Goal: Transaction & Acquisition: Purchase product/service

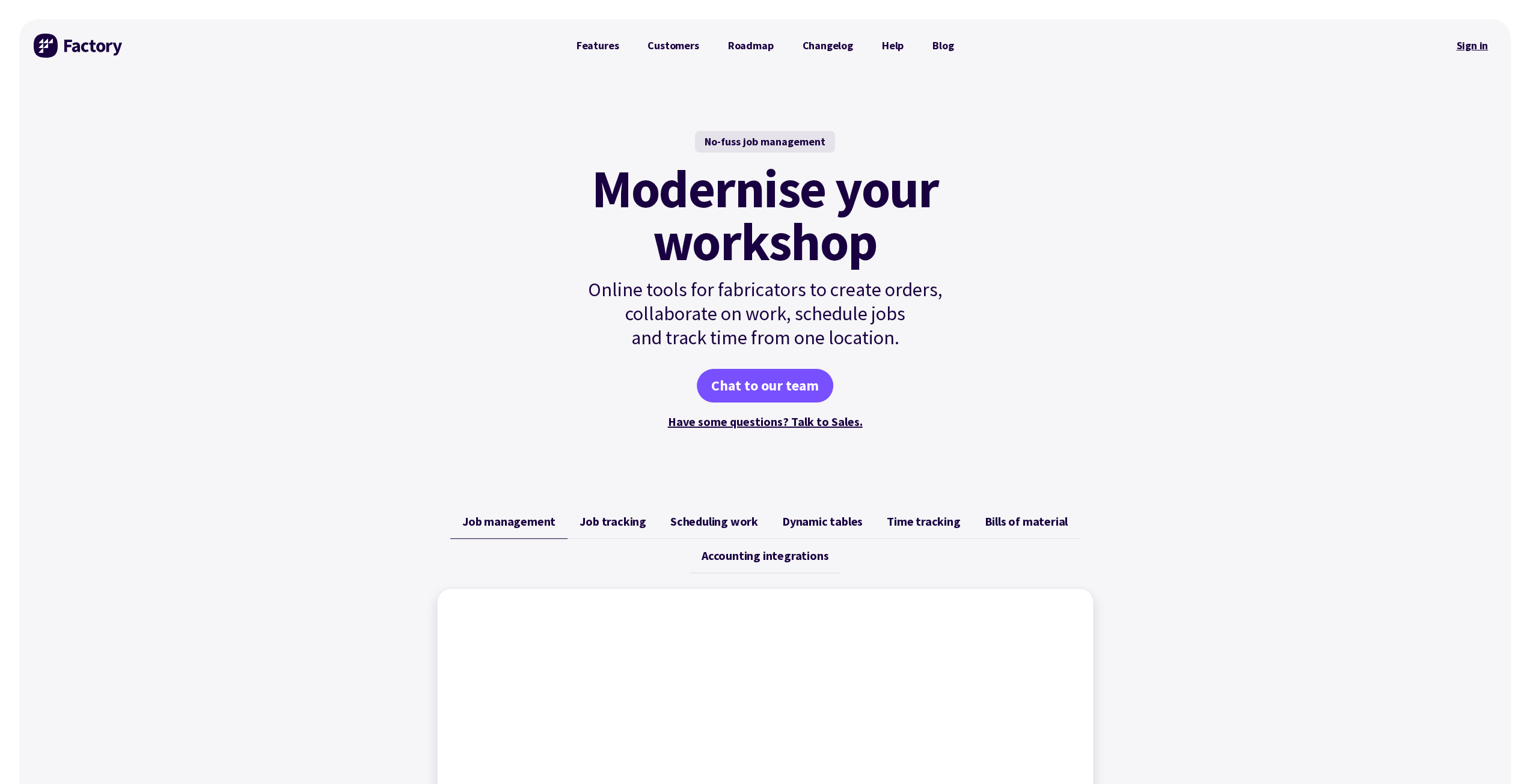
click at [1465, 48] on link "Sign in" at bounding box center [1472, 46] width 48 height 28
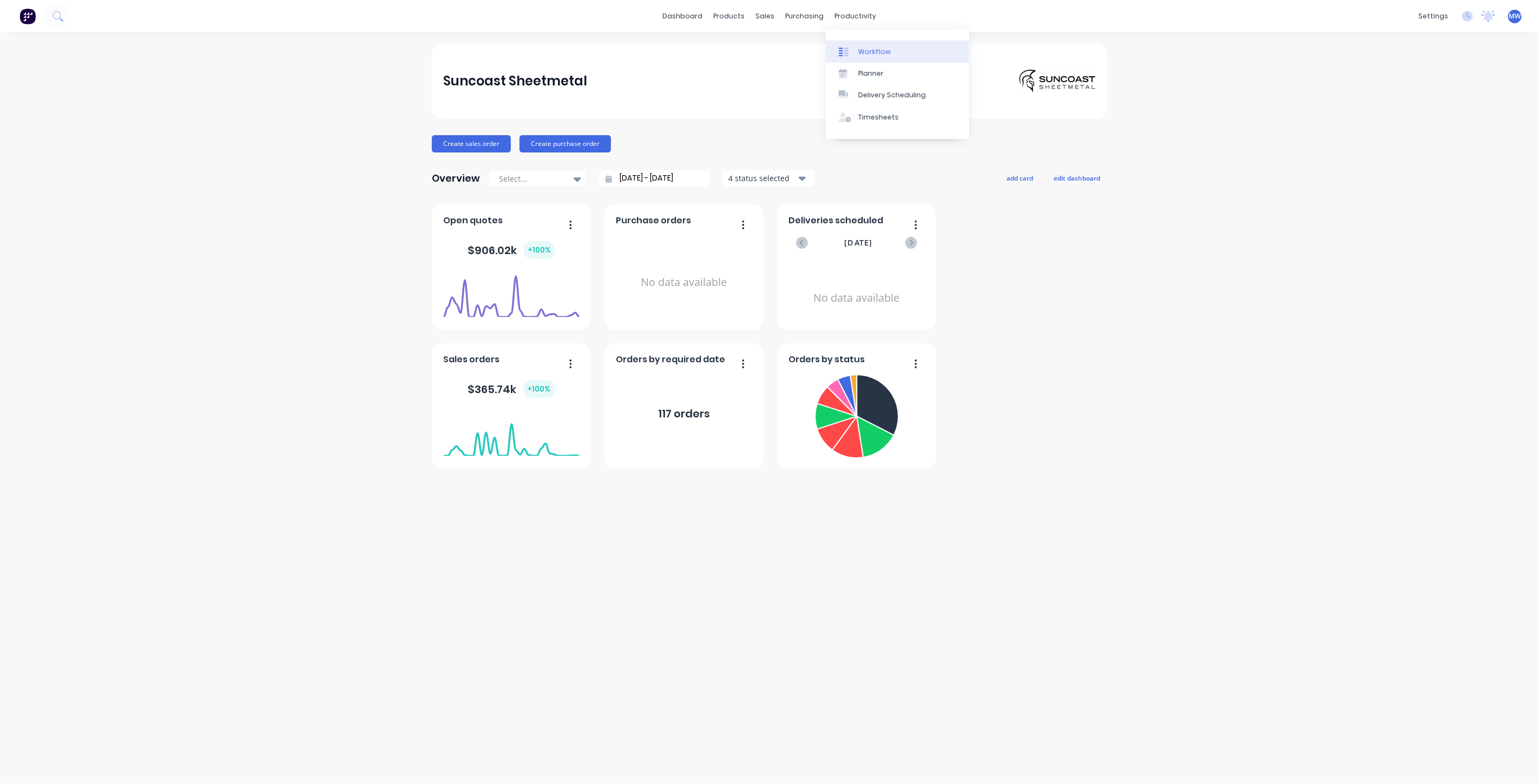
click at [876, 46] on link "Workflow" at bounding box center [898, 51] width 143 height 22
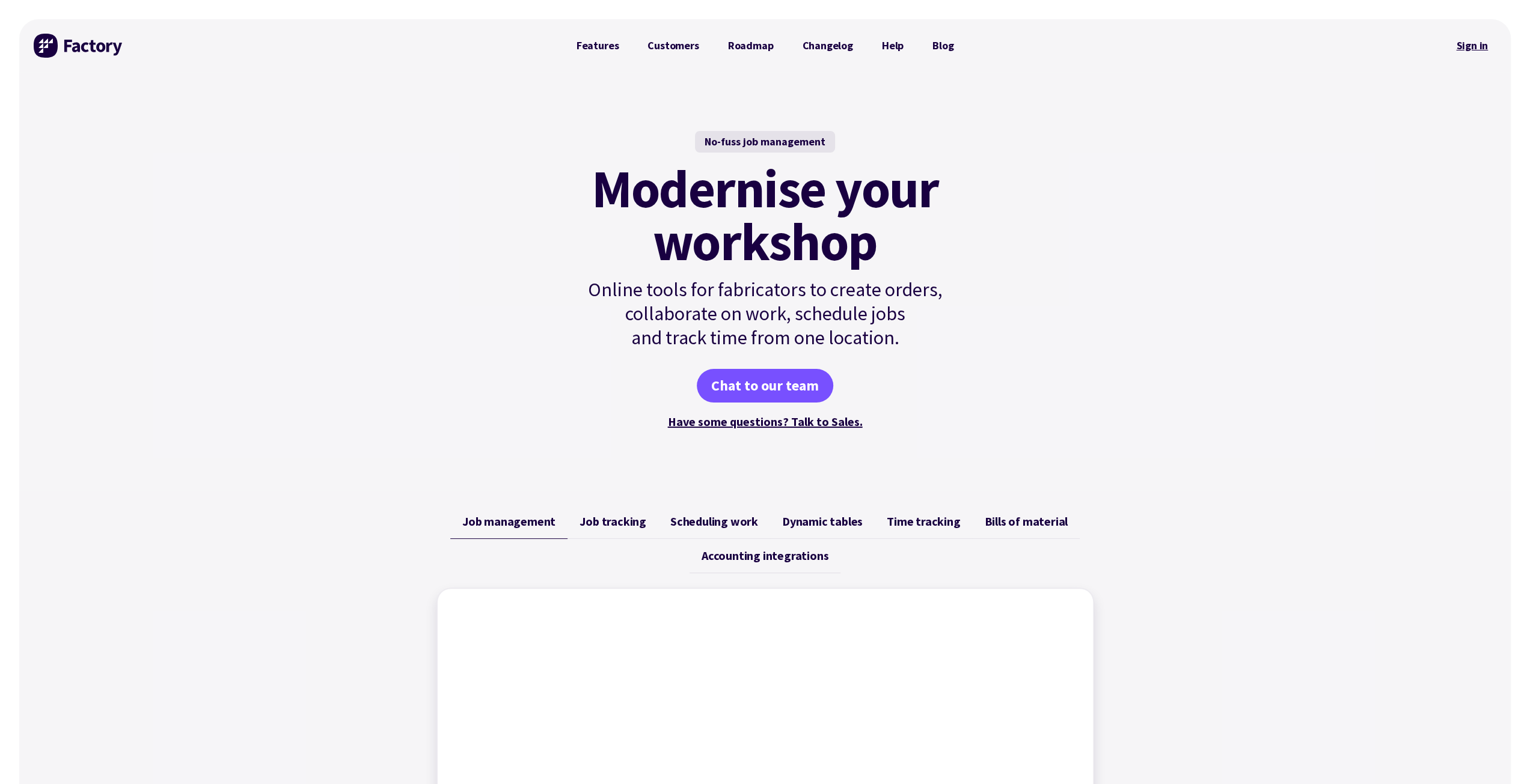
click at [1475, 48] on link "Sign in" at bounding box center [1472, 46] width 48 height 28
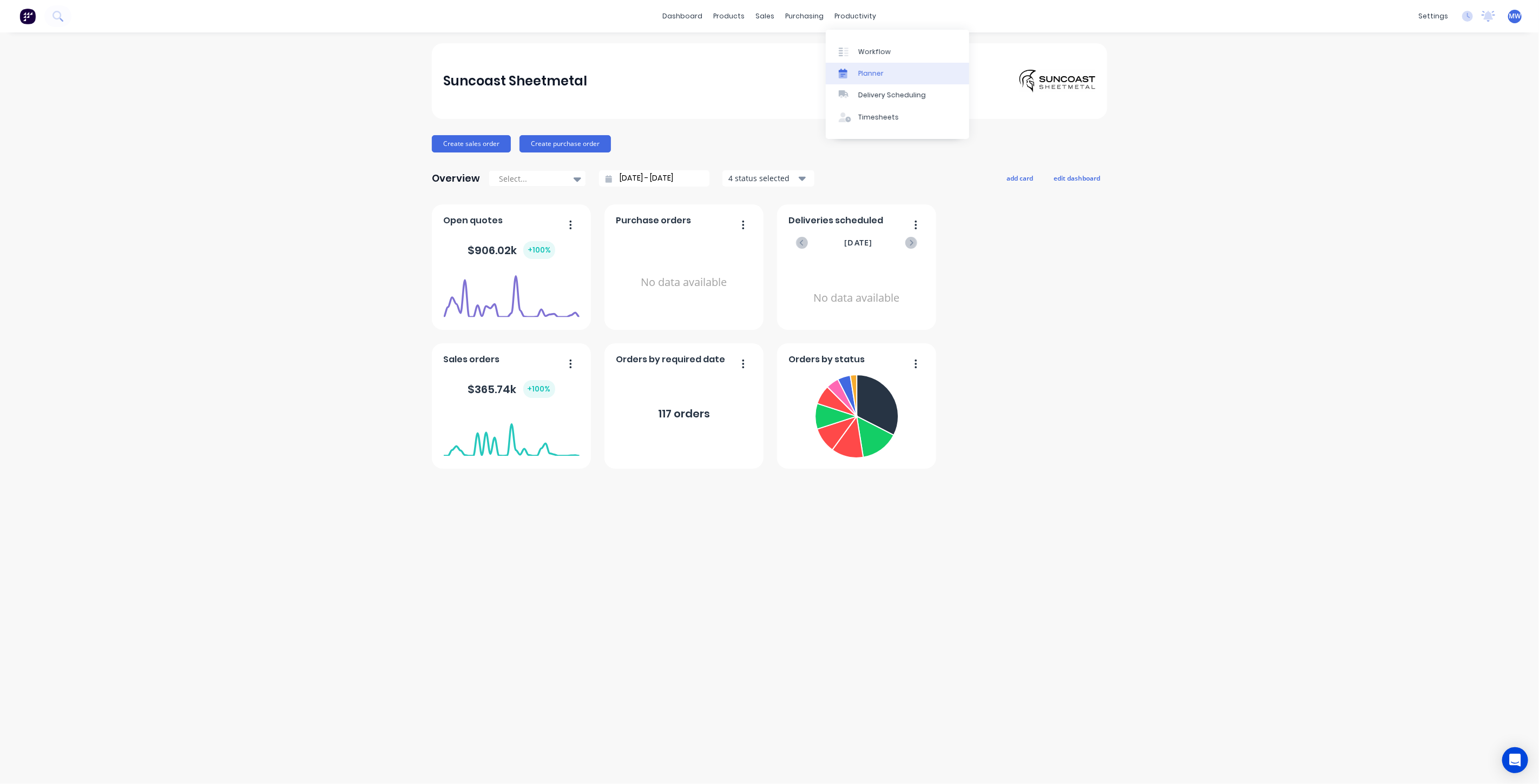
click at [867, 77] on div "Planner" at bounding box center [871, 73] width 26 height 10
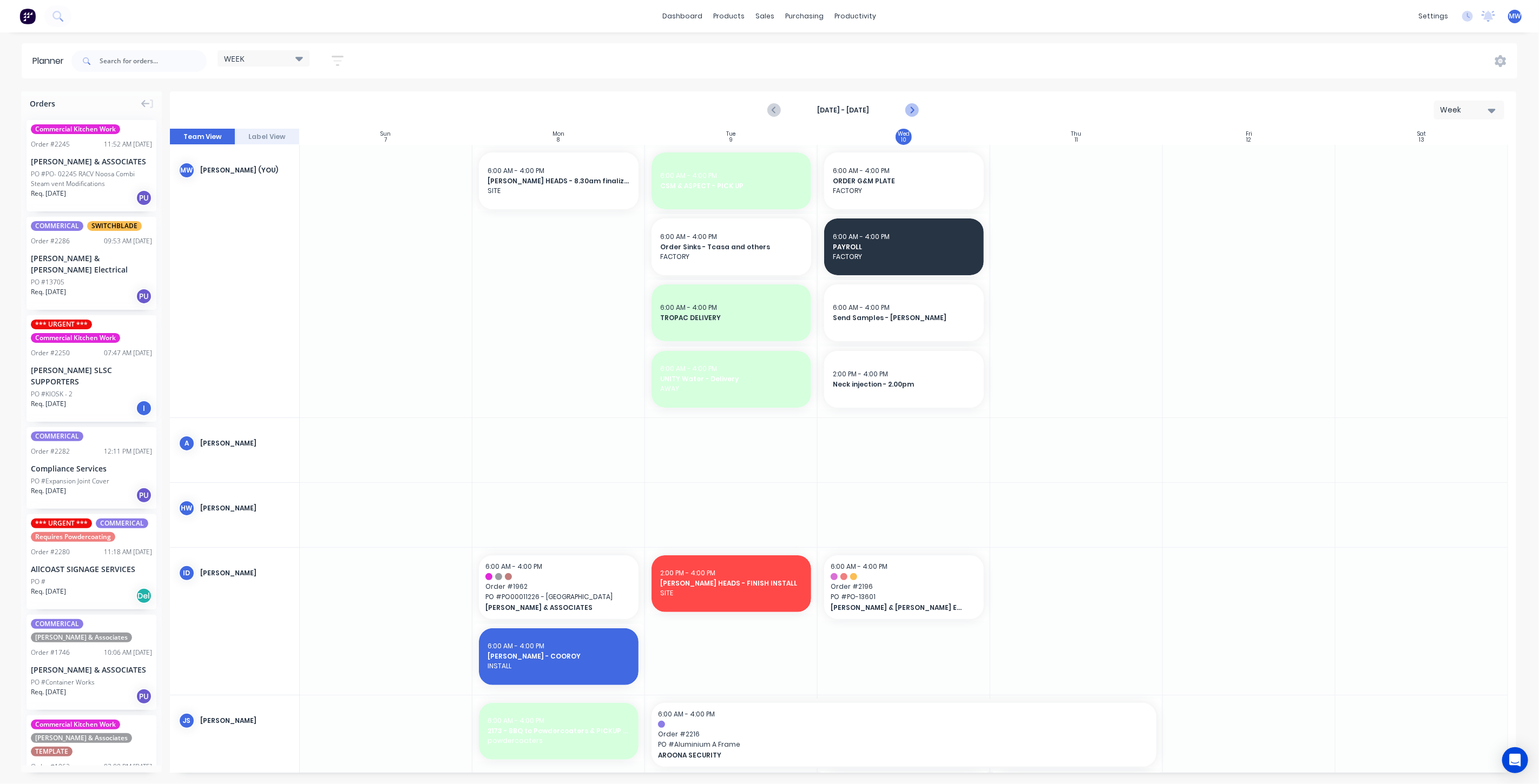
click at [916, 109] on icon "Next page" at bounding box center [911, 110] width 13 height 13
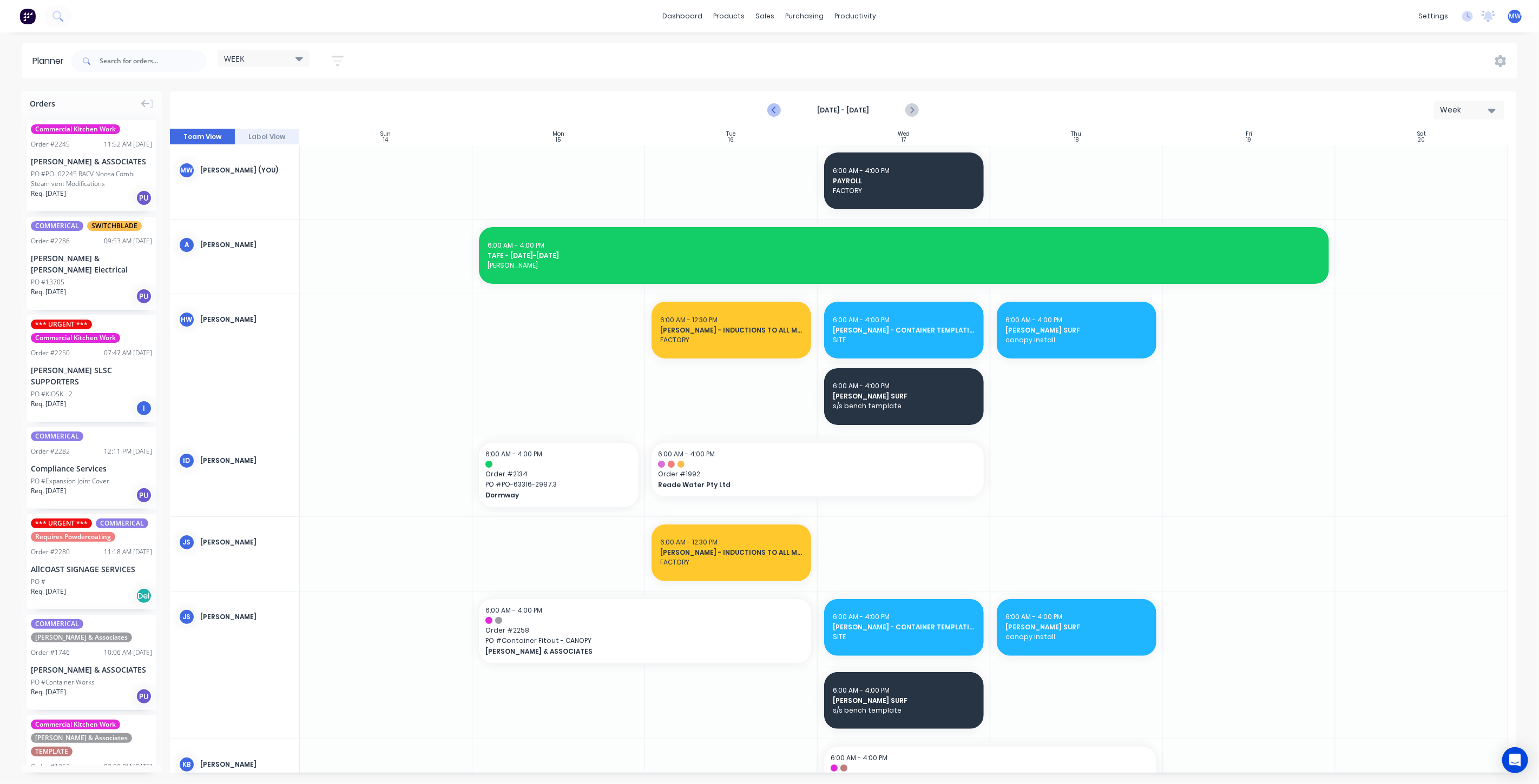
click at [778, 109] on icon "Previous page" at bounding box center [774, 110] width 13 height 13
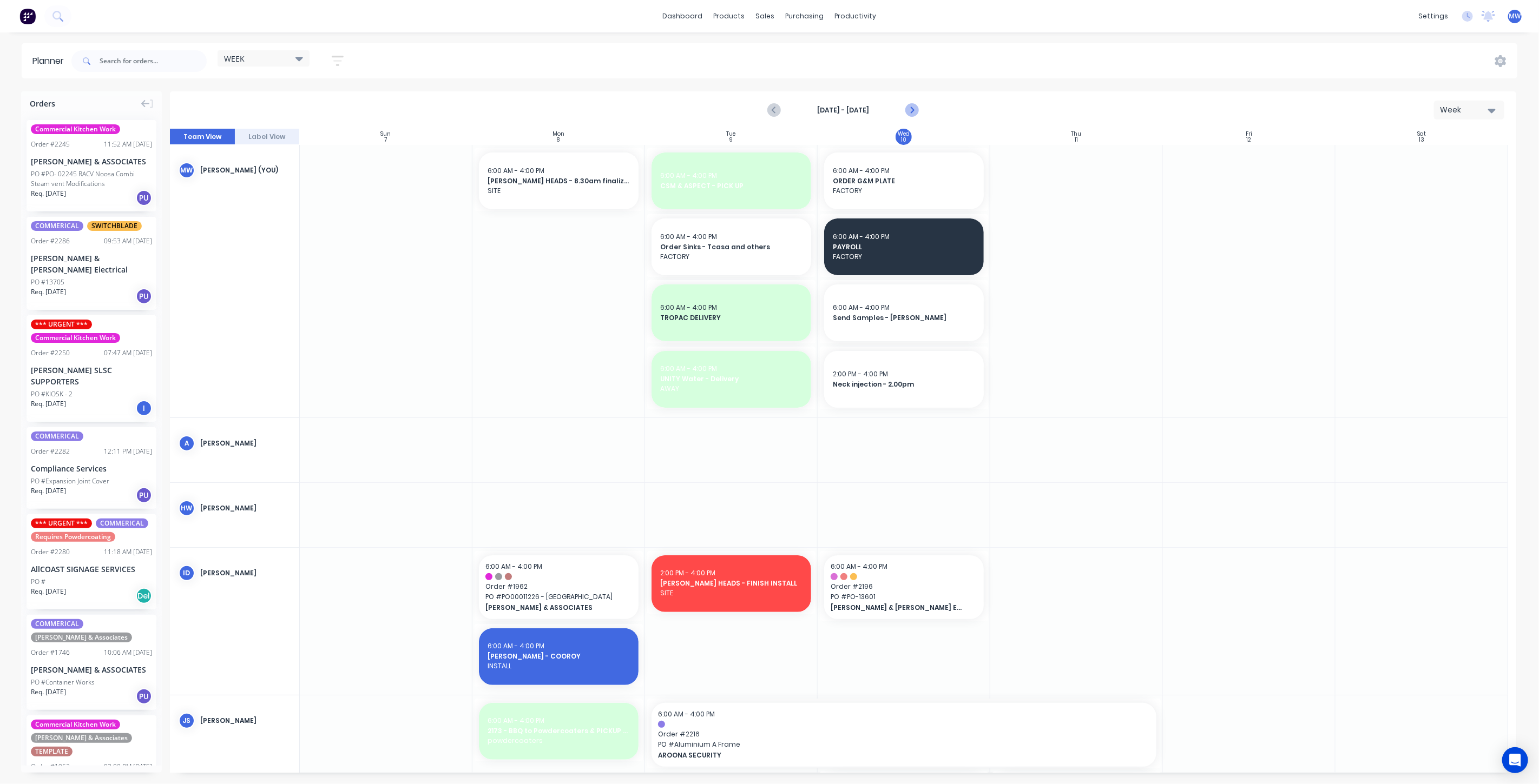
click at [914, 109] on icon "Next page" at bounding box center [911, 110] width 13 height 13
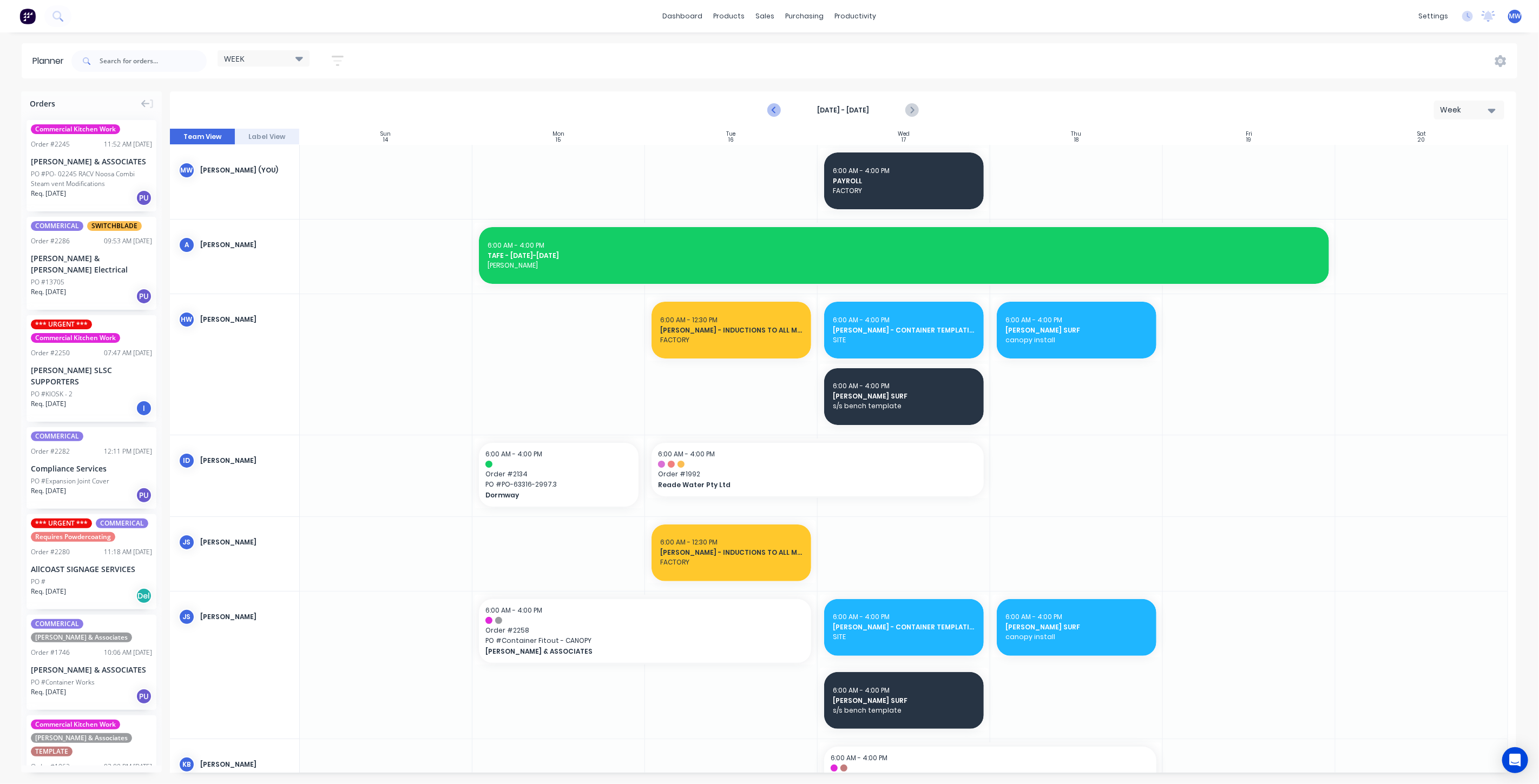
click at [773, 104] on icon "Previous page" at bounding box center [774, 110] width 13 height 13
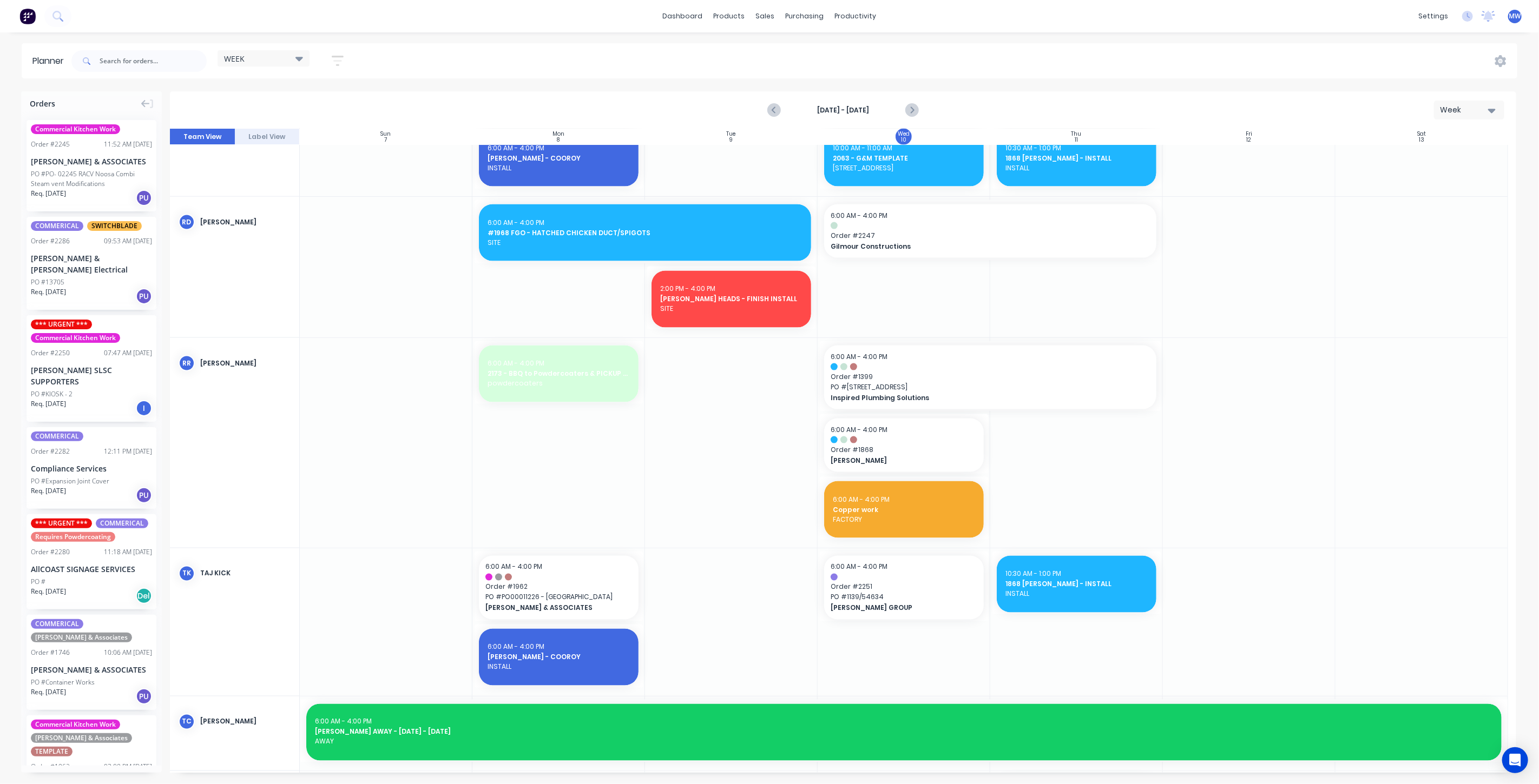
scroll to position [1442, 0]
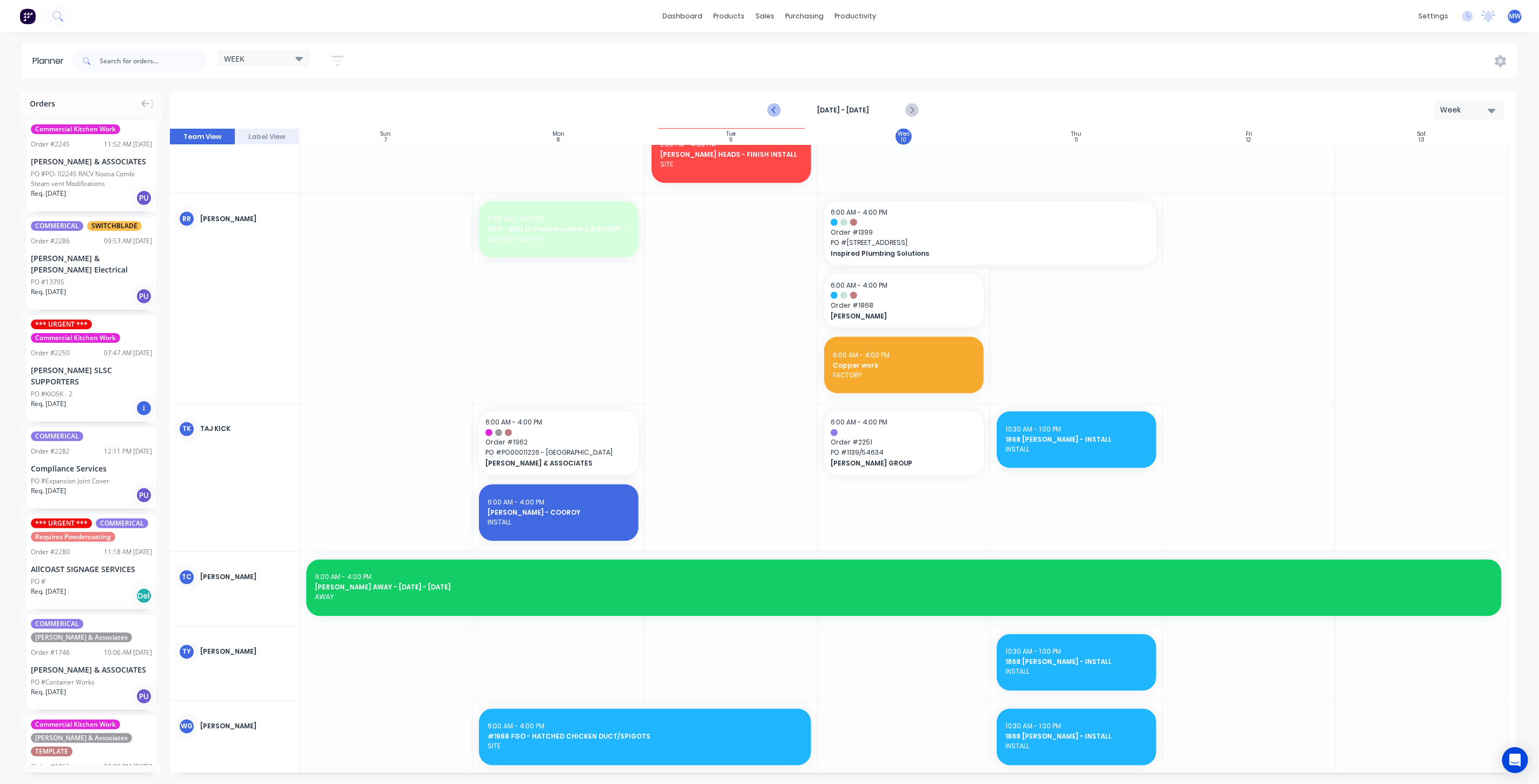
click at [774, 107] on icon "Previous page" at bounding box center [774, 110] width 13 height 13
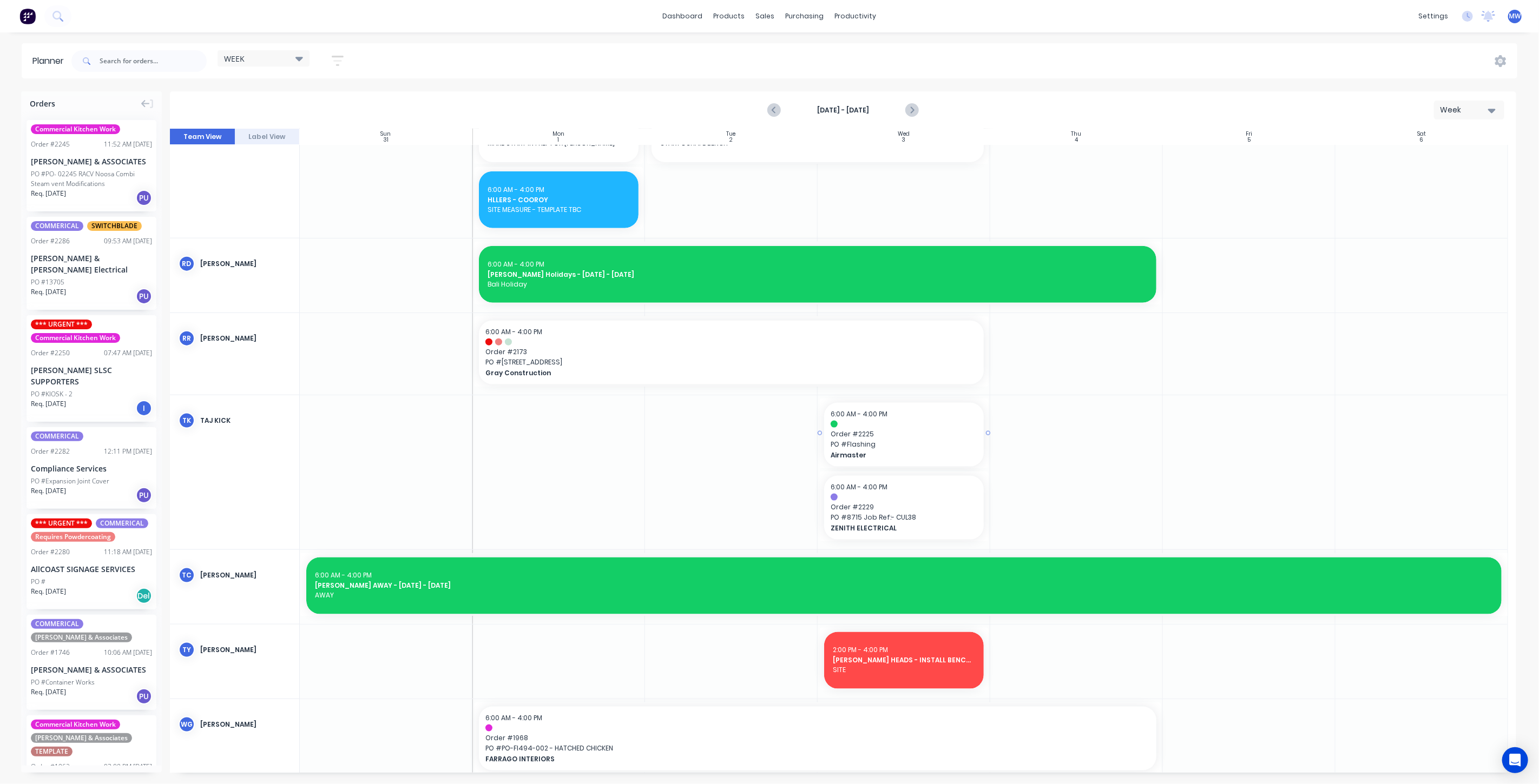
scroll to position [1065, 0]
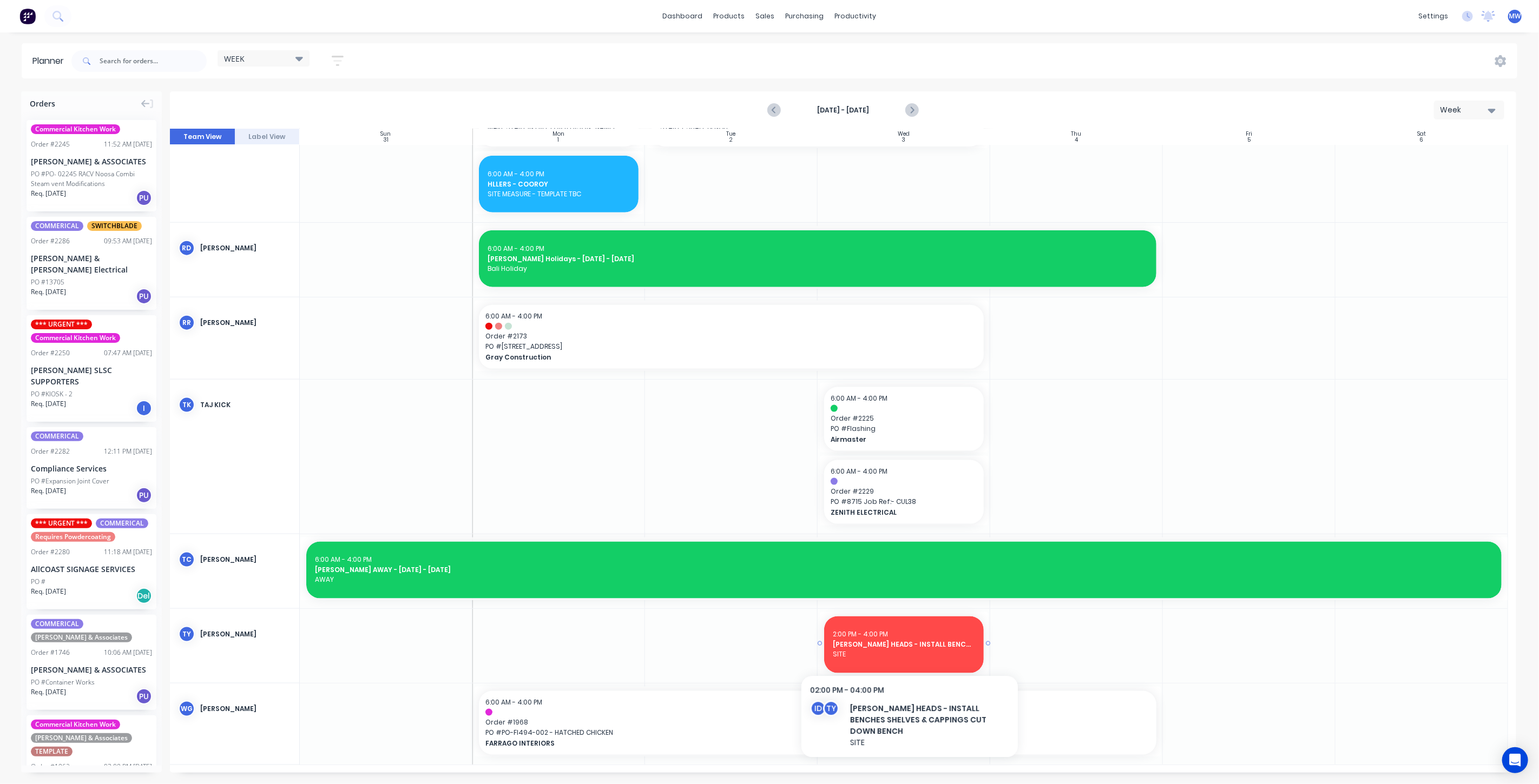
click at [910, 648] on span "ALEX HEADS - INSTALL BENCHES SHELVES & CAPPINGS CUT DOWN BENCH" at bounding box center [904, 645] width 143 height 10
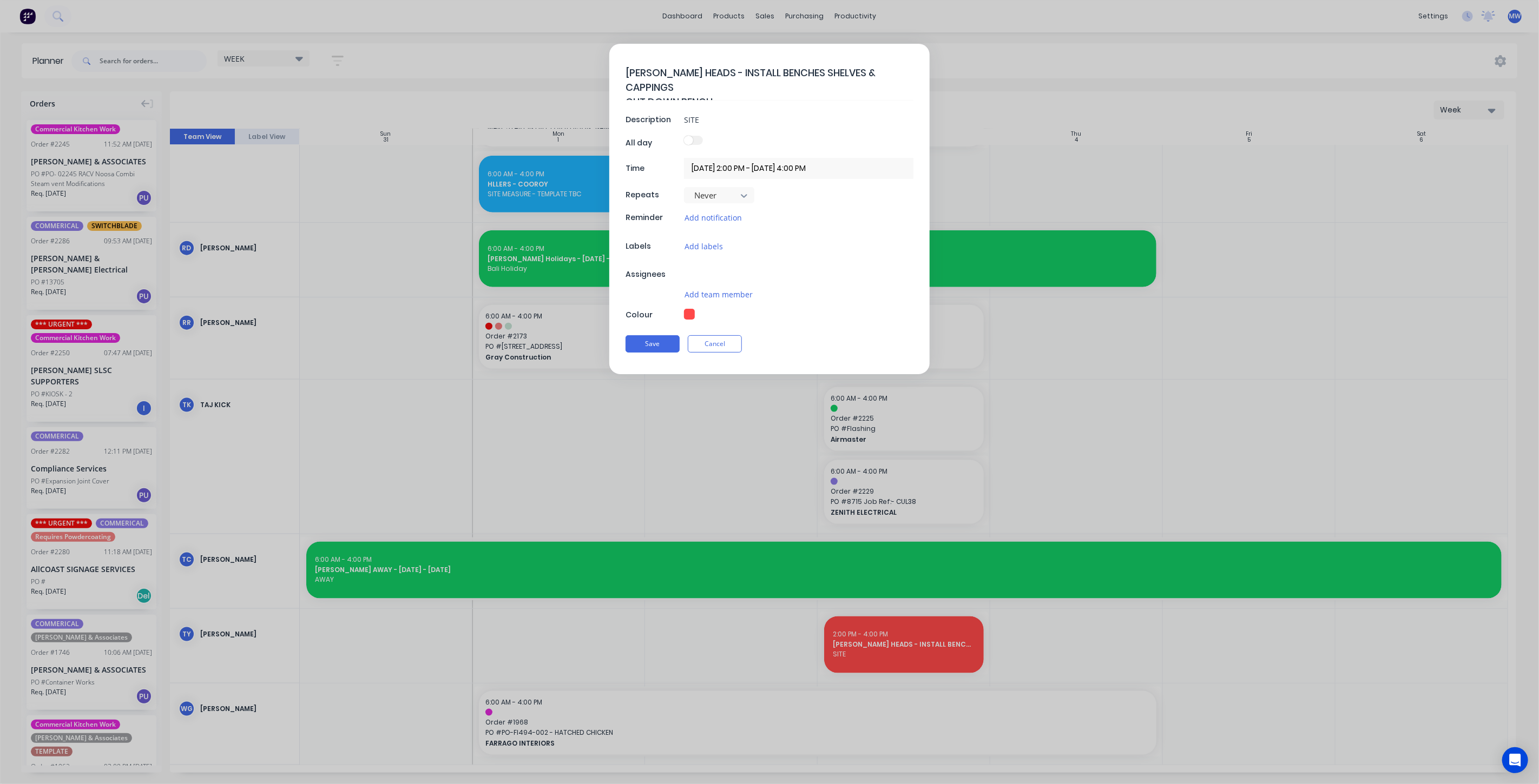
type textarea "x"
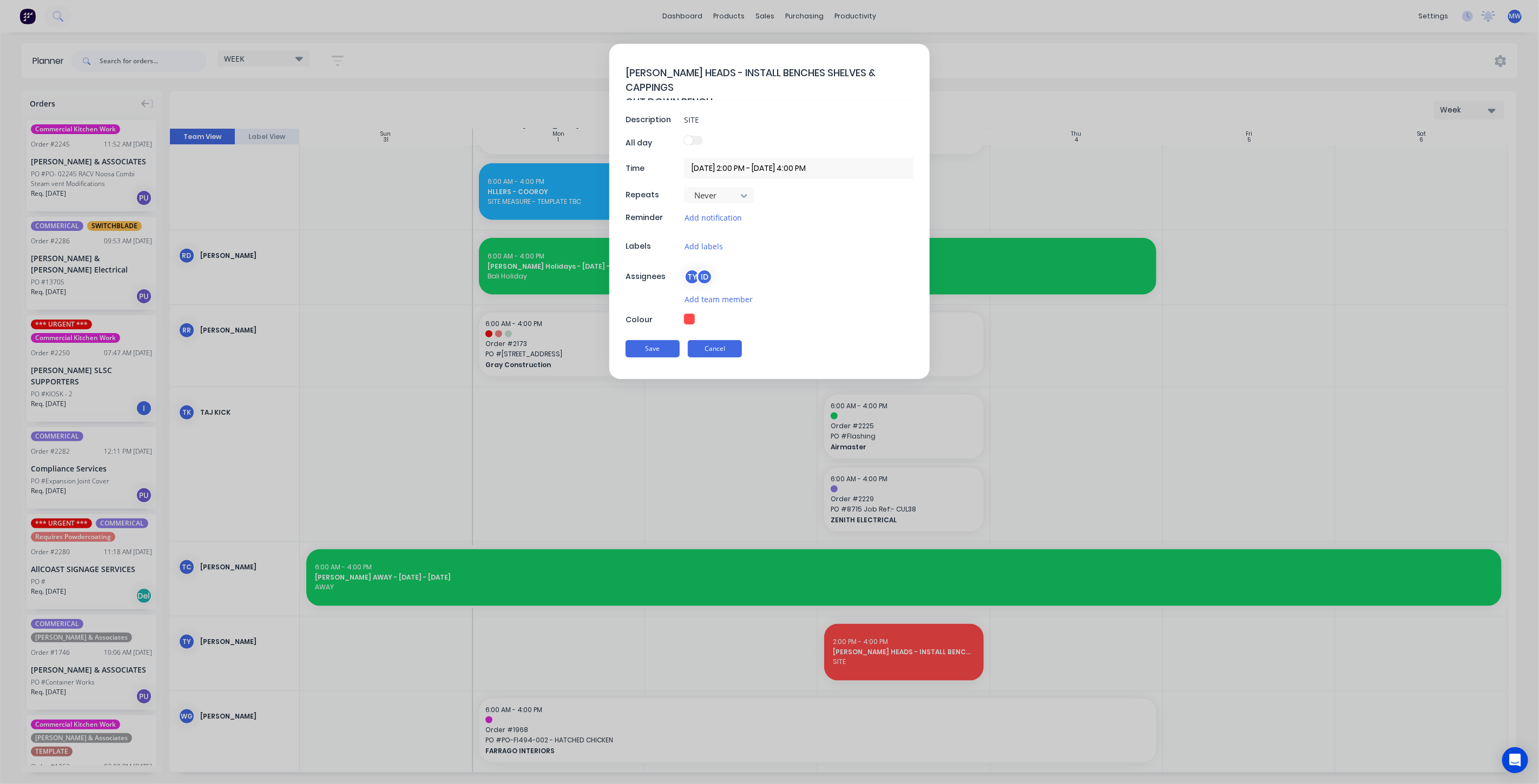
click at [717, 346] on button "Cancel" at bounding box center [715, 349] width 54 height 17
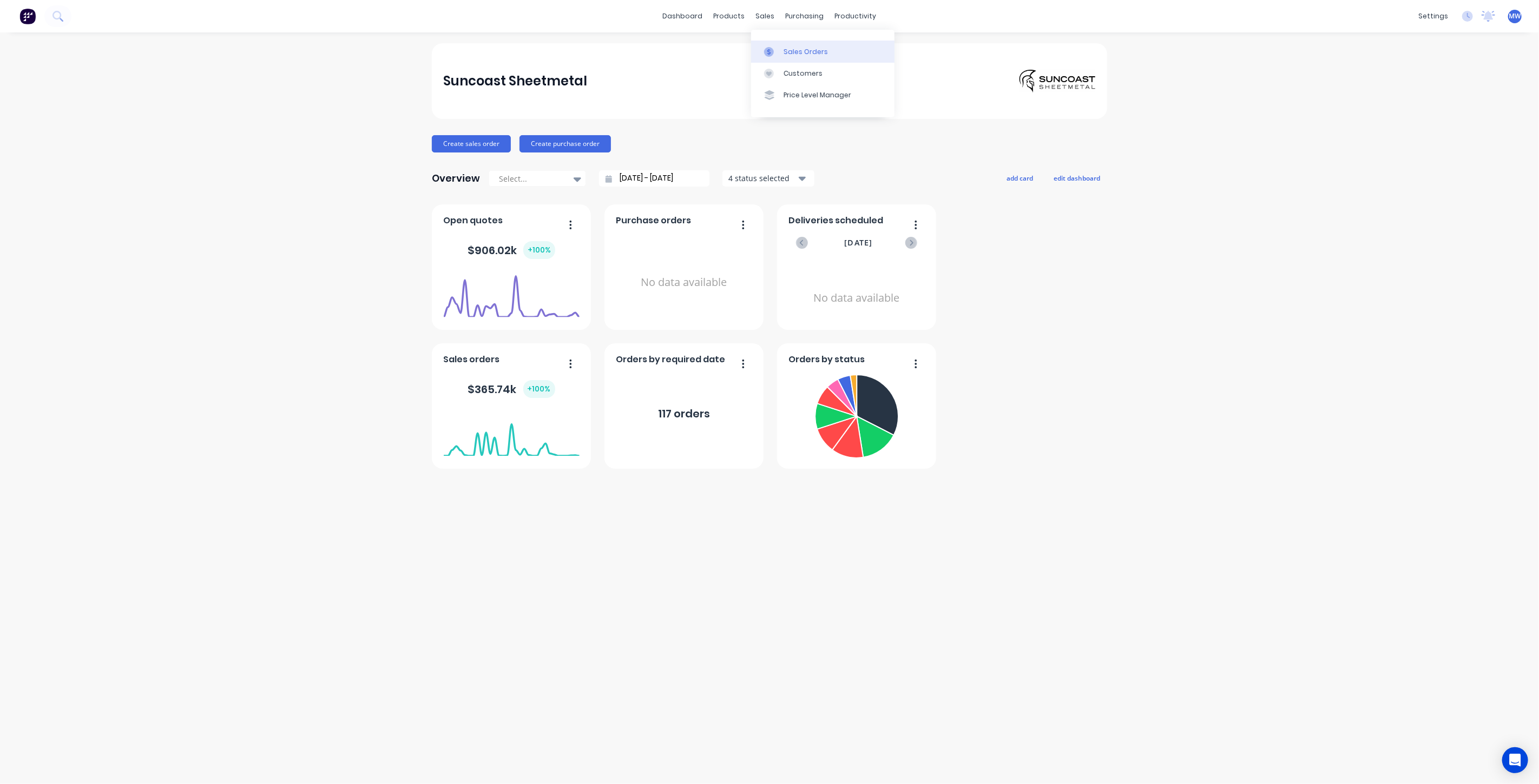
click at [793, 50] on div "Sales Orders" at bounding box center [806, 52] width 44 height 10
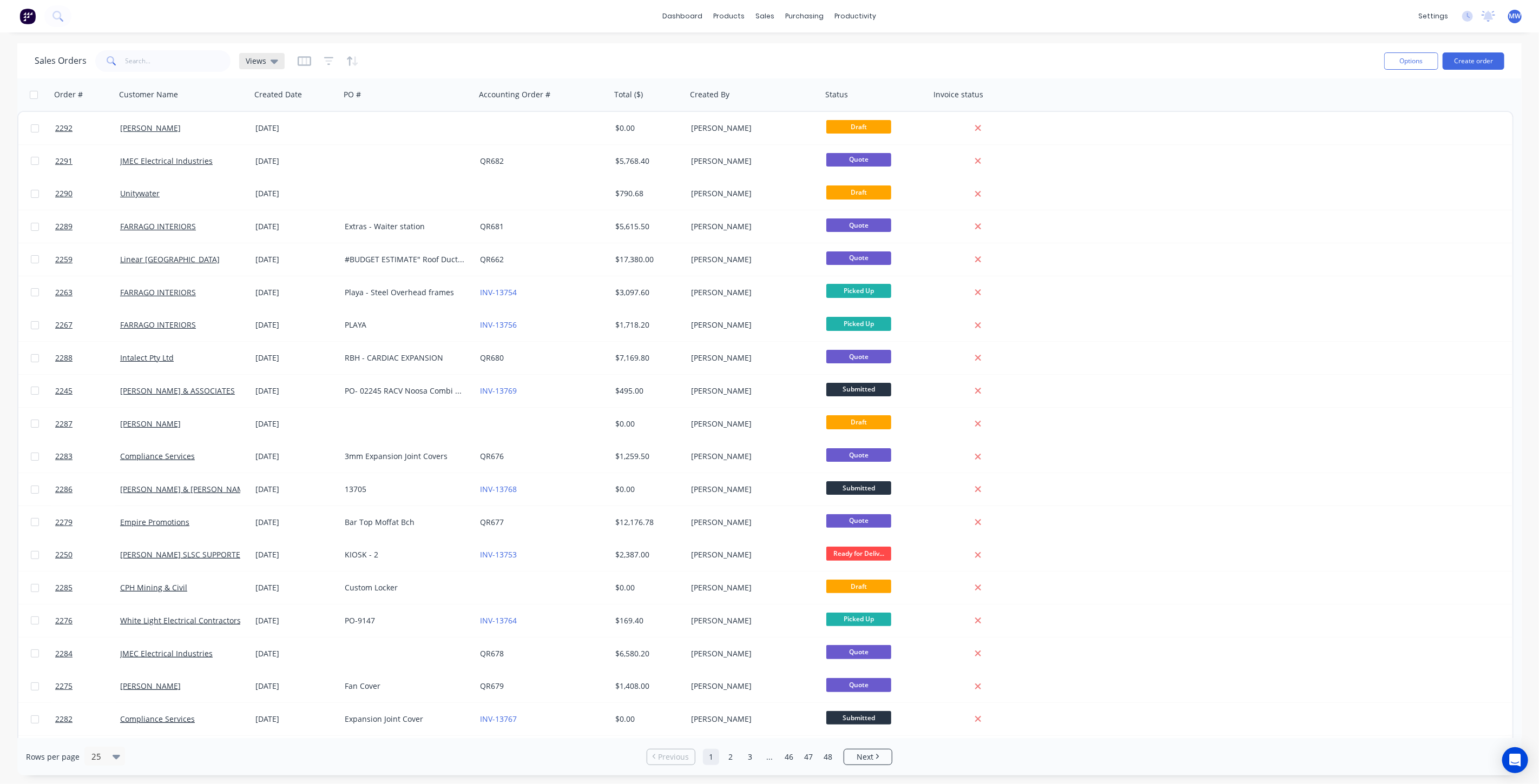
click at [271, 62] on icon at bounding box center [275, 62] width 7 height 4
click at [279, 174] on button "DRAFT QUOTES" at bounding box center [304, 174] width 123 height 12
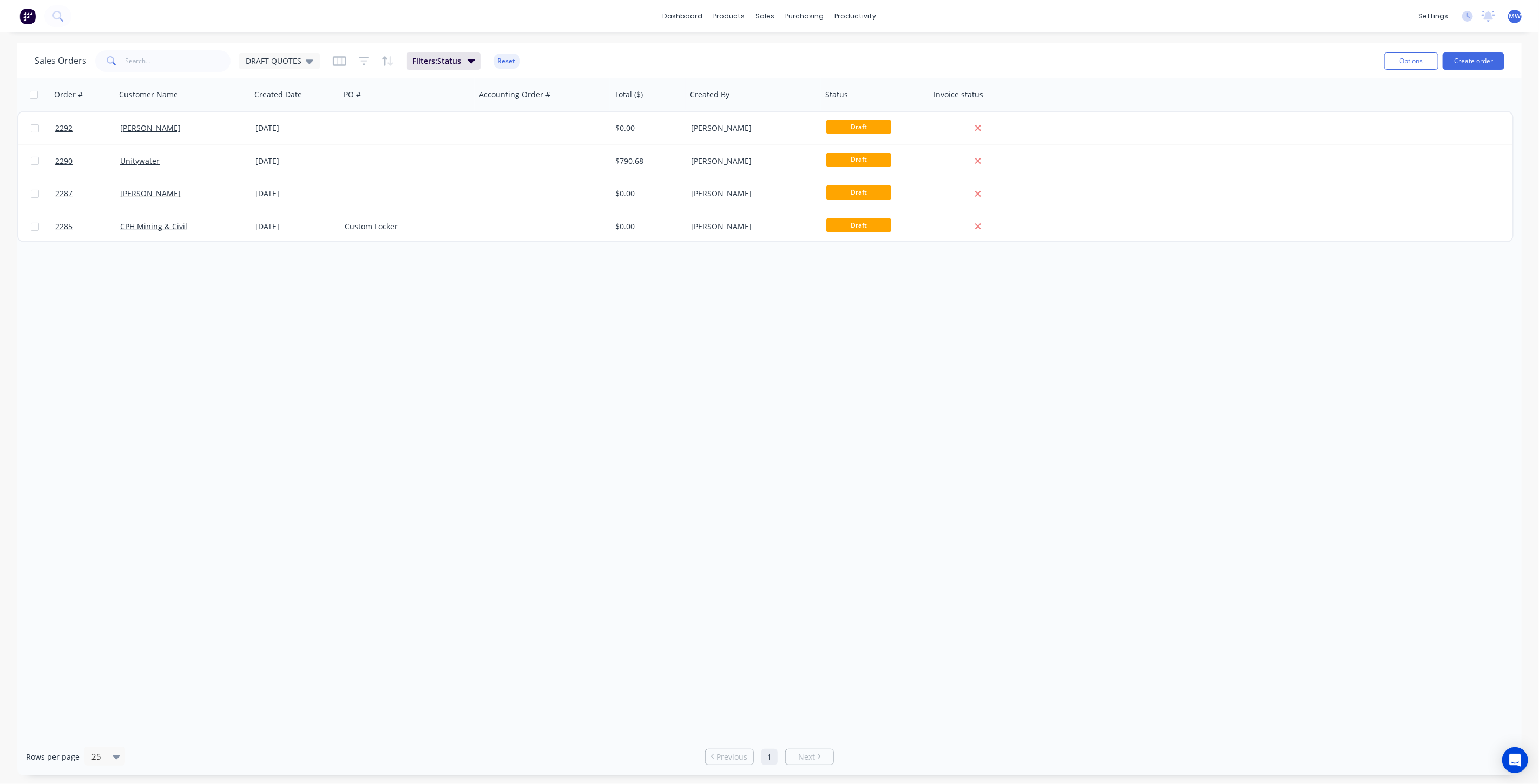
click at [310, 266] on div "Order # Customer Name Created Date PO # Accounting Order # Total ($) Created By…" at bounding box center [770, 408] width 1505 height 660
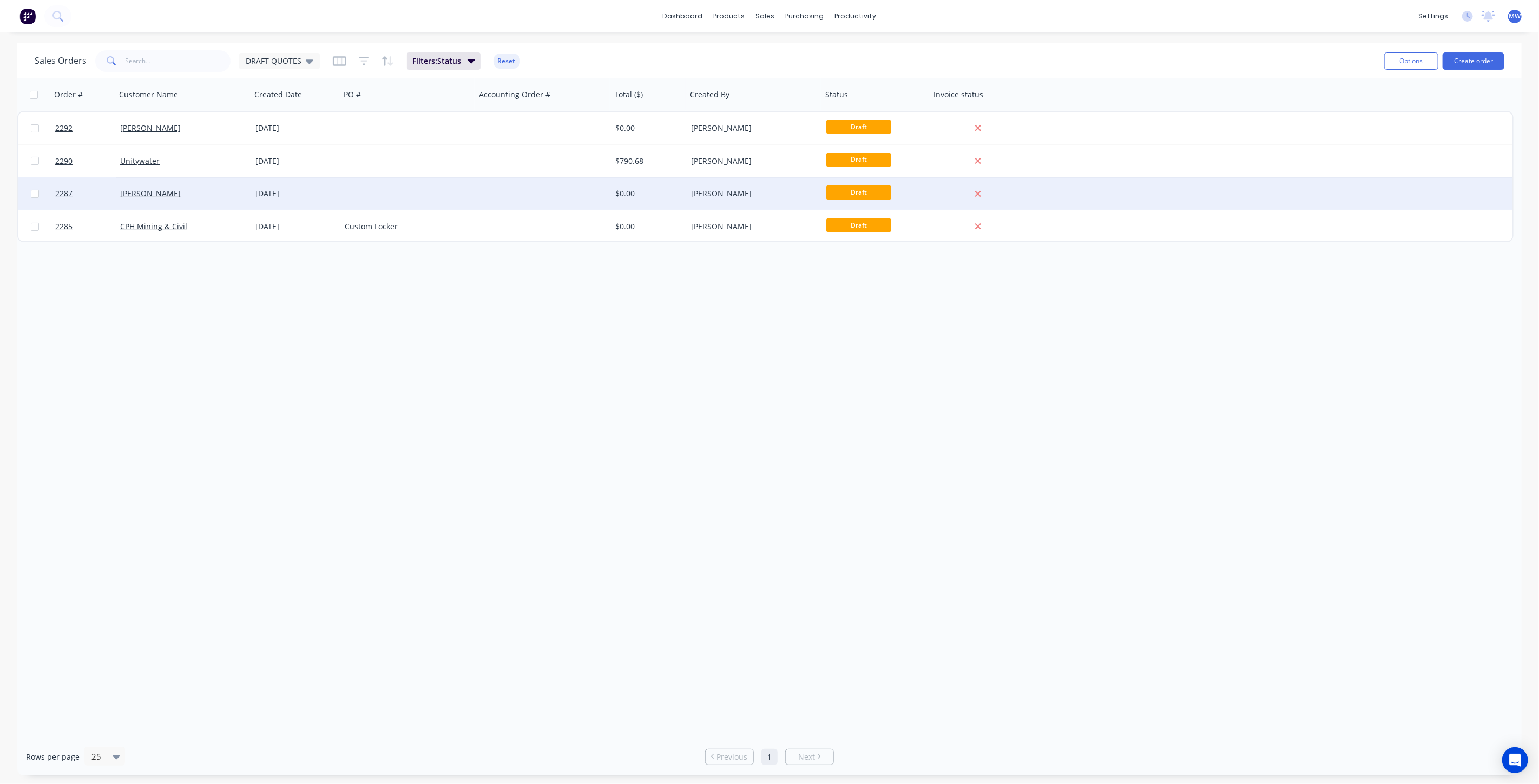
click at [410, 193] on div at bounding box center [408, 194] width 135 height 32
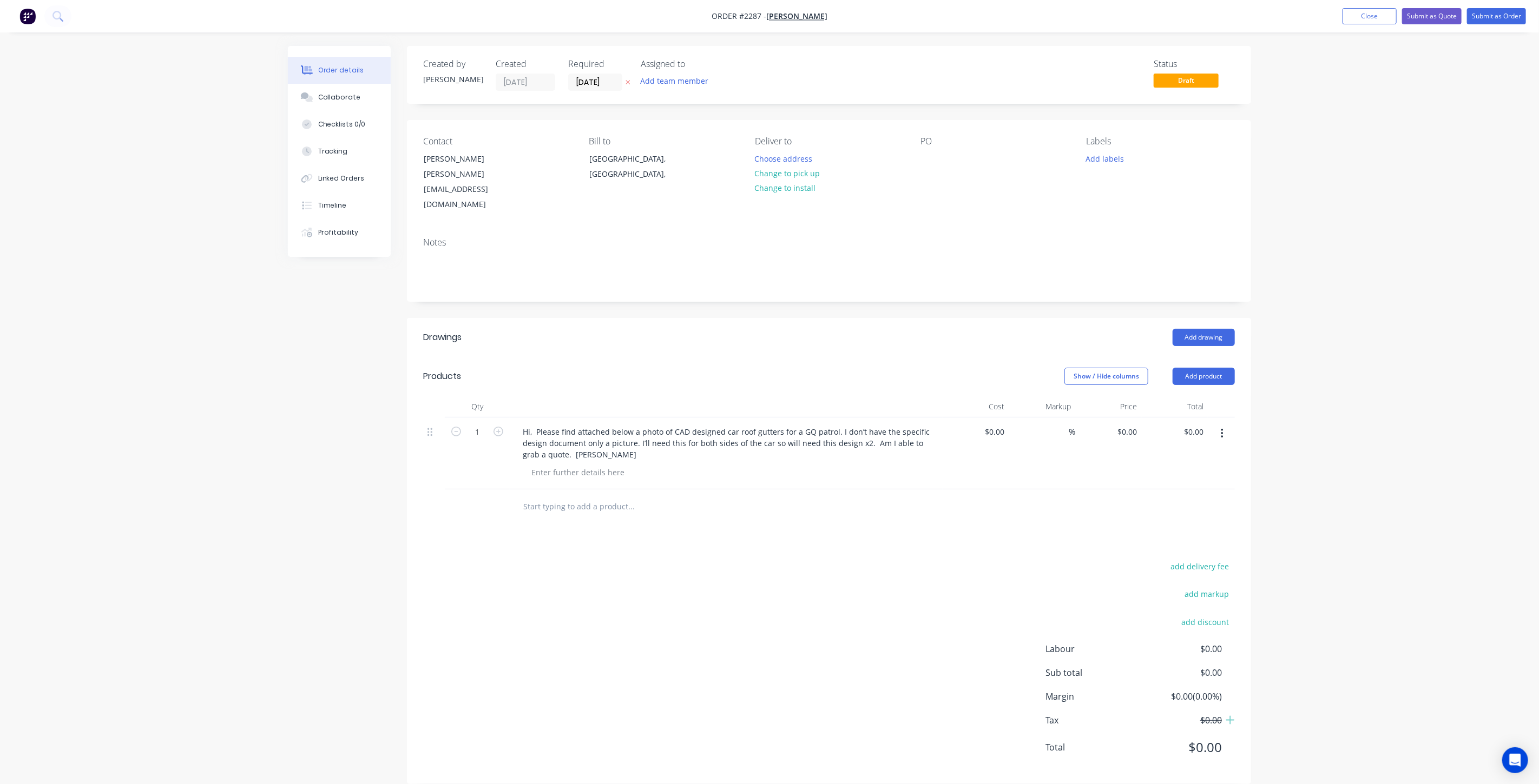
click at [153, 297] on div "Order details Collaborate Checklists 0/0 Tracking Linked Orders Timeline Profit…" at bounding box center [770, 400] width 1539 height 801
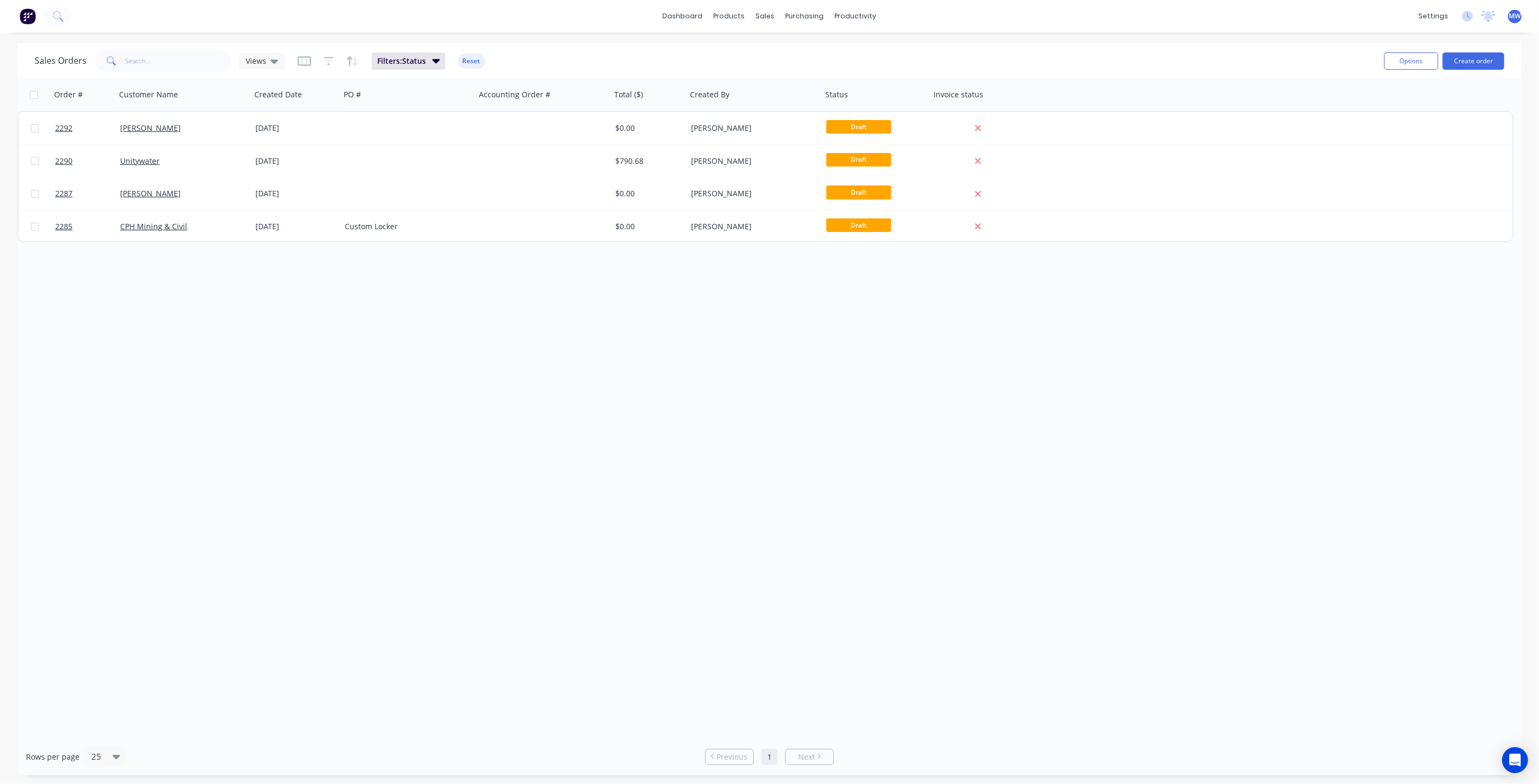
click at [167, 276] on div "Order # Customer Name Created Date PO # Accounting Order # Total ($) Created By…" at bounding box center [770, 408] width 1505 height 660
click at [271, 64] on icon at bounding box center [275, 61] width 7 height 12
click at [290, 151] on button "None (Default)" at bounding box center [304, 153] width 123 height 12
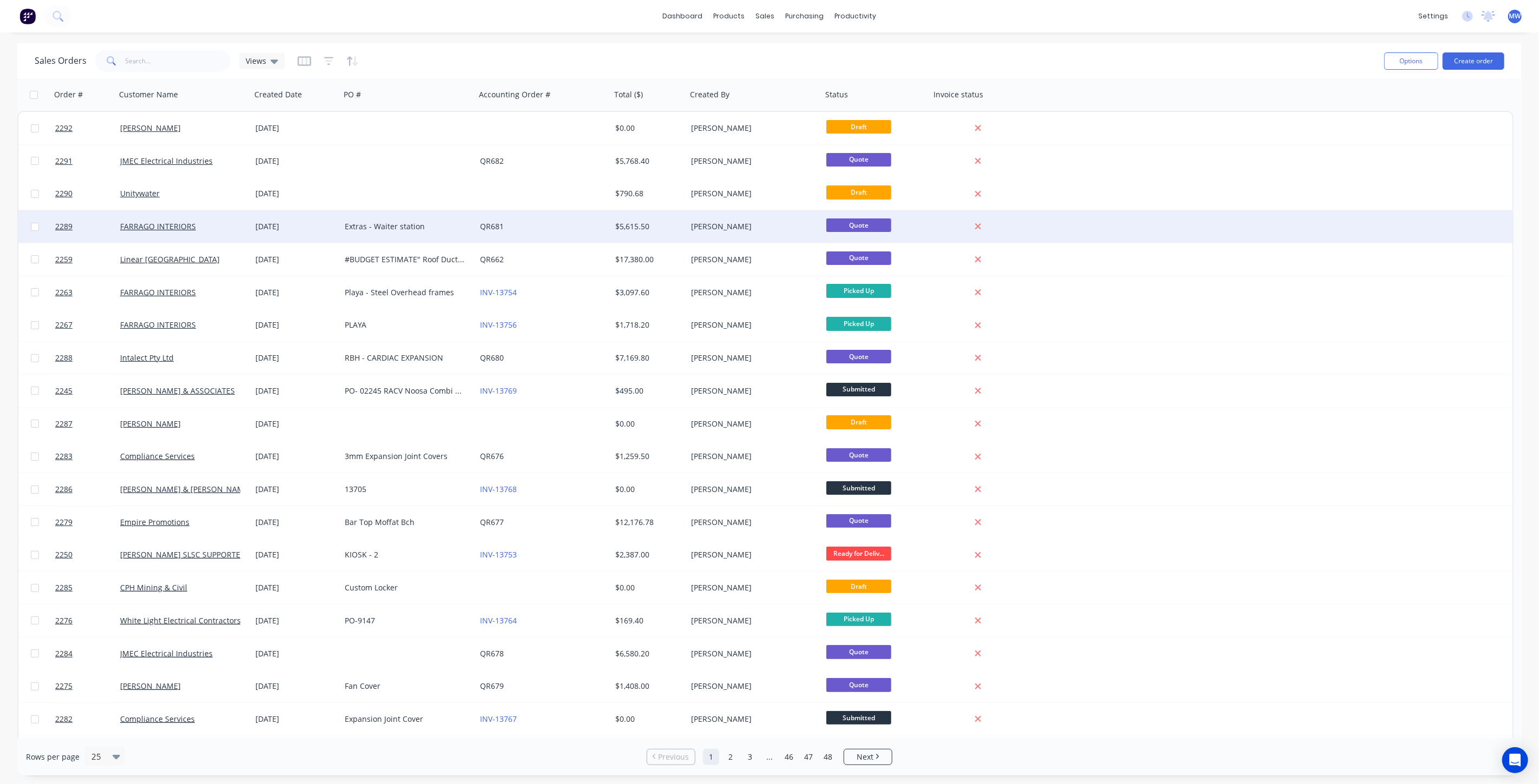
click at [529, 233] on div "QR681" at bounding box center [543, 226] width 135 height 32
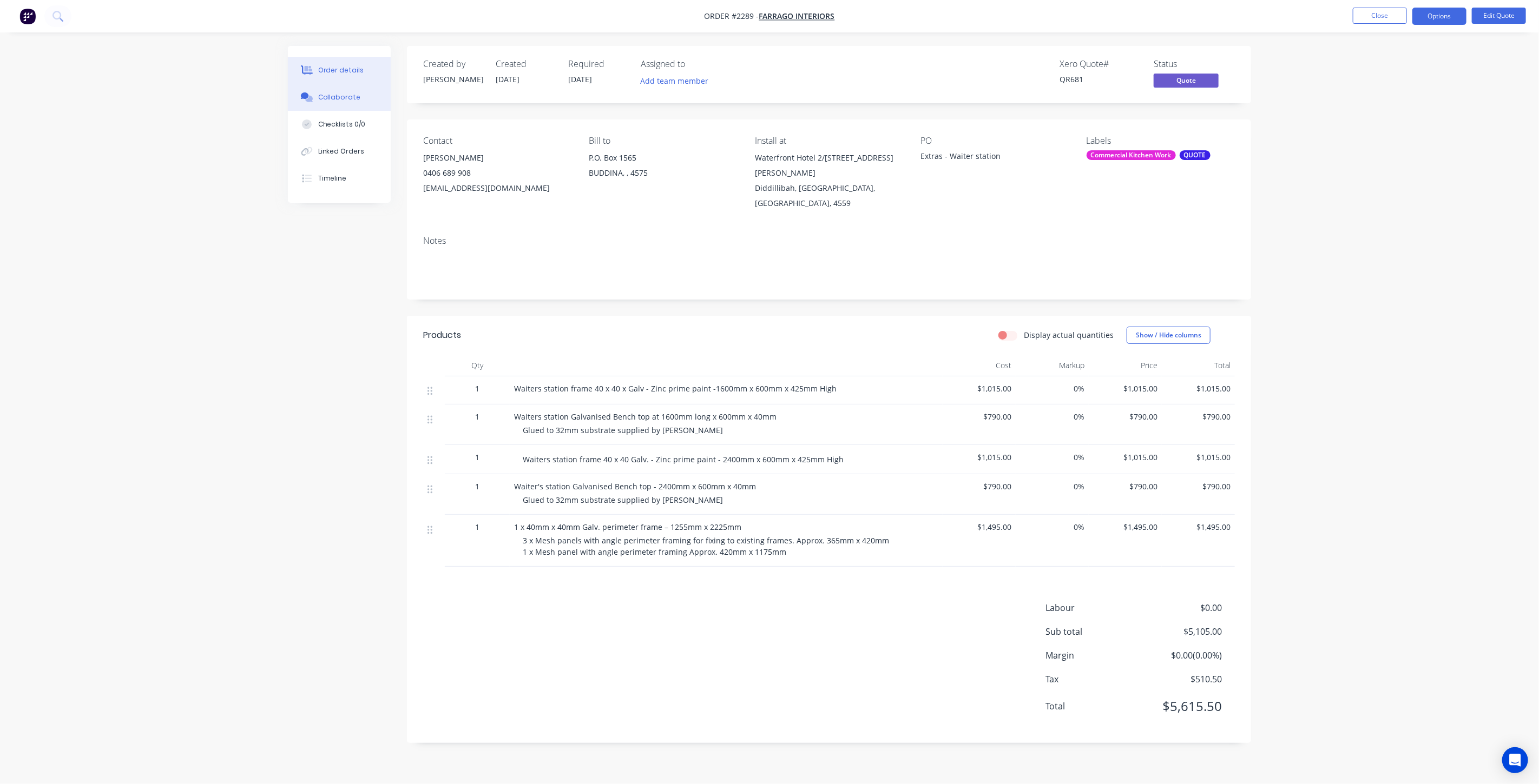
click at [352, 101] on div "Collaborate" at bounding box center [339, 98] width 43 height 10
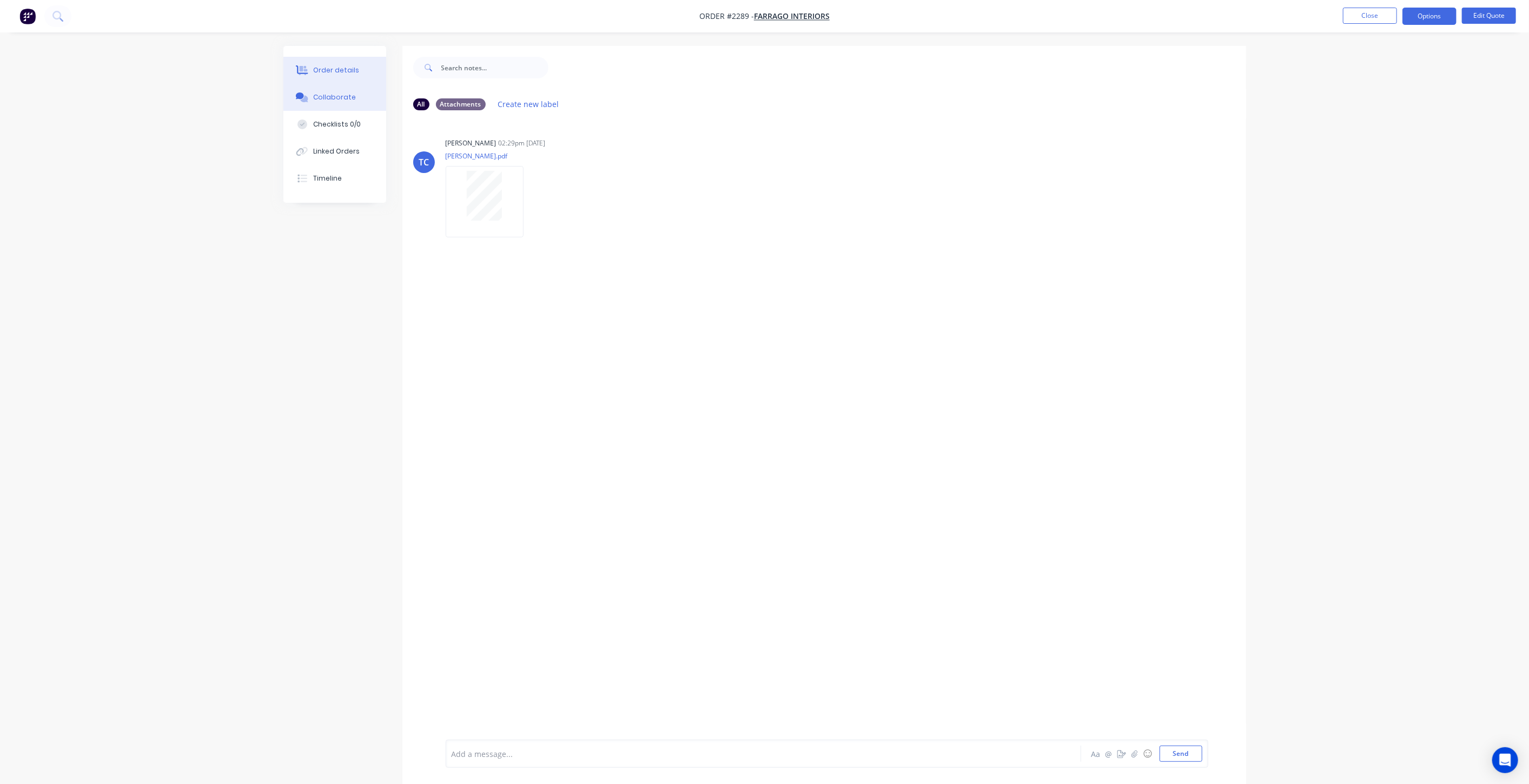
click at [363, 70] on button "Order details" at bounding box center [335, 70] width 103 height 27
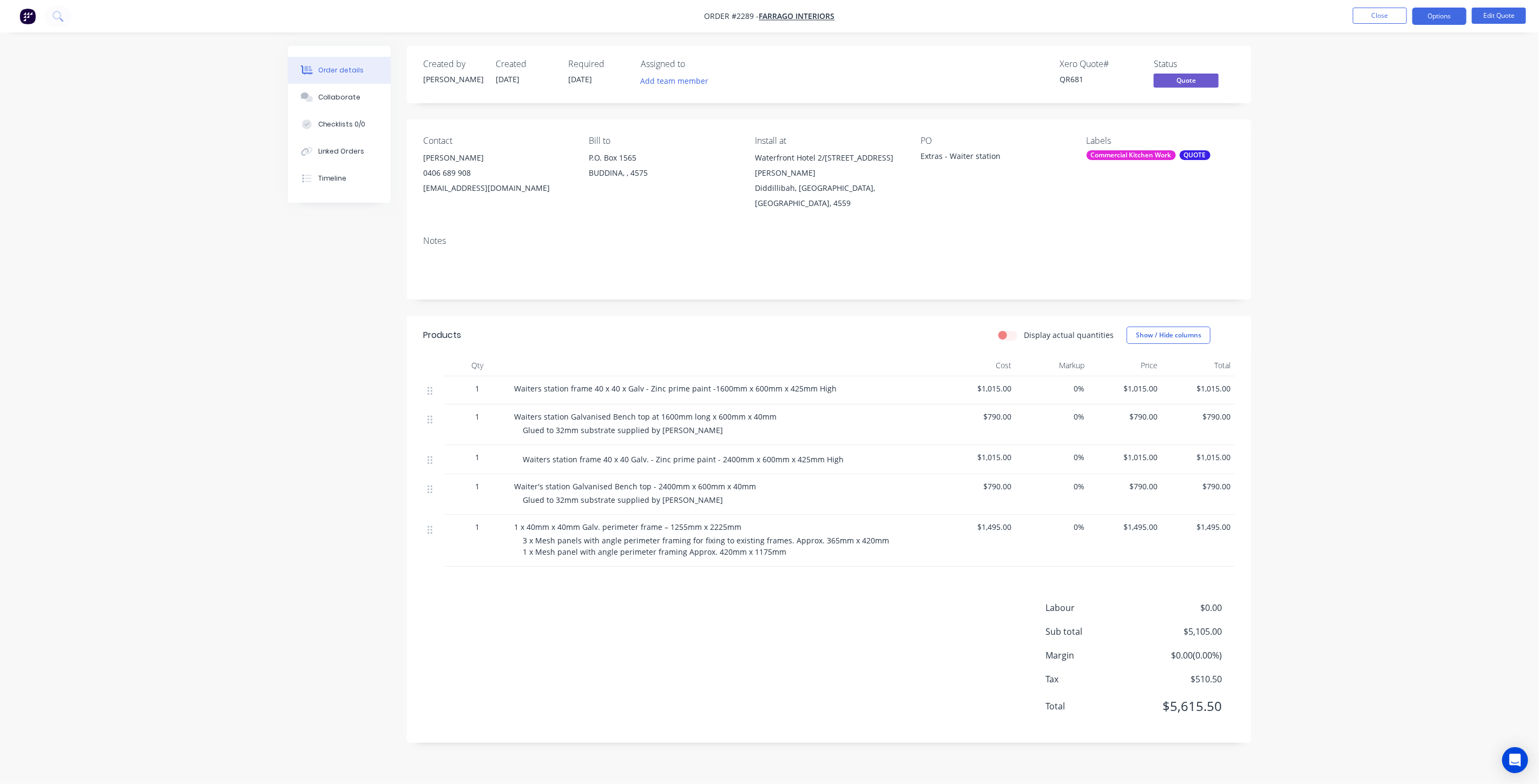
click at [366, 535] on div "Created by Tracy Created 09/09/25 Required 09/10/25 Assigned to Add team member…" at bounding box center [769, 403] width 963 height 714
click at [365, 529] on div "Created by Tracy Created 09/09/25 Required 09/10/25 Assigned to Add team member…" at bounding box center [769, 403] width 963 height 714
click at [1390, 17] on button "Close" at bounding box center [1380, 16] width 54 height 16
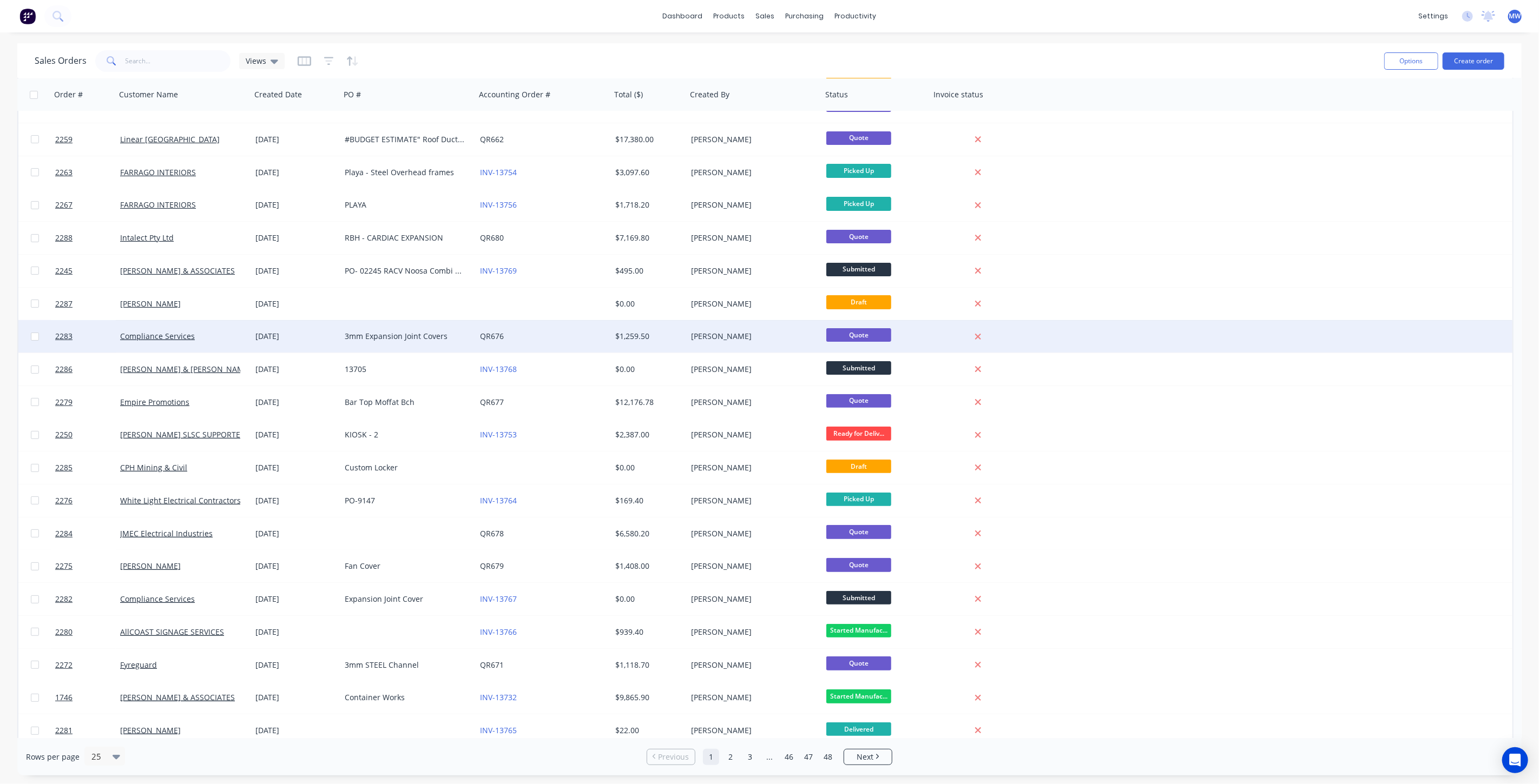
scroll to position [180, 0]
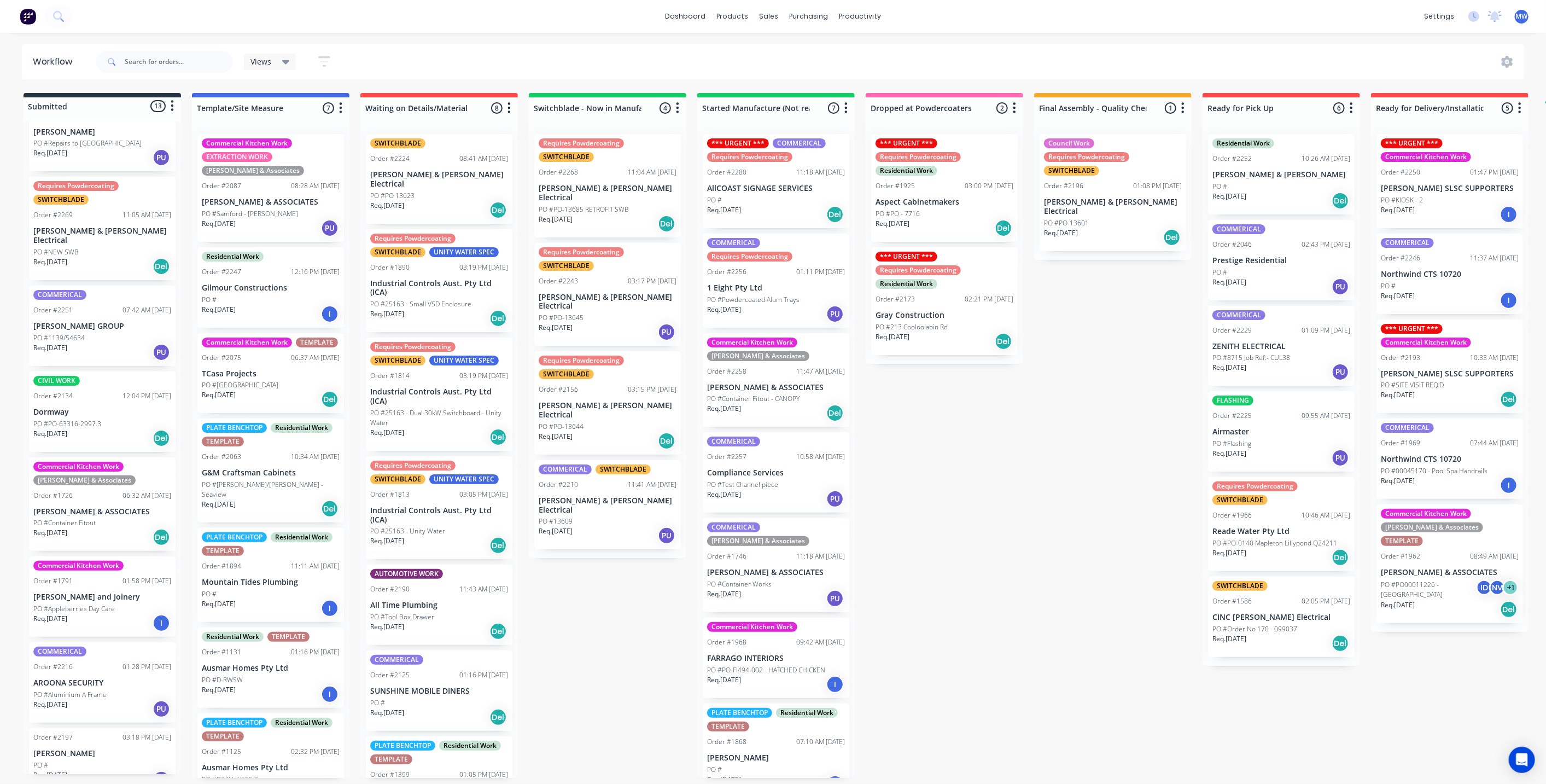
click at [1025, 430] on div "Submitted 13 Status colour #273444 hex #273444 Save Cancel Summaries Total orde…" at bounding box center [904, 435] width 1824 height 685
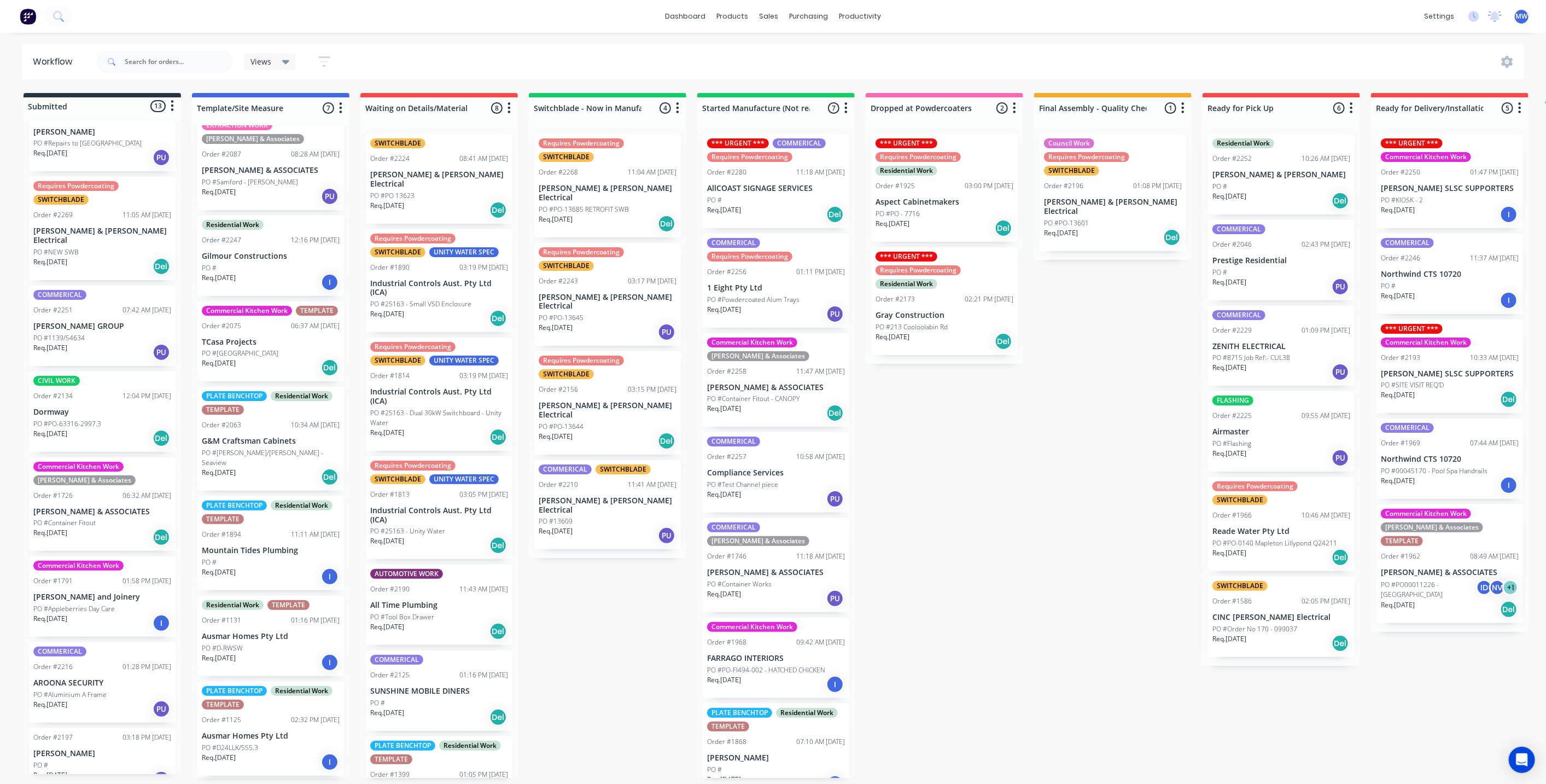
click at [624, 593] on div "Submitted 13 Status colour #273444 hex #273444 Save Cancel Summaries Total orde…" at bounding box center [904, 435] width 1824 height 685
click at [599, 591] on div "Submitted 13 Status colour #273444 hex #273444 Save Cancel Summaries Total orde…" at bounding box center [904, 435] width 1824 height 685
drag, startPoint x: 919, startPoint y: 486, endPoint x: 933, endPoint y: 500, distance: 19.8
click at [920, 487] on div "Submitted 13 Status colour #273444 hex #273444 Save Cancel Summaries Total orde…" at bounding box center [904, 435] width 1824 height 685
click at [602, 540] on div "Submitted 13 Status colour #273444 hex #273444 Save Cancel Summaries Total orde…" at bounding box center [904, 435] width 1824 height 685
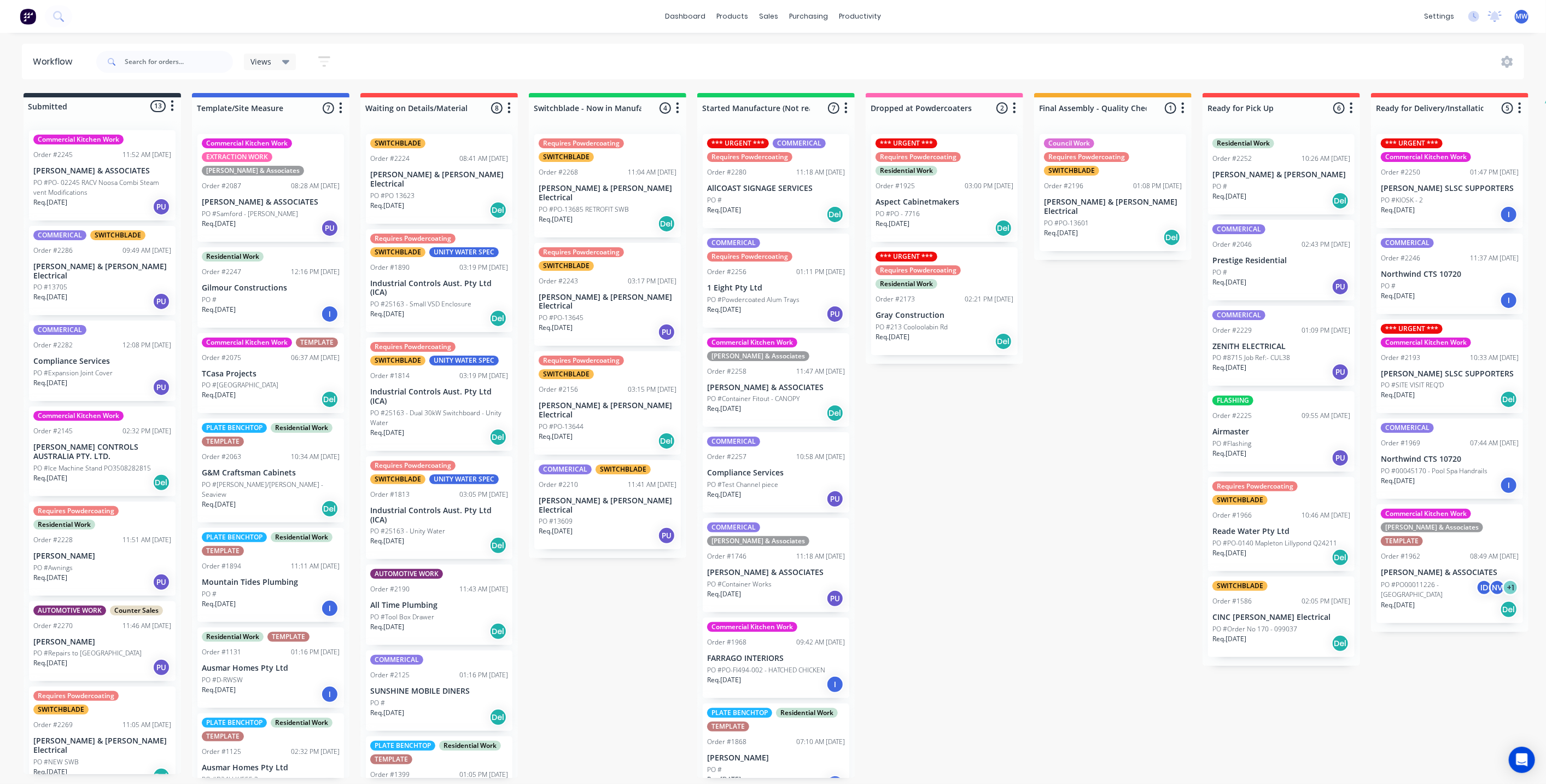
click at [634, 623] on div "Submitted 13 Status colour #273444 hex #273444 Save Cancel Summaries Total orde…" at bounding box center [904, 435] width 1824 height 685
click at [975, 467] on div "Submitted 13 Status colour #273444 hex #273444 Save Cancel Summaries Total orde…" at bounding box center [904, 435] width 1824 height 685
drag, startPoint x: 628, startPoint y: 652, endPoint x: 624, endPoint y: 640, distance: 12.6
click at [628, 656] on div "Submitted 13 Status colour #273444 hex #273444 Save Cancel Summaries Total orde…" at bounding box center [904, 435] width 1824 height 685
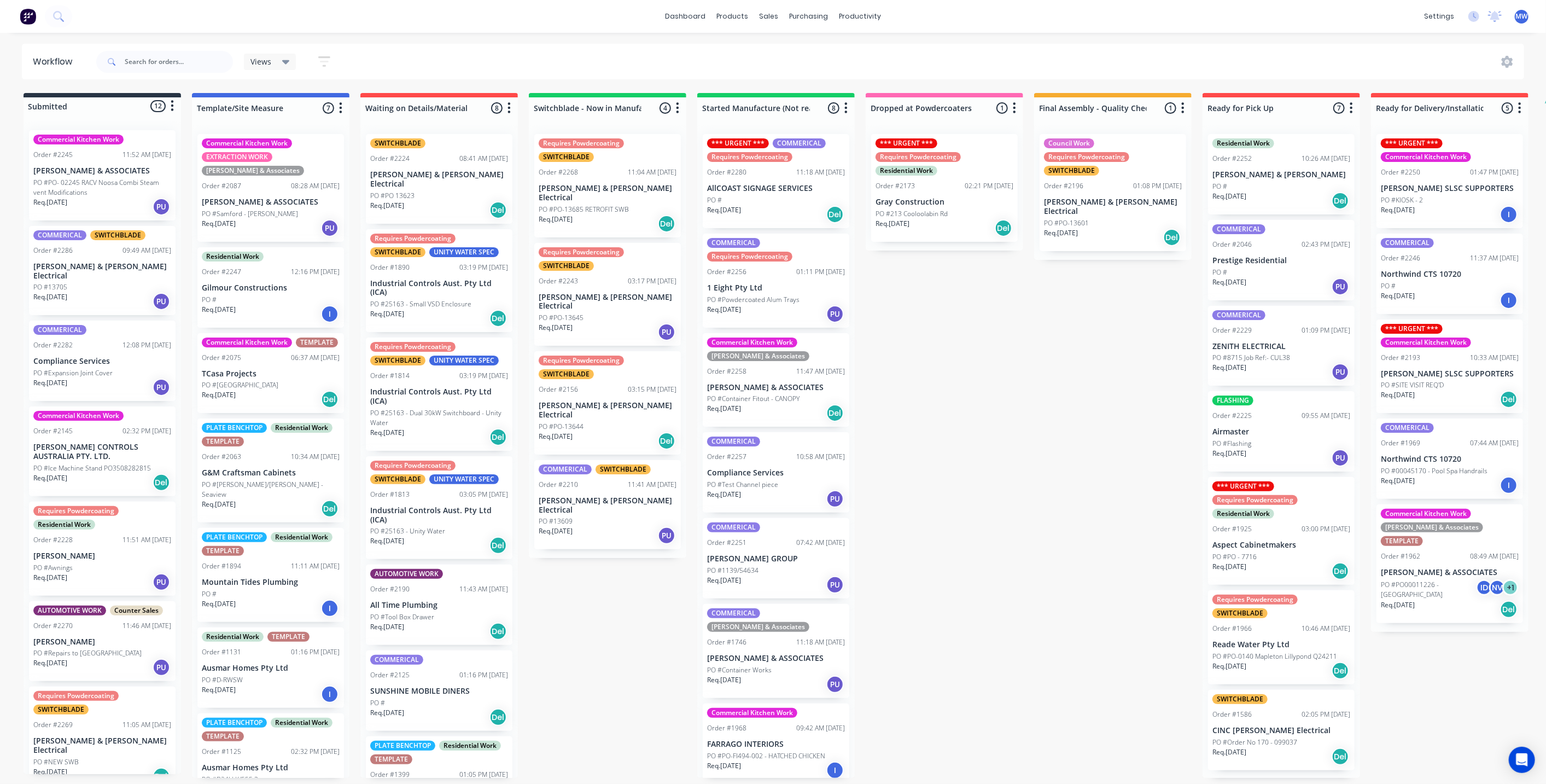
click at [79, 198] on div "Req. 23/09/25 PU" at bounding box center [102, 207] width 138 height 19
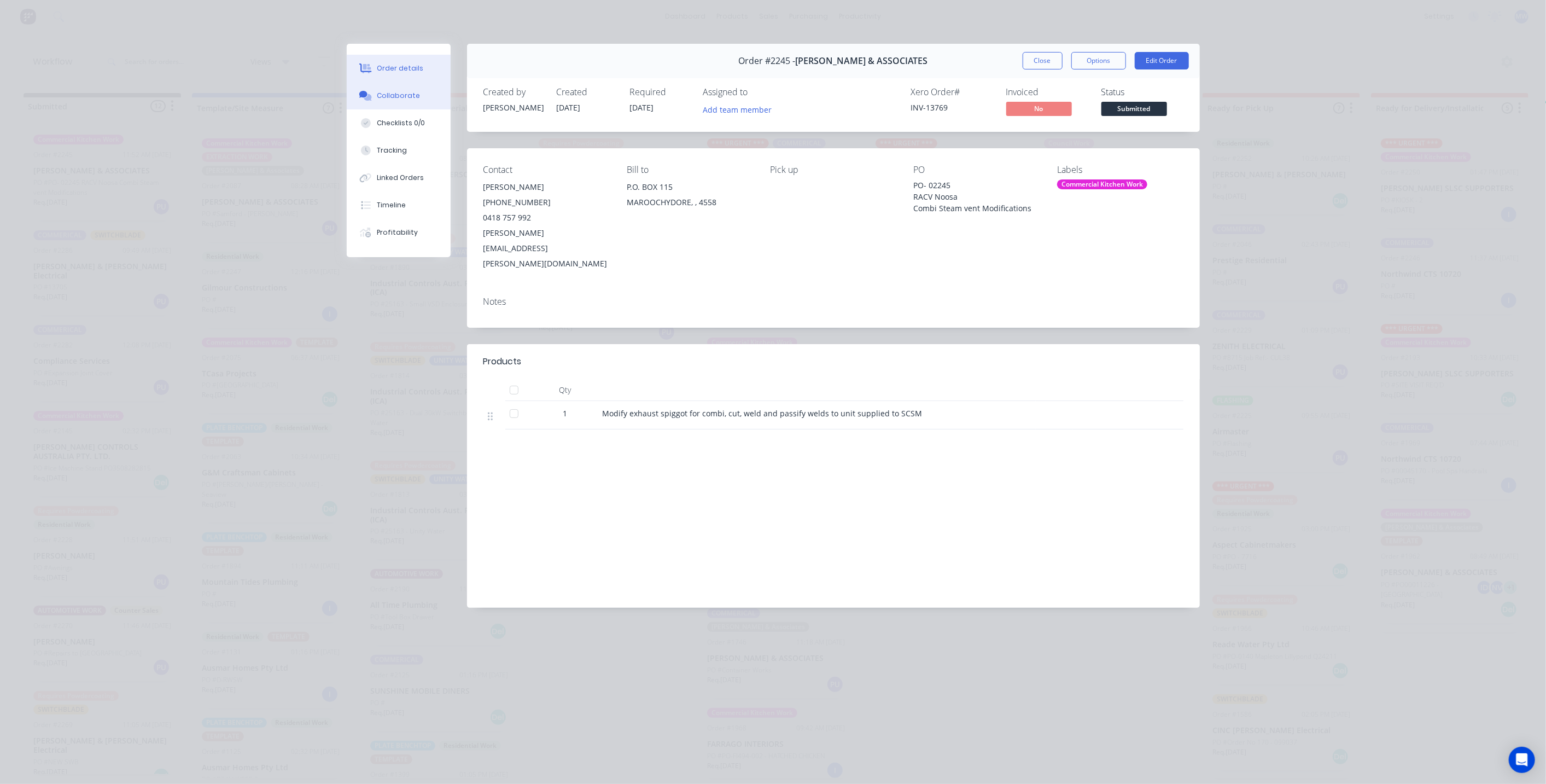
click at [386, 98] on div "Collaborate" at bounding box center [398, 96] width 43 height 10
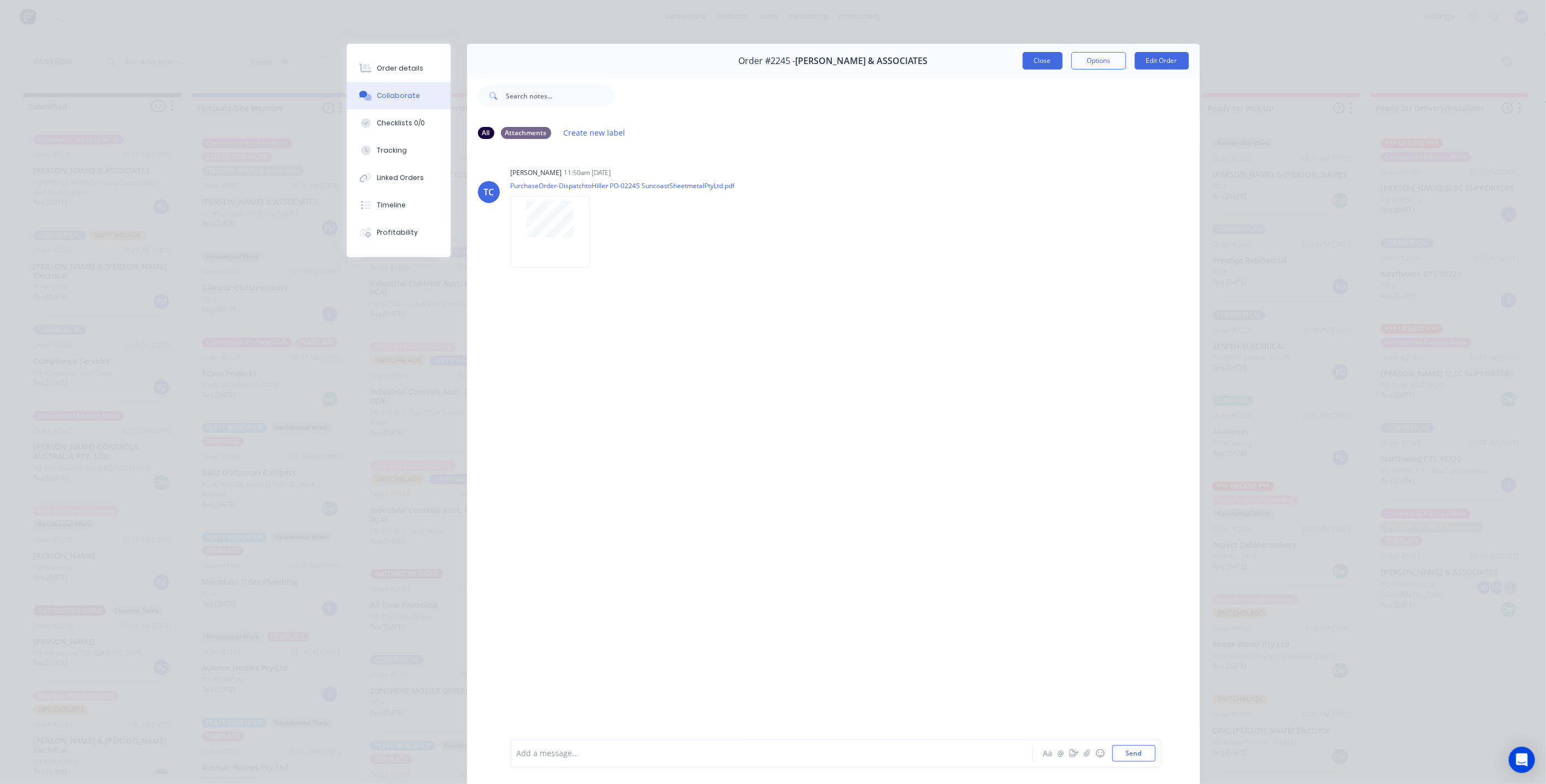
click at [1045, 61] on button "Close" at bounding box center [1043, 61] width 40 height 18
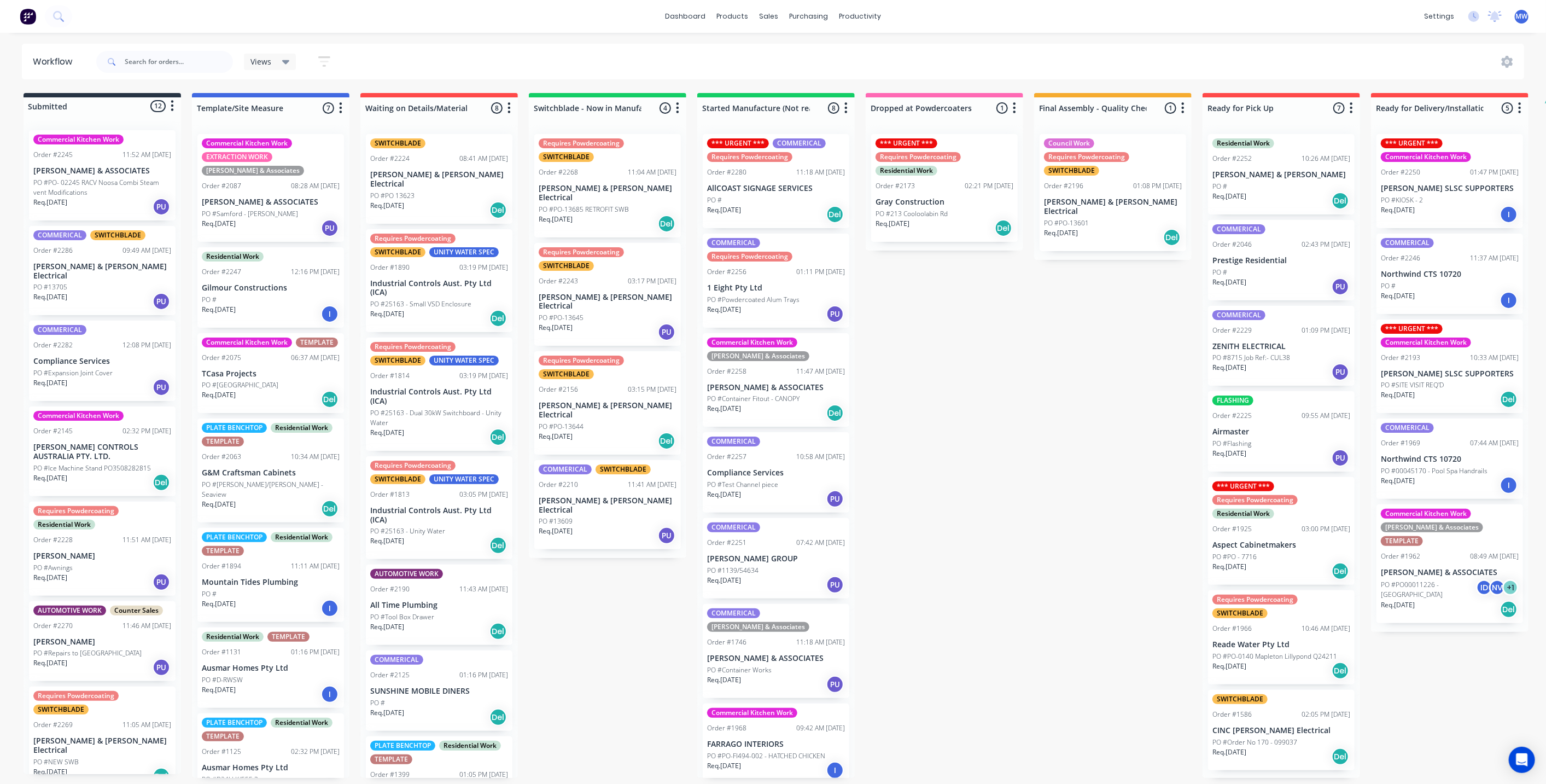
click at [657, 585] on div "Submitted 12 Status colour #273444 hex #273444 Save Cancel Summaries Total orde…" at bounding box center [904, 435] width 1824 height 685
click at [86, 178] on p "PO #PO- 02245 RACV Noosa Combi Steam vent Modifications" at bounding box center [102, 188] width 138 height 20
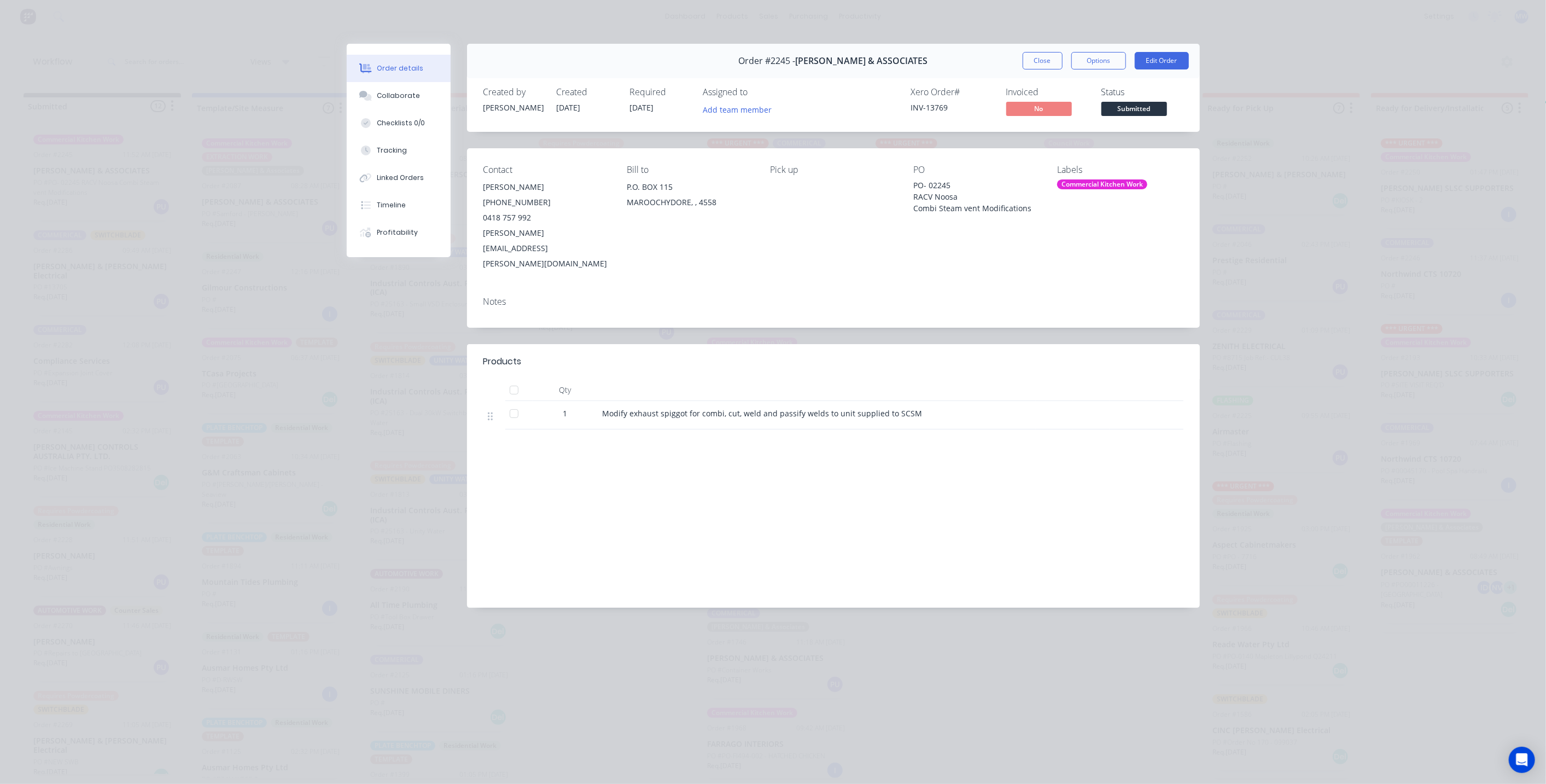
click at [501, 296] on div "Notes" at bounding box center [833, 301] width 700 height 11
click at [1174, 60] on button "Edit Order" at bounding box center [1162, 61] width 54 height 18
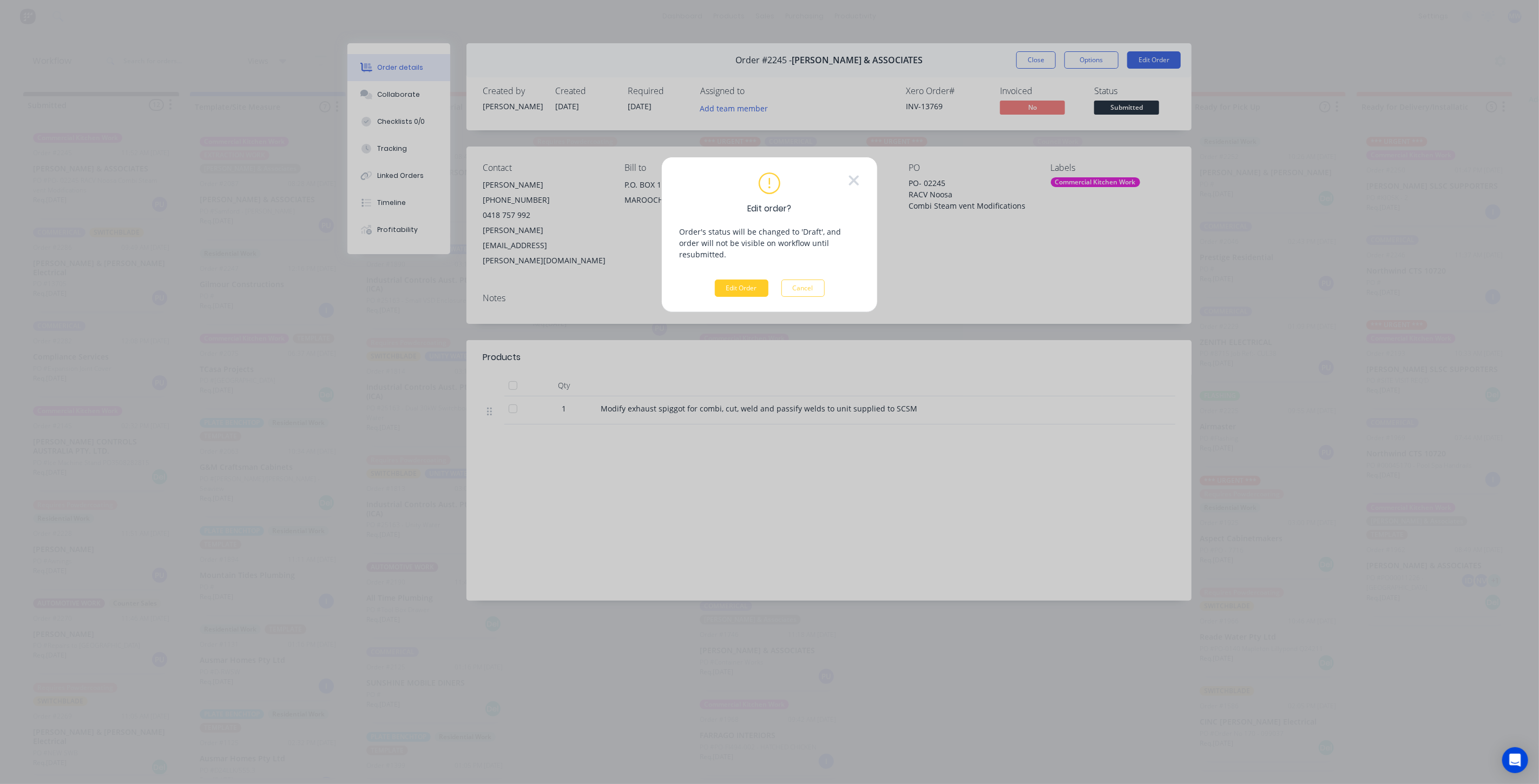
click at [745, 280] on button "Edit Order" at bounding box center [741, 288] width 54 height 17
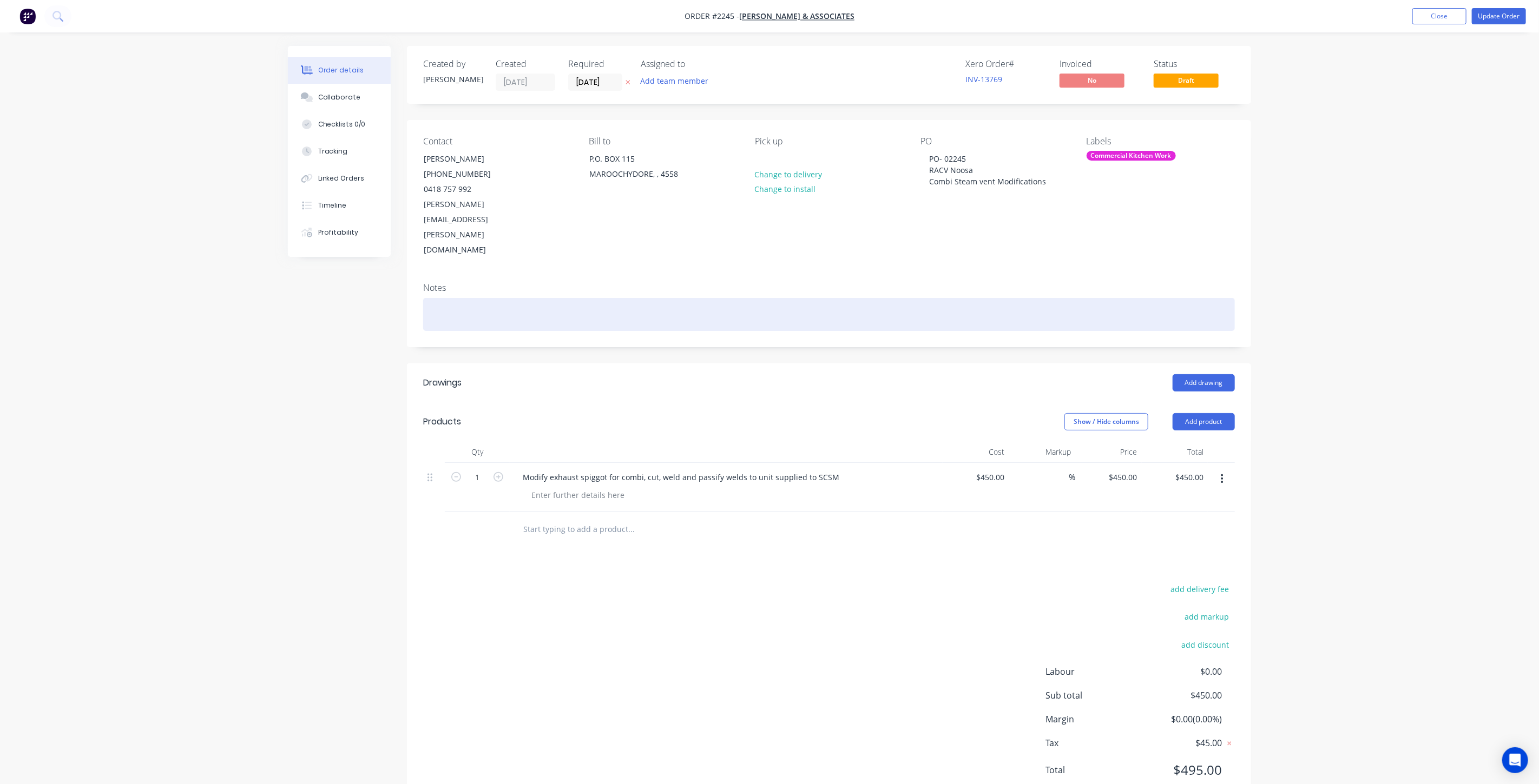
click at [476, 298] on div at bounding box center [829, 314] width 812 height 33
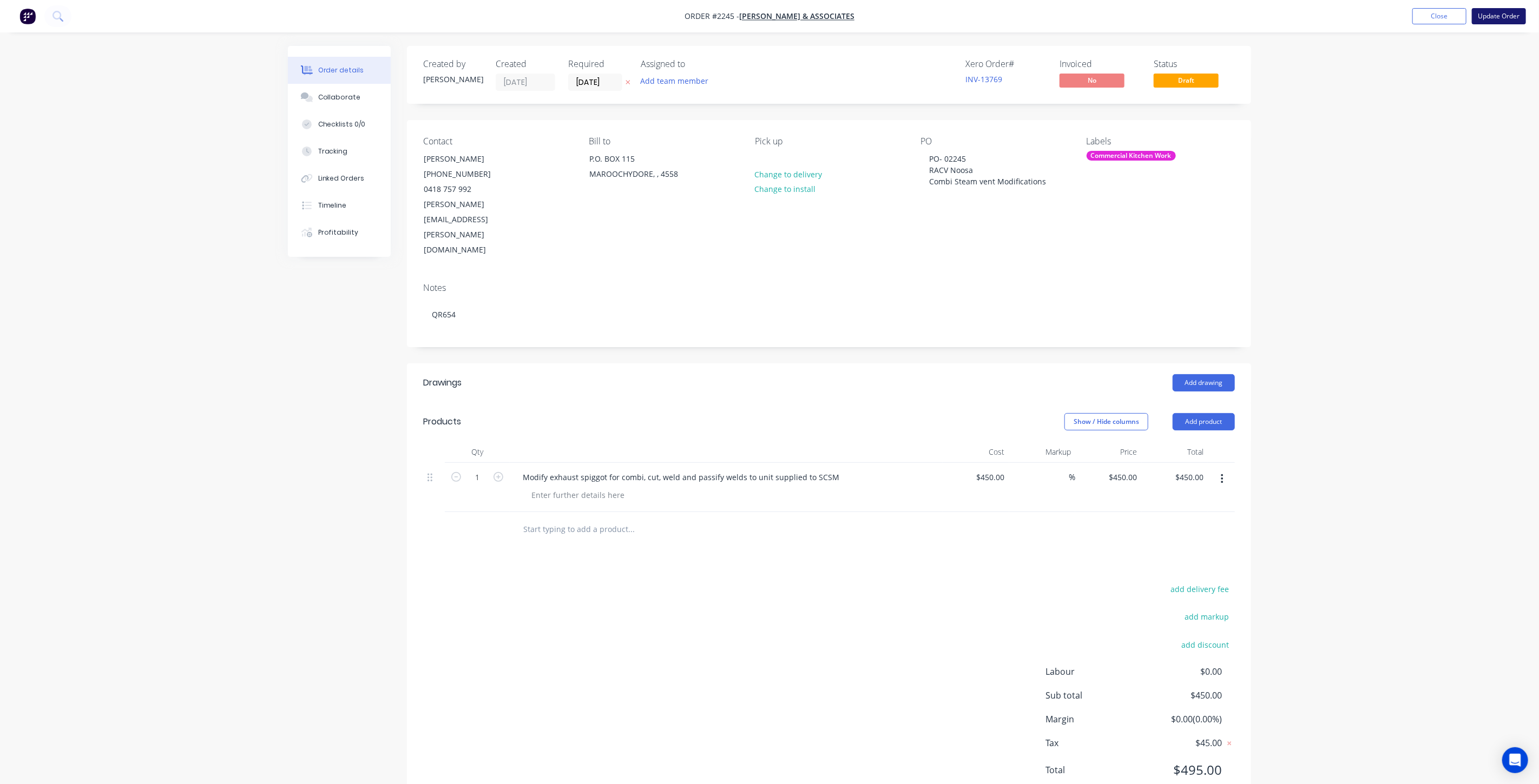
click at [1509, 17] on button "Update Order" at bounding box center [1499, 16] width 54 height 16
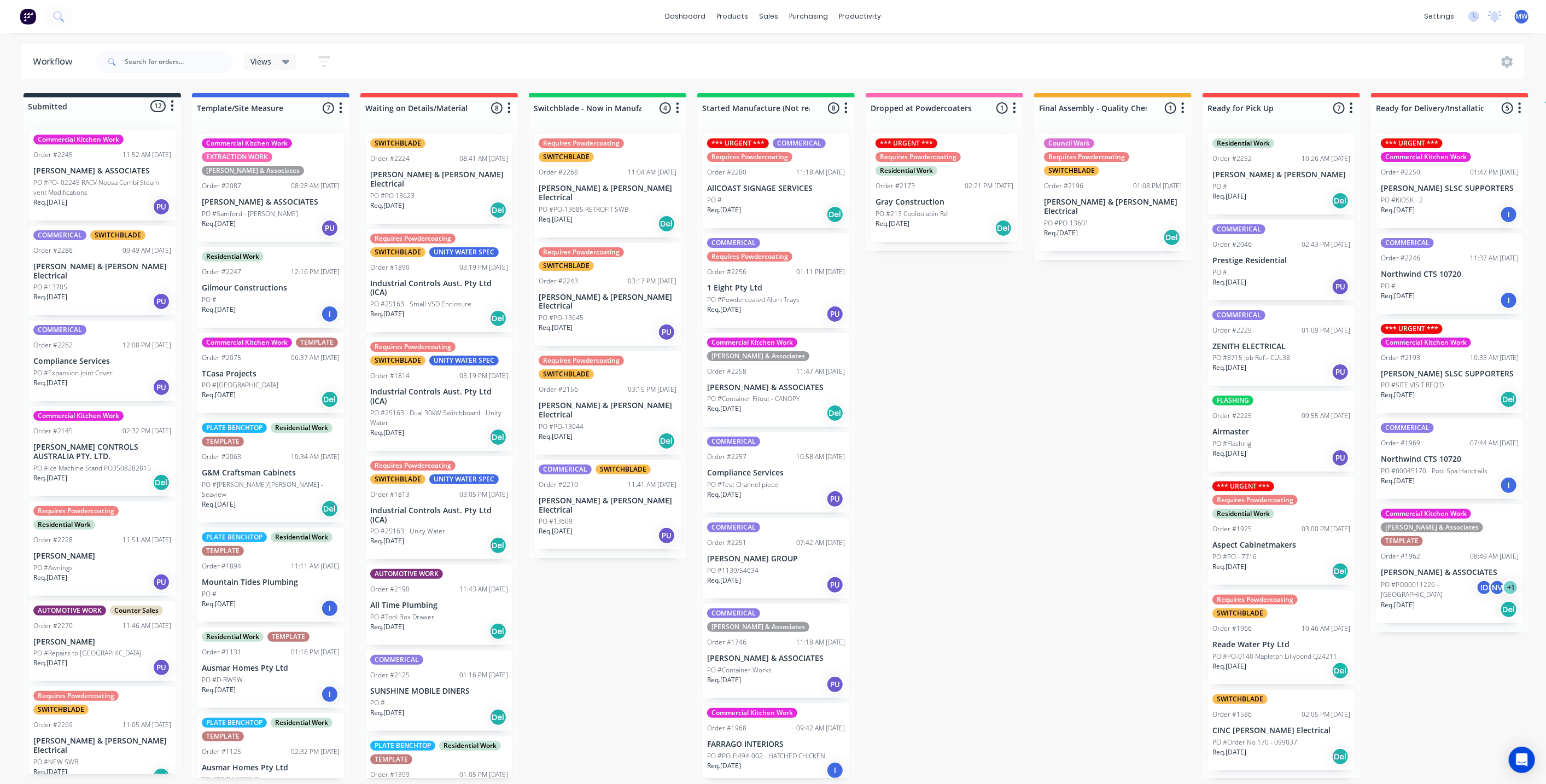
click at [122, 172] on p "[PERSON_NAME] & ASSOCIATES" at bounding box center [102, 171] width 138 height 9
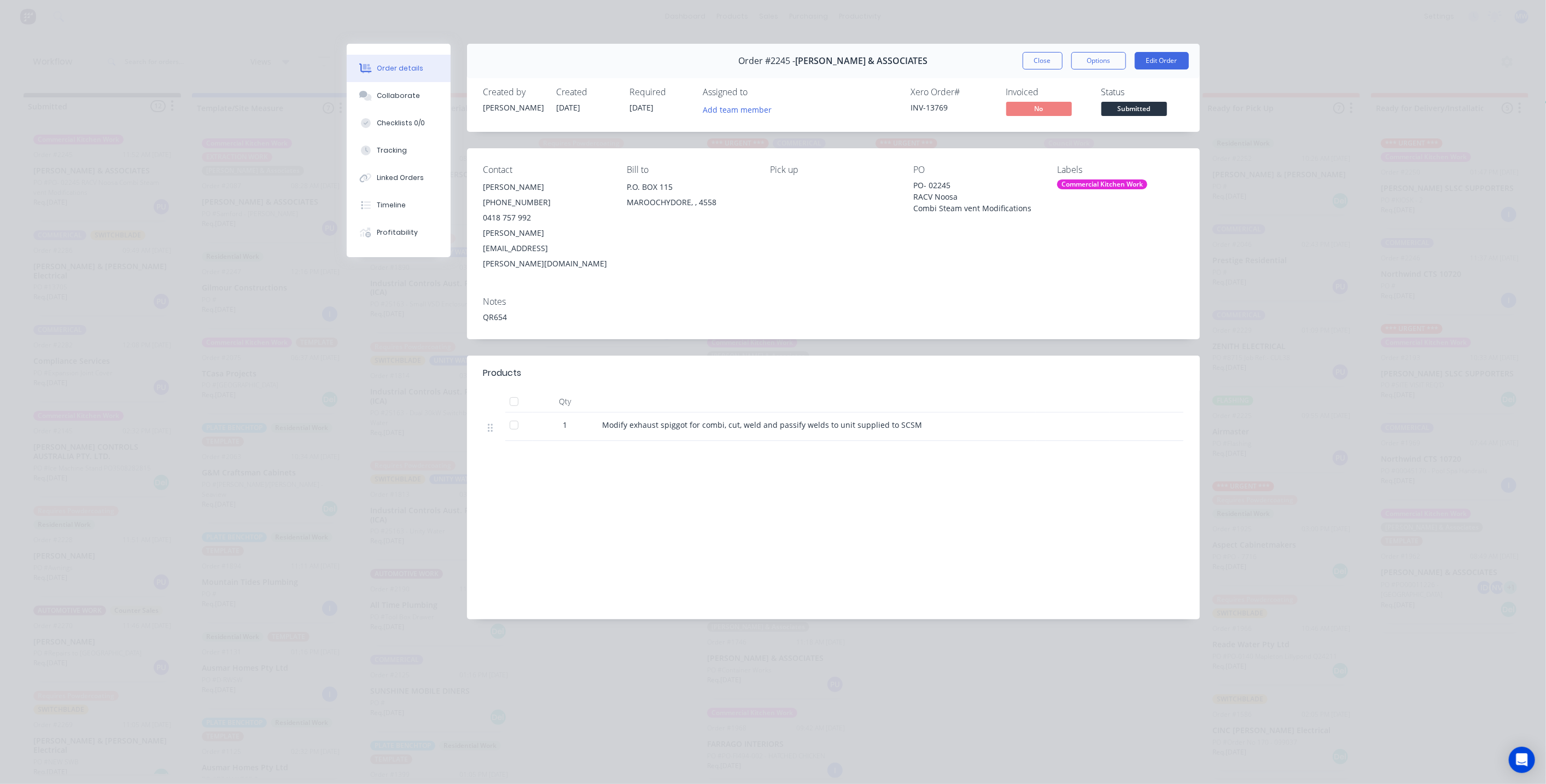
click at [1033, 64] on button "Close" at bounding box center [1043, 61] width 40 height 18
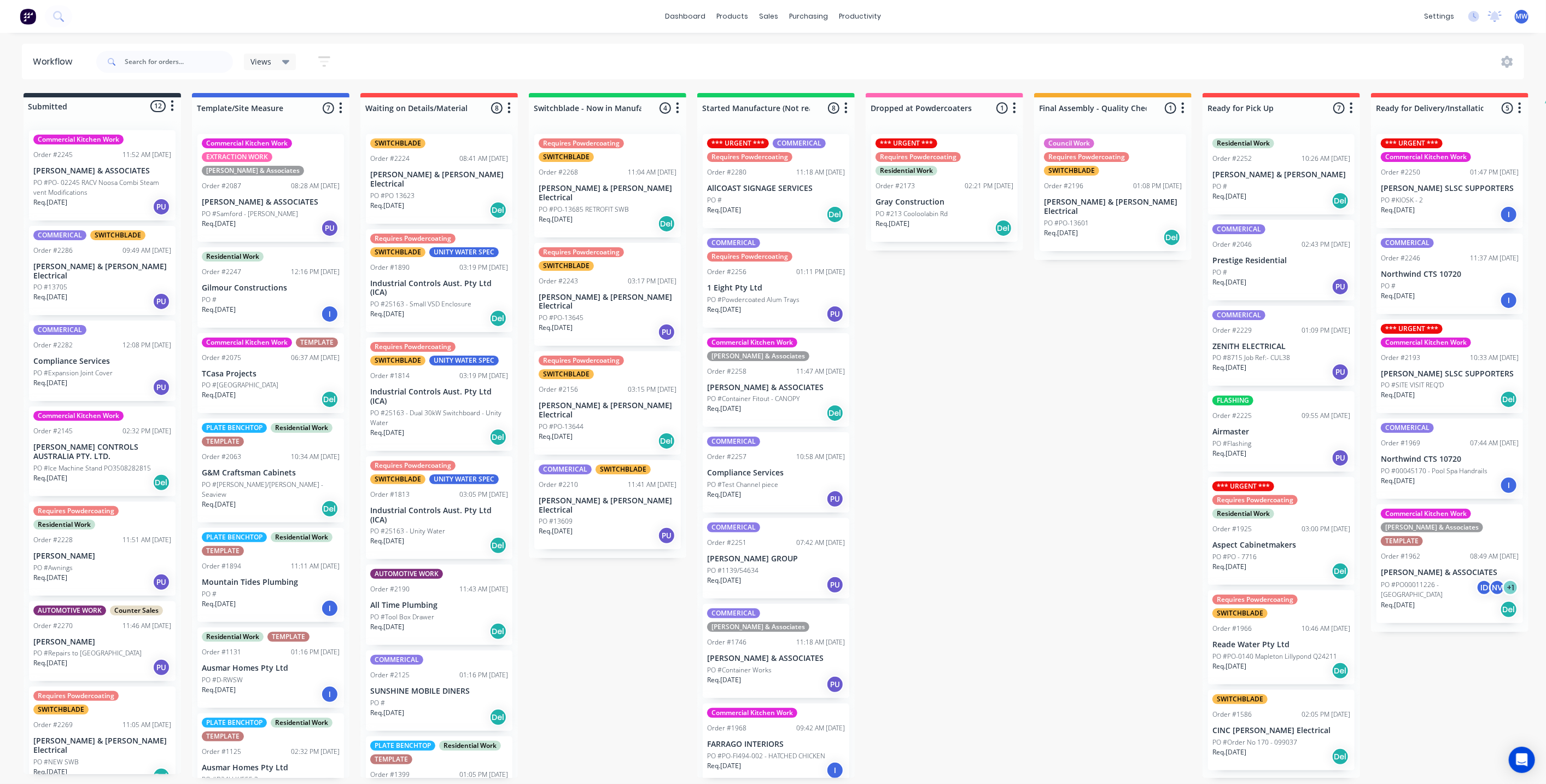
click at [982, 455] on div "Submitted 12 Status colour #273444 hex #273444 Save Cancel Summaries Total orde…" at bounding box center [904, 435] width 1824 height 685
click at [82, 263] on p "[PERSON_NAME] & [PERSON_NAME] Electrical" at bounding box center [102, 271] width 138 height 19
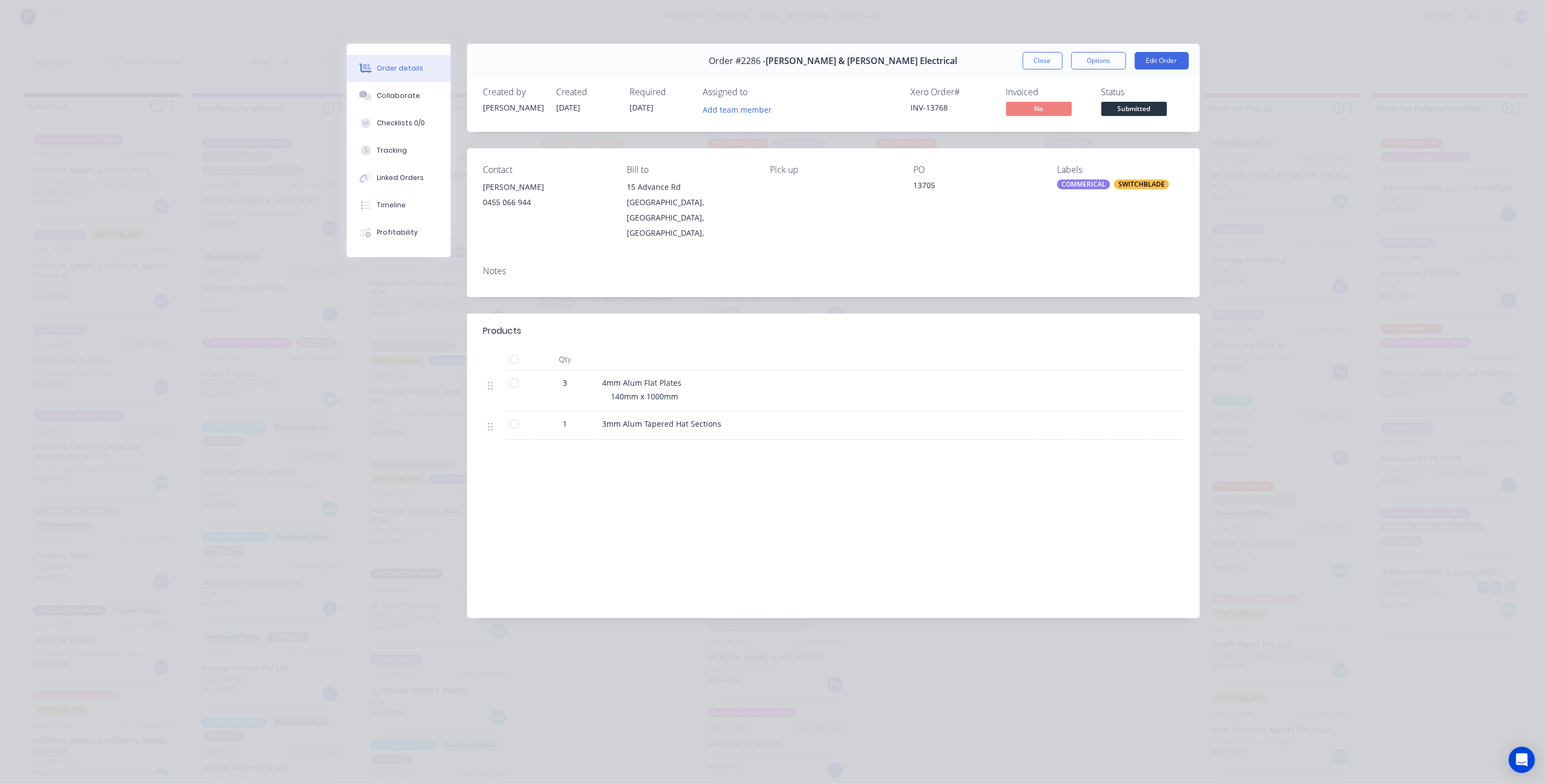
click at [1040, 69] on div "Order #2286 - Bailey & Dalton Electrical Close Options Edit Order" at bounding box center [833, 61] width 733 height 35
click at [1051, 62] on button "Close" at bounding box center [1043, 61] width 40 height 18
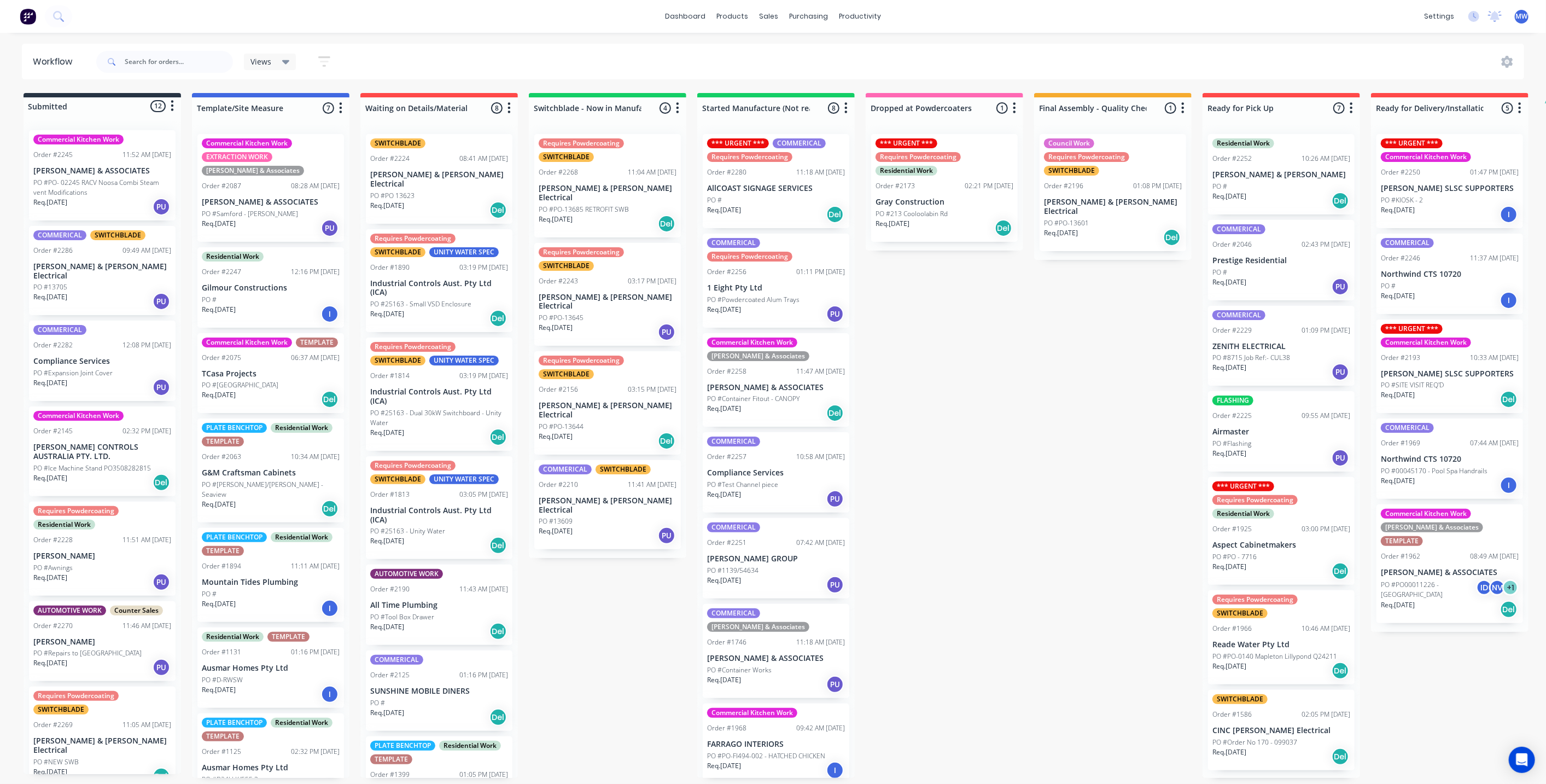
drag, startPoint x: 933, startPoint y: 454, endPoint x: 721, endPoint y: 452, distance: 212.0
click at [933, 454] on div "Submitted 12 Status colour #273444 hex #273444 Save Cancel Summaries Total orde…" at bounding box center [904, 435] width 1824 height 685
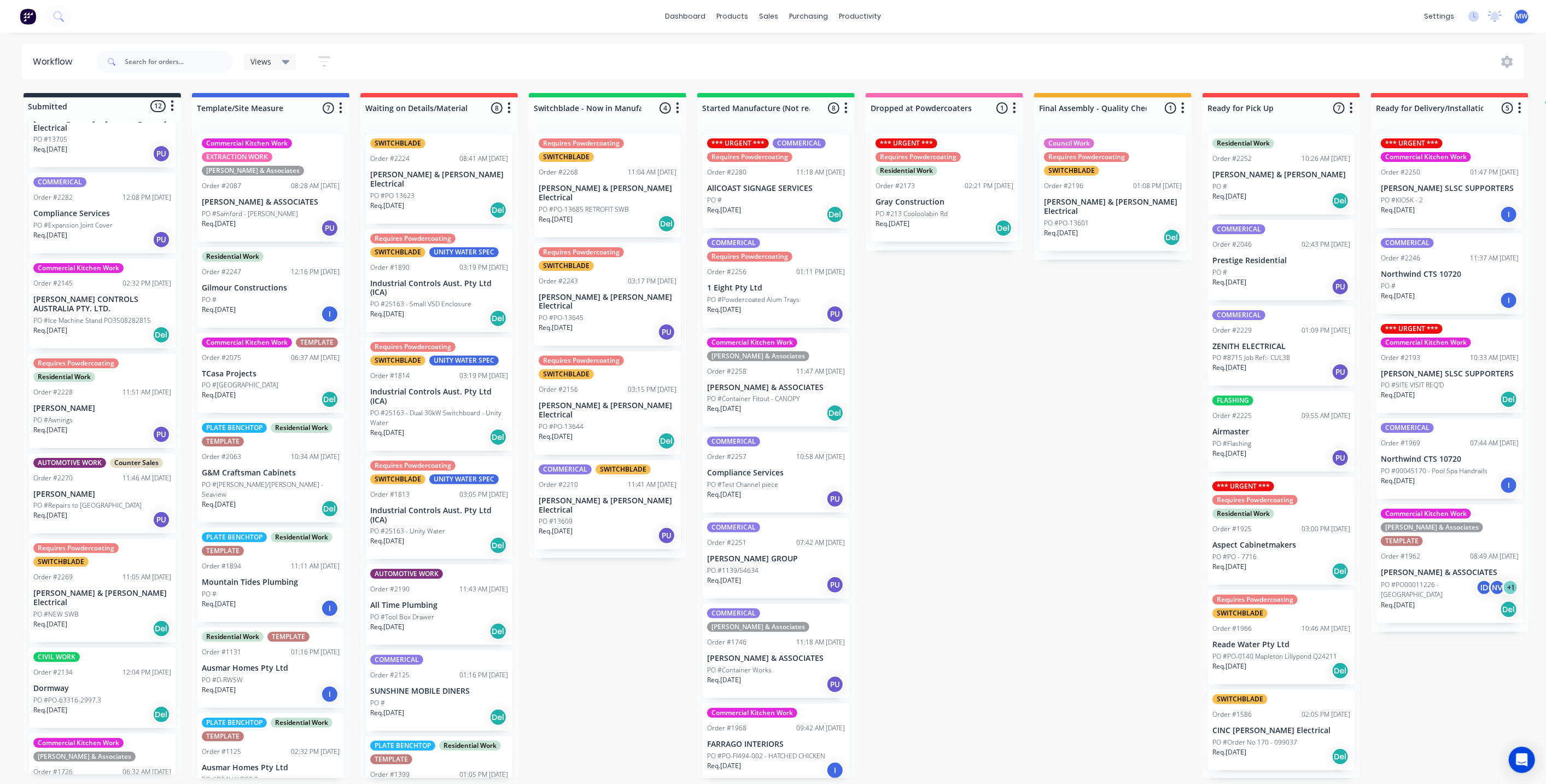
scroll to position [60, 0]
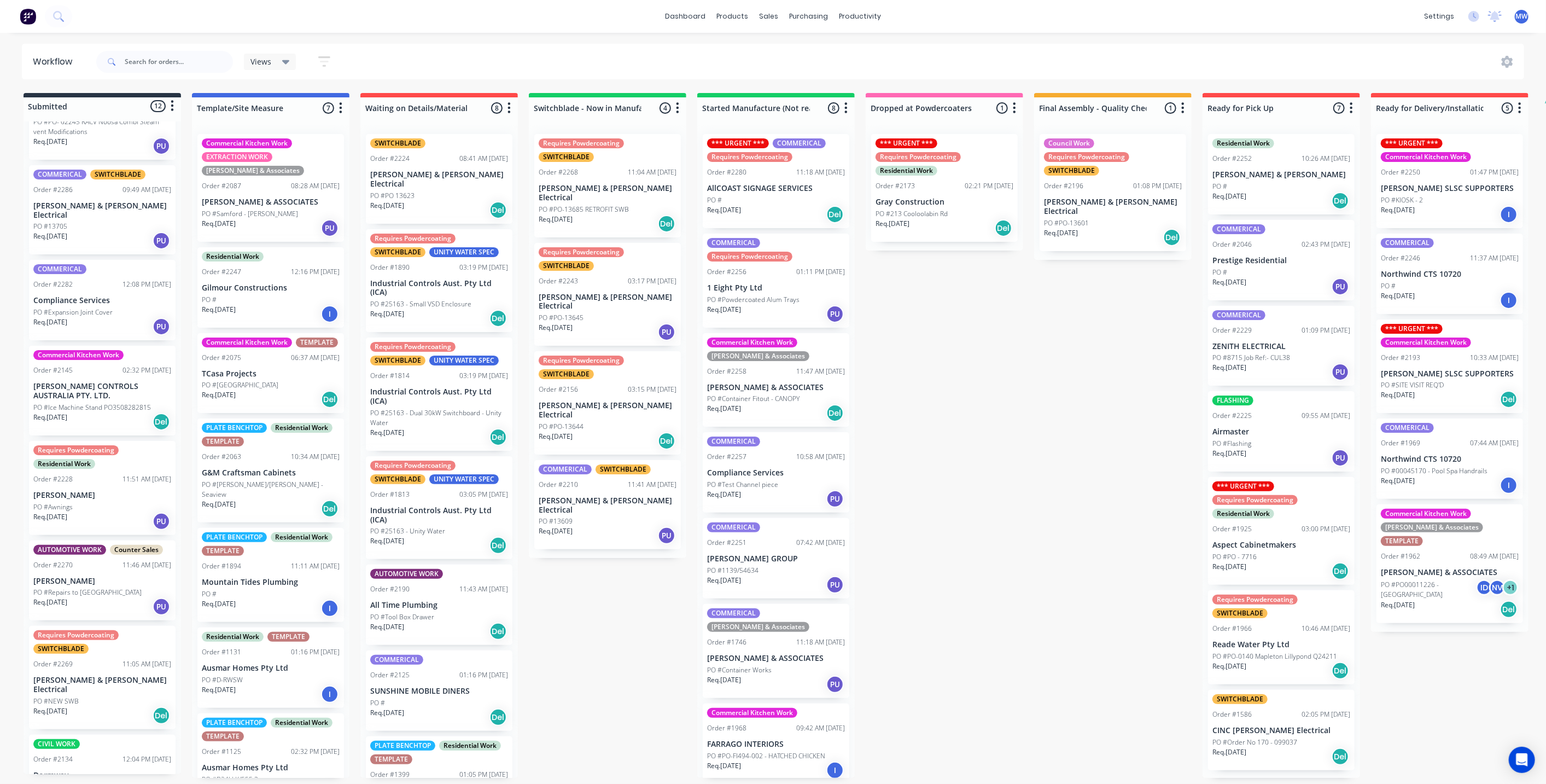
click at [111, 308] on p "PO #Expansion Joint Cover" at bounding box center [73, 313] width 79 height 10
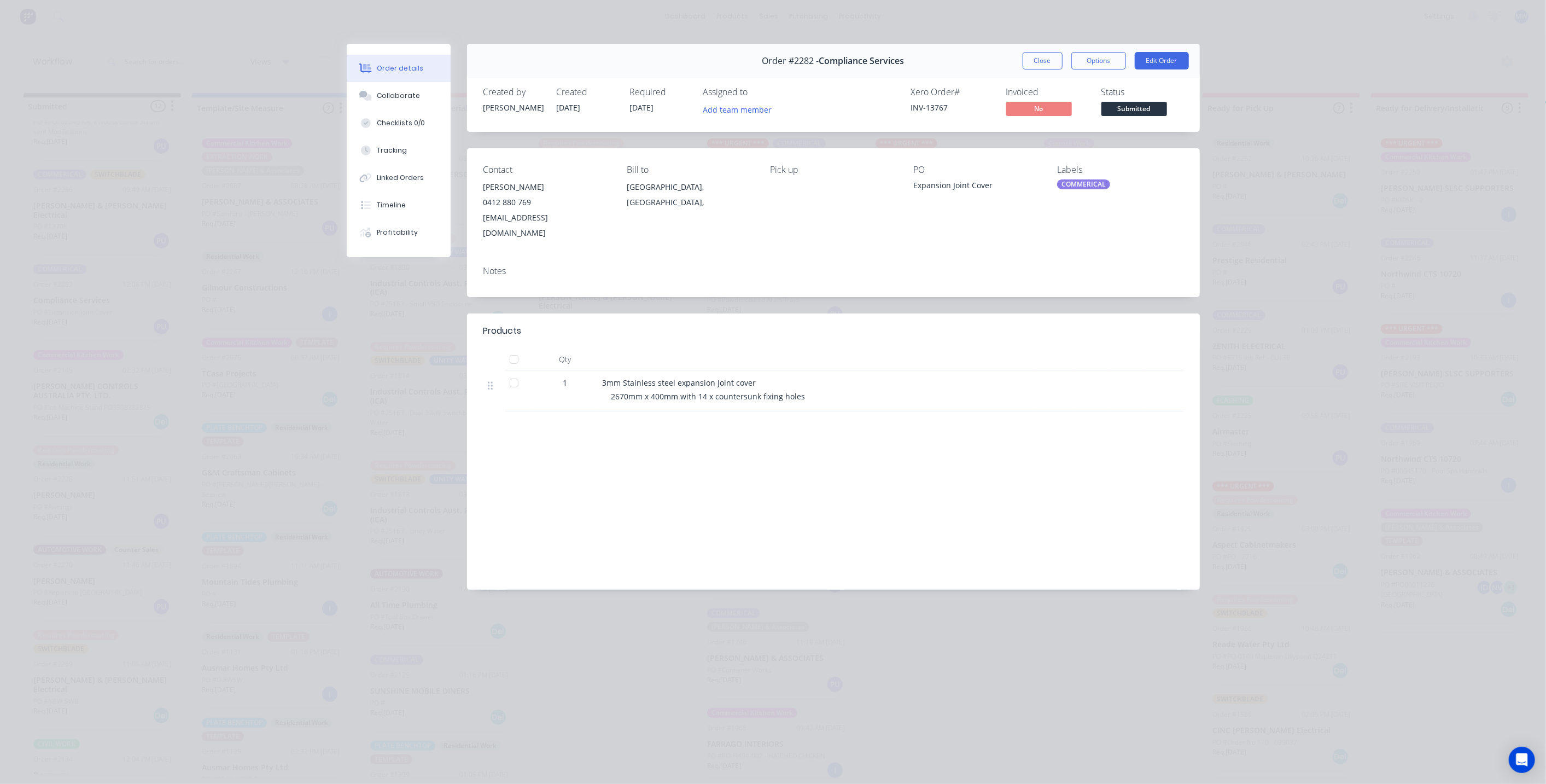
click at [1039, 60] on button "Close" at bounding box center [1043, 61] width 40 height 18
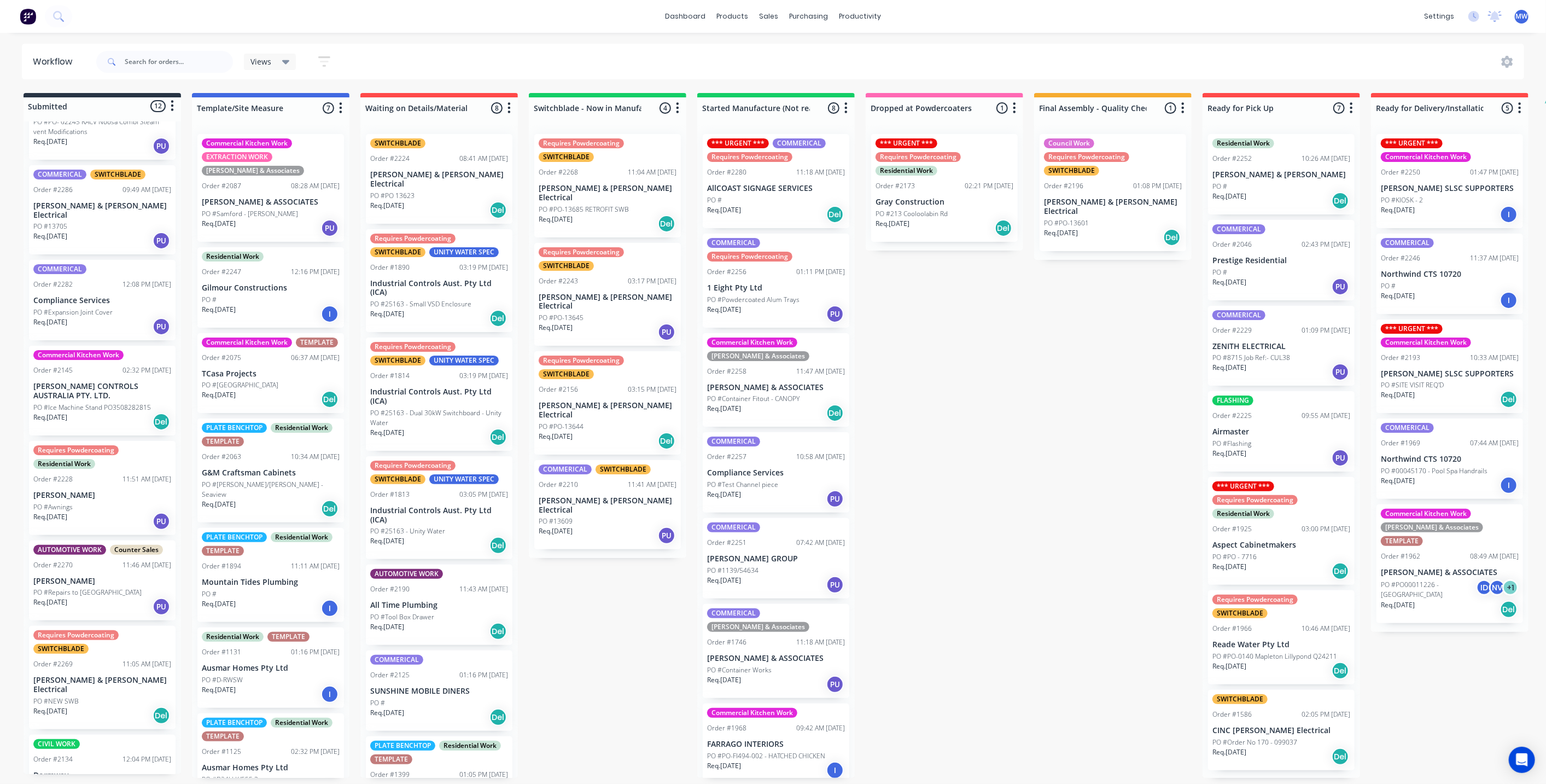
click at [922, 386] on div "Submitted 12 Status colour #273444 hex #273444 Save Cancel Summaries Total orde…" at bounding box center [904, 435] width 1824 height 685
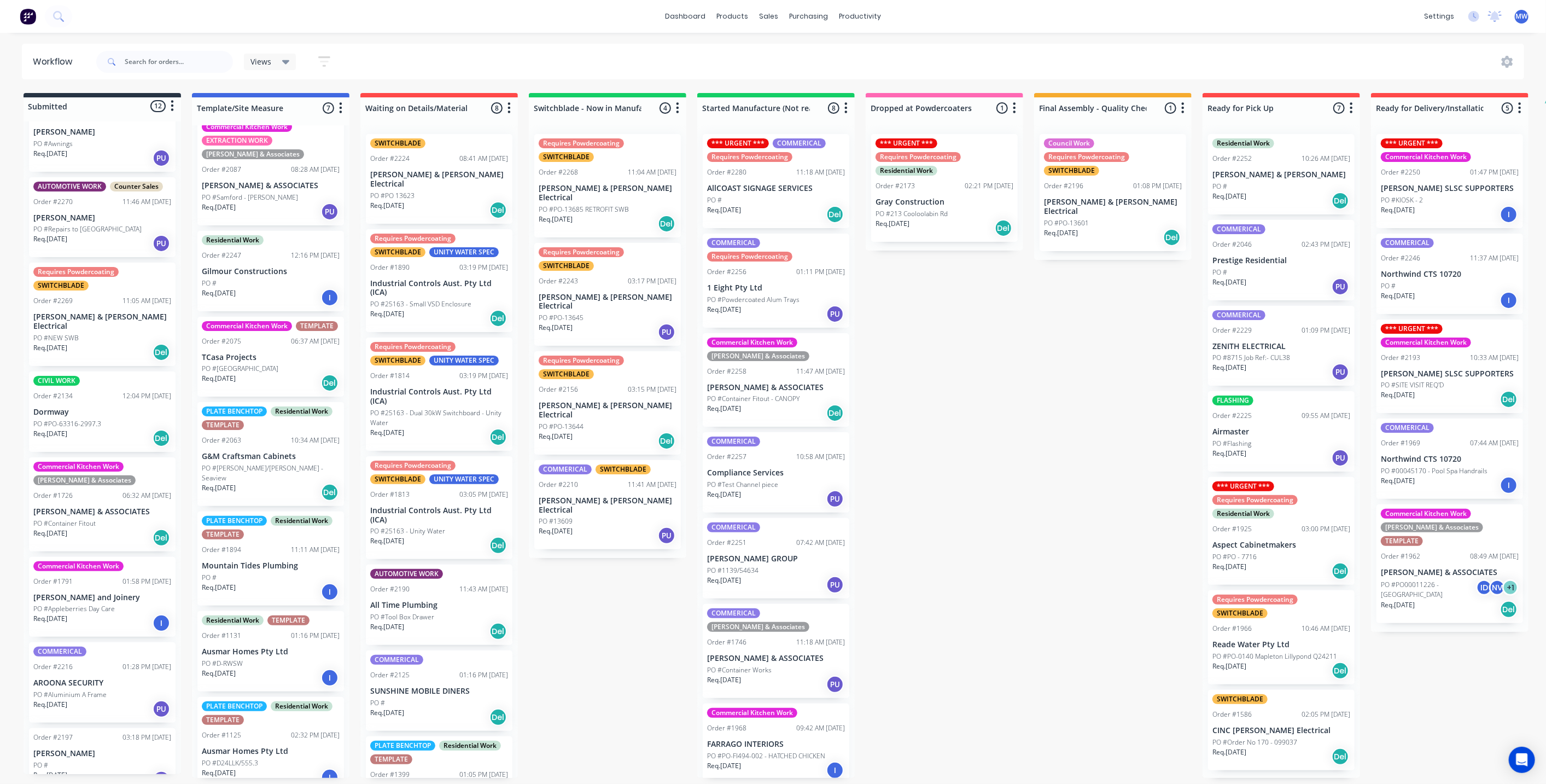
scroll to position [31, 0]
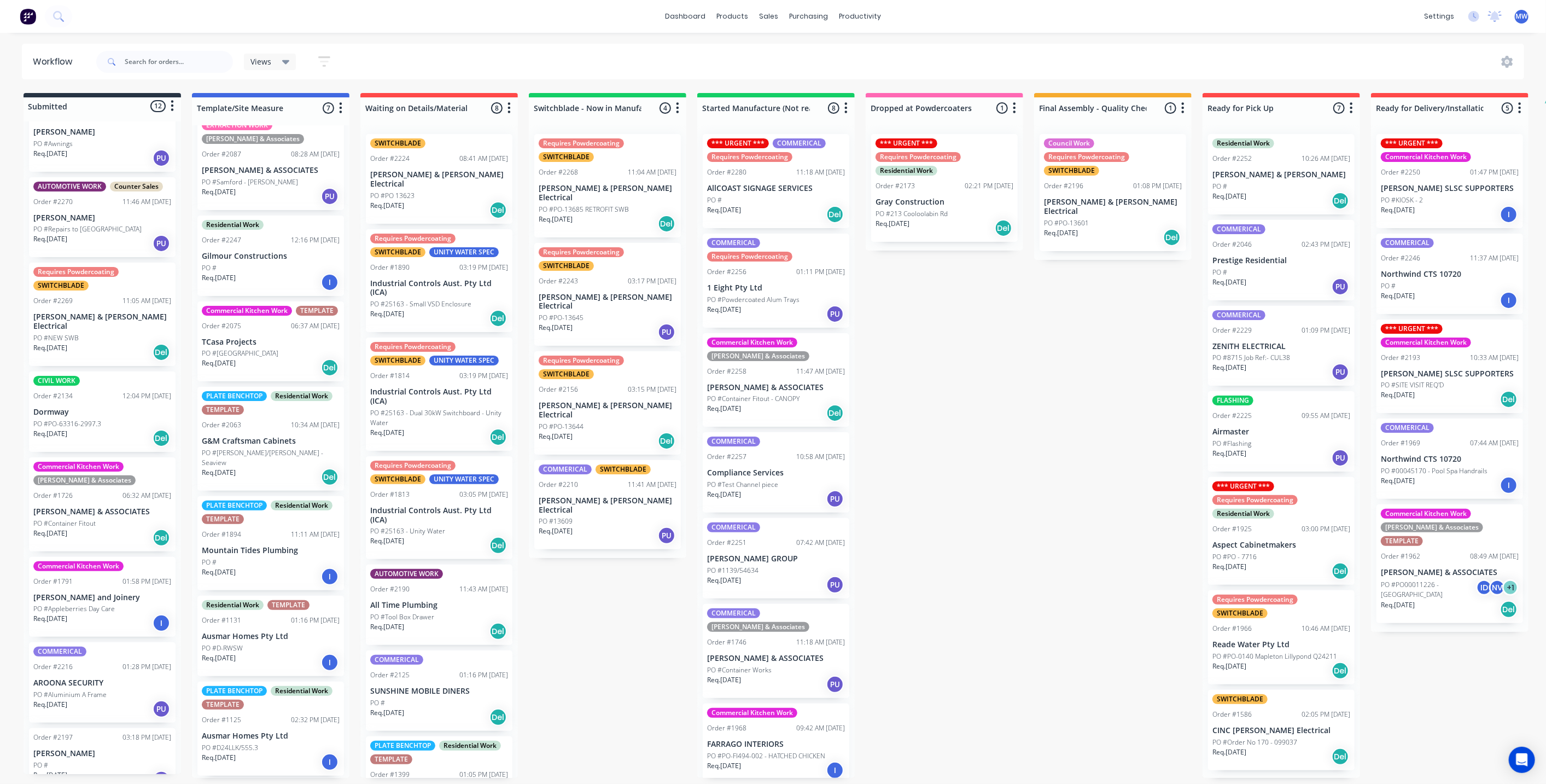
click at [578, 641] on div "Submitted 12 Status colour #273444 hex #273444 Save Cancel Summaries Total orde…" at bounding box center [904, 435] width 1824 height 685
click at [600, 612] on div "Submitted 12 Status colour #273444 hex #273444 Save Cancel Summaries Total orde…" at bounding box center [904, 435] width 1824 height 685
click at [287, 442] on div "PLATE BENCHTOP Residential Work TEMPLATE Order #2063 10:34 AM 17/07/25 G&M Craf…" at bounding box center [271, 439] width 147 height 104
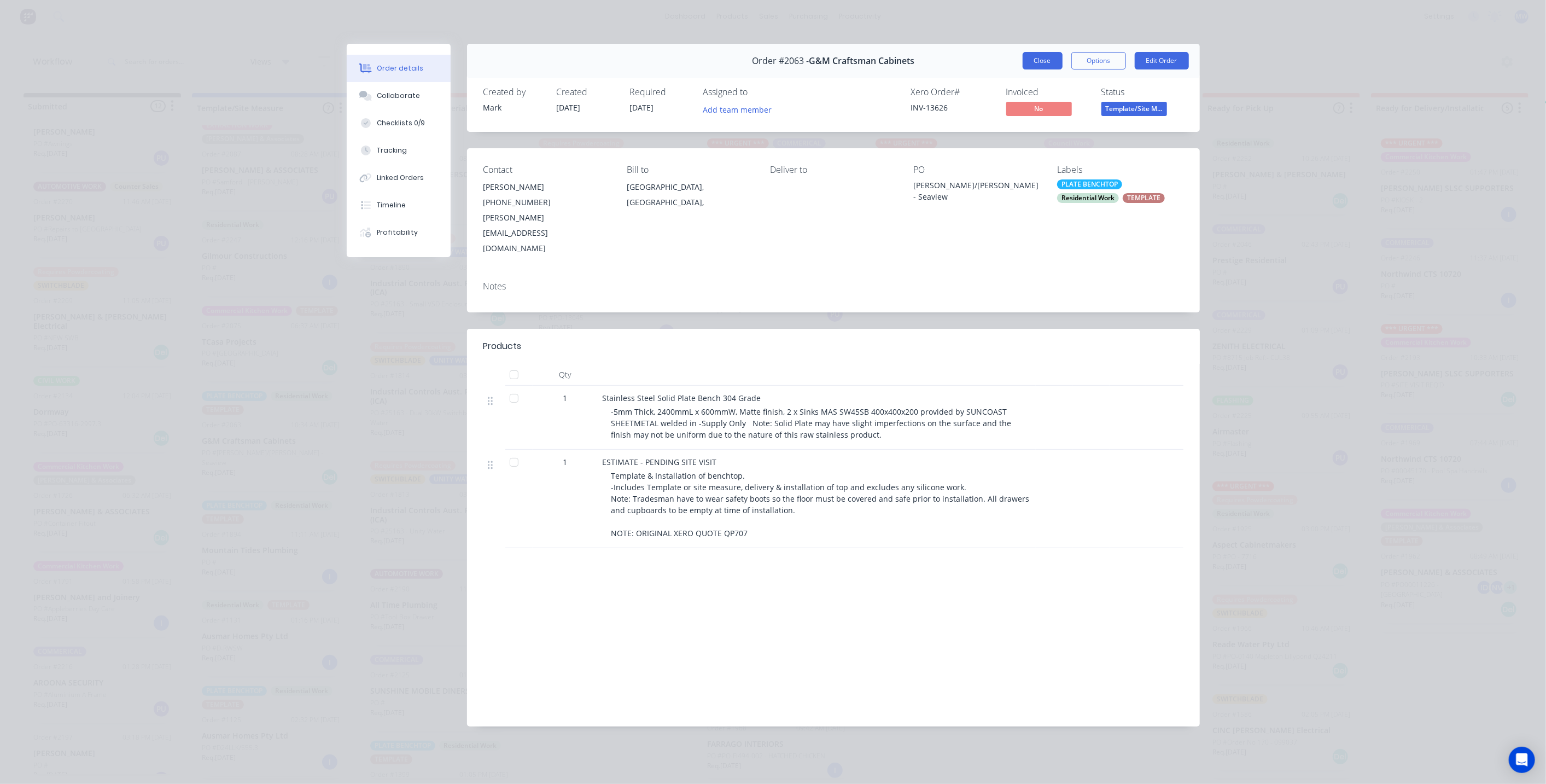
click at [1048, 59] on button "Close" at bounding box center [1043, 61] width 40 height 18
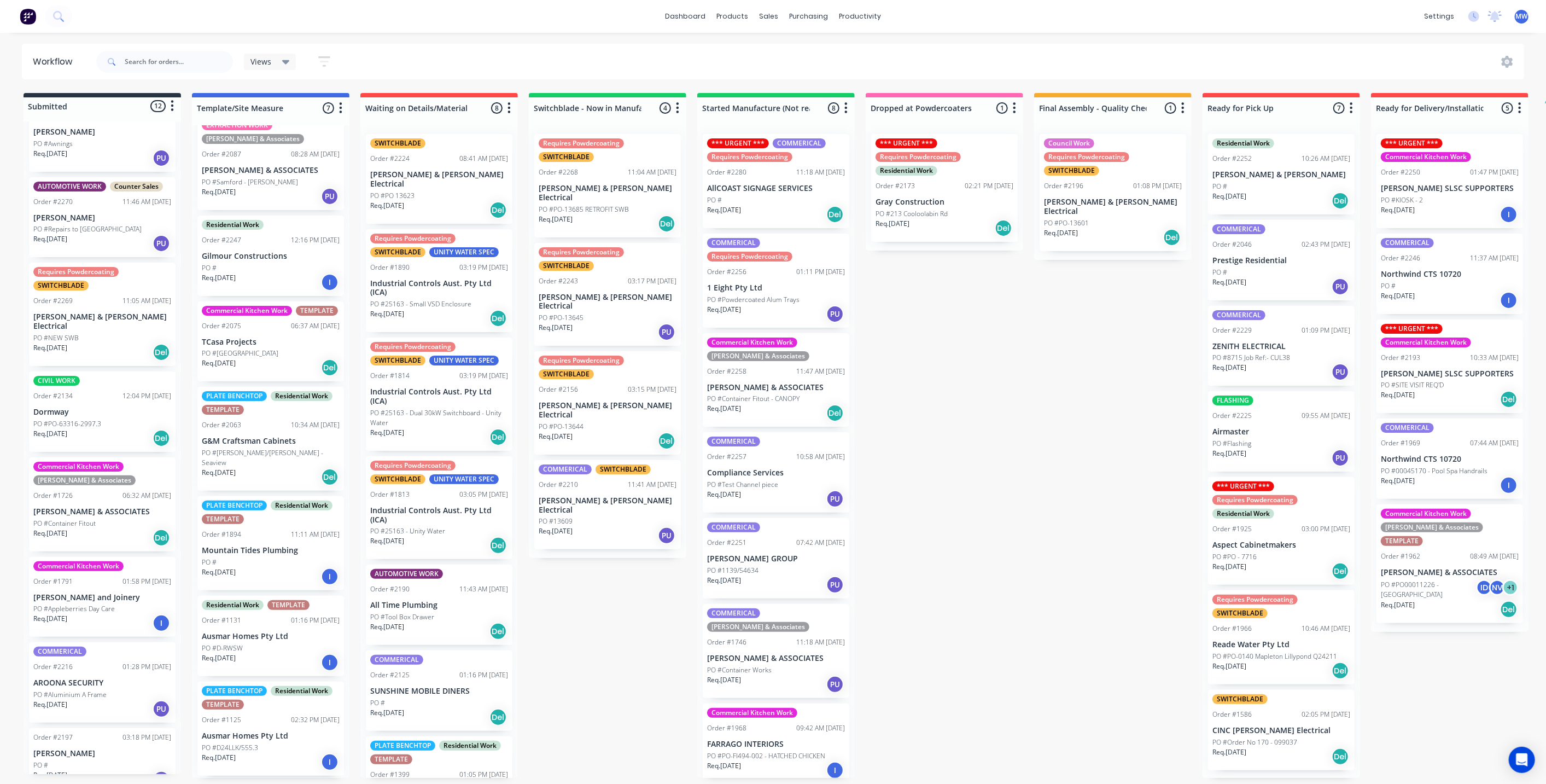
click at [630, 573] on div "Submitted 12 Status colour #273444 hex #273444 Save Cancel Summaries Total orde…" at bounding box center [904, 435] width 1824 height 685
click at [250, 374] on div "Req. 22/07/25 Del" at bounding box center [271, 367] width 138 height 19
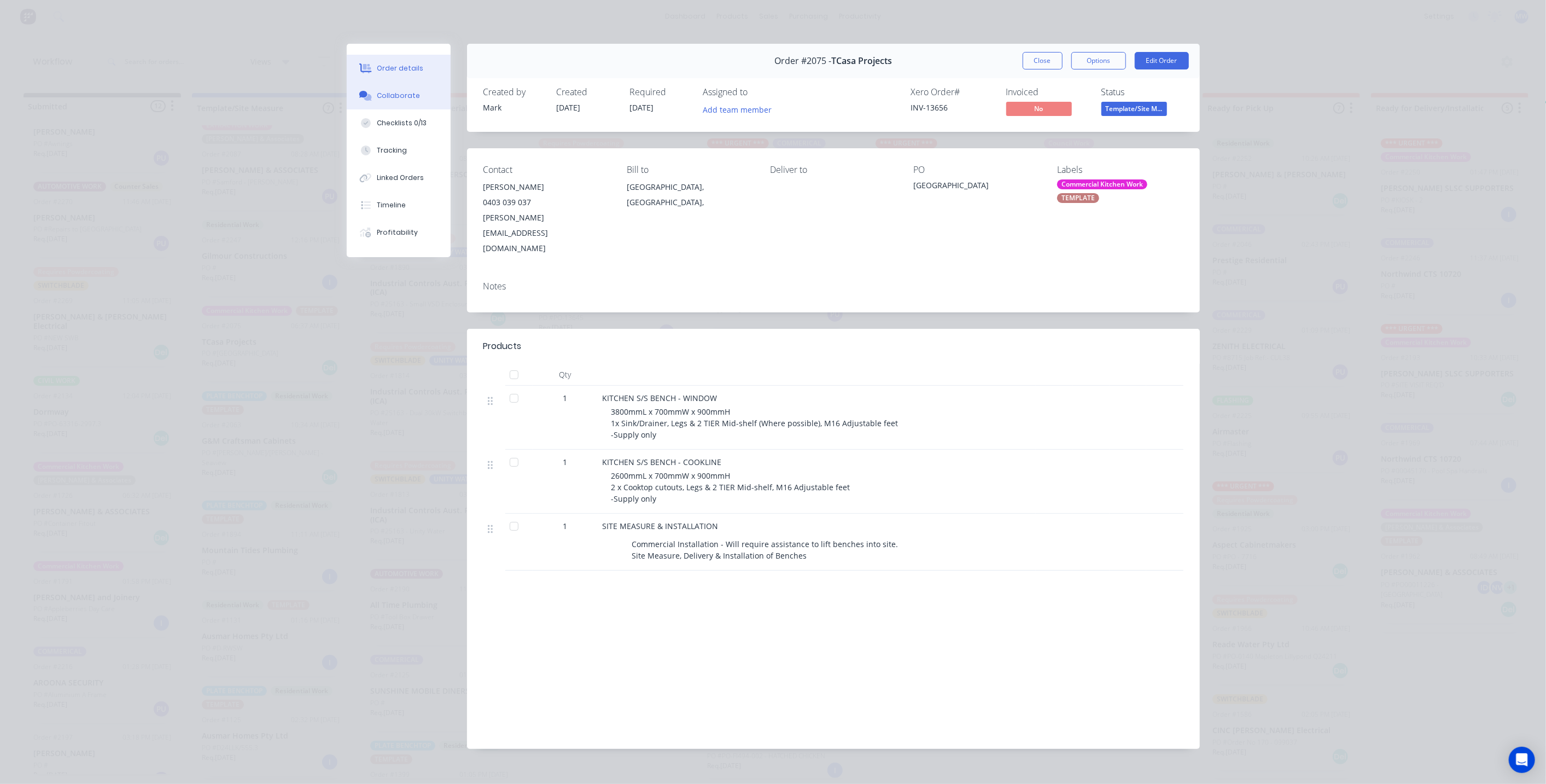
click at [407, 103] on button "Collaborate" at bounding box center [398, 95] width 104 height 27
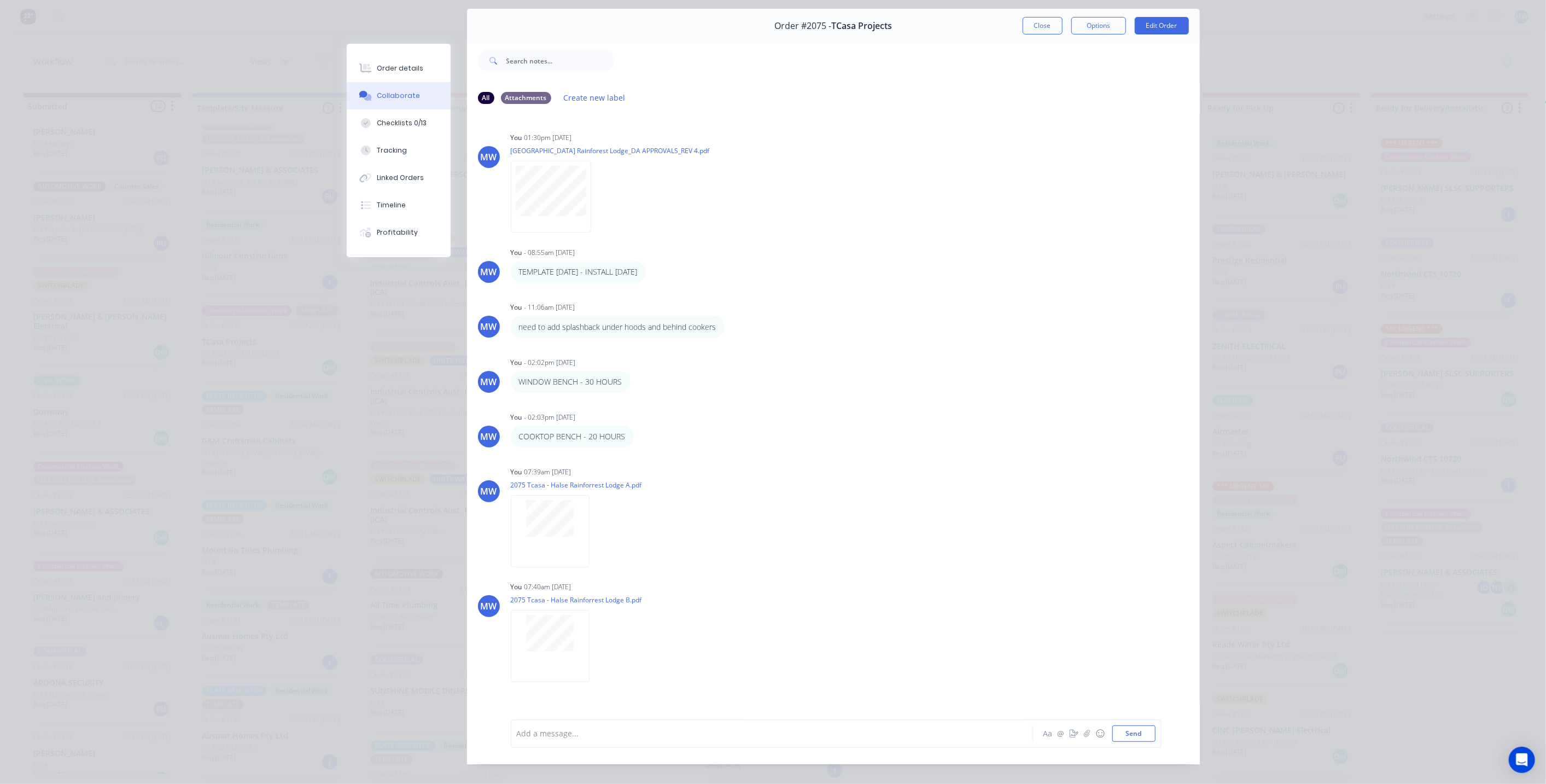
scroll to position [0, 0]
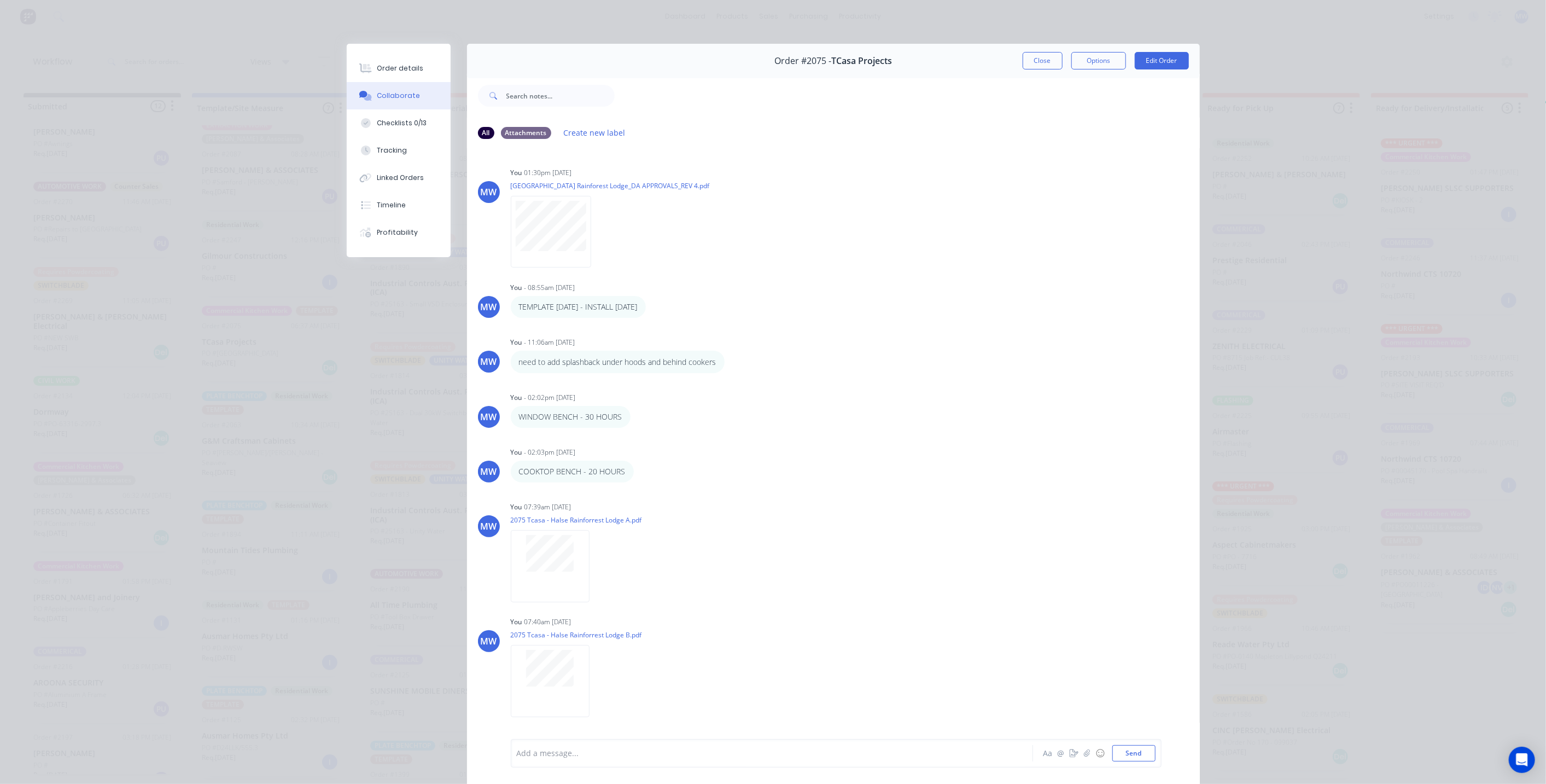
click at [1036, 60] on button "Close" at bounding box center [1043, 61] width 40 height 18
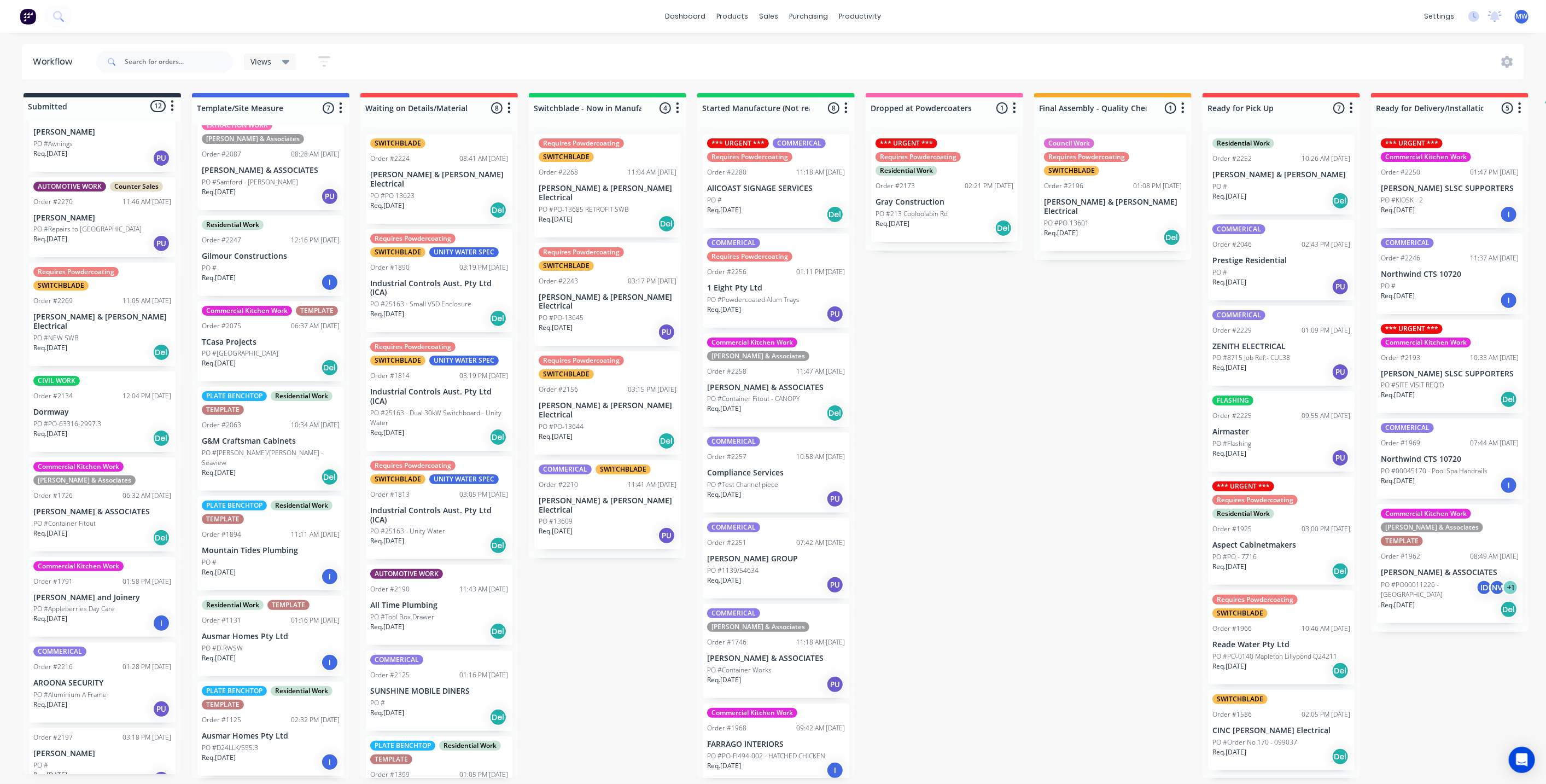
drag, startPoint x: 1036, startPoint y: 412, endPoint x: 960, endPoint y: 321, distance: 118.6
click at [1034, 412] on div "Submitted 12 Status colour #273444 hex #273444 Save Cancel Summaries Total orde…" at bounding box center [904, 435] width 1824 height 685
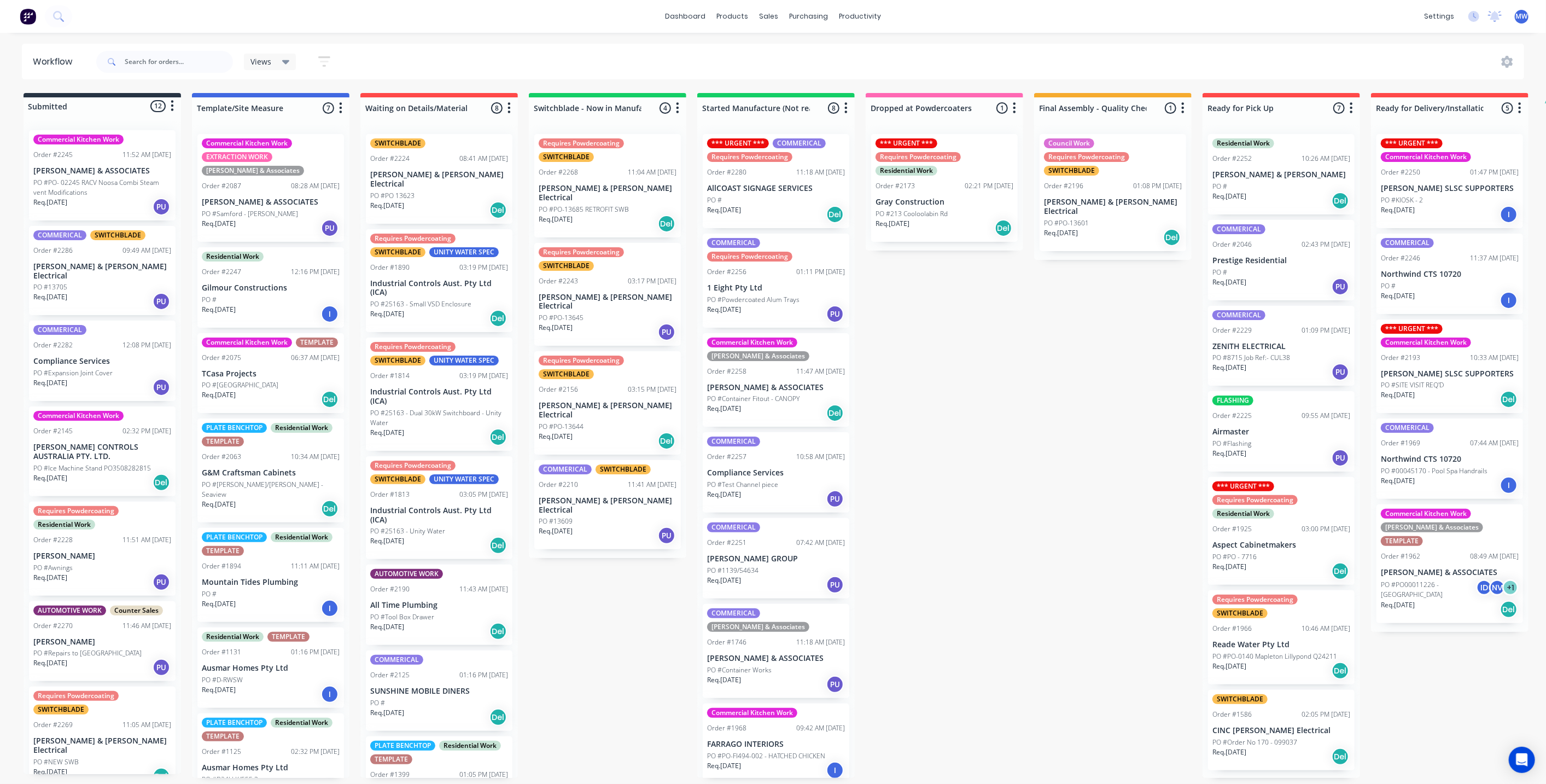
click at [1265, 524] on div "Order #1925 03:00 PM [DATE]" at bounding box center [1281, 529] width 138 height 10
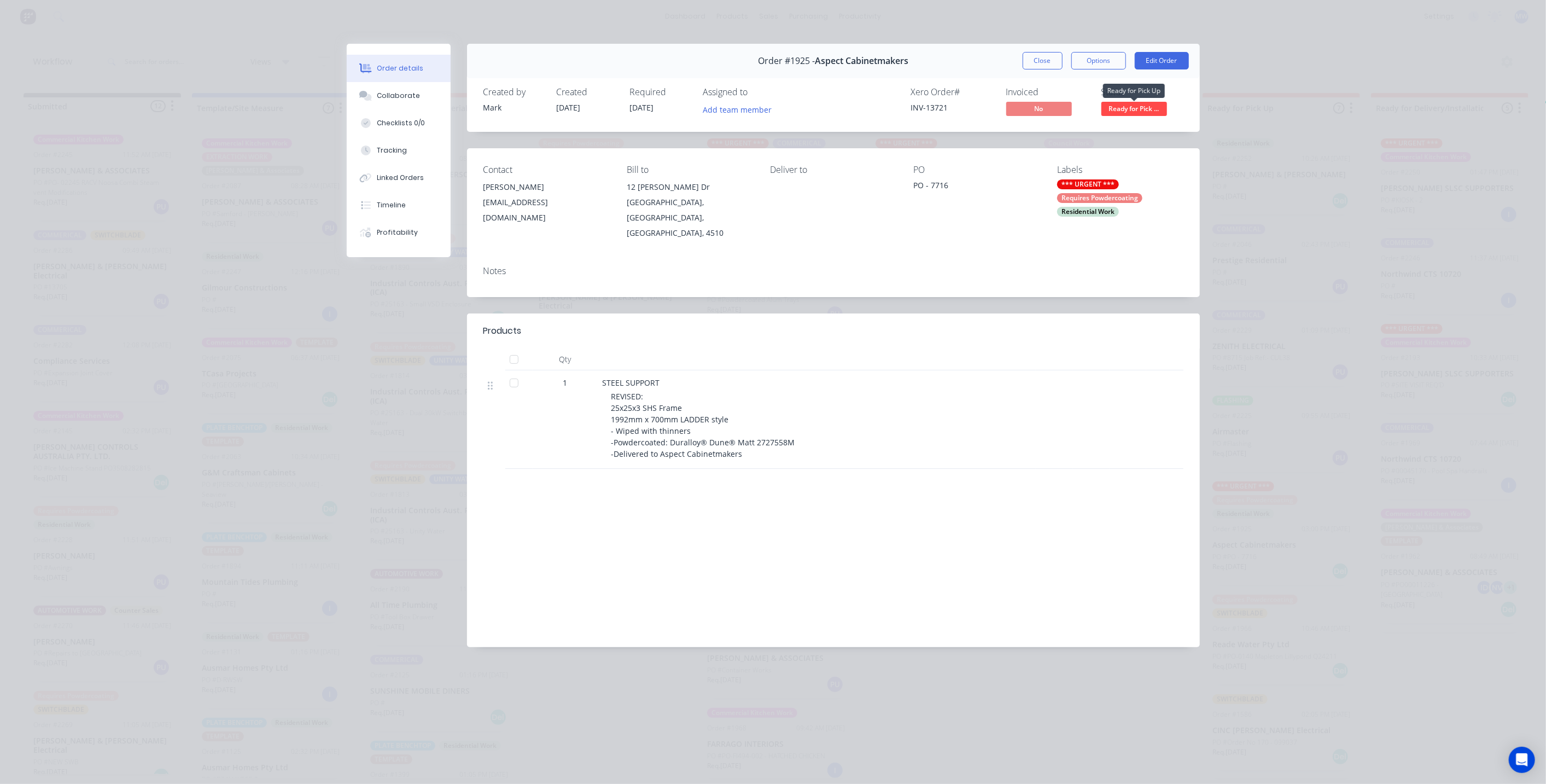
click at [1131, 110] on span "Ready for Pick ..." at bounding box center [1134, 109] width 65 height 14
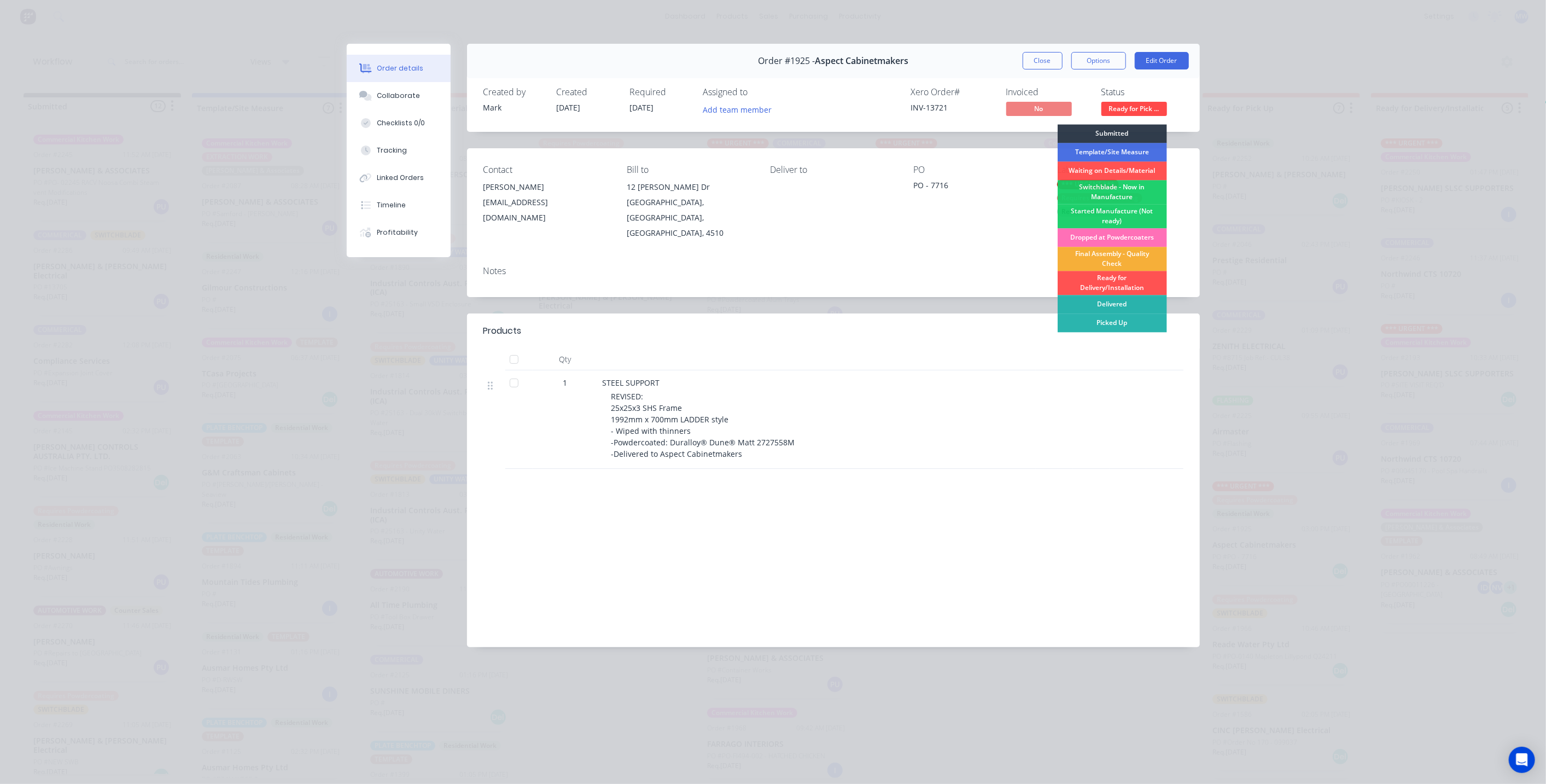
click at [1185, 108] on div "Created by Mark Created 22/08/25 Required 10/09/25 Assigned to Add team member …" at bounding box center [833, 103] width 733 height 58
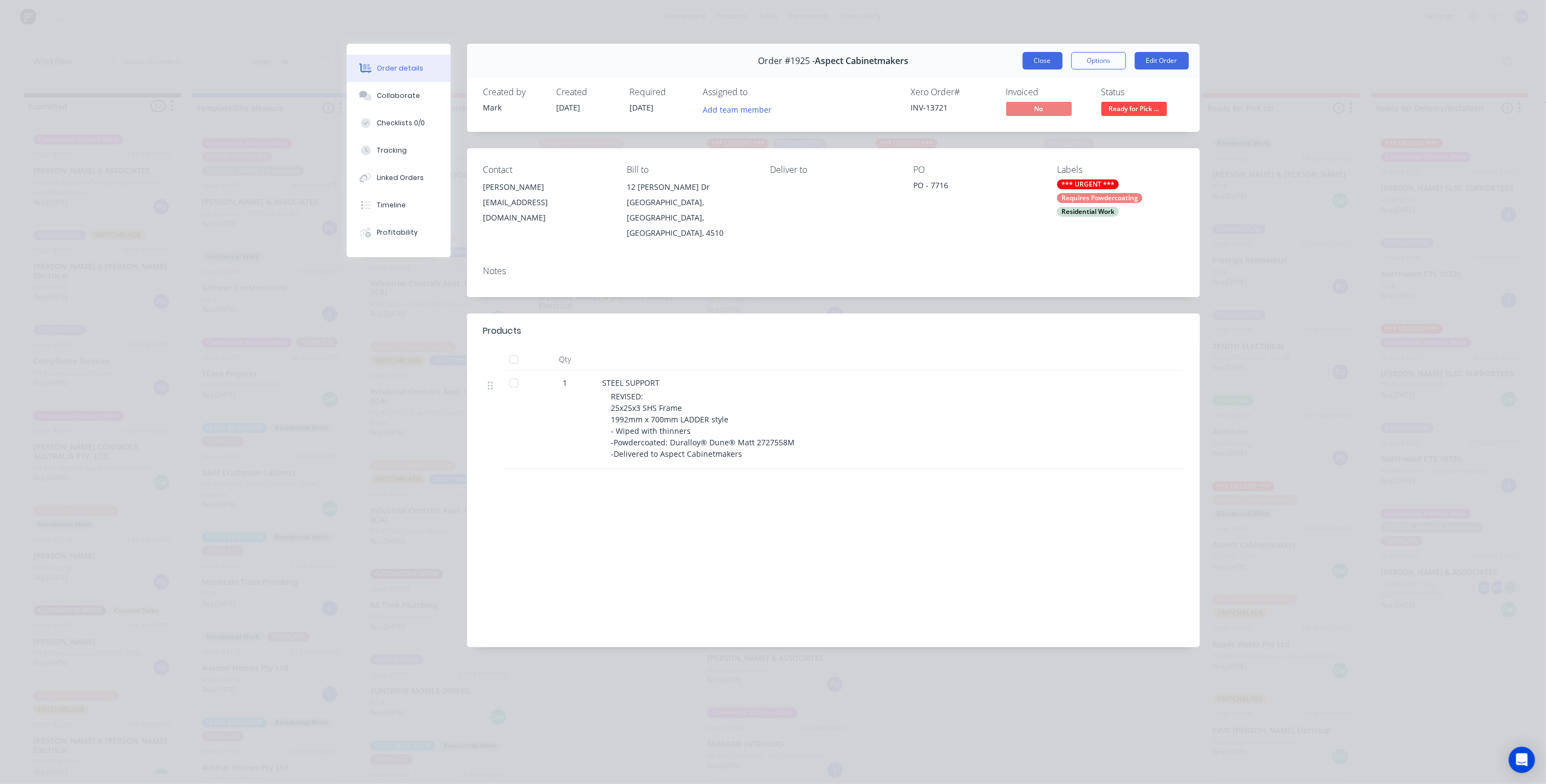
click at [1042, 62] on button "Close" at bounding box center [1043, 61] width 40 height 18
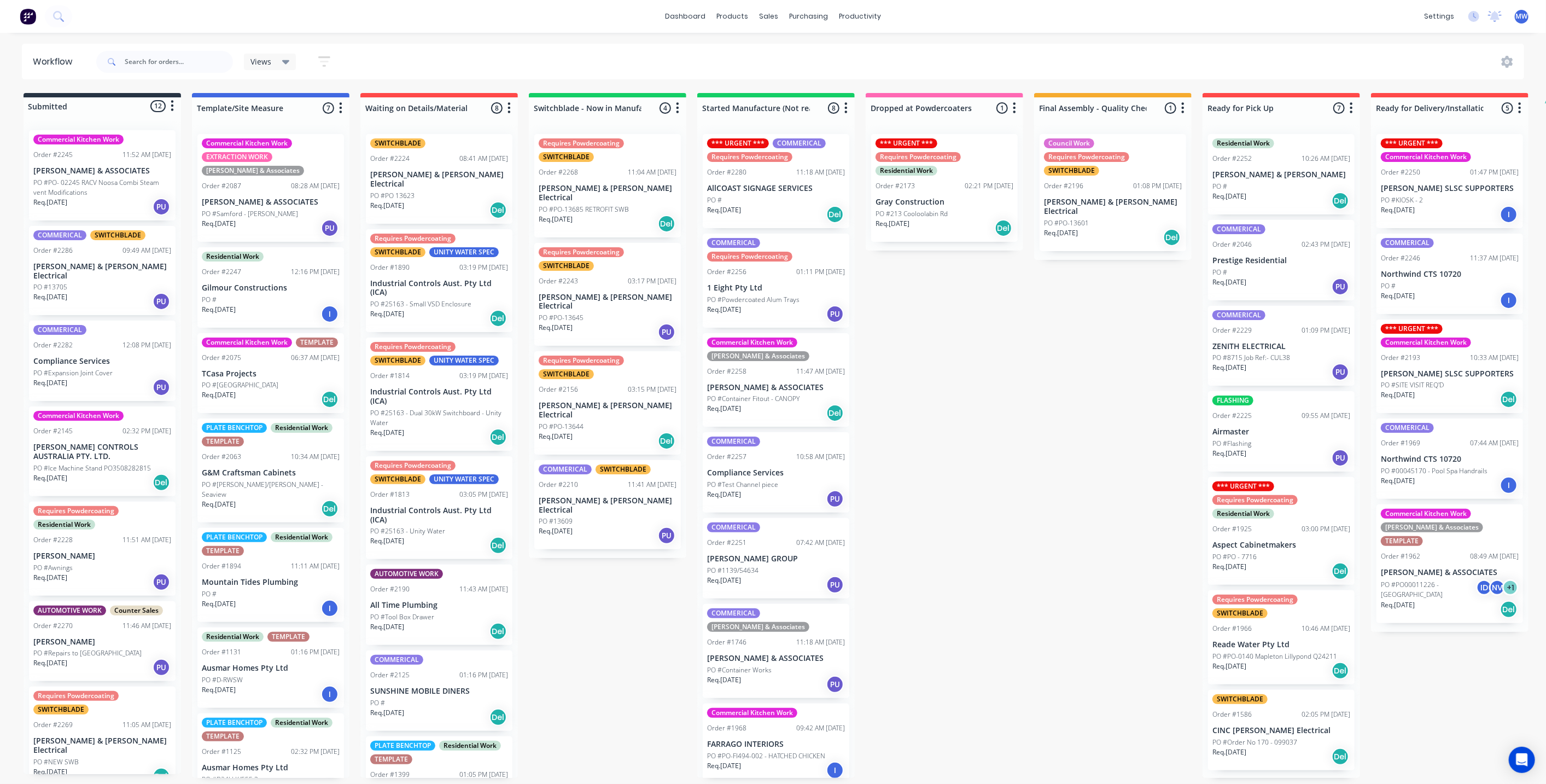
click at [1116, 363] on div "Submitted 12 Status colour #273444 hex #273444 Save Cancel Summaries Total orde…" at bounding box center [904, 435] width 1824 height 685
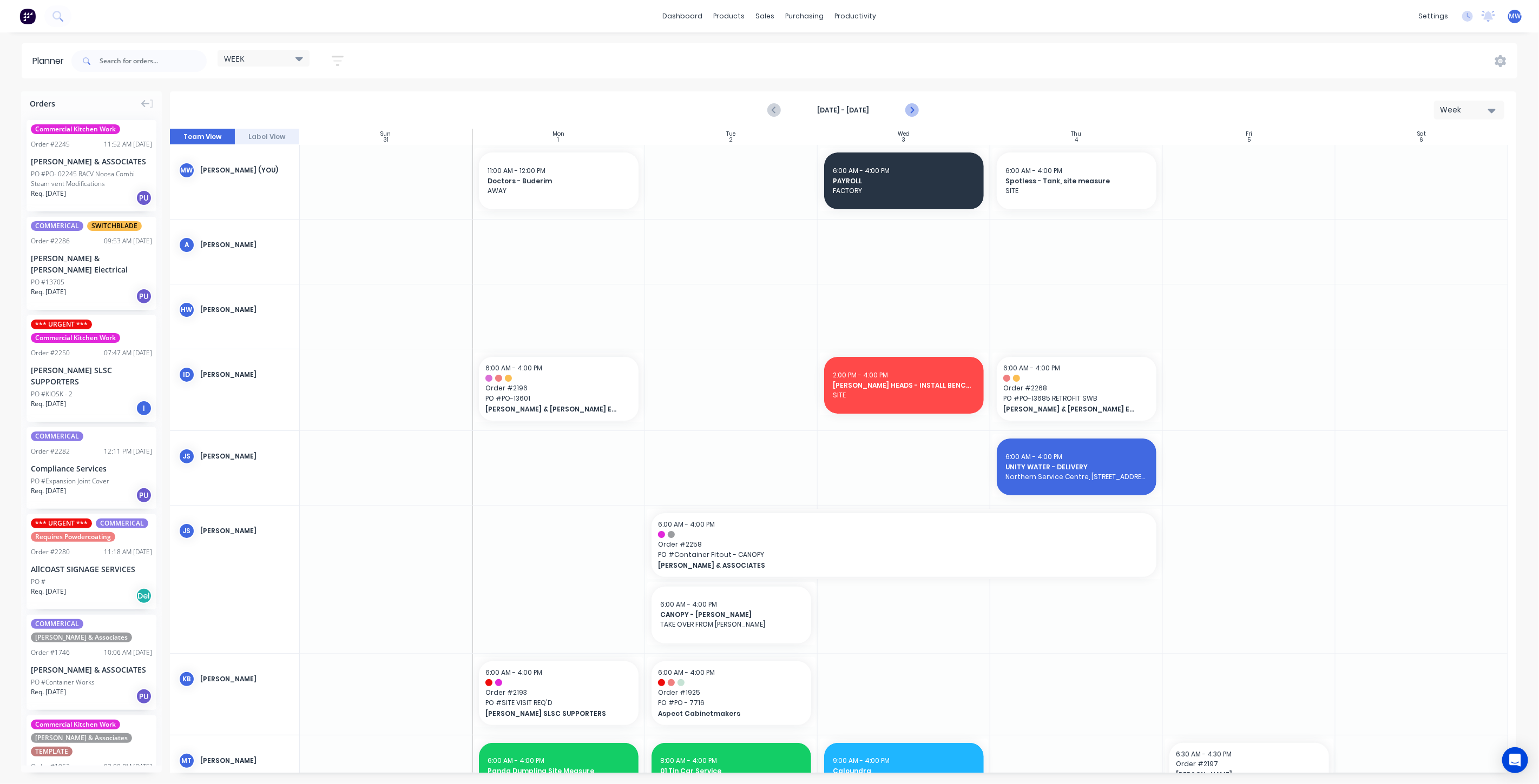
click at [918, 112] on button "Next page" at bounding box center [911, 110] width 22 height 22
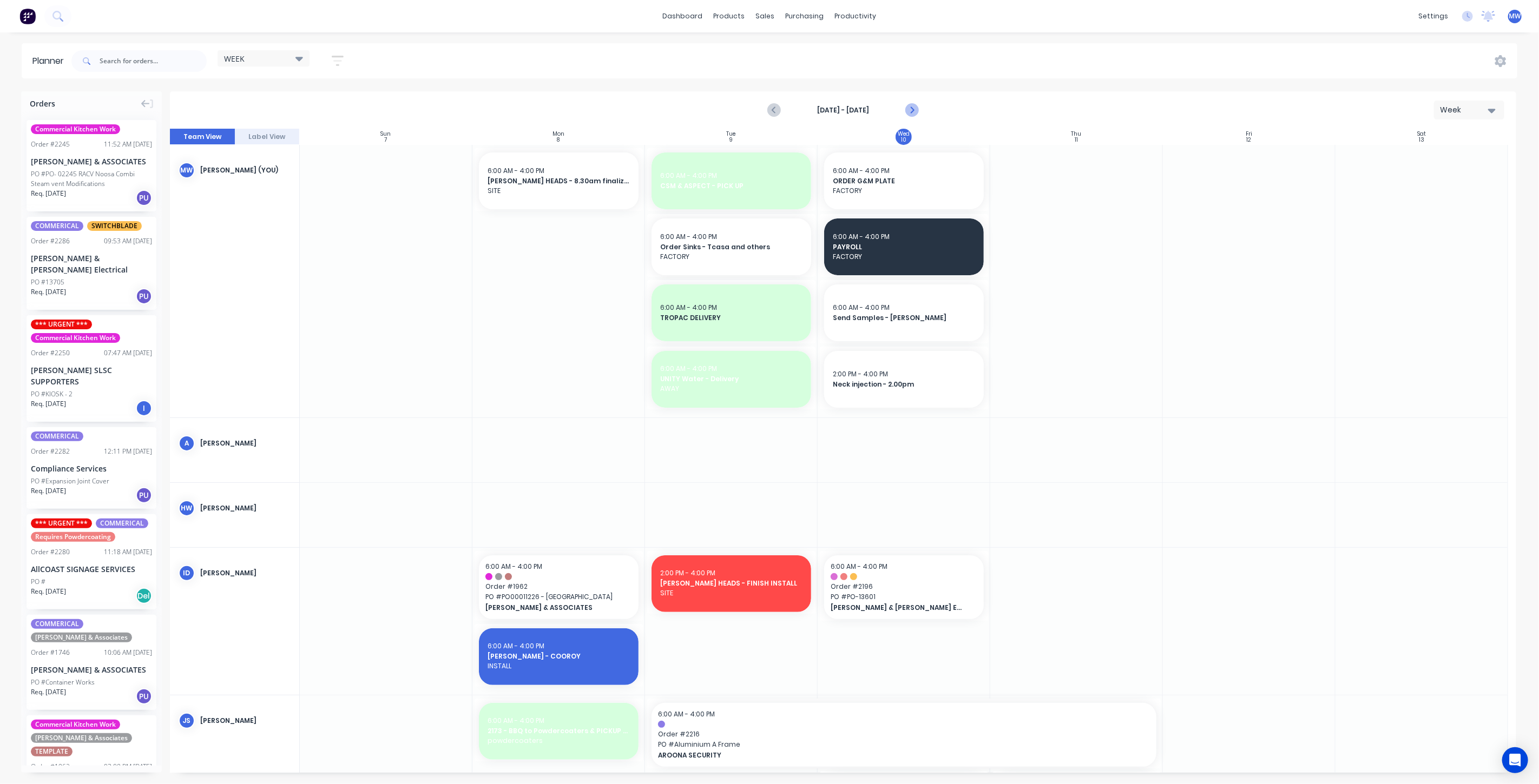
click at [917, 111] on icon "Next page" at bounding box center [911, 110] width 13 height 13
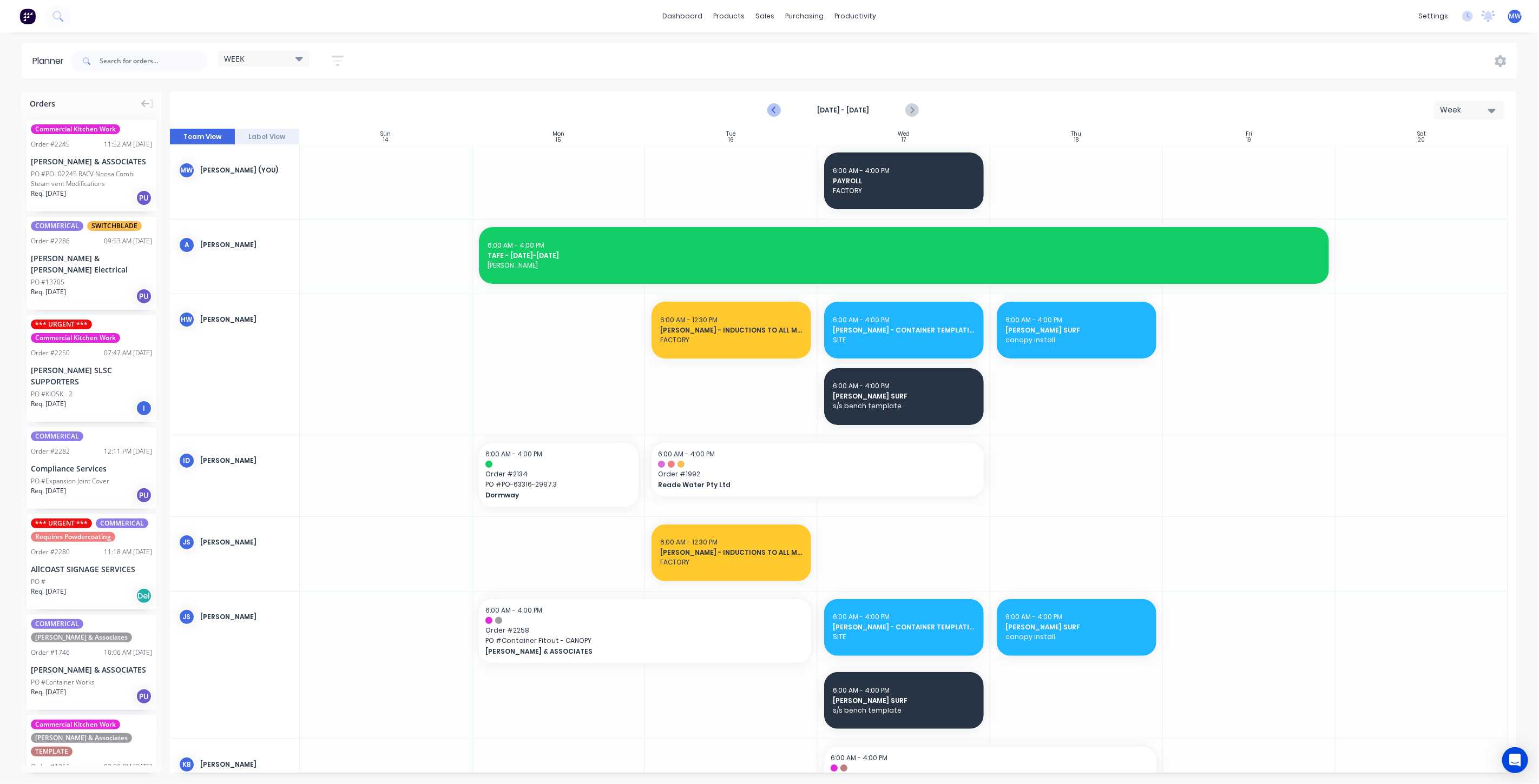
click at [776, 107] on icon "Previous page" at bounding box center [774, 110] width 5 height 9
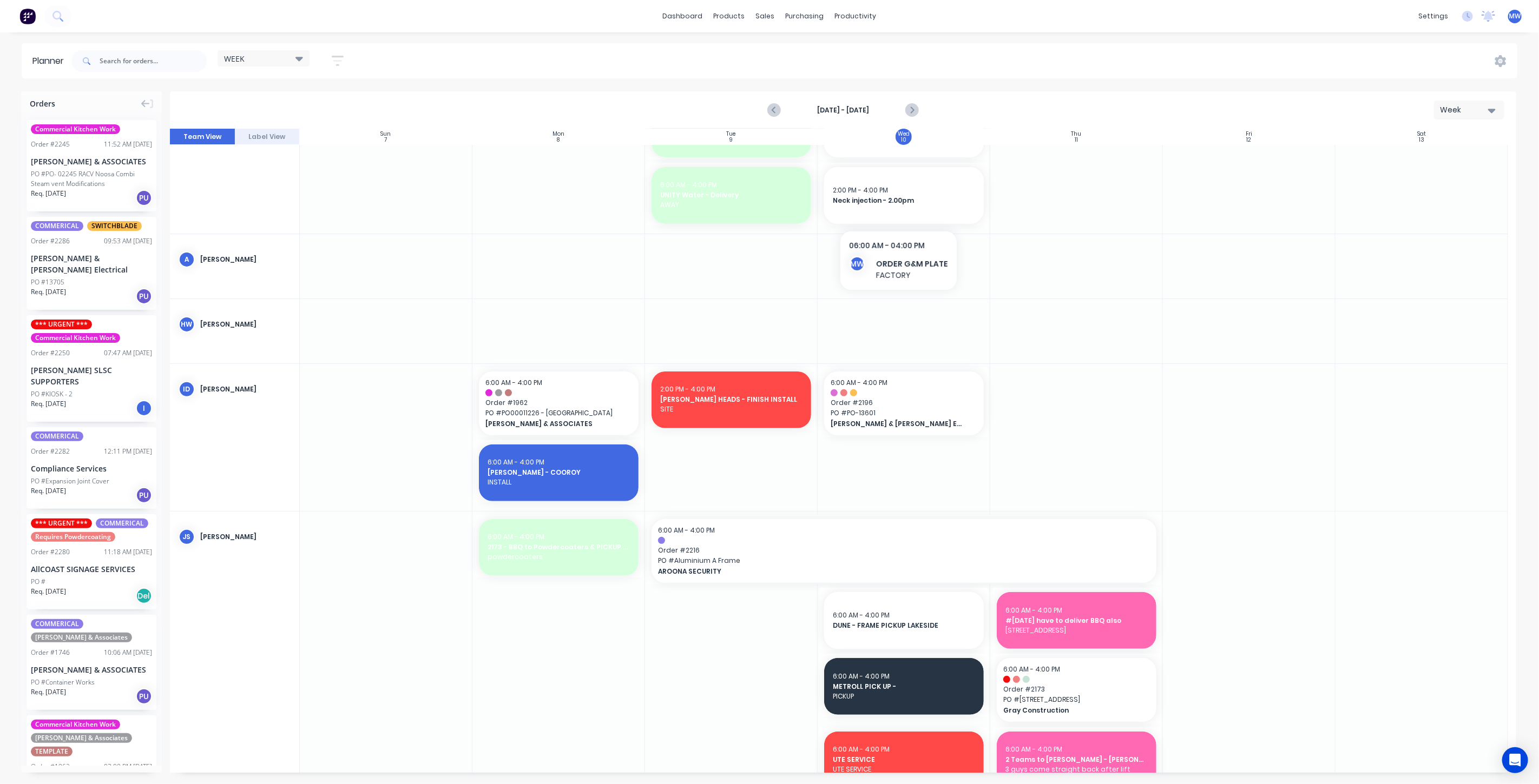
scroll to position [300, 0]
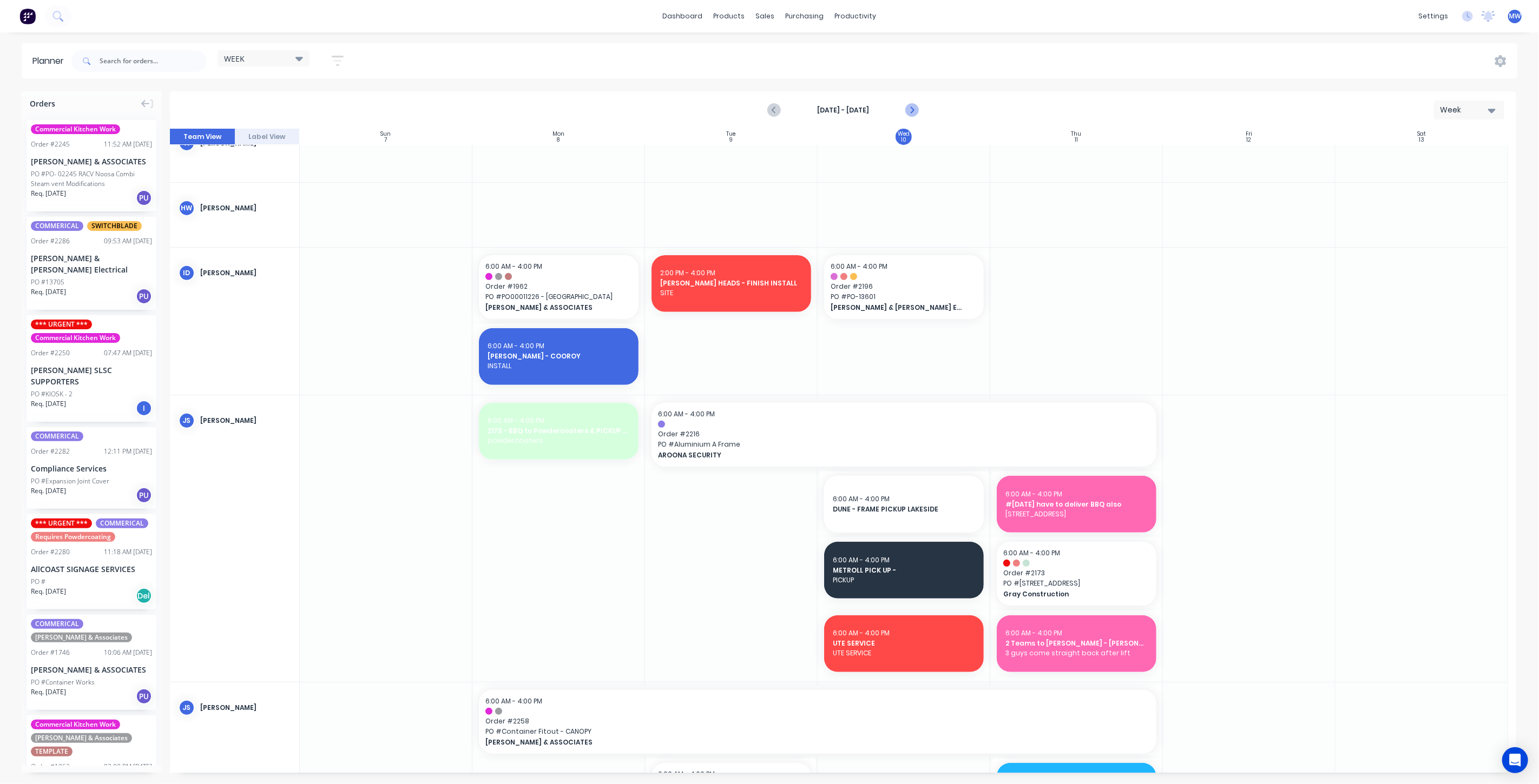
click at [909, 107] on icon "Next page" at bounding box center [911, 110] width 13 height 13
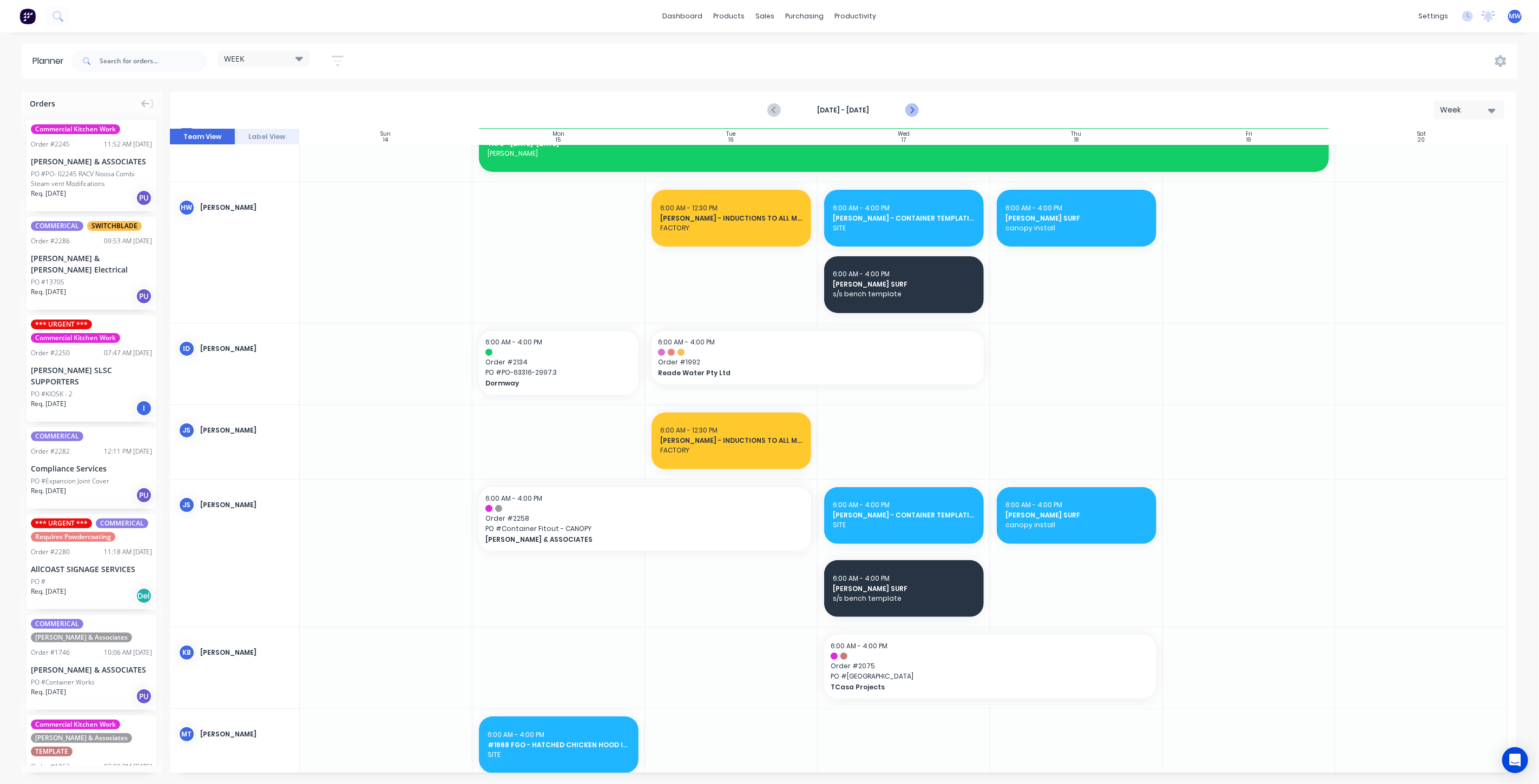
click at [909, 109] on icon "Next page" at bounding box center [911, 110] width 13 height 13
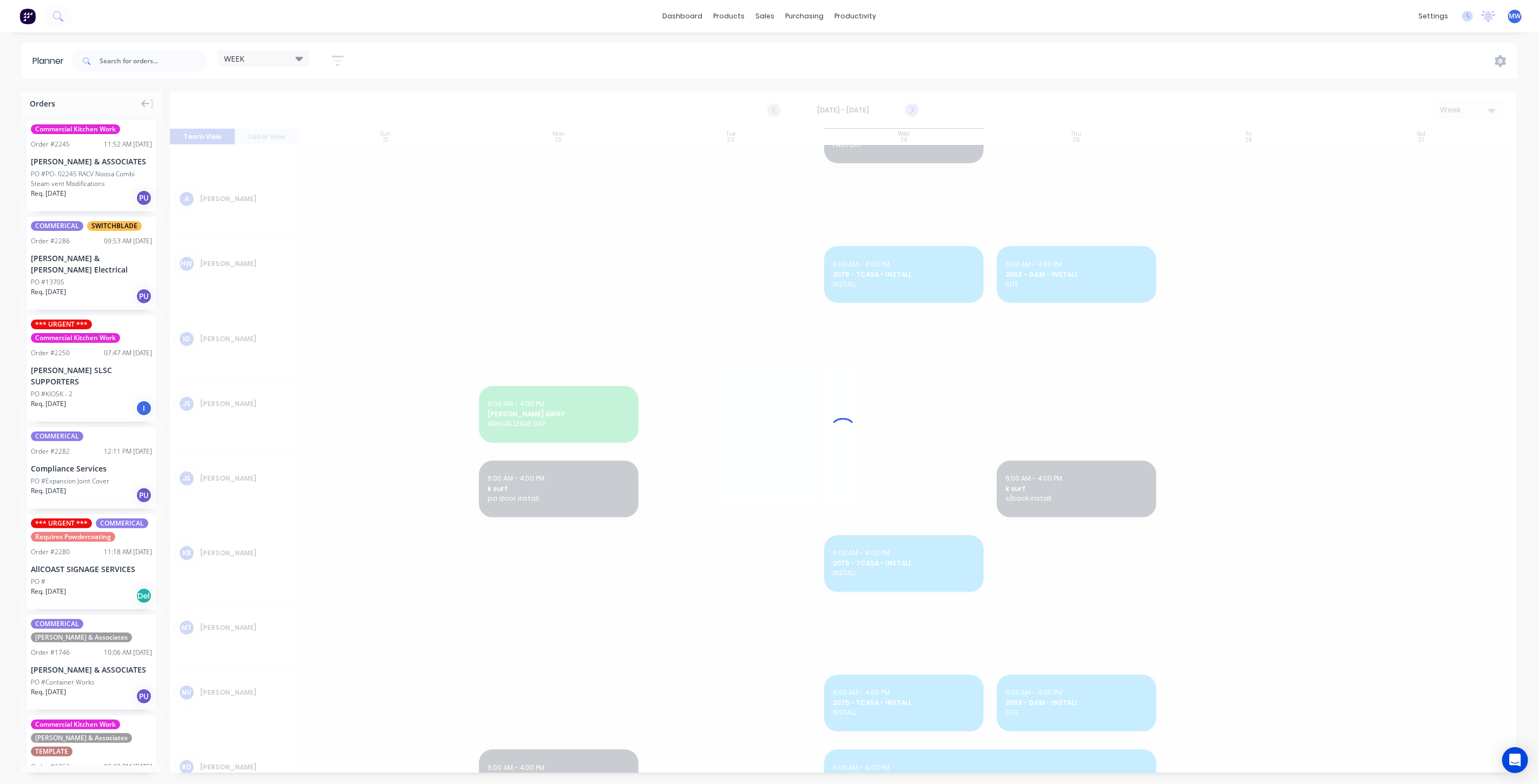
scroll to position [168, 0]
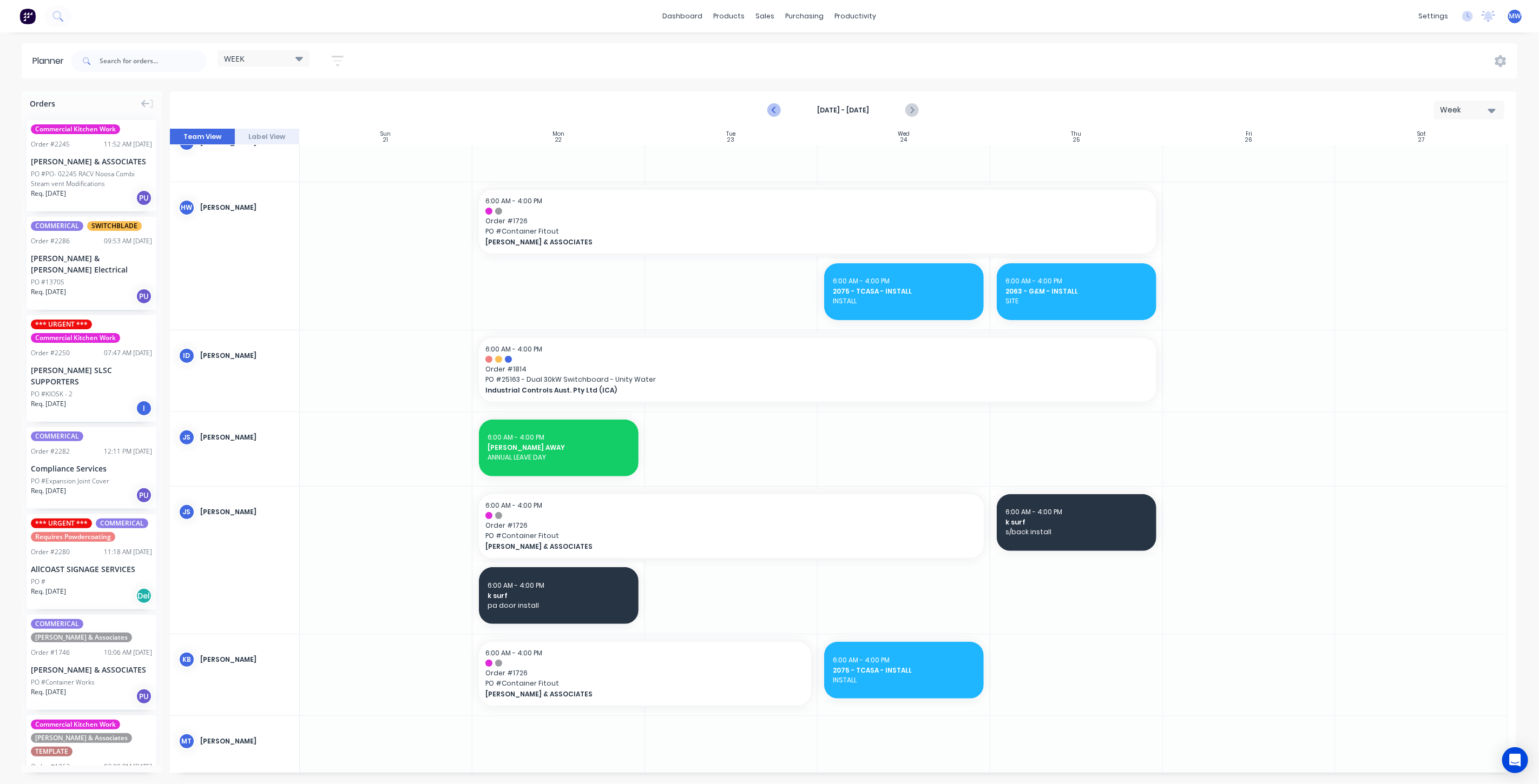
click at [776, 110] on icon "Previous page" at bounding box center [774, 110] width 13 height 13
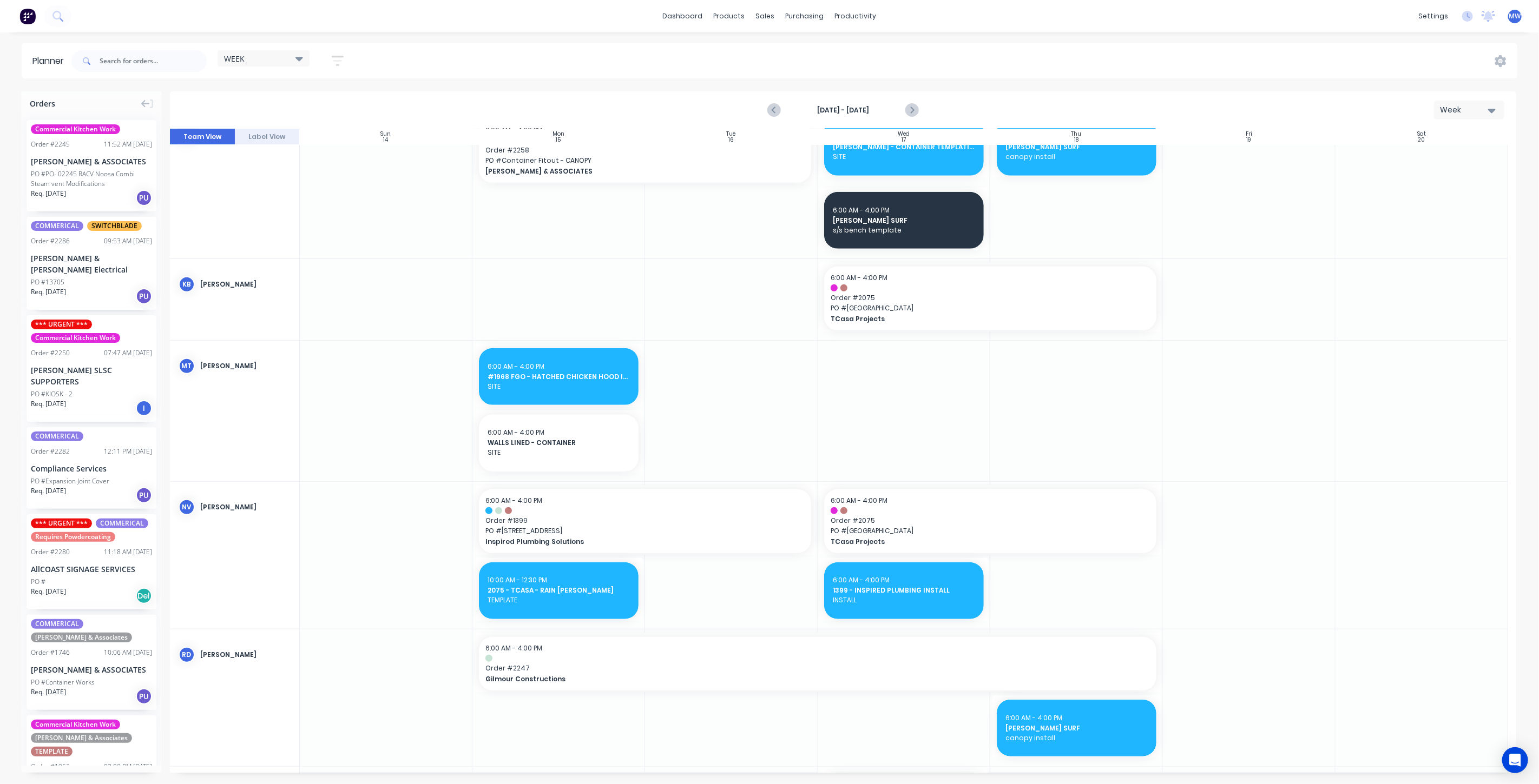
scroll to position [300, 0]
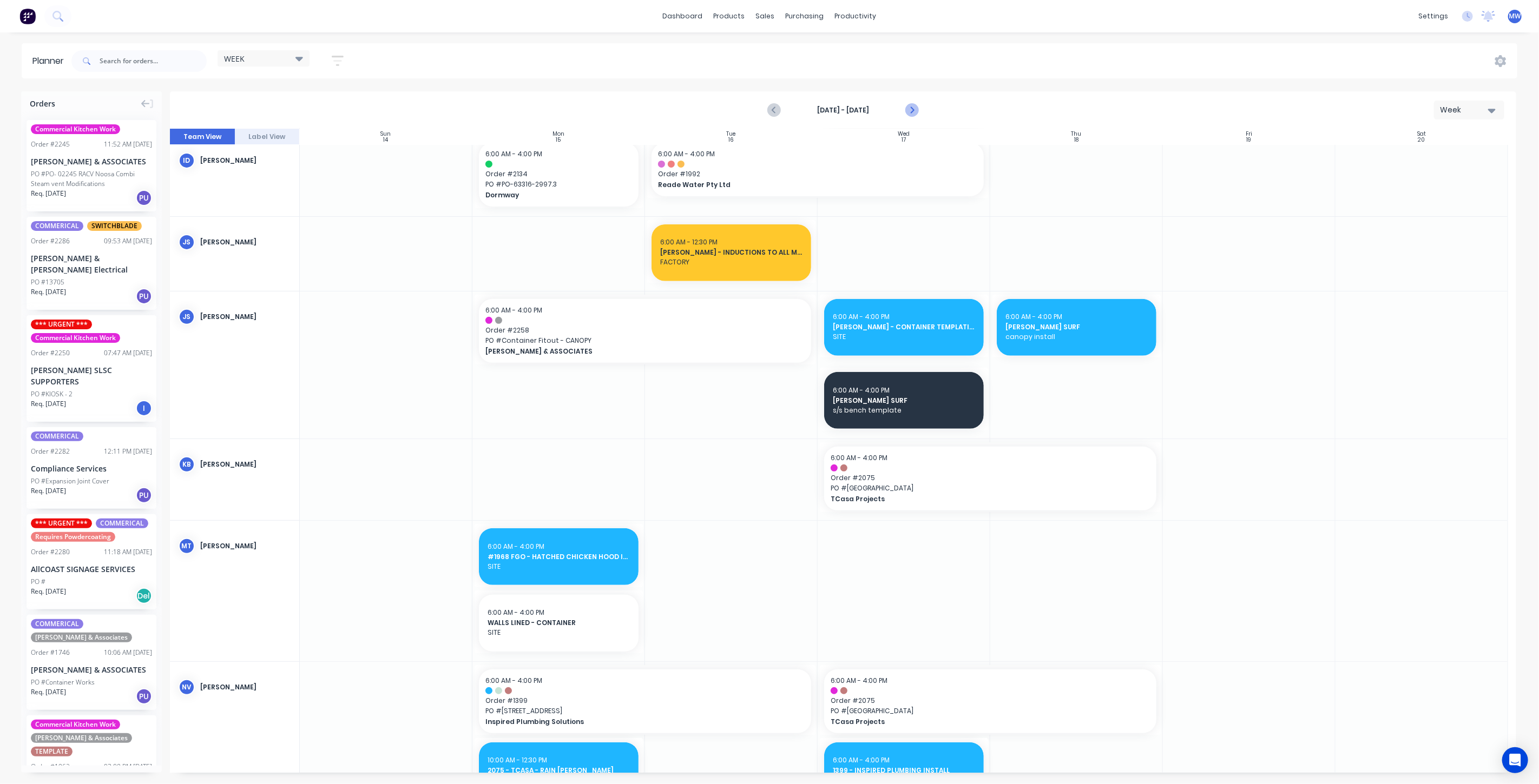
click at [912, 110] on icon "Next page" at bounding box center [911, 110] width 13 height 13
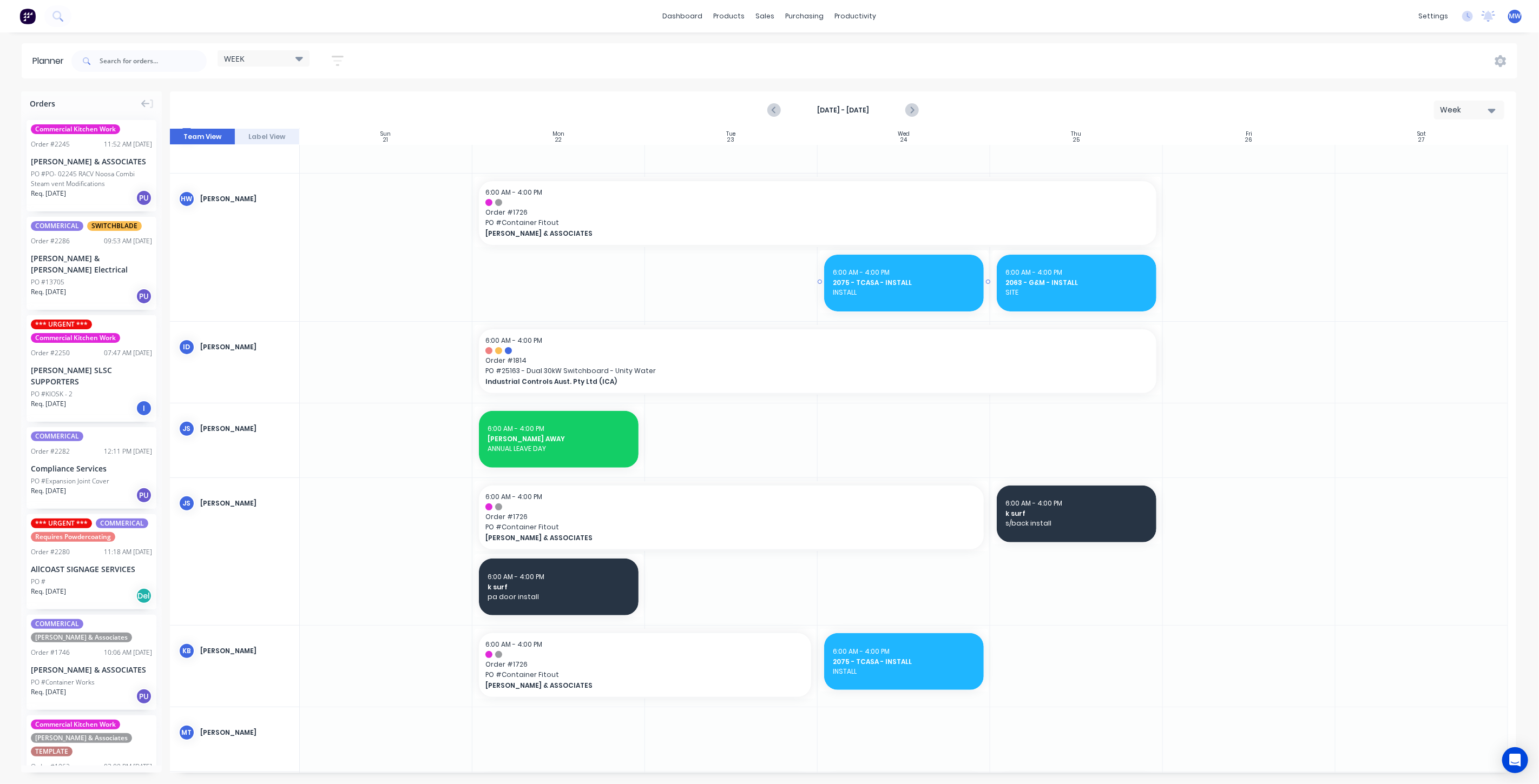
scroll to position [0, 0]
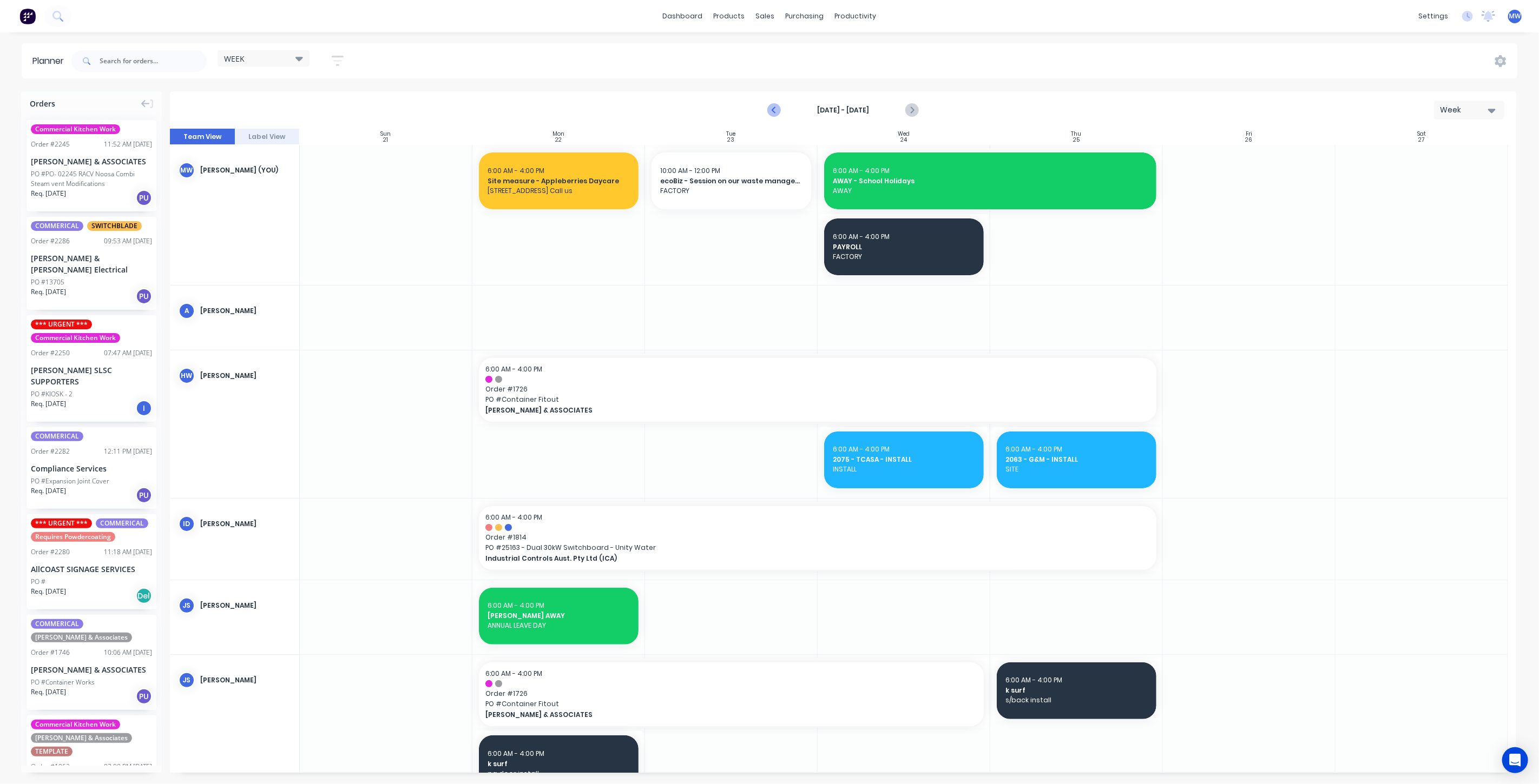
click at [774, 114] on icon "Previous page" at bounding box center [774, 110] width 13 height 13
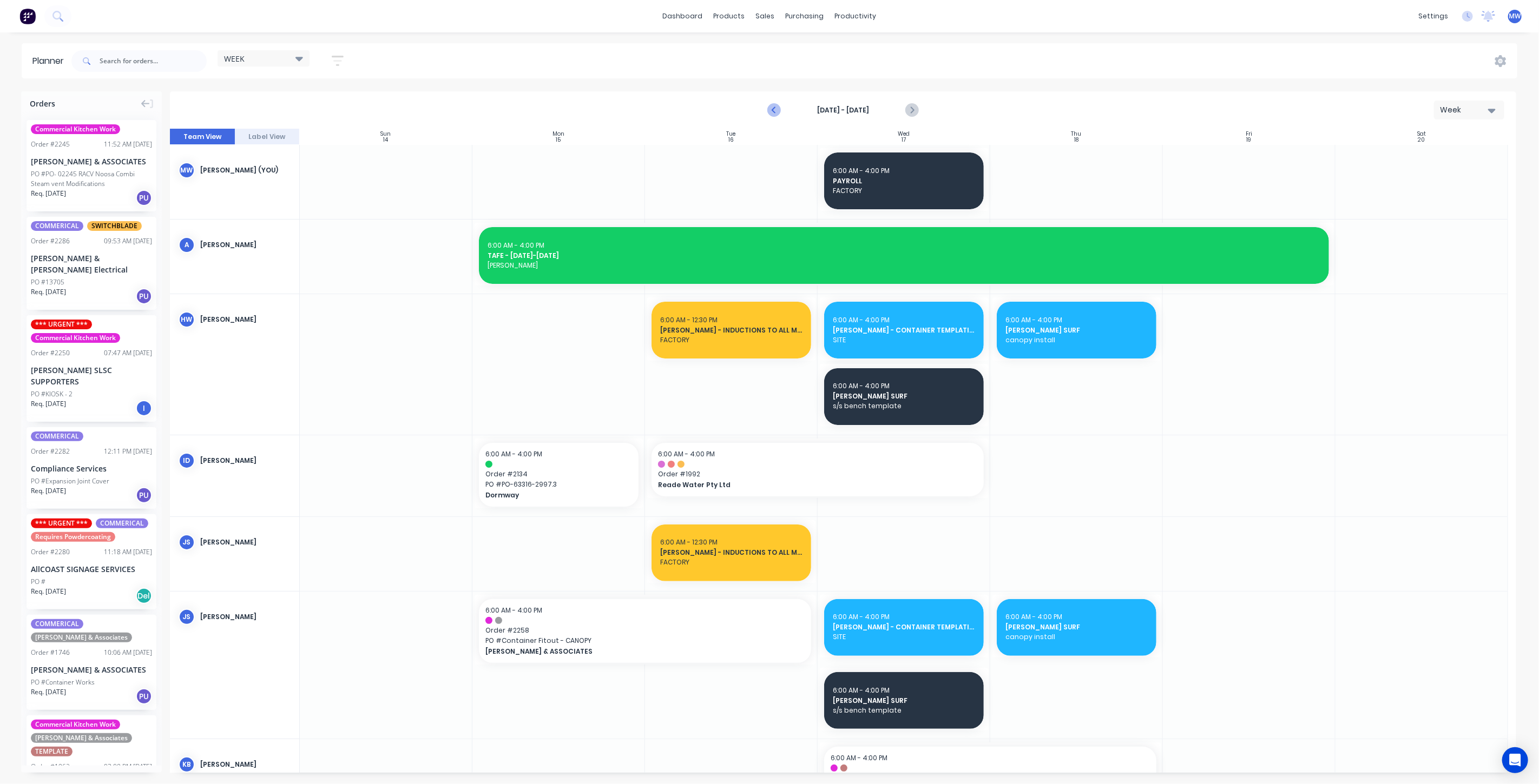
click at [774, 111] on icon "Previous page" at bounding box center [774, 110] width 5 height 9
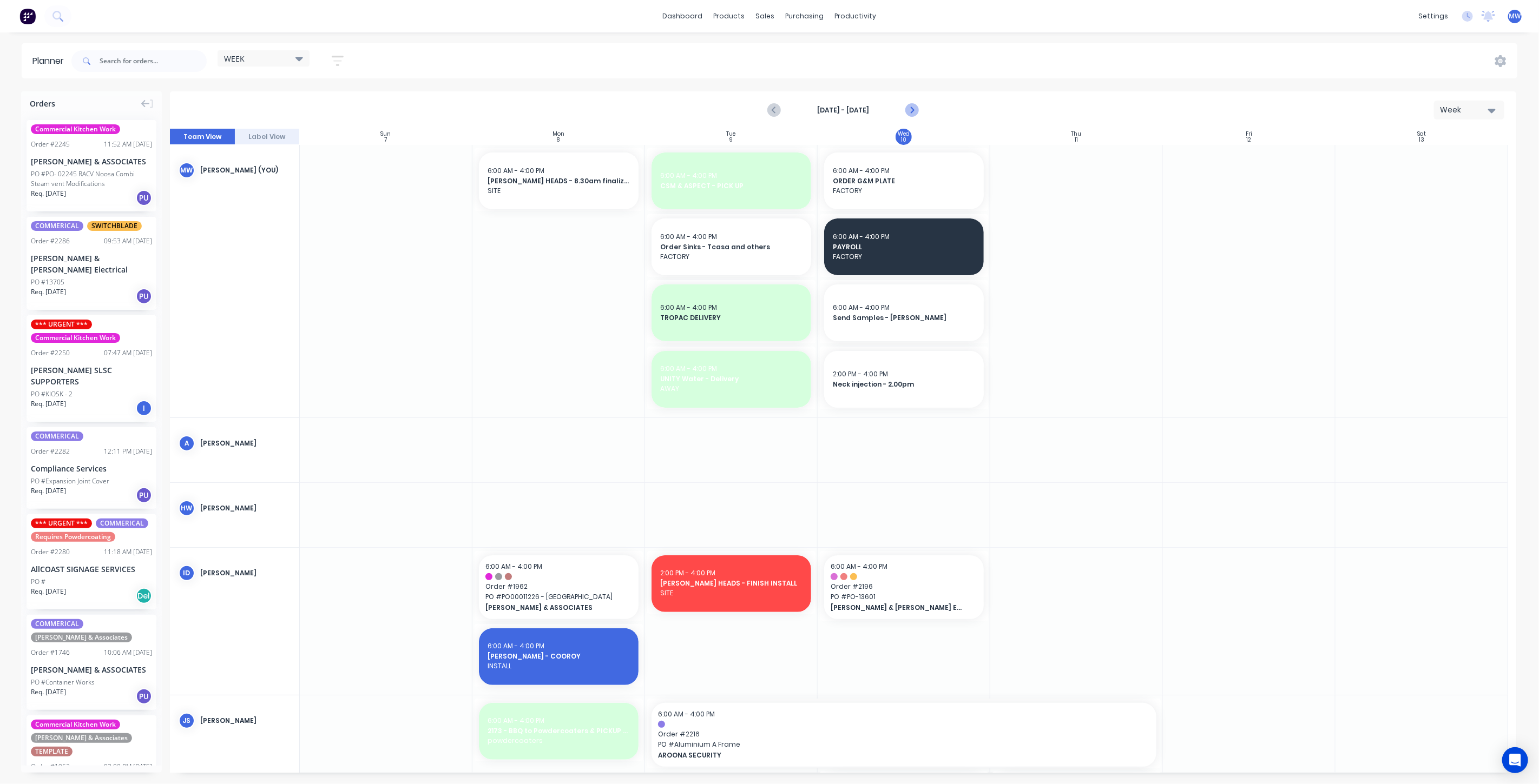
click at [913, 110] on icon "Next page" at bounding box center [911, 110] width 5 height 9
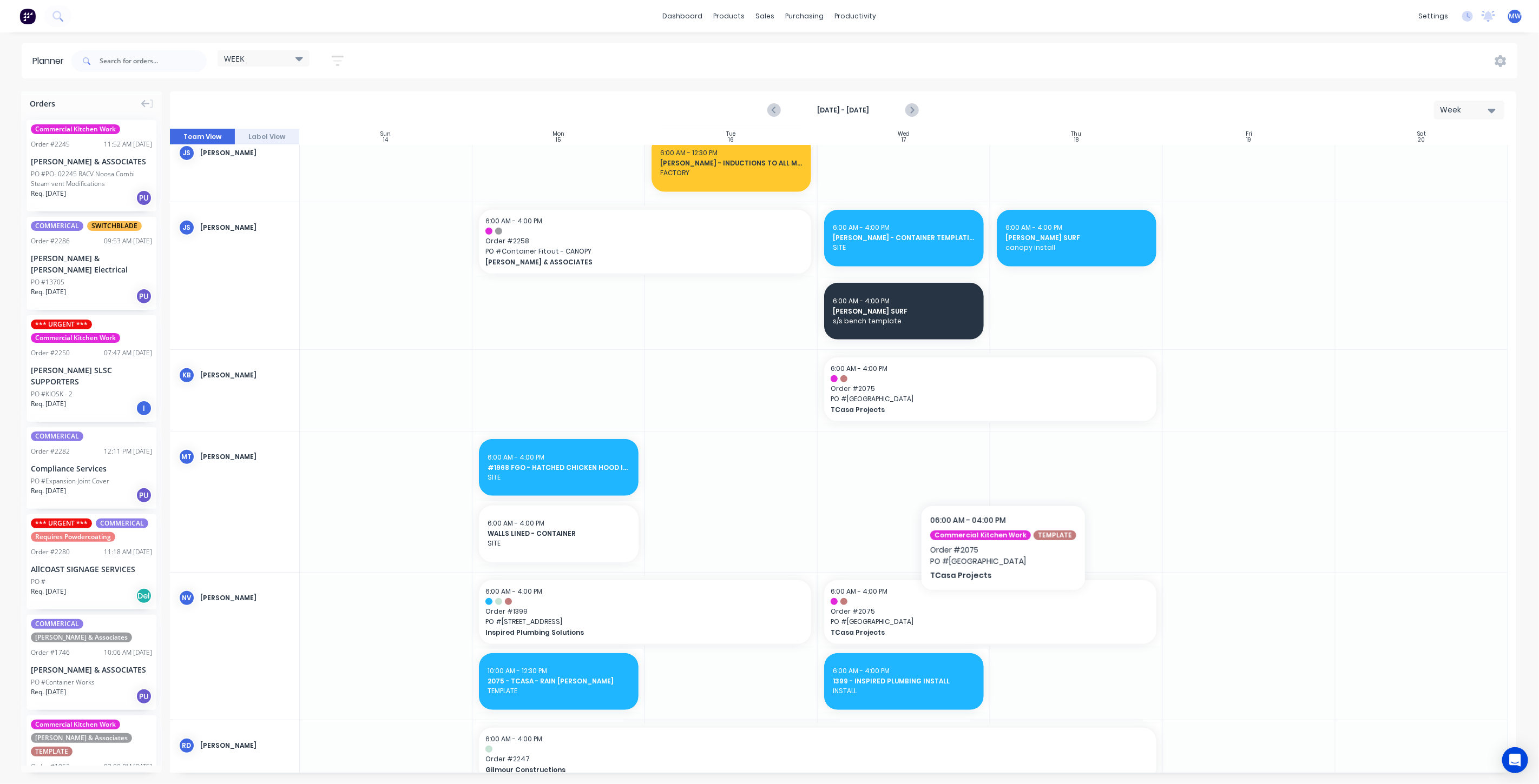
scroll to position [480, 0]
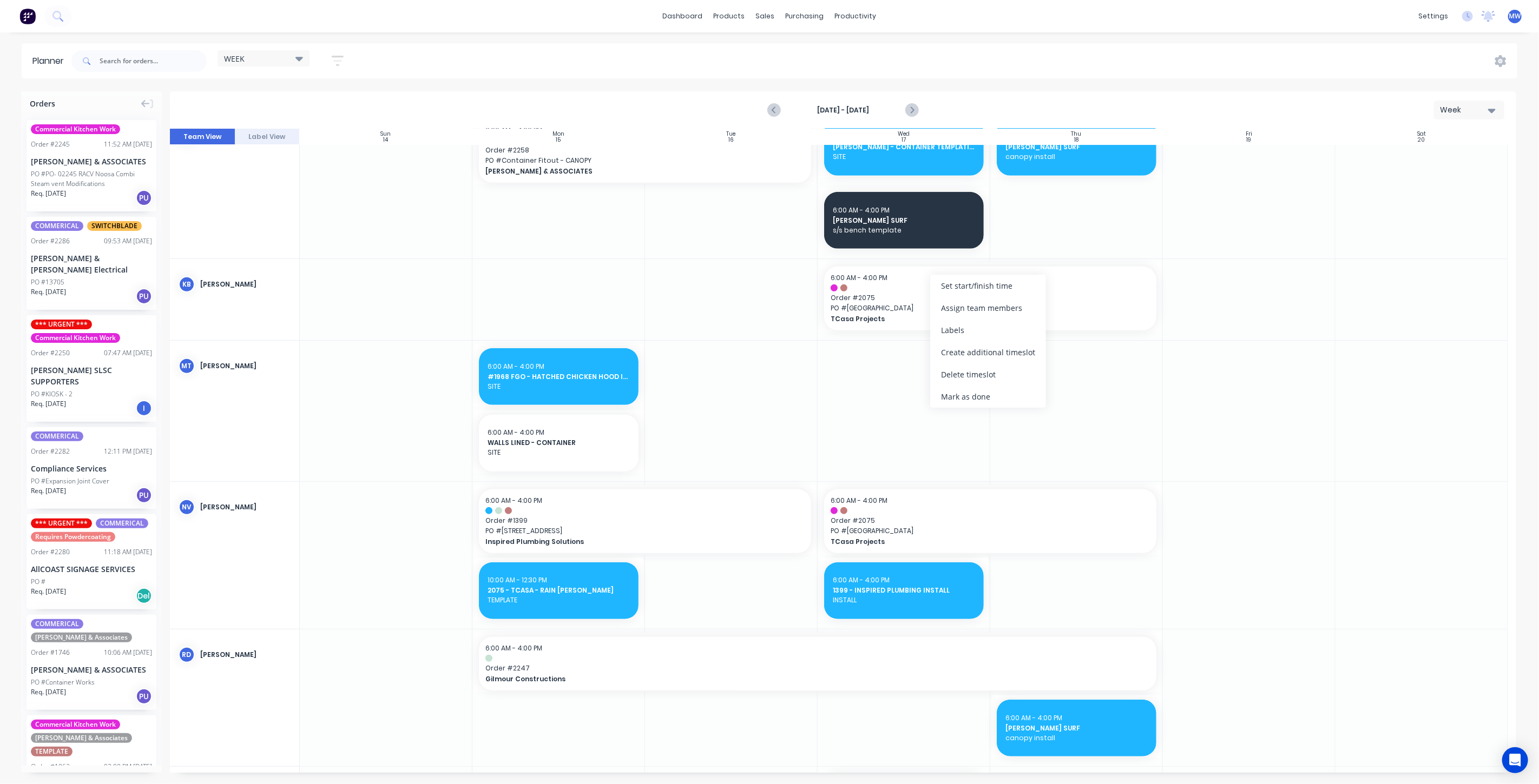
click at [998, 376] on div "Delete timeslot" at bounding box center [988, 375] width 116 height 22
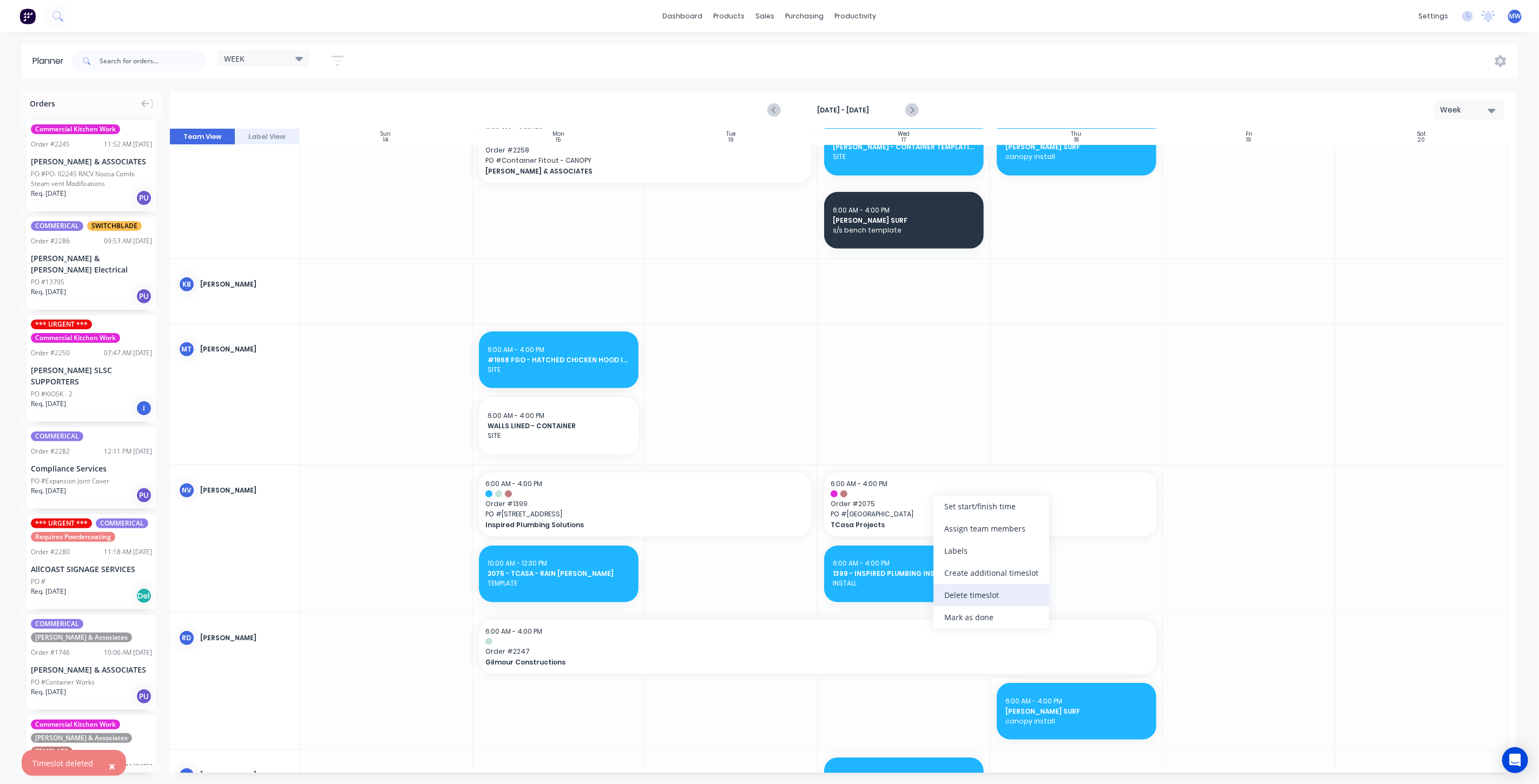
click at [974, 599] on div "Delete timeslot" at bounding box center [992, 595] width 116 height 22
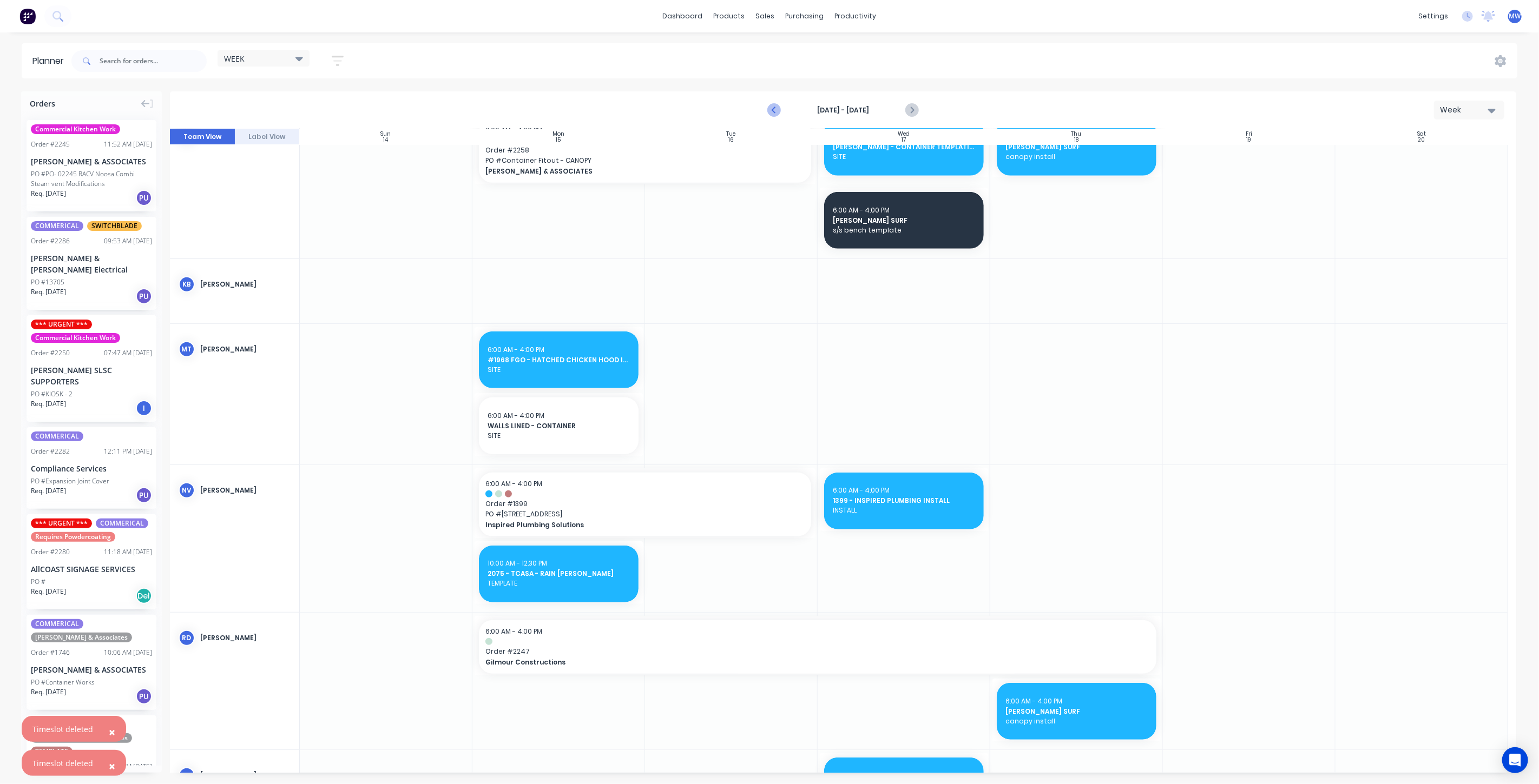
click at [774, 108] on icon "Previous page" at bounding box center [774, 110] width 13 height 13
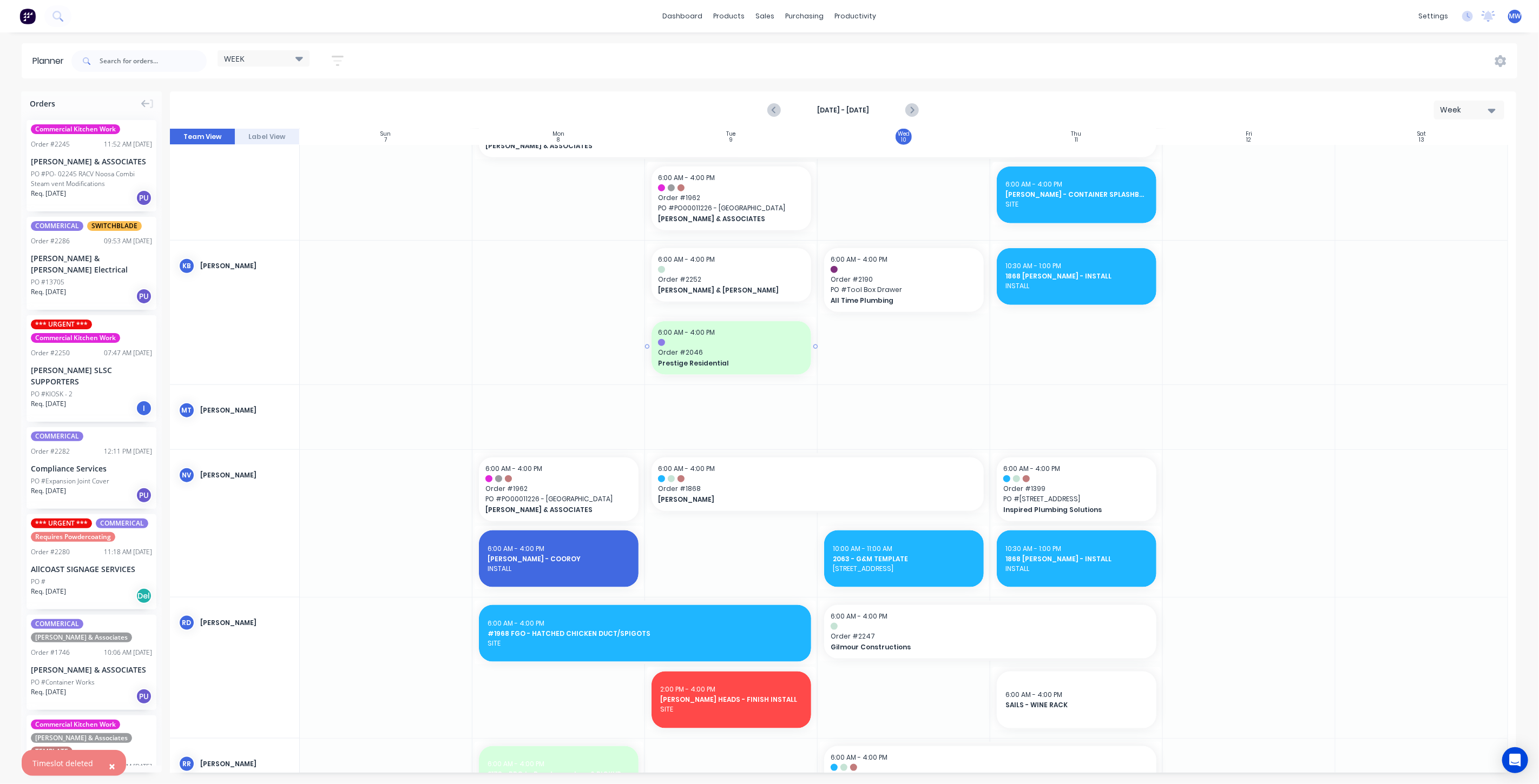
scroll to position [918, 0]
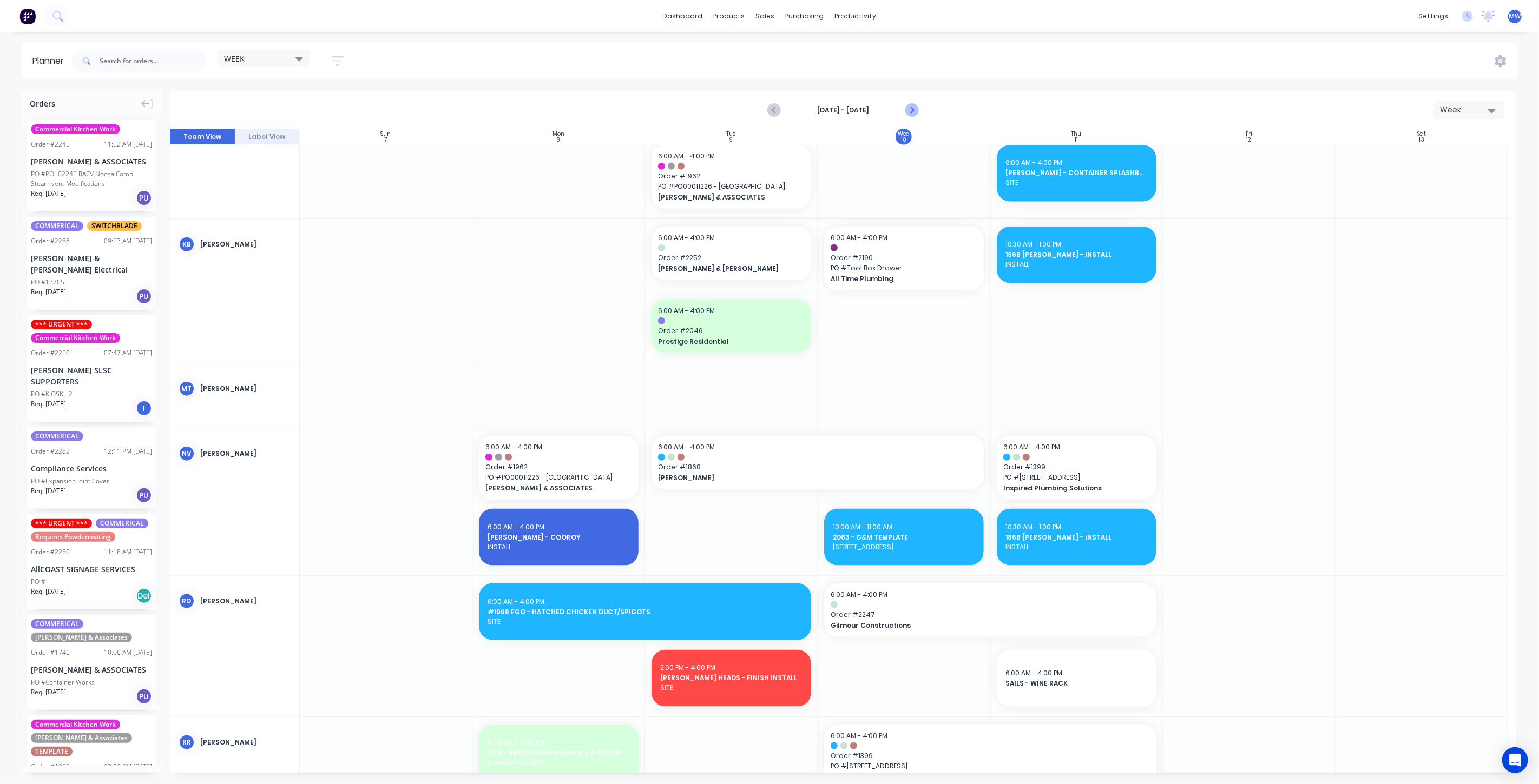
click at [912, 107] on icon "Next page" at bounding box center [911, 110] width 13 height 13
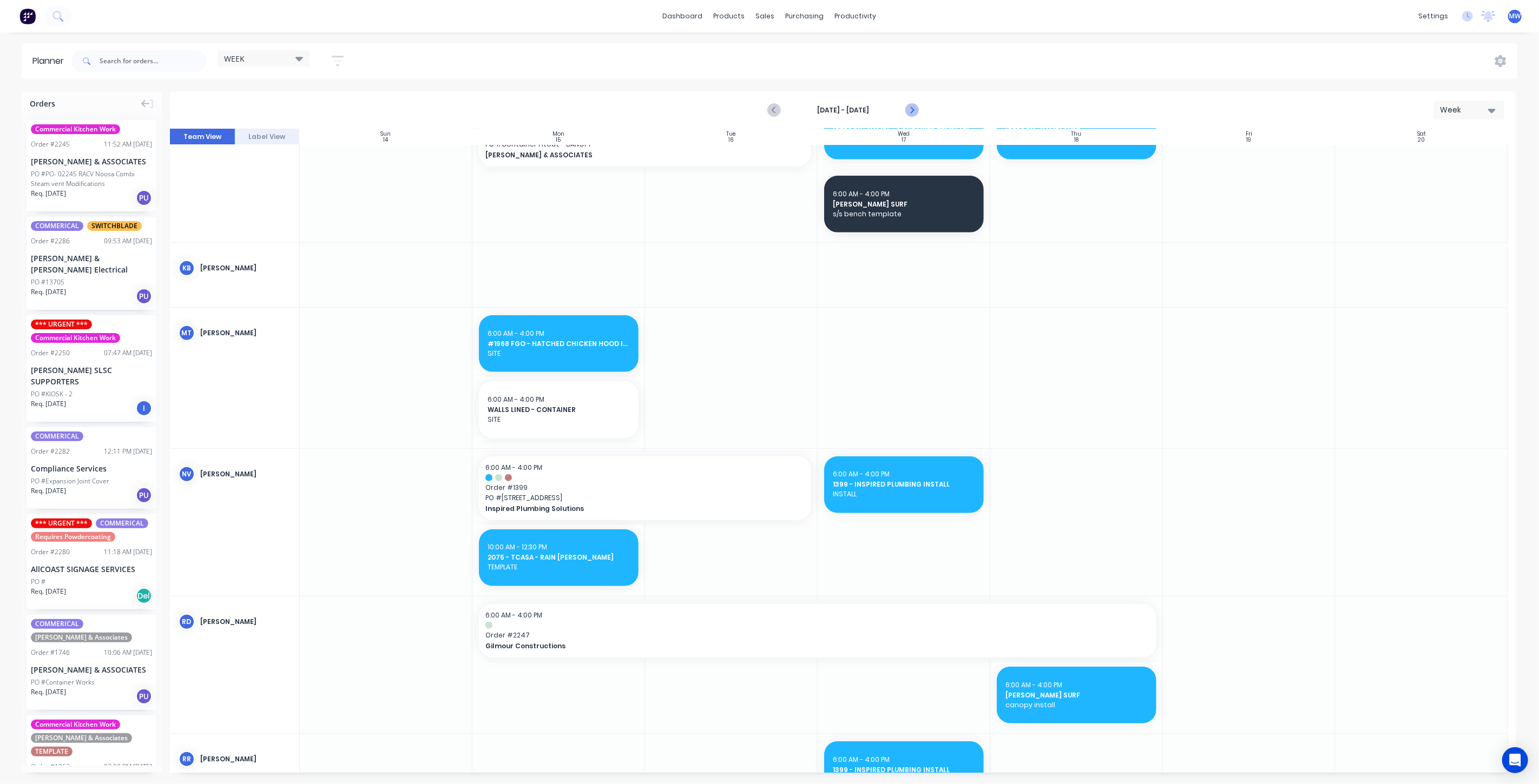
scroll to position [520, 0]
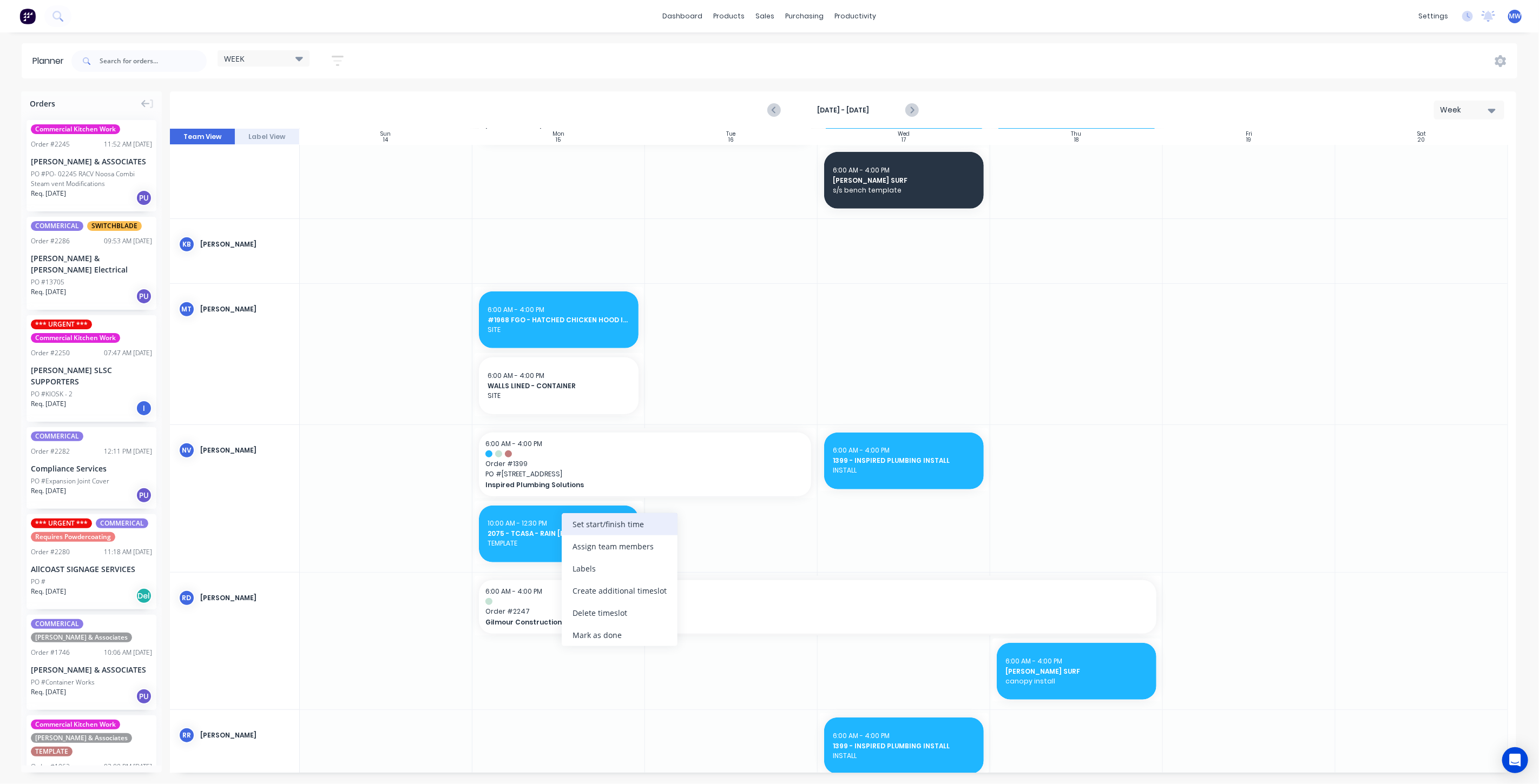
click at [595, 527] on div "Set start/finish time" at bounding box center [619, 525] width 116 height 22
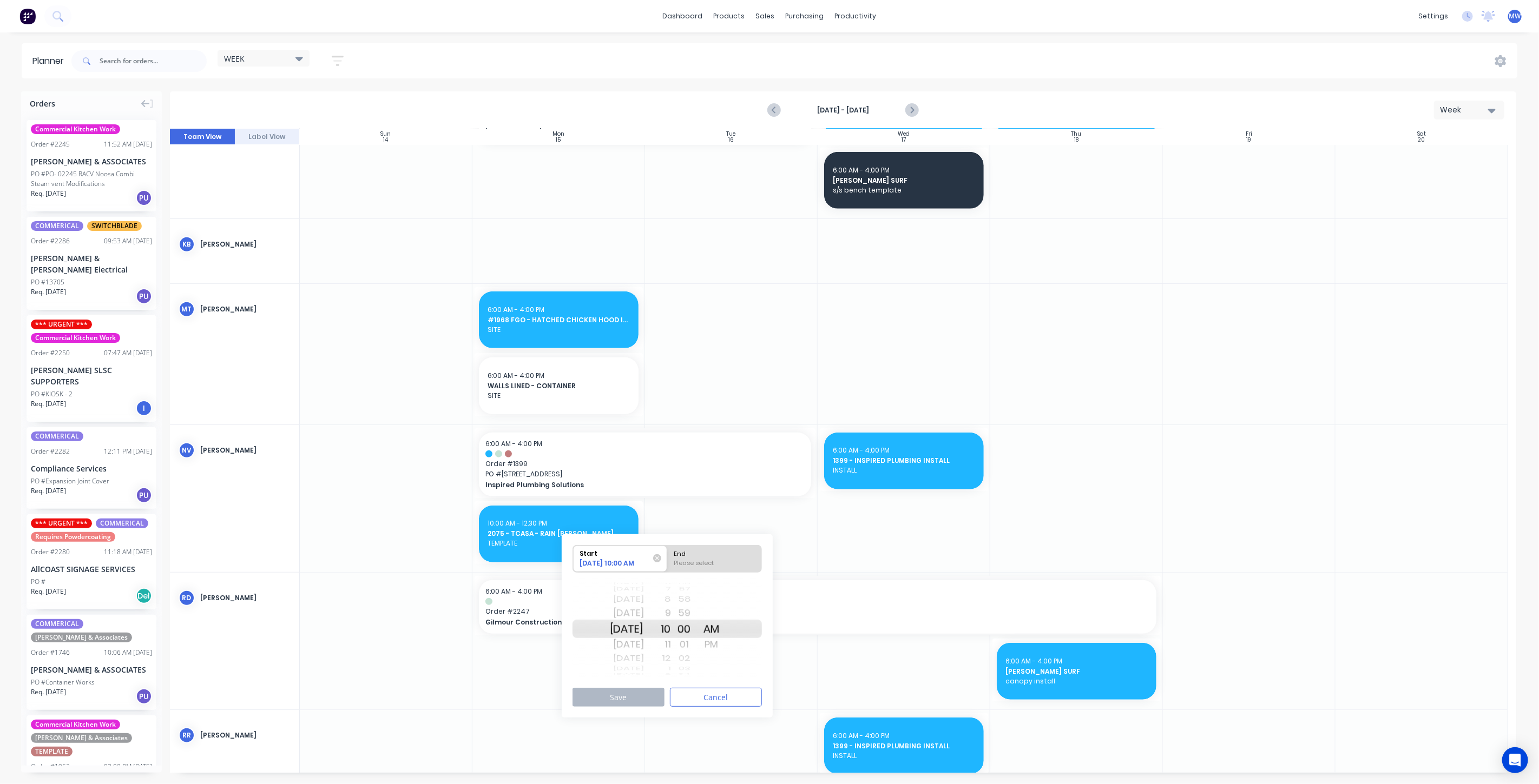
click at [634, 633] on div "Mon Sep 29" at bounding box center [627, 629] width 34 height 19
click at [718, 556] on div "End" at bounding box center [715, 553] width 88 height 14
click at [668, 556] on input "End Please select" at bounding box center [667, 559] width 1 height 27
radio input "true"
click at [725, 641] on div "PM" at bounding box center [711, 645] width 27 height 17
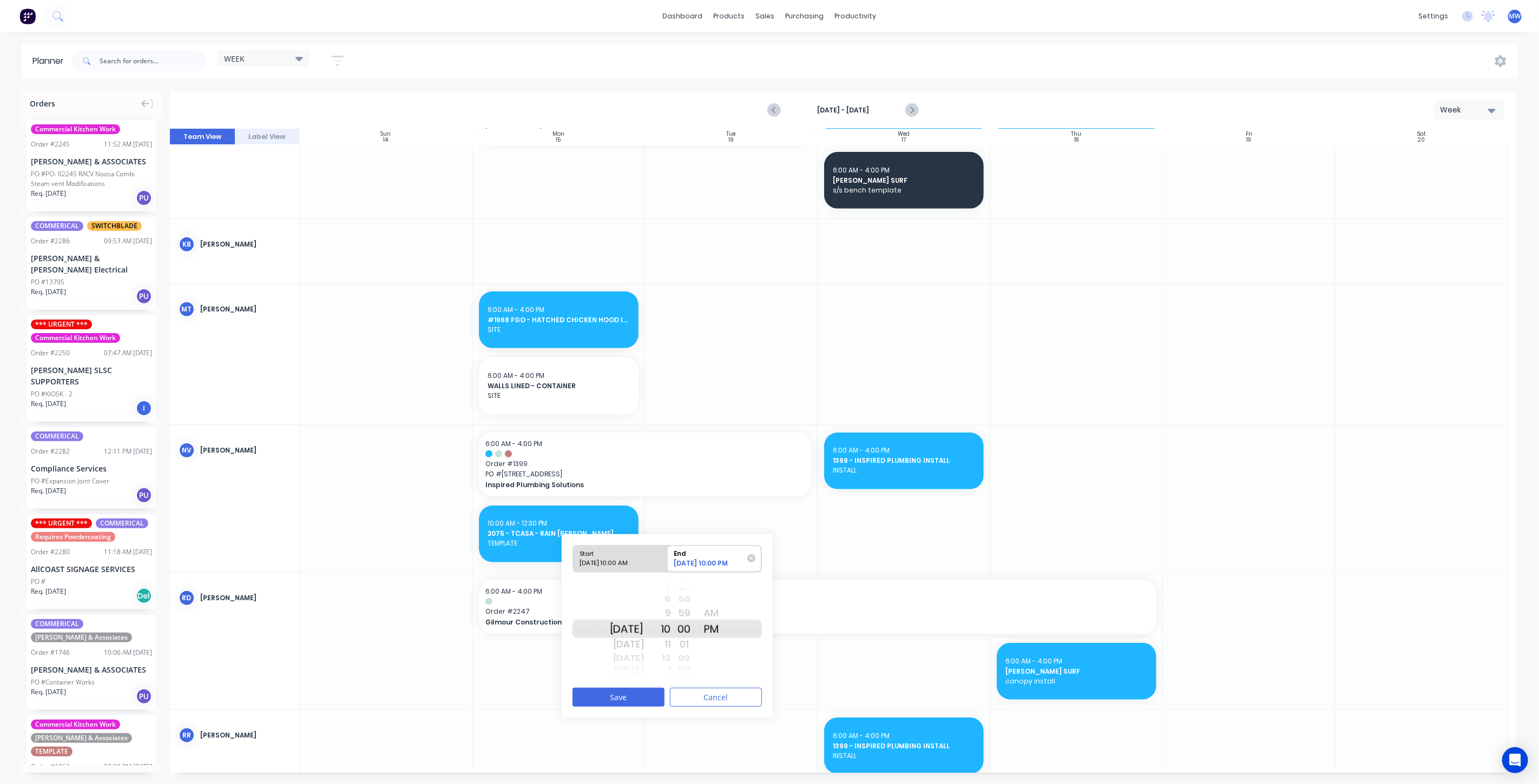
click at [671, 595] on div "8" at bounding box center [657, 600] width 27 height 14
click at [671, 601] on div "6" at bounding box center [657, 600] width 27 height 14
click at [671, 600] on div "4" at bounding box center [657, 600] width 27 height 14
click at [639, 697] on button "Save" at bounding box center [619, 698] width 92 height 19
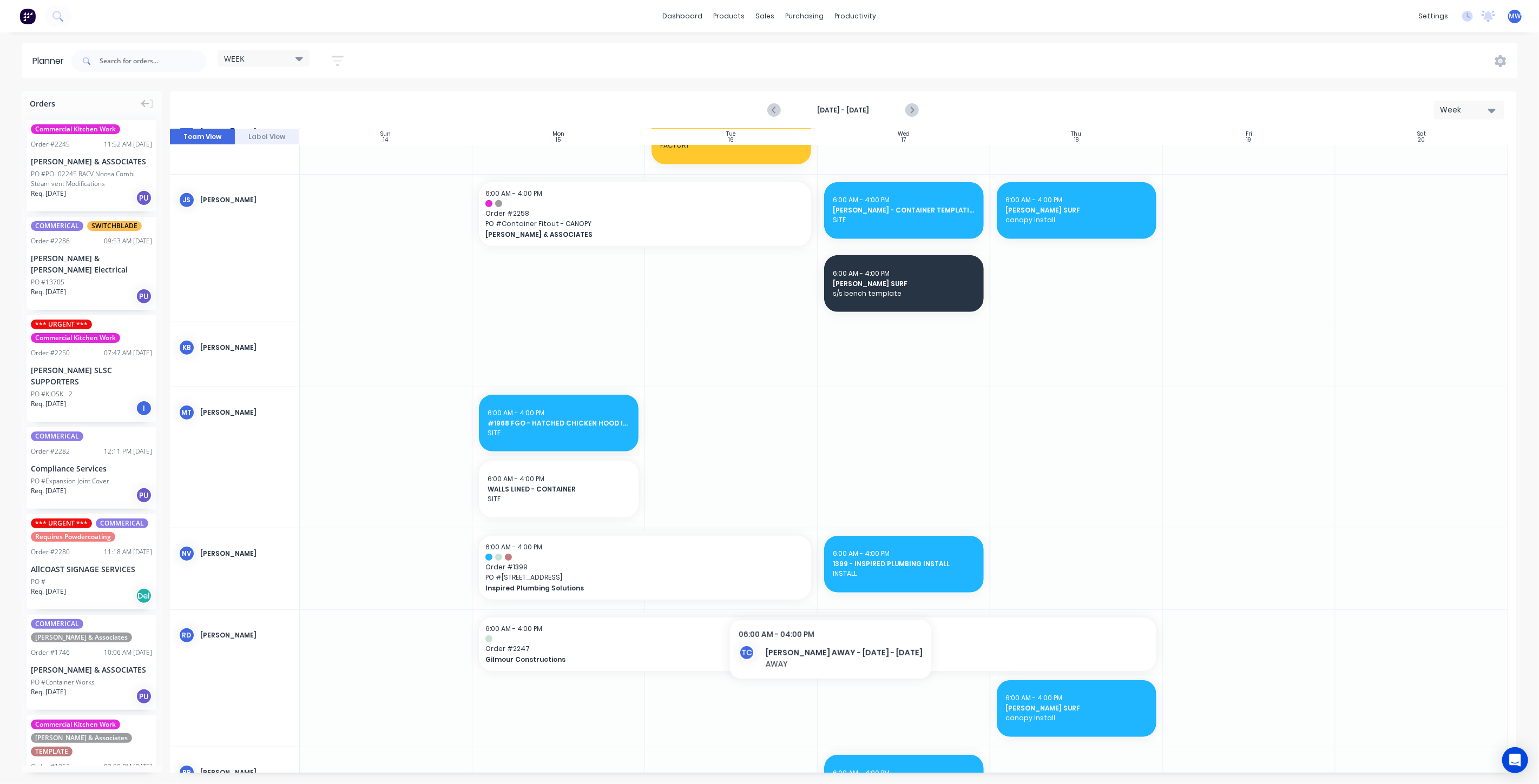
scroll to position [403, 0]
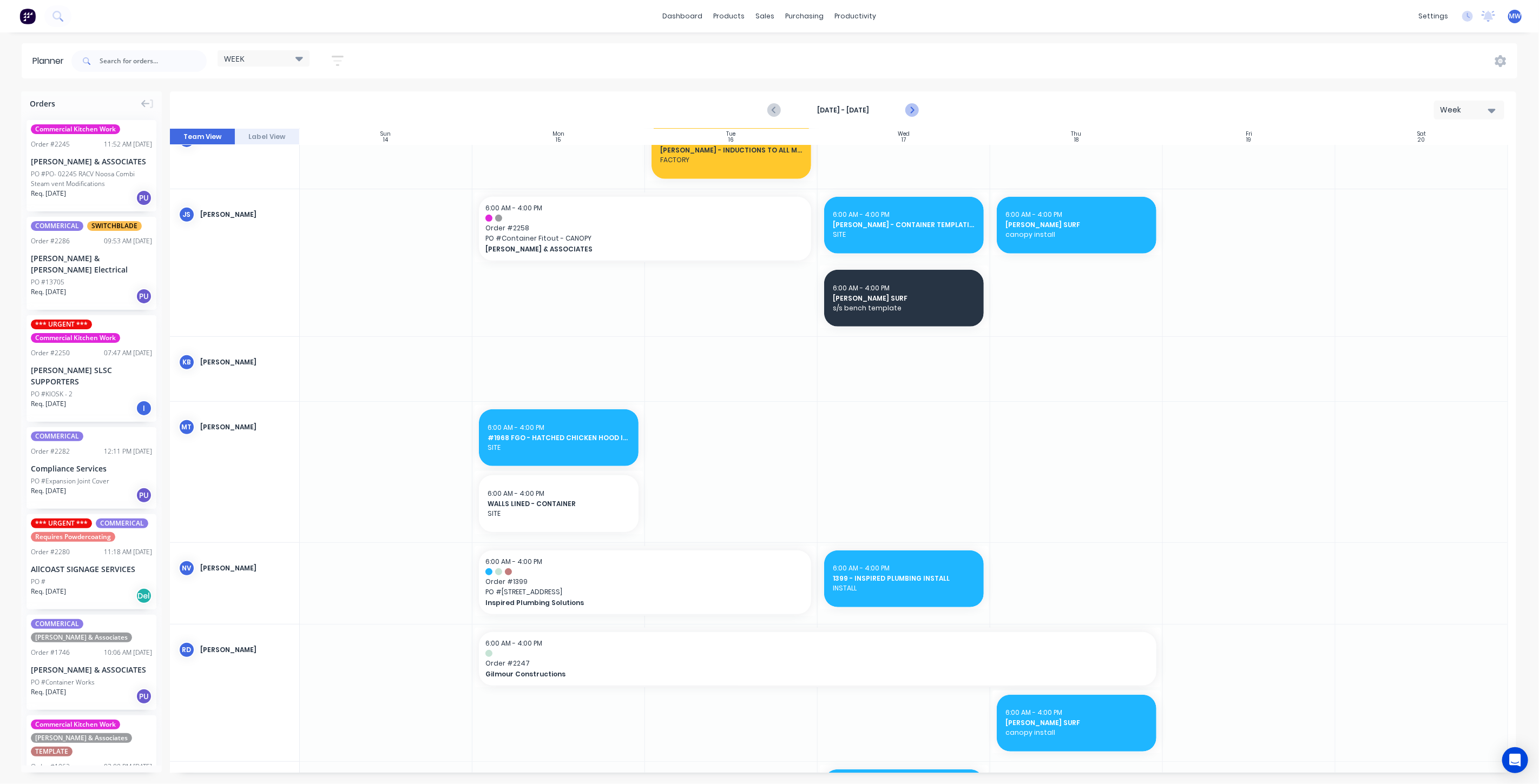
click at [910, 108] on icon "Next page" at bounding box center [911, 110] width 13 height 13
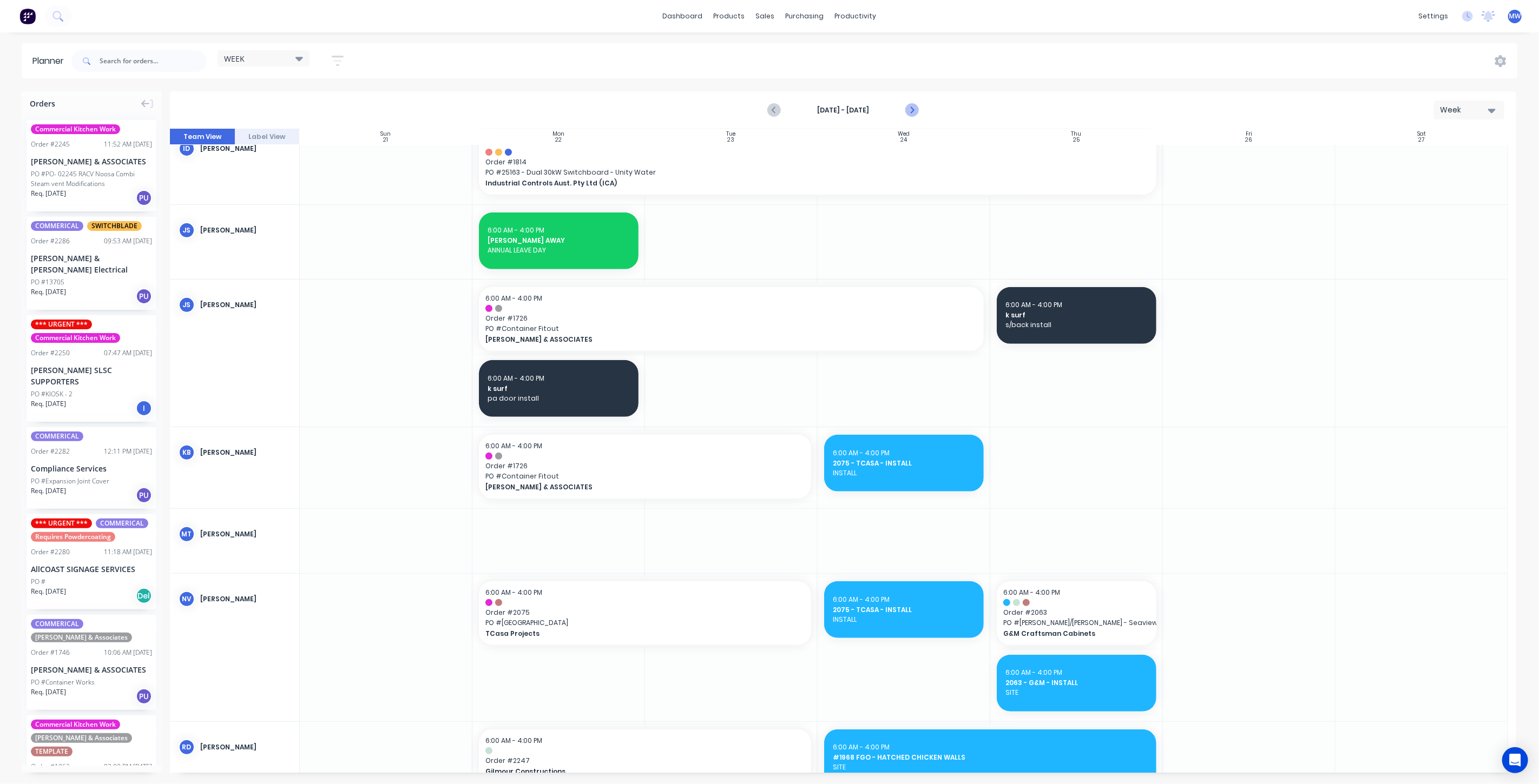
scroll to position [465, 0]
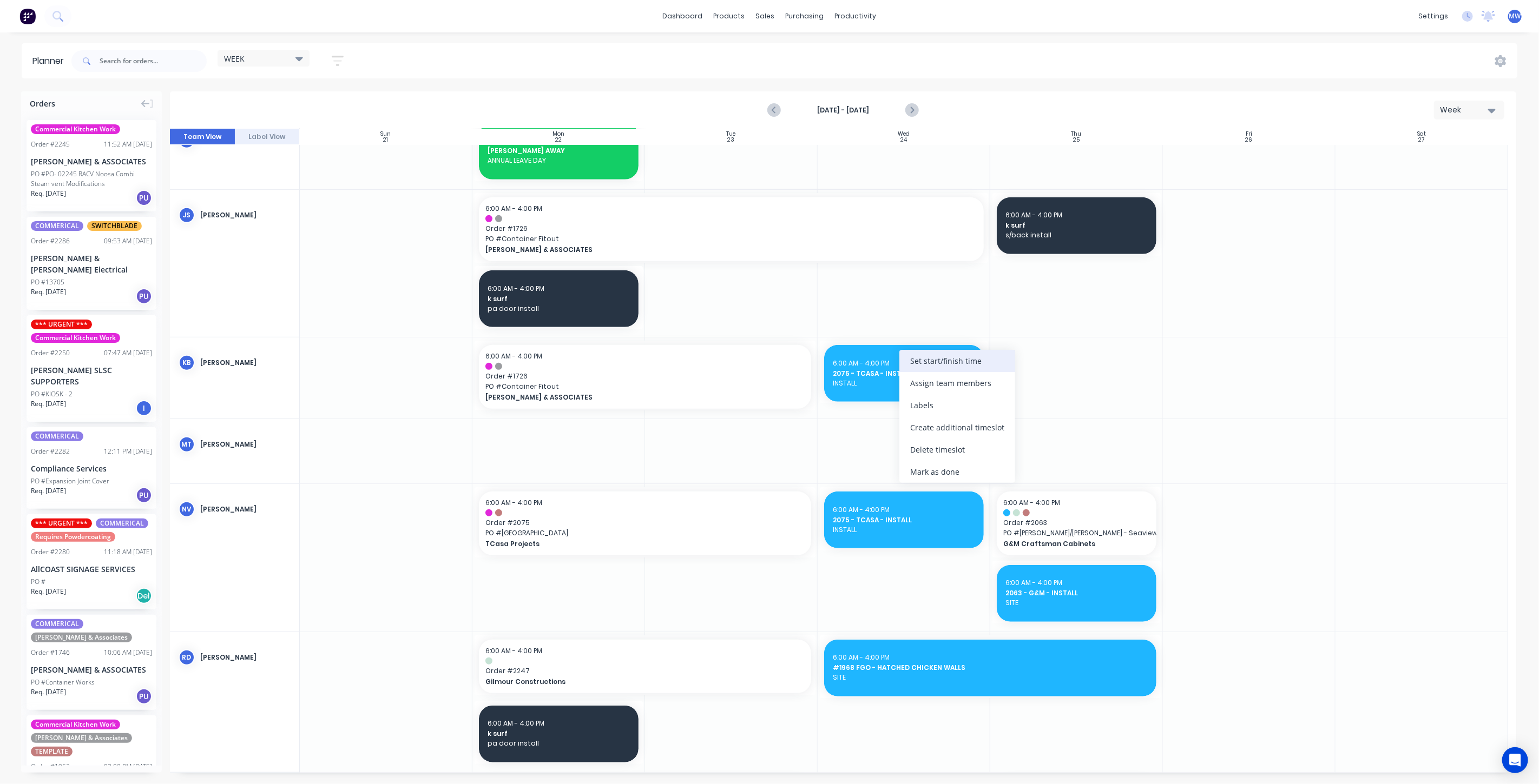
click at [931, 360] on div "Set start/finish time" at bounding box center [958, 361] width 116 height 22
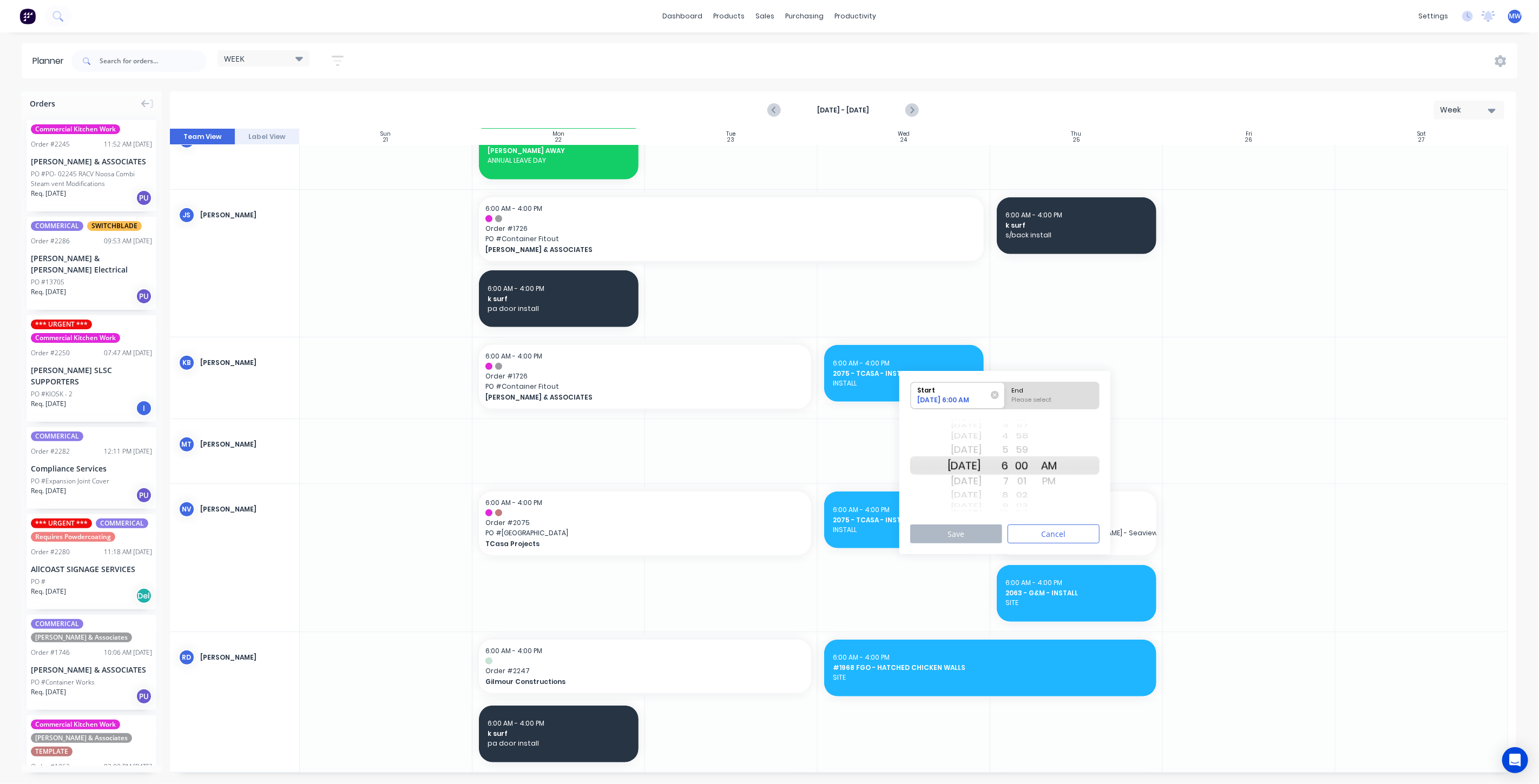
click at [967, 467] on div "Wed Oct 8" at bounding box center [964, 466] width 34 height 19
click at [1065, 395] on div "Please select" at bounding box center [1052, 402] width 88 height 14
click at [1005, 395] on input "End Please select" at bounding box center [1005, 396] width 1 height 27
radio input "true"
click at [1063, 482] on div "PM" at bounding box center [1049, 482] width 27 height 17
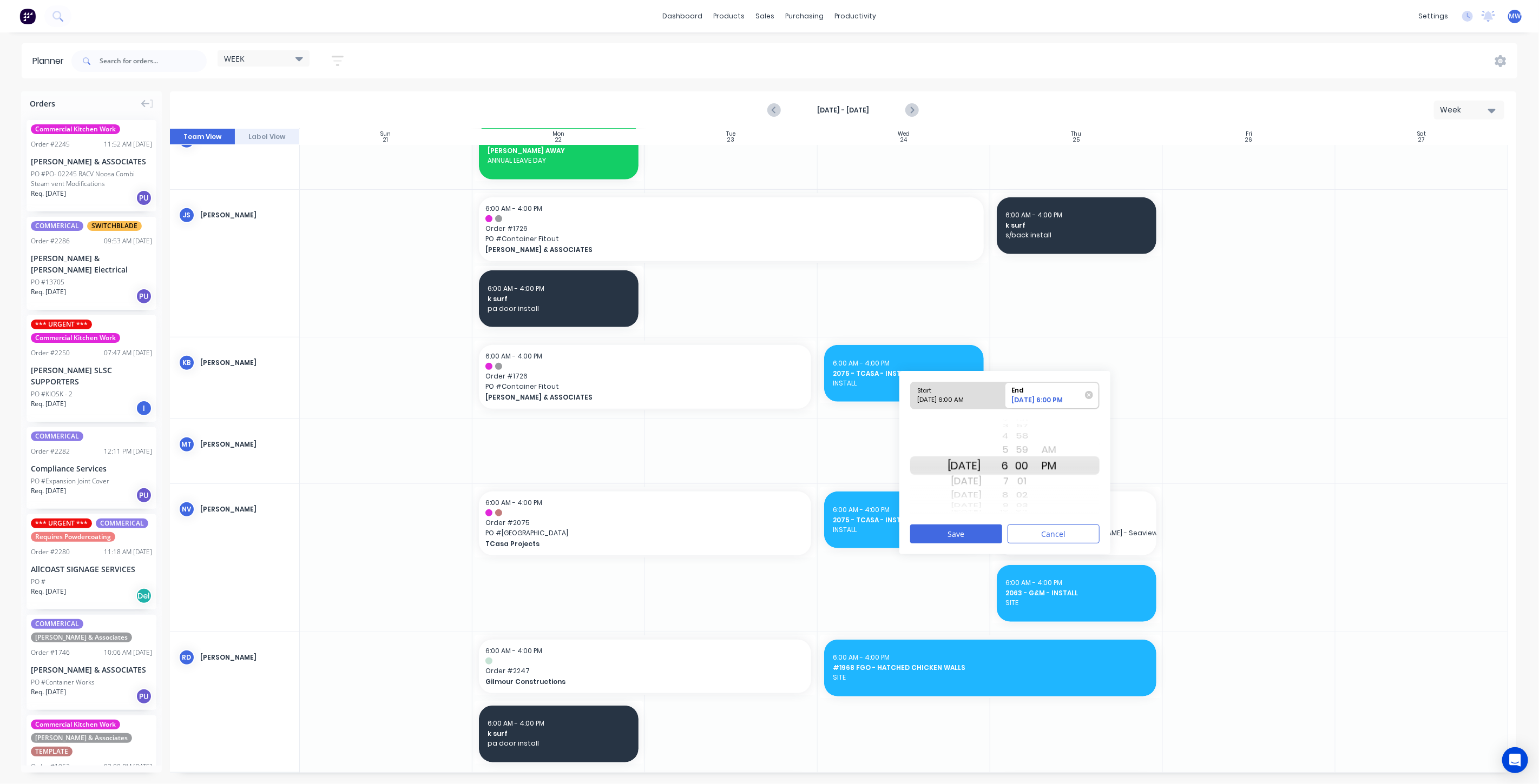
click at [1009, 435] on div "4" at bounding box center [995, 436] width 27 height 14
click at [979, 531] on button "Save" at bounding box center [956, 534] width 92 height 19
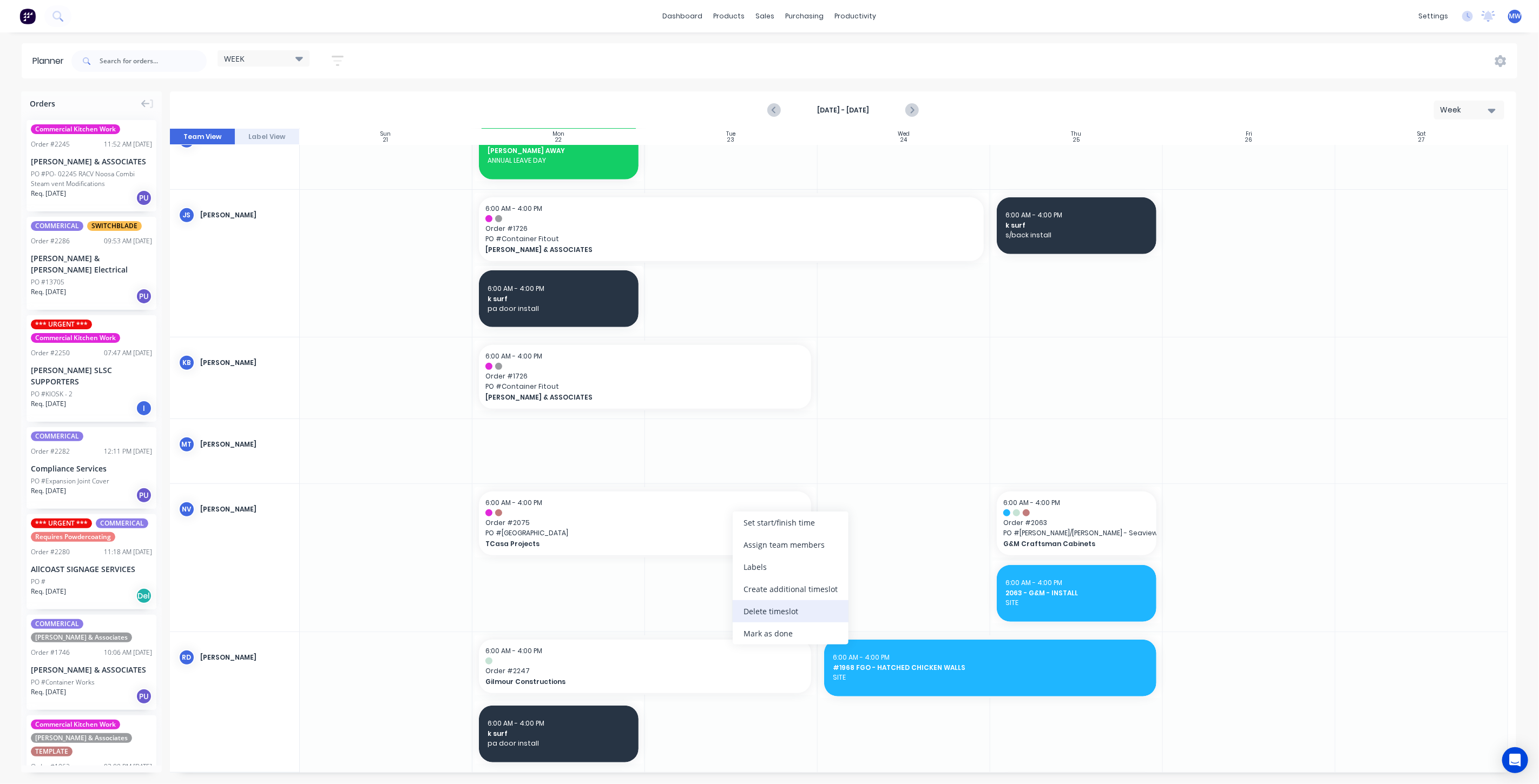
click at [795, 612] on div "Delete timeslot" at bounding box center [791, 612] width 116 height 22
click at [911, 107] on icon "Next page" at bounding box center [911, 110] width 5 height 9
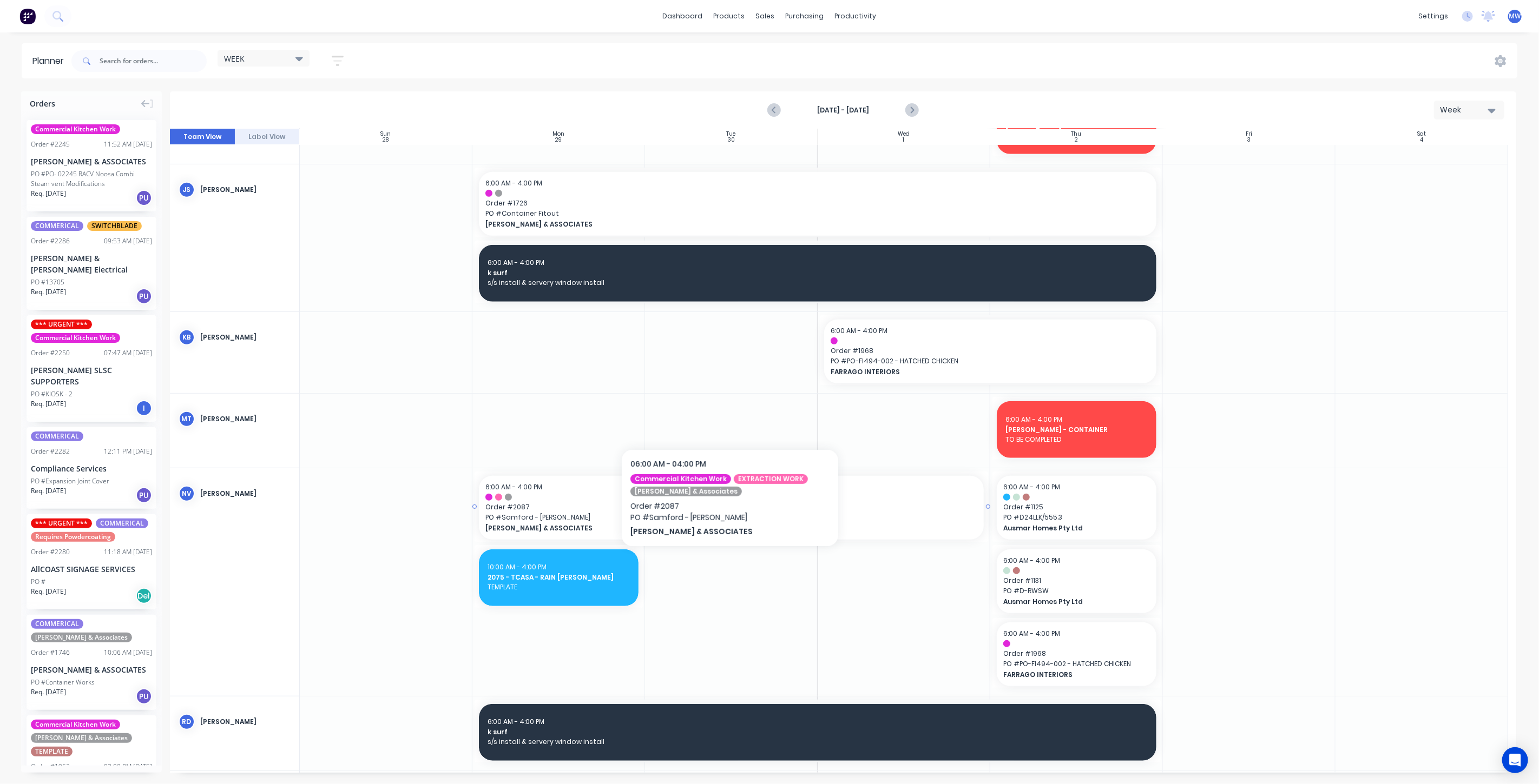
scroll to position [399, 0]
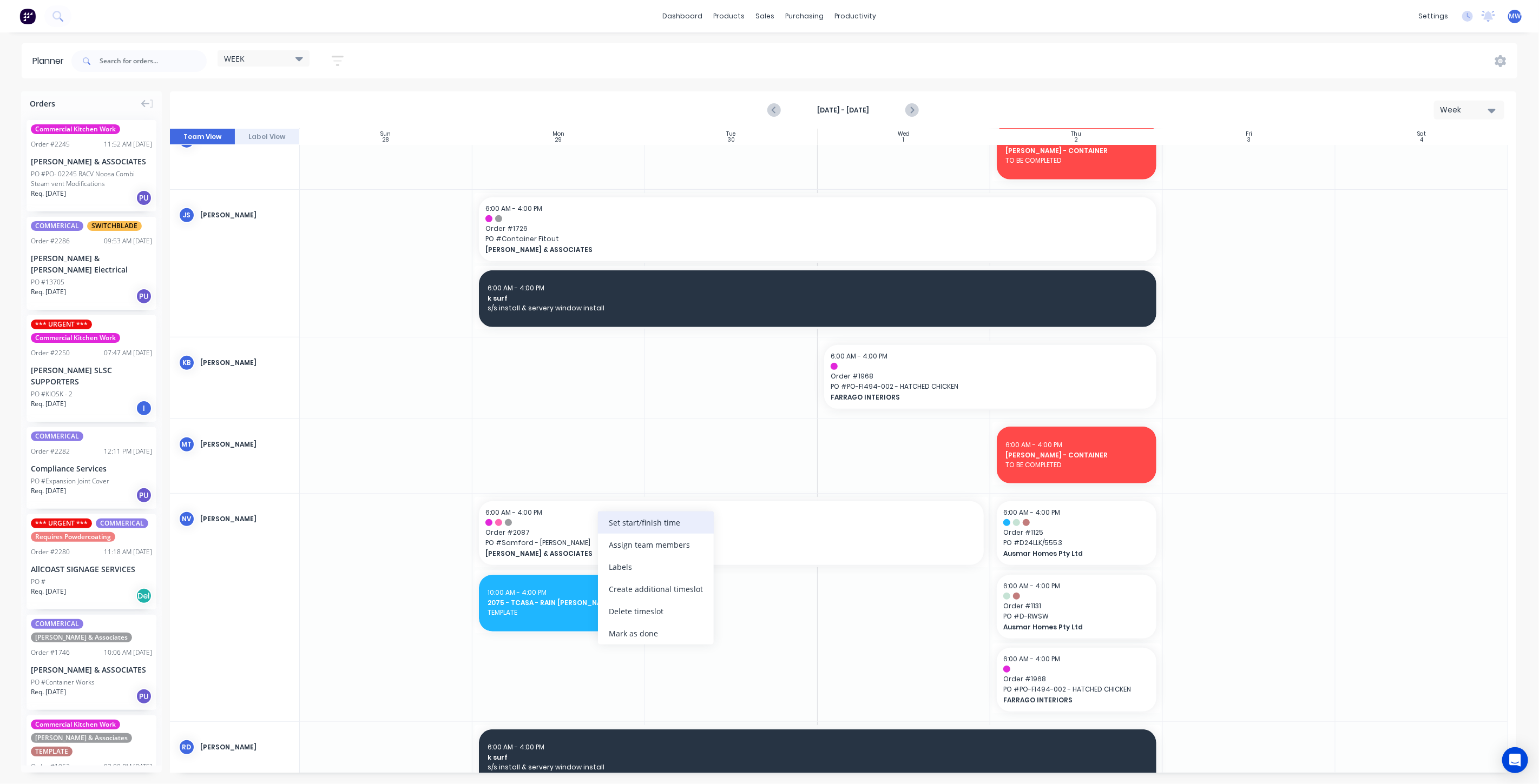
click at [652, 525] on div "Set start/finish time" at bounding box center [656, 523] width 116 height 22
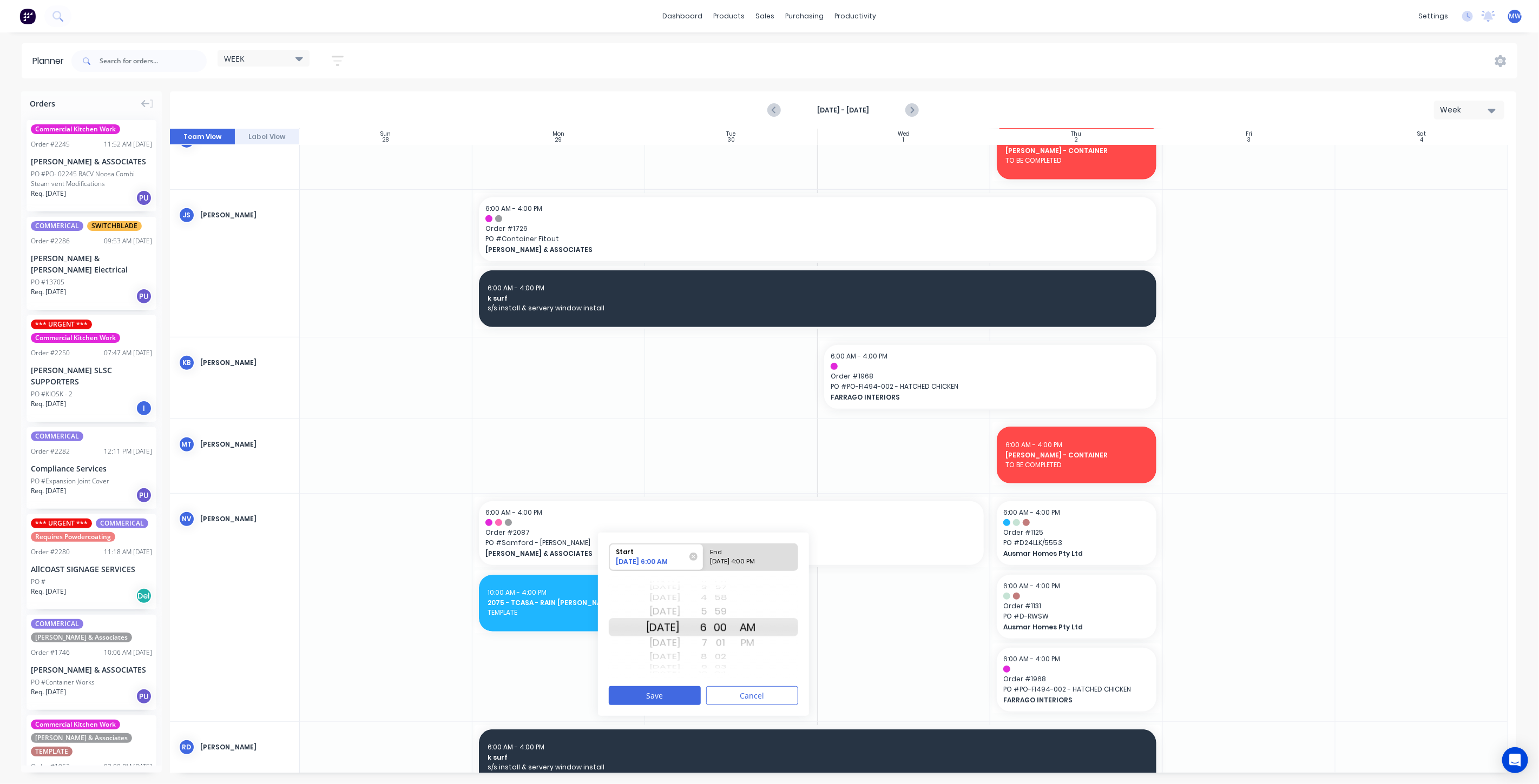
click at [678, 627] on div "Mon Sep 22" at bounding box center [663, 628] width 34 height 19
click at [761, 644] on div "PM" at bounding box center [748, 643] width 27 height 17
click at [707, 600] on div "4" at bounding box center [694, 598] width 27 height 14
click at [761, 611] on div "AM" at bounding box center [748, 612] width 27 height 17
click at [707, 656] on div "6" at bounding box center [694, 657] width 27 height 14
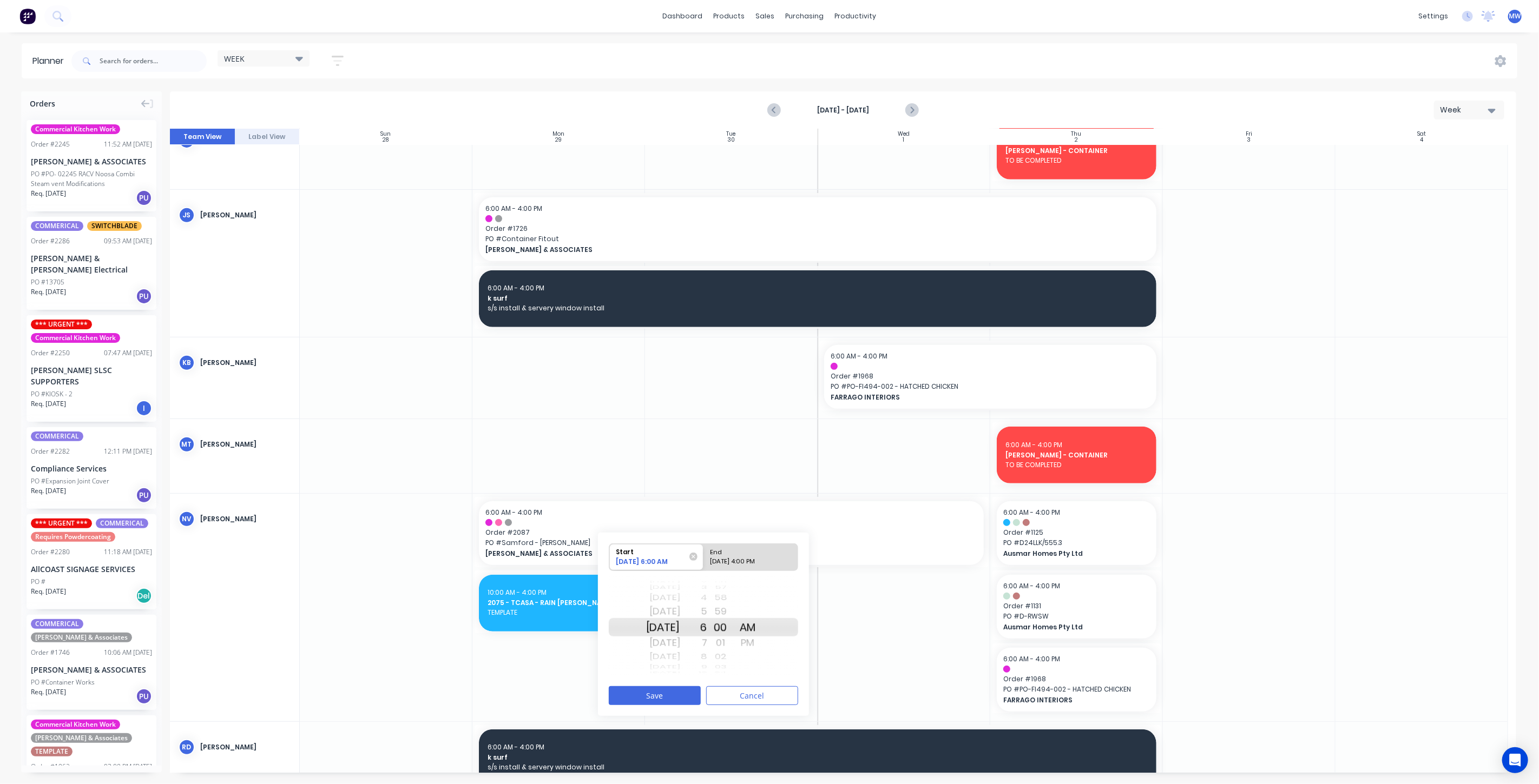
click at [750, 554] on div "End" at bounding box center [746, 551] width 78 height 14
click at [704, 554] on input "End 10/01/2025 4:00 PM" at bounding box center [704, 557] width 1 height 27
radio input "true"
click at [674, 610] on div "Mon Sep 22" at bounding box center [663, 612] width 34 height 17
click at [679, 701] on button "Save" at bounding box center [655, 696] width 92 height 19
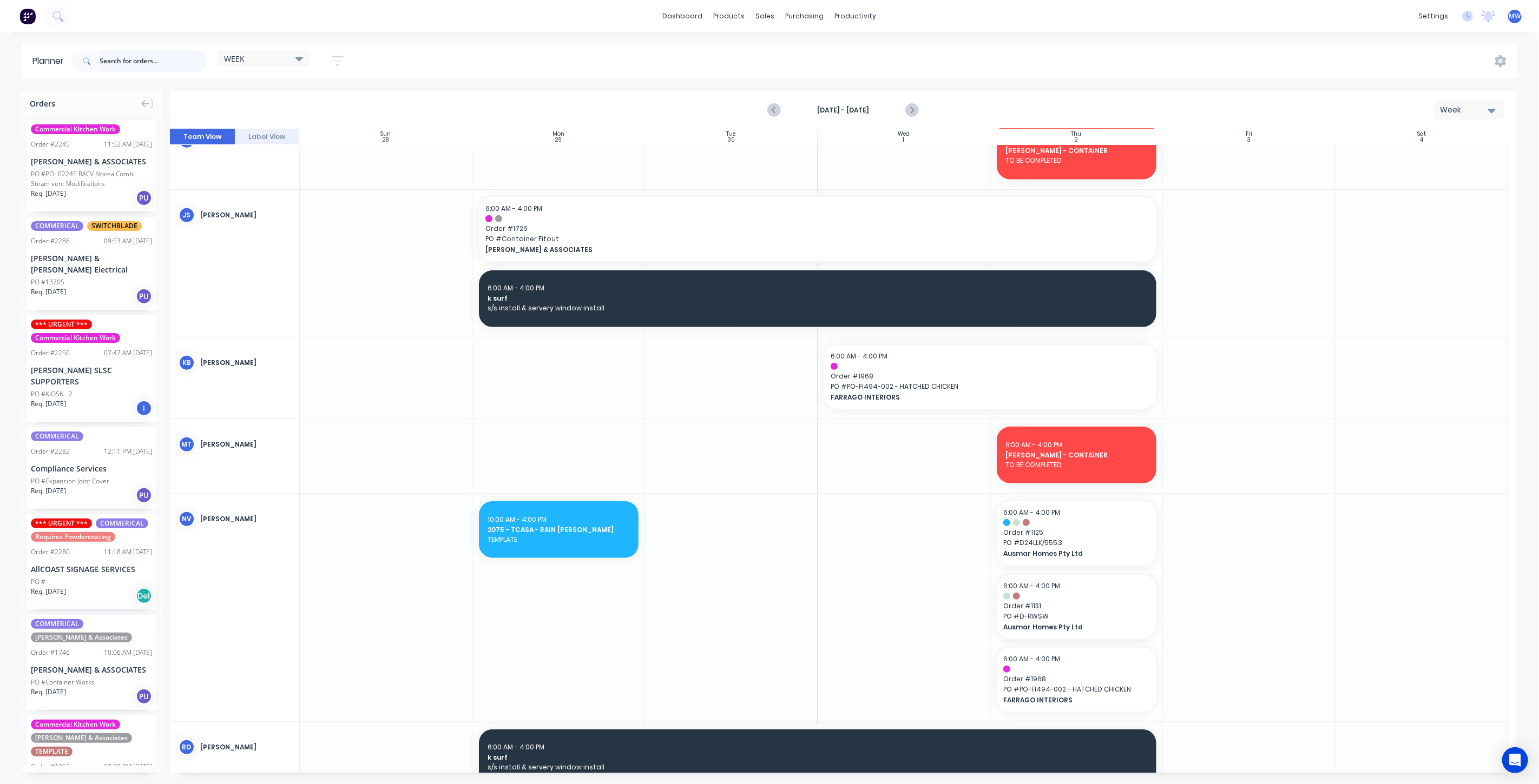
click at [174, 66] on input "text" at bounding box center [153, 61] width 107 height 22
type input "2075"
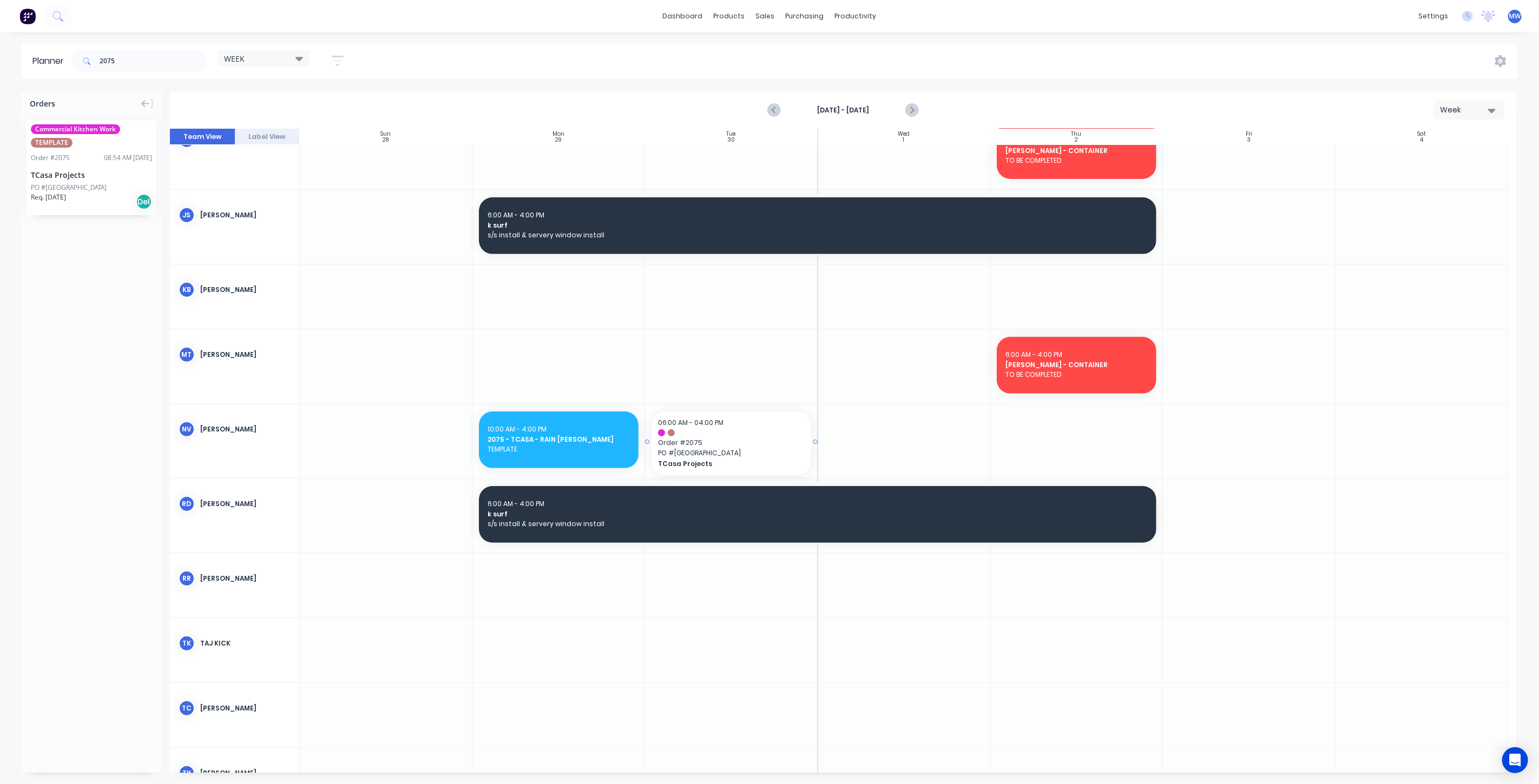
drag, startPoint x: 94, startPoint y: 176, endPoint x: 714, endPoint y: 426, distance: 668.5
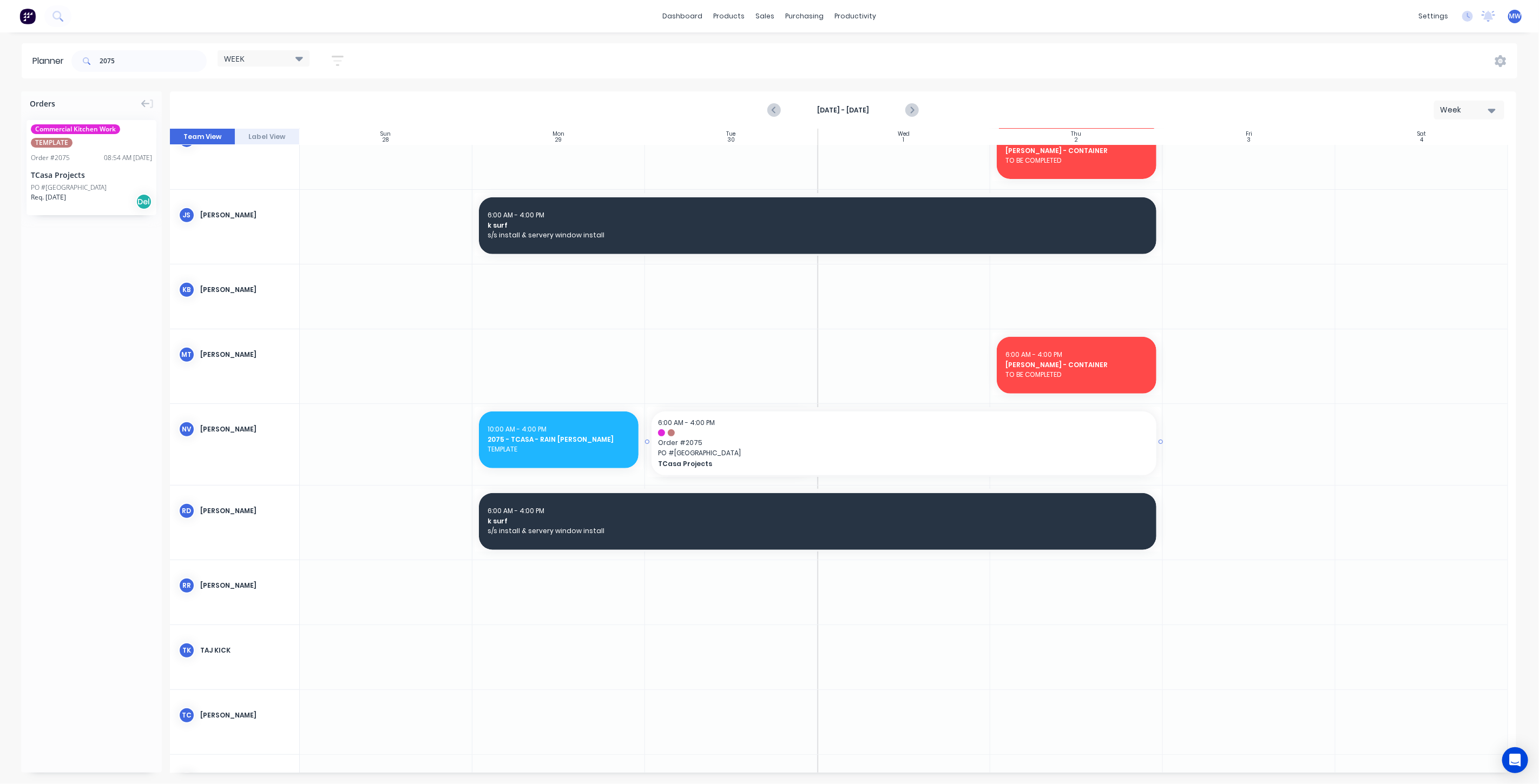
drag, startPoint x: 813, startPoint y: 441, endPoint x: 1051, endPoint y: 464, distance: 239.1
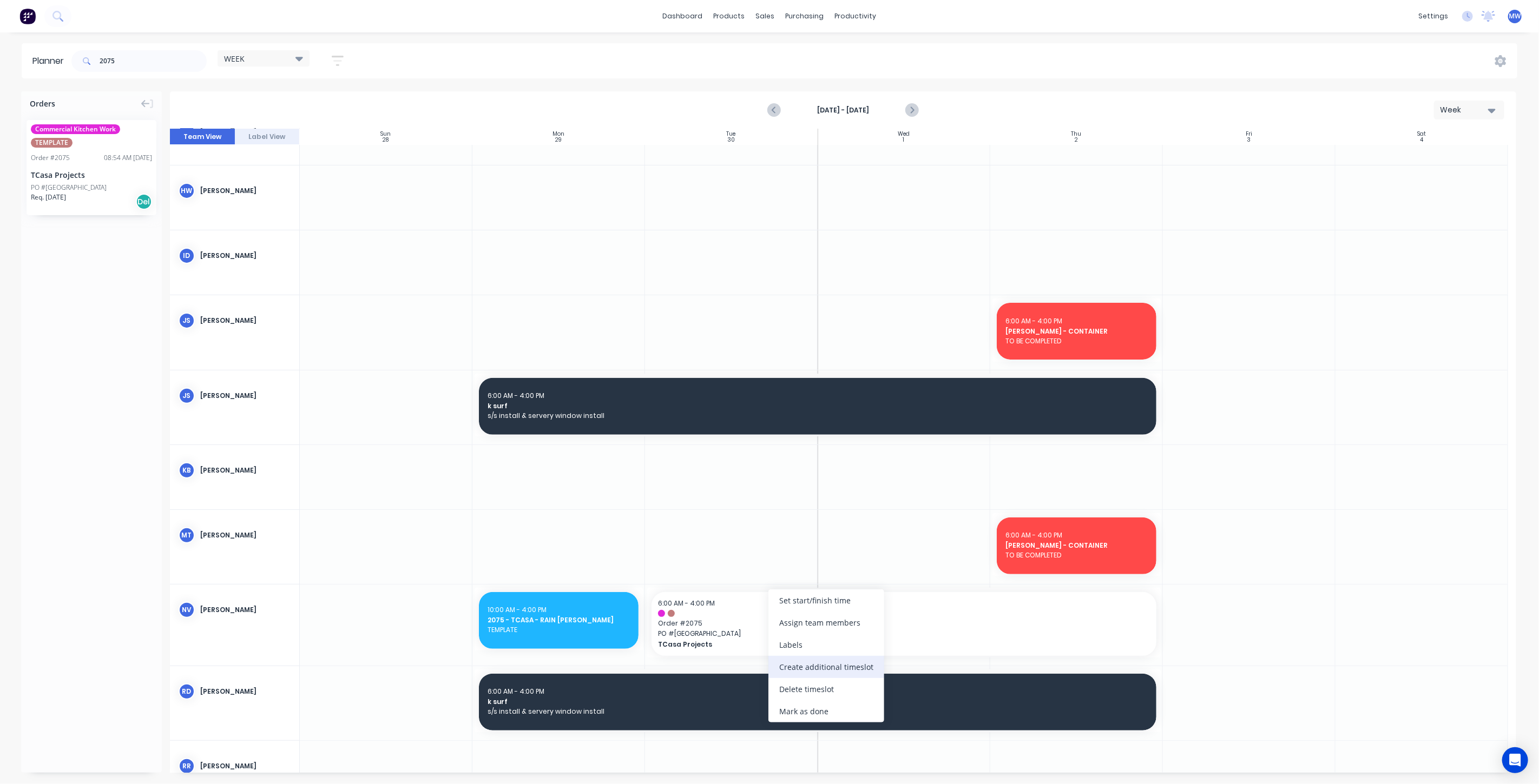
click at [844, 664] on div "Create additional timeslot" at bounding box center [826, 667] width 116 height 22
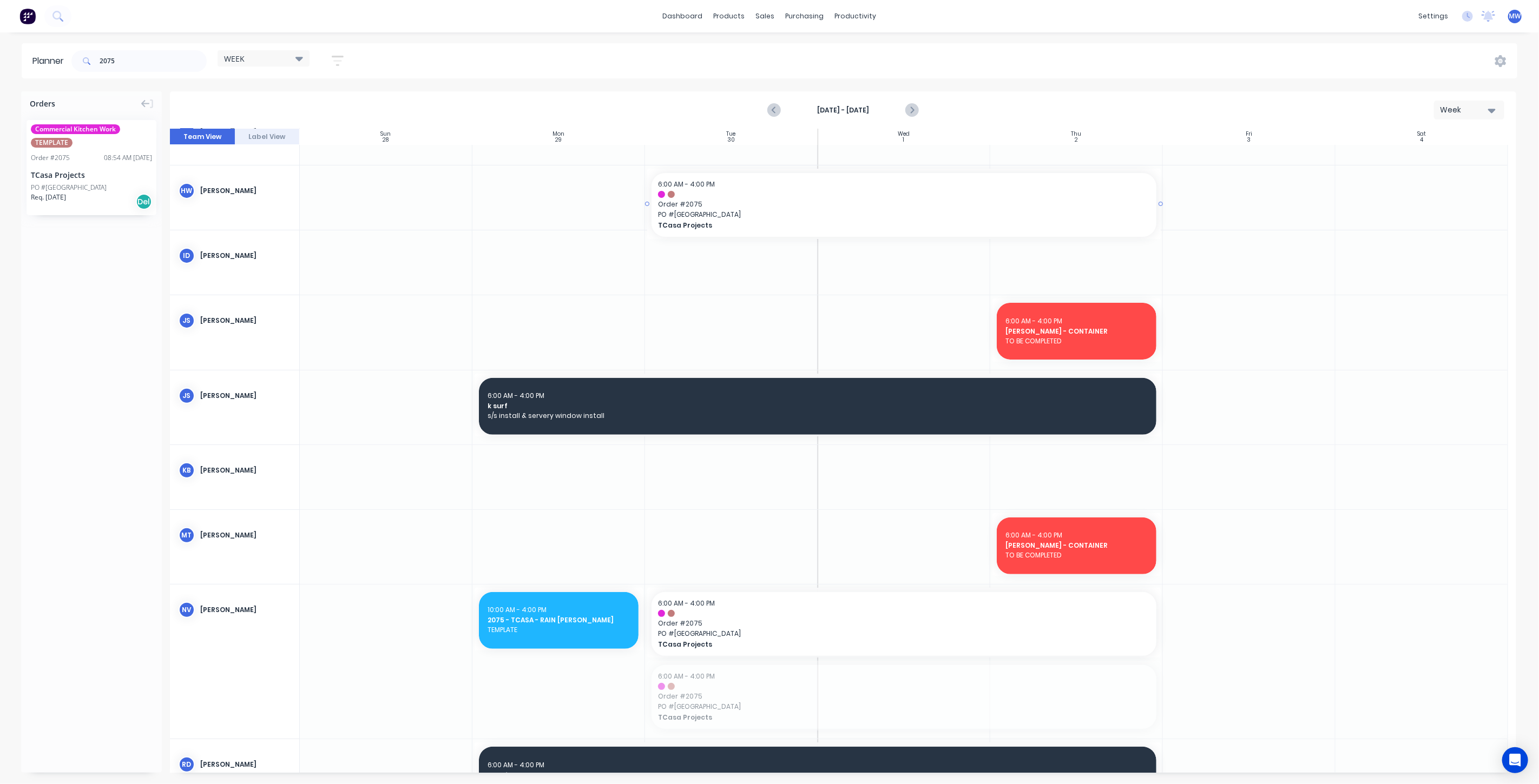
drag, startPoint x: 778, startPoint y: 671, endPoint x: 800, endPoint y: 209, distance: 462.5
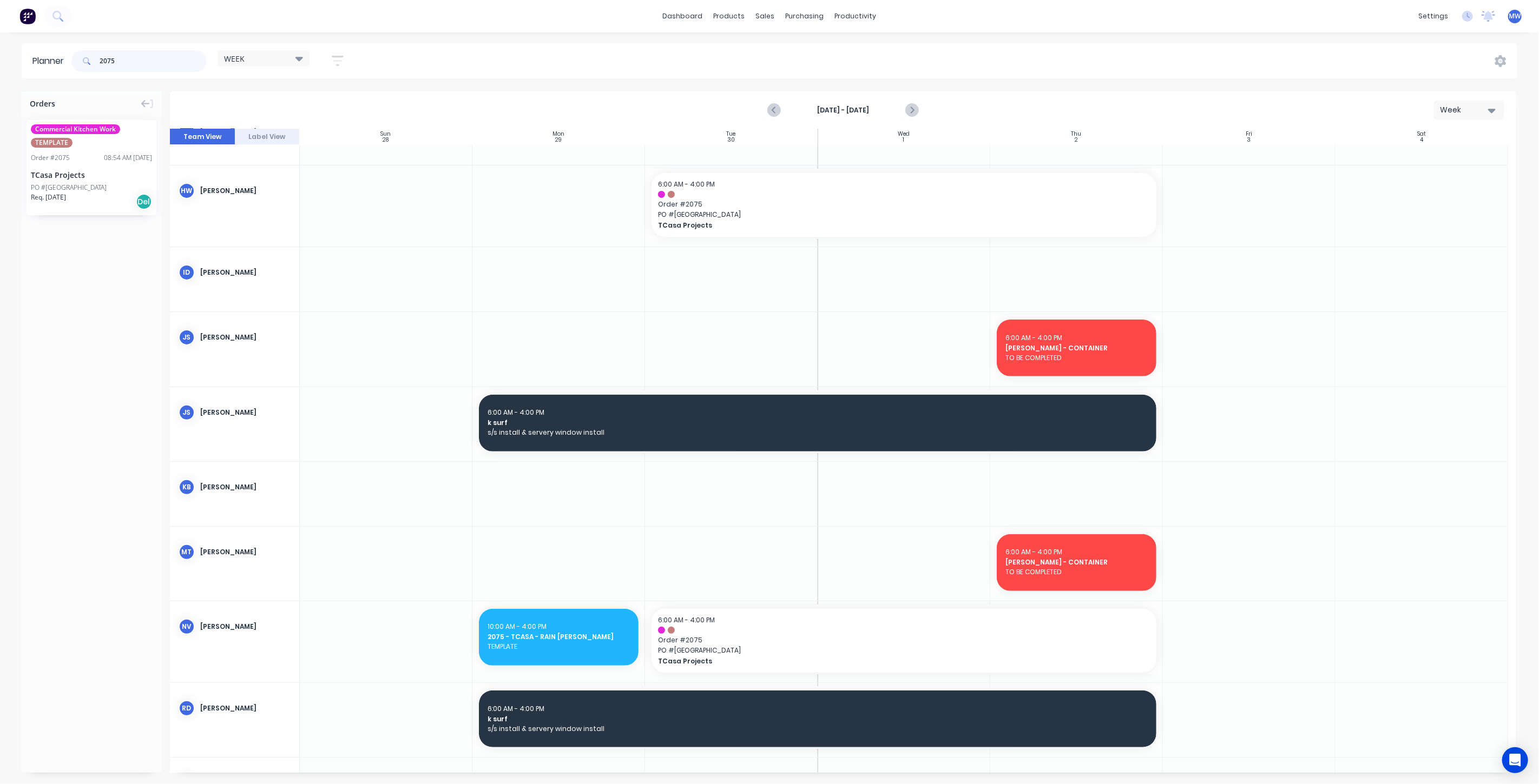
drag, startPoint x: 147, startPoint y: 56, endPoint x: 26, endPoint y: 53, distance: 121.0
click at [35, 55] on header "Planner 2075 WEEK Save new view None edit WEEK (Default) edit Rex edit SCSM - M…" at bounding box center [770, 61] width 1496 height 35
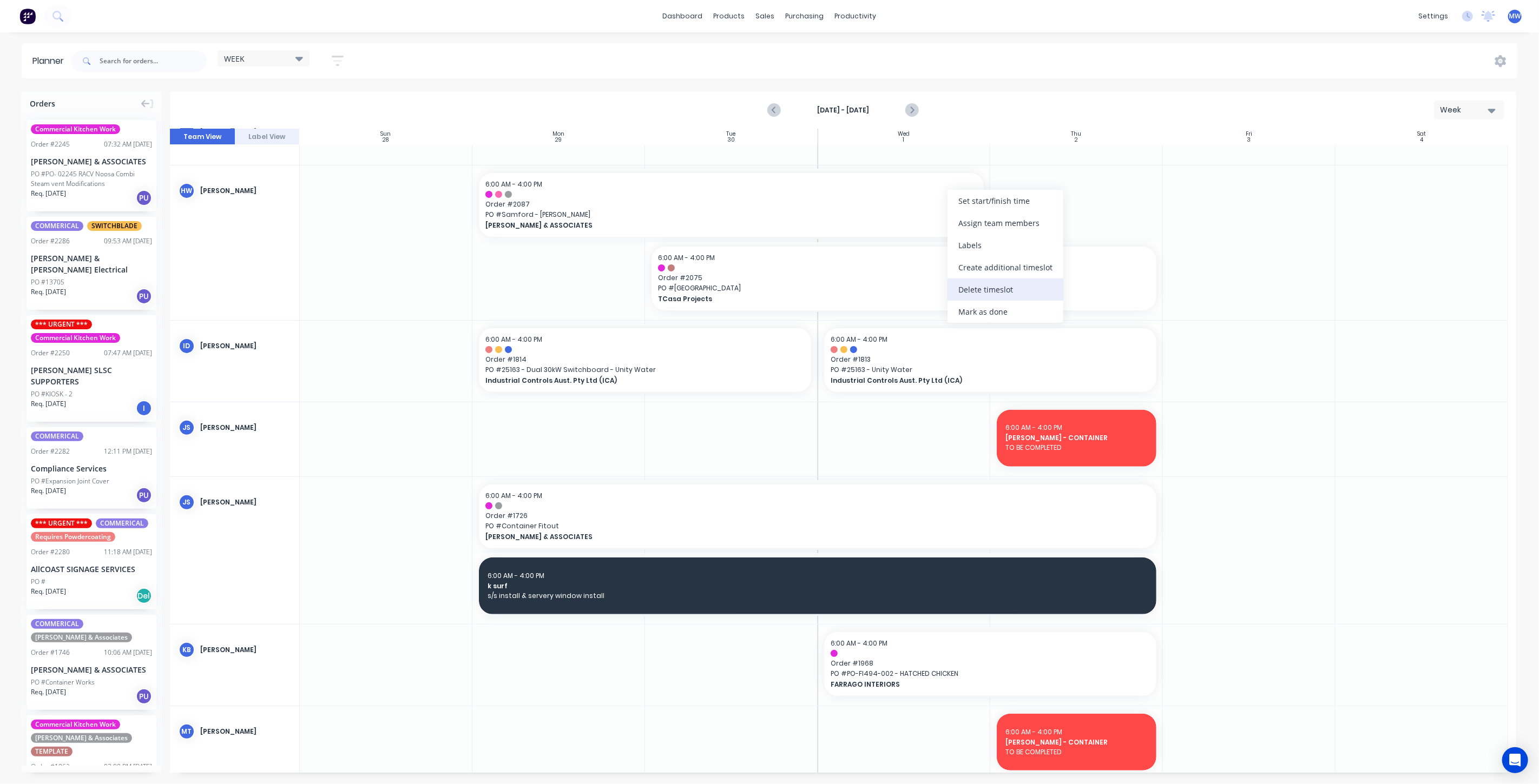
click at [1000, 289] on div "Delete timeslot" at bounding box center [1005, 290] width 116 height 22
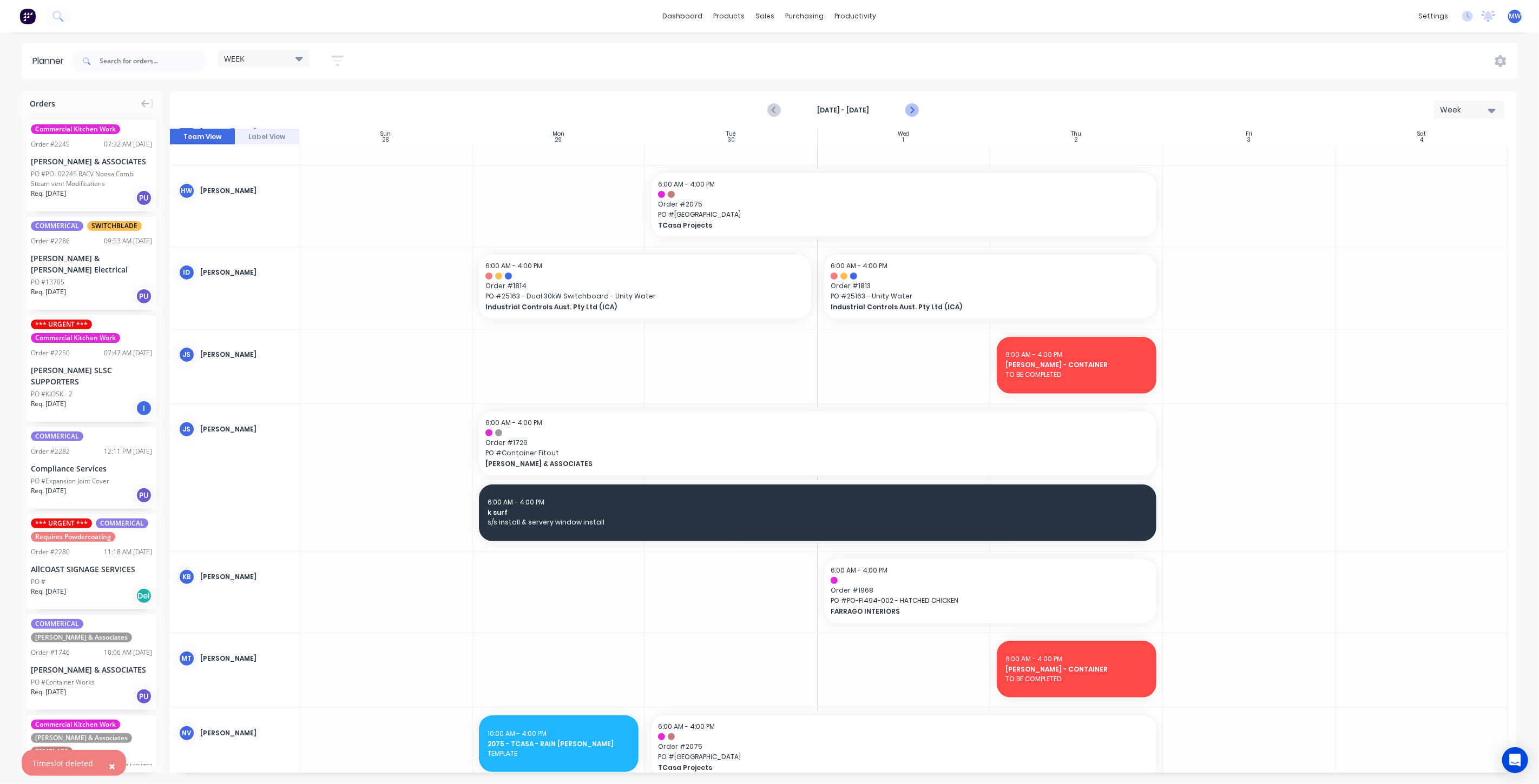
click at [915, 106] on icon "Next page" at bounding box center [911, 110] width 13 height 13
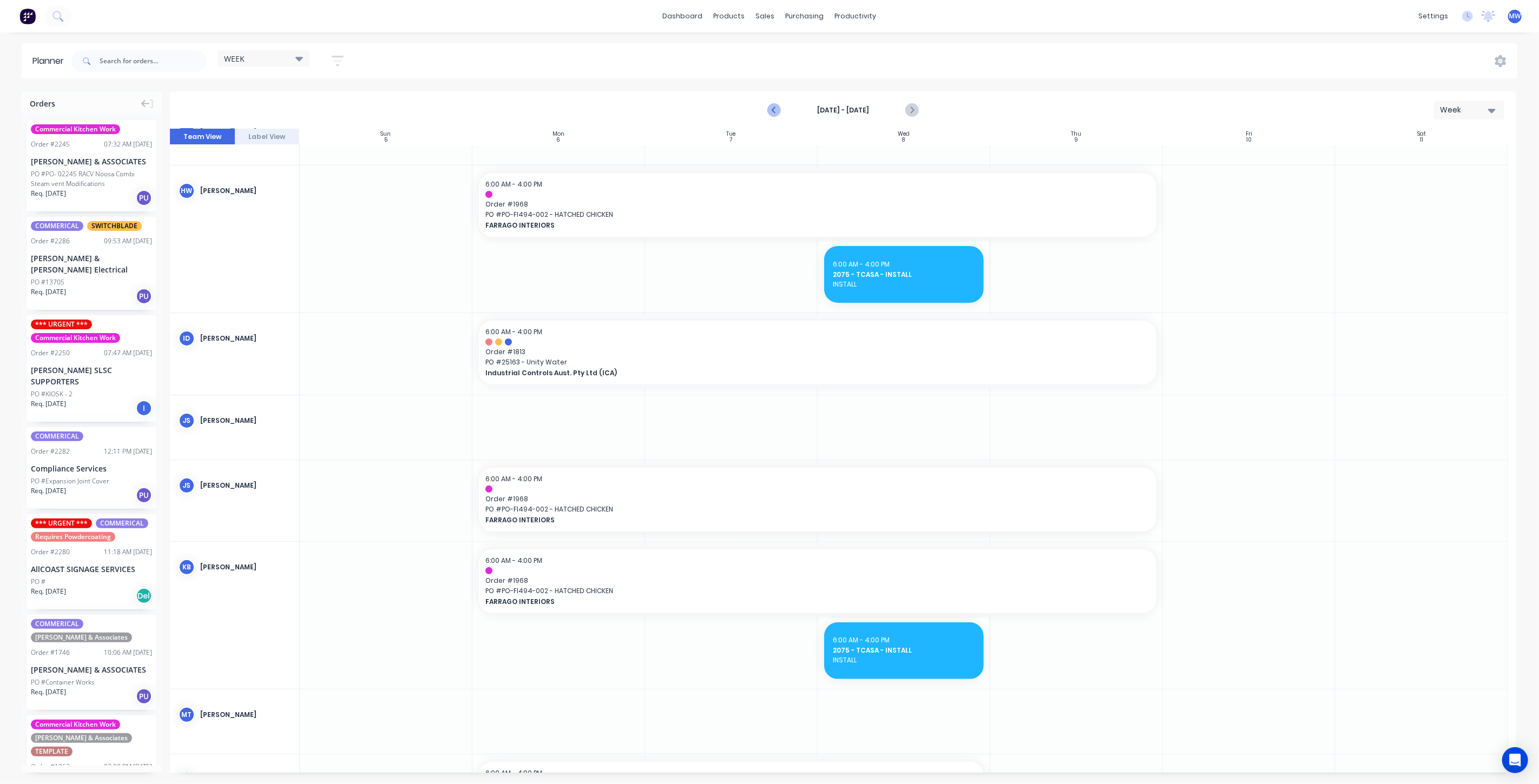
click at [776, 112] on icon "Previous page" at bounding box center [774, 110] width 13 height 13
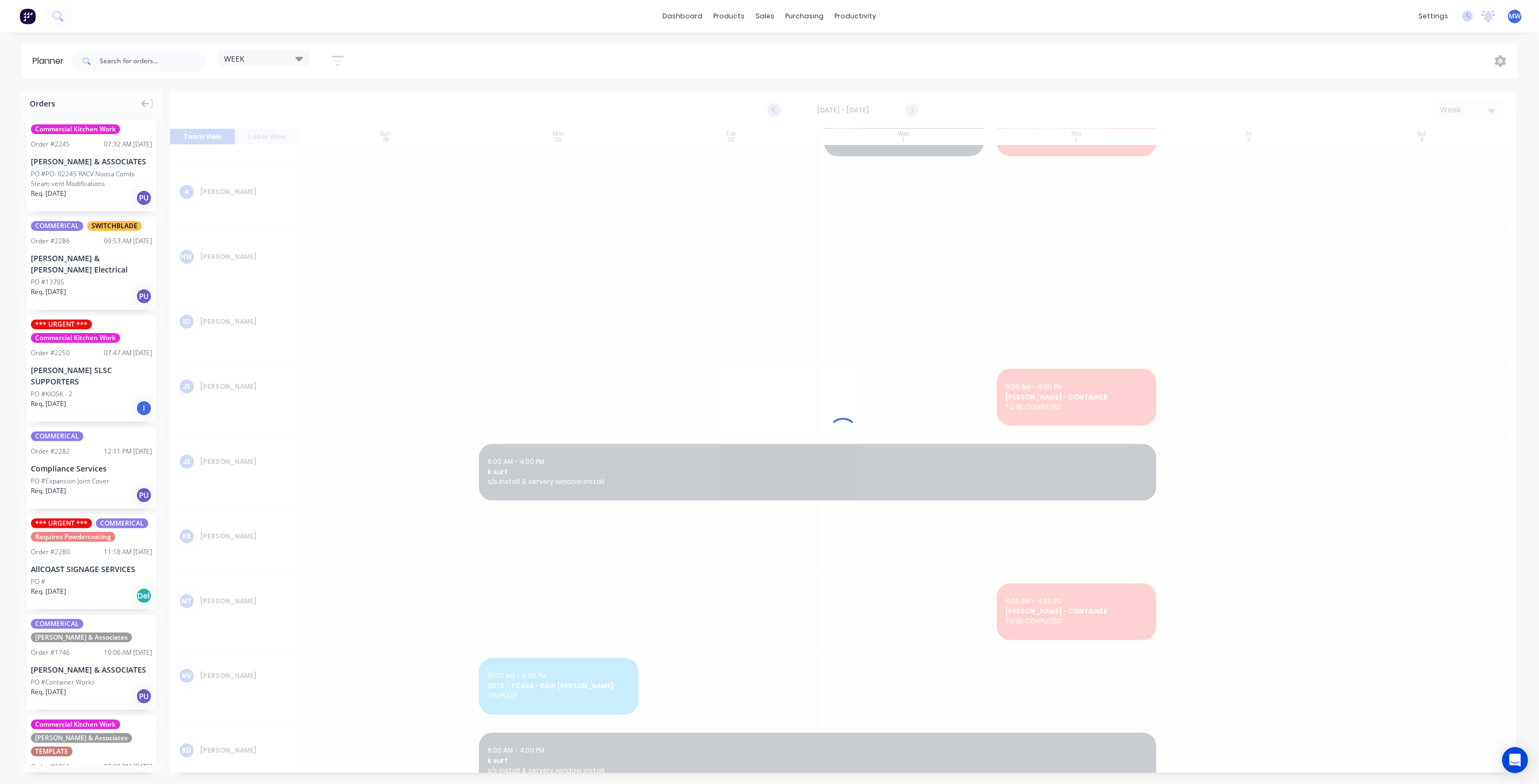
scroll to position [185, 0]
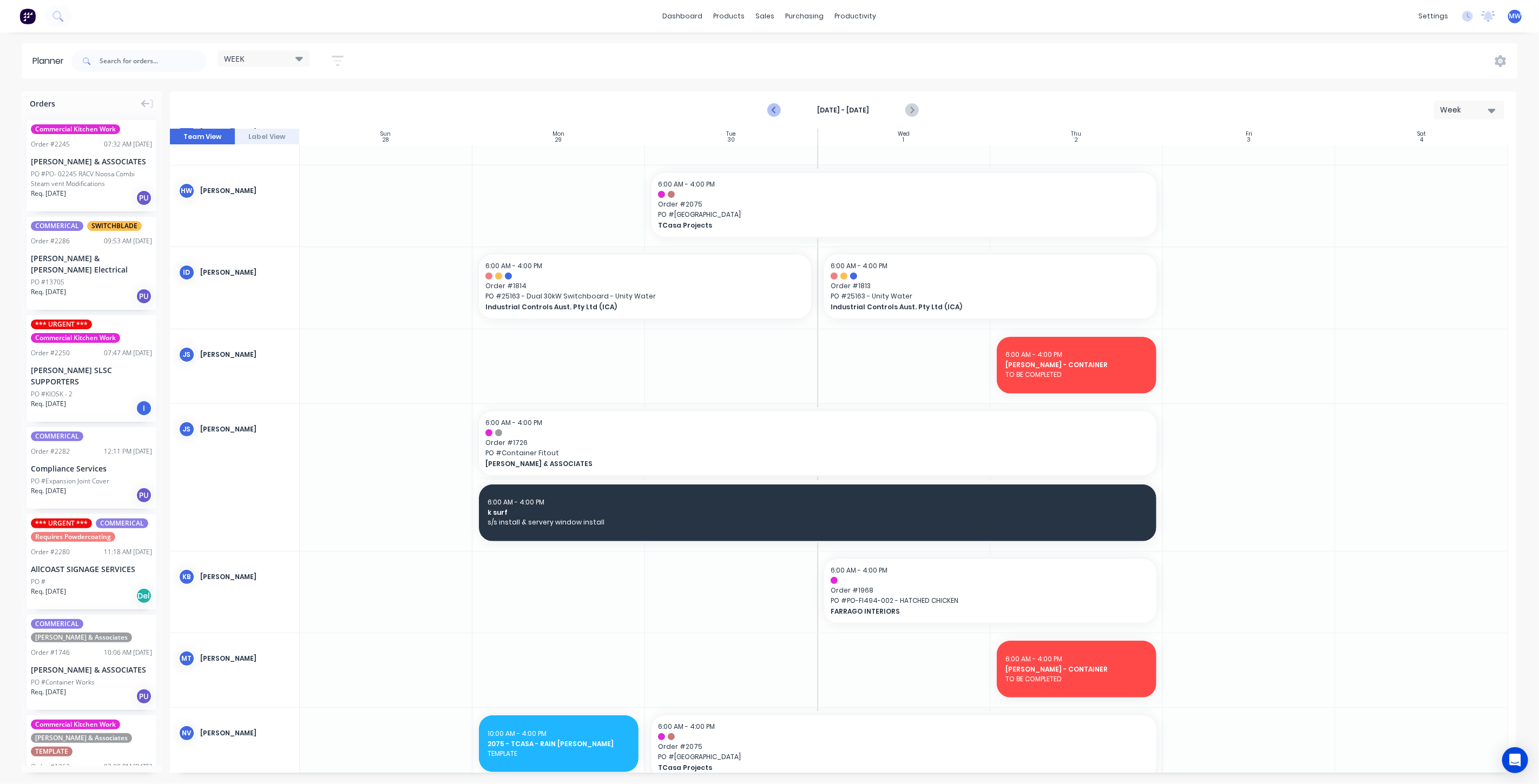
click at [776, 109] on icon "Previous page" at bounding box center [774, 110] width 13 height 13
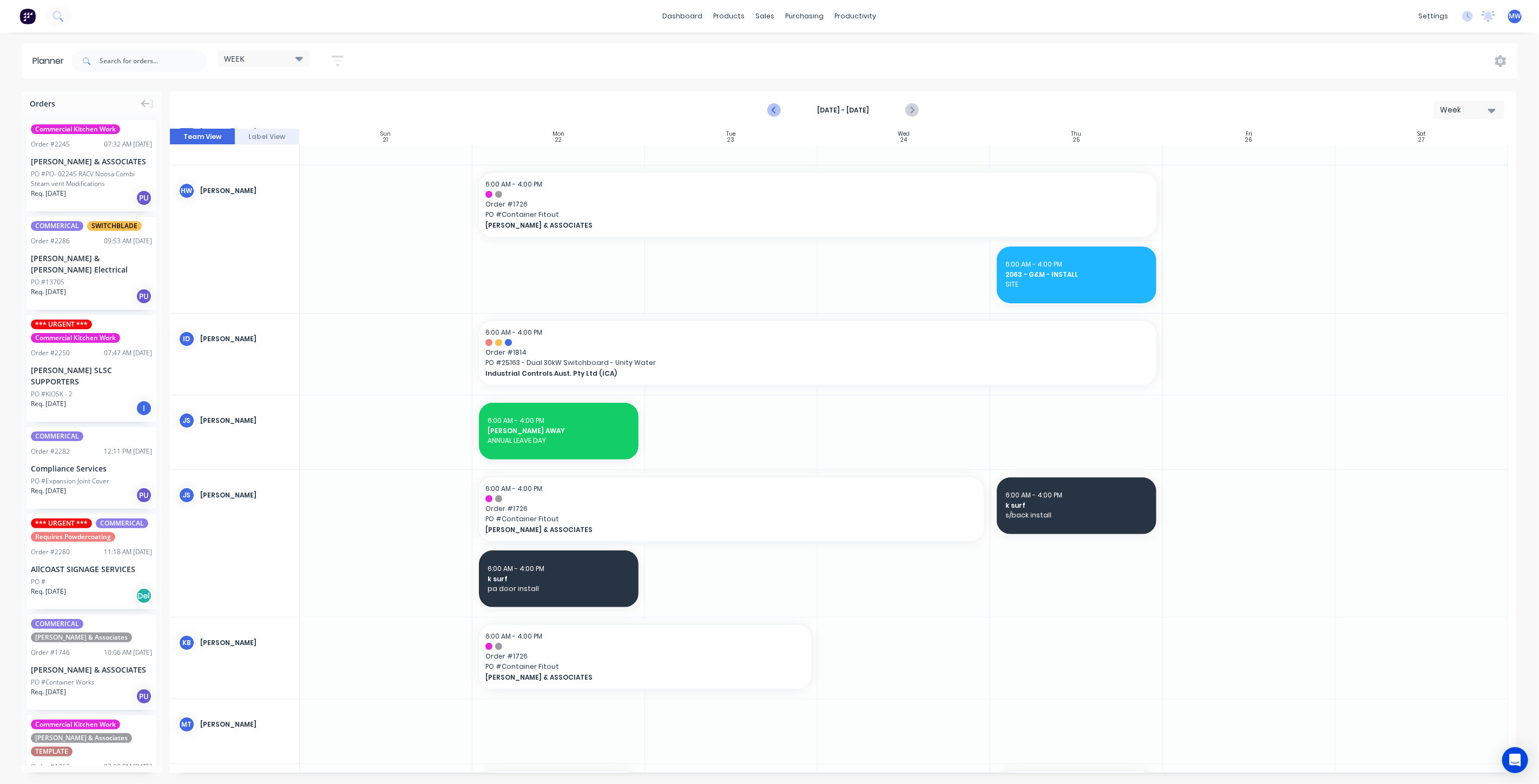
click at [776, 109] on icon "Previous page" at bounding box center [774, 110] width 13 height 13
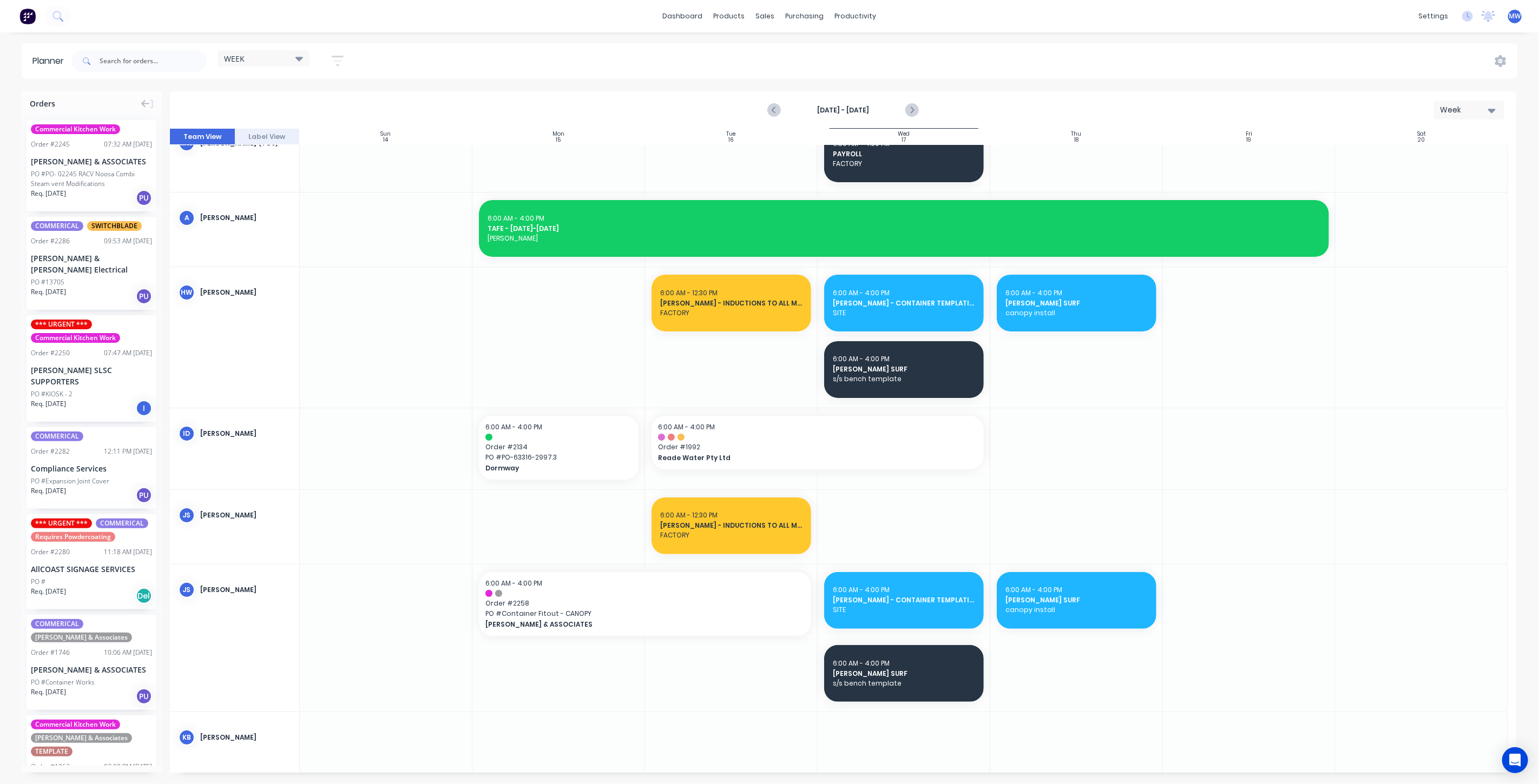
scroll to position [0, 0]
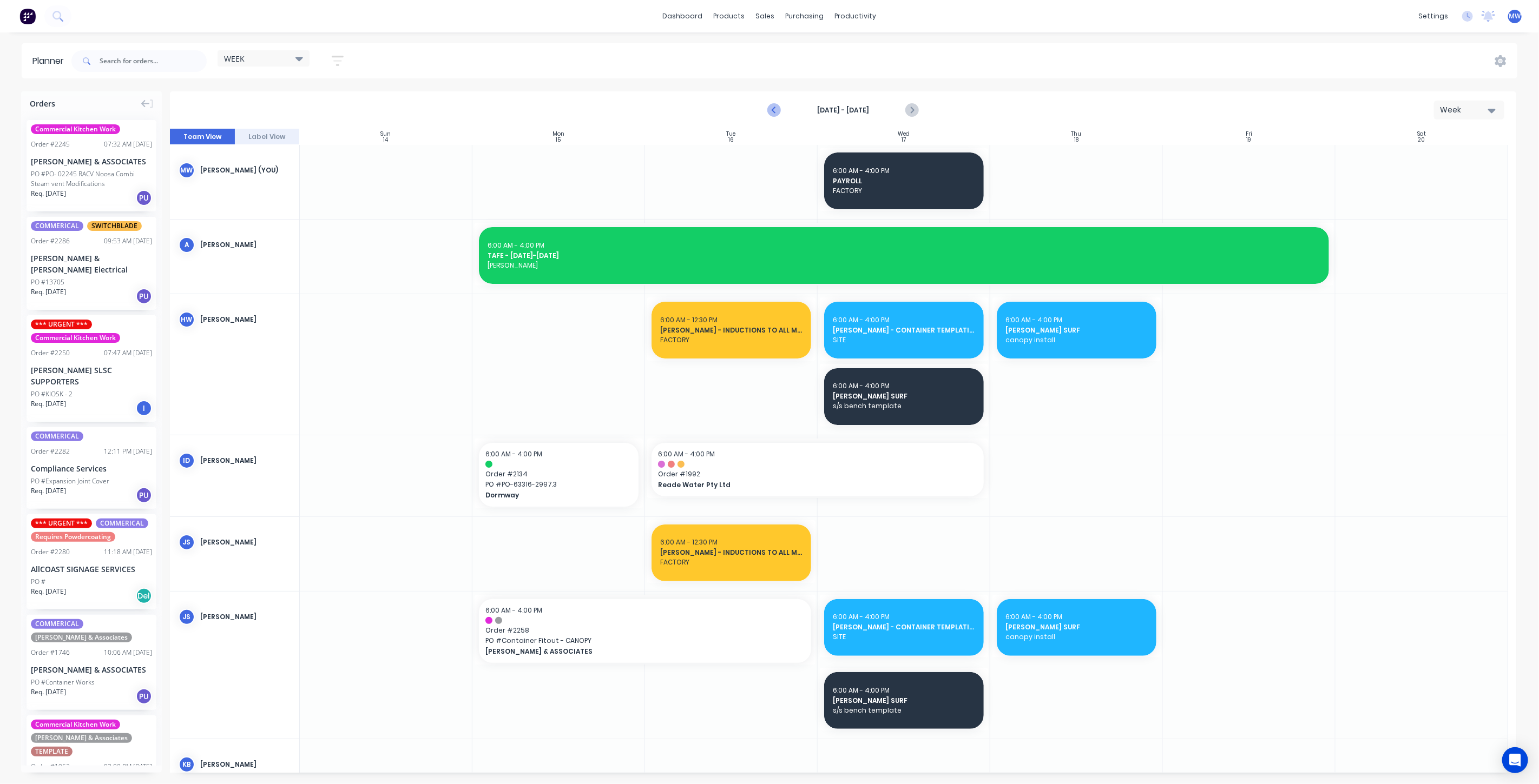
click at [777, 110] on icon "Previous page" at bounding box center [774, 110] width 13 height 13
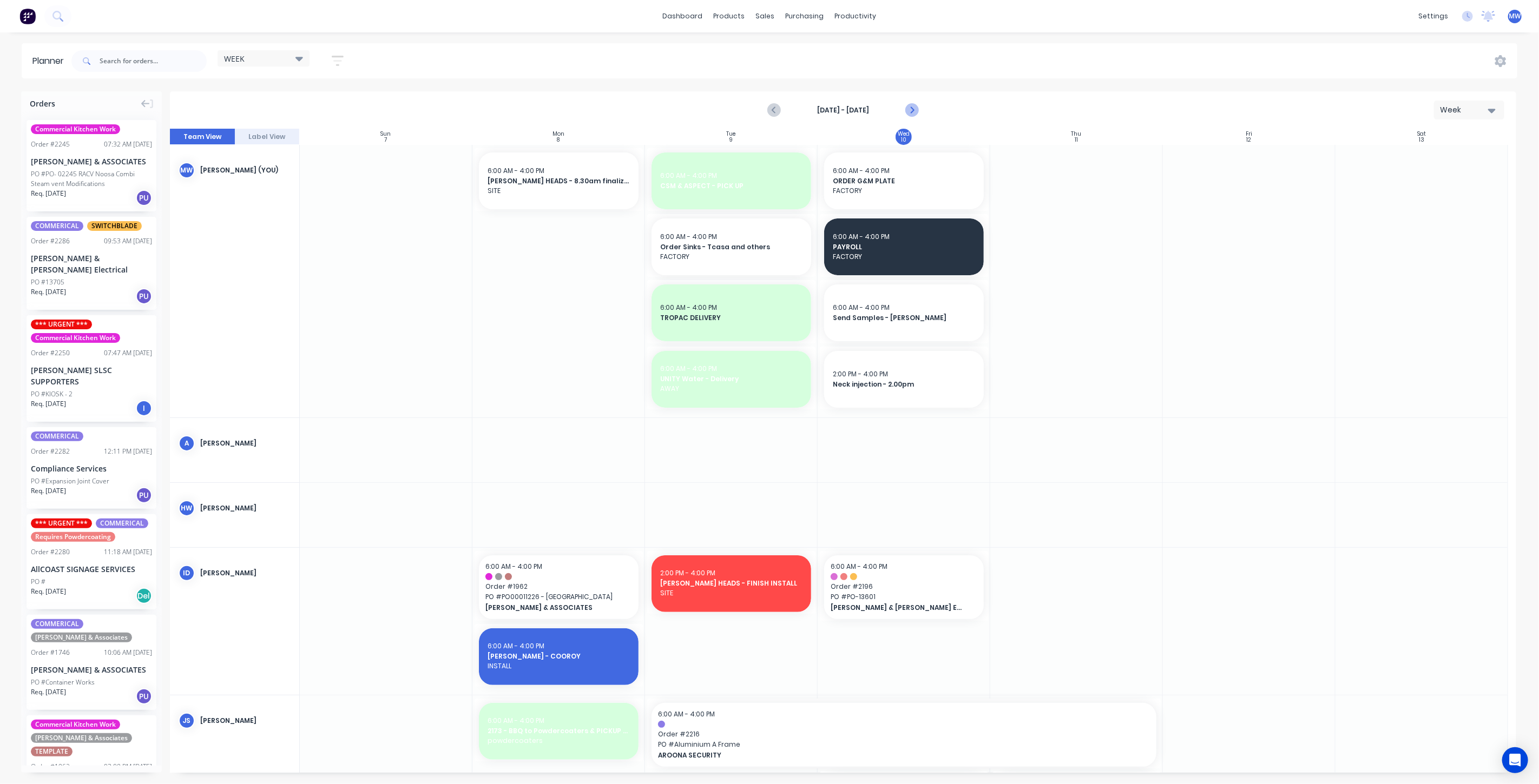
click at [909, 109] on icon "Next page" at bounding box center [911, 110] width 13 height 13
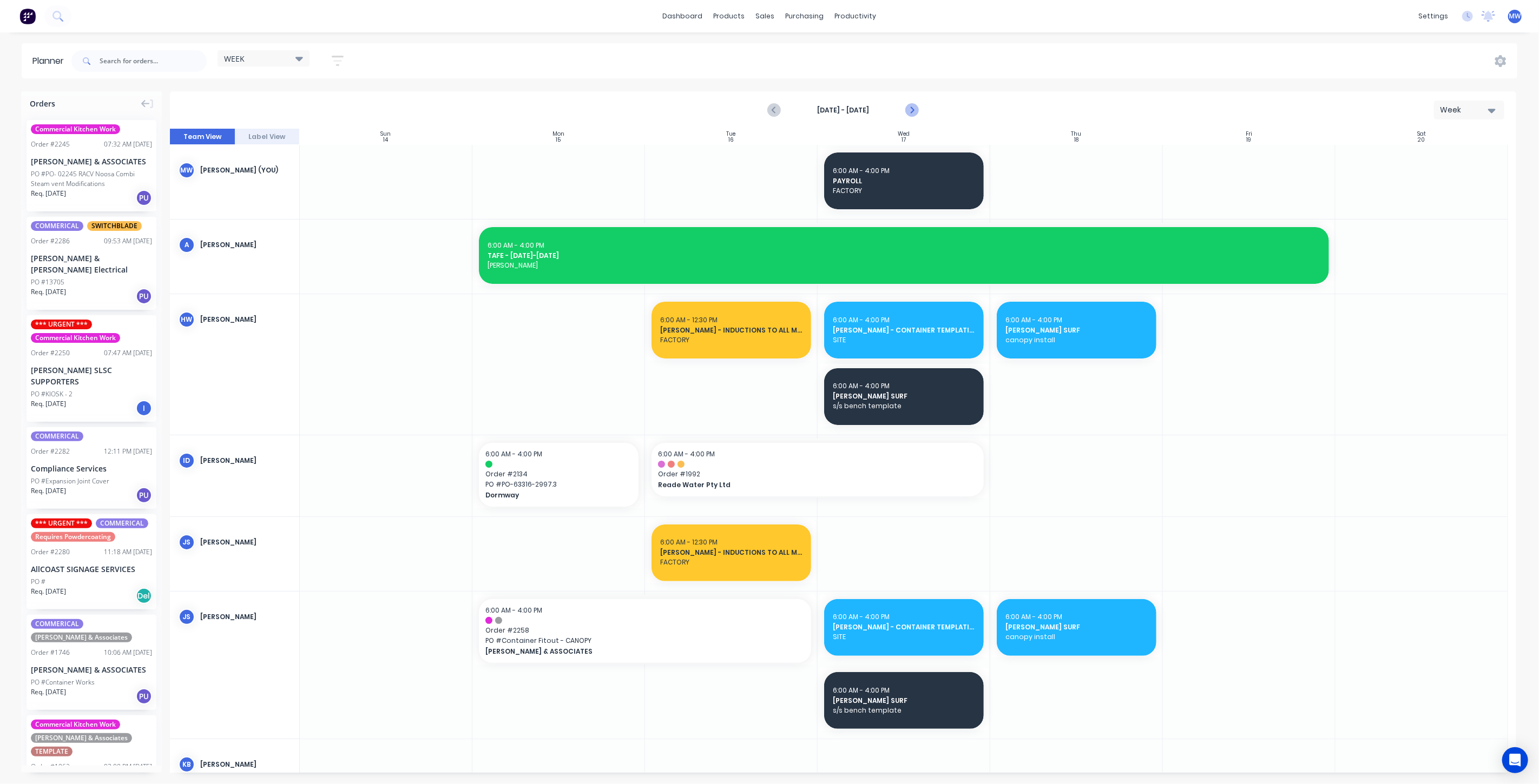
click at [913, 105] on icon "Next page" at bounding box center [911, 110] width 13 height 13
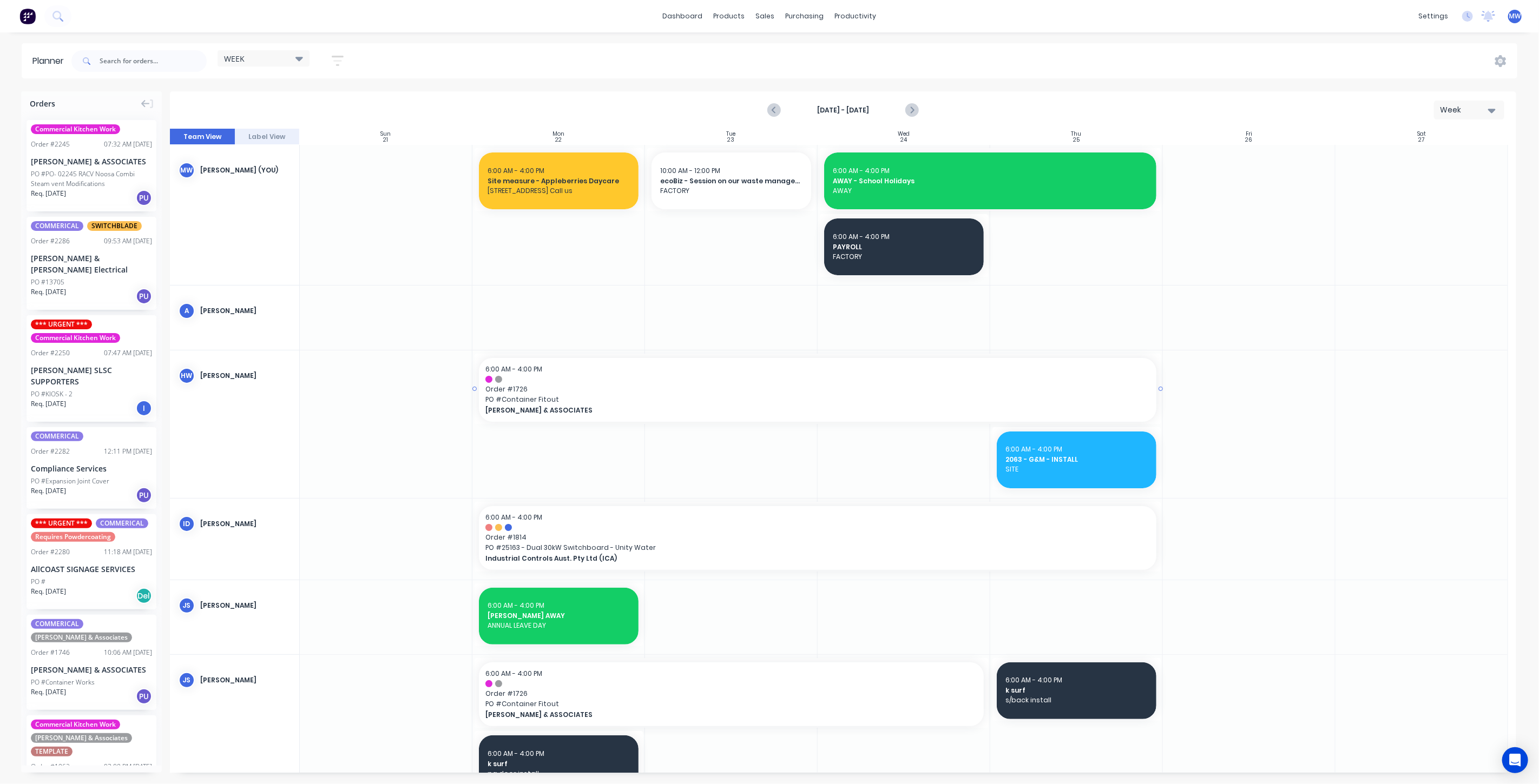
click at [623, 385] on span "Order # 1726" at bounding box center [817, 390] width 664 height 10
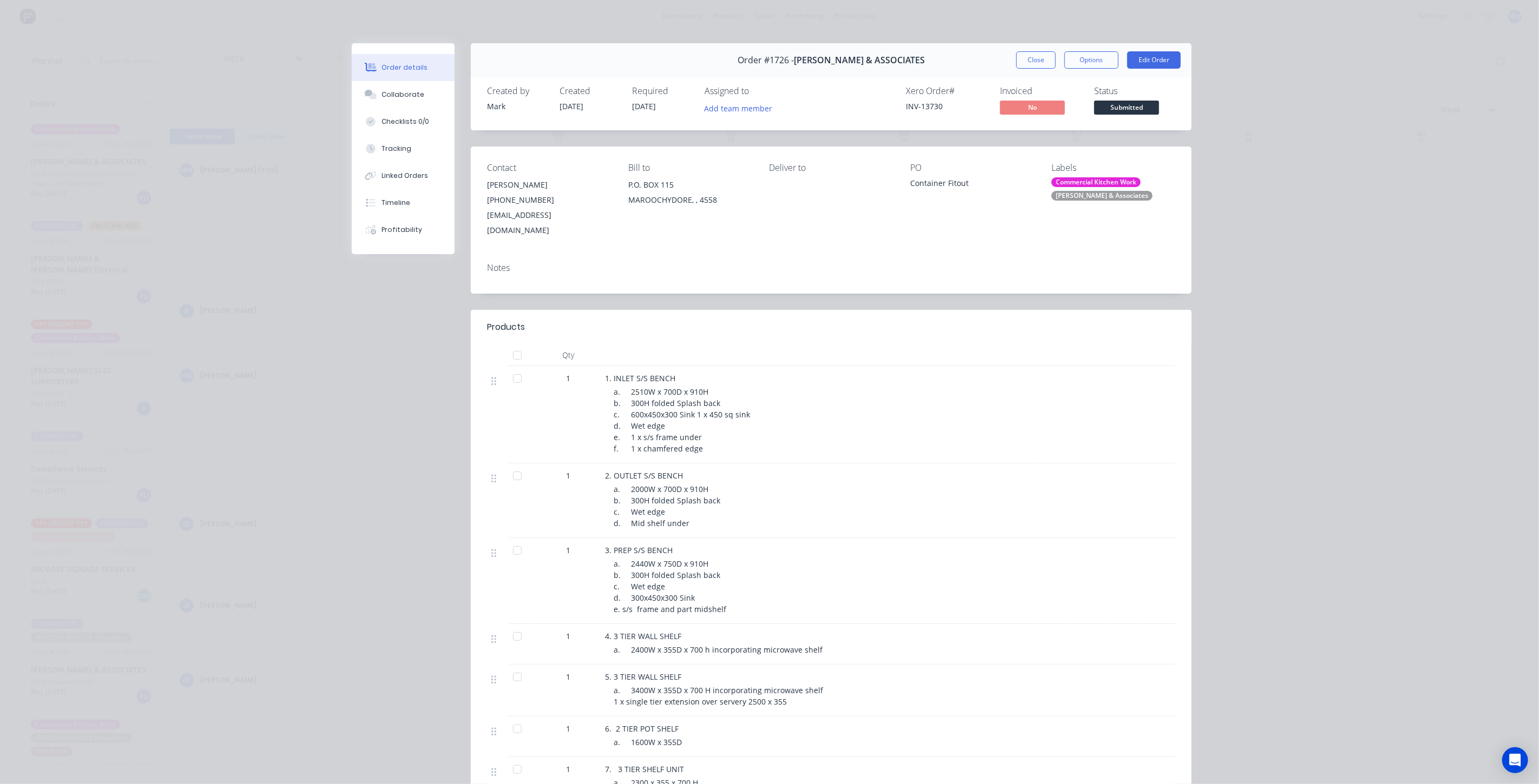
click at [1037, 56] on button "Close" at bounding box center [1036, 60] width 39 height 17
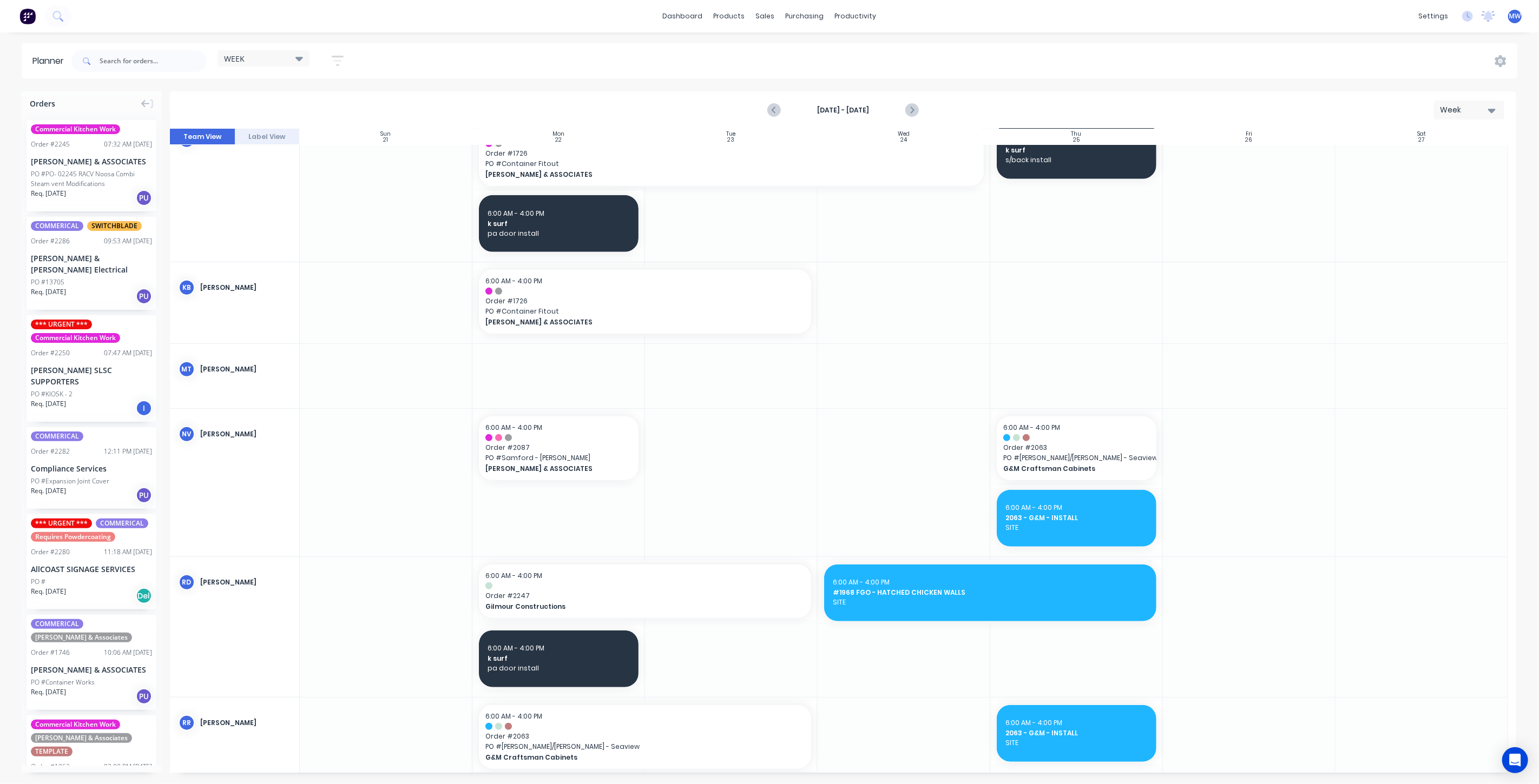
scroll to position [541, 0]
drag, startPoint x: 642, startPoint y: 446, endPoint x: 931, endPoint y: 457, distance: 289.2
click at [772, 110] on icon "Previous page" at bounding box center [774, 110] width 13 height 13
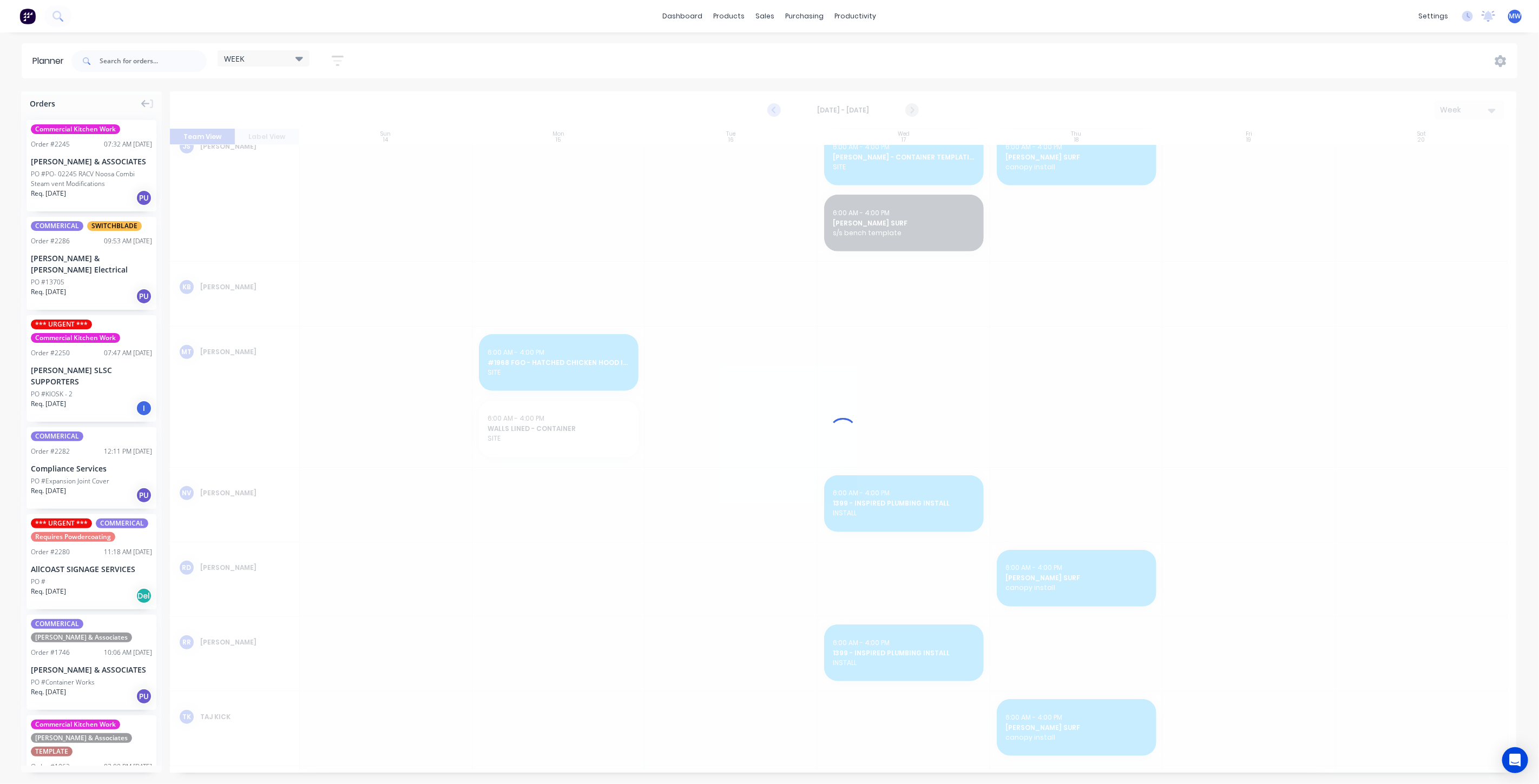
scroll to position [544, 0]
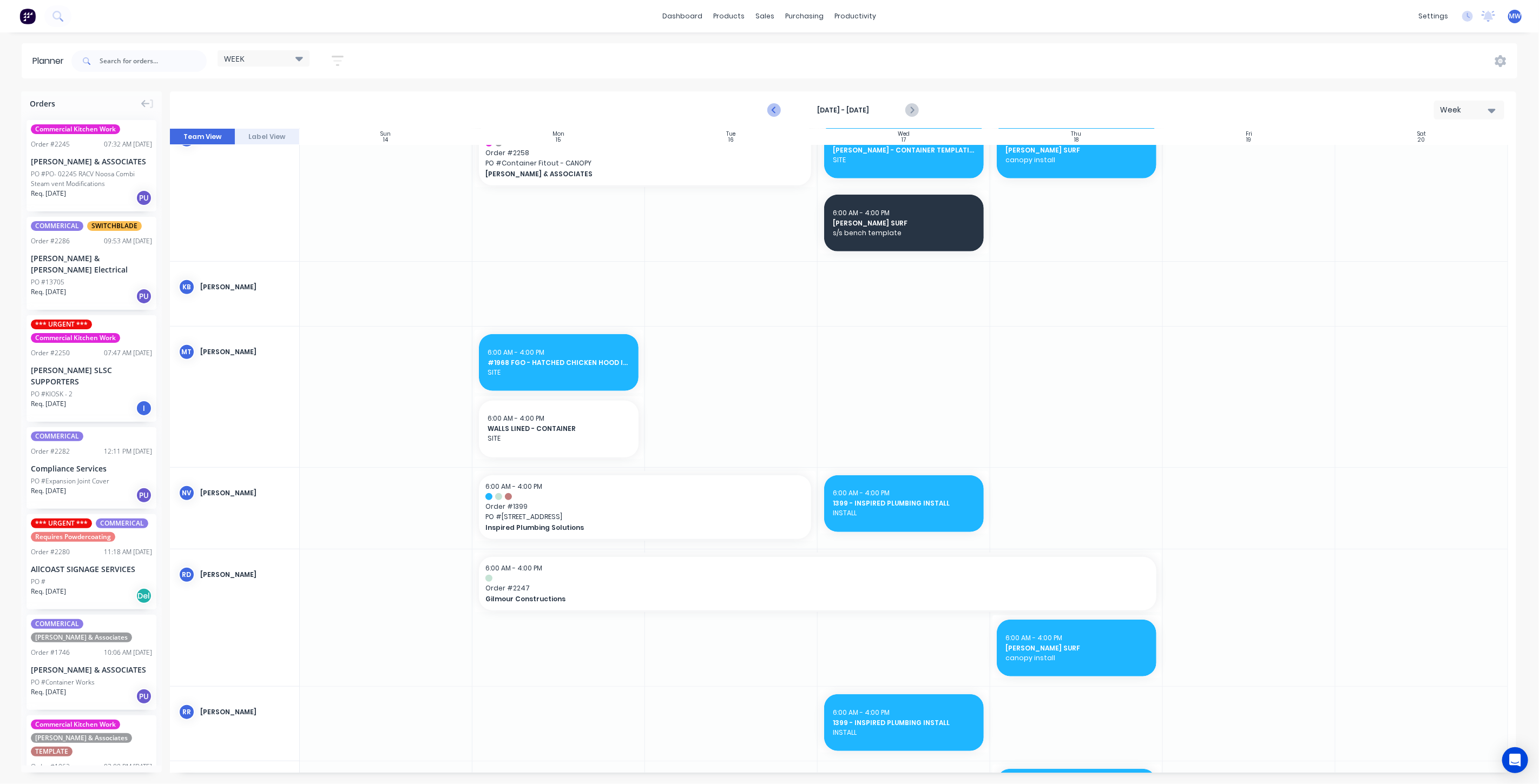
click at [772, 109] on icon "Previous page" at bounding box center [774, 110] width 13 height 13
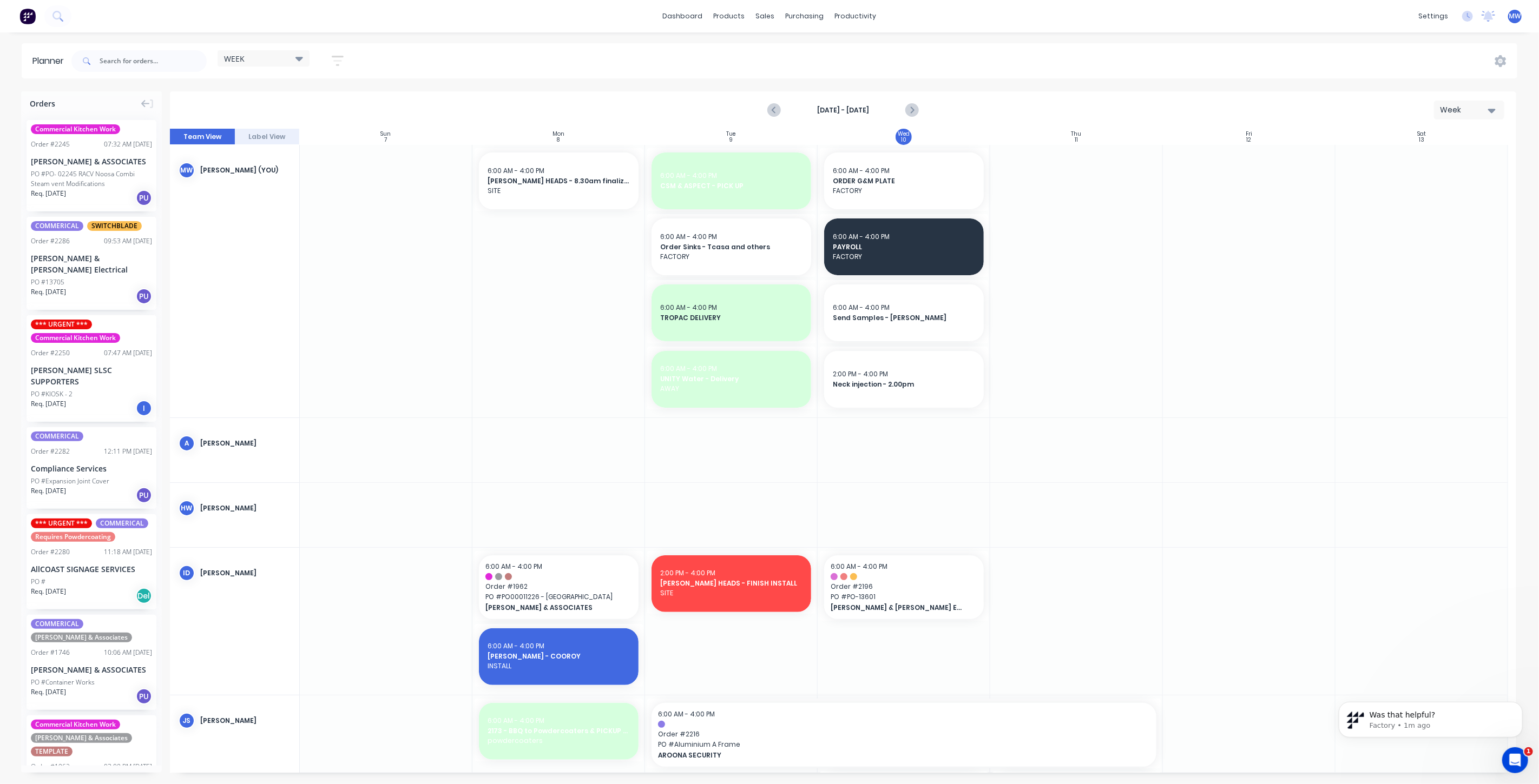
scroll to position [0, 0]
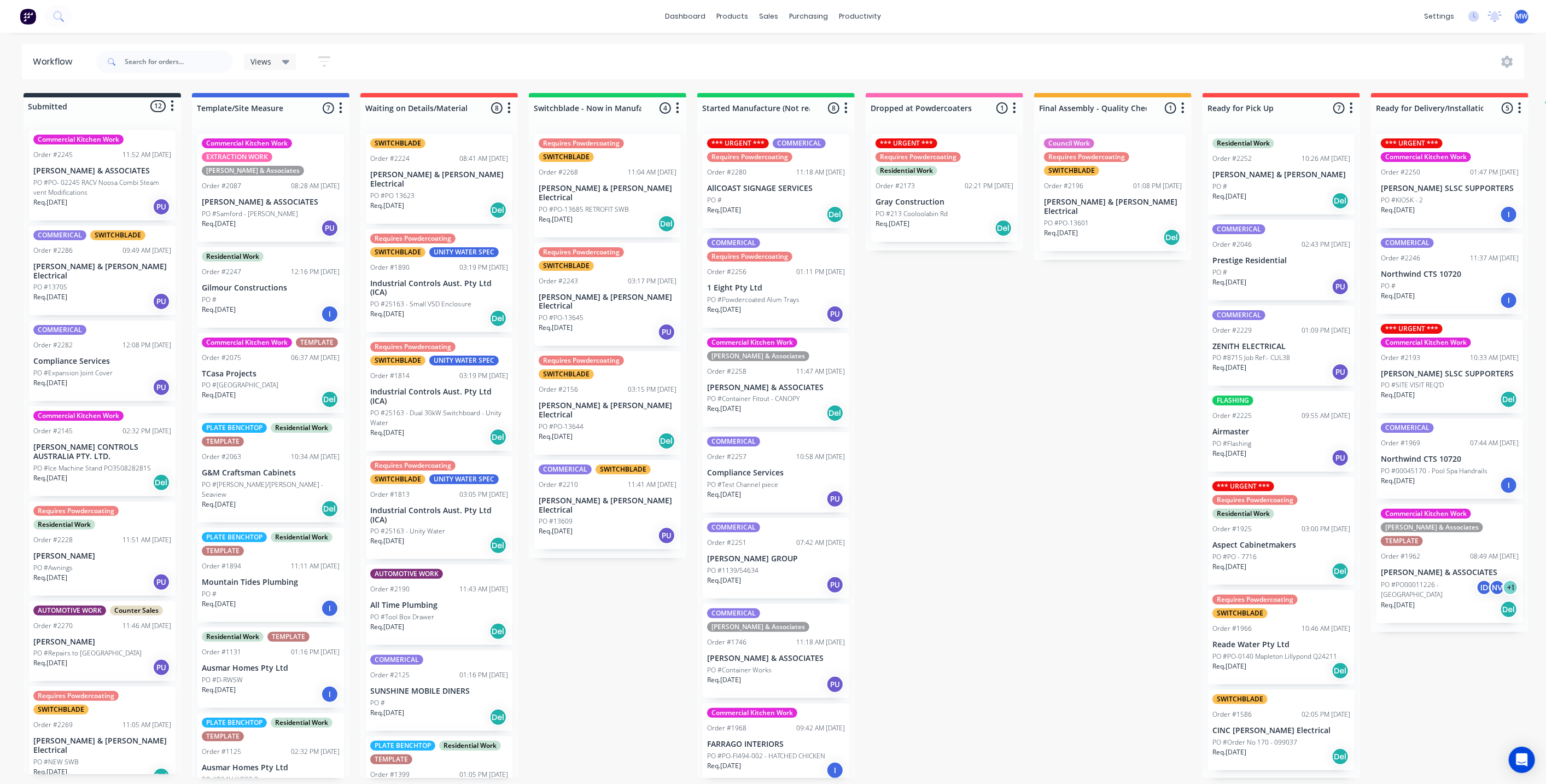
click at [1001, 420] on div "Submitted 12 Status colour #273444 hex #273444 Save Cancel Summaries Total orde…" at bounding box center [904, 435] width 1824 height 685
click at [621, 588] on div "Submitted 12 Status colour #273444 hex #273444 Save Cancel Summaries Total orde…" at bounding box center [904, 435] width 1824 height 685
click at [909, 551] on div "Submitted 12 Status colour #273444 hex #273444 Save Cancel Summaries Total orde…" at bounding box center [904, 435] width 1824 height 685
click at [608, 593] on div "Submitted 12 Status colour #273444 hex #273444 Save Cancel Summaries Total orde…" at bounding box center [904, 435] width 1824 height 685
drag, startPoint x: 930, startPoint y: 549, endPoint x: 897, endPoint y: 552, distance: 33.1
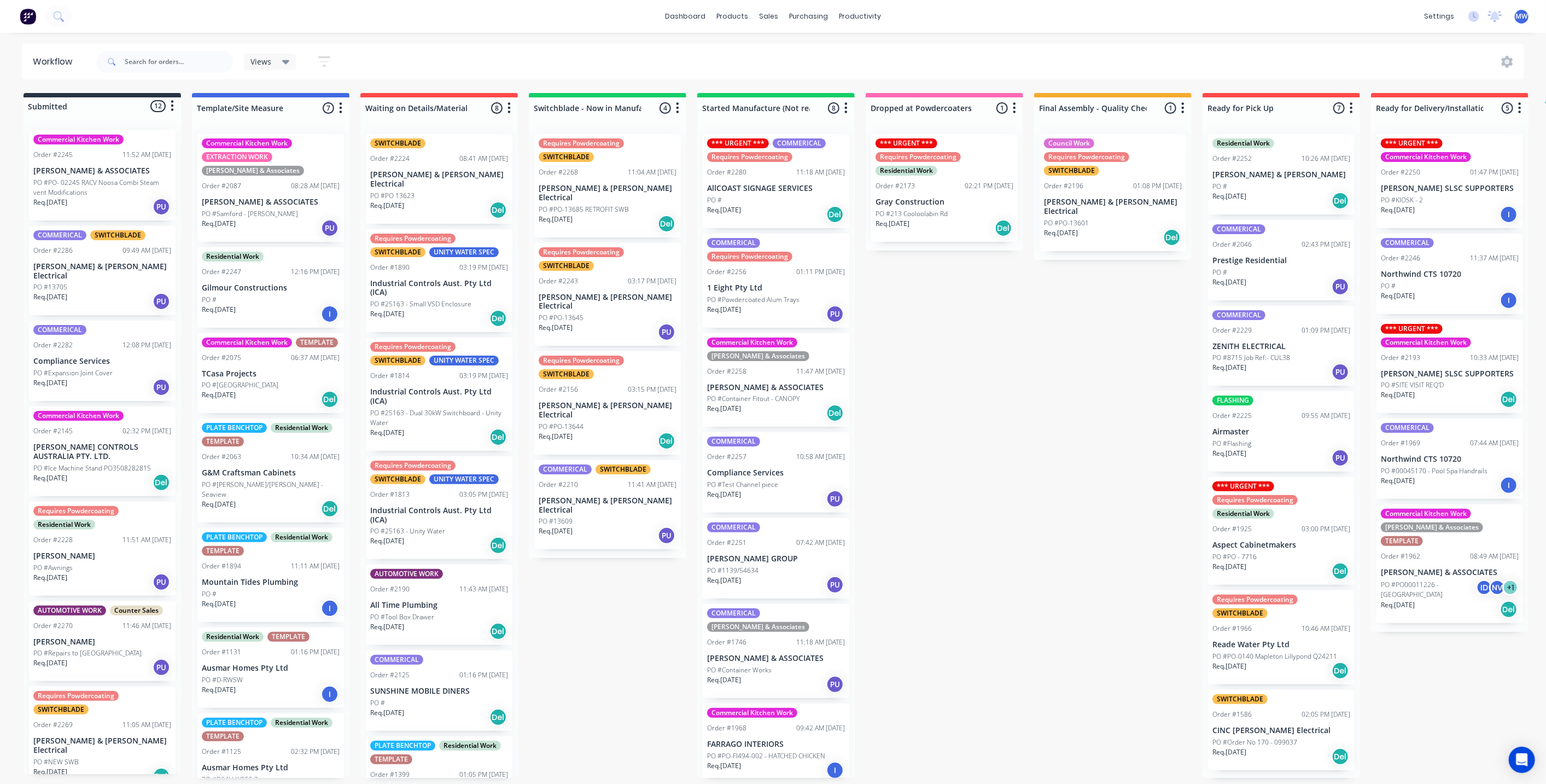
click at [930, 549] on div "Submitted 12 Status colour #273444 hex #273444 Save Cancel Summaries Total orde…" at bounding box center [904, 435] width 1824 height 685
click at [607, 610] on div "Submitted 12 Status colour #273444 hex #273444 Save Cancel Summaries Total orde…" at bounding box center [904, 435] width 1824 height 685
click at [1064, 576] on div "Submitted 12 Status colour #273444 hex #273444 Save Cancel Summaries Total orde…" at bounding box center [904, 435] width 1824 height 685
click at [971, 391] on div "Submitted 12 Status colour #273444 hex #273444 Save Cancel Summaries Total orde…" at bounding box center [904, 435] width 1824 height 685
click at [1009, 482] on div "Submitted 12 Status colour #273444 hex #273444 Save Cancel Summaries Total orde…" at bounding box center [904, 435] width 1824 height 685
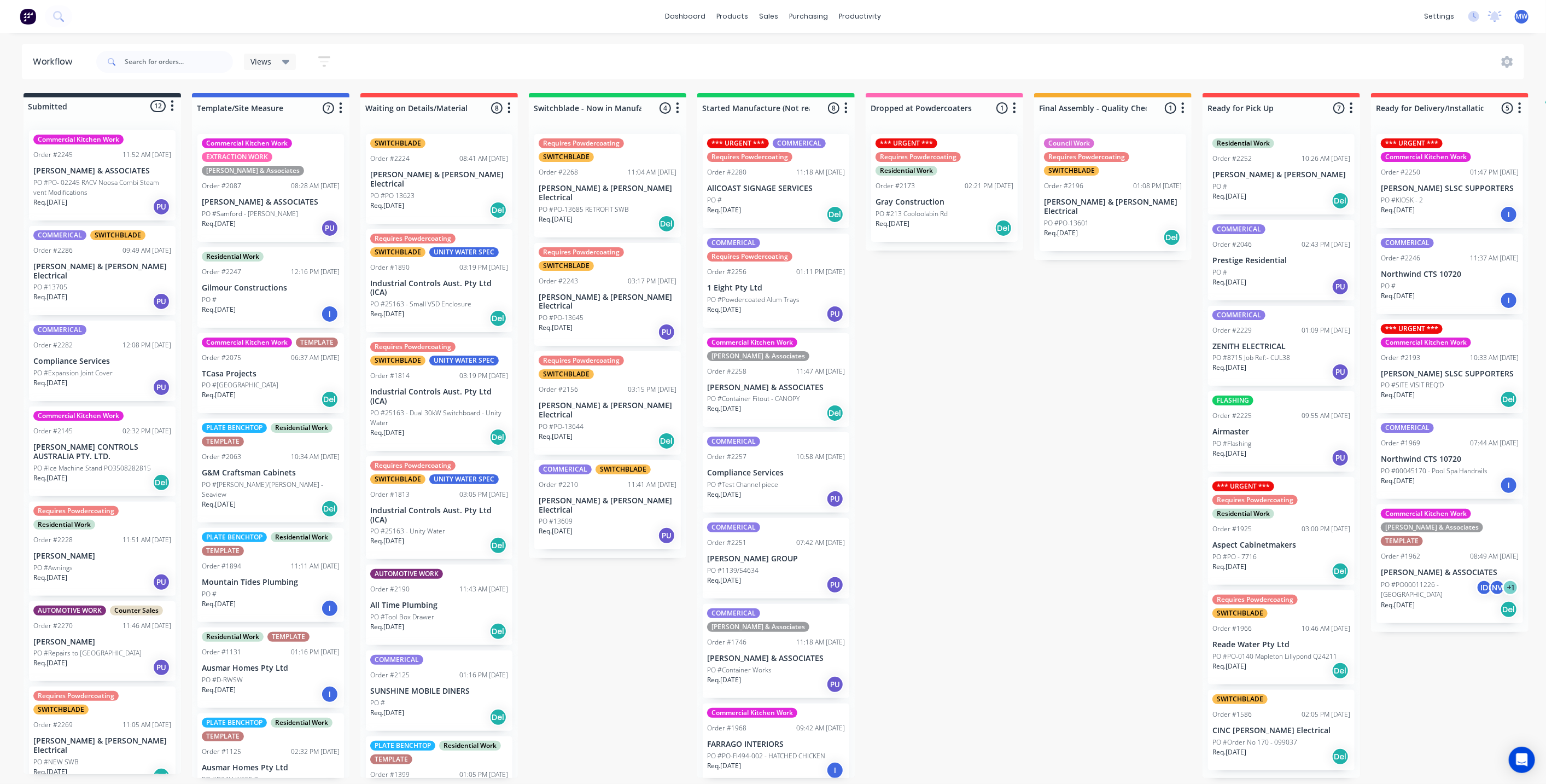
click at [998, 493] on div "Submitted 12 Status colour #273444 hex #273444 Save Cancel Summaries Total orde…" at bounding box center [904, 435] width 1824 height 685
click at [990, 510] on div "Submitted 12 Status colour #273444 hex #273444 Save Cancel Summaries Total orde…" at bounding box center [904, 435] width 1824 height 685
click at [768, 557] on p "[PERSON_NAME] GROUP" at bounding box center [776, 559] width 138 height 9
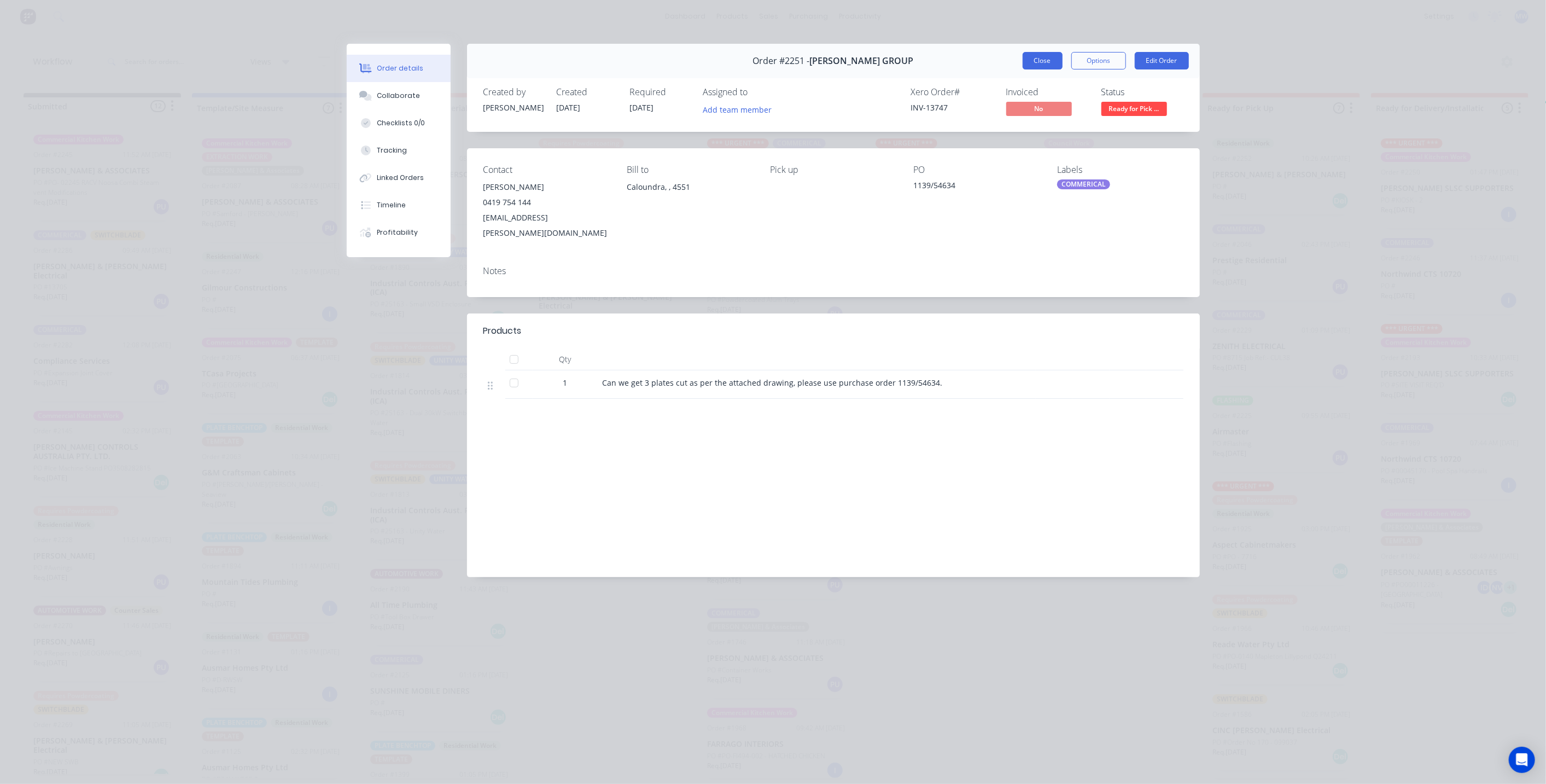
click at [1047, 58] on button "Close" at bounding box center [1043, 61] width 40 height 18
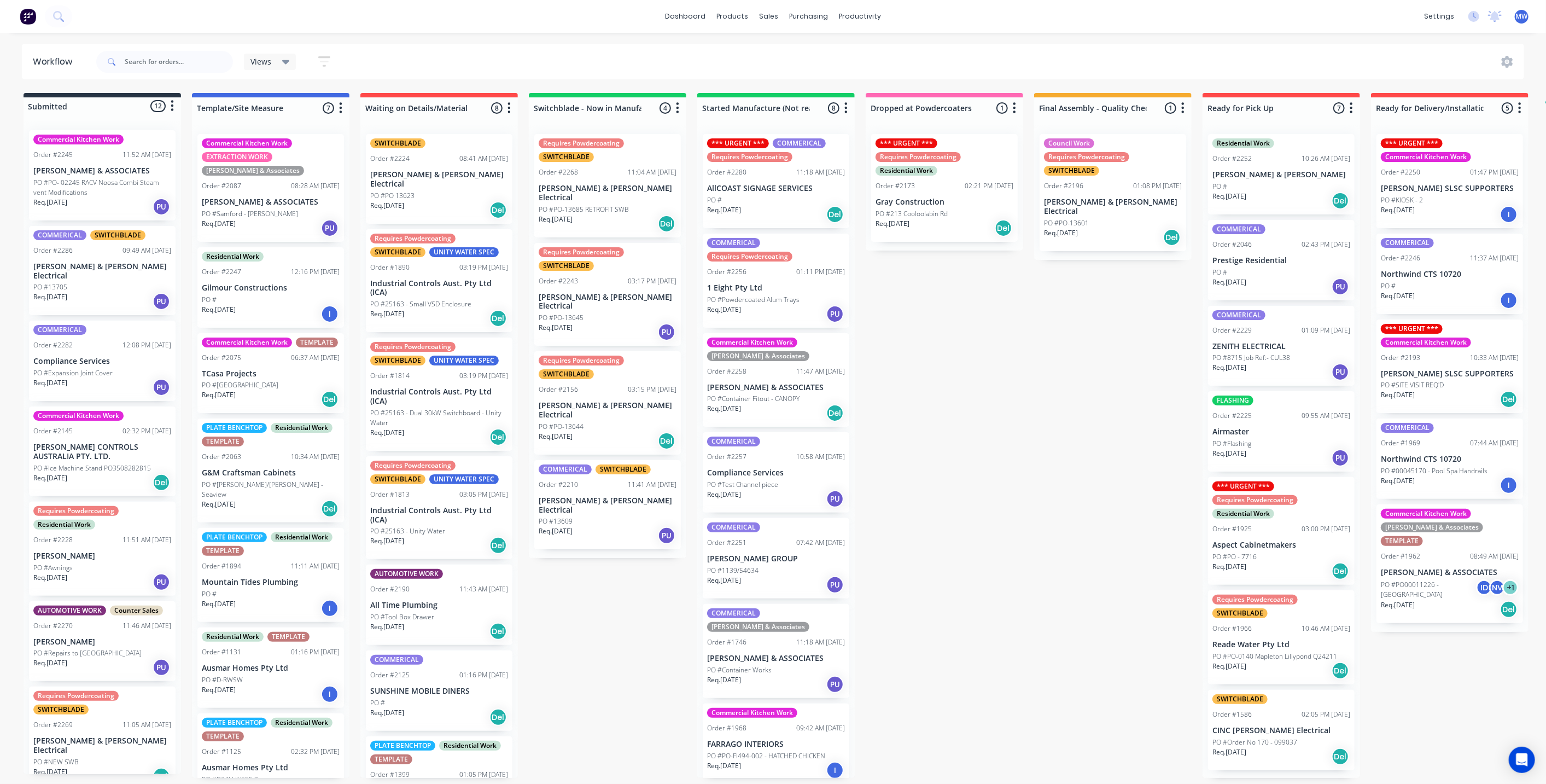
click at [965, 551] on div "Submitted 12 Status colour #273444 hex #273444 Save Cancel Summaries Total orde…" at bounding box center [904, 435] width 1824 height 685
click at [1114, 500] on div "Submitted 12 Status colour #273444 hex #273444 Save Cancel Summaries Total orde…" at bounding box center [904, 435] width 1824 height 685
click at [1099, 490] on div "Submitted 12 Status colour #273444 hex #273444 Save Cancel Summaries Total orde…" at bounding box center [904, 435] width 1824 height 685
click at [1061, 490] on div "Submitted 12 Status colour #273444 hex #273444 Save Cancel Summaries Total orde…" at bounding box center [904, 435] width 1824 height 685
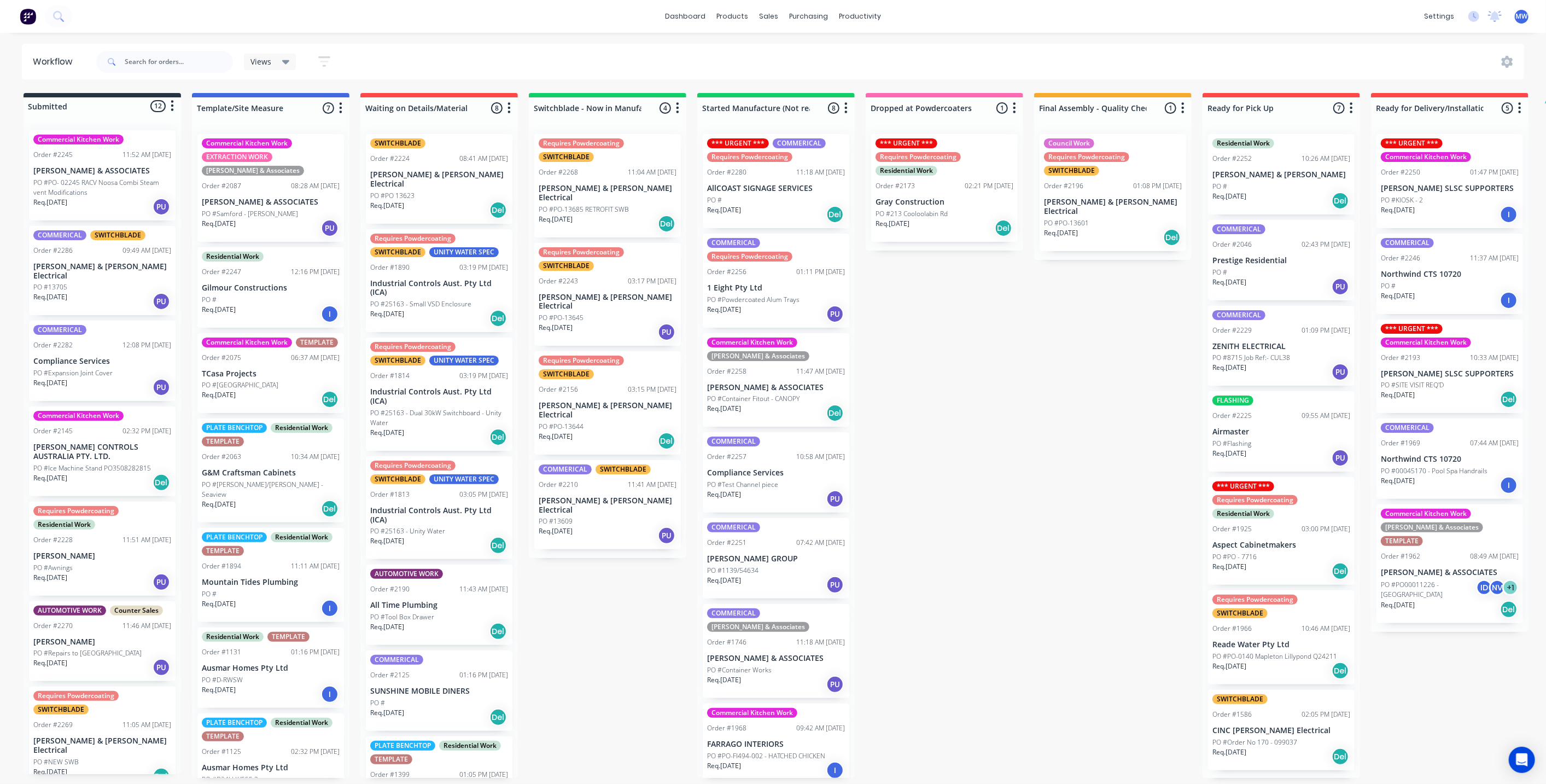
click at [568, 568] on div "Submitted 12 Status colour #273444 hex #273444 Save Cancel Summaries Total orde…" at bounding box center [904, 435] width 1824 height 685
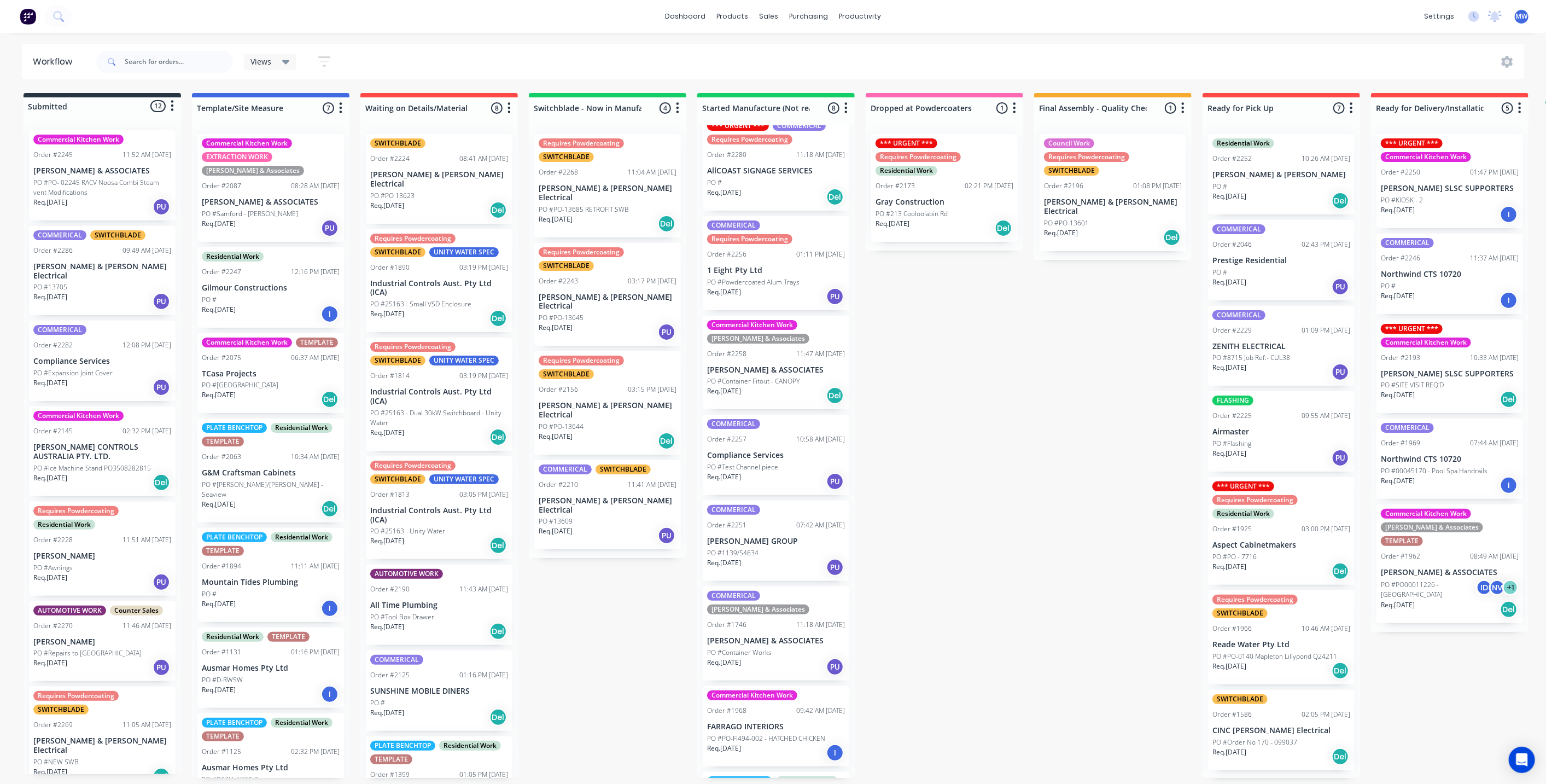
scroll to position [0, 0]
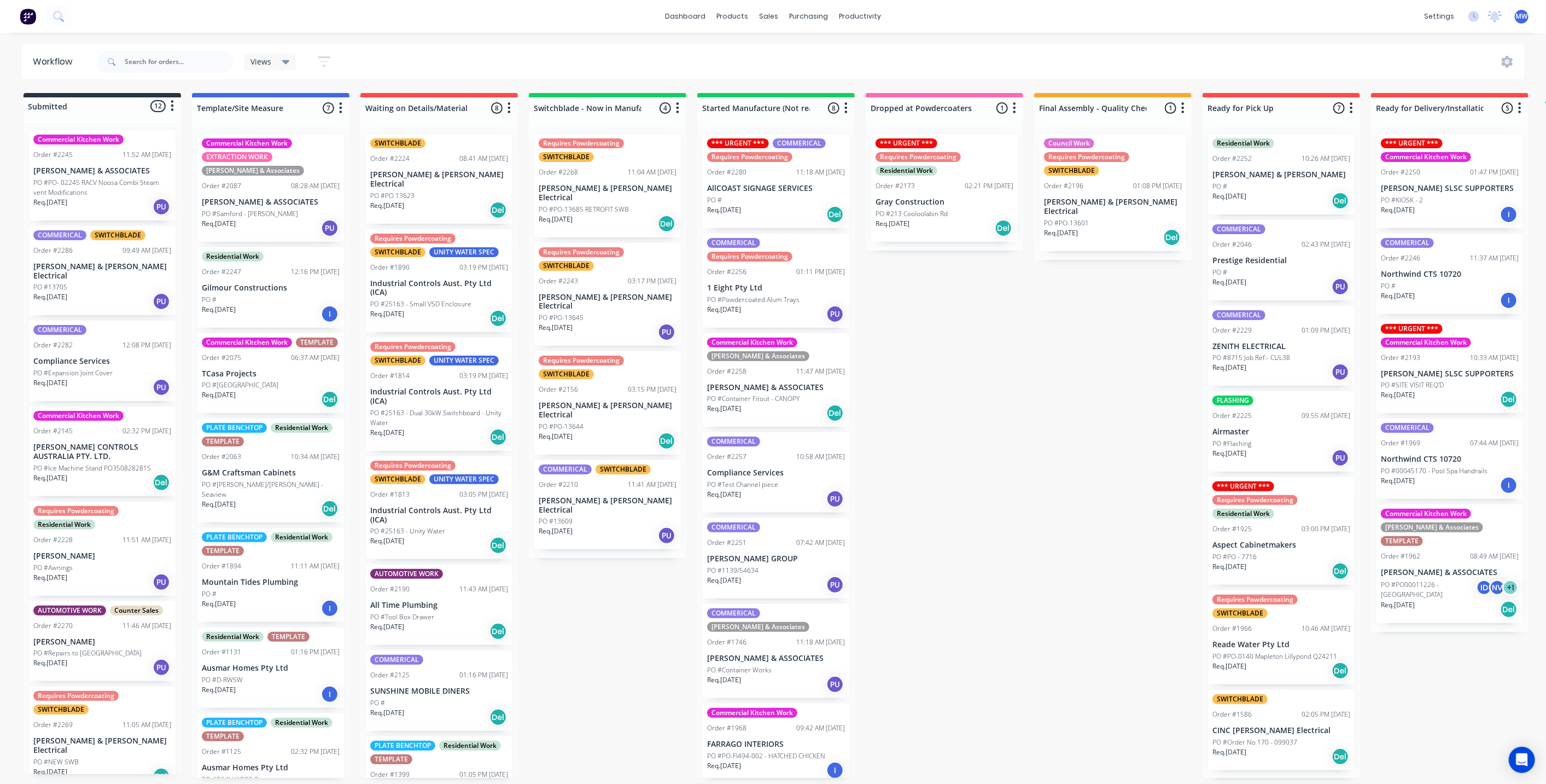
click at [992, 454] on div "Submitted 12 Status colour #273444 hex #273444 Save Cancel Summaries Total orde…" at bounding box center [904, 435] width 1824 height 685
click at [990, 454] on div "Submitted 12 Status colour #273444 hex #273444 Save Cancel Summaries Total orde…" at bounding box center [904, 435] width 1824 height 685
click at [928, 369] on div "Submitted 12 Status colour #273444 hex #273444 Save Cancel Summaries Total orde…" at bounding box center [904, 435] width 1824 height 685
click at [1011, 476] on div "Submitted 12 Status colour #273444 hex #273444 Save Cancel Summaries Total orde…" at bounding box center [904, 435] width 1824 height 685
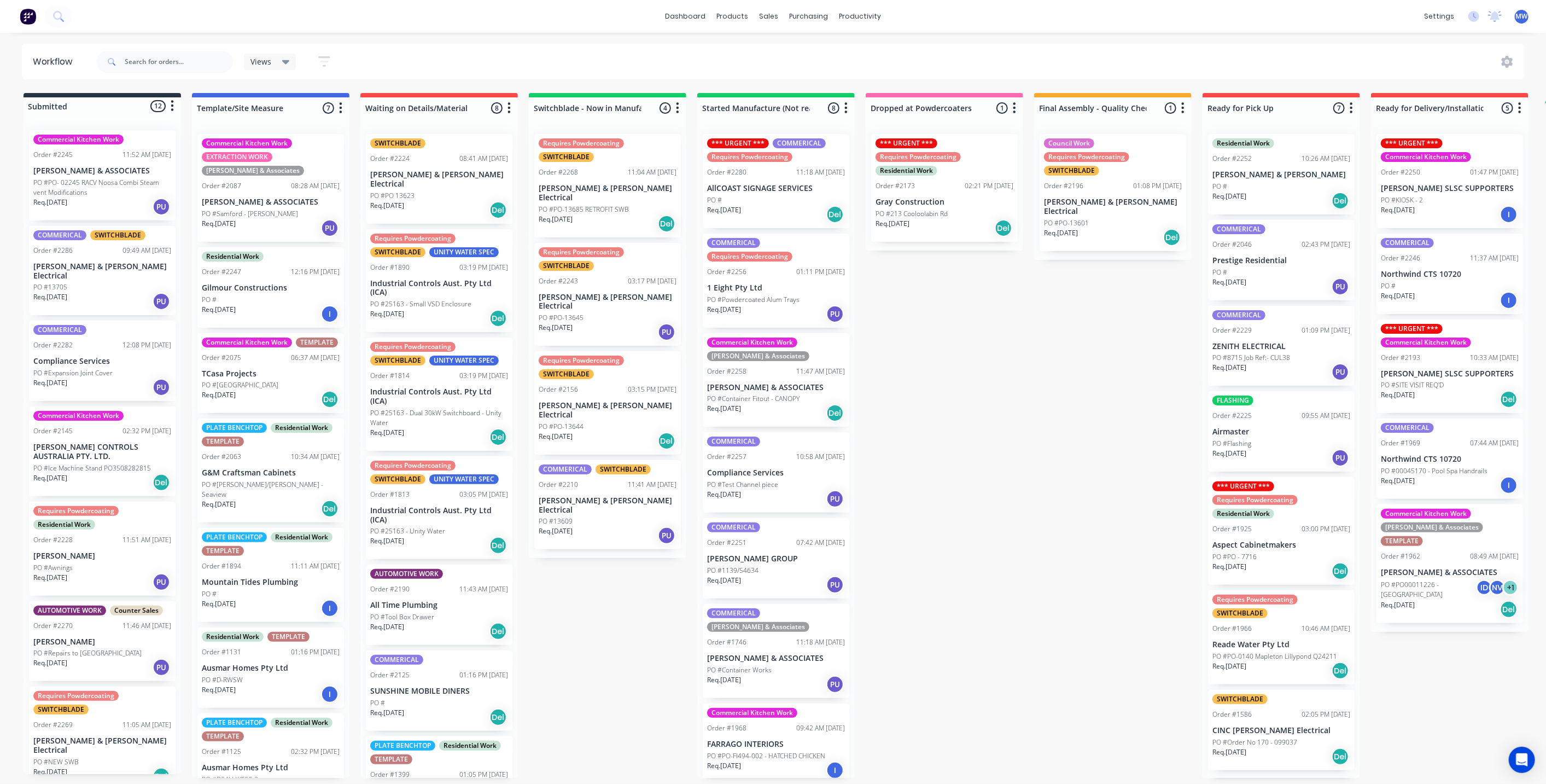
click at [1007, 483] on div "Submitted 12 Status colour #273444 hex #273444 Save Cancel Summaries Total orde…" at bounding box center [904, 435] width 1824 height 685
click at [1062, 551] on div "Submitted 12 Status colour #273444 hex #273444 Save Cancel Summaries Total orde…" at bounding box center [904, 435] width 1824 height 685
click at [575, 600] on div "Submitted 12 Status colour #273444 hex #273444 Save Cancel Summaries Total orde…" at bounding box center [904, 435] width 1824 height 685
click at [923, 481] on div "Submitted 12 Status colour #273444 hex #273444 Save Cancel Summaries Total orde…" at bounding box center [904, 435] width 1824 height 685
click at [976, 437] on div "Submitted 12 Status colour #273444 hex #273444 Save Cancel Summaries Total orde…" at bounding box center [904, 435] width 1824 height 685
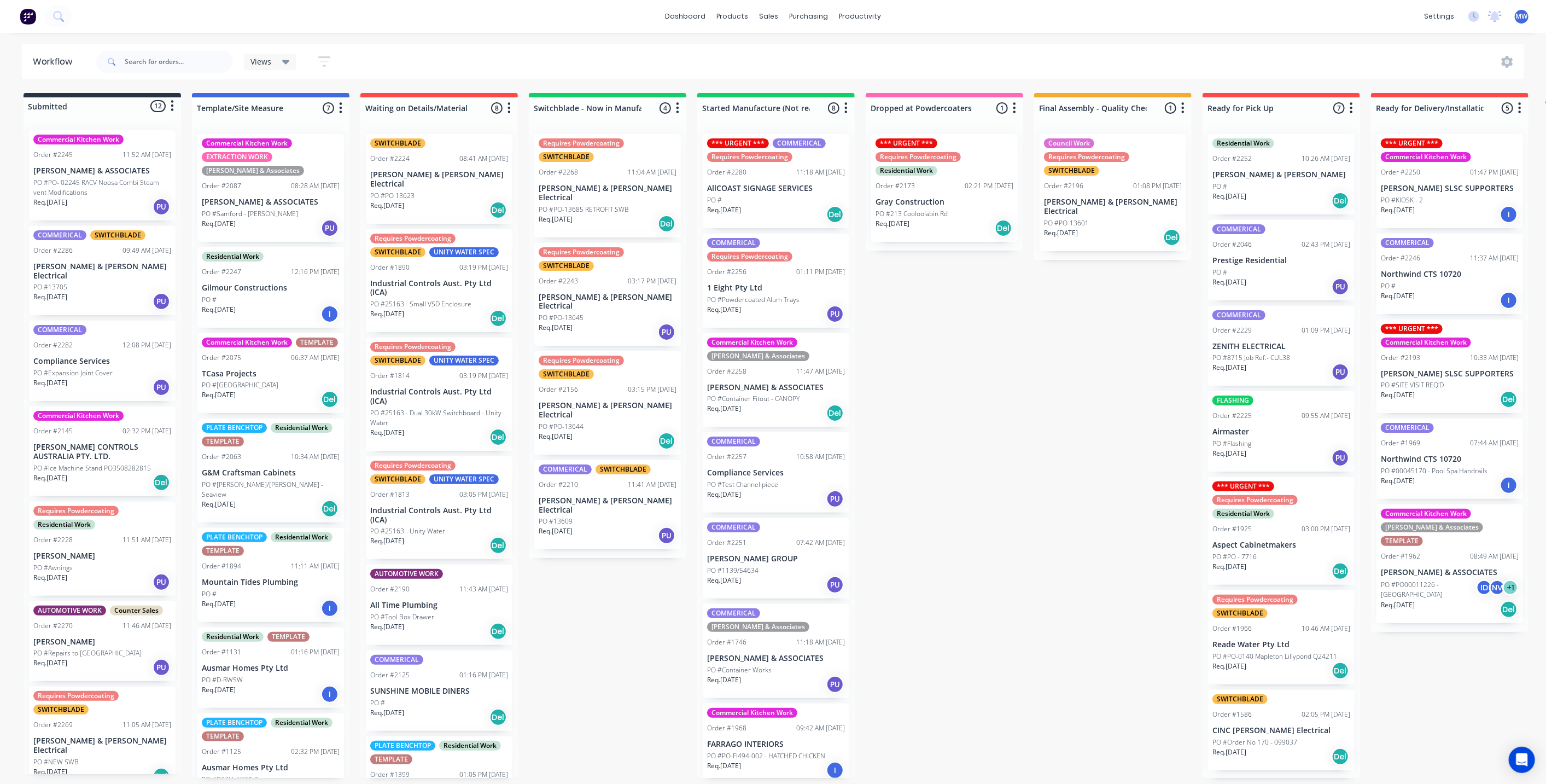
click at [585, 585] on div "Submitted 12 Status colour #273444 hex #273444 Save Cancel Summaries Total orde…" at bounding box center [904, 435] width 1824 height 685
click at [563, 559] on div "Submitted 12 Status colour #273444 hex #273444 Save Cancel Summaries Total orde…" at bounding box center [904, 435] width 1824 height 685
click at [982, 435] on div "Submitted 12 Status colour #273444 hex #273444 Save Cancel Summaries Total orde…" at bounding box center [904, 435] width 1824 height 685
click at [176, 65] on input "text" at bounding box center [179, 62] width 108 height 22
type input "spotless"
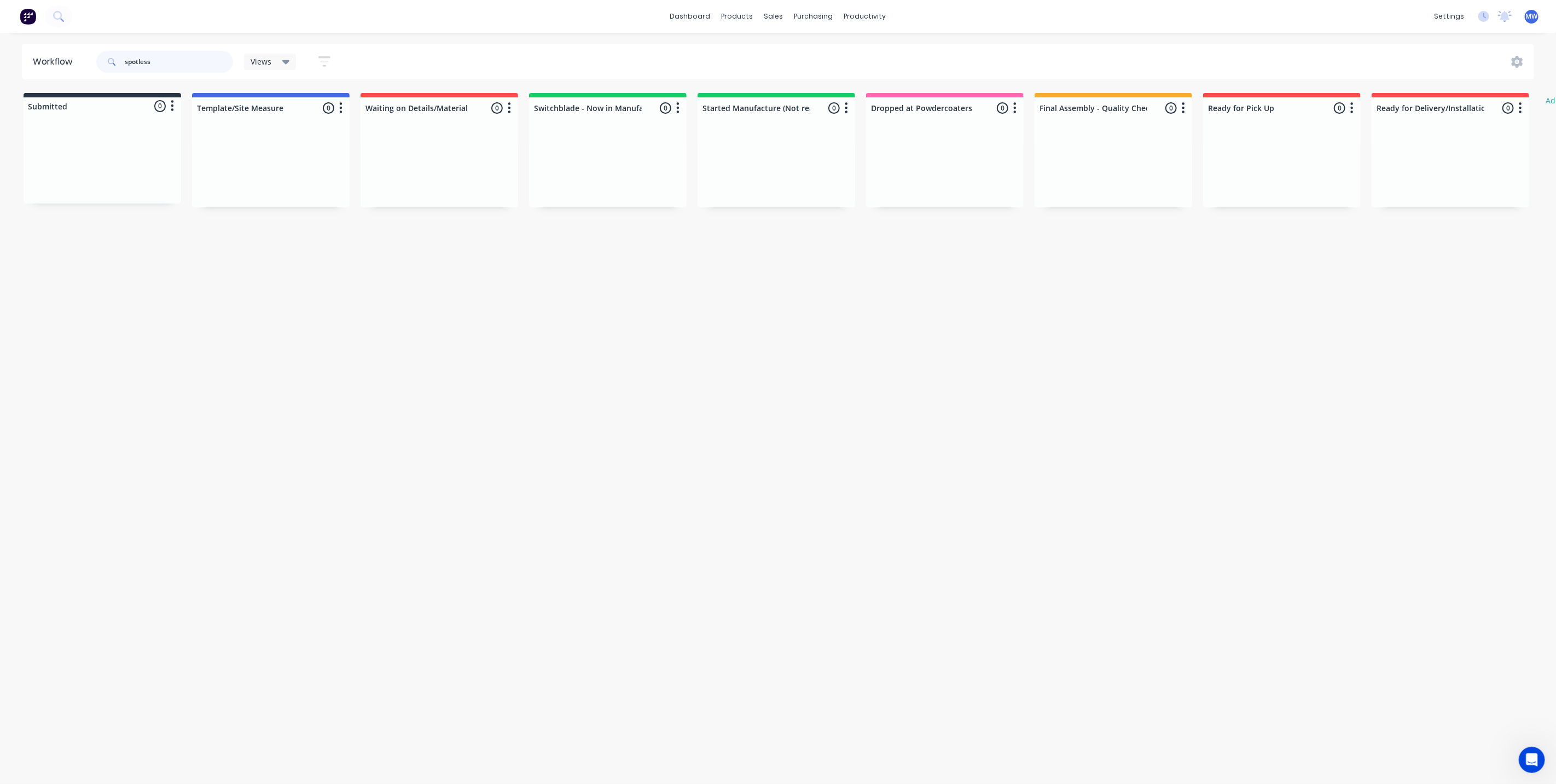
drag, startPoint x: 178, startPoint y: 57, endPoint x: 77, endPoint y: 63, distance: 101.2
click at [77, 63] on header "Workflow spotless Views Save new view None (Default) edit SCSM - MAIN edit SUNC…" at bounding box center [779, 62] width 1513 height 36
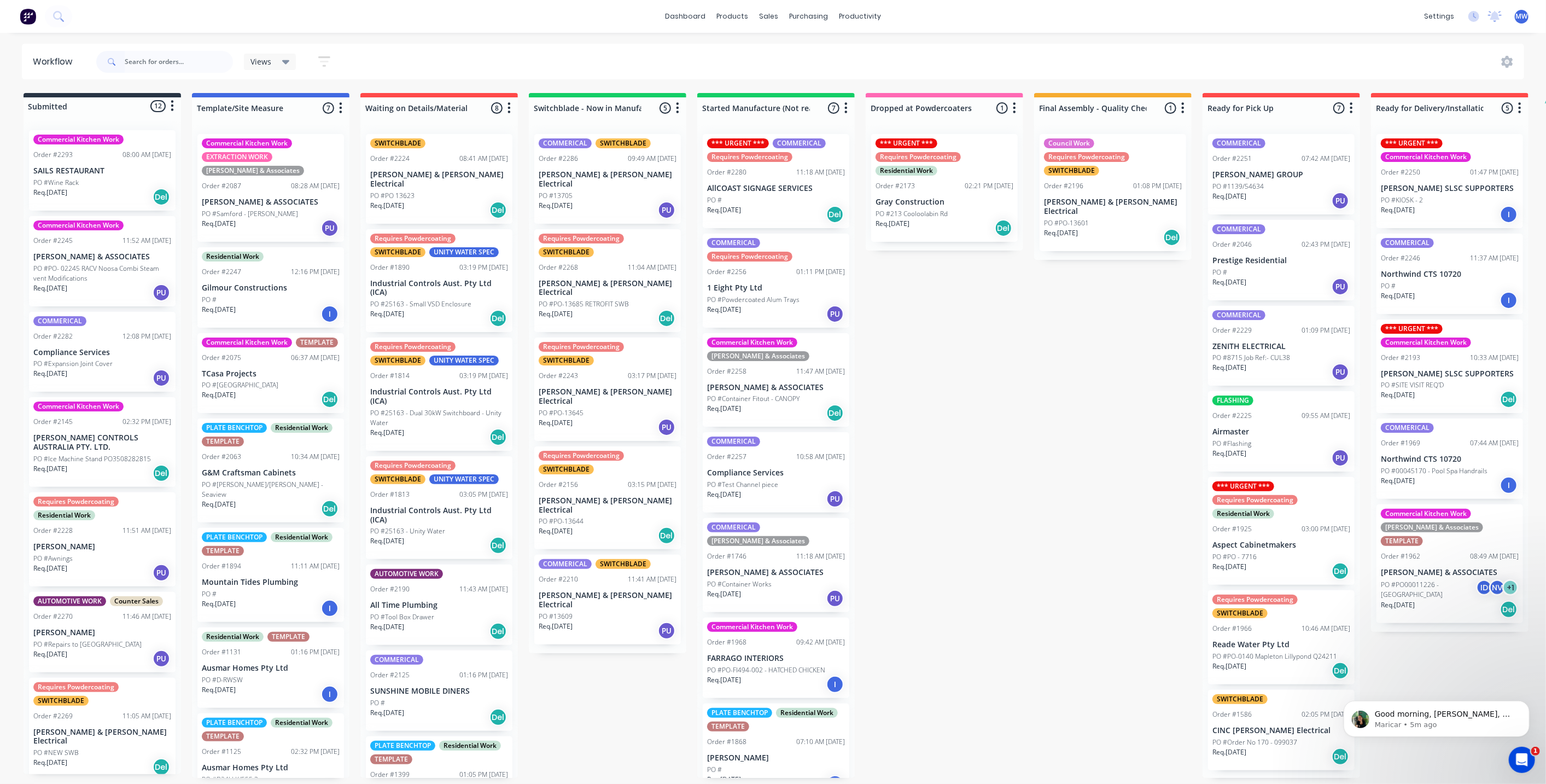
click at [956, 445] on div "Submitted 12 Status colour #273444 hex #273444 Save Cancel Summaries Total orde…" at bounding box center [904, 435] width 1824 height 685
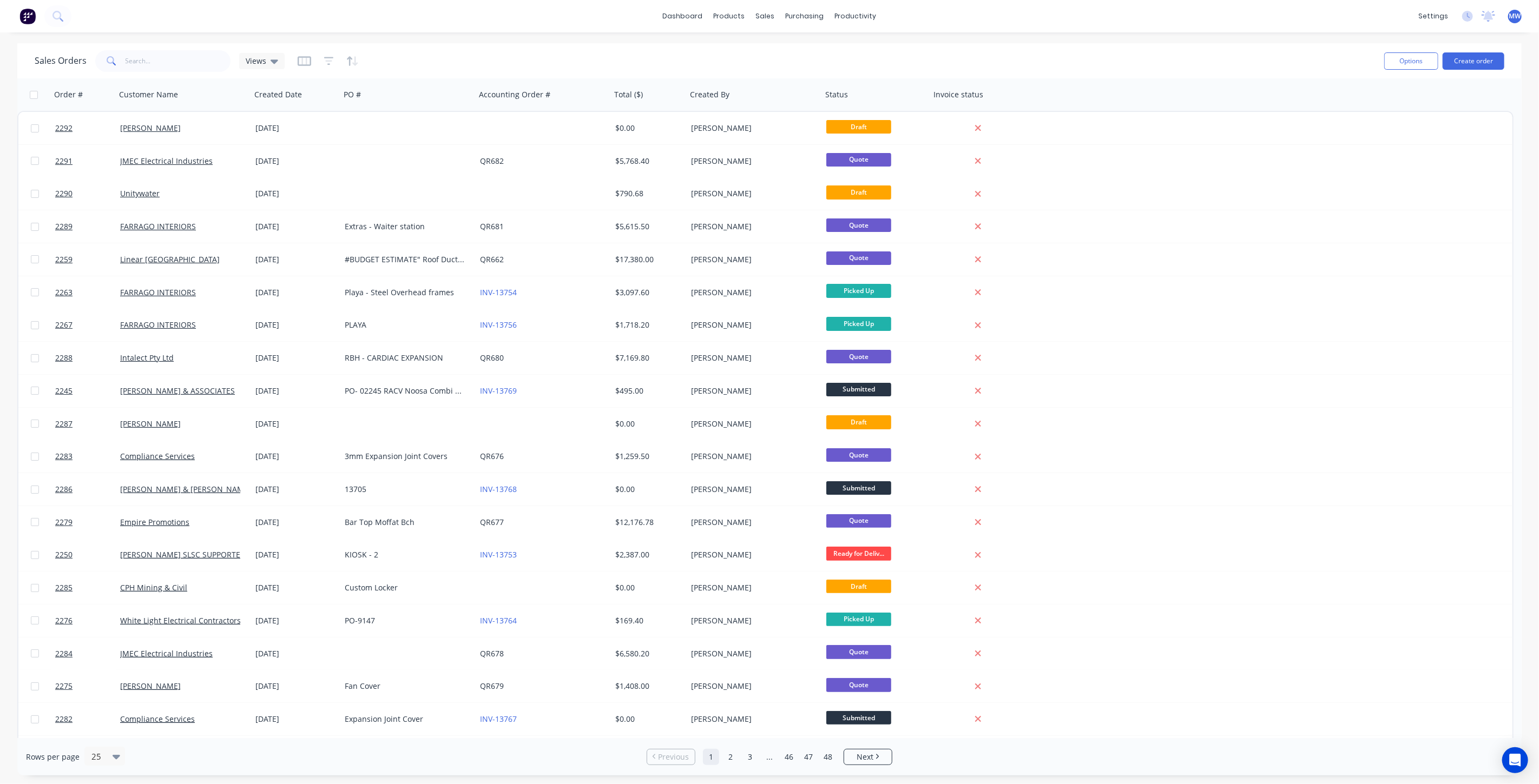
click at [694, 58] on div "Sales Orders Views" at bounding box center [705, 60] width 1341 height 27
click at [1483, 58] on button "Create order" at bounding box center [1474, 61] width 62 height 17
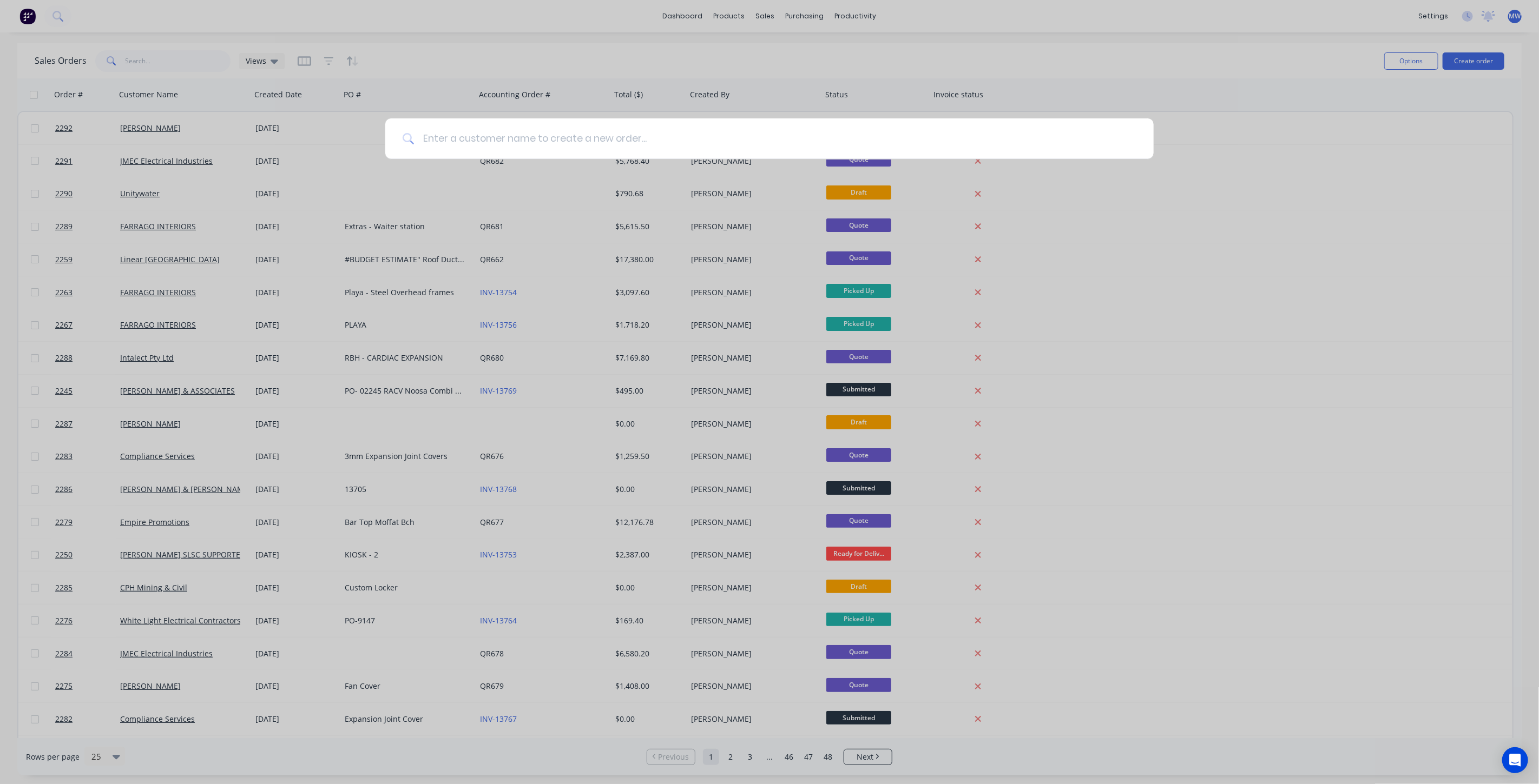
click at [581, 136] on input at bounding box center [776, 138] width 722 height 40
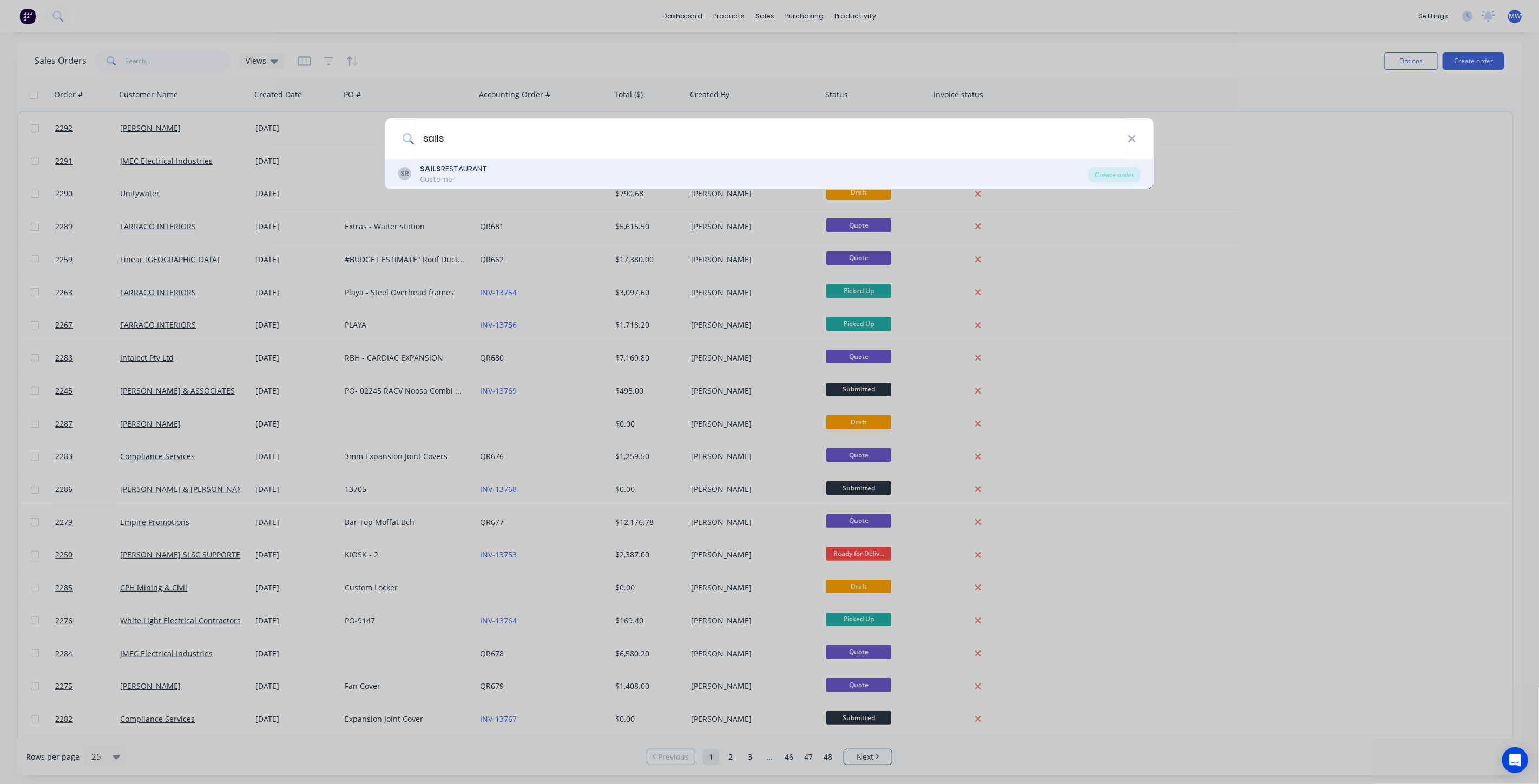
type input "sails"
click at [589, 174] on div "SR SAILS RESTAURANT Customer" at bounding box center [743, 174] width 690 height 21
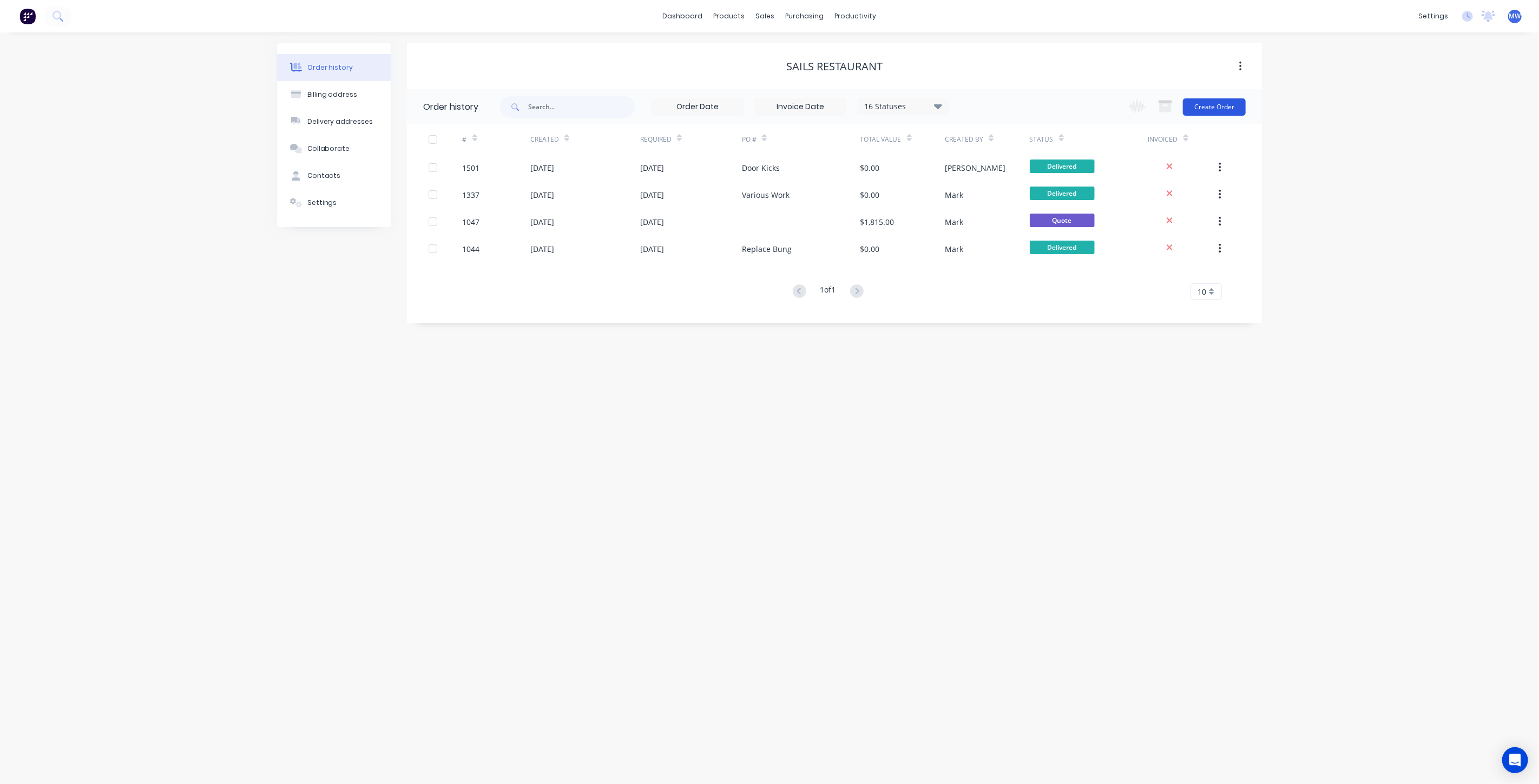
click at [1203, 109] on button "Create Order" at bounding box center [1214, 107] width 63 height 17
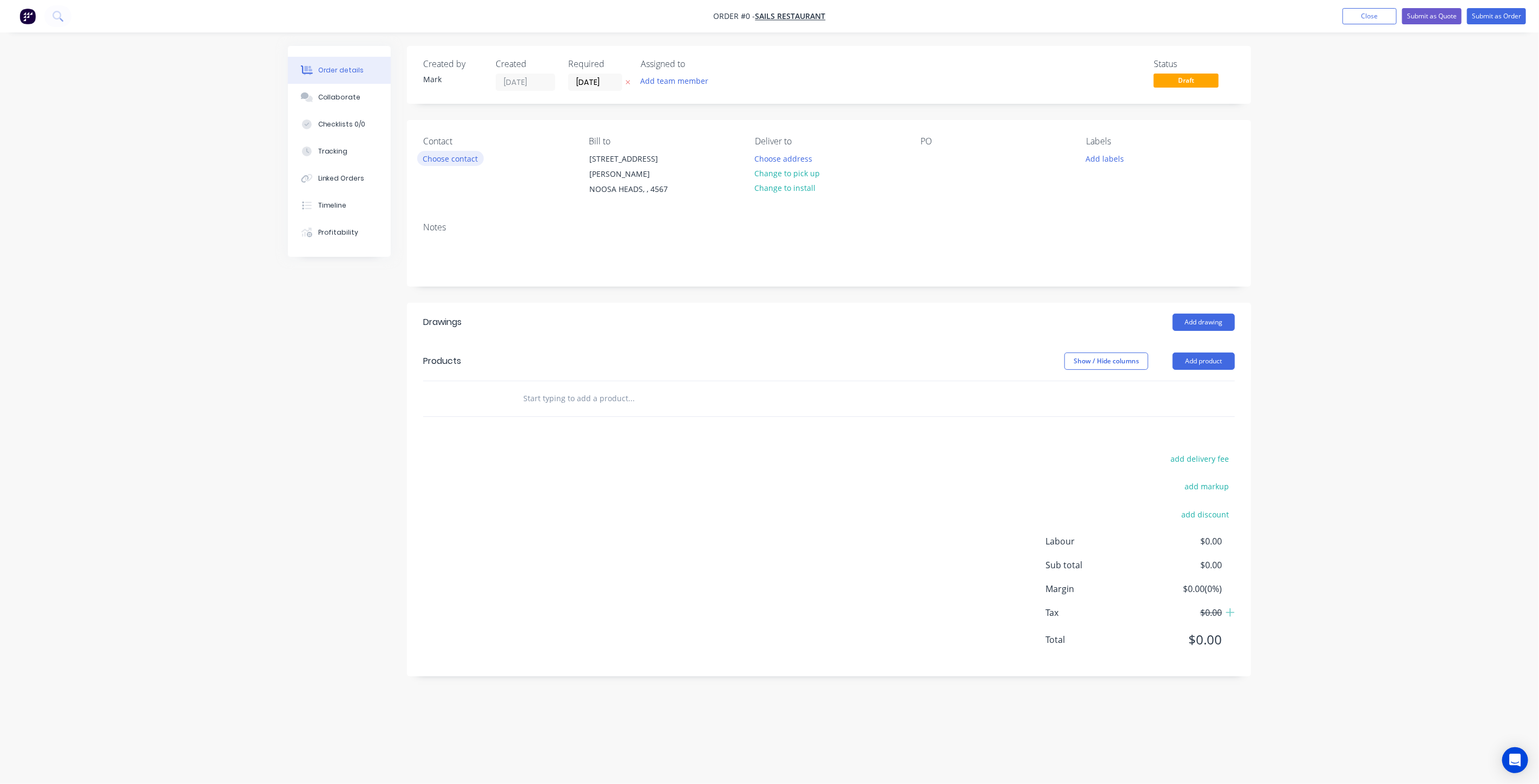
click at [469, 152] on button "Choose contact" at bounding box center [450, 158] width 67 height 14
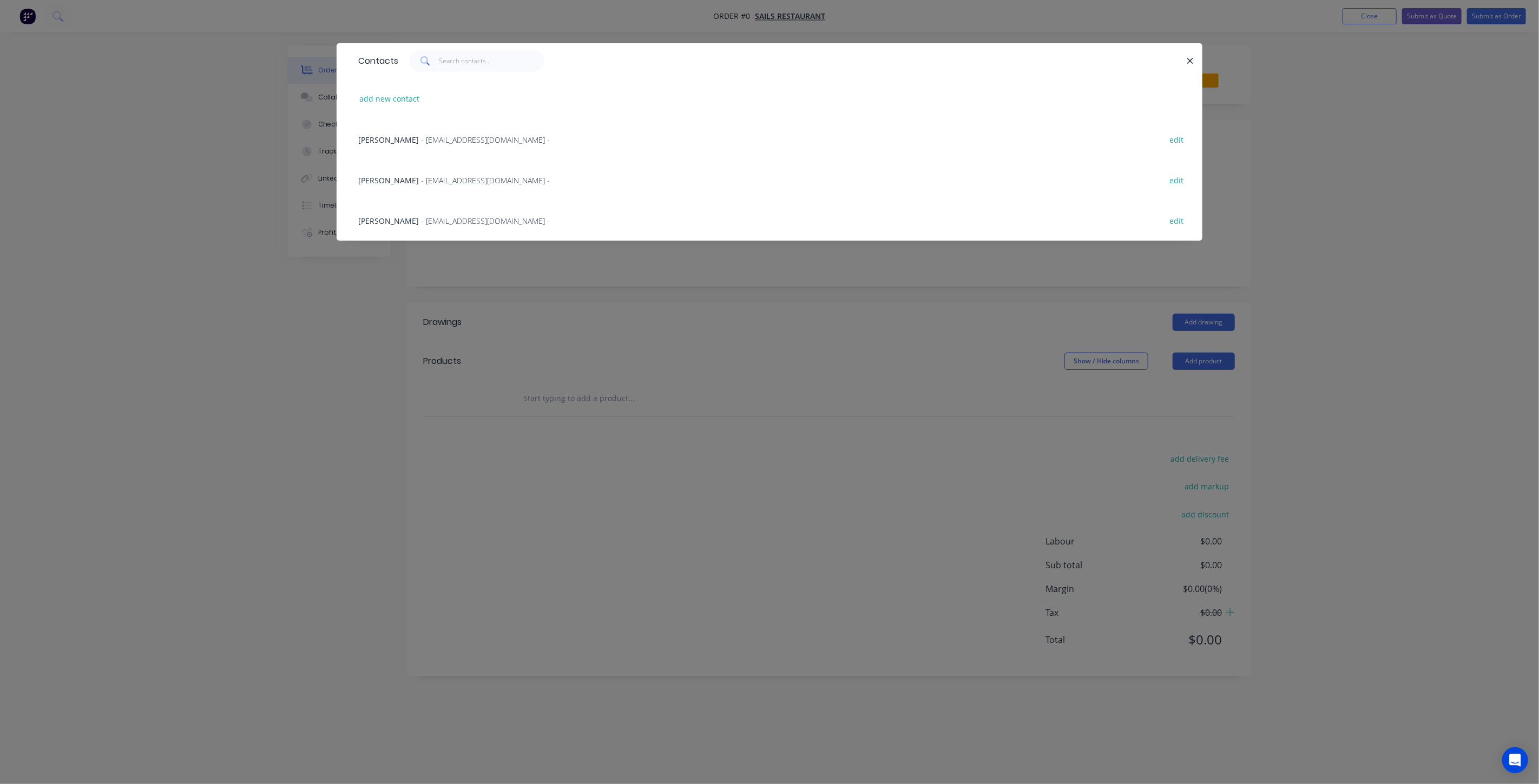
click at [394, 180] on span "Lyndon Simmons" at bounding box center [388, 180] width 60 height 11
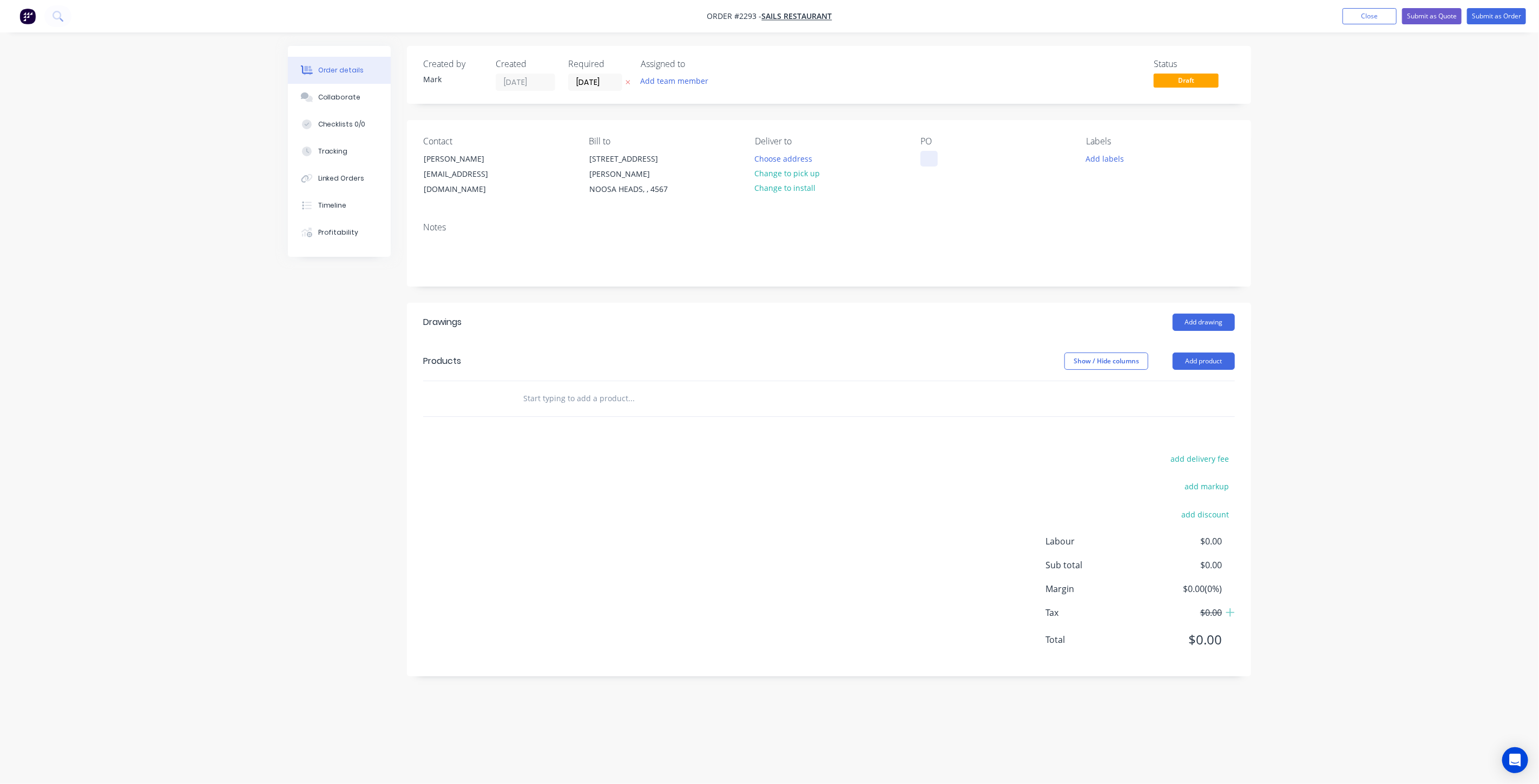
click at [931, 161] on div at bounding box center [930, 159] width 17 height 16
click at [1108, 159] on button "Add labels" at bounding box center [1105, 158] width 50 height 14
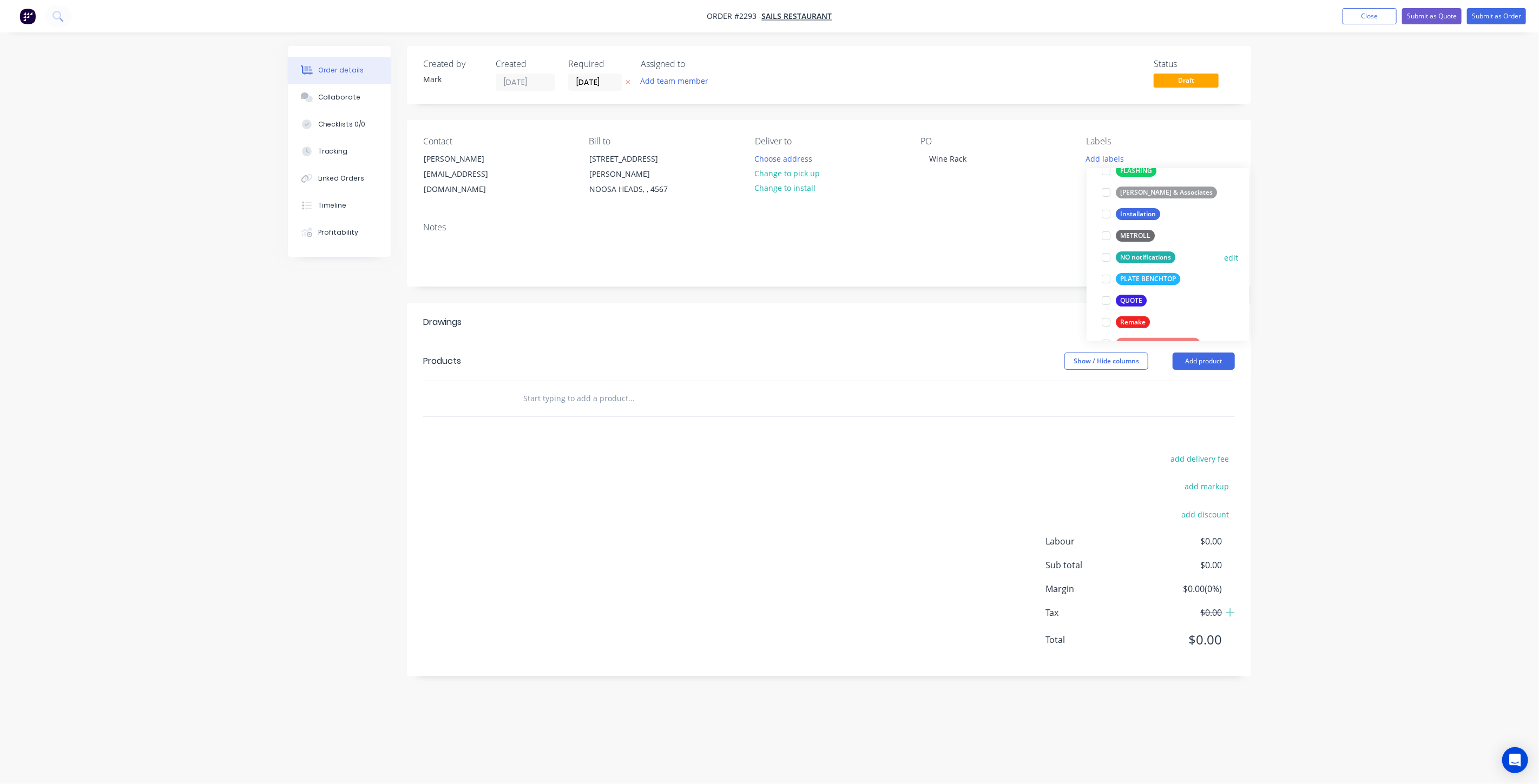
scroll to position [180, 0]
click at [1108, 184] on div at bounding box center [1106, 182] width 22 height 22
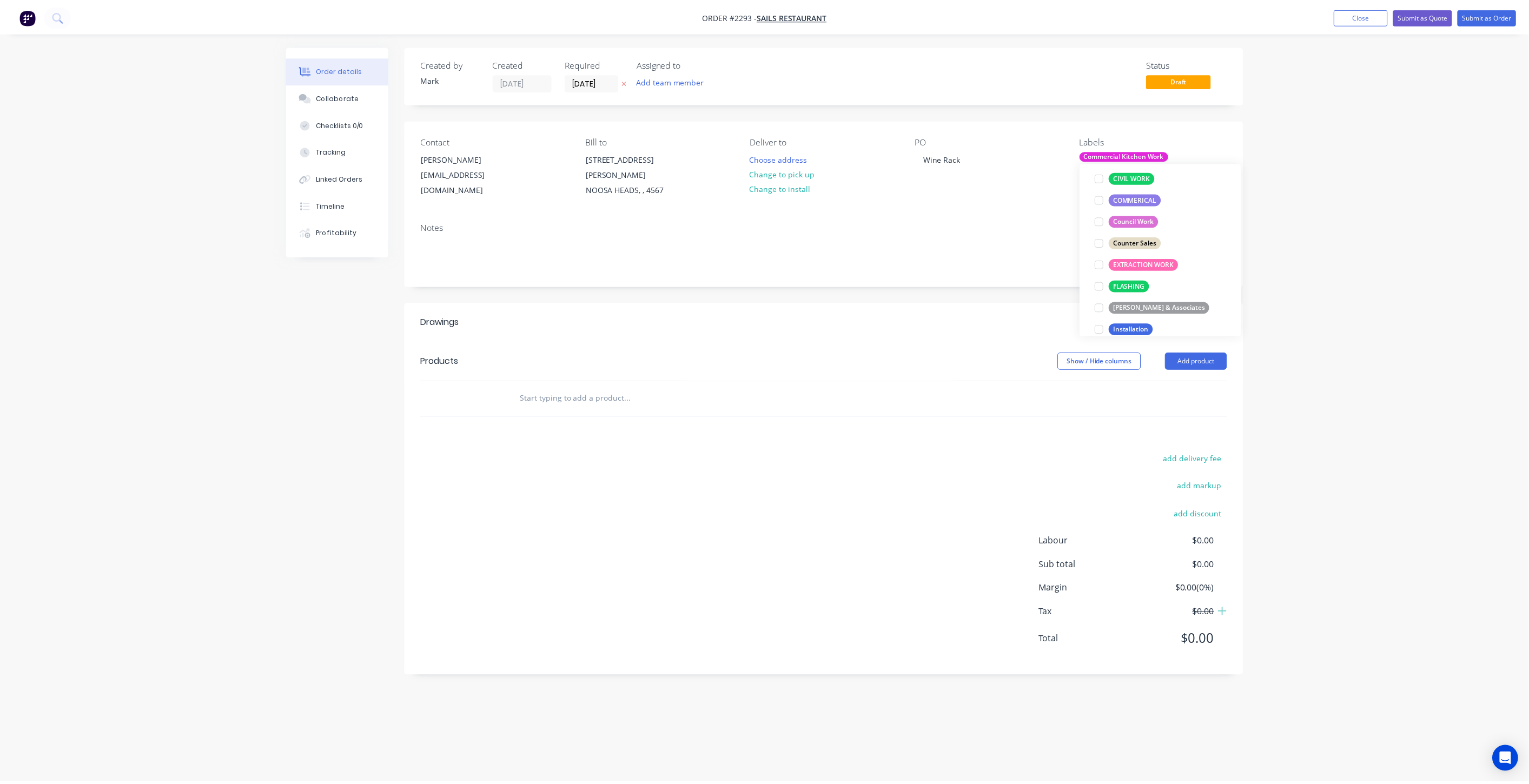
scroll to position [72, 0]
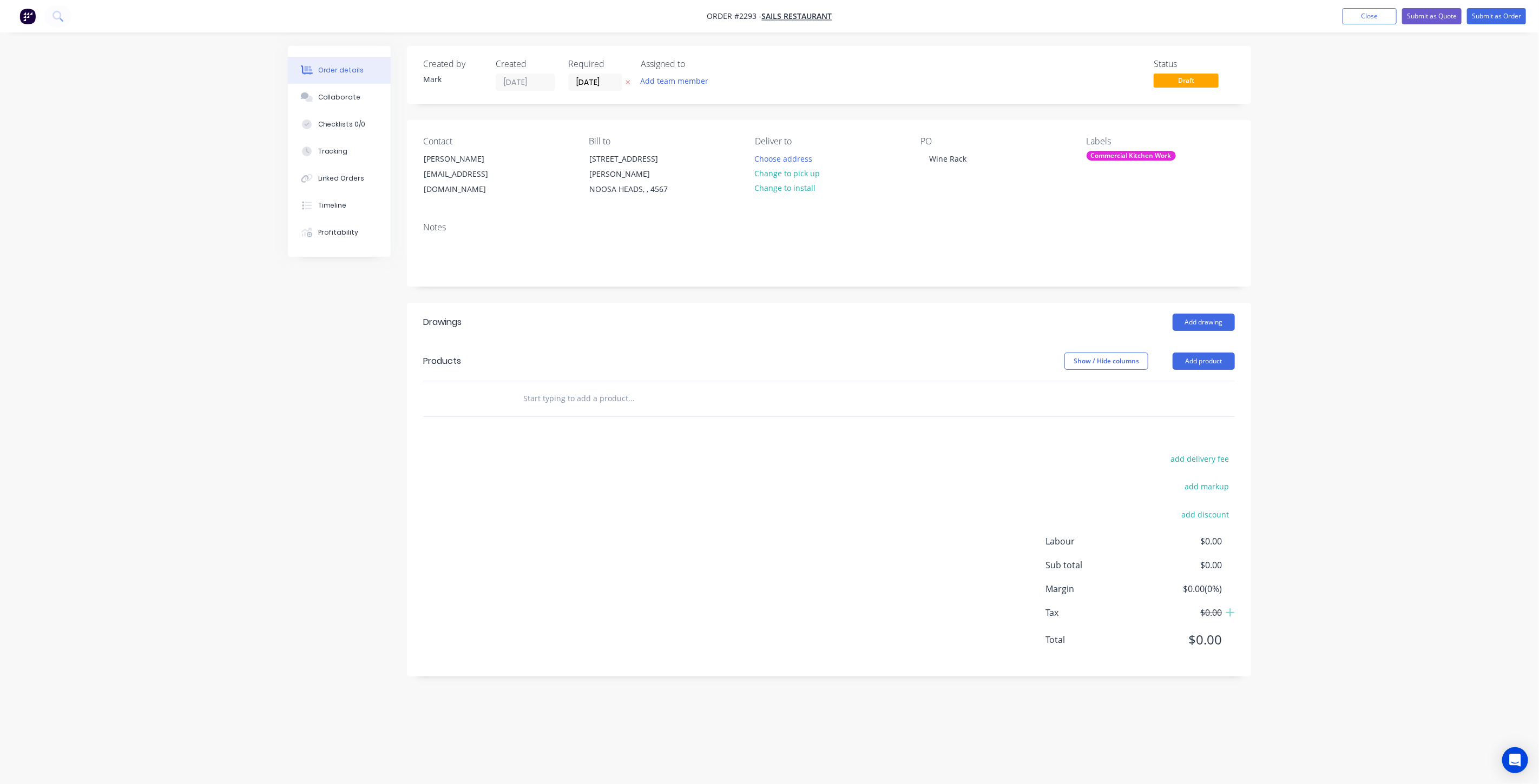
click at [570, 388] on input "text" at bounding box center [631, 398] width 217 height 22
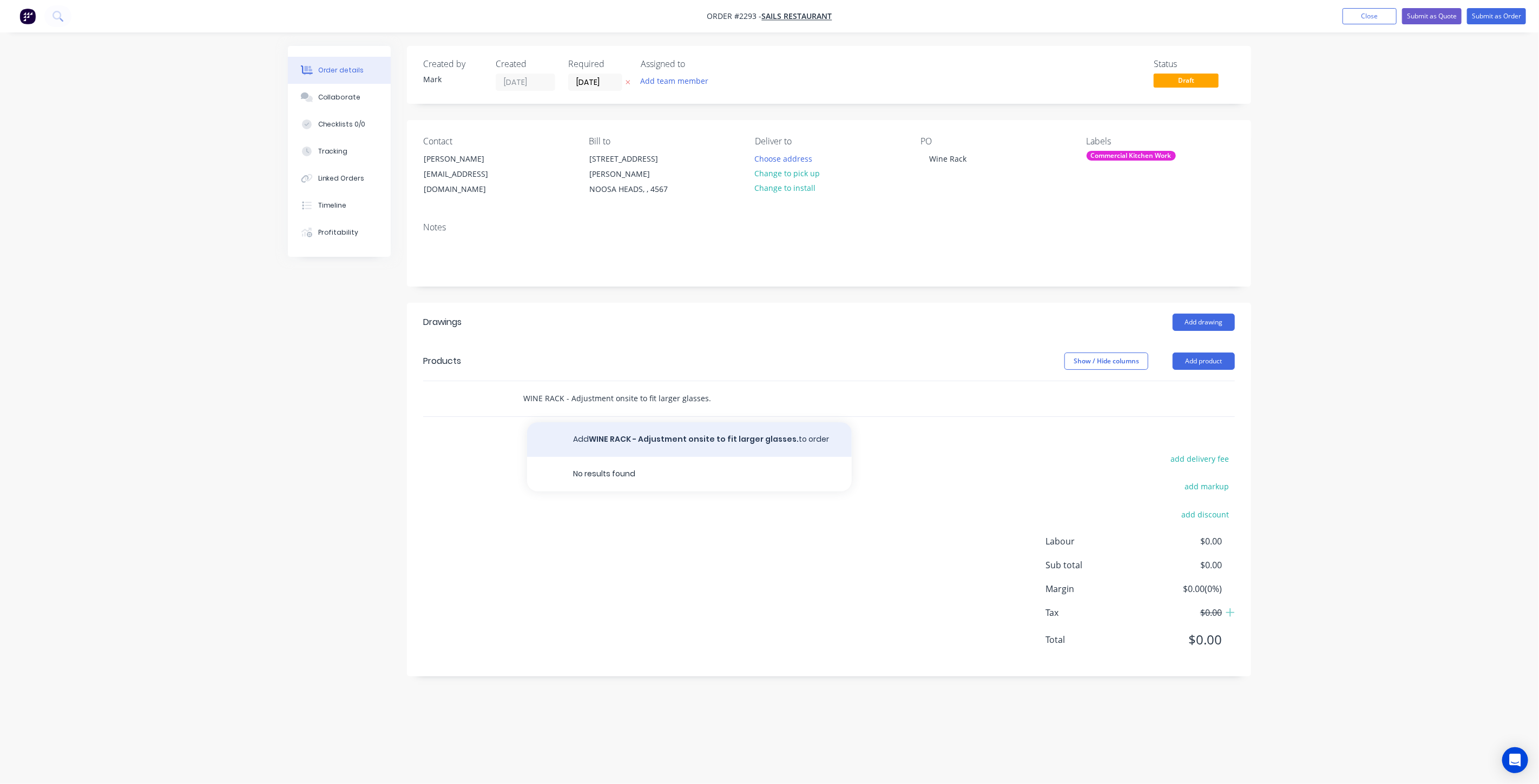
type input "WINE RACK - Adjustment onsite to fit larger glasses."
click at [772, 426] on button "Add WINE RACK - Adjustment onsite to fit larger glasses. to order" at bounding box center [690, 440] width 325 height 35
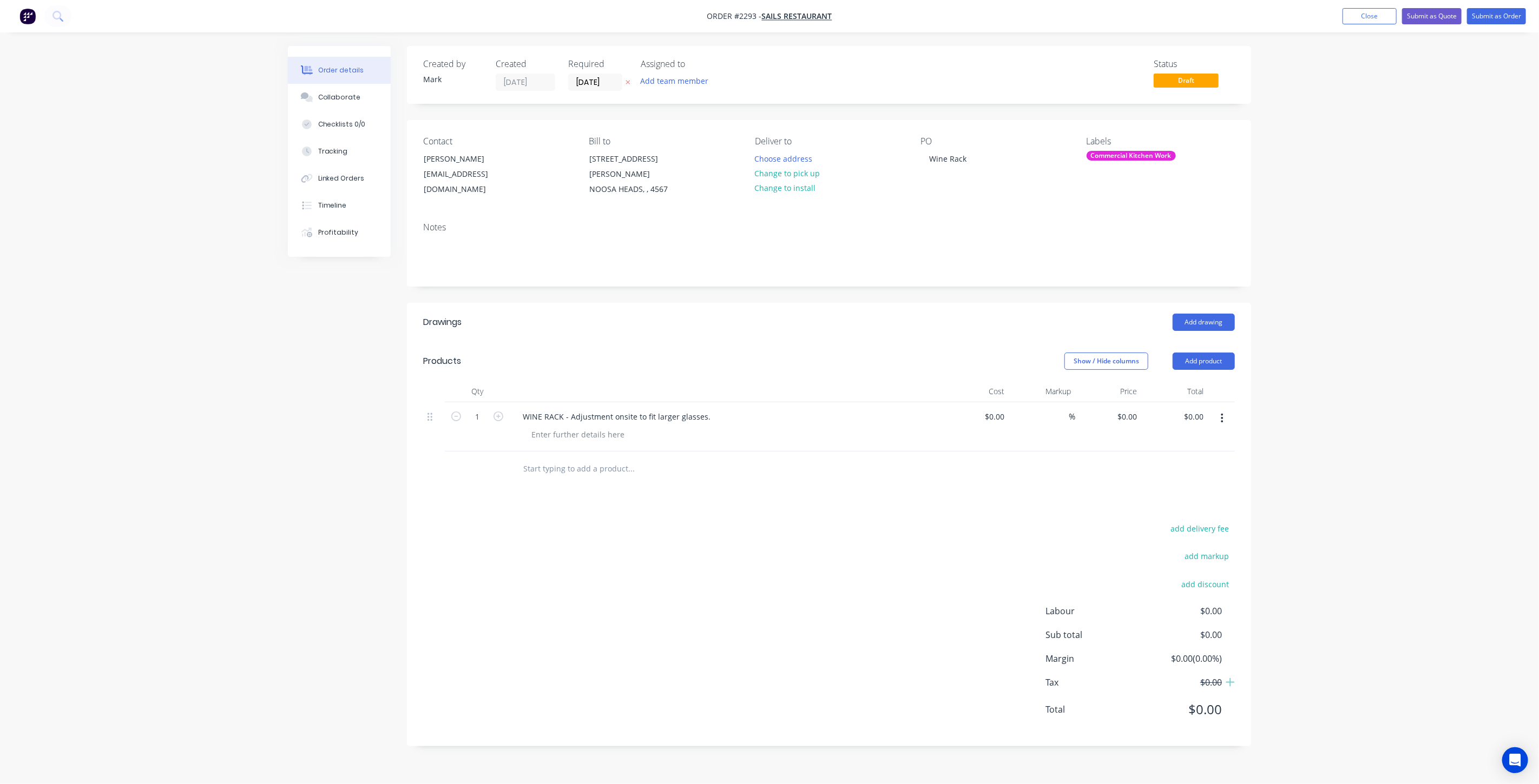
click at [1446, 325] on div "Order details Collaborate Checklists 0/0 Tracking Linked Orders Timeline Profit…" at bounding box center [770, 392] width 1539 height 784
click at [1500, 17] on button "Submit as Order" at bounding box center [1497, 16] width 59 height 16
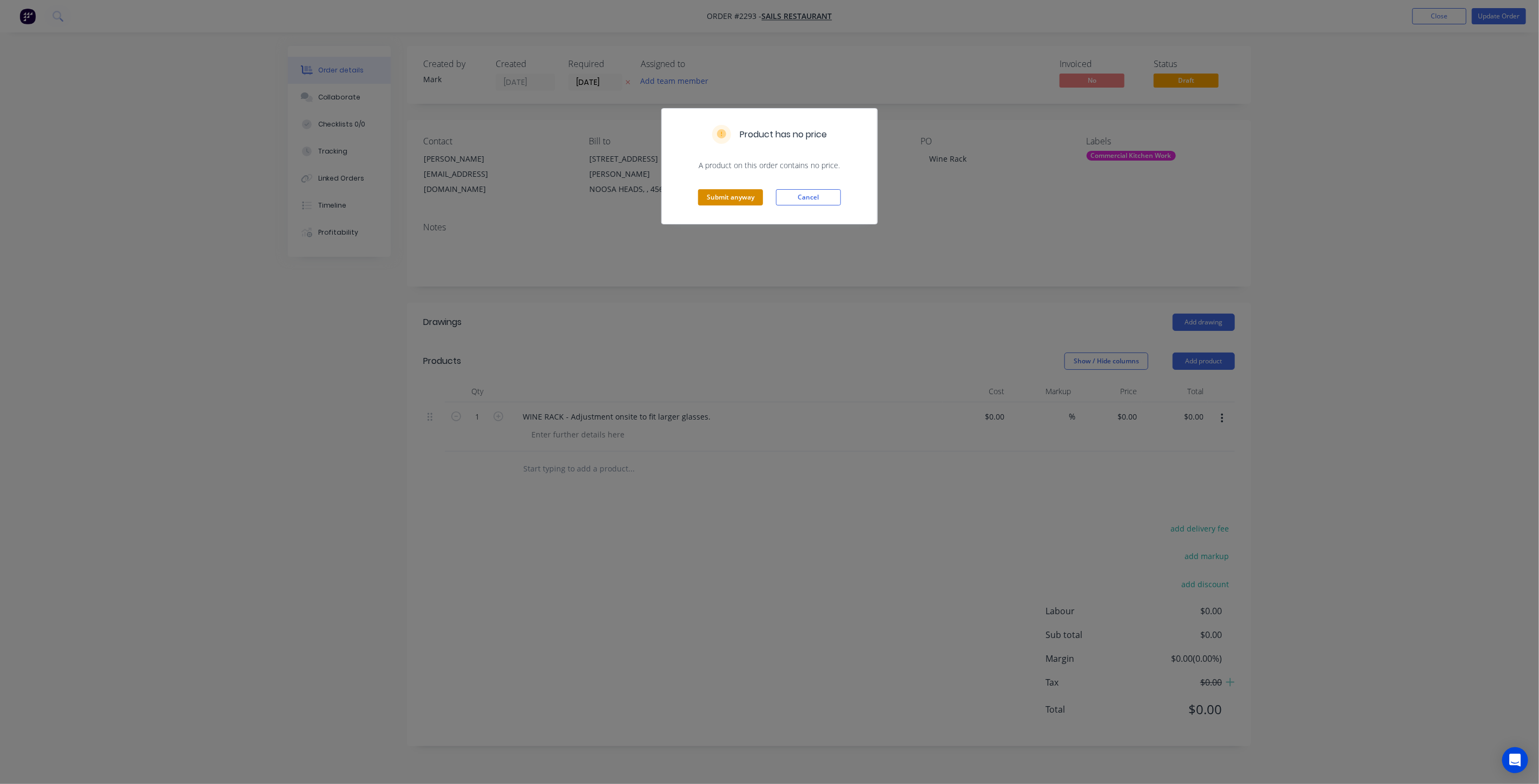
click at [739, 197] on button "Submit anyway" at bounding box center [730, 197] width 65 height 16
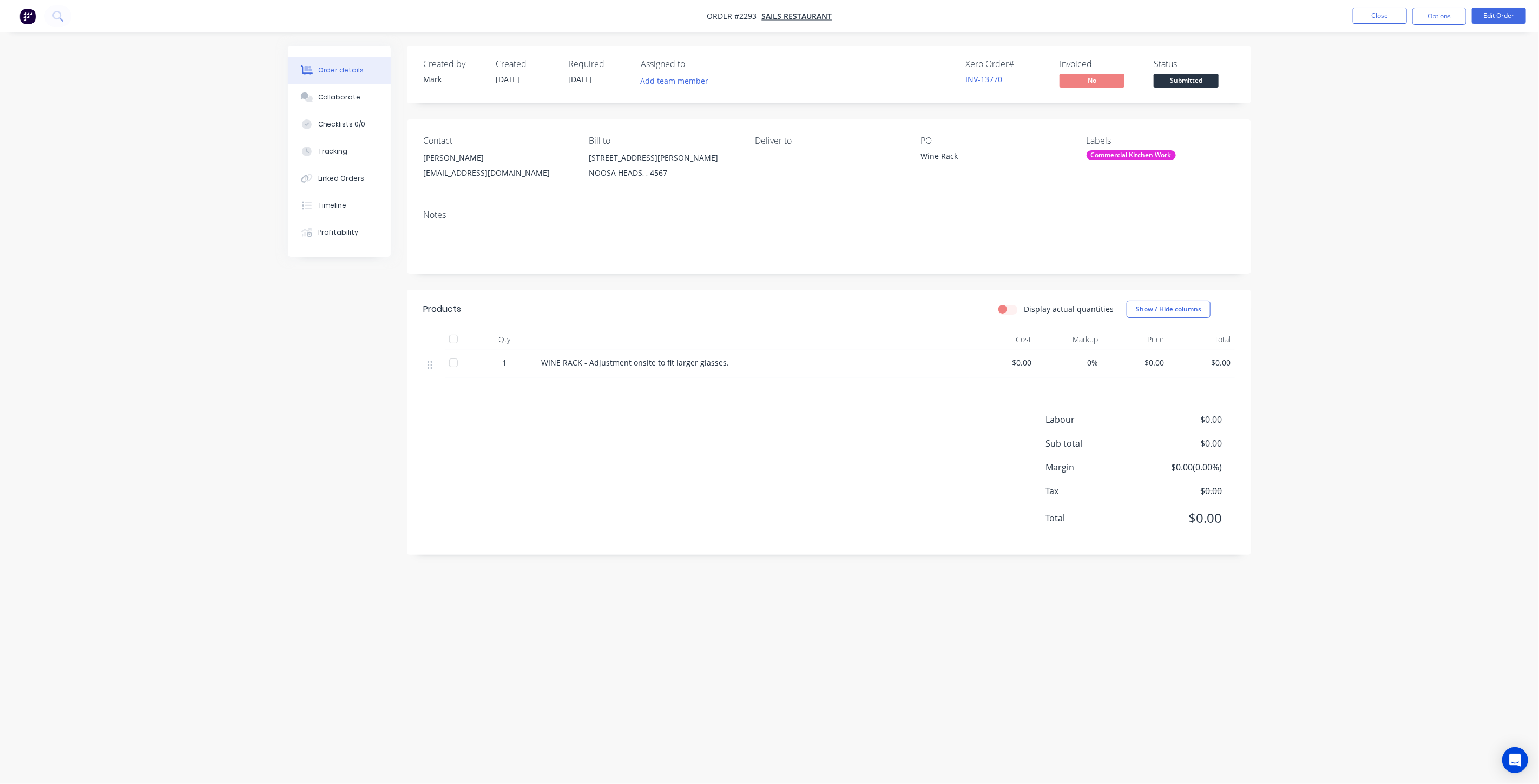
click at [201, 330] on div "Order details Collaborate Checklists 0/0 Tracking Linked Orders Timeline Profit…" at bounding box center [770, 392] width 1539 height 784
click at [1323, 406] on div "Order details Collaborate Checklists 0/0 Tracking Linked Orders Timeline Profit…" at bounding box center [770, 392] width 1539 height 784
click at [1327, 406] on div "Order details Collaborate Checklists 0/0 Tracking Linked Orders Timeline Profit…" at bounding box center [770, 392] width 1539 height 784
click at [250, 454] on div "Order details Collaborate Checklists 0/0 Tracking Linked Orders Timeline Profit…" at bounding box center [770, 392] width 1539 height 784
click at [391, 467] on div "Created by Mark Created 10/09/25 Required 10/09/25 Assigned to Add team member …" at bounding box center [769, 371] width 963 height 651
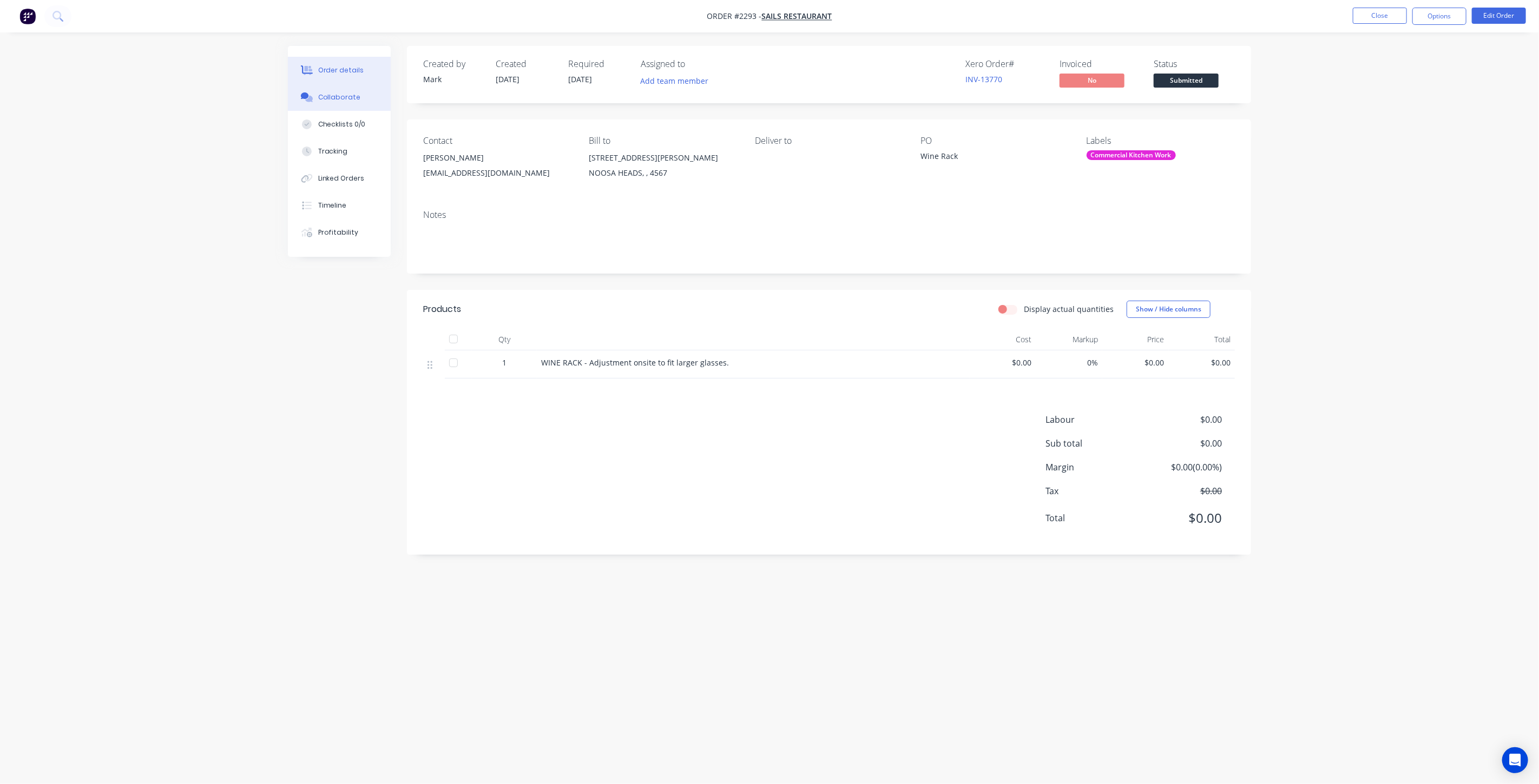
click at [341, 93] on div "Collaborate" at bounding box center [339, 98] width 43 height 10
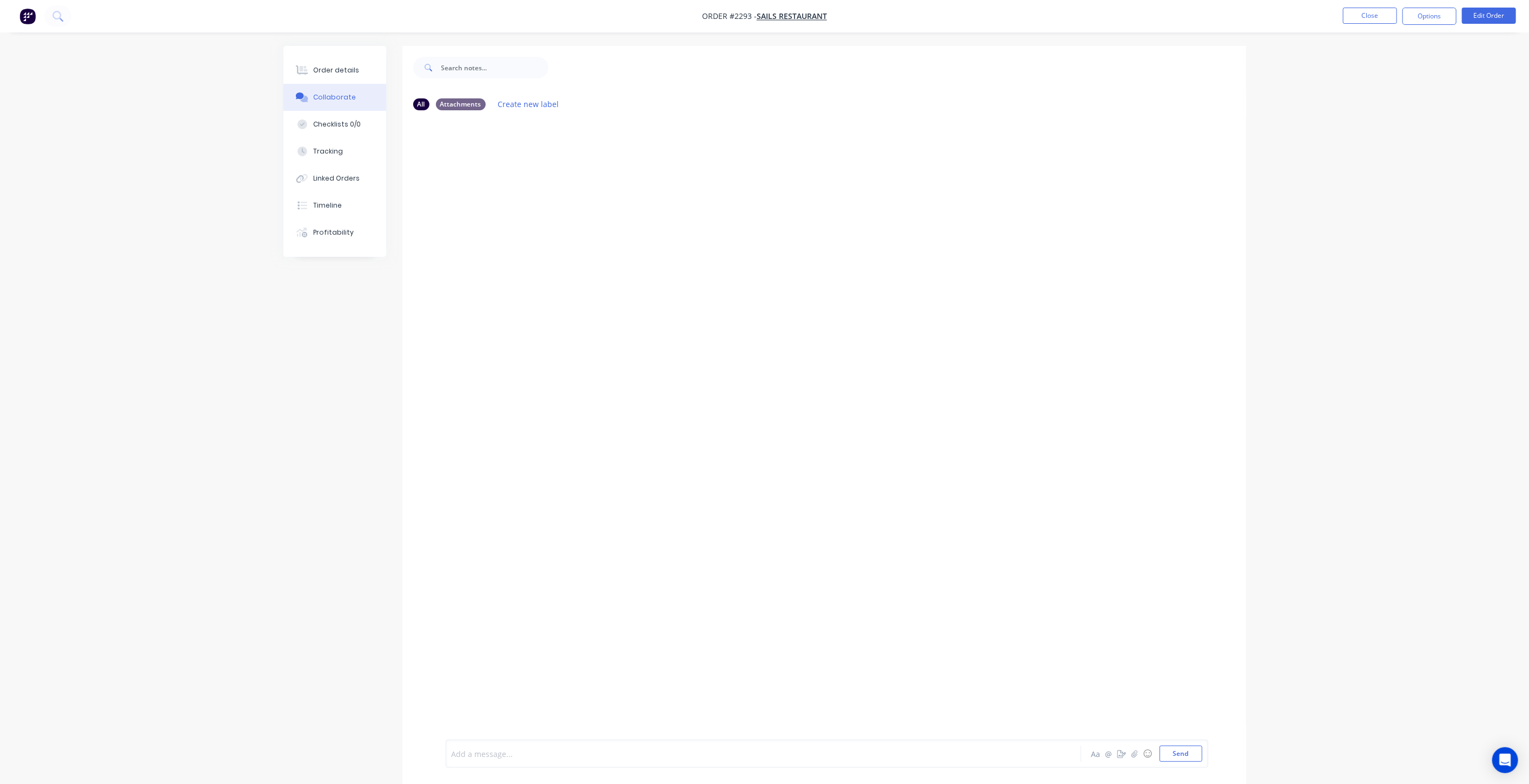
click at [578, 755] on div at bounding box center [734, 754] width 563 height 11
click at [1194, 750] on button "Send" at bounding box center [1181, 754] width 43 height 16
click at [342, 72] on div "Order details" at bounding box center [336, 70] width 46 height 10
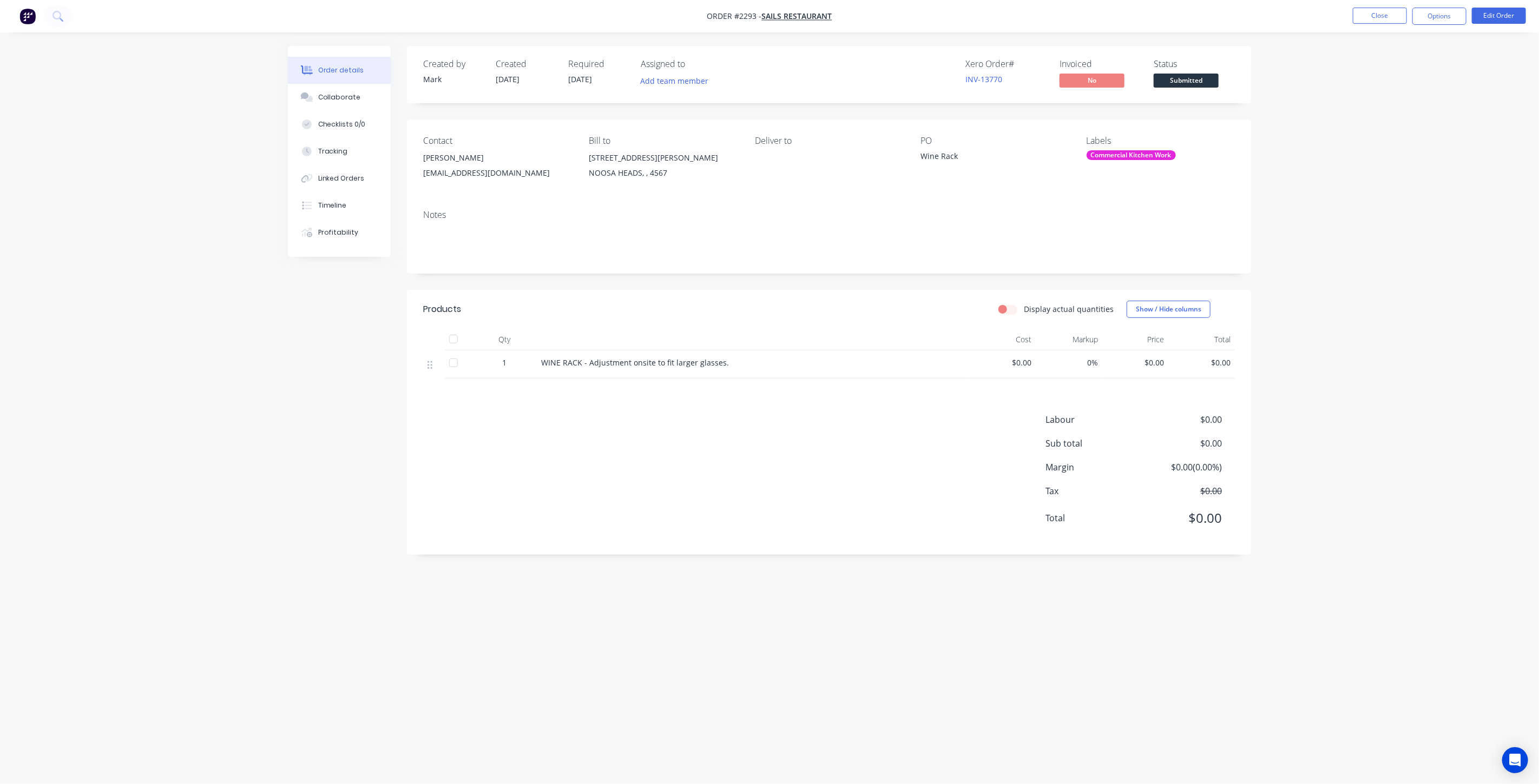
click at [1352, 304] on div "Order details Collaborate Checklists 0/0 Tracking Linked Orders Timeline Profit…" at bounding box center [770, 392] width 1539 height 784
click at [1385, 19] on button "Close" at bounding box center [1380, 16] width 54 height 16
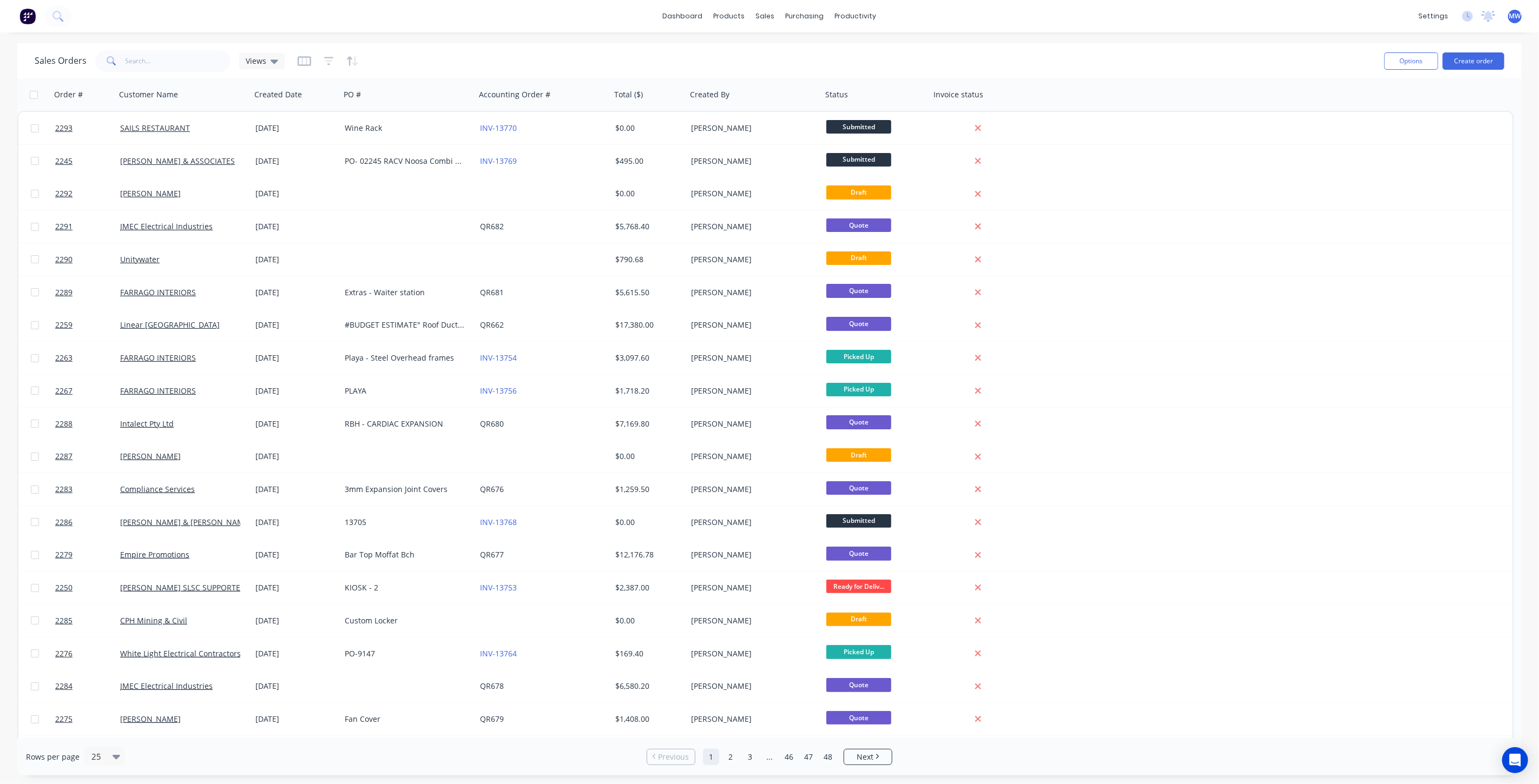
click at [707, 62] on div "Sales Orders Views" at bounding box center [705, 60] width 1341 height 27
click at [707, 55] on div "Sales Orders Views" at bounding box center [705, 60] width 1341 height 27
click at [258, 56] on span "Views" at bounding box center [256, 61] width 21 height 11
click at [275, 173] on button "DRAFT QUOTES" at bounding box center [304, 174] width 123 height 12
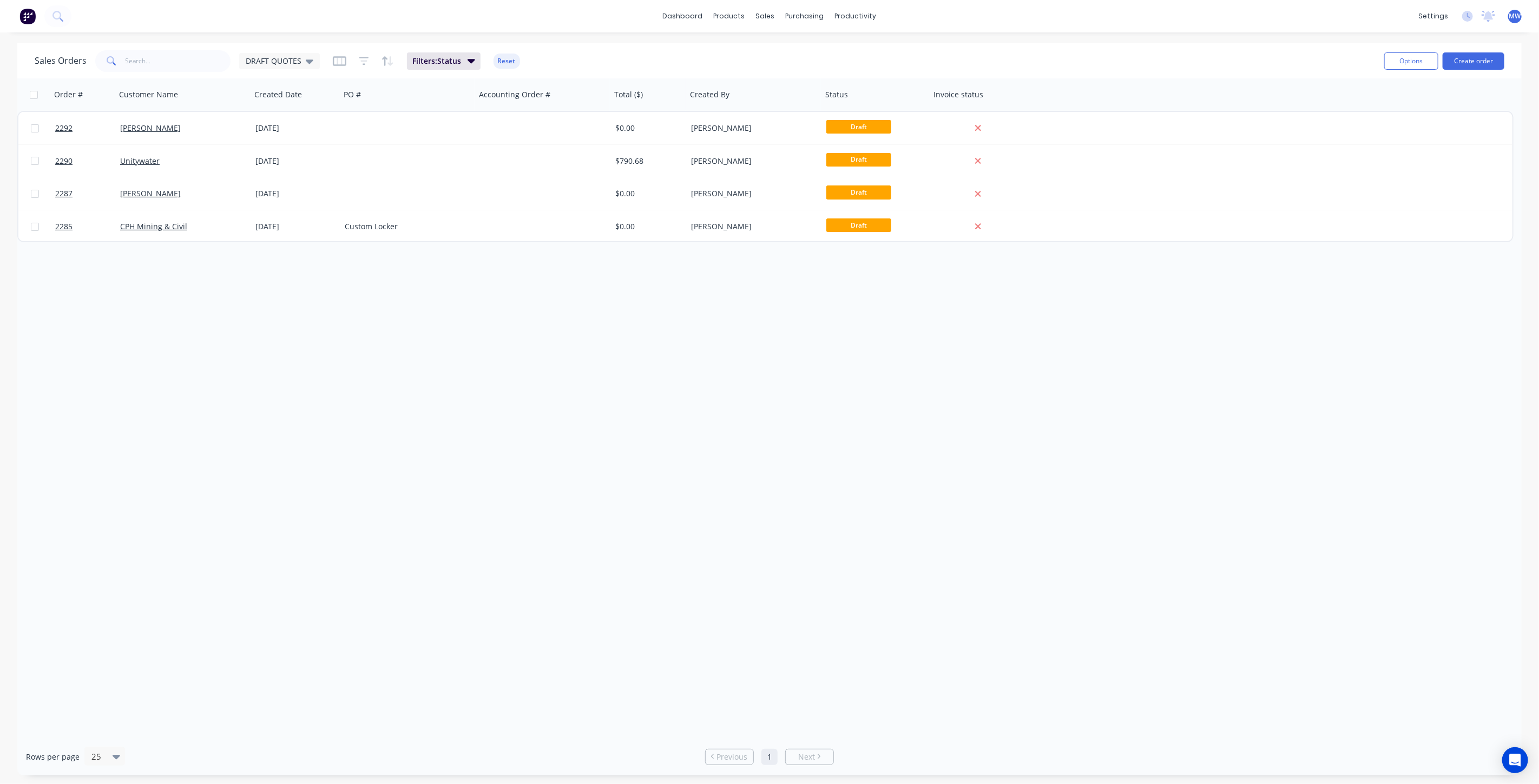
click at [376, 335] on div "Order # Customer Name Created Date PO # Accounting Order # Total ($) Created By…" at bounding box center [770, 408] width 1505 height 660
click at [290, 62] on span "DRAFT QUOTES" at bounding box center [274, 61] width 56 height 11
click at [296, 151] on button "None (Default)" at bounding box center [304, 153] width 123 height 12
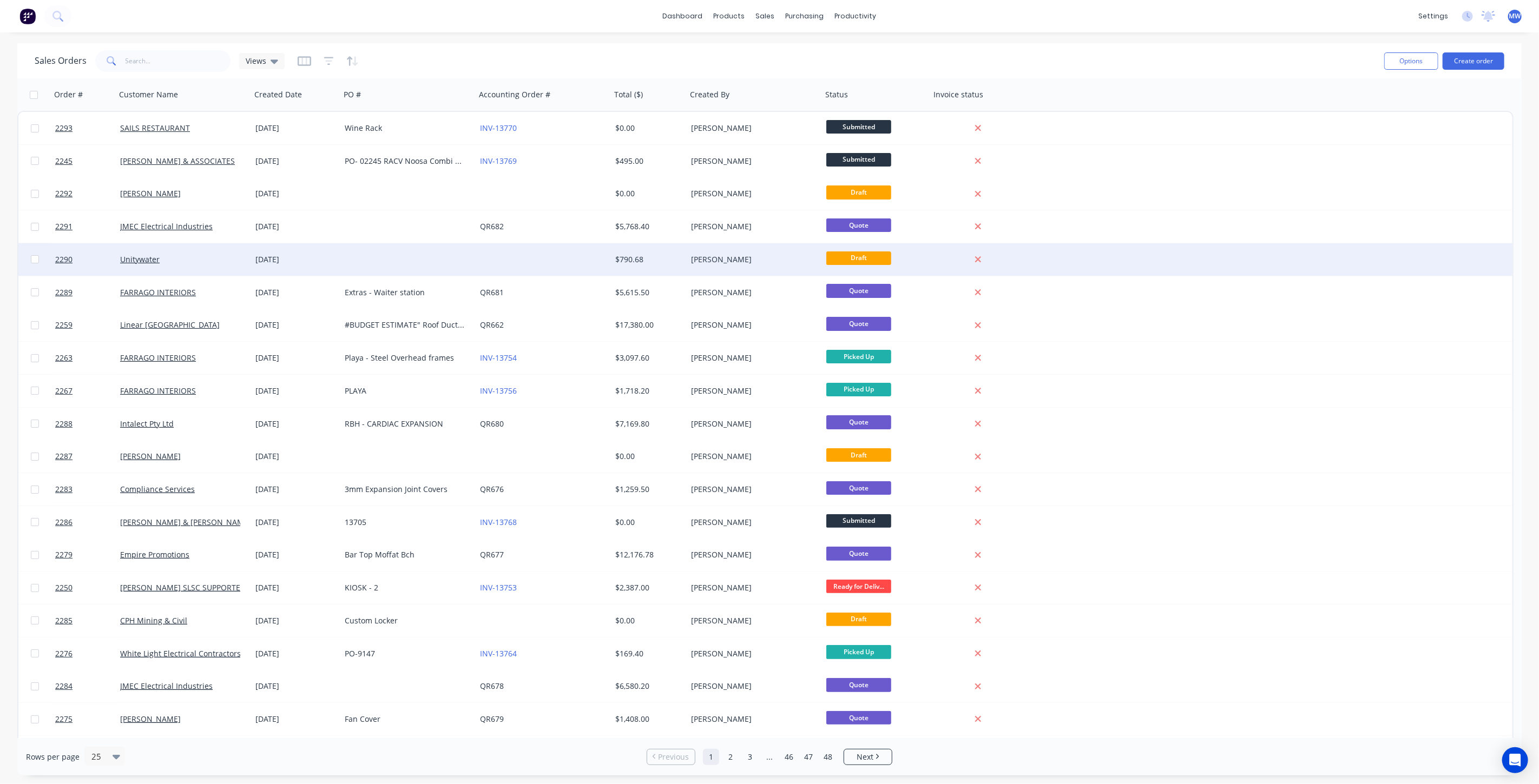
click at [550, 259] on div at bounding box center [543, 259] width 135 height 32
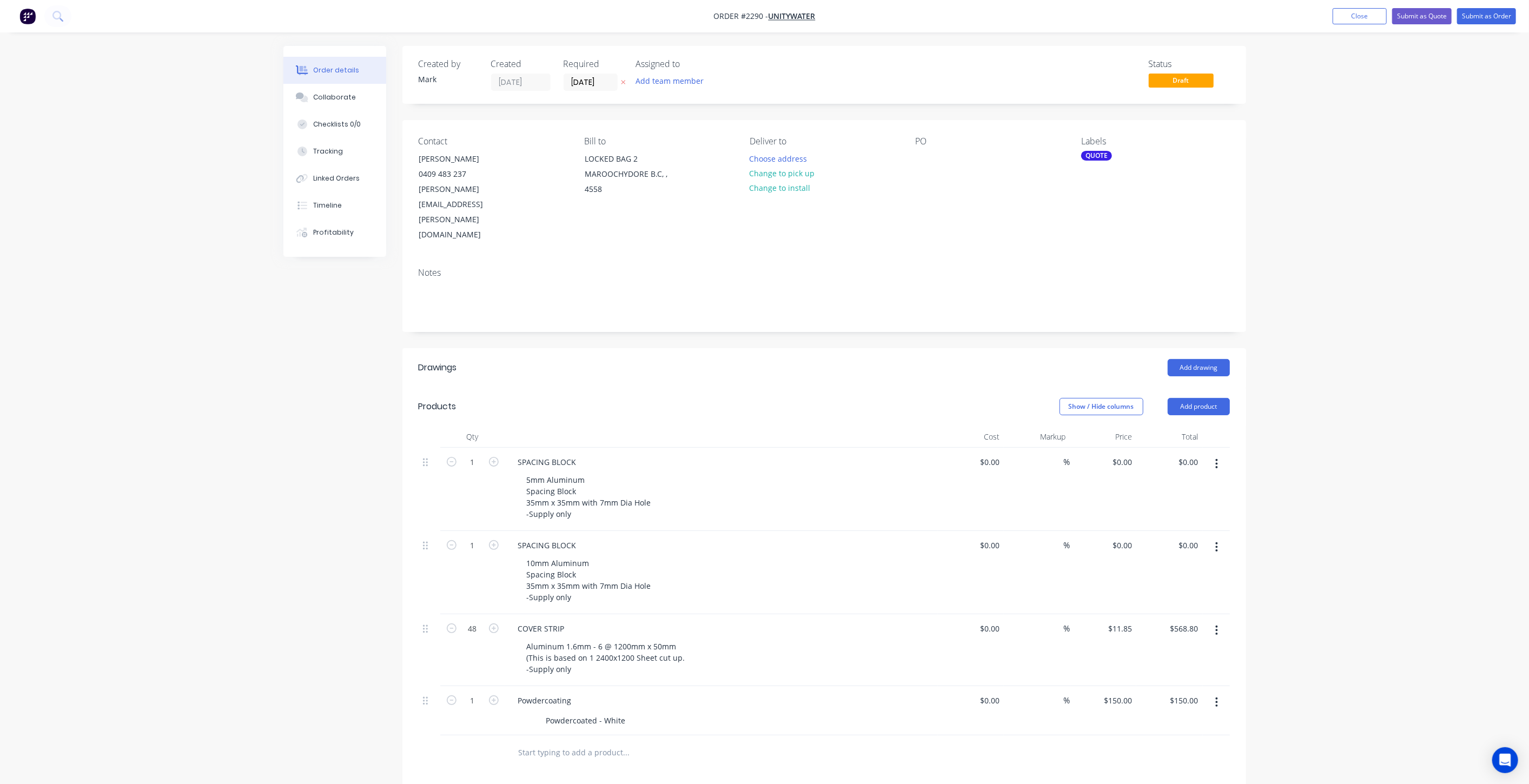
click at [1310, 428] on div "Order details Collaborate Checklists 0/0 Tracking Linked Orders Timeline Profit…" at bounding box center [764, 523] width 1529 height 1047
click at [1126, 621] on input "11.85" at bounding box center [1121, 628] width 29 height 16
type input "$15.69"
type input "$753.12"
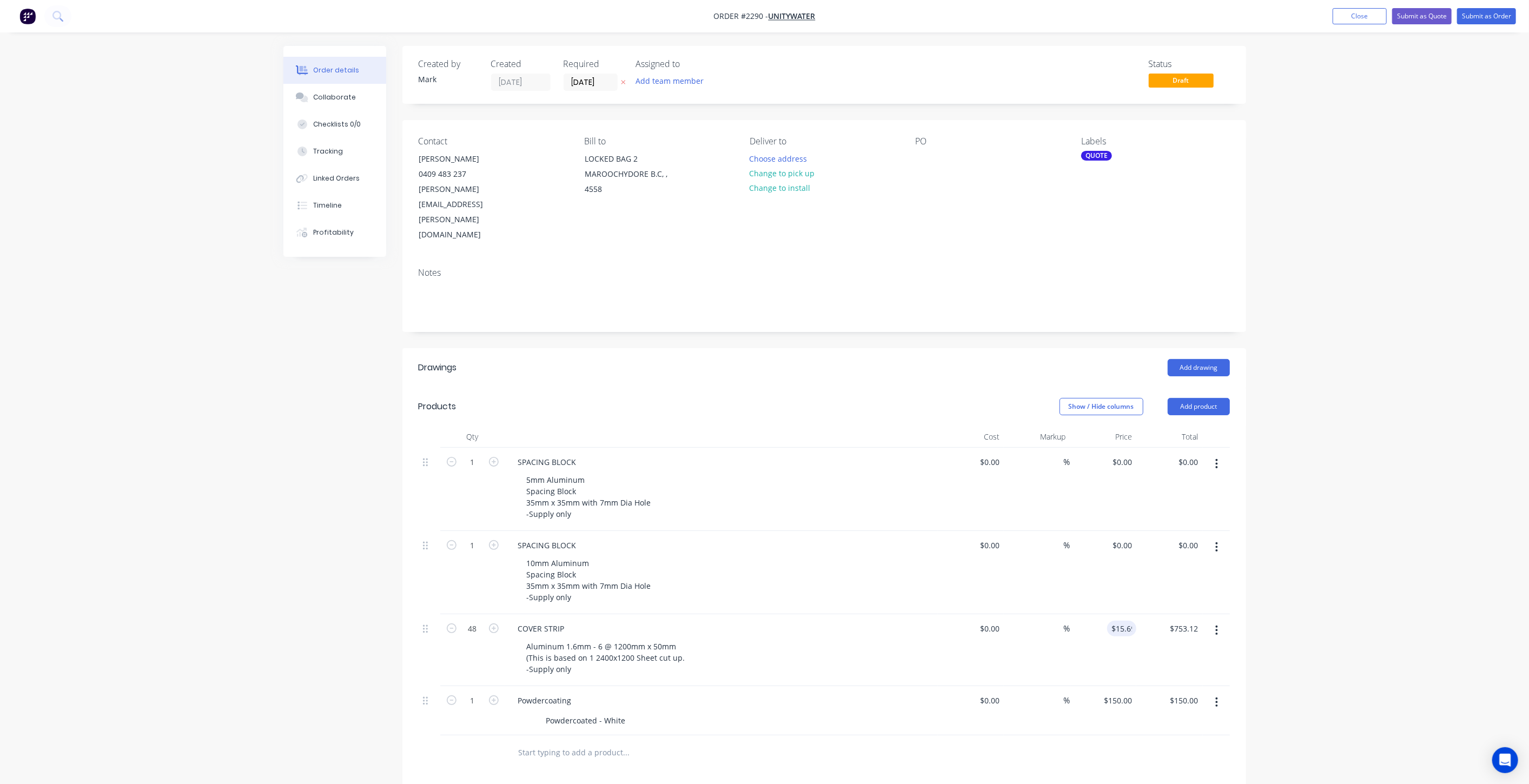
click at [1263, 595] on div "Order details Collaborate Checklists 0/0 Tracking Linked Orders Timeline Profit…" at bounding box center [764, 523] width 1529 height 1047
click at [1485, 127] on div "Order details Collaborate Checklists 0/0 Tracking Linked Orders Timeline Profit…" at bounding box center [764, 523] width 1529 height 1047
click at [1125, 398] on button "Show / Hide columns" at bounding box center [1101, 407] width 84 height 17
click at [1106, 392] on span "Cost" at bounding box center [1131, 396] width 81 height 11
click at [1064, 391] on input "Cost" at bounding box center [1064, 391] width 0 height 0
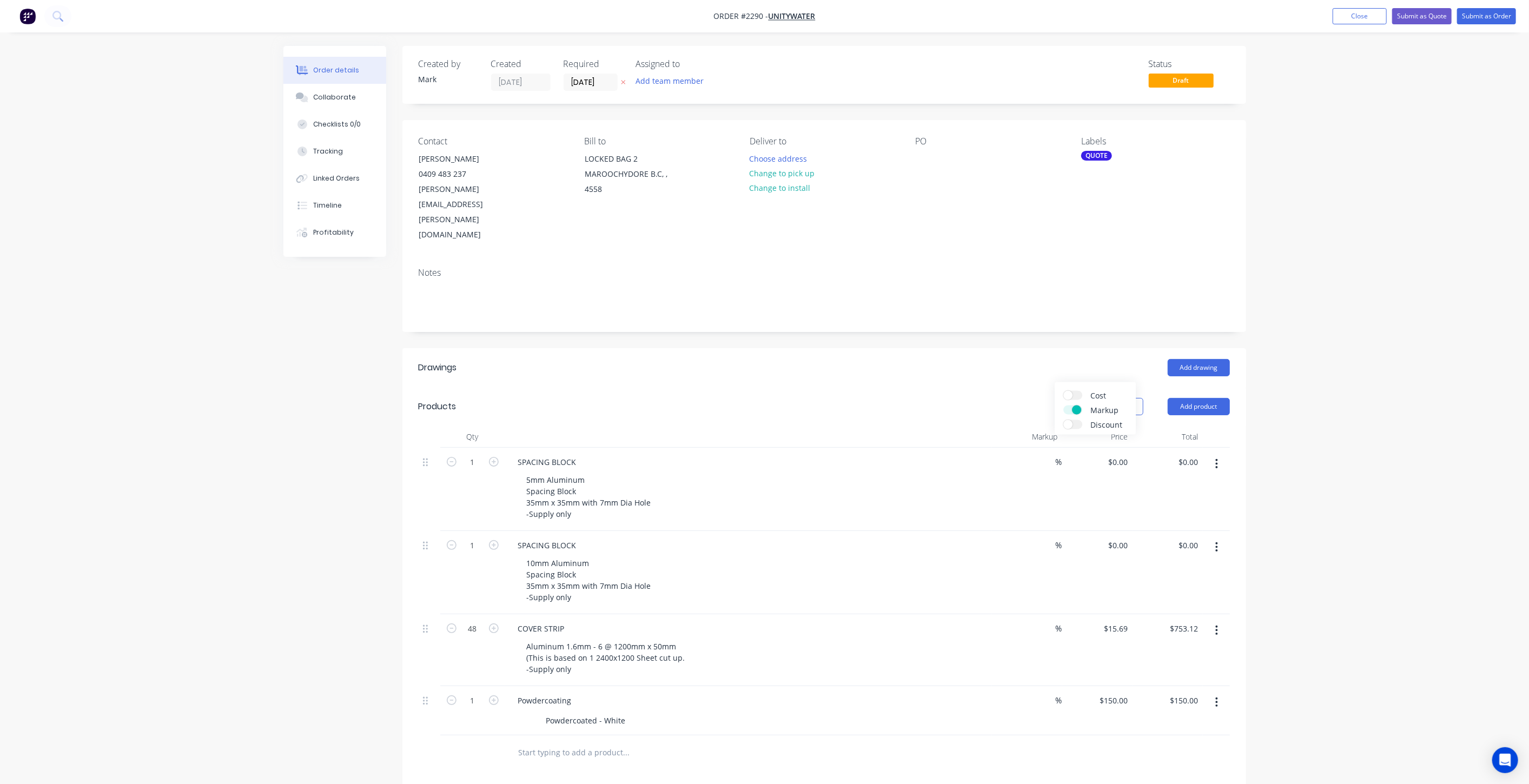
click at [1099, 409] on span "Markup" at bounding box center [1131, 410] width 81 height 11
click at [1064, 406] on input "Markup" at bounding box center [1064, 406] width 0 height 0
click at [1291, 429] on div "Order details Collaborate Checklists 0/0 Tracking Linked Orders Timeline Profit…" at bounding box center [764, 511] width 1529 height 1023
click at [1308, 385] on div "Order details Collaborate Checklists 0/0 Tracking Linked Orders Timeline Profit…" at bounding box center [764, 511] width 1529 height 1023
click at [1351, 409] on div "Order details Collaborate Checklists 0/0 Tracking Linked Orders Timeline Profit…" at bounding box center [764, 511] width 1529 height 1023
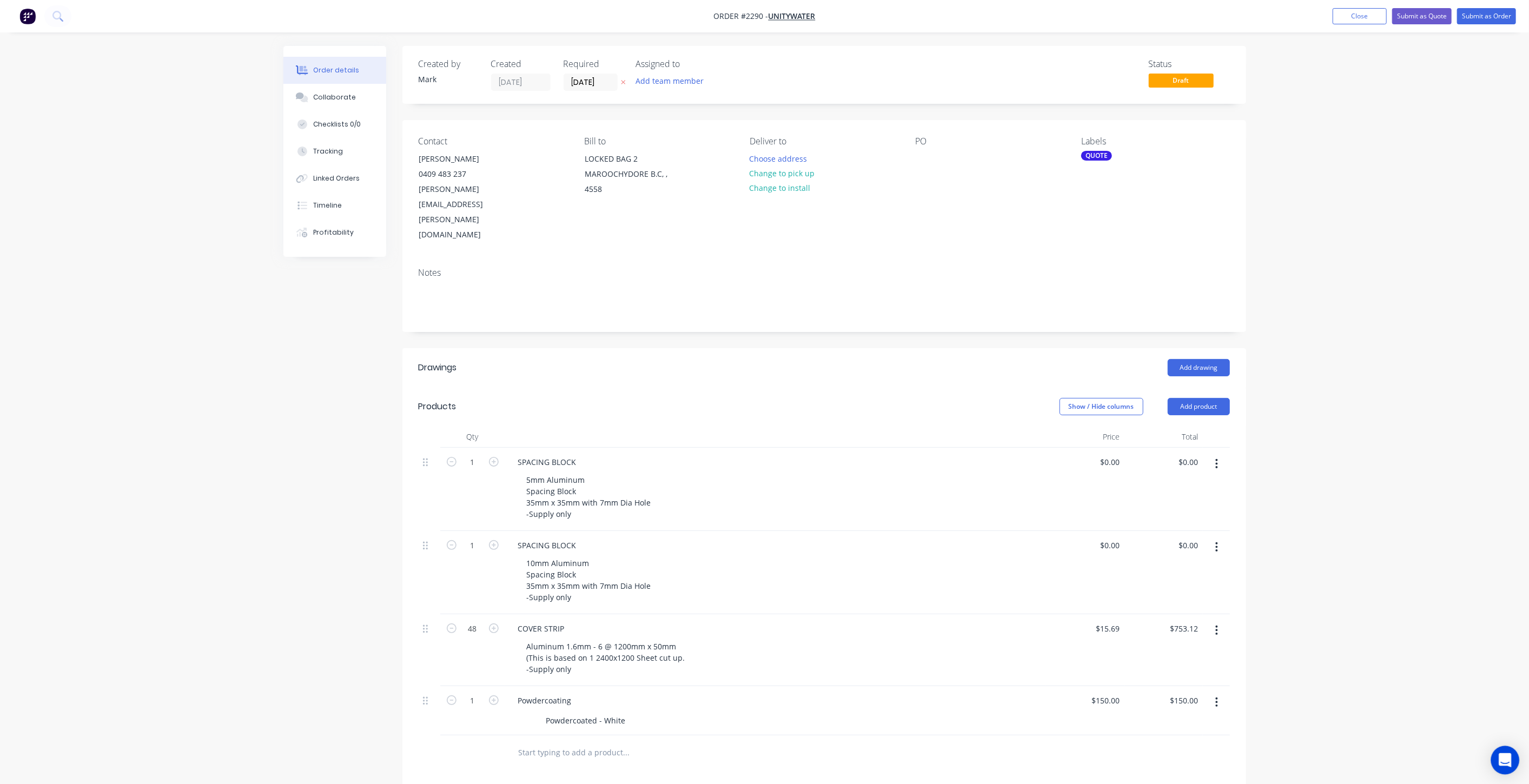
click at [1505, 758] on icon "Open Intercom Messenger" at bounding box center [1505, 760] width 12 height 14
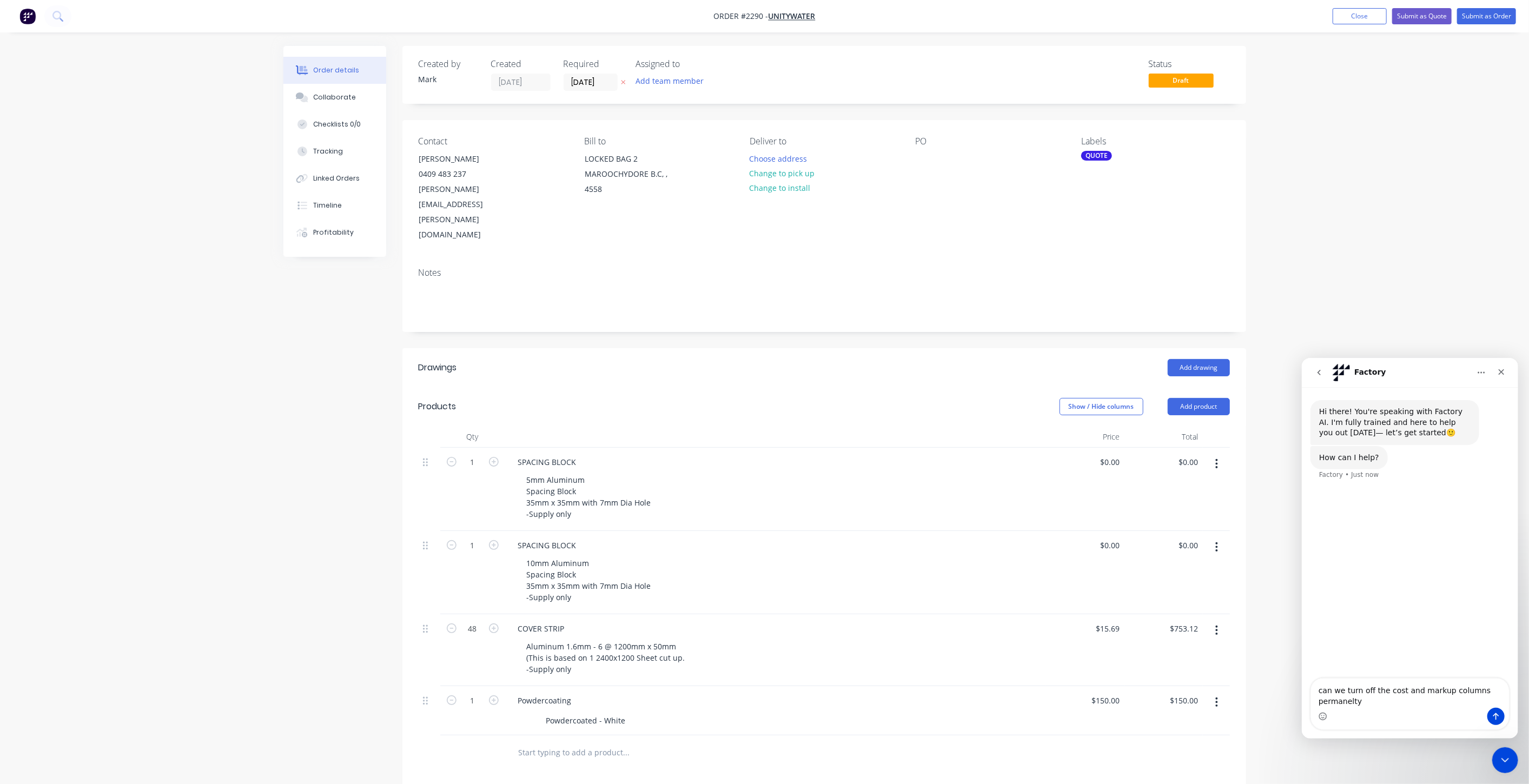
type textarea "can we turn off the cost and markup columns permanelty?"
click at [1119, 454] on input "0" at bounding box center [1112, 462] width 25 height 16
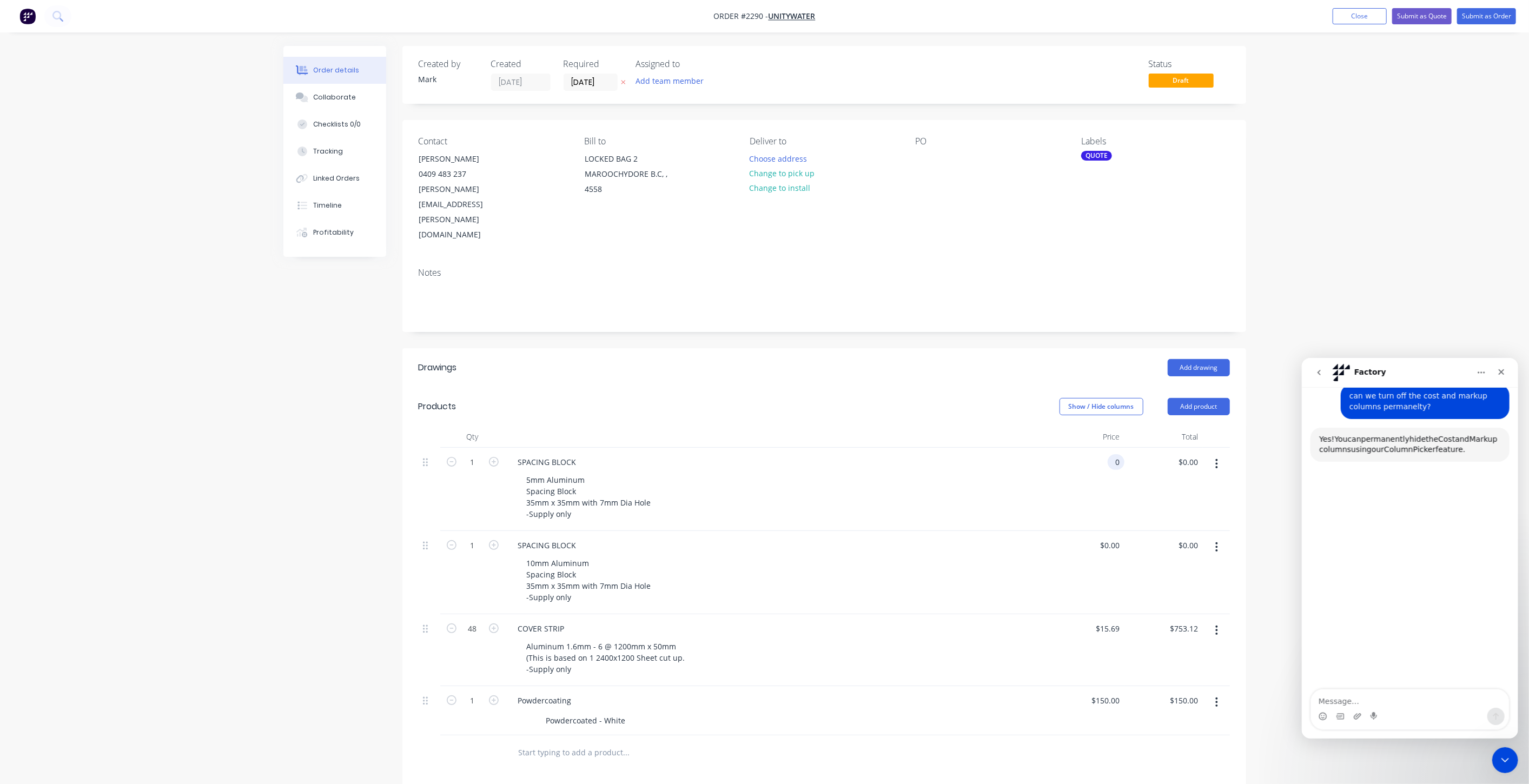
scroll to position [93, 0]
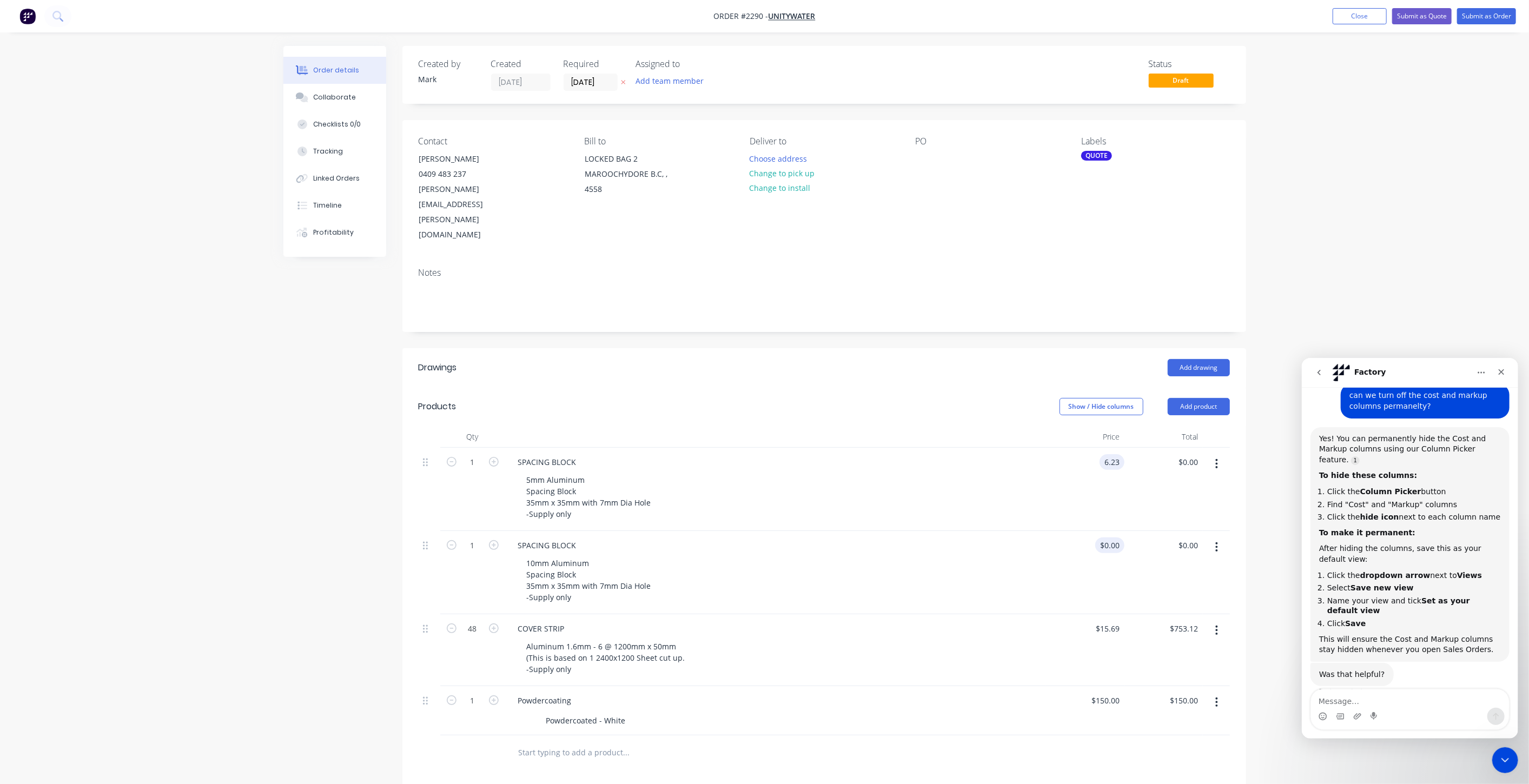
type input "$6.23"
click at [1114, 538] on input "0" at bounding box center [1112, 545] width 25 height 16
type input "$8.83"
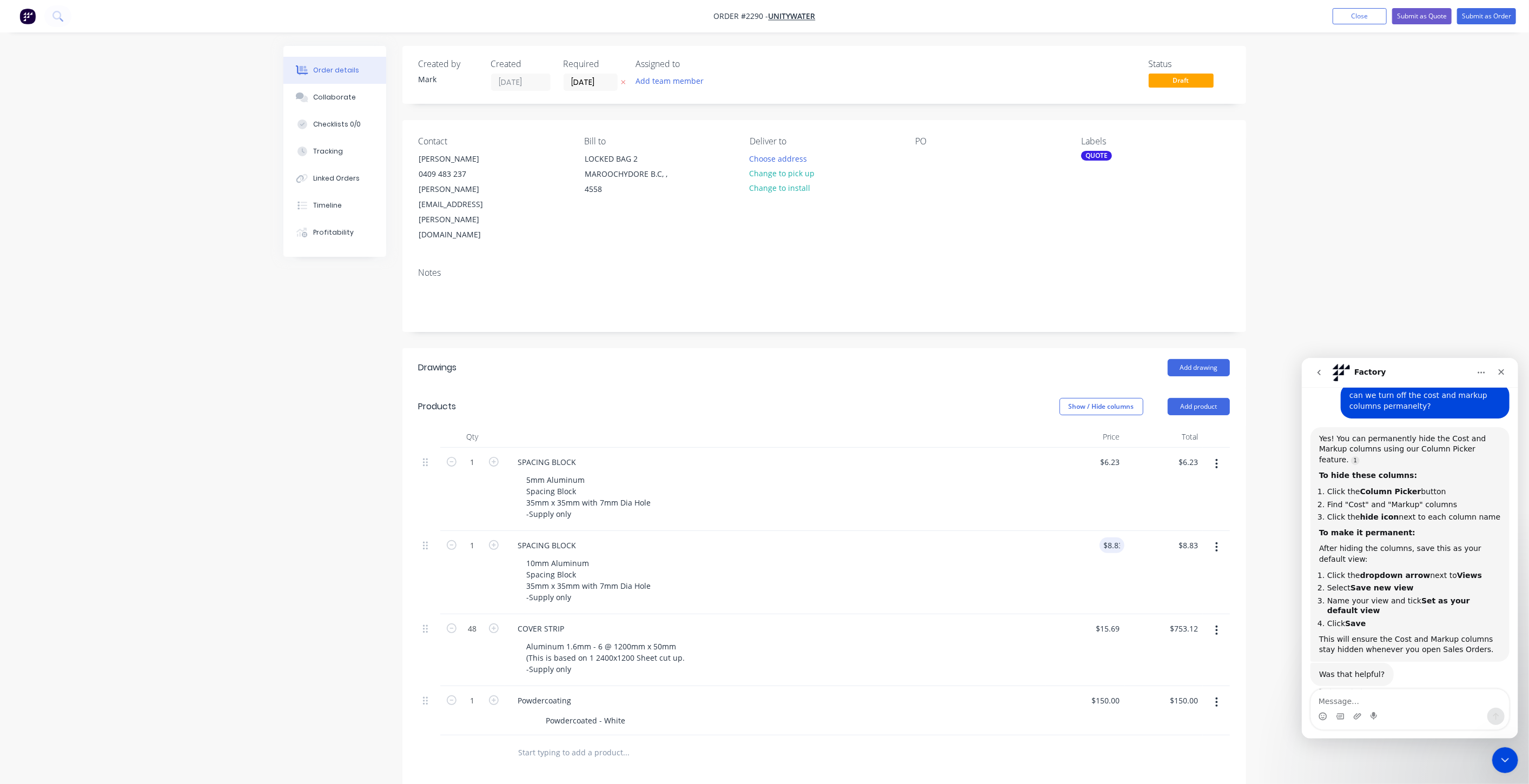
click at [775, 472] on div "5mm Aluminum Spacing Block 35mm x 35mm with 7mm Dia Hole -Supply only" at bounding box center [780, 497] width 523 height 50
type input "200"
type input "$1,246.00"
type input "200"
type input "$1,766.00"
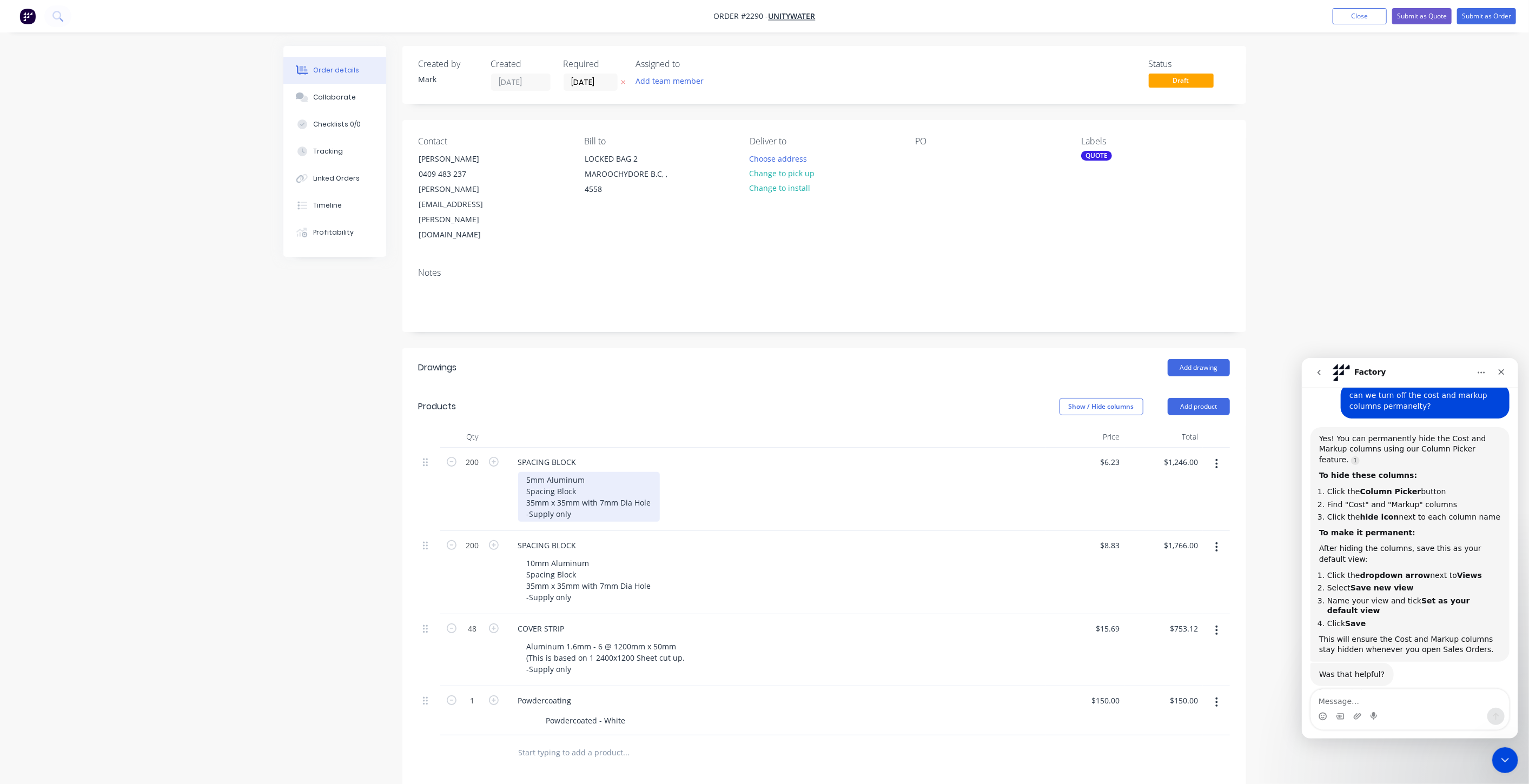
click at [656, 474] on div "5mm Aluminum Spacing Block 35mm x 35mm with 7mm Dia Hole -Supply only" at bounding box center [589, 497] width 142 height 50
click at [1263, 576] on div "Order details Collaborate Checklists 0/0 Tracking Linked Orders Timeline Profit…" at bounding box center [764, 511] width 1529 height 1023
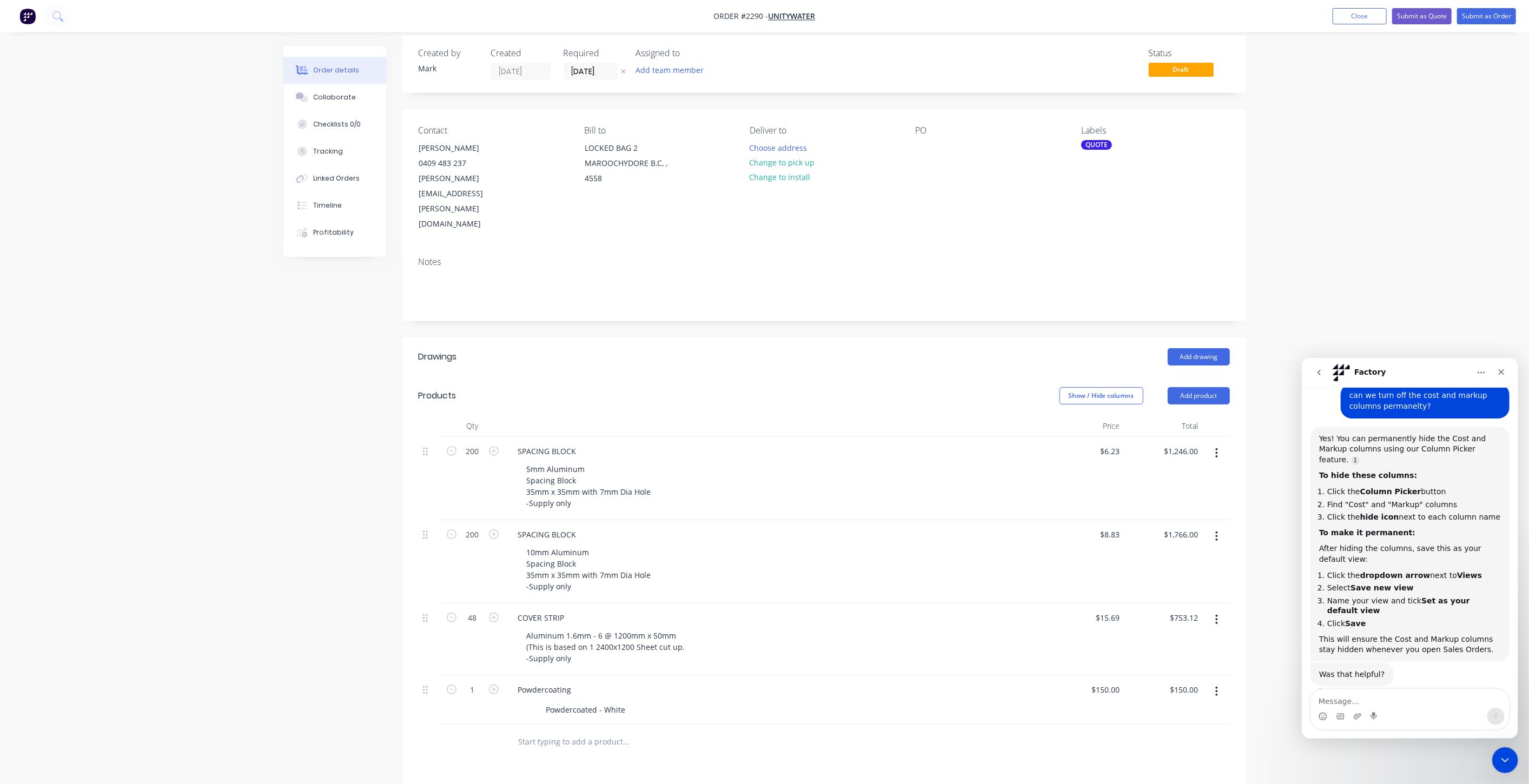
scroll to position [0, 0]
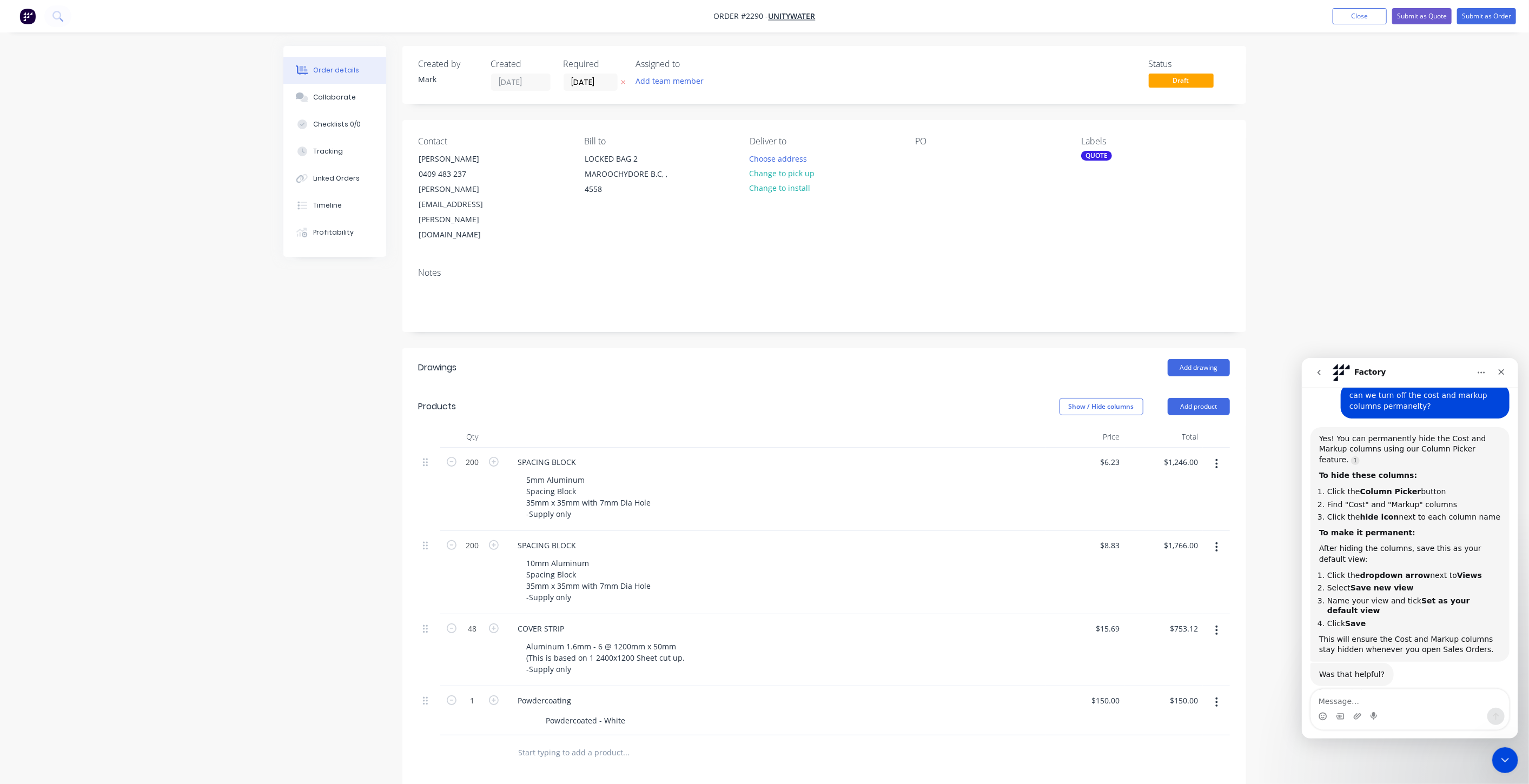
click at [1378, 334] on div "Order details Collaborate Checklists 0/0 Tracking Linked Orders Timeline Profit…" at bounding box center [764, 511] width 1529 height 1023
click at [1502, 371] on icon "Close" at bounding box center [1502, 372] width 6 height 6
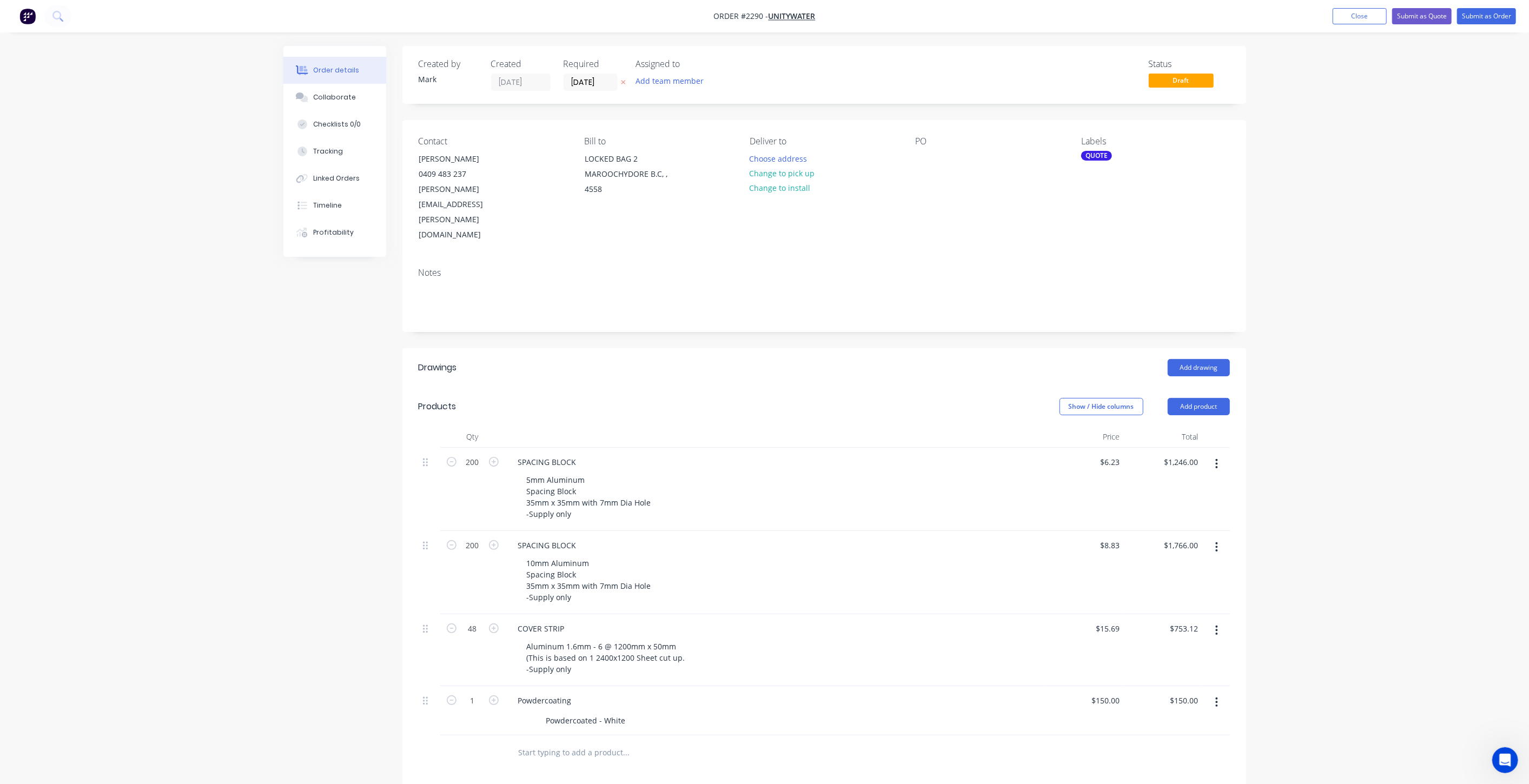
scroll to position [93, 0]
click at [1374, 179] on div "Order details Collaborate Checklists 0/0 Tracking Linked Orders Timeline Profit…" at bounding box center [764, 511] width 1529 height 1023
click at [1423, 19] on button "Submit as Quote" at bounding box center [1423, 16] width 60 height 16
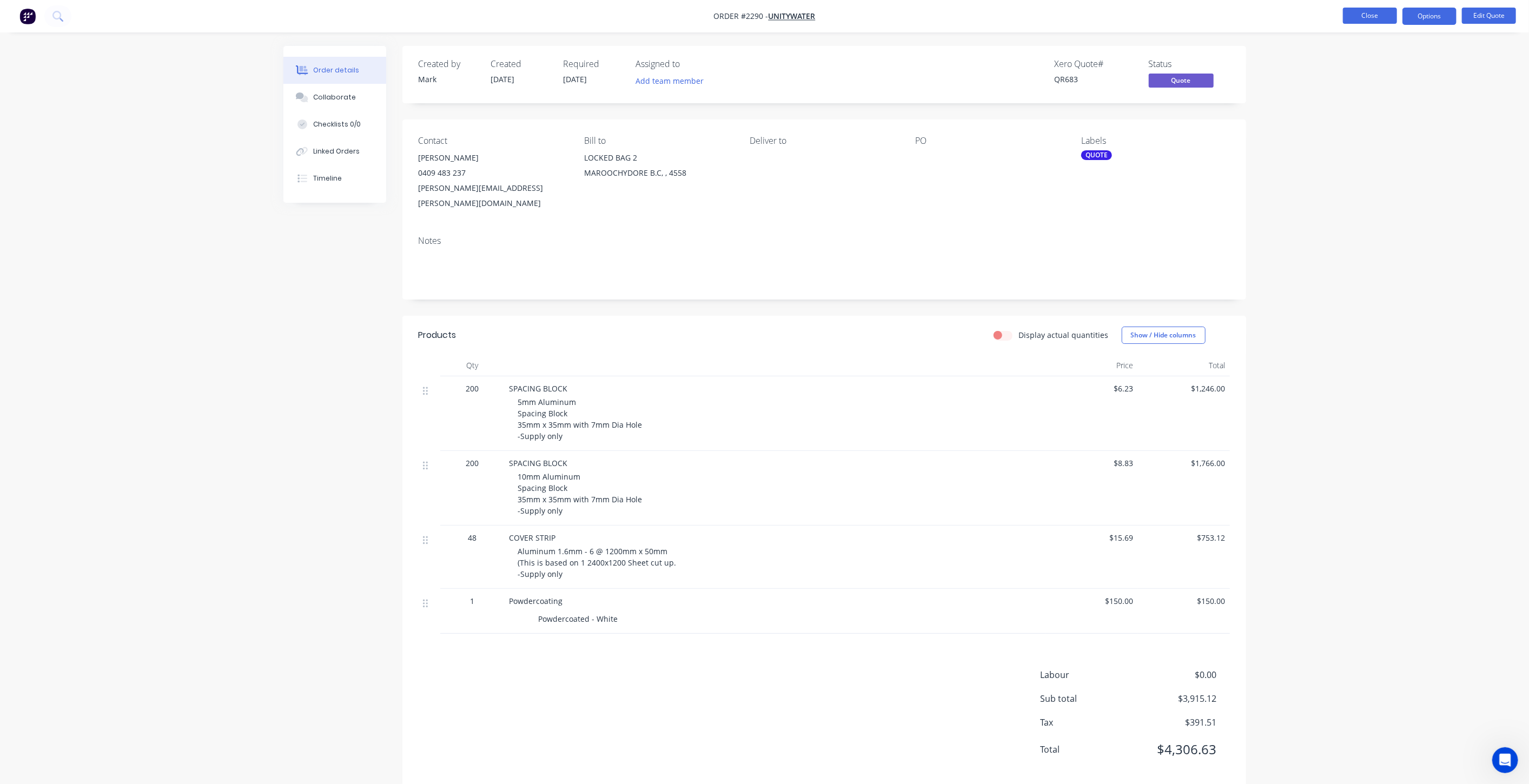
click at [1362, 19] on button "Close" at bounding box center [1370, 16] width 54 height 16
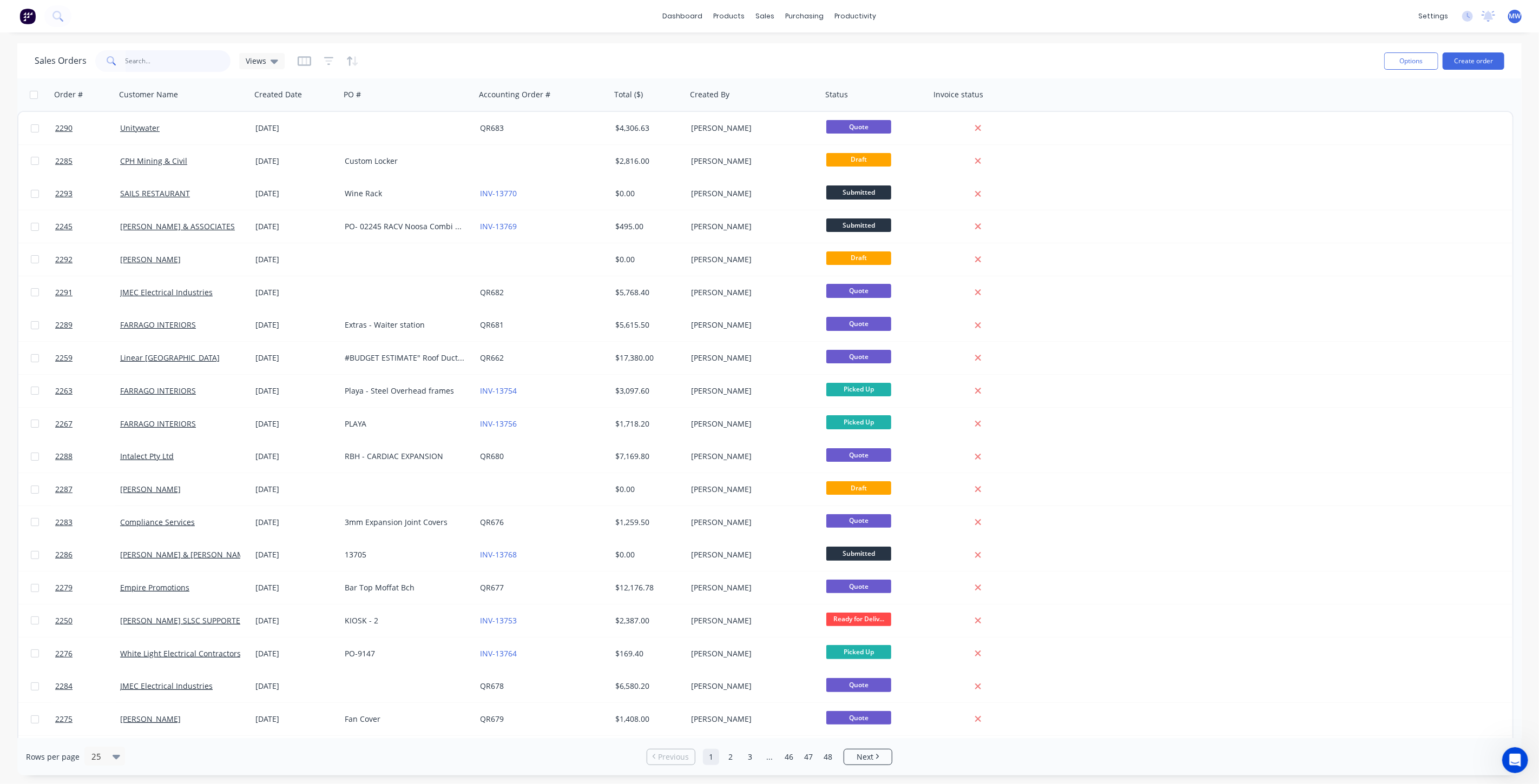
click at [168, 61] on input "text" at bounding box center [179, 61] width 106 height 22
type input "unitywater"
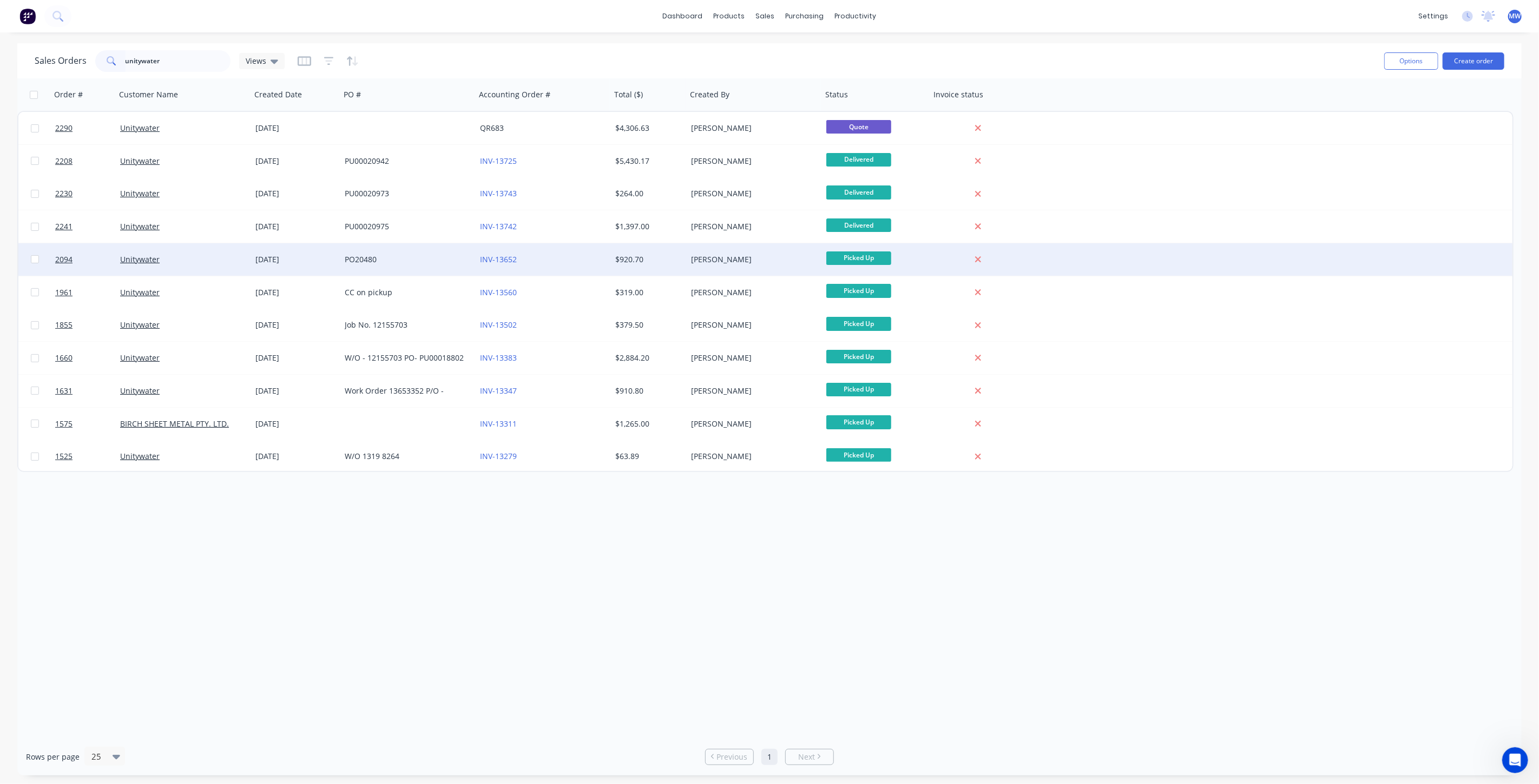
click at [585, 263] on div "INV-13652" at bounding box center [540, 259] width 120 height 11
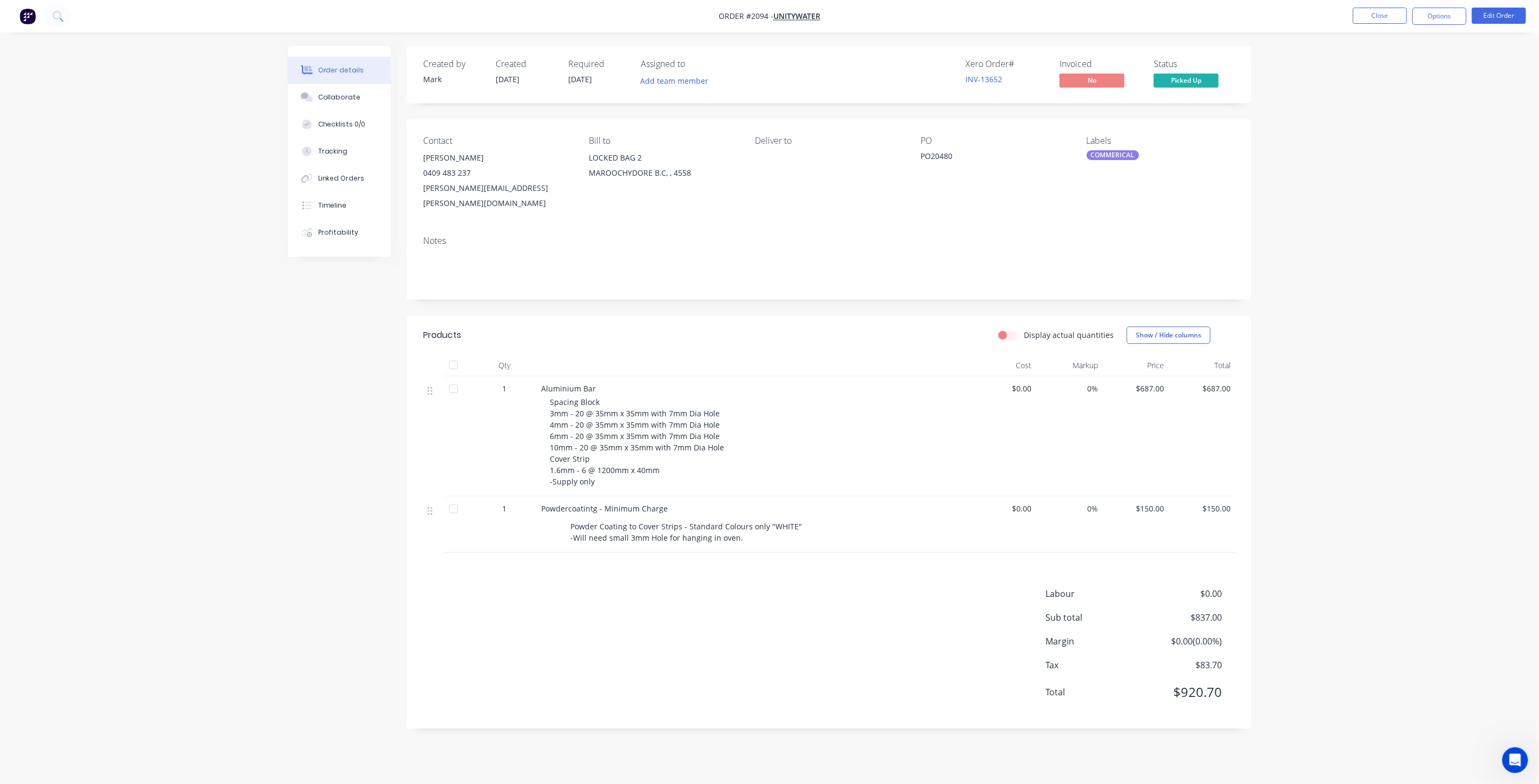
click at [1258, 439] on div "Order details Collaborate Checklists 0/0 Tracking Linked Orders Timeline Profit…" at bounding box center [770, 396] width 985 height 699
click at [1319, 435] on div "Order details Collaborate Checklists 0/0 Tracking Linked Orders Timeline Profit…" at bounding box center [770, 392] width 1539 height 784
click at [1389, 14] on button "Close" at bounding box center [1380, 16] width 54 height 16
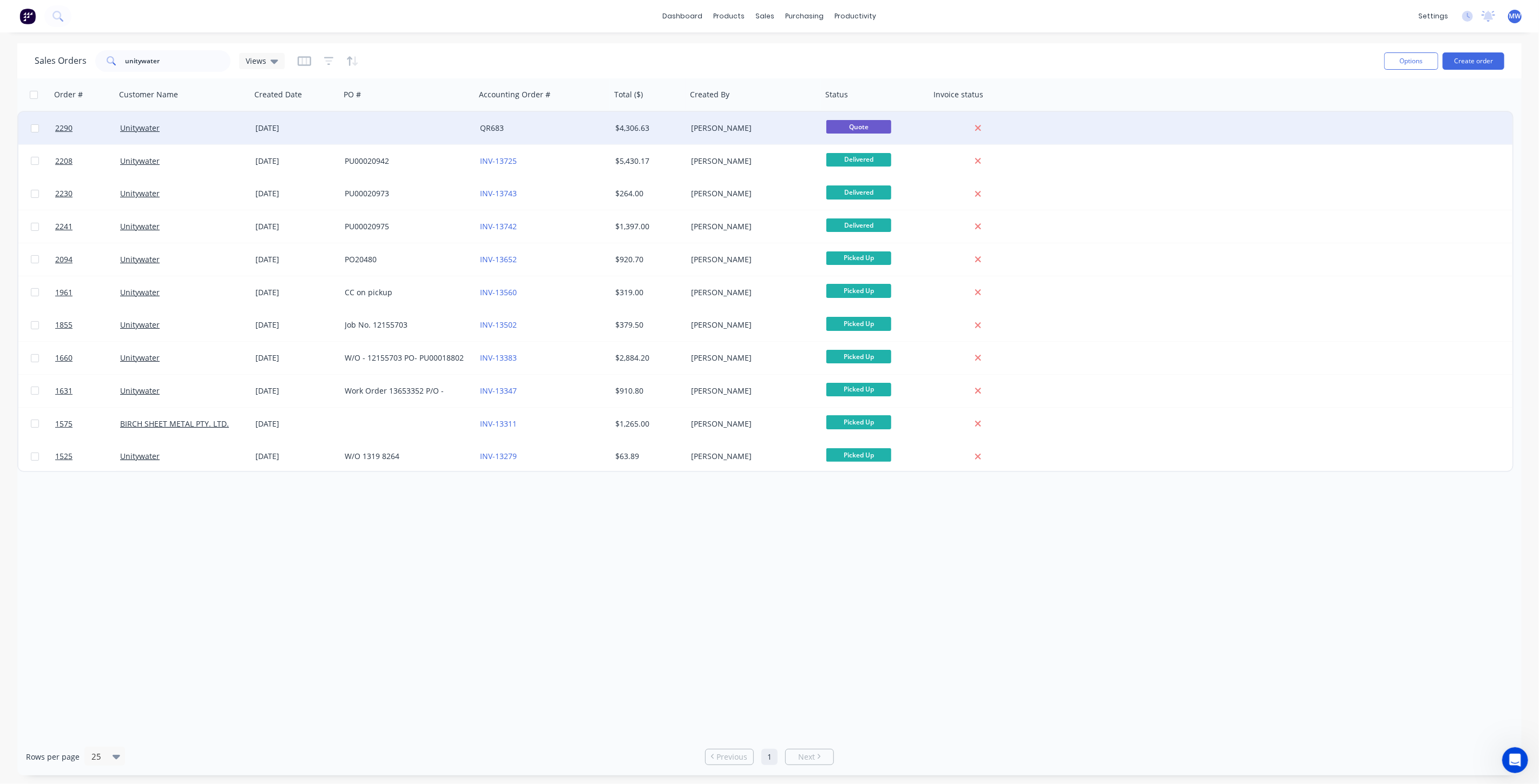
click at [563, 138] on div "QR683" at bounding box center [543, 128] width 135 height 32
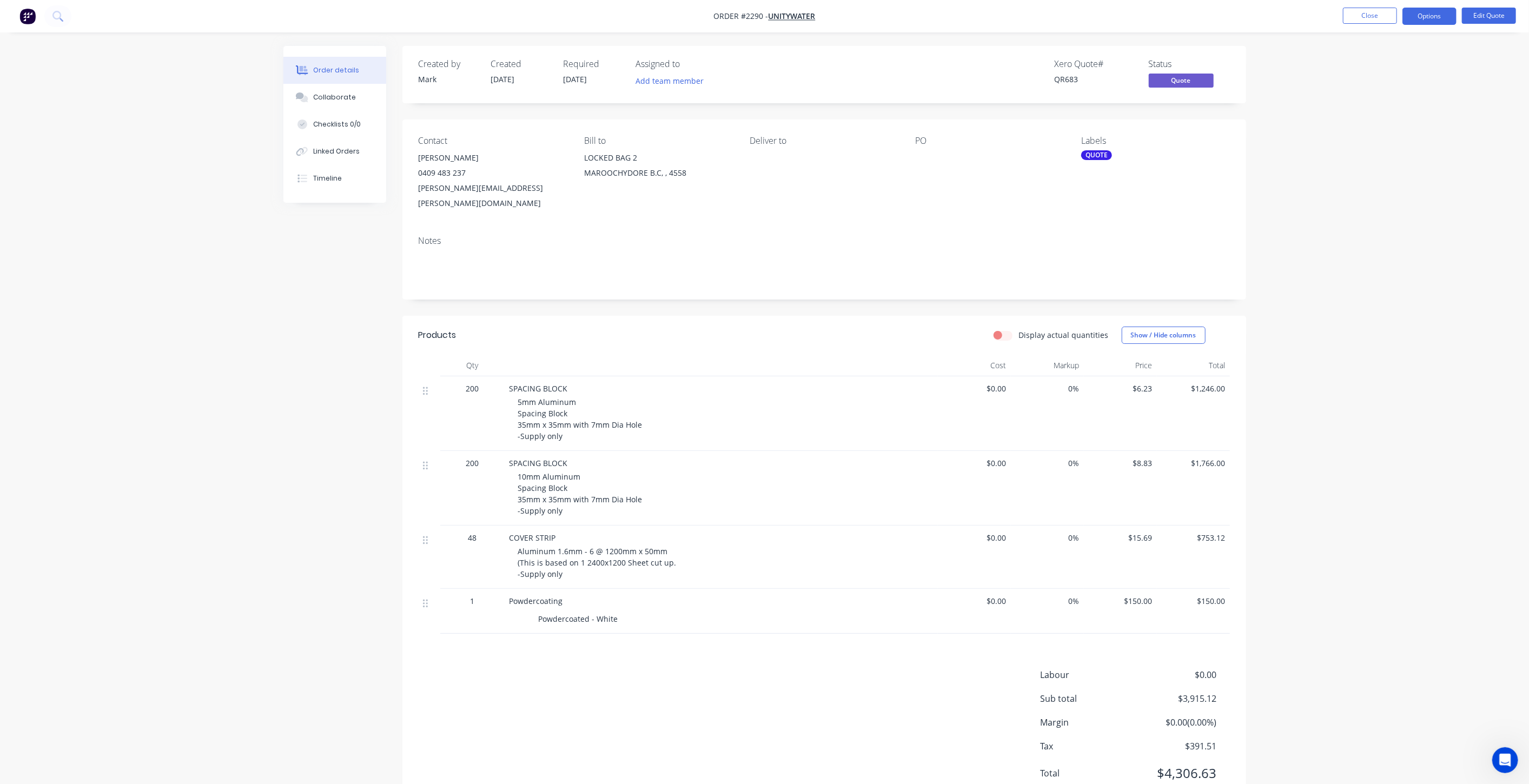
click at [1286, 365] on div "Order details Collaborate Checklists 0/0 Linked Orders Timeline Order details C…" at bounding box center [764, 413] width 1529 height 826
click at [1484, 21] on button "Edit Quote" at bounding box center [1489, 16] width 54 height 16
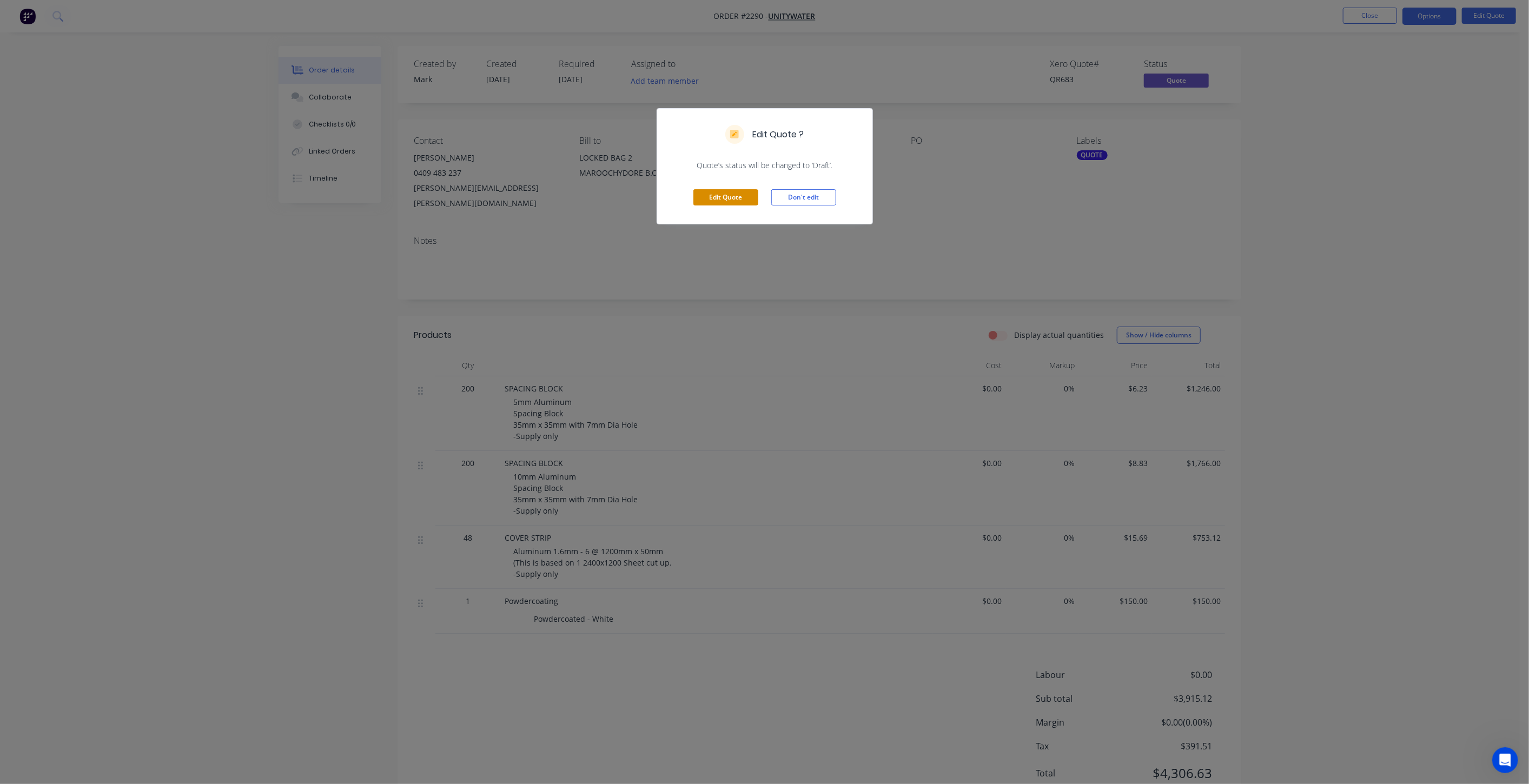
click at [701, 194] on button "Edit Quote" at bounding box center [726, 197] width 65 height 16
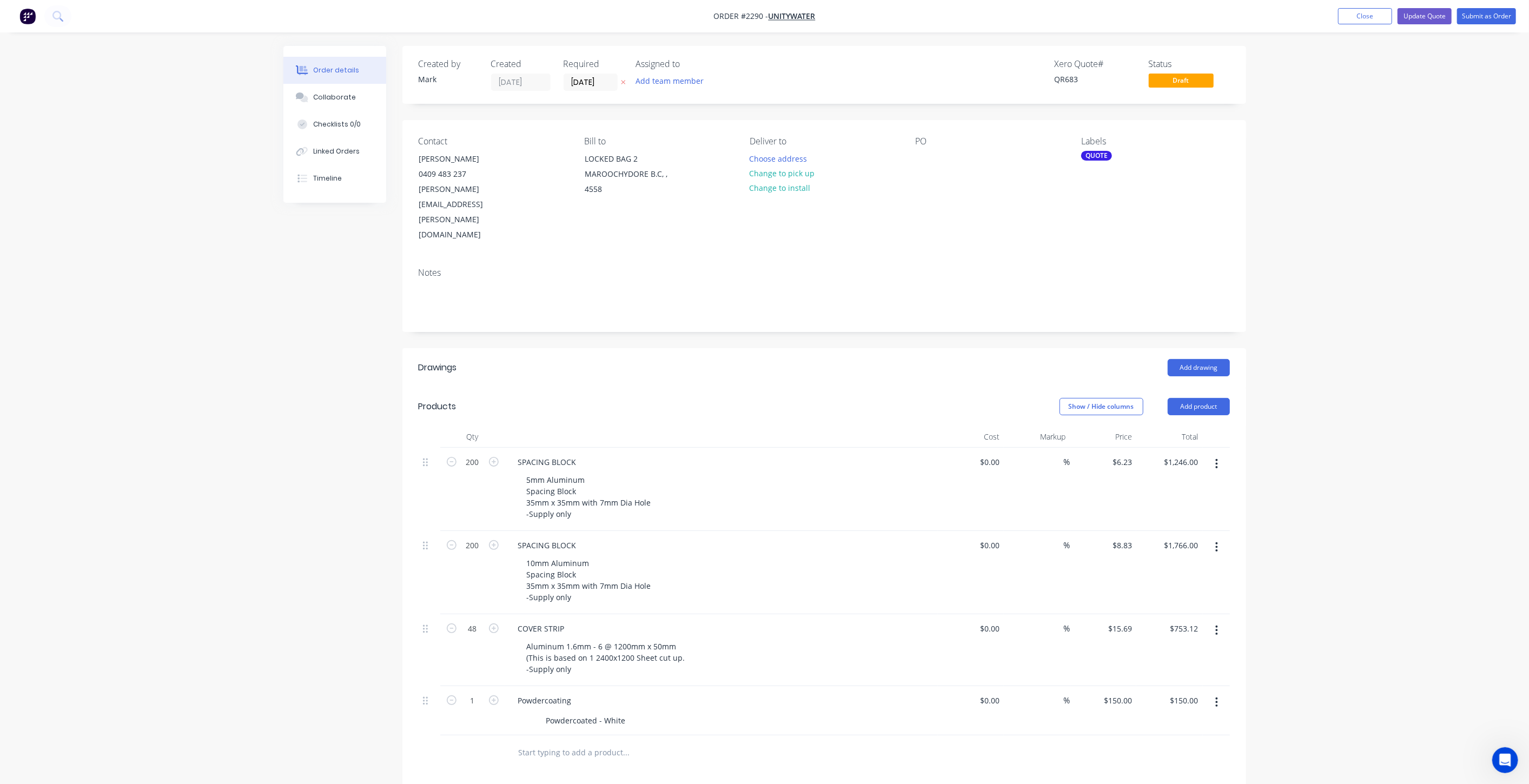
click at [1213, 693] on button "button" at bounding box center [1217, 702] width 26 height 19
click at [1193, 784] on div "Delete" at bounding box center [1179, 796] width 83 height 16
click at [1311, 548] on div "Order details Collaborate Checklists 0/0 Linked Orders Timeline Order details C…" at bounding box center [764, 498] width 1529 height 997
click at [657, 472] on div "5mm Aluminum Spacing Block 35mm x 35mm with 7mm Dia Hole -Supply only" at bounding box center [589, 497] width 142 height 50
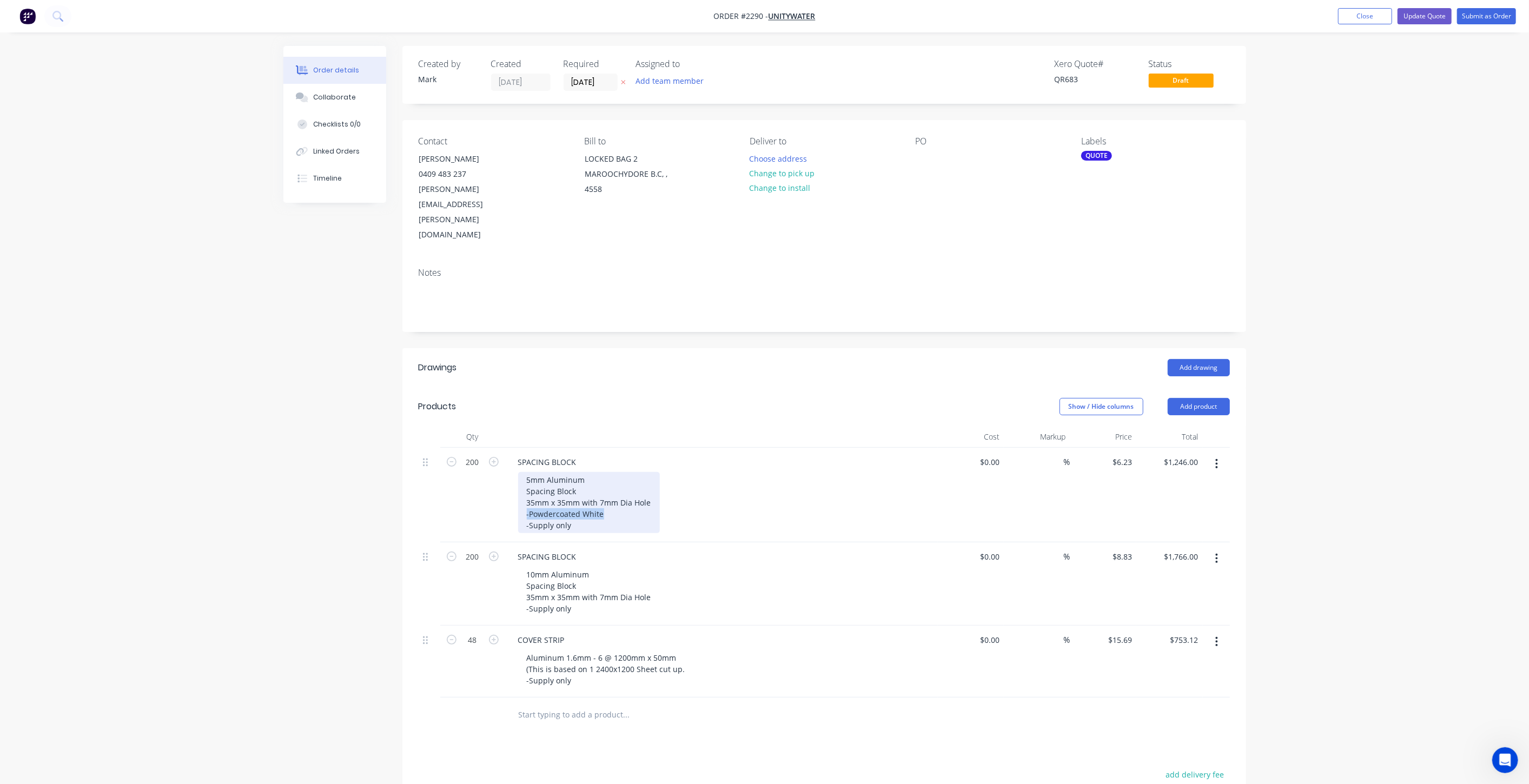
drag, startPoint x: 526, startPoint y: 465, endPoint x: 520, endPoint y: 467, distance: 6.3
click at [520, 472] on div "5mm Aluminum Spacing Block 35mm x 35mm with 7mm Dia Hole -Powdercoated White -S…" at bounding box center [589, 503] width 142 height 61
copy div "-Powdercoated White"
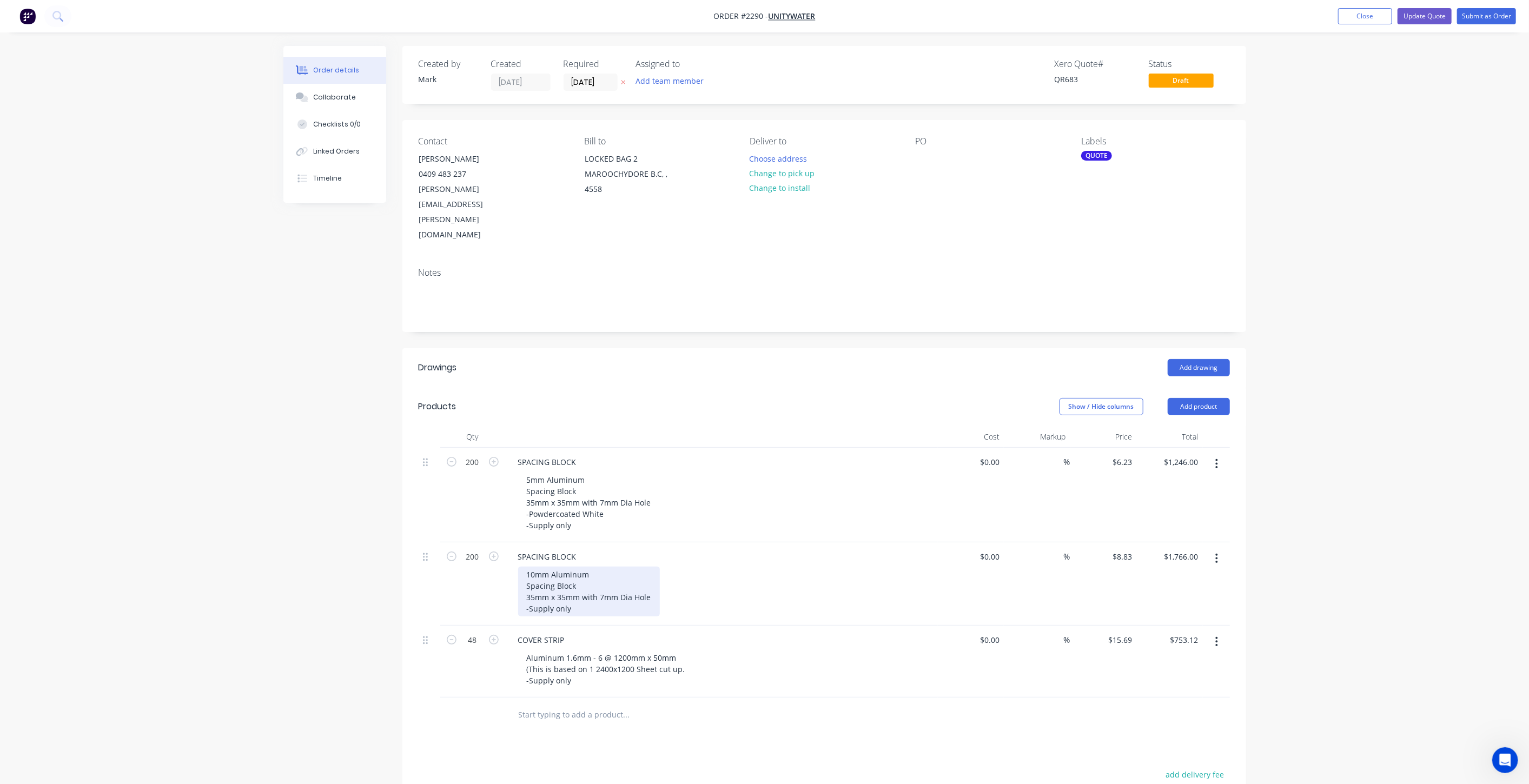
click at [612, 567] on div "10mm Aluminum Spacing Block 35mm x 35mm with 7mm Dia Hole -Supply only" at bounding box center [589, 592] width 142 height 50
click at [650, 567] on div "10mm Aluminum Spacing Block 35mm x 35mm with 7mm Dia Hole -Supply only" at bounding box center [589, 592] width 142 height 50
click at [1309, 521] on div "Order details Collaborate Checklists 0/0 Linked Orders Timeline Order details C…" at bounding box center [764, 510] width 1529 height 1020
drag, startPoint x: 609, startPoint y: 648, endPoint x: 621, endPoint y: 651, distance: 12.4
click at [609, 661] on div "Aluminum 1.6mm - 6 @ 1200mm x 50mm (This is based on 1 2400x1200 Sheet cut up. …" at bounding box center [607, 681] width 178 height 39
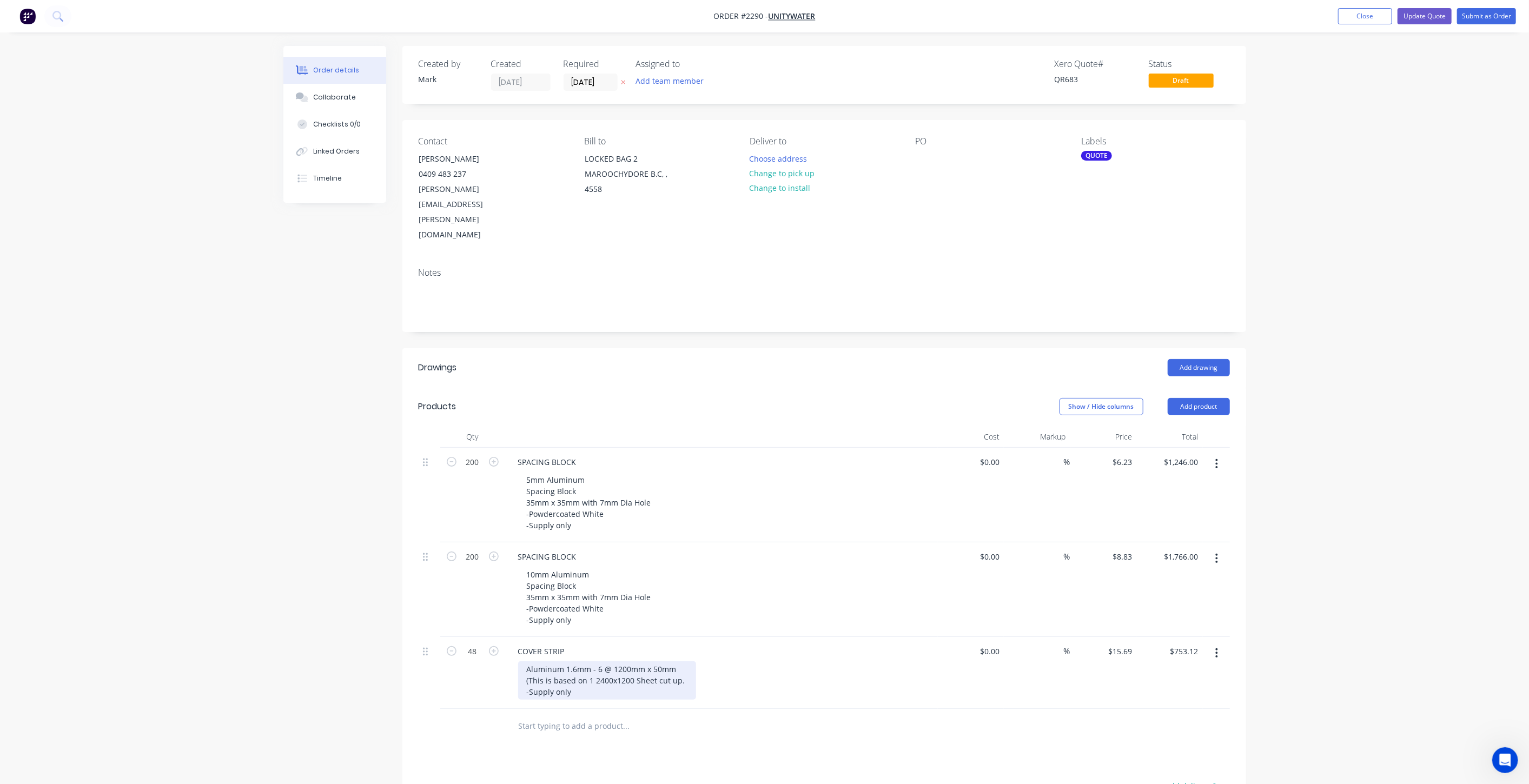
click at [686, 661] on div "Aluminum 1.6mm - 6 @ 1200mm x 50mm (This is based on 1 2400x1200 Sheet cut up. …" at bounding box center [607, 681] width 178 height 39
drag, startPoint x: 681, startPoint y: 633, endPoint x: 518, endPoint y: 637, distance: 163.0
click at [518, 661] on div "Aluminum 1.6mm - 6 @ 1200mm x 50mm (This is based on 1 2400x1200 Sheet cut up) …" at bounding box center [606, 686] width 176 height 50
click at [1319, 576] on div "Order details Collaborate Checklists 0/0 Linked Orders Timeline Order details C…" at bounding box center [764, 510] width 1529 height 1020
drag, startPoint x: 1455, startPoint y: 416, endPoint x: 1449, endPoint y: 416, distance: 6.0
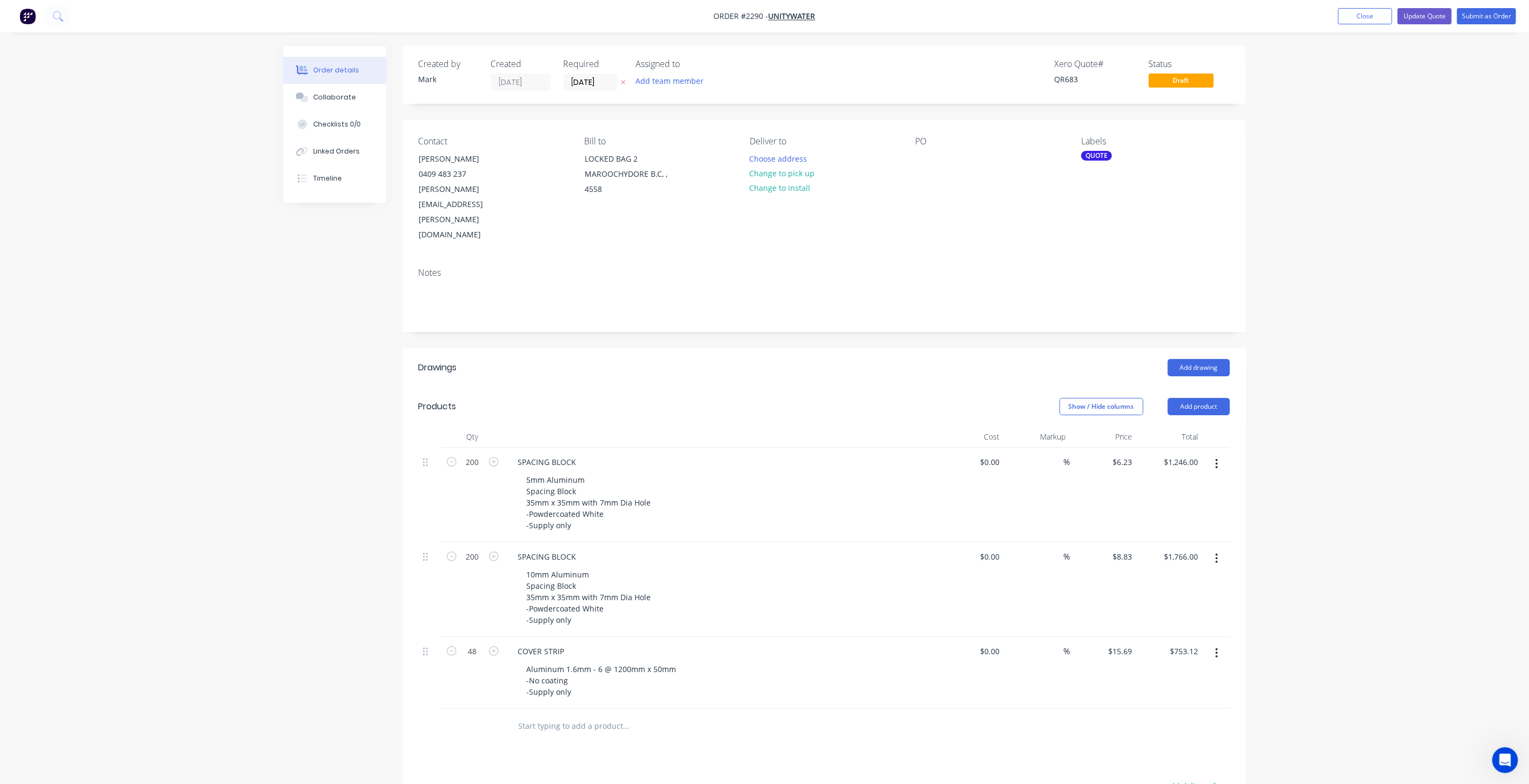
click at [1454, 416] on div "Order details Collaborate Checklists 0/0 Linked Orders Timeline Order details C…" at bounding box center [764, 510] width 1529 height 1020
click at [596, 661] on div "Aluminum 1.6mm - 6 @ 1200mm x 50mm -No coating -Supply only" at bounding box center [603, 681] width 169 height 39
click at [1351, 436] on div "Order details Collaborate Checklists 0/0 Linked Orders Timeline Order details C…" at bounding box center [764, 510] width 1529 height 1020
click at [1428, 19] on button "Update Quote" at bounding box center [1424, 16] width 54 height 16
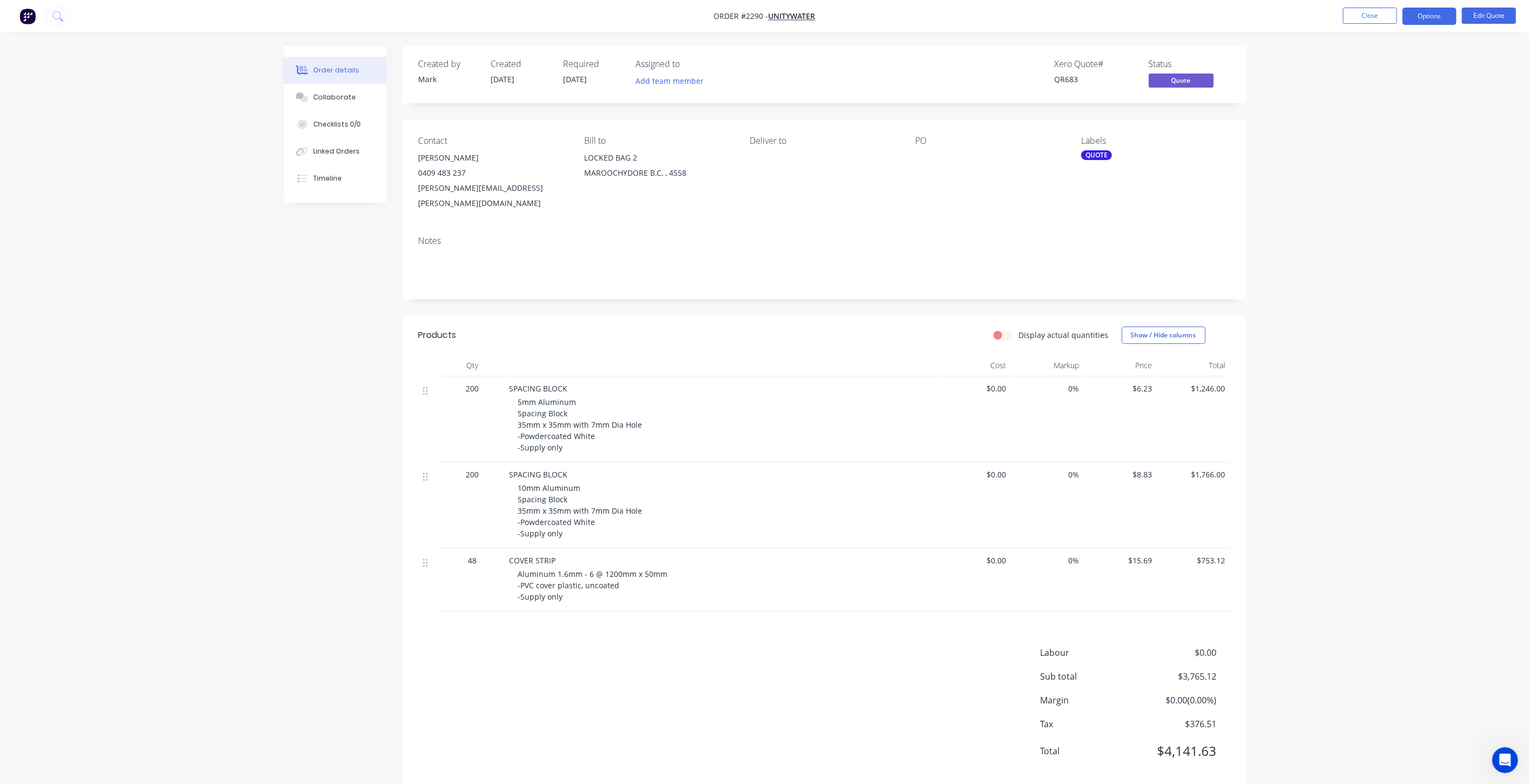
click at [1272, 298] on div "Order details Collaborate Checklists 0/0 Linked Orders Timeline Order details C…" at bounding box center [764, 402] width 1529 height 805
click at [1358, 17] on button "Close" at bounding box center [1370, 16] width 54 height 16
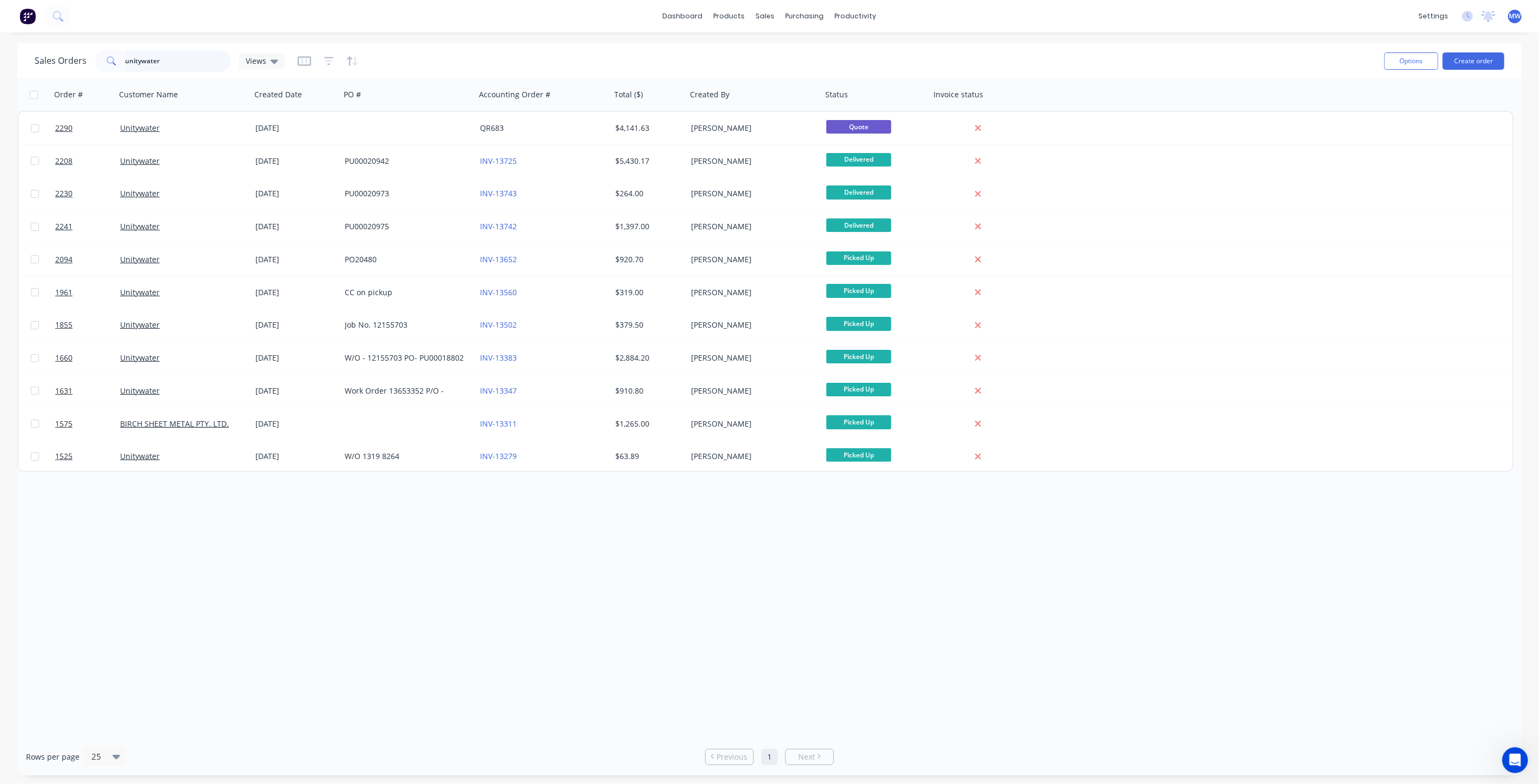
drag, startPoint x: 182, startPoint y: 67, endPoint x: 31, endPoint y: 68, distance: 151.0
click at [31, 68] on div "Sales Orders unitywater Views Options Create order" at bounding box center [770, 61] width 1505 height 35
type input "spotless"
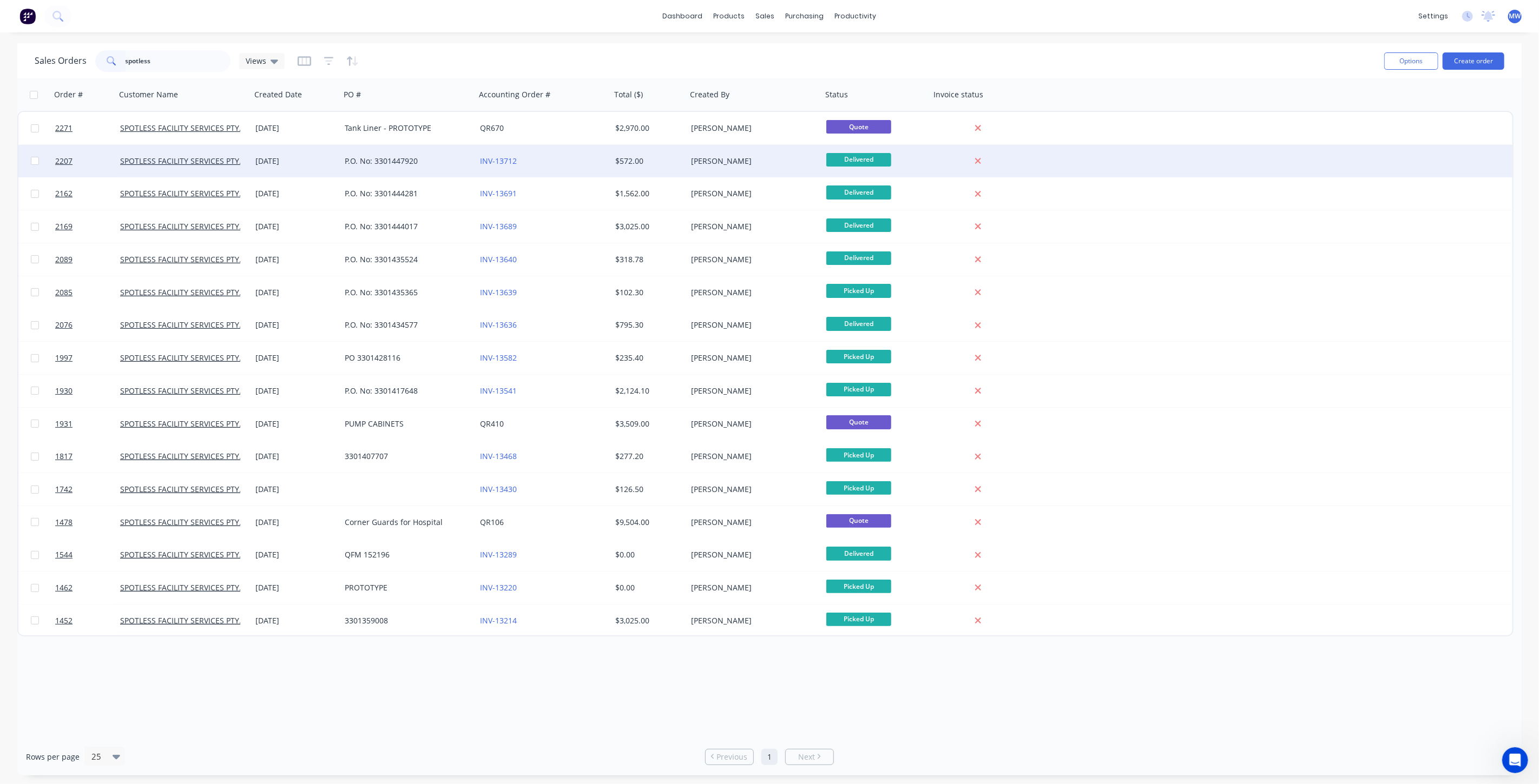
click at [445, 173] on div "P.O. No: 3301447920" at bounding box center [408, 161] width 135 height 32
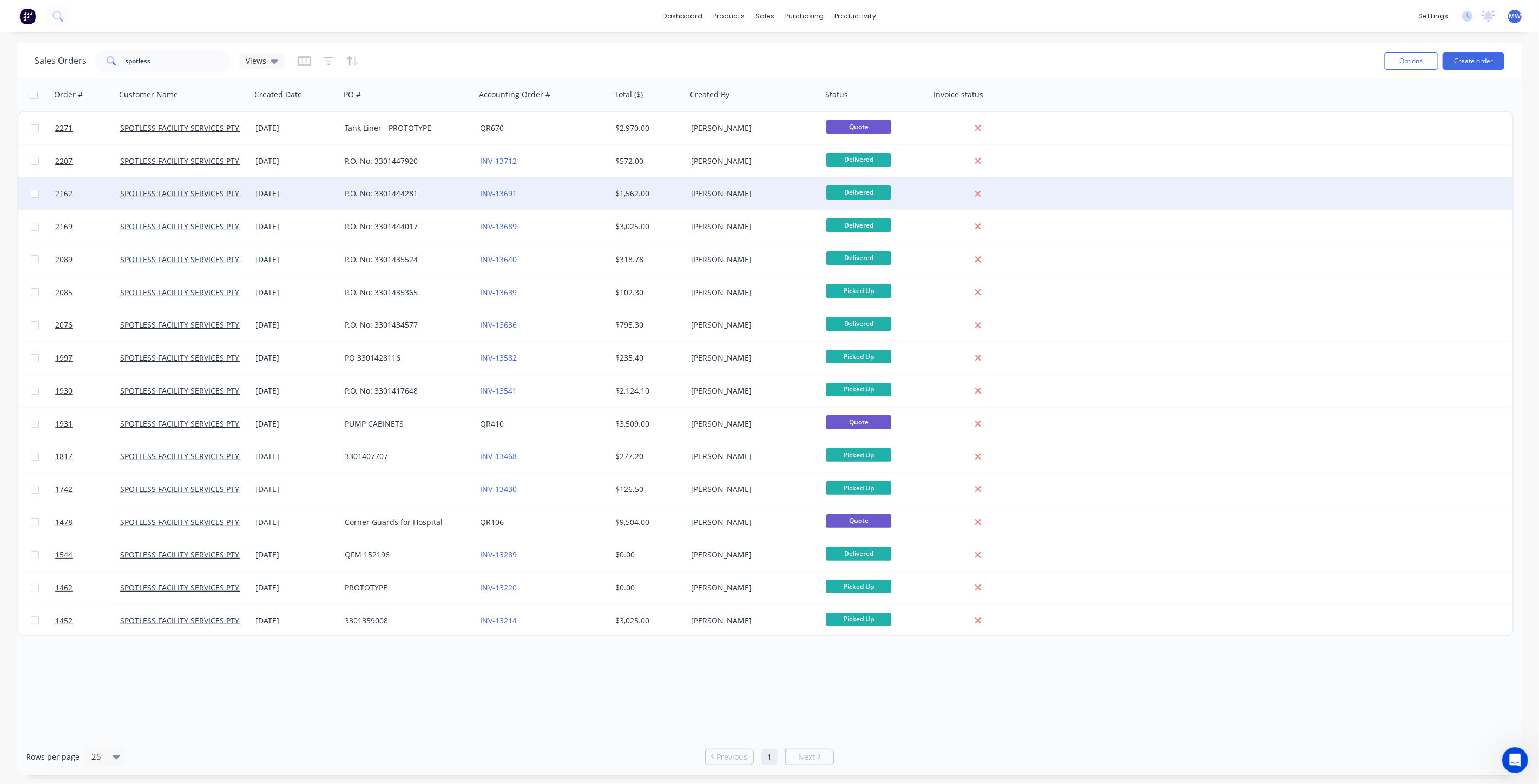
click at [395, 200] on div "P.O. No: 3301444281" at bounding box center [408, 194] width 135 height 32
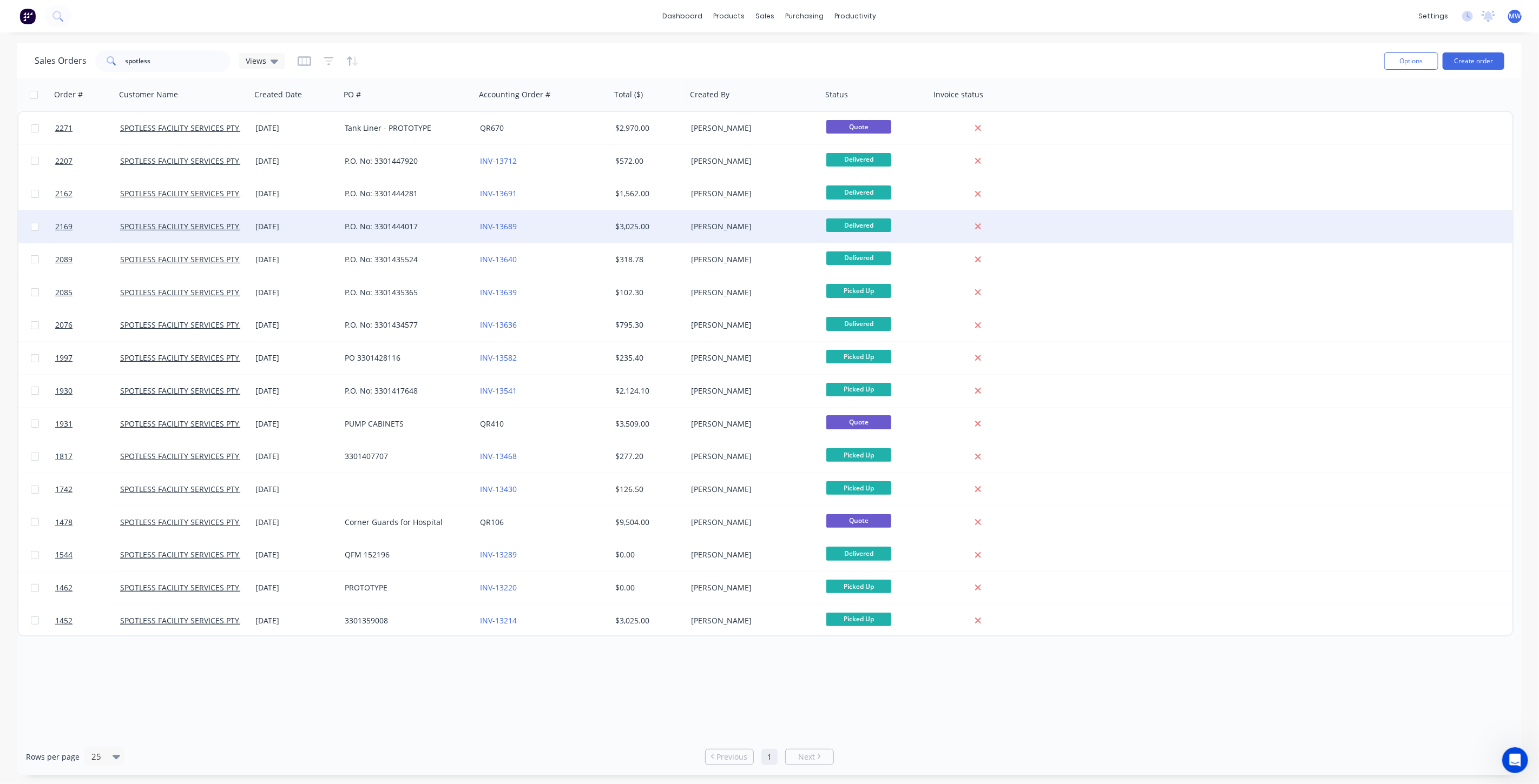
click at [445, 228] on div "P.O. No: 3301444017" at bounding box center [405, 226] width 120 height 11
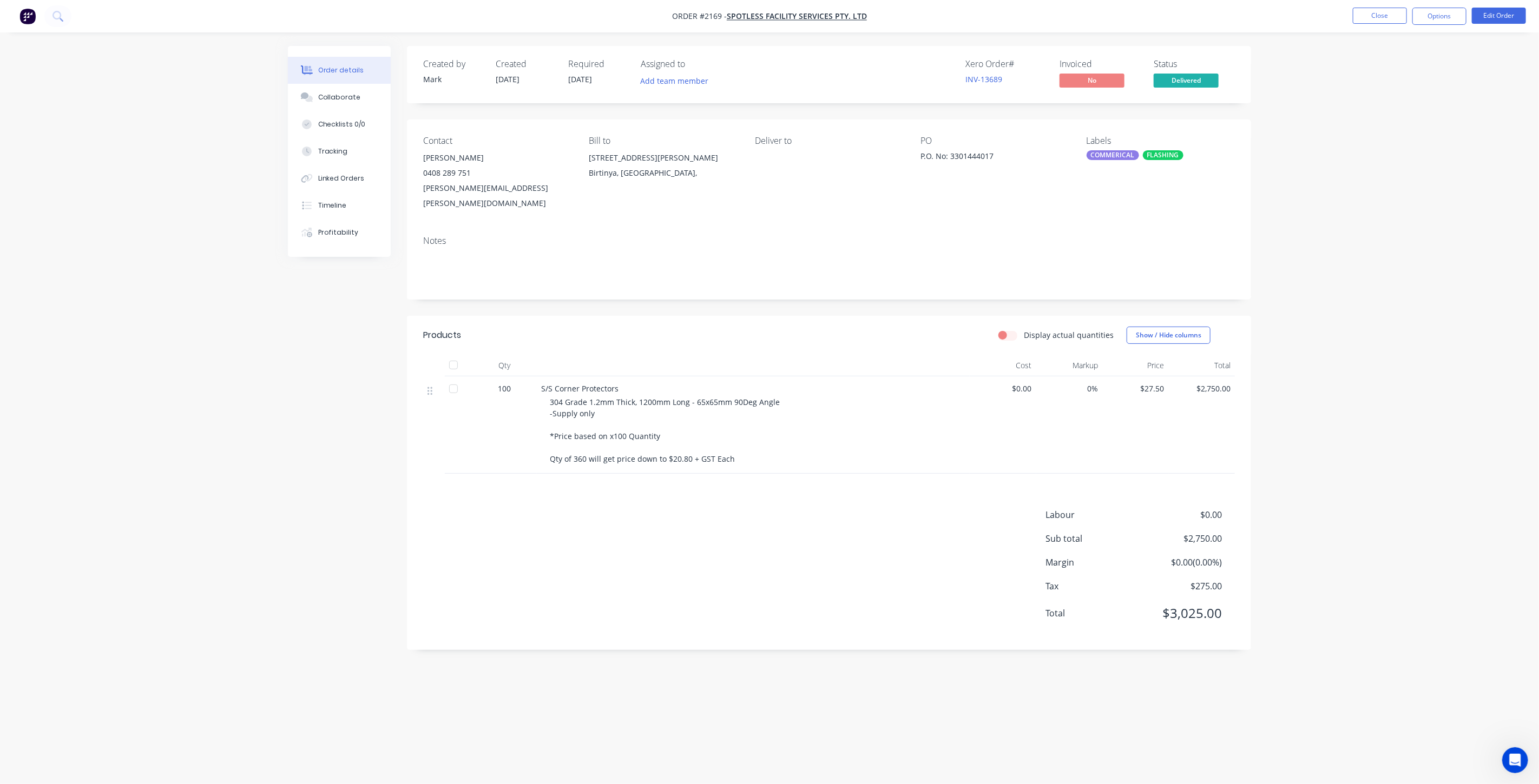
click at [1330, 370] on div "Order details Collaborate Checklists 0/0 Tracking Linked Orders Timeline Profit…" at bounding box center [770, 392] width 1539 height 784
drag, startPoint x: 1294, startPoint y: 226, endPoint x: 1297, endPoint y: 219, distance: 7.6
click at [1294, 226] on div "Order details Collaborate Checklists 0/0 Tracking Linked Orders Timeline Profit…" at bounding box center [770, 392] width 1539 height 784
click at [1393, 18] on button "Close" at bounding box center [1380, 16] width 54 height 16
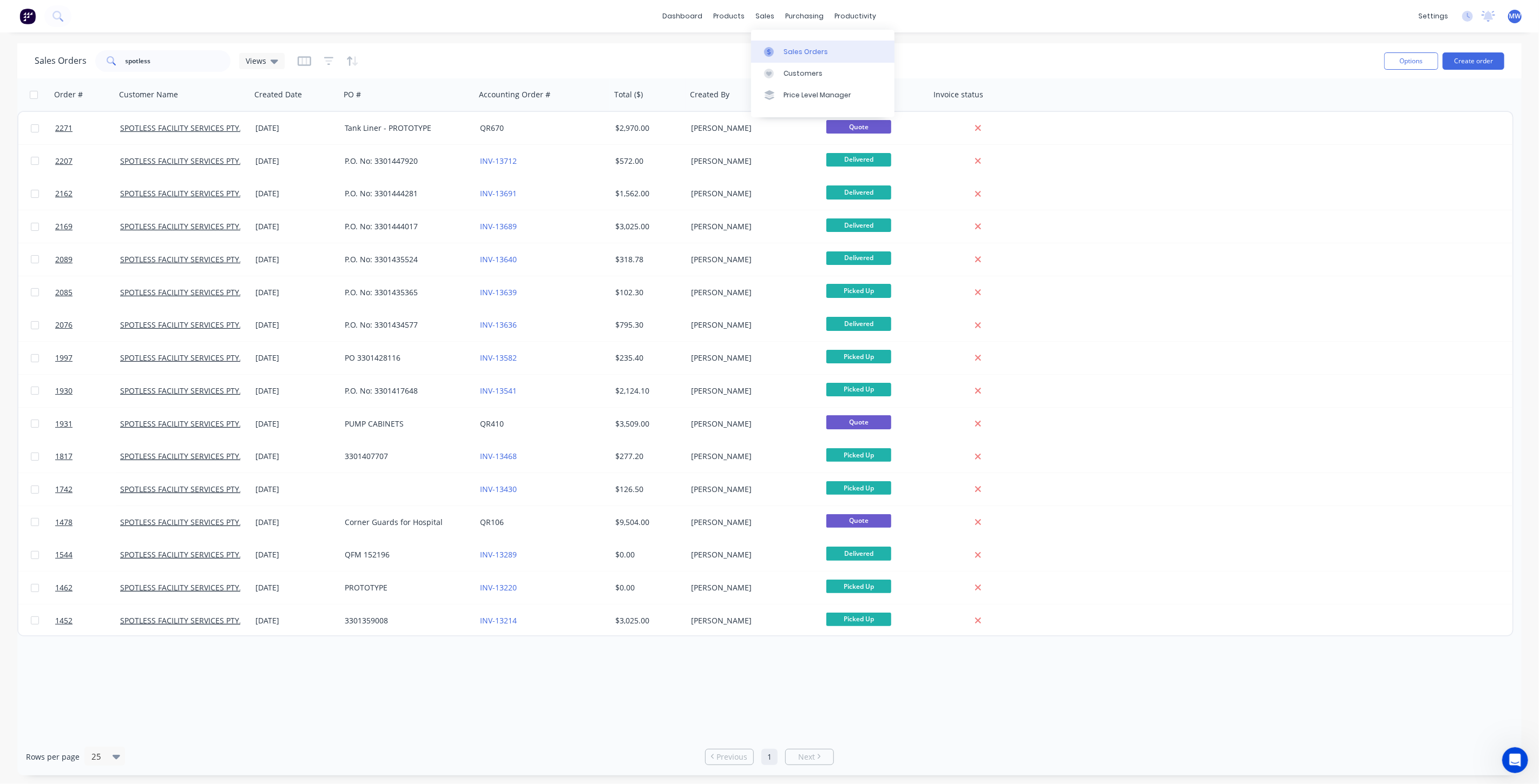
click at [789, 47] on div "Sales Orders" at bounding box center [806, 52] width 44 height 10
drag, startPoint x: 158, startPoint y: 67, endPoint x: 105, endPoint y: 56, distance: 54.1
click at [138, 65] on input "spotless" at bounding box center [179, 61] width 106 height 22
type input "s"
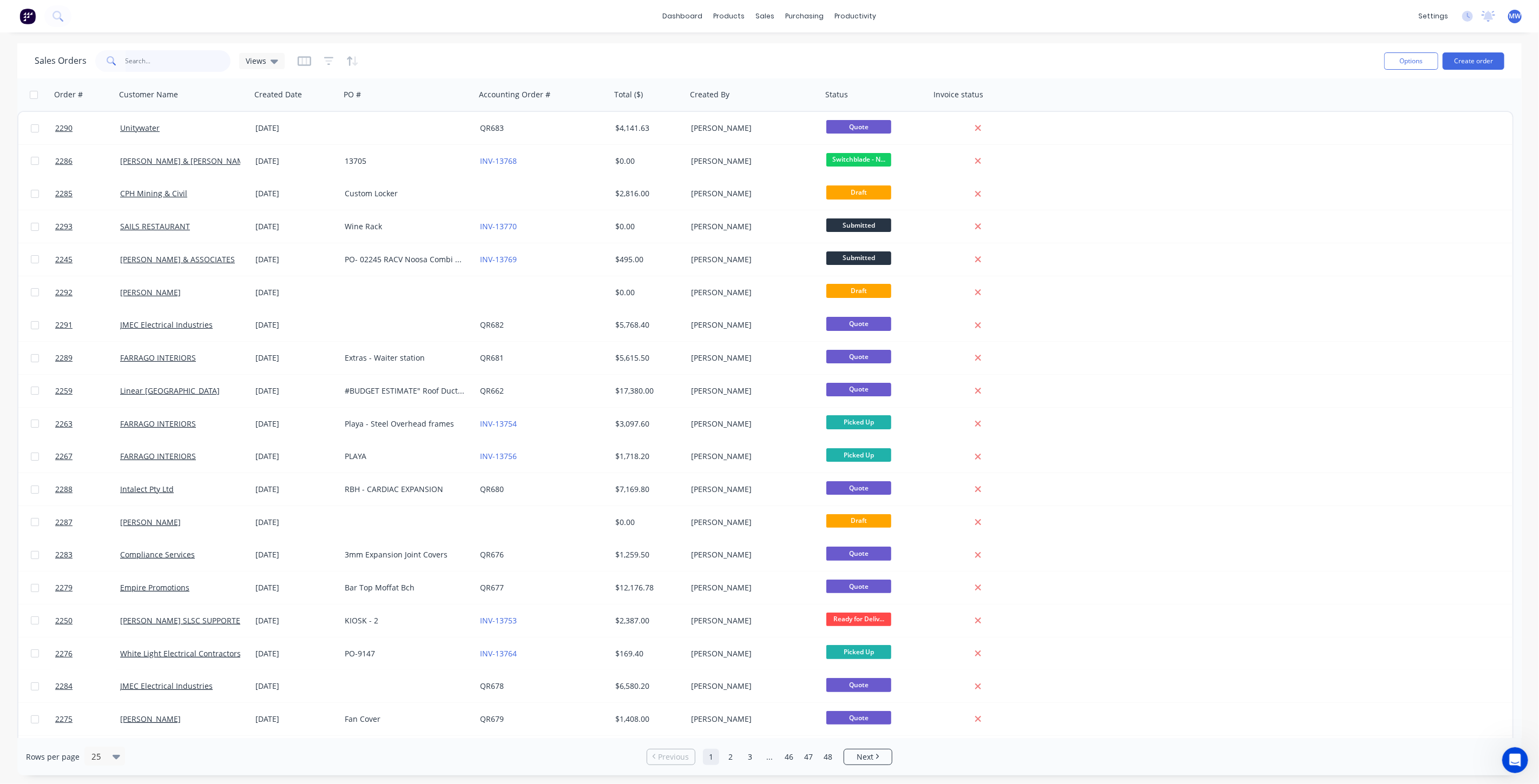
scroll to position [573, 0]
click at [174, 62] on input "text" at bounding box center [179, 61] width 106 height 22
type input "cinc"
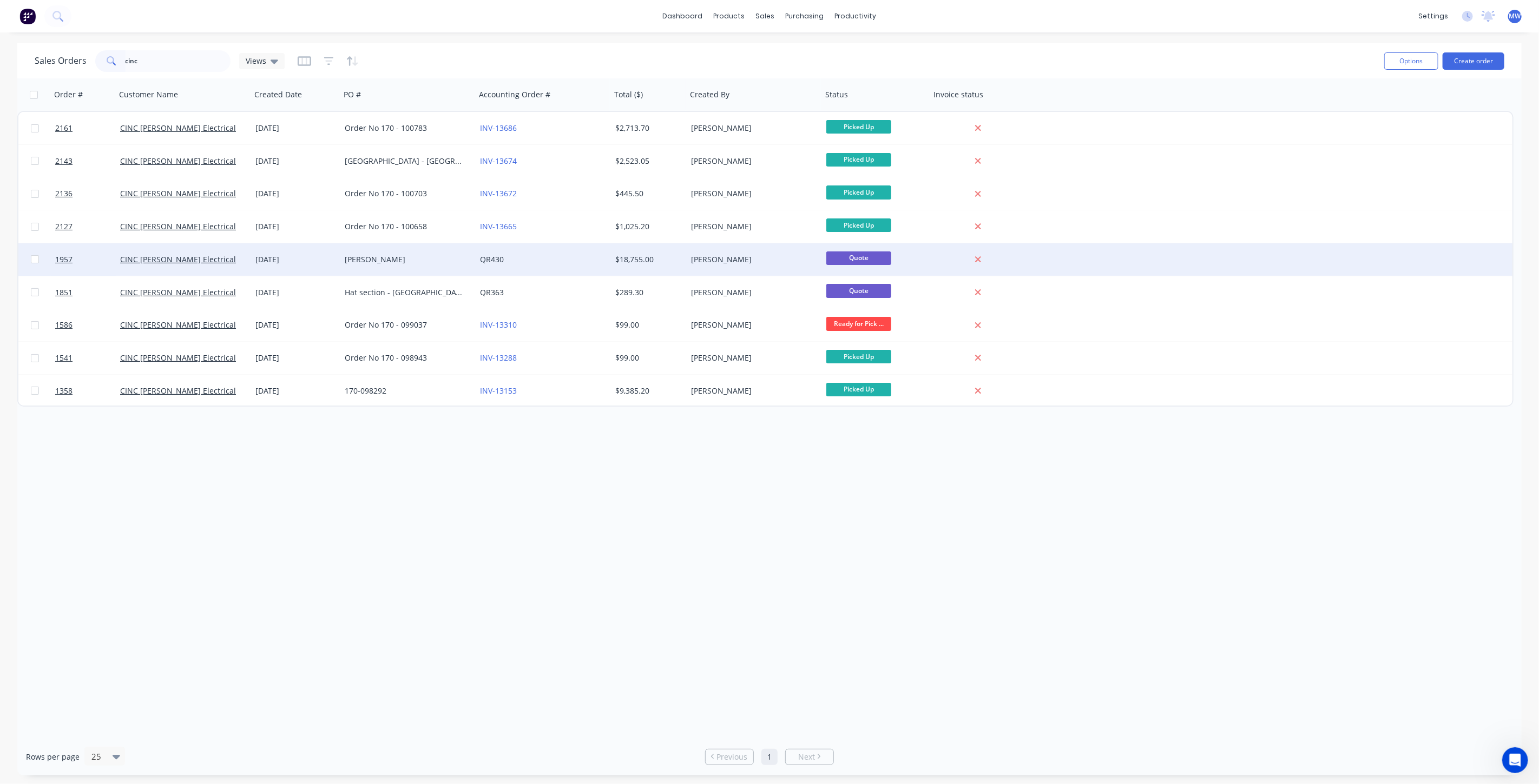
click at [427, 262] on div "[PERSON_NAME]" at bounding box center [405, 259] width 120 height 11
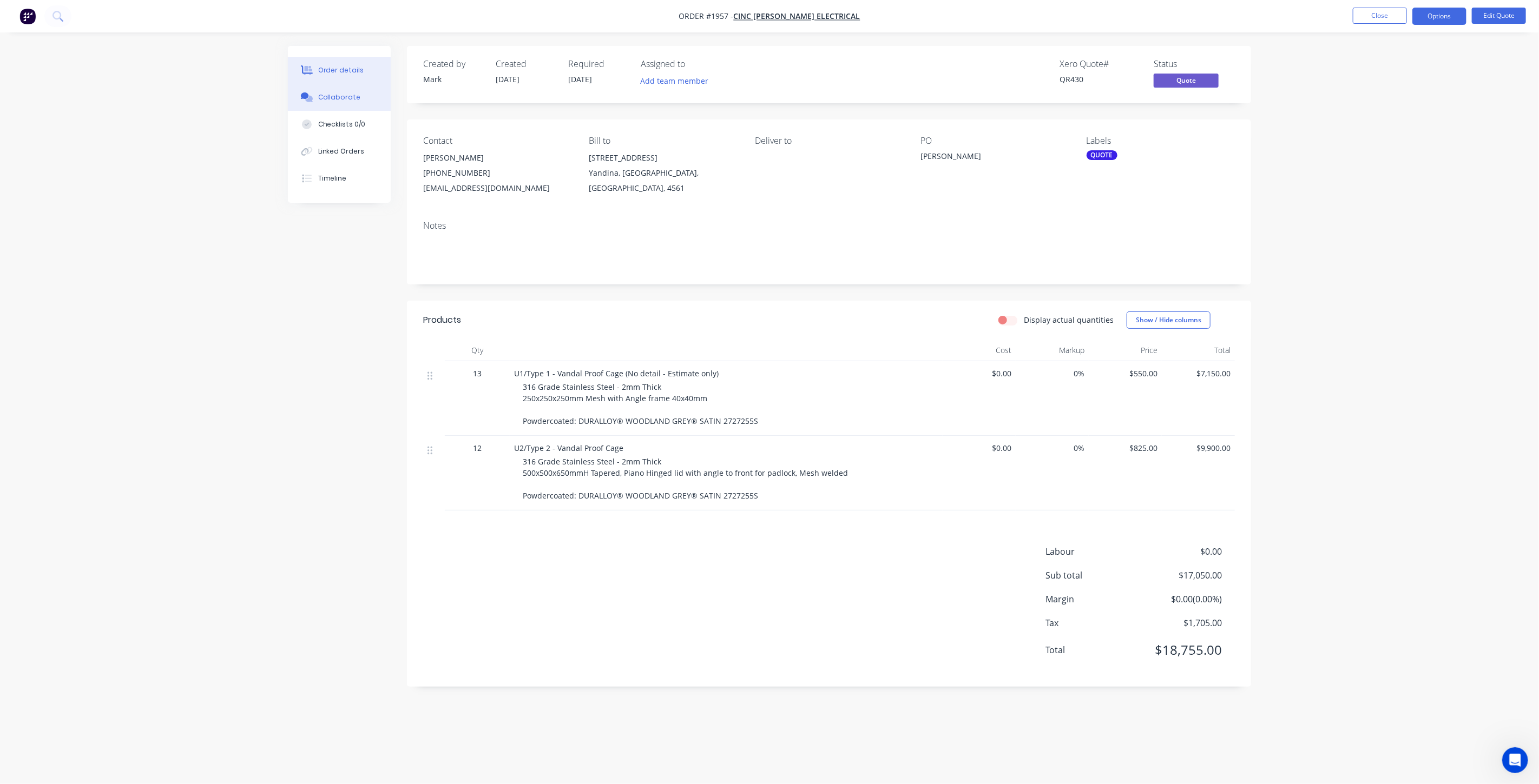
click at [354, 96] on div "Collaborate" at bounding box center [339, 98] width 43 height 10
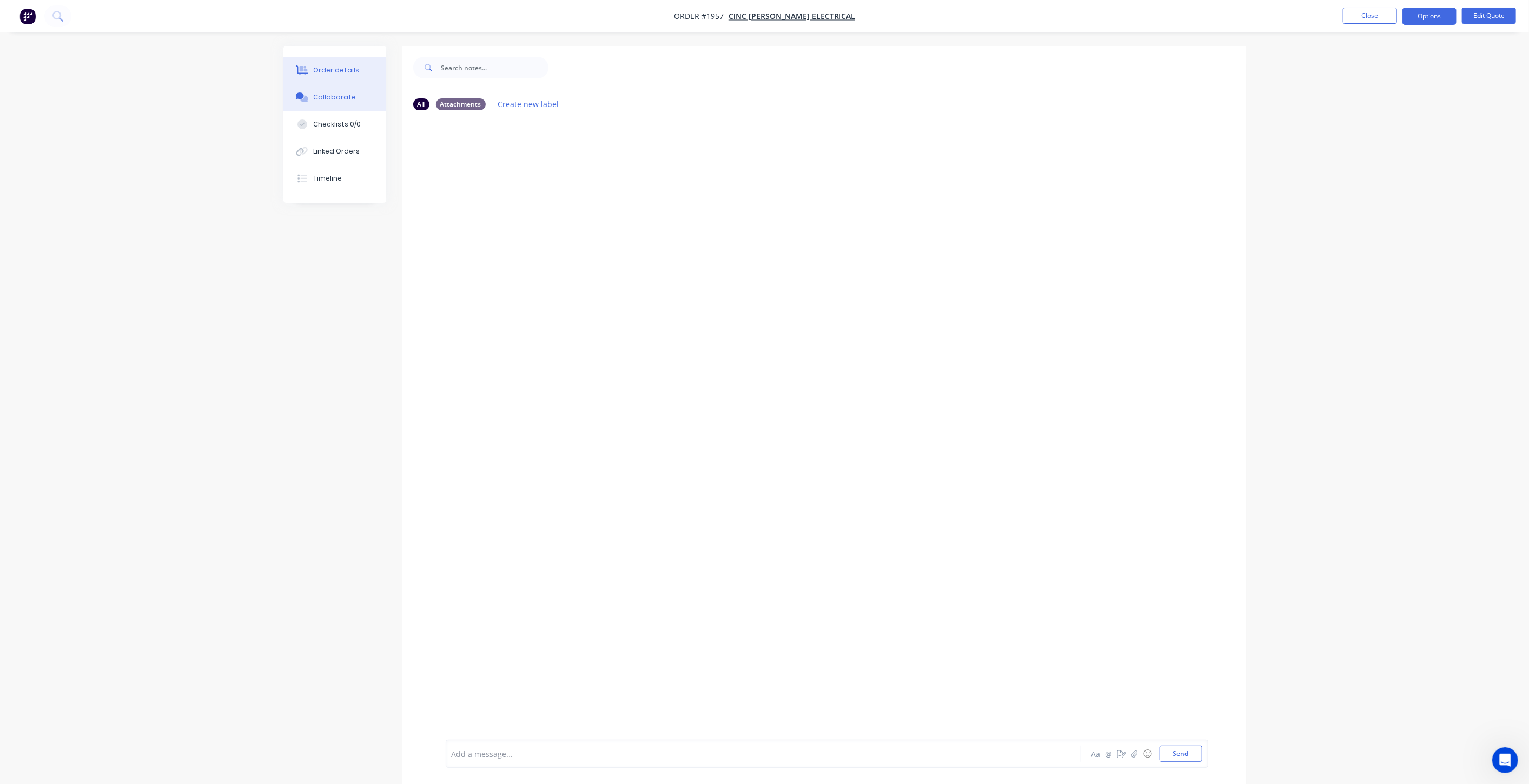
click at [338, 64] on button "Order details" at bounding box center [335, 70] width 103 height 27
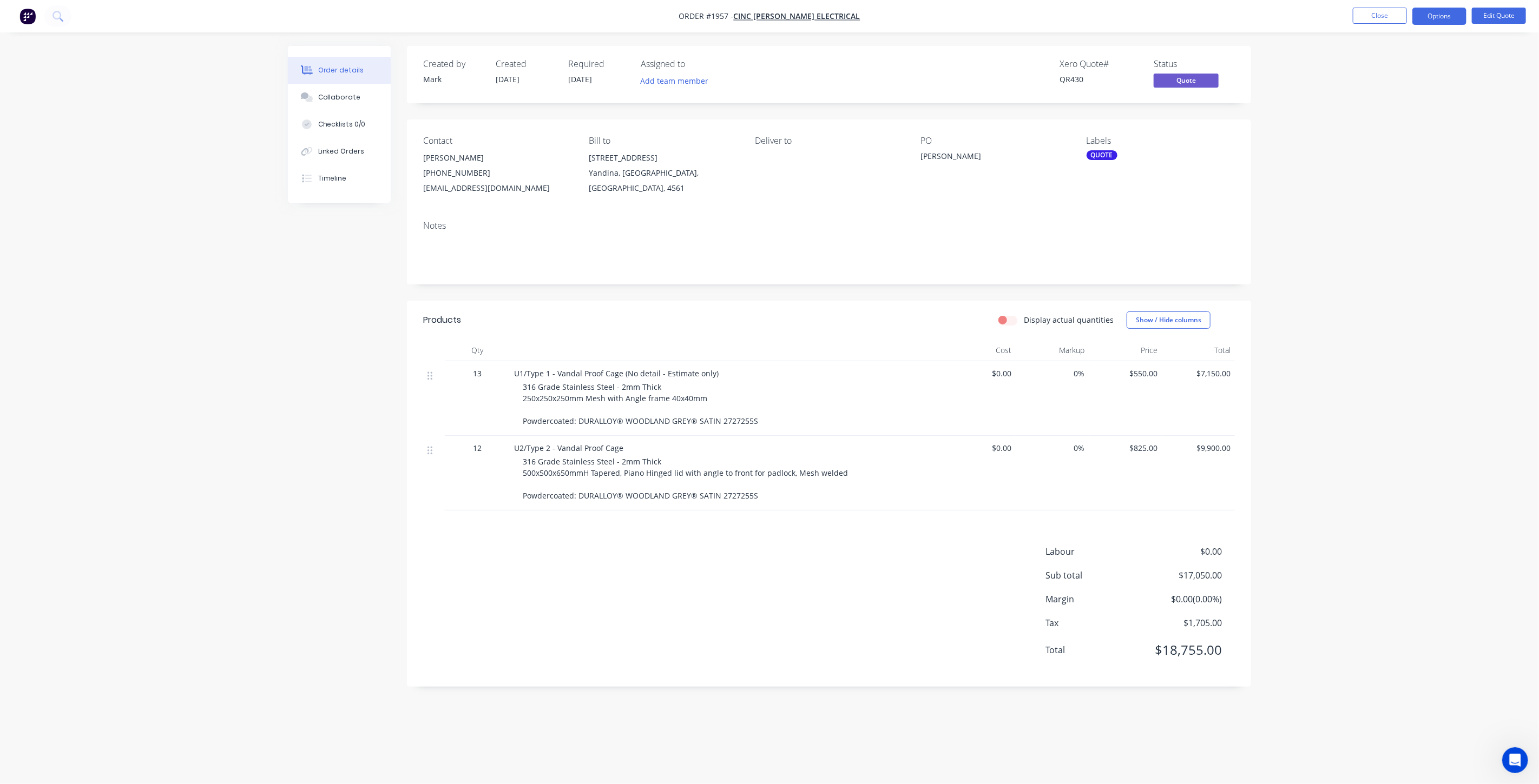
click at [1385, 391] on div "Order details Collaborate Checklists 0/0 Linked Orders Timeline Order details C…" at bounding box center [770, 392] width 1539 height 784
click at [1359, 417] on div "Order details Collaborate Checklists 0/0 Linked Orders Timeline Order details C…" at bounding box center [770, 392] width 1539 height 784
click at [235, 426] on div "Order details Collaborate Checklists 0/0 Linked Orders Timeline Order details C…" at bounding box center [770, 392] width 1539 height 784
click at [601, 391] on span "316 Grade Stainless Steel - 2mm Thick 250x250x250mm Mesh with Angle frame 40x40…" at bounding box center [641, 404] width 235 height 44
drag, startPoint x: 1232, startPoint y: 375, endPoint x: 1262, endPoint y: 386, distance: 32.0
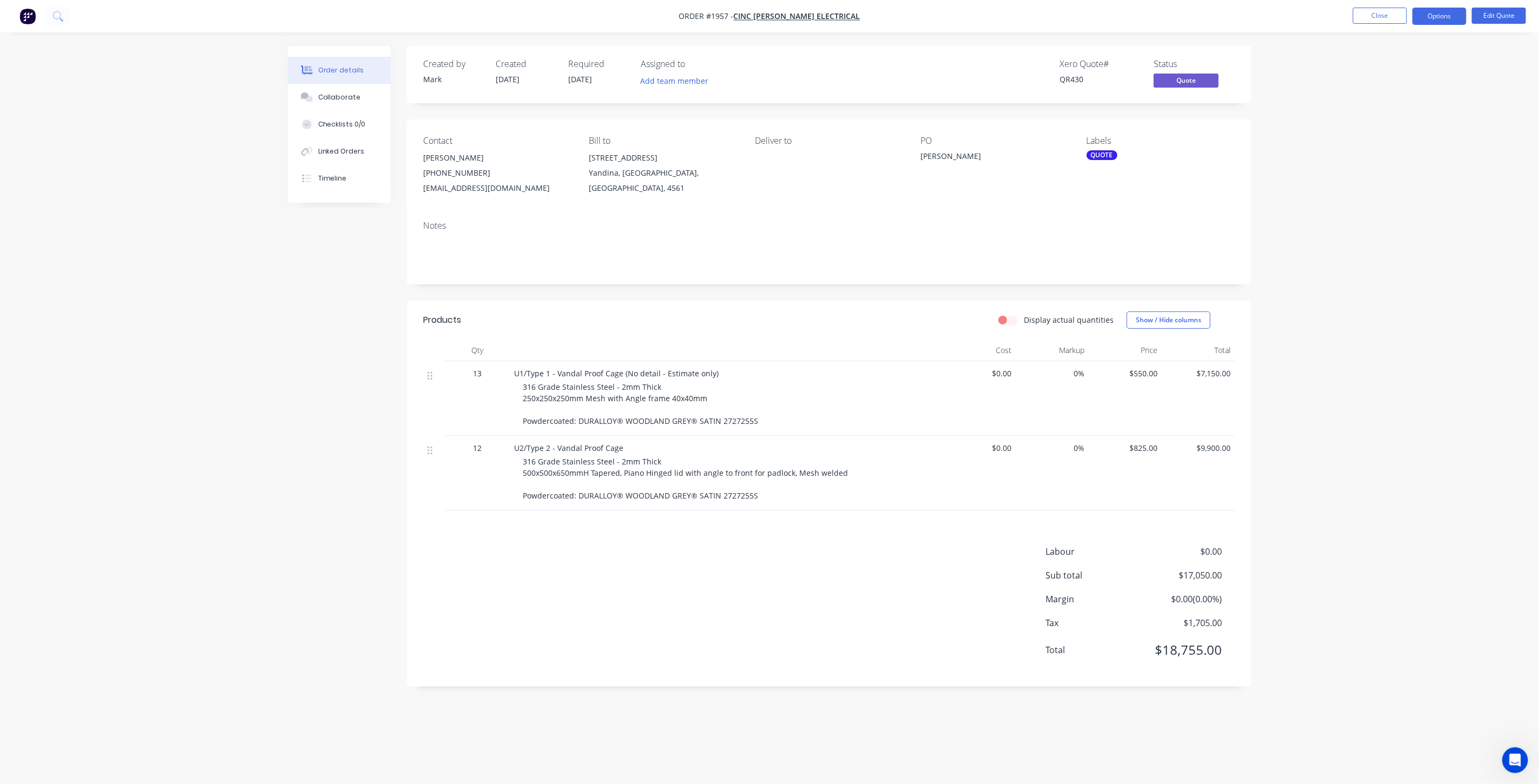
click at [1233, 375] on div "$7,150.00" at bounding box center [1198, 399] width 73 height 75
click at [1334, 375] on div "Order details Collaborate Checklists 0/0 Linked Orders Timeline Order details C…" at bounding box center [770, 392] width 1539 height 784
click at [1333, 391] on div "Order details Collaborate Checklists 0/0 Linked Orders Timeline Order details C…" at bounding box center [770, 392] width 1539 height 784
click at [331, 422] on div "Created by Mark Created 23/06/25 Required 23/06/25 Assigned to Add team member …" at bounding box center [769, 375] width 963 height 657
click at [325, 362] on div "Created by Mark Created 23/06/25 Required 23/06/25 Assigned to Add team member …" at bounding box center [769, 375] width 963 height 657
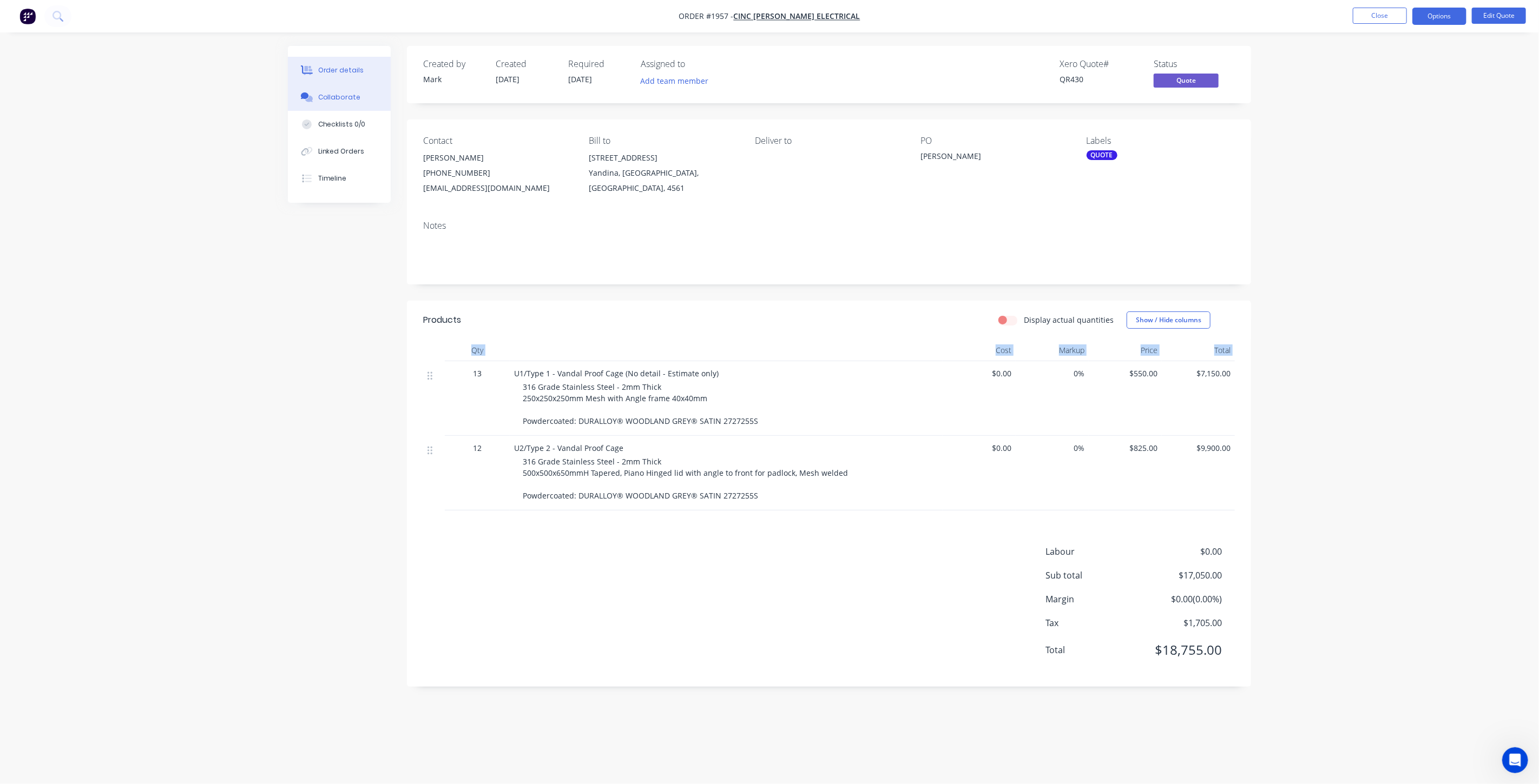
click at [351, 105] on button "Collaborate" at bounding box center [339, 97] width 103 height 27
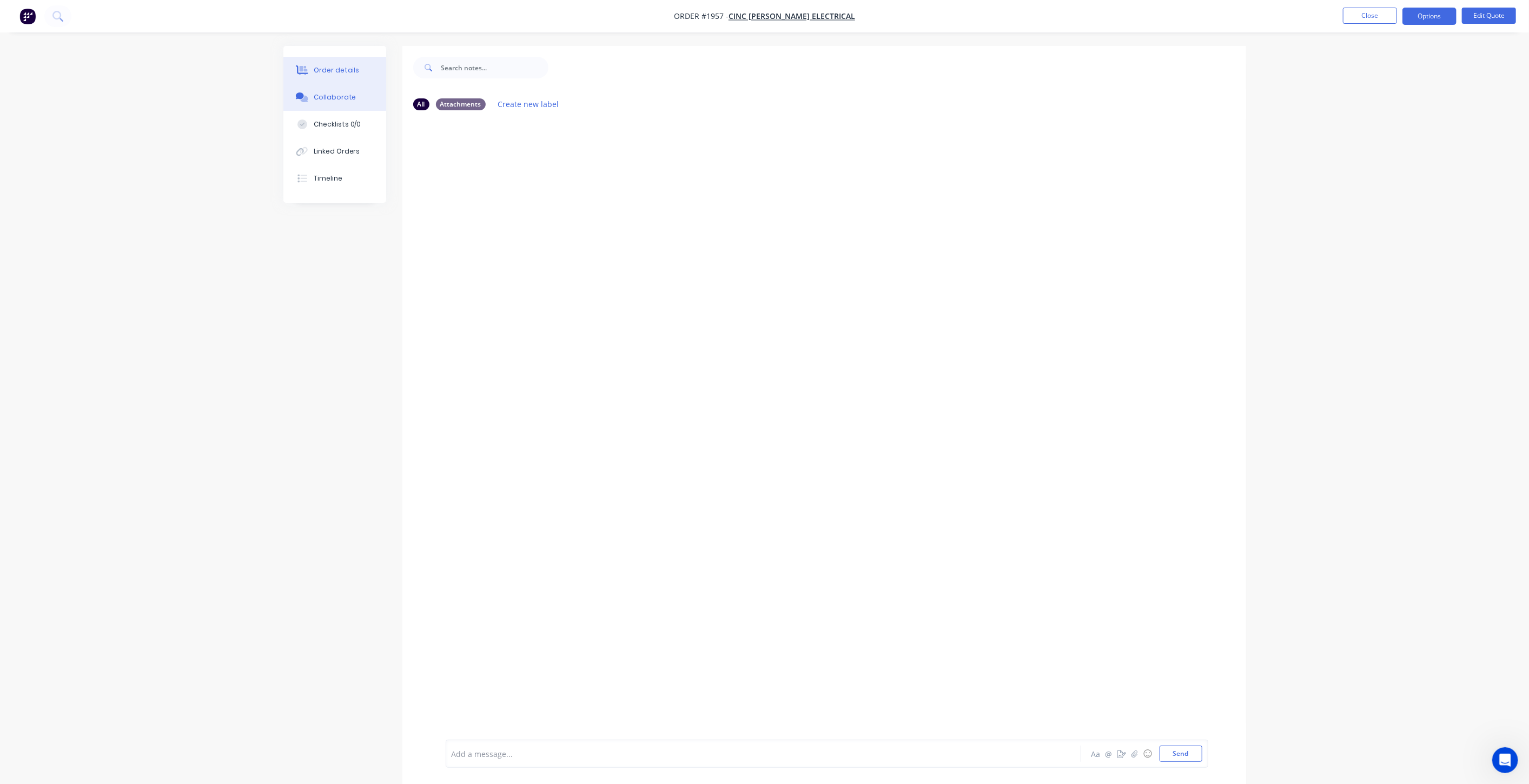
click at [340, 68] on div "Order details" at bounding box center [336, 70] width 46 height 10
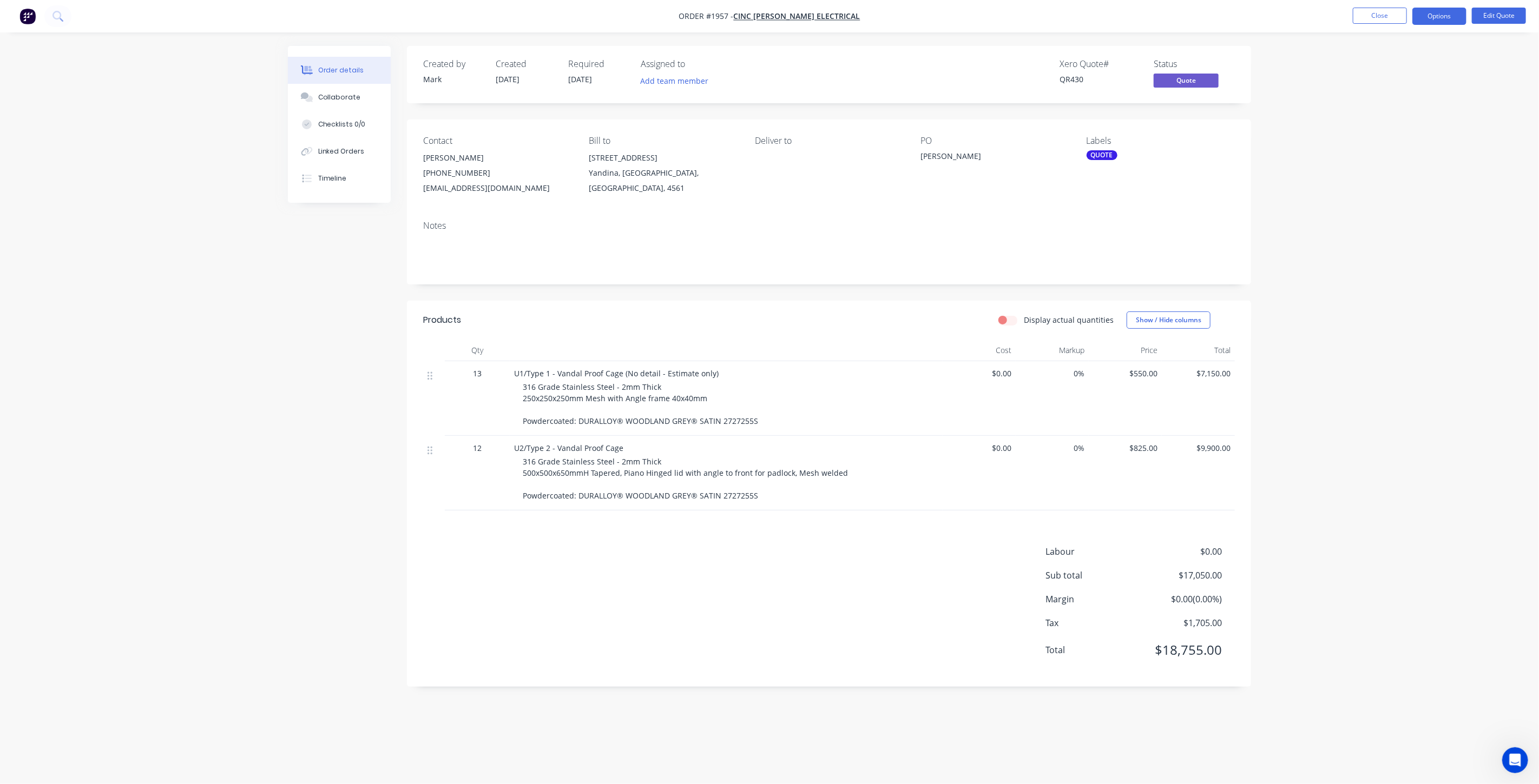
drag, startPoint x: 1381, startPoint y: 217, endPoint x: 1354, endPoint y: 57, distance: 162.3
click at [1381, 217] on div "Order details Collaborate Checklists 0/0 Linked Orders Timeline Order details C…" at bounding box center [770, 392] width 1539 height 784
click at [1370, 20] on button "Close" at bounding box center [1380, 16] width 54 height 16
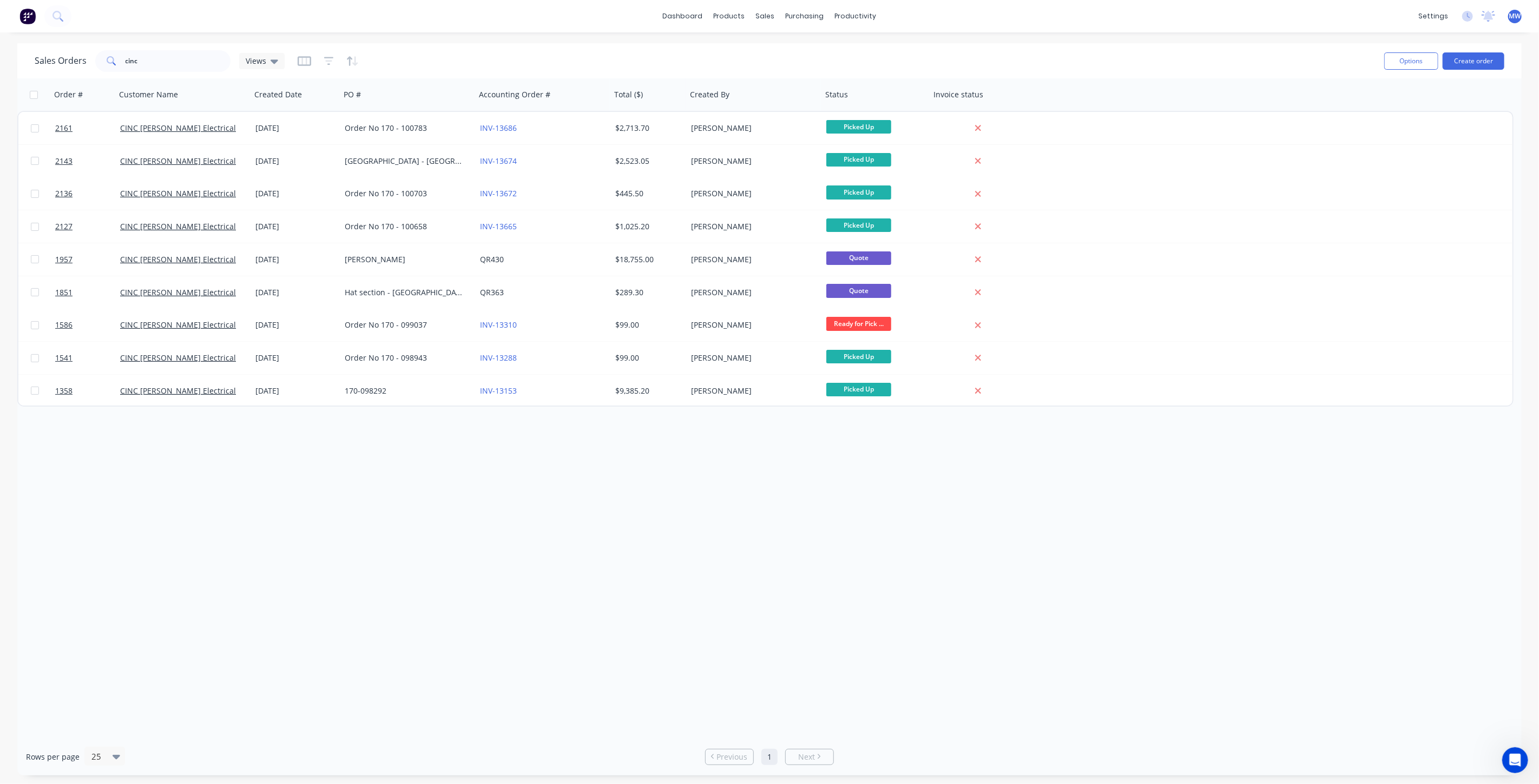
click at [487, 543] on div "Order # Customer Name Created Date PO # Accounting Order # Total ($) Created By…" at bounding box center [770, 408] width 1505 height 660
click at [463, 482] on div "Order # Customer Name Created Date PO # Accounting Order # Total ($) Created By…" at bounding box center [770, 408] width 1505 height 660
click at [462, 482] on div "Order # Customer Name Created Date PO # Accounting Order # Total ($) Created By…" at bounding box center [770, 408] width 1505 height 660
drag, startPoint x: 174, startPoint y: 59, endPoint x: 98, endPoint y: 59, distance: 76.0
click at [100, 60] on div "cinc" at bounding box center [162, 61] width 135 height 22
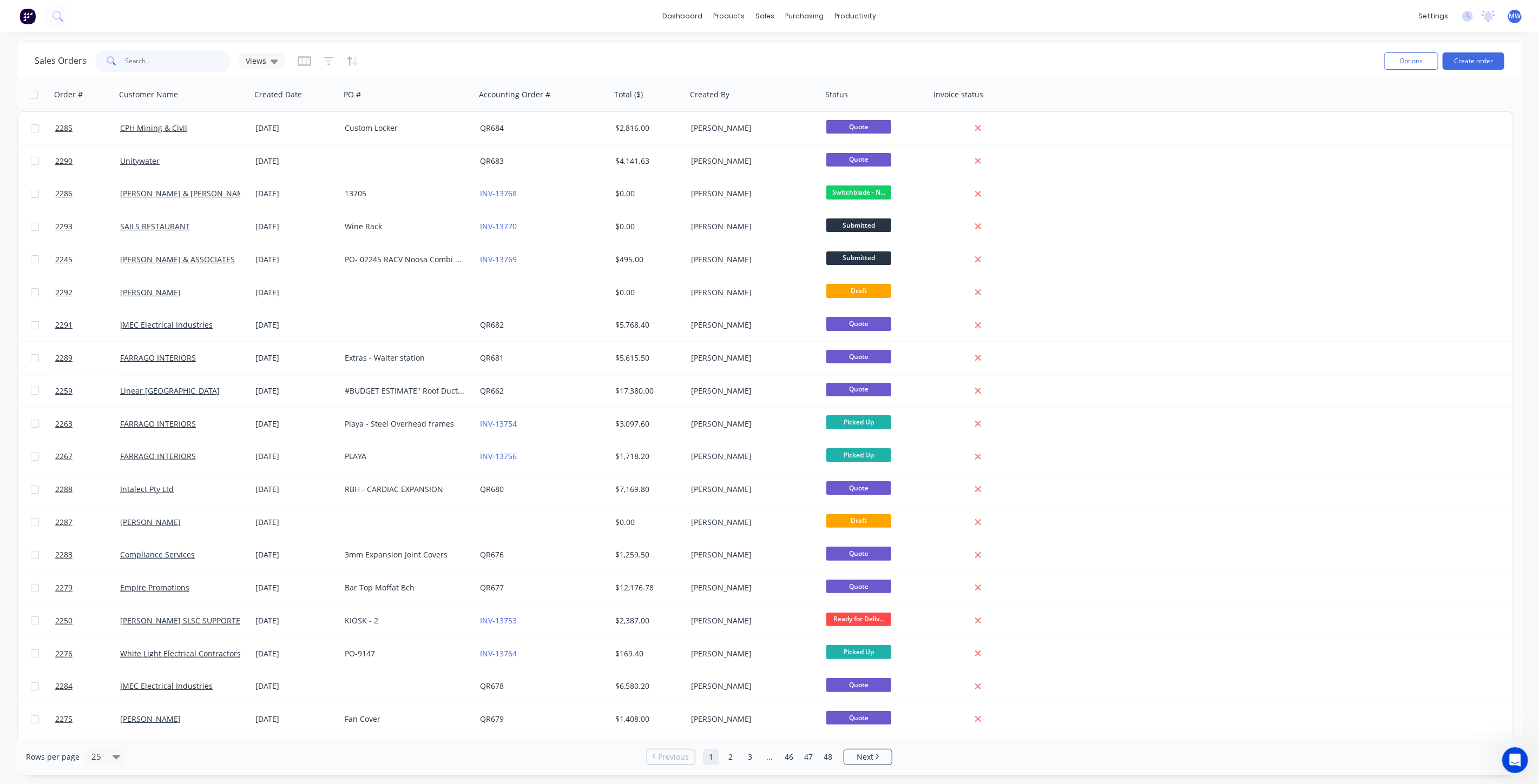
click at [172, 60] on input "text" at bounding box center [179, 61] width 106 height 22
type input "whelan"
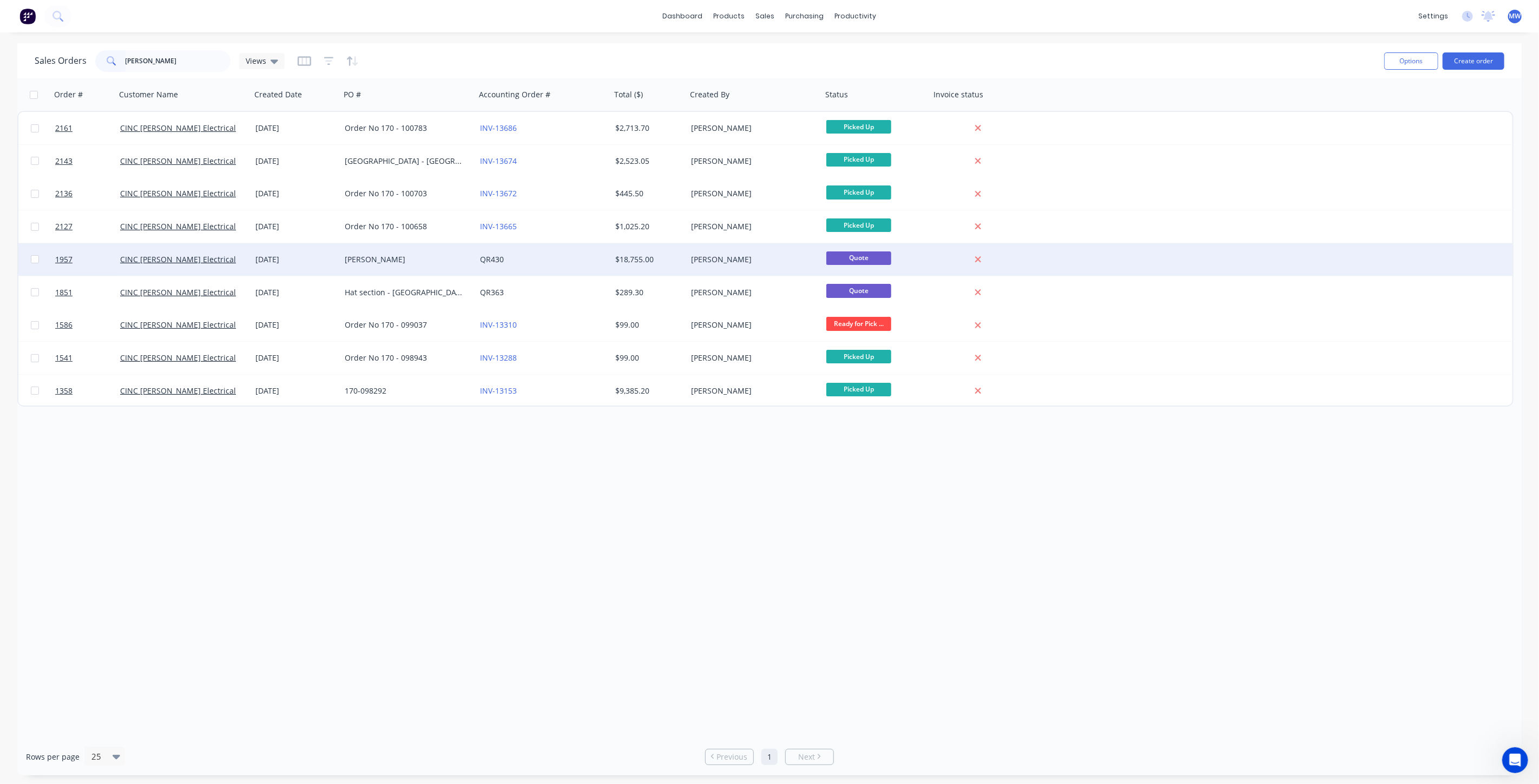
click at [428, 255] on div "[PERSON_NAME]" at bounding box center [405, 259] width 120 height 11
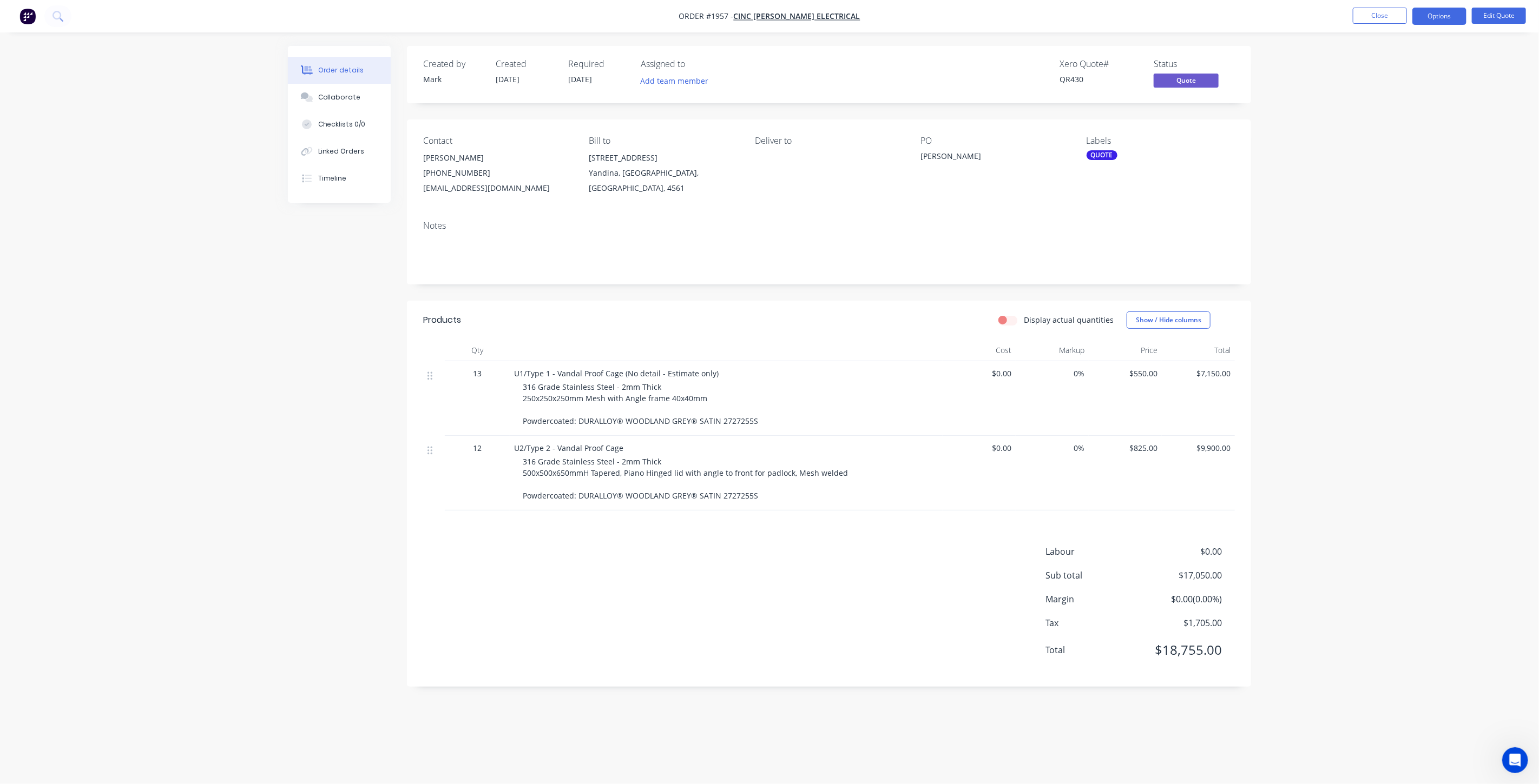
click at [1390, 350] on div "Order details Collaborate Checklists 0/0 Linked Orders Timeline Order details C…" at bounding box center [770, 392] width 1539 height 784
click at [1436, 14] on button "Options" at bounding box center [1439, 16] width 54 height 17
click at [362, 102] on button "Collaborate" at bounding box center [339, 97] width 103 height 27
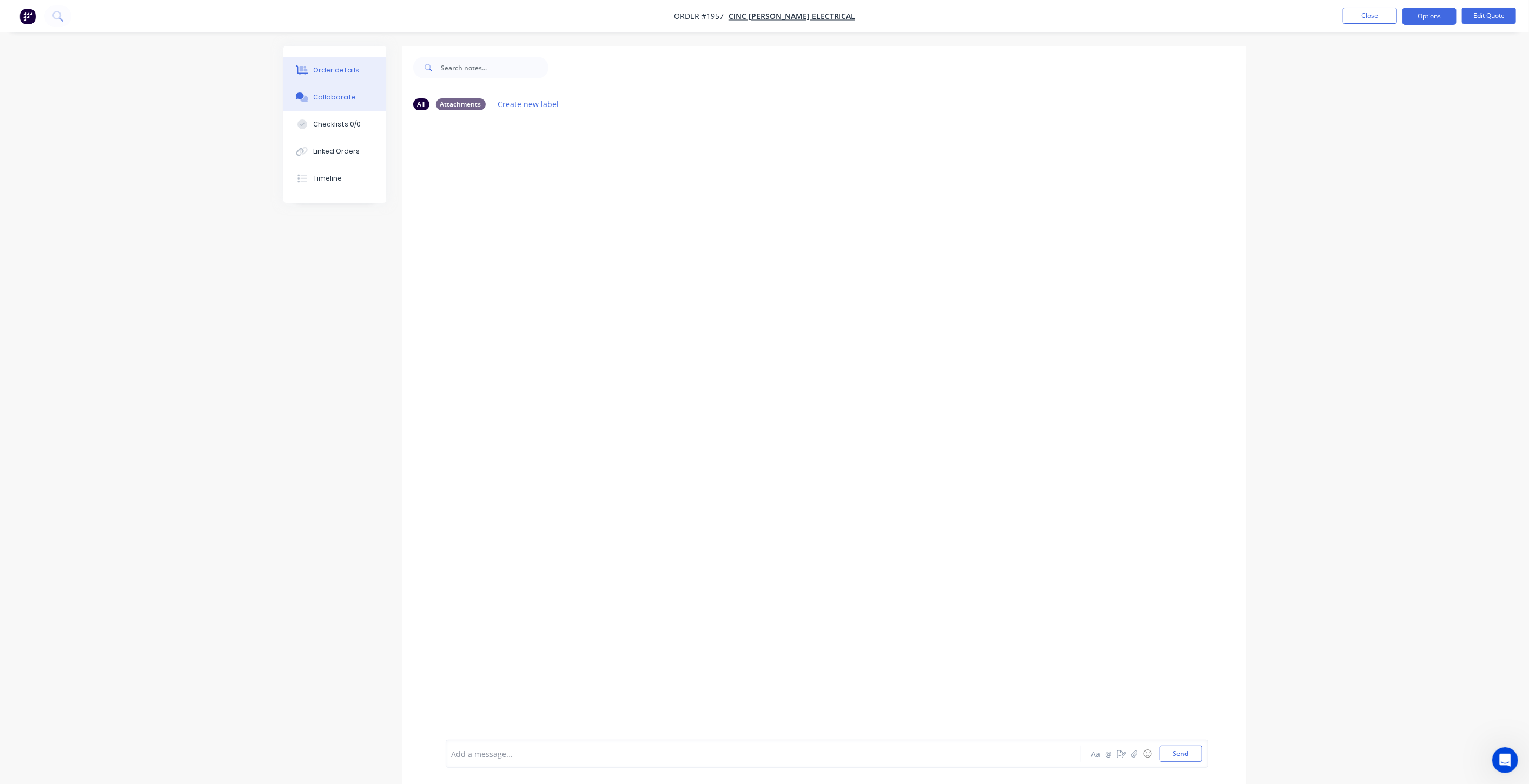
click at [342, 66] on div "Order details" at bounding box center [336, 70] width 46 height 10
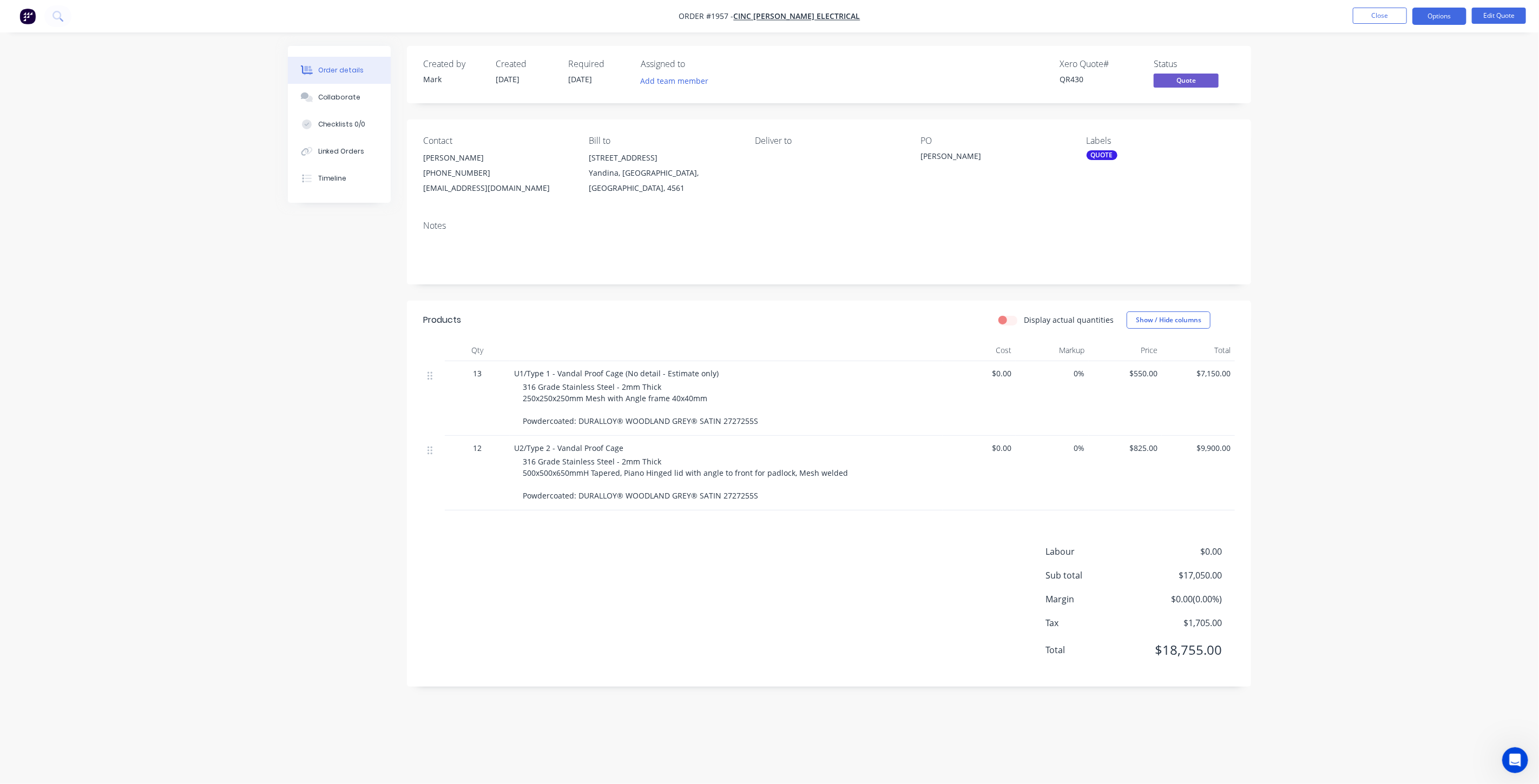
click at [1406, 154] on div "Order details Collaborate Checklists 0/0 Linked Orders Timeline Order details C…" at bounding box center [770, 392] width 1539 height 784
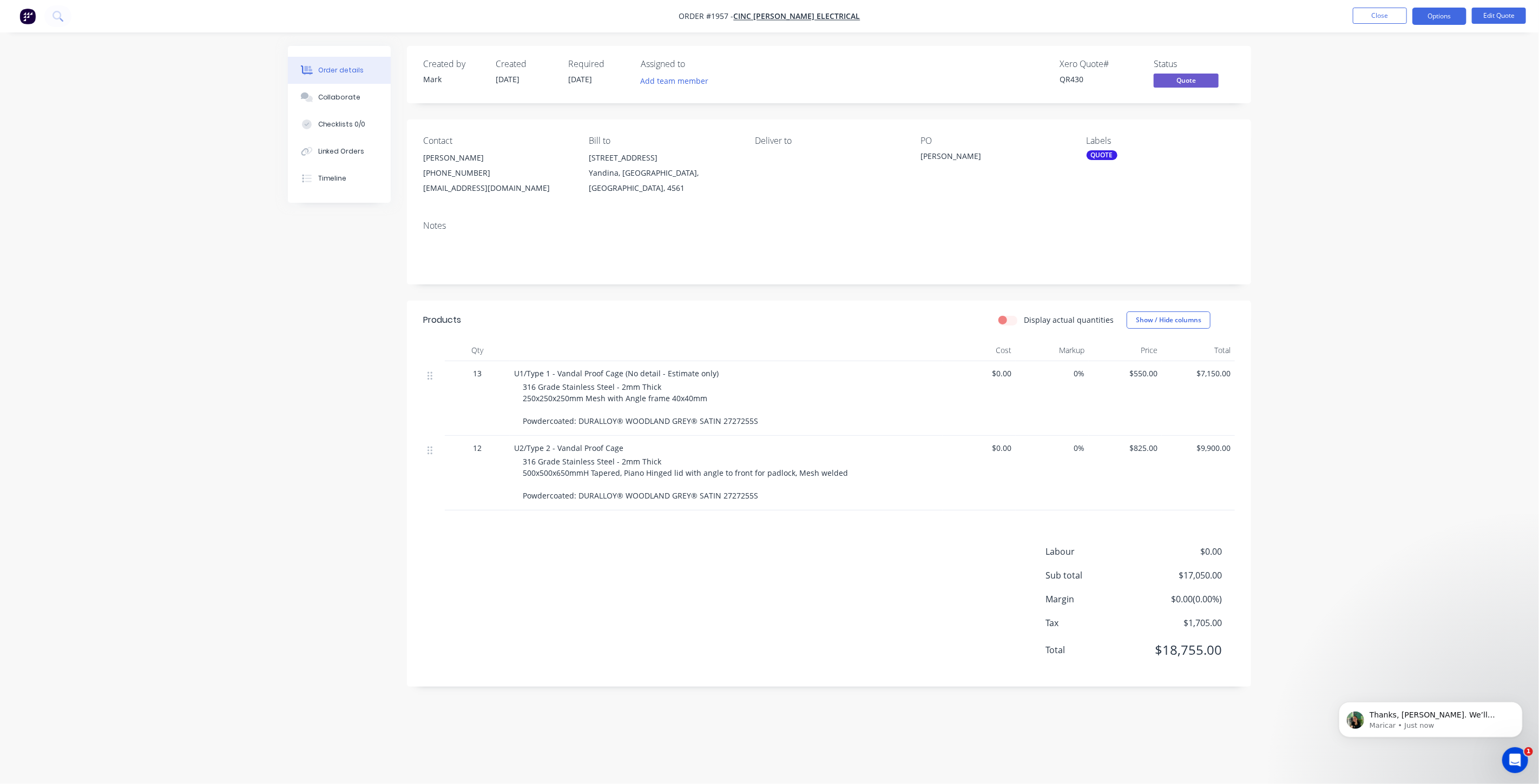
scroll to position [626, 0]
click at [1314, 369] on div "Order details Collaborate Checklists 0/0 Linked Orders Timeline Order details C…" at bounding box center [770, 392] width 1539 height 784
click at [1375, 234] on div "Order details Collaborate Checklists 0/0 Linked Orders Timeline Order details C…" at bounding box center [770, 392] width 1539 height 784
click at [1431, 19] on button "Options" at bounding box center [1439, 16] width 54 height 17
click at [1416, 133] on div "Convert to Order" at bounding box center [1407, 130] width 100 height 16
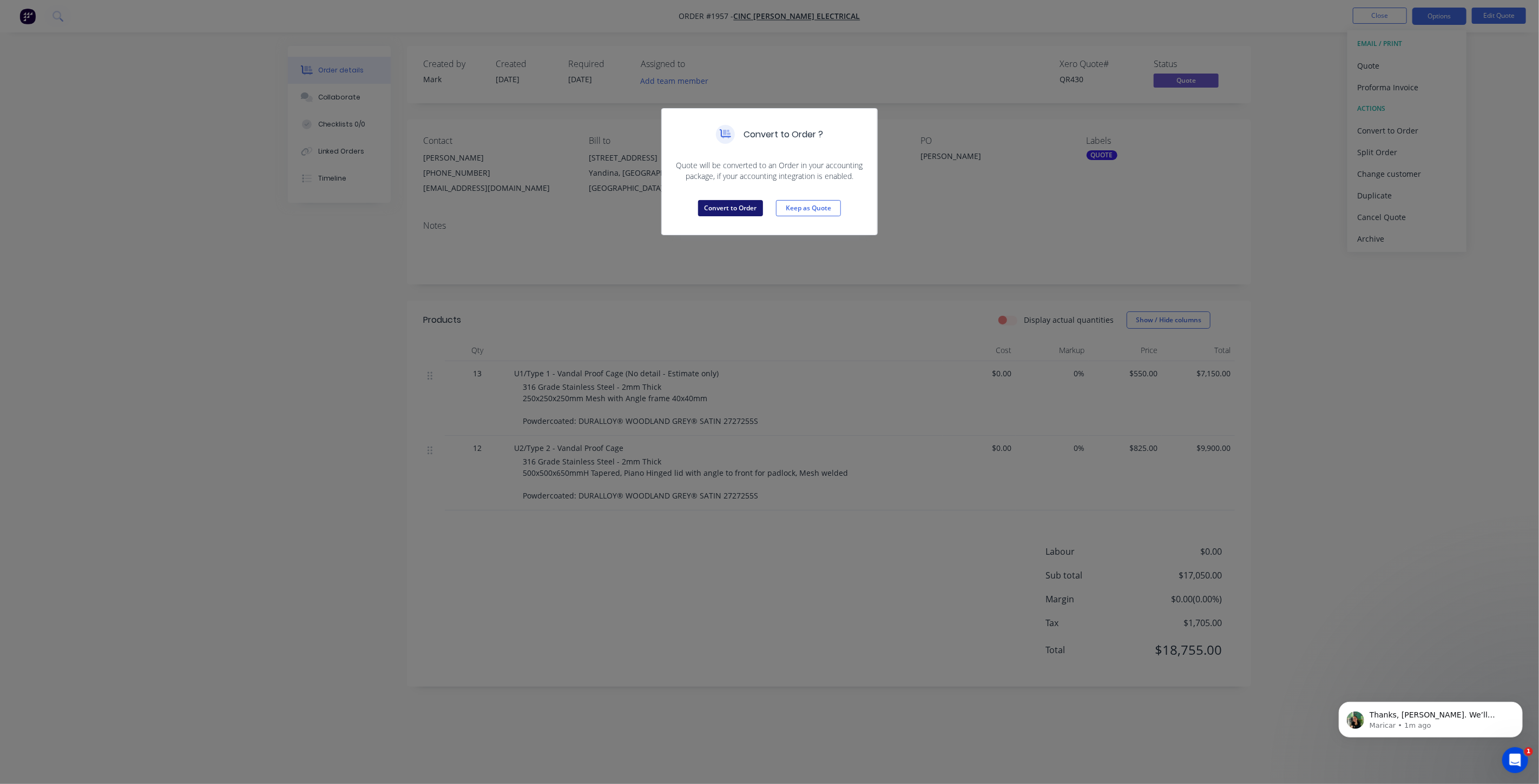
click at [755, 209] on button "Convert to Order" at bounding box center [730, 208] width 65 height 16
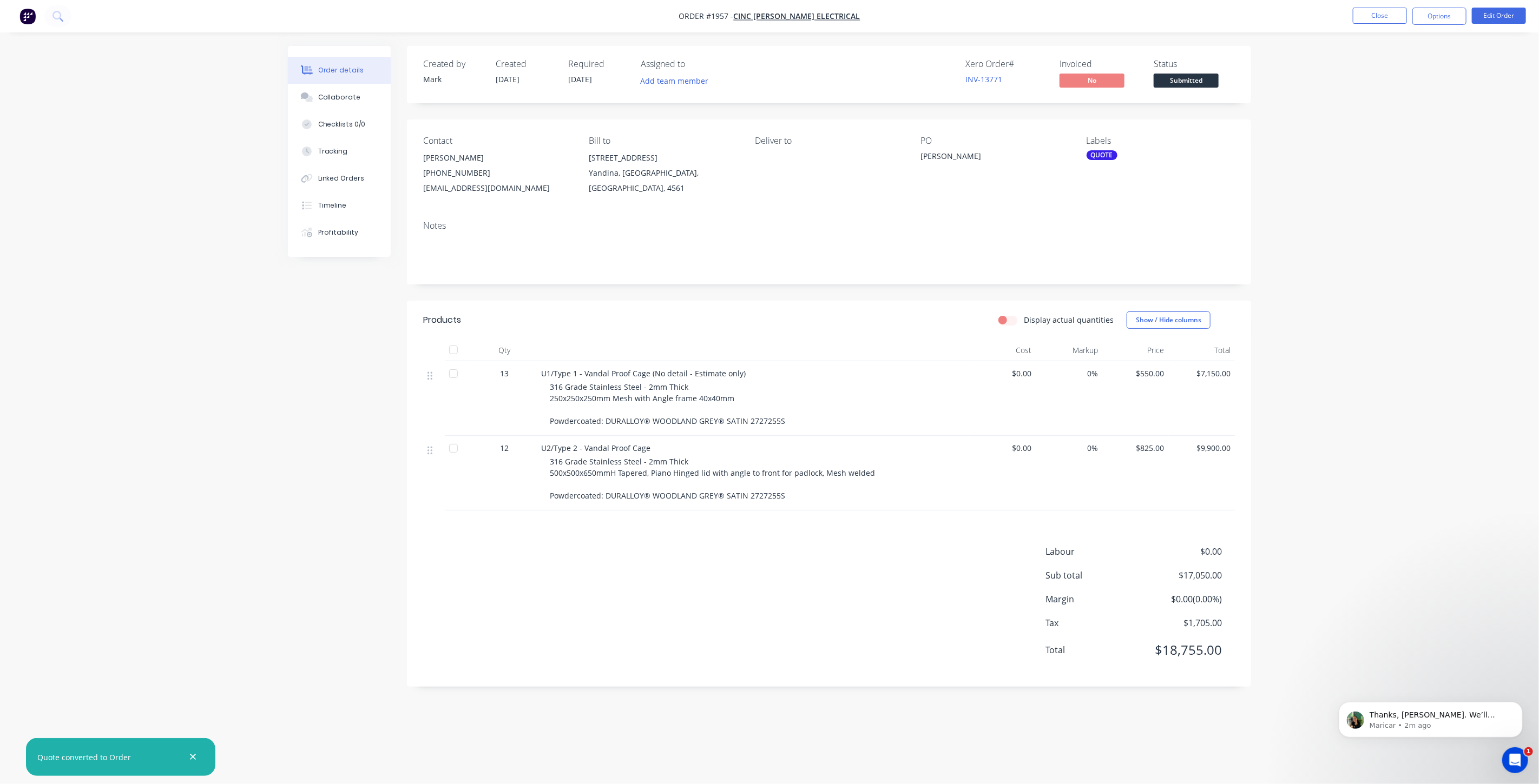
drag, startPoint x: 337, startPoint y: 365, endPoint x: 307, endPoint y: 339, distance: 39.7
click at [329, 358] on div "Created by Mark Created 10/09/25 Required 23/06/25 Assigned to Add team member …" at bounding box center [769, 375] width 963 height 657
click at [1278, 209] on div "Order details Collaborate Checklists 0/0 Tracking Linked Orders Timeline Profit…" at bounding box center [770, 392] width 1539 height 784
click at [1375, 184] on div "Order details Collaborate Checklists 0/0 Tracking Linked Orders Timeline Profit…" at bounding box center [770, 392] width 1539 height 784
click at [1383, 19] on button "Close" at bounding box center [1380, 16] width 54 height 16
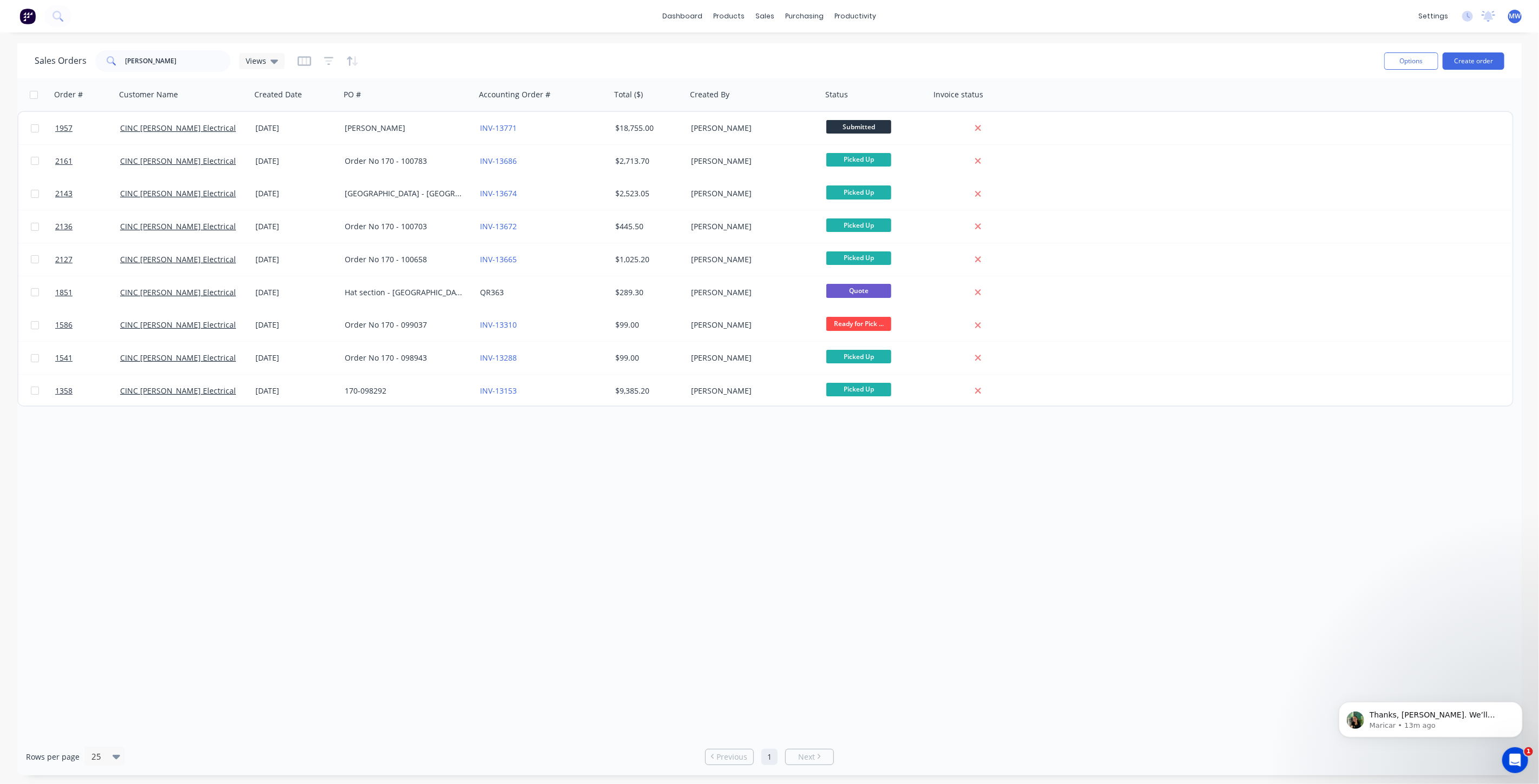
click at [596, 496] on div "Order # Customer Name Created Date PO # Accounting Order # Total ($) Created By…" at bounding box center [770, 408] width 1505 height 660
click at [86, 60] on div "Sales Orders whelan Views" at bounding box center [160, 61] width 250 height 22
type input "1925"
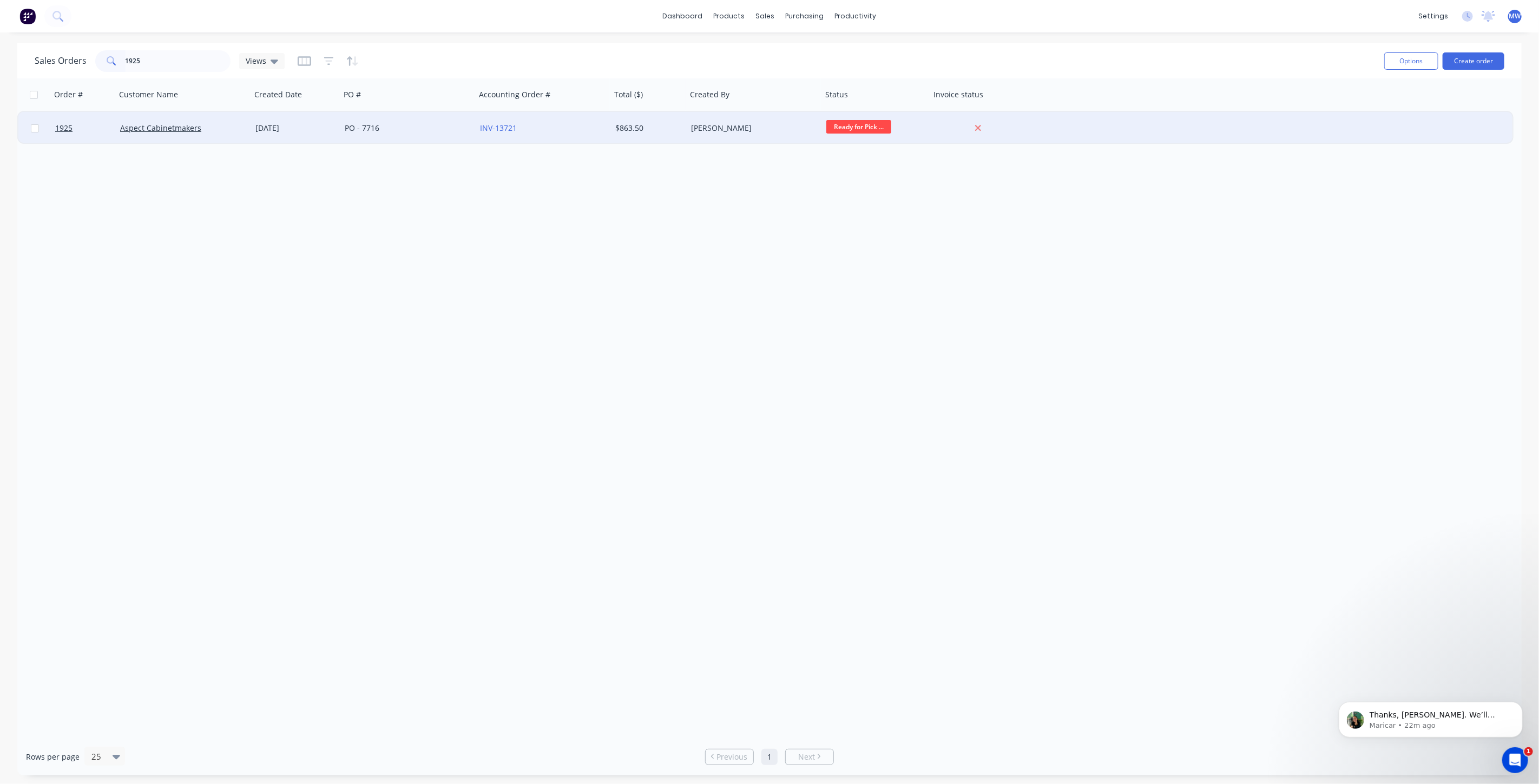
click at [397, 130] on div "PO - 7716" at bounding box center [405, 128] width 120 height 11
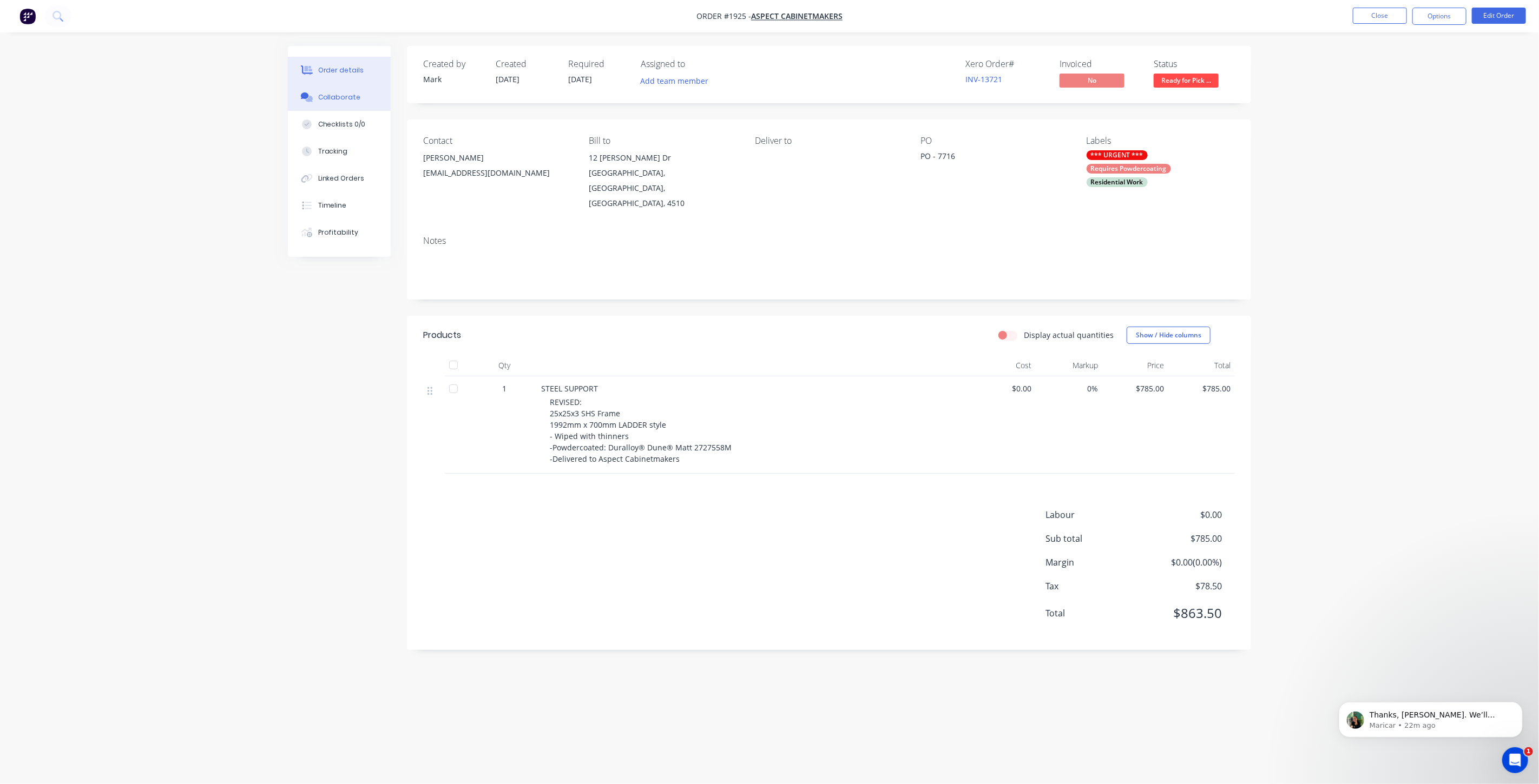
click at [343, 99] on div "Collaborate" at bounding box center [339, 98] width 43 height 10
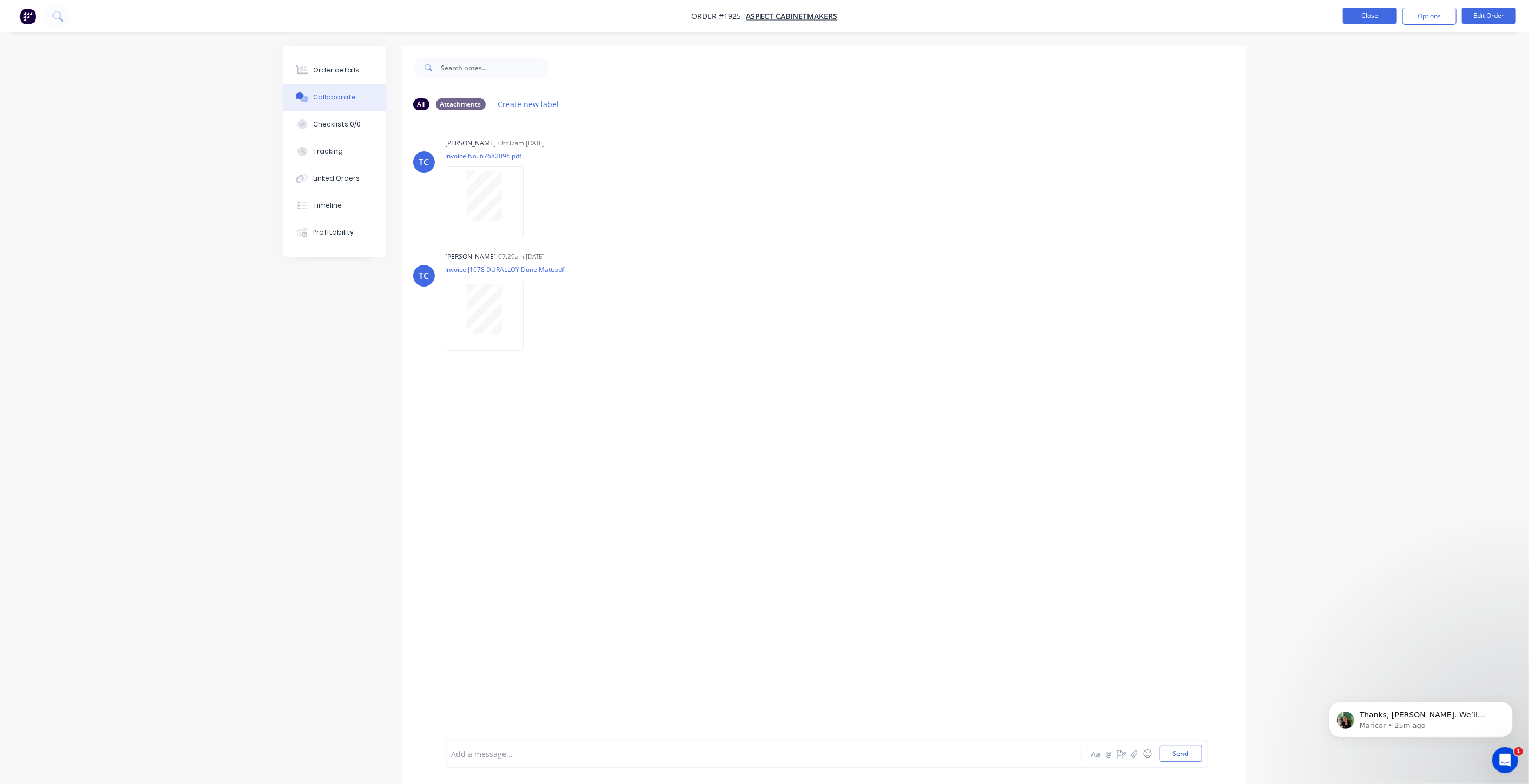
click at [1356, 16] on button "Close" at bounding box center [1370, 16] width 54 height 16
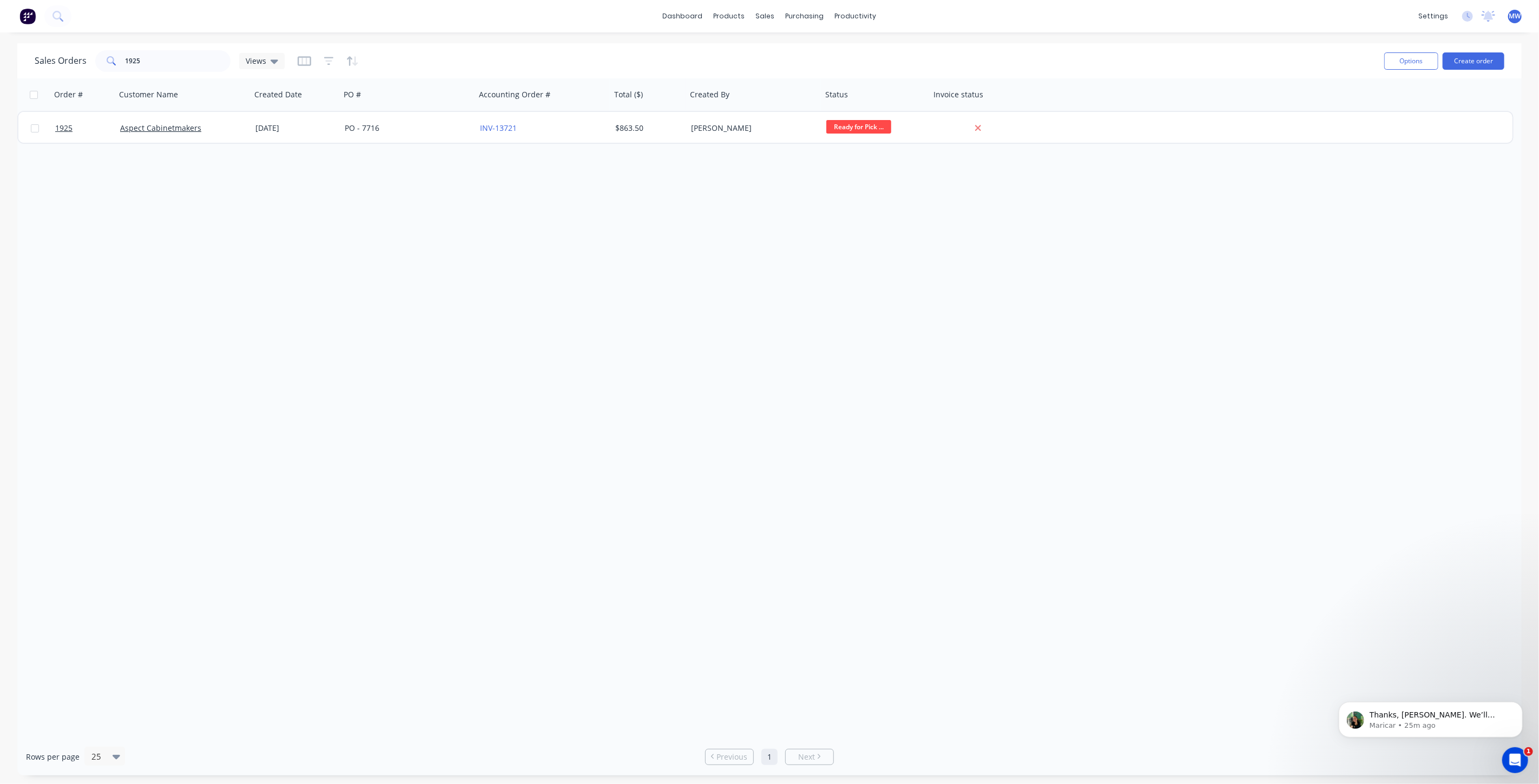
drag, startPoint x: 502, startPoint y: 299, endPoint x: 352, endPoint y: 12, distance: 323.8
click at [502, 299] on div "Order # Customer Name Created Date PO # Accounting Order # Total ($) Created By…" at bounding box center [770, 408] width 1505 height 660
click at [1487, 58] on button "Create order" at bounding box center [1474, 61] width 62 height 17
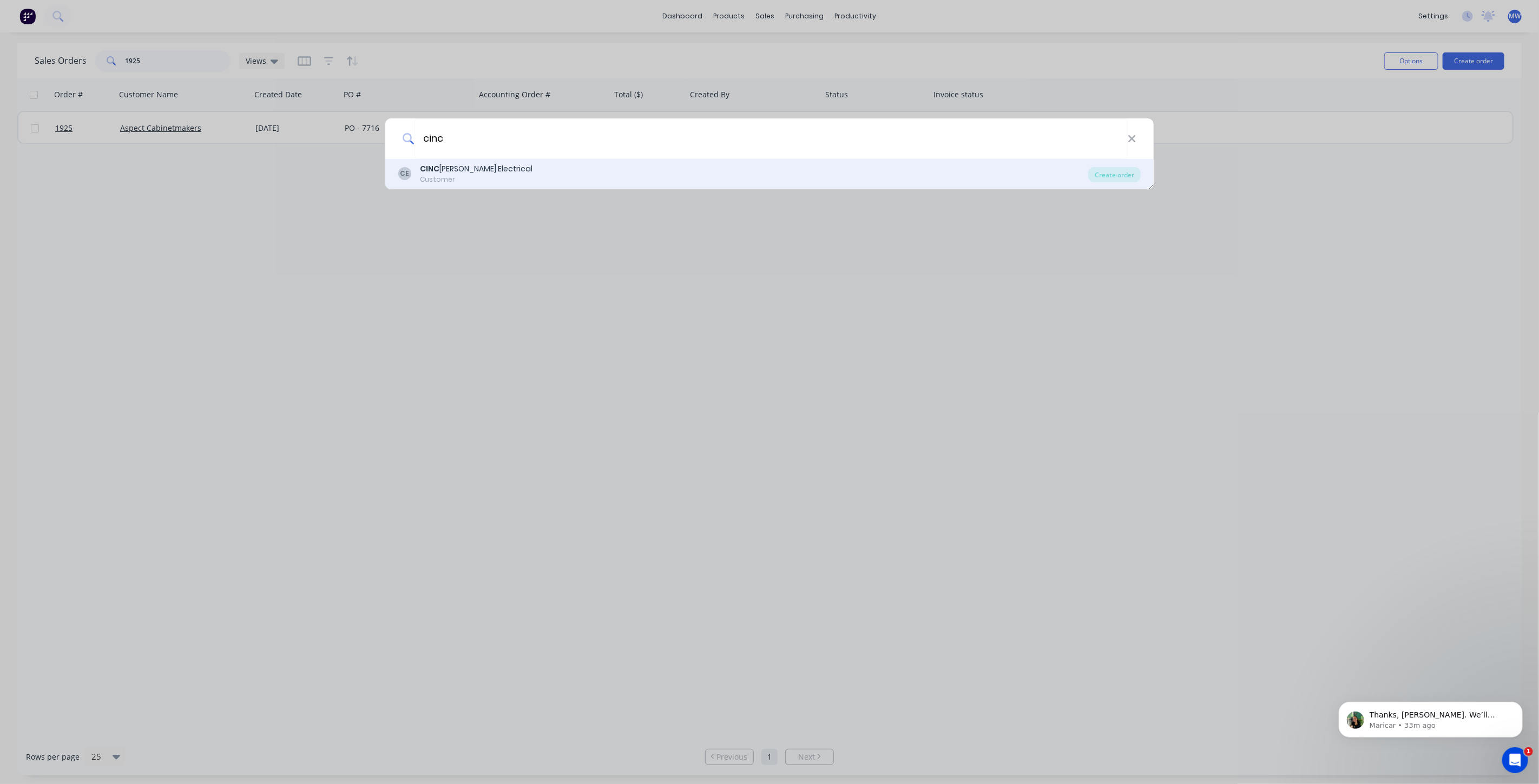
type input "cinc"
click at [552, 180] on div "CE CINC Whelan Electrical Customer" at bounding box center [743, 174] width 690 height 21
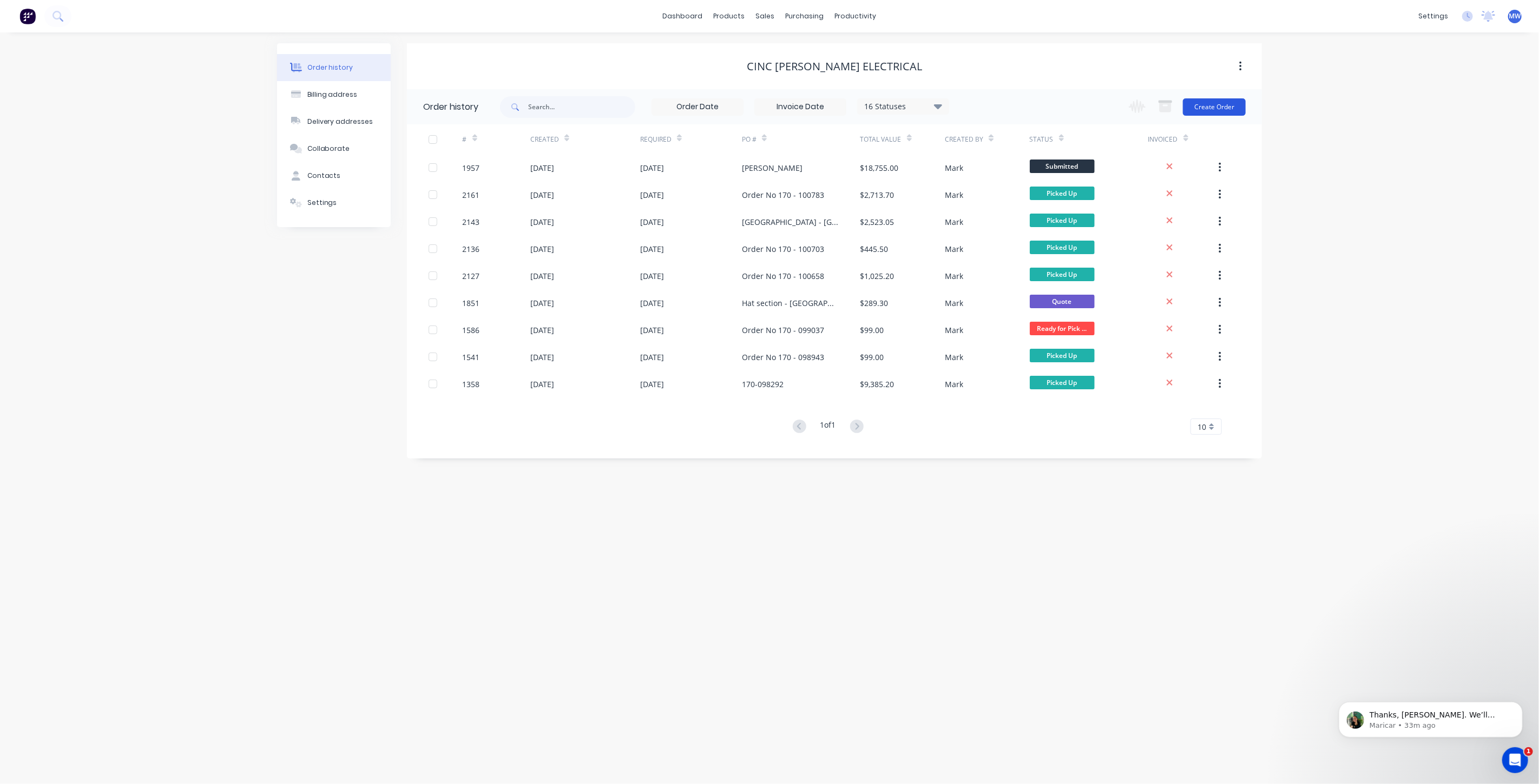
click at [1207, 107] on button "Create Order" at bounding box center [1214, 107] width 63 height 17
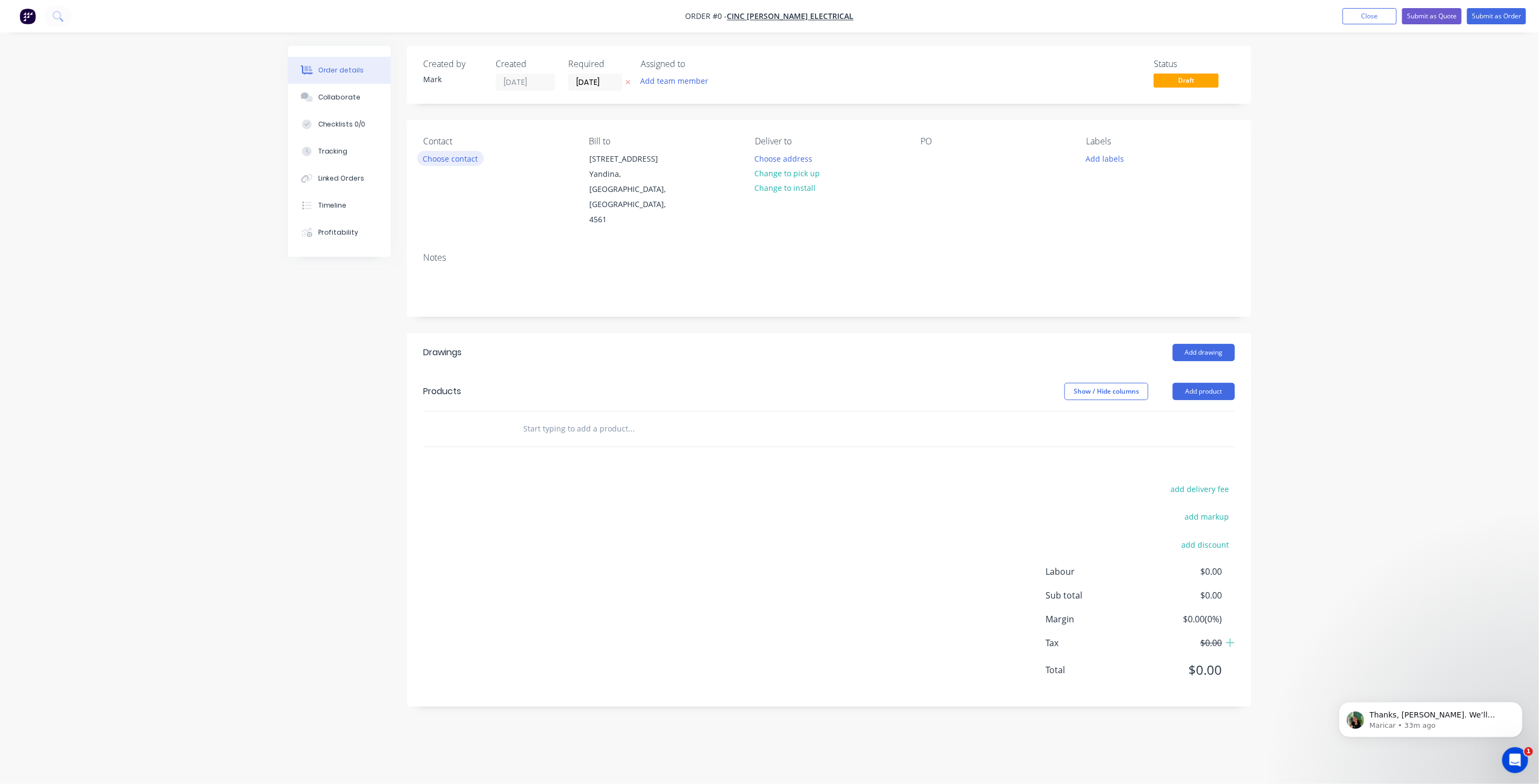
click at [443, 159] on button "Choose contact" at bounding box center [450, 158] width 67 height 14
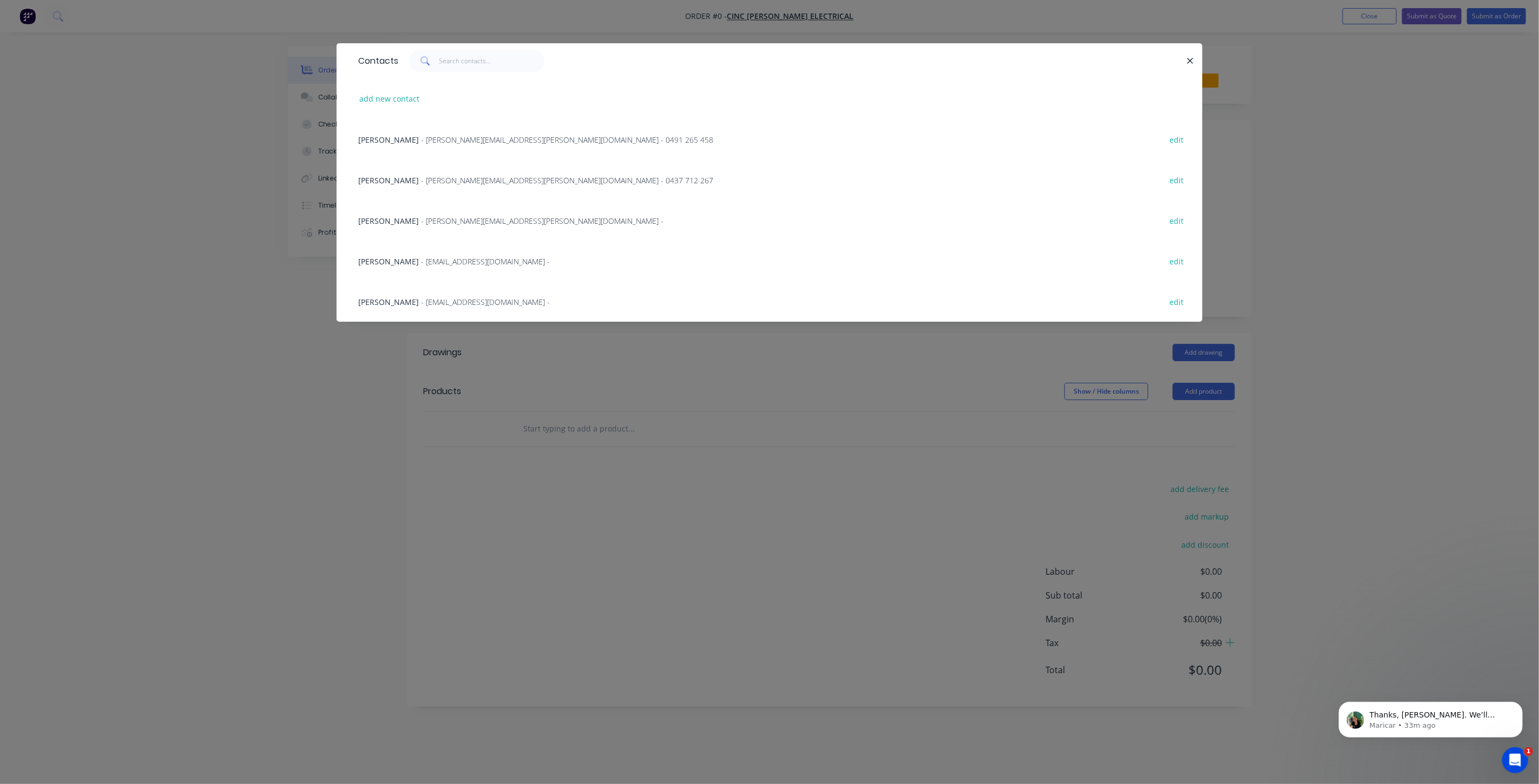
click at [430, 306] on span "- projects.we@cincgroup.com.au -" at bounding box center [485, 302] width 129 height 11
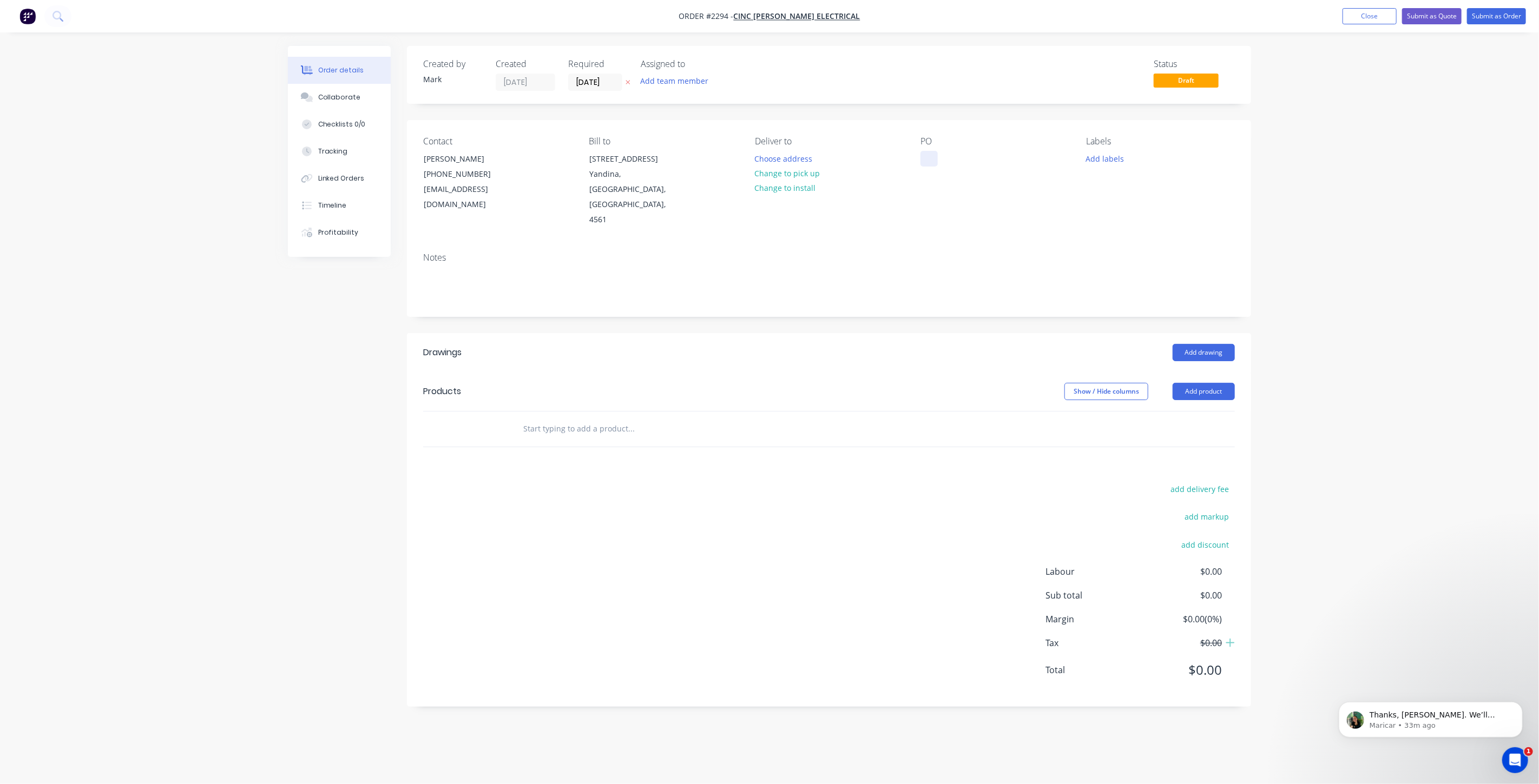
click at [931, 159] on div at bounding box center [930, 159] width 17 height 16
click at [1099, 156] on button "Add labels" at bounding box center [1105, 158] width 50 height 14
click at [1105, 309] on div at bounding box center [1106, 310] width 22 height 22
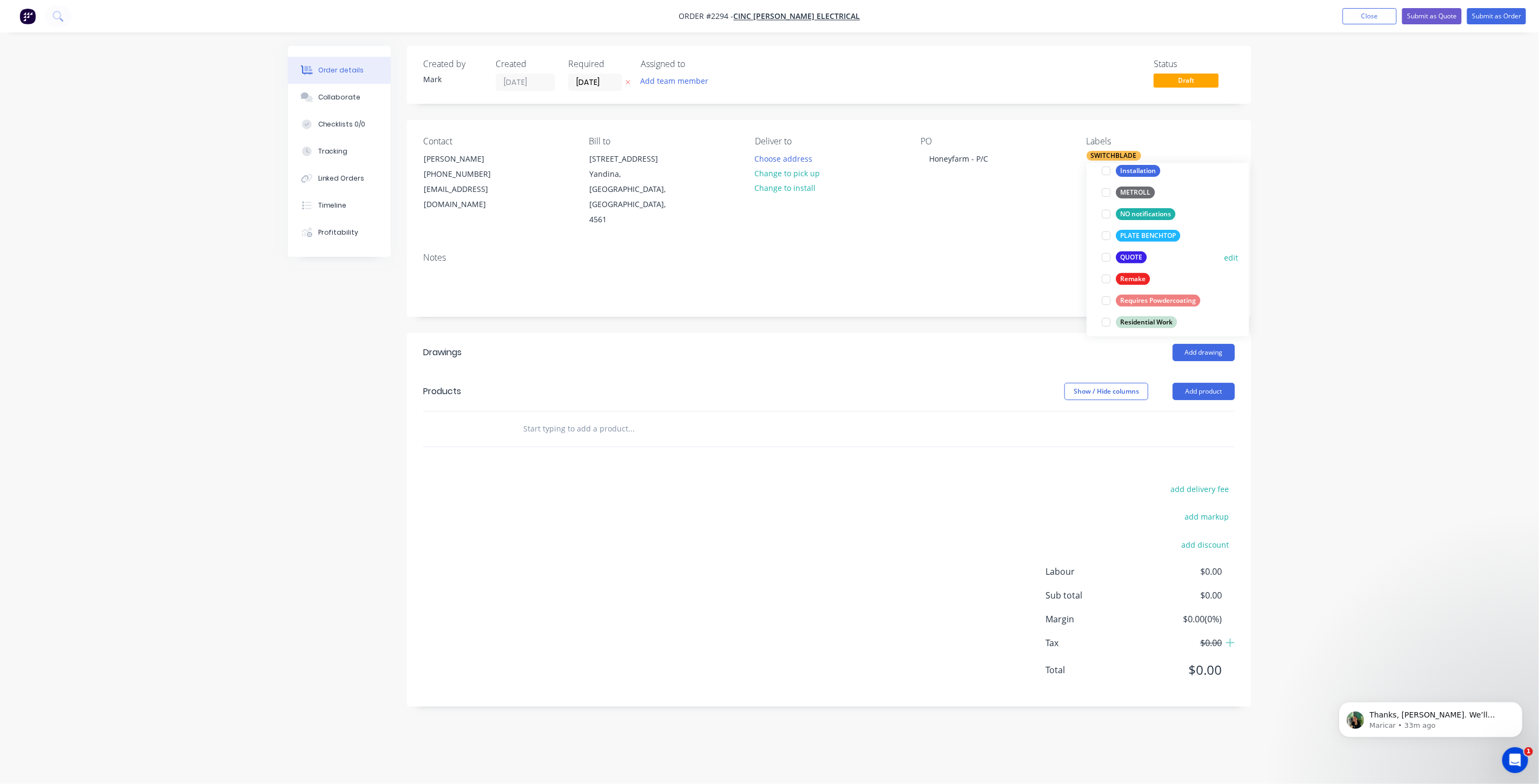
click at [1107, 257] on div at bounding box center [1106, 257] width 22 height 22
click at [604, 418] on input "text" at bounding box center [631, 429] width 217 height 22
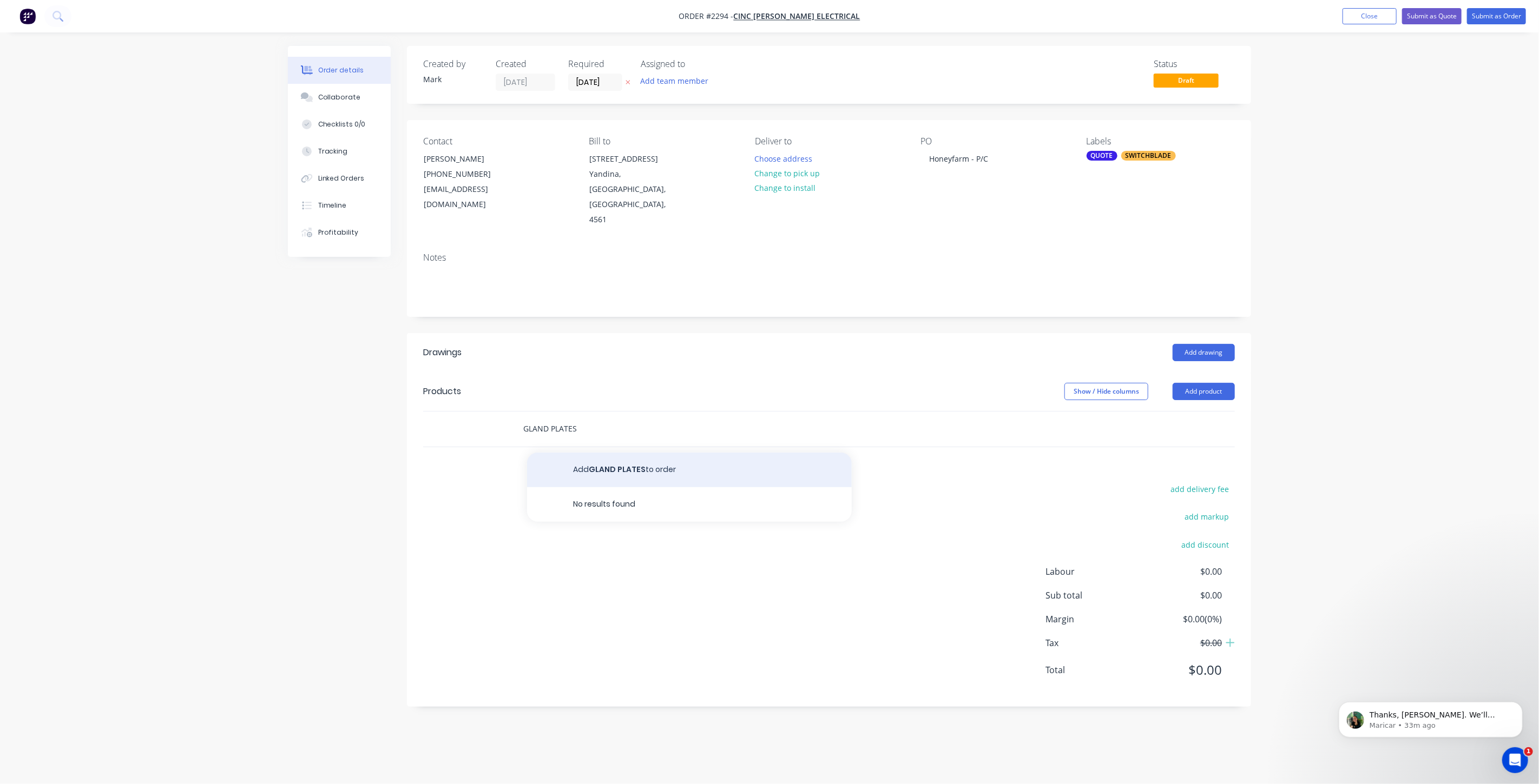
type input "GLAND PLATES"
click at [603, 453] on button "Add GLAND PLATES to order" at bounding box center [690, 470] width 325 height 35
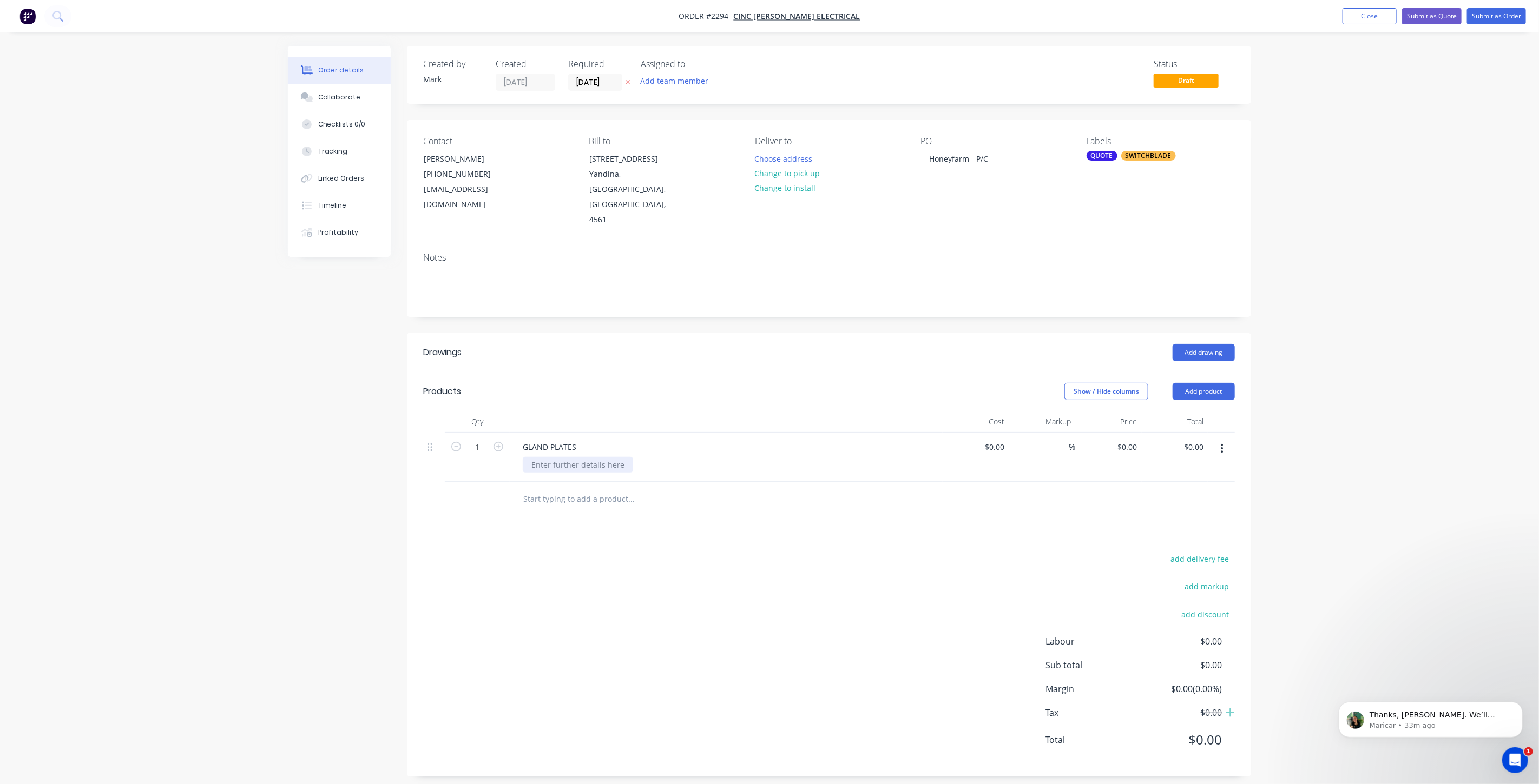
click at [563, 457] on div at bounding box center [578, 465] width 110 height 16
click at [565, 457] on div "3mm Aluminum" at bounding box center [561, 470] width 76 height 27
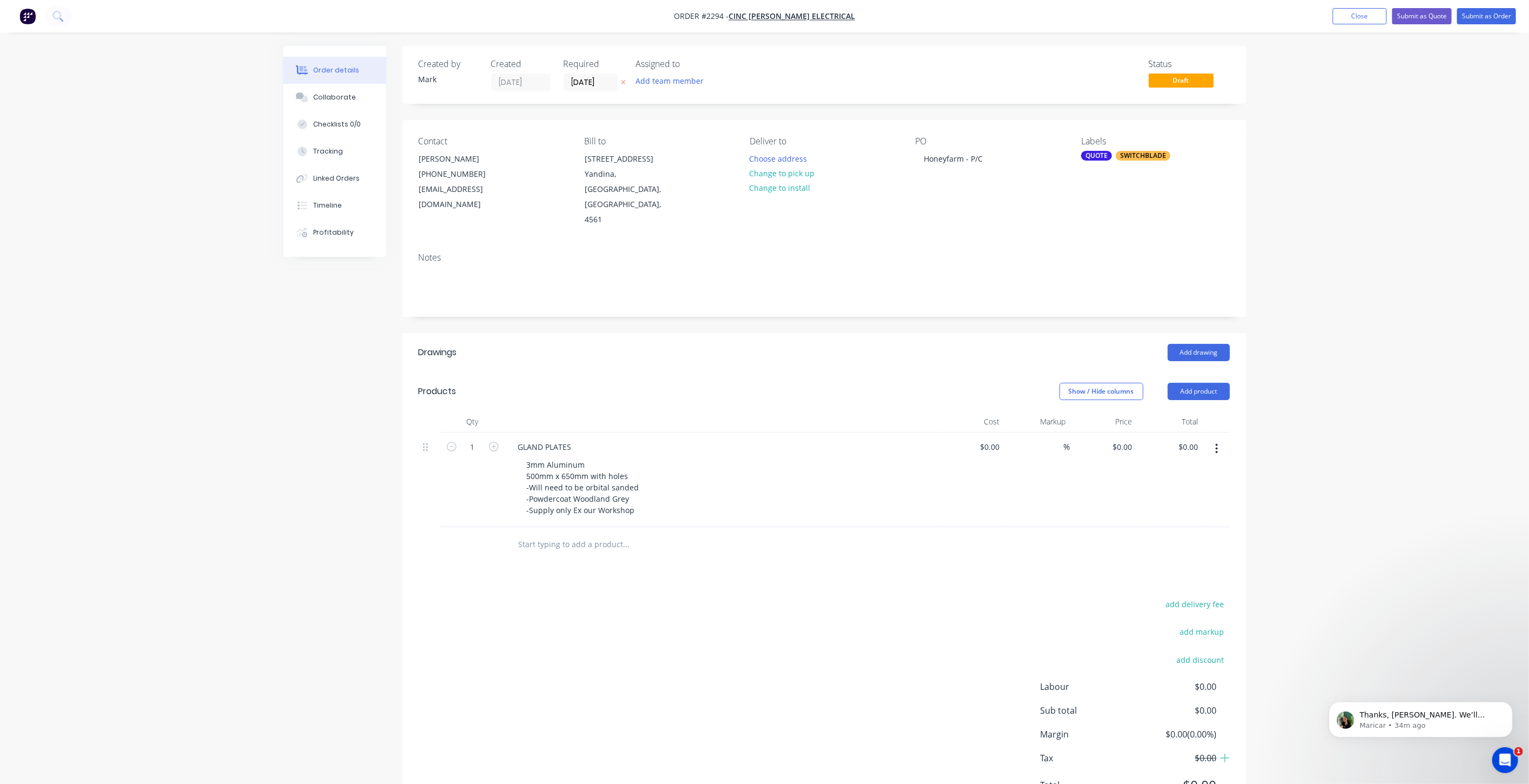
click at [667, 461] on div "3mm Aluminum 500mm x 650mm with holes -Will need to be orbital sanded -Powderco…" at bounding box center [726, 488] width 416 height 61
click at [266, 484] on div "Order details Collaborate Checklists 0/0 Tracking Linked Orders Timeline Profit…" at bounding box center [764, 425] width 1529 height 850
drag, startPoint x: 631, startPoint y: 466, endPoint x: 526, endPoint y: 465, distance: 105.0
click at [526, 465] on div "3mm Aluminum 500mm x 650mm with holes -Will need to be orbital sanded -Powderco…" at bounding box center [583, 493] width 130 height 72
click at [566, 472] on div "3mm Aluminum 500mm x 650mm with holes -Will need to be orbital sanded -Powderco…" at bounding box center [583, 493] width 130 height 72
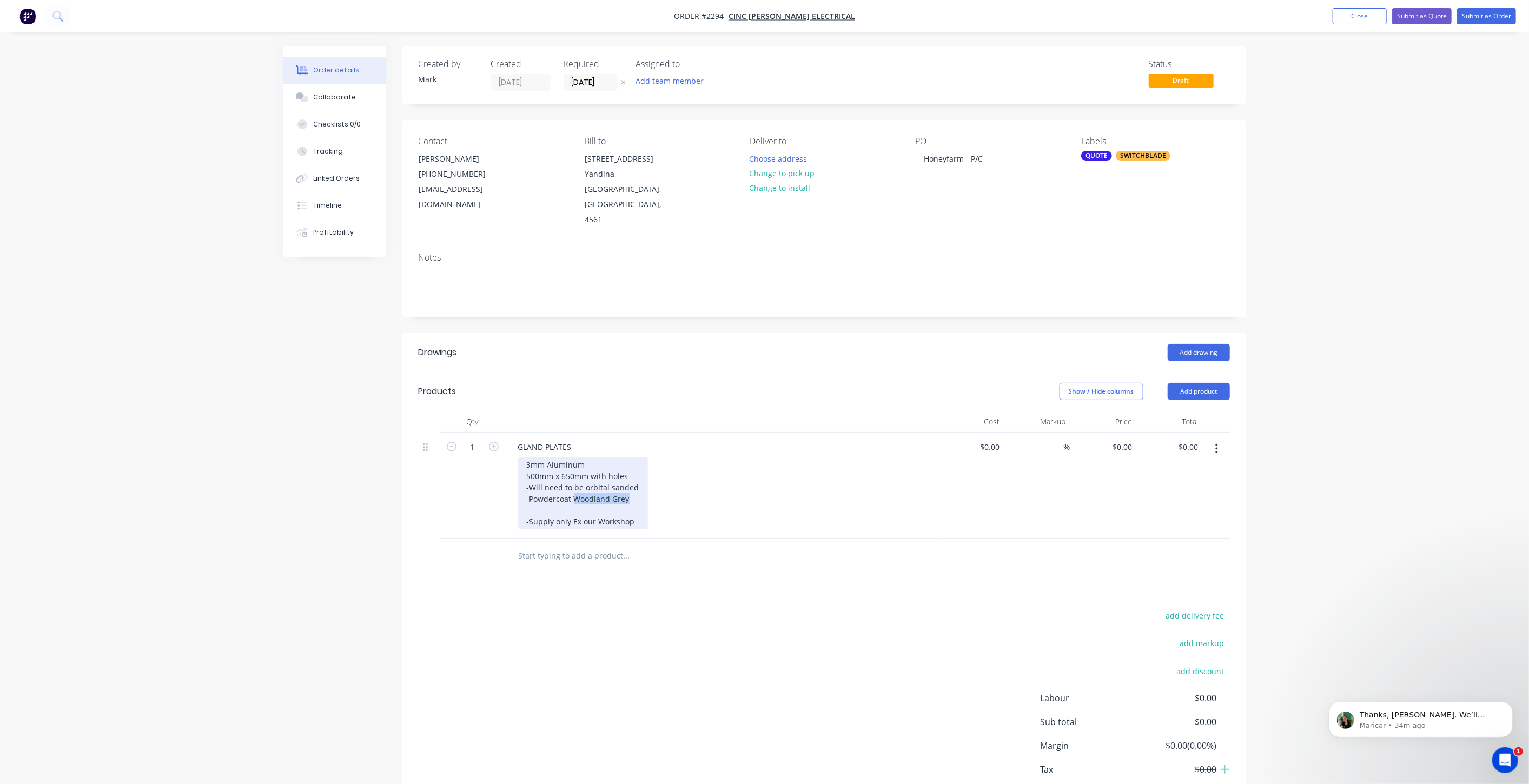
drag, startPoint x: 573, startPoint y: 467, endPoint x: 629, endPoint y: 472, distance: 56.2
click at [627, 472] on div "3mm Aluminum 500mm x 650mm with holes -Will need to be orbital sanded -Powderco…" at bounding box center [583, 493] width 130 height 72
click at [311, 475] on div "Created by Mark Created 10/09/25 Required 10/09/25 Assigned to Add team member …" at bounding box center [765, 448] width 963 height 804
click at [1329, 450] on div "Order details Collaborate Checklists 0/0 Tracking Linked Orders Timeline Profit…" at bounding box center [764, 425] width 1529 height 850
click at [1120, 439] on div "0 $0.00" at bounding box center [1121, 447] width 29 height 16
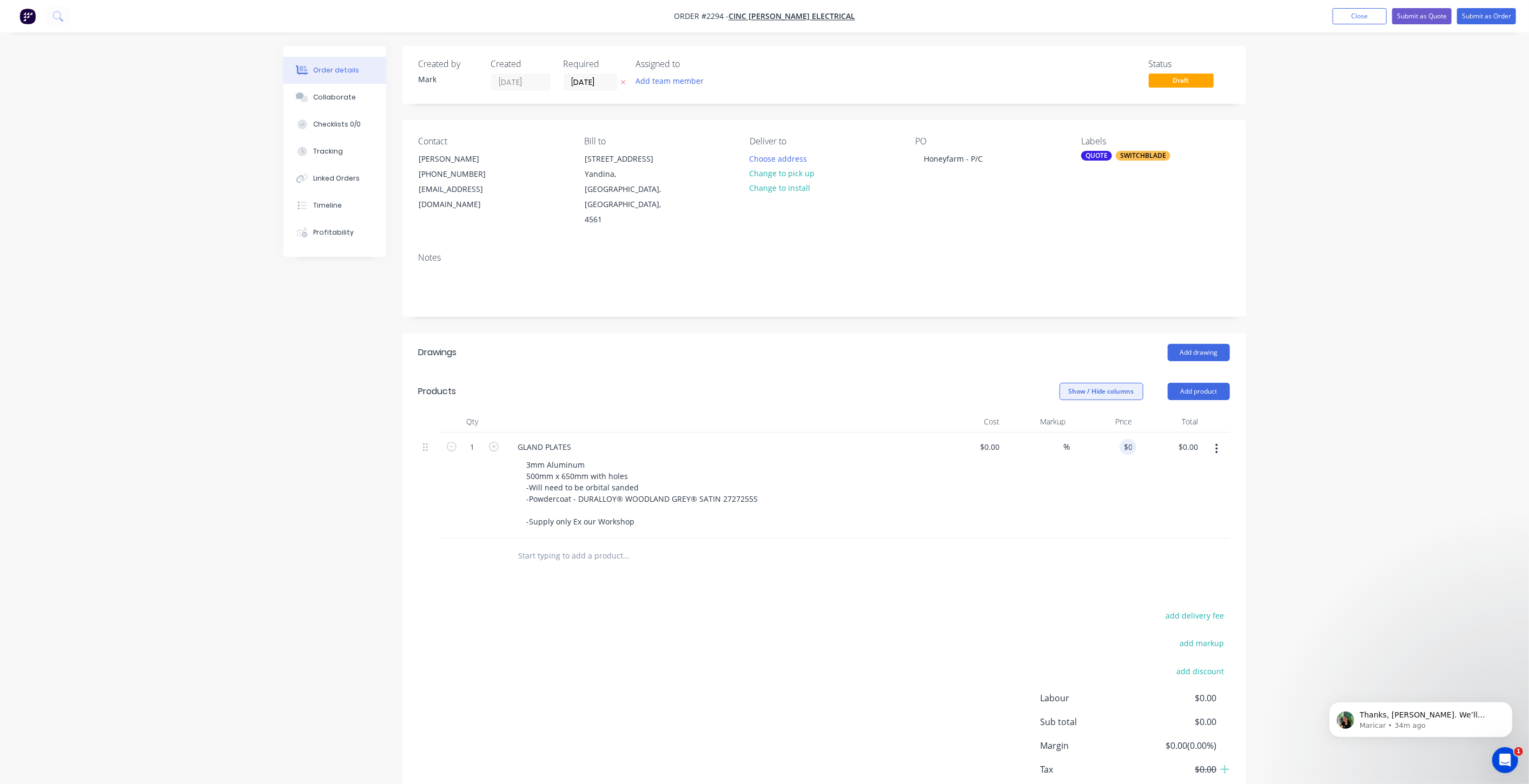
click at [1100, 383] on button "Show / Hide columns" at bounding box center [1101, 391] width 84 height 17
click at [1074, 396] on span at bounding box center [1077, 395] width 9 height 9
click at [1064, 391] on input "Cost" at bounding box center [1064, 391] width 0 height 0
click at [1074, 411] on span at bounding box center [1077, 410] width 9 height 9
click at [1064, 406] on input "Markup" at bounding box center [1064, 406] width 0 height 0
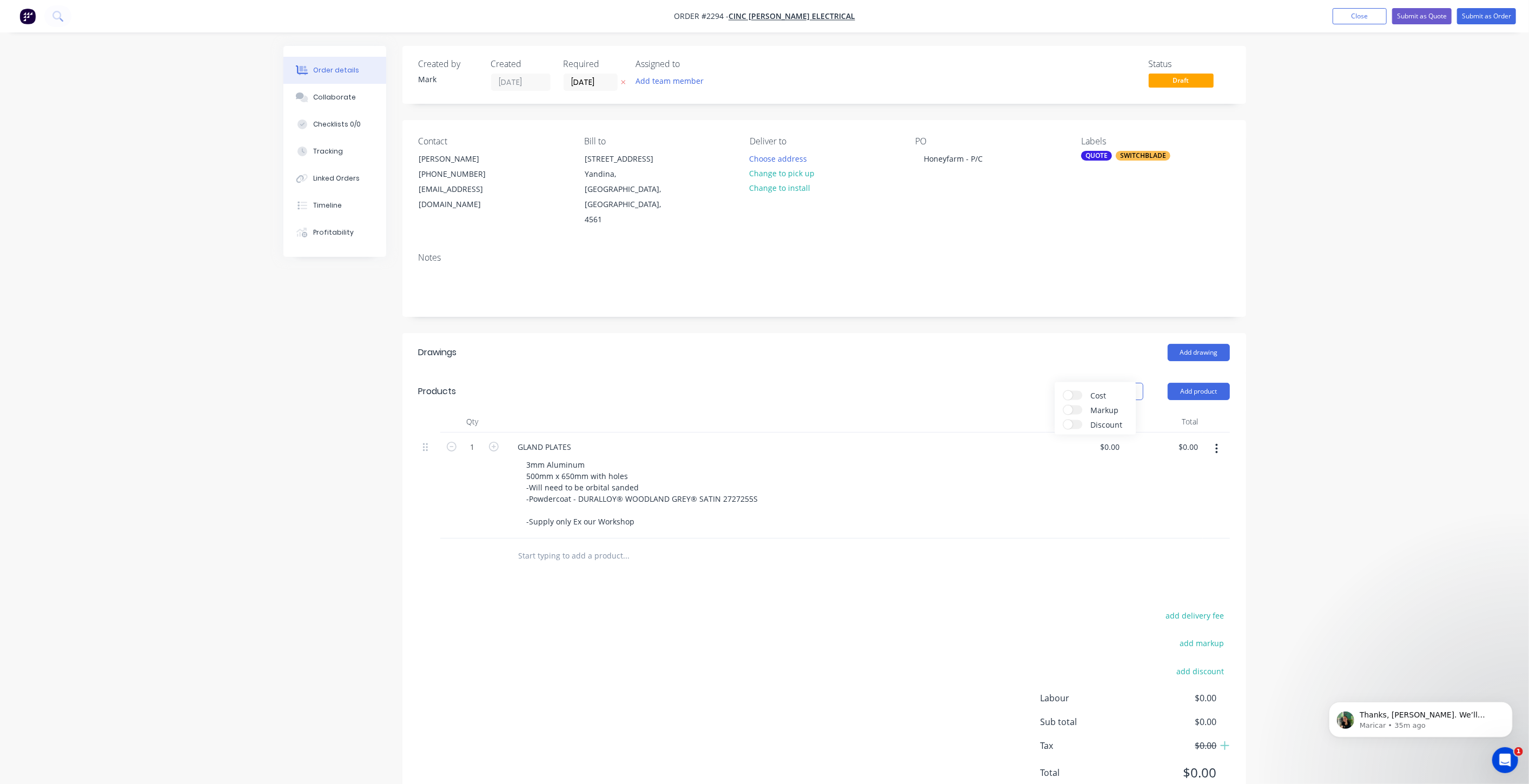
click at [988, 383] on div "Show / Hide columns Add product" at bounding box center [910, 391] width 639 height 17
click at [1120, 439] on input "0" at bounding box center [1112, 447] width 25 height 16
type input "$0.00"
click at [390, 485] on div "Created by Mark Created 10/09/25 Required 10/09/25 Assigned to Add team member …" at bounding box center [765, 436] width 963 height 780
click at [494, 442] on icon "button" at bounding box center [494, 447] width 10 height 10
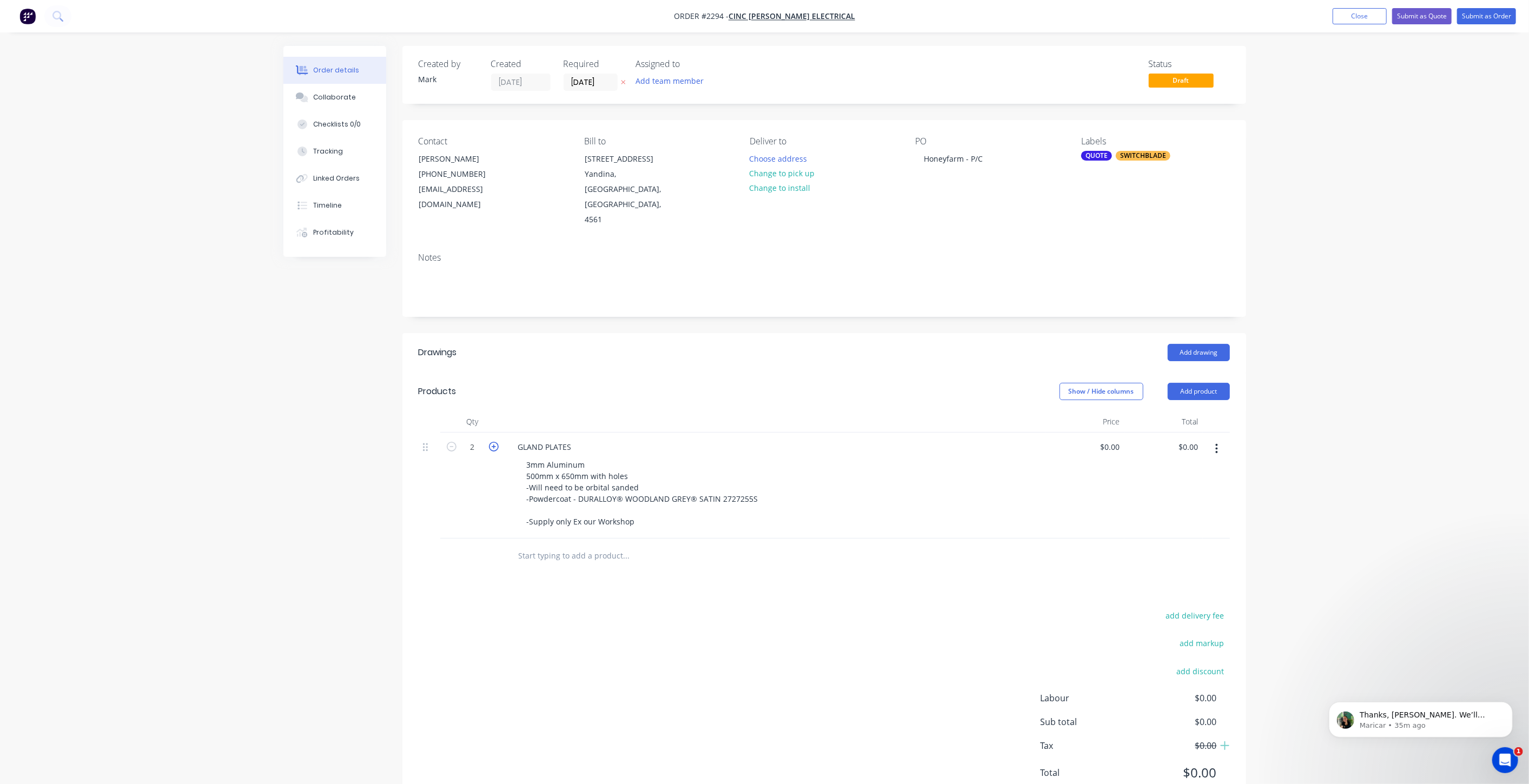
click at [494, 442] on icon "button" at bounding box center [494, 447] width 10 height 10
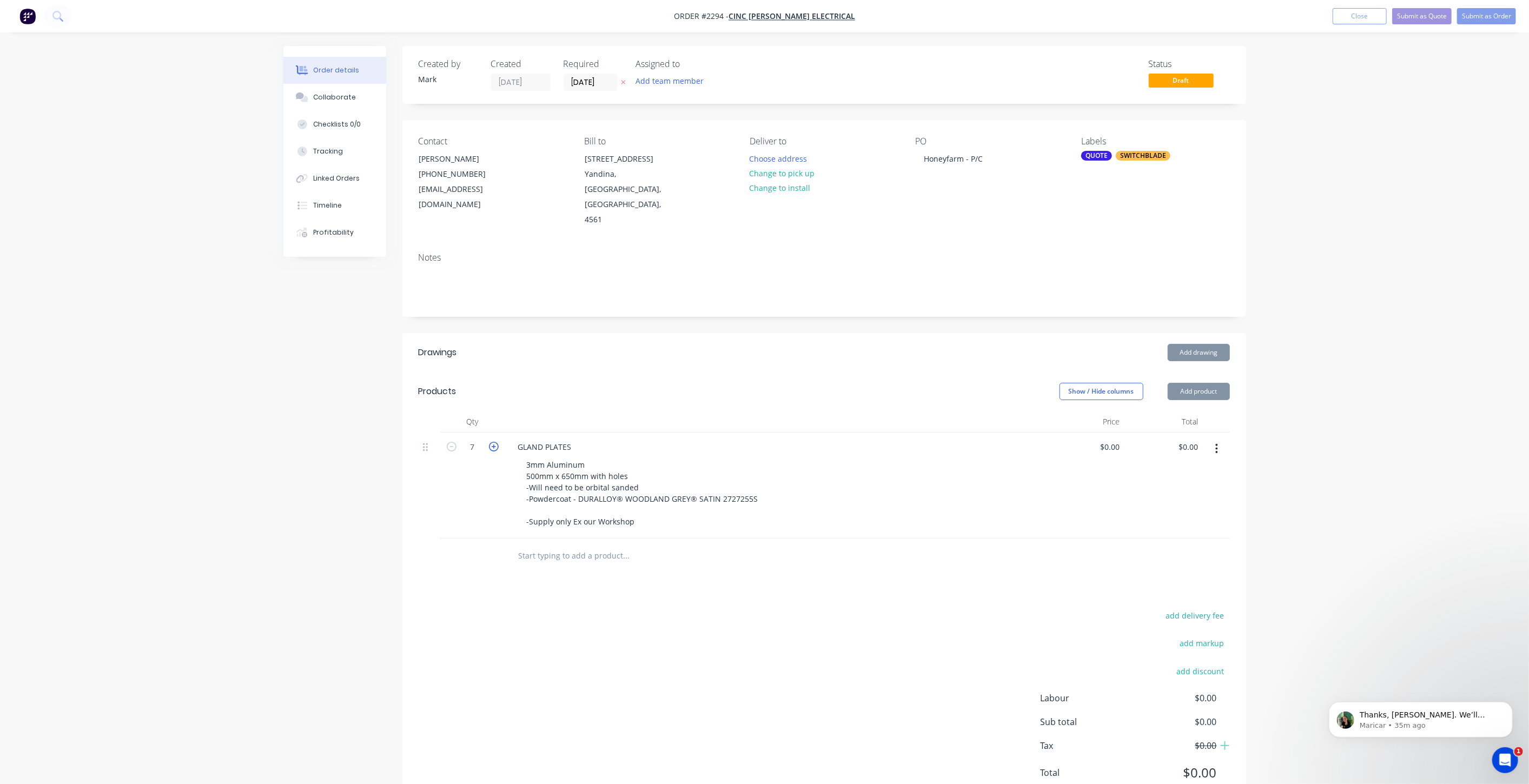
click at [494, 442] on icon "button" at bounding box center [494, 447] width 10 height 10
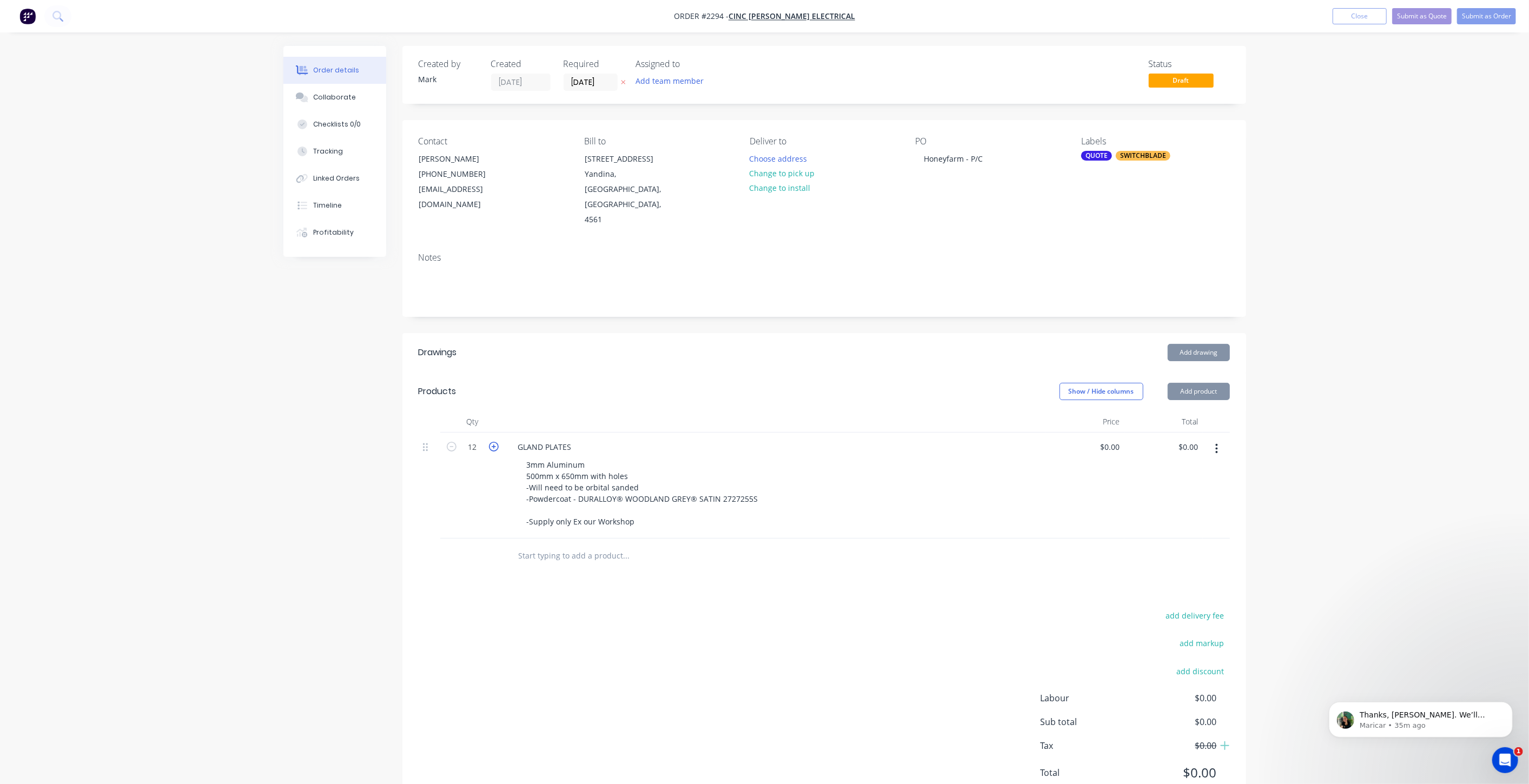
click at [494, 442] on icon "button" at bounding box center [494, 447] width 10 height 10
type input "15"
click at [1113, 439] on input "0" at bounding box center [1112, 447] width 25 height 16
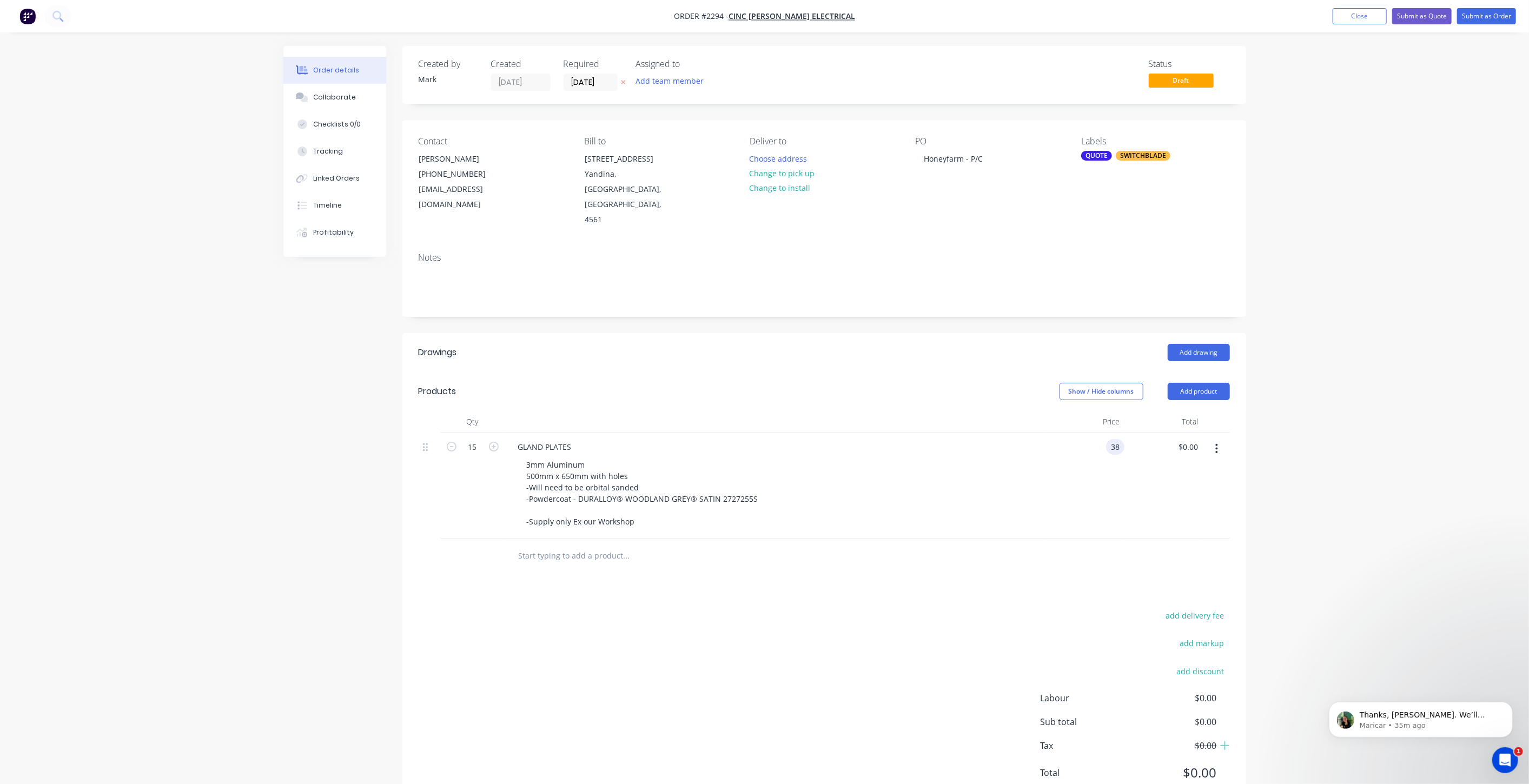
type input "$38.00"
type input "$570.00"
click at [1299, 439] on div "Order details Collaborate Checklists 0/0 Tracking Linked Orders Timeline Profit…" at bounding box center [764, 413] width 1529 height 826
click at [240, 495] on div "Order details Collaborate Checklists 0/0 Tracking Linked Orders Timeline Profit…" at bounding box center [764, 413] width 1529 height 826
click at [1120, 439] on input "38" at bounding box center [1118, 447] width 14 height 16
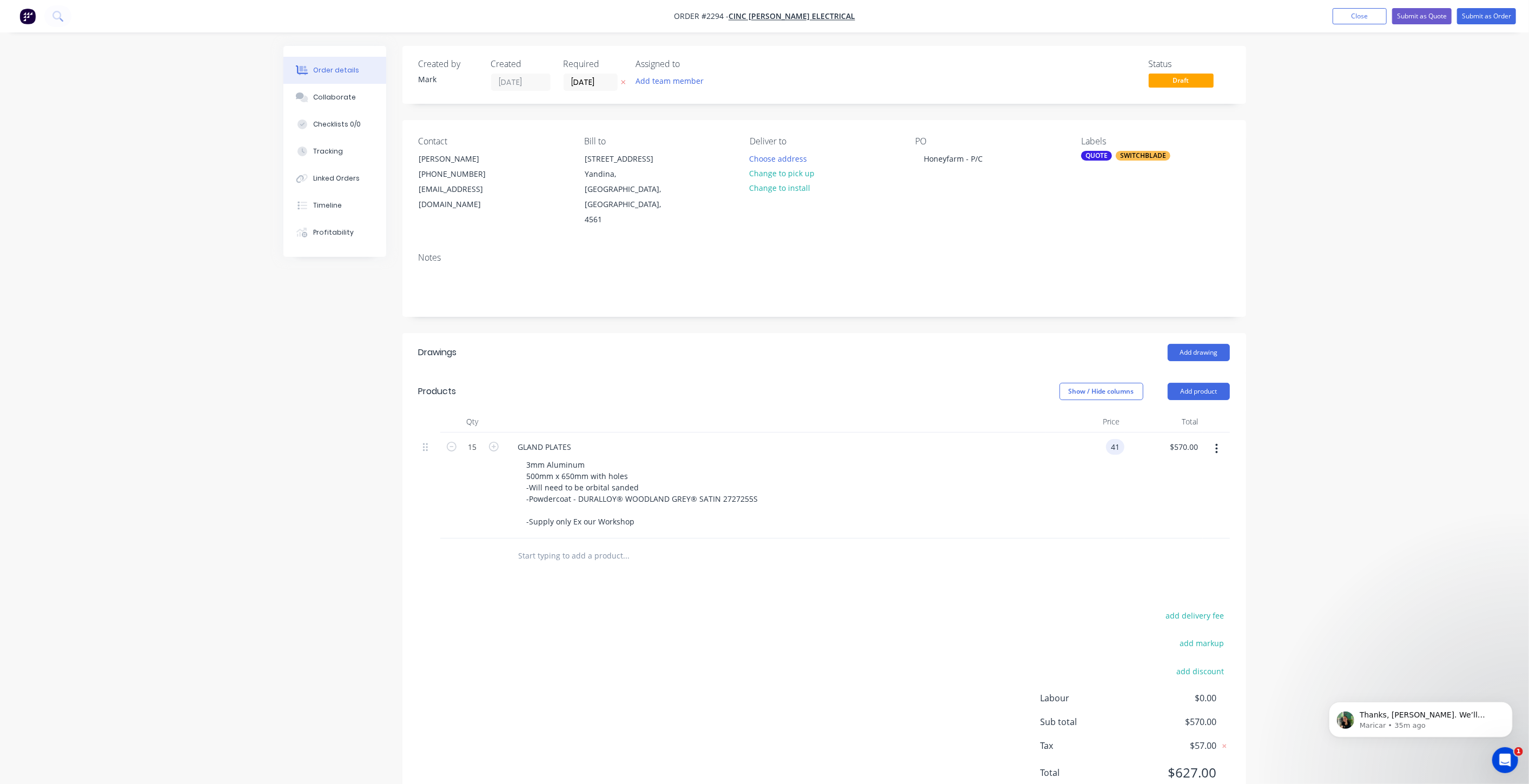
type input "$41.00"
type input "$615.00"
drag, startPoint x: 1322, startPoint y: 426, endPoint x: 1343, endPoint y: 428, distance: 21.1
click at [1321, 426] on div "Order details Collaborate Checklists 0/0 Tracking Linked Orders Timeline Profit…" at bounding box center [764, 413] width 1529 height 826
click at [1354, 430] on div "Order details Collaborate Checklists 0/0 Tracking Linked Orders Timeline Profit…" at bounding box center [764, 413] width 1529 height 826
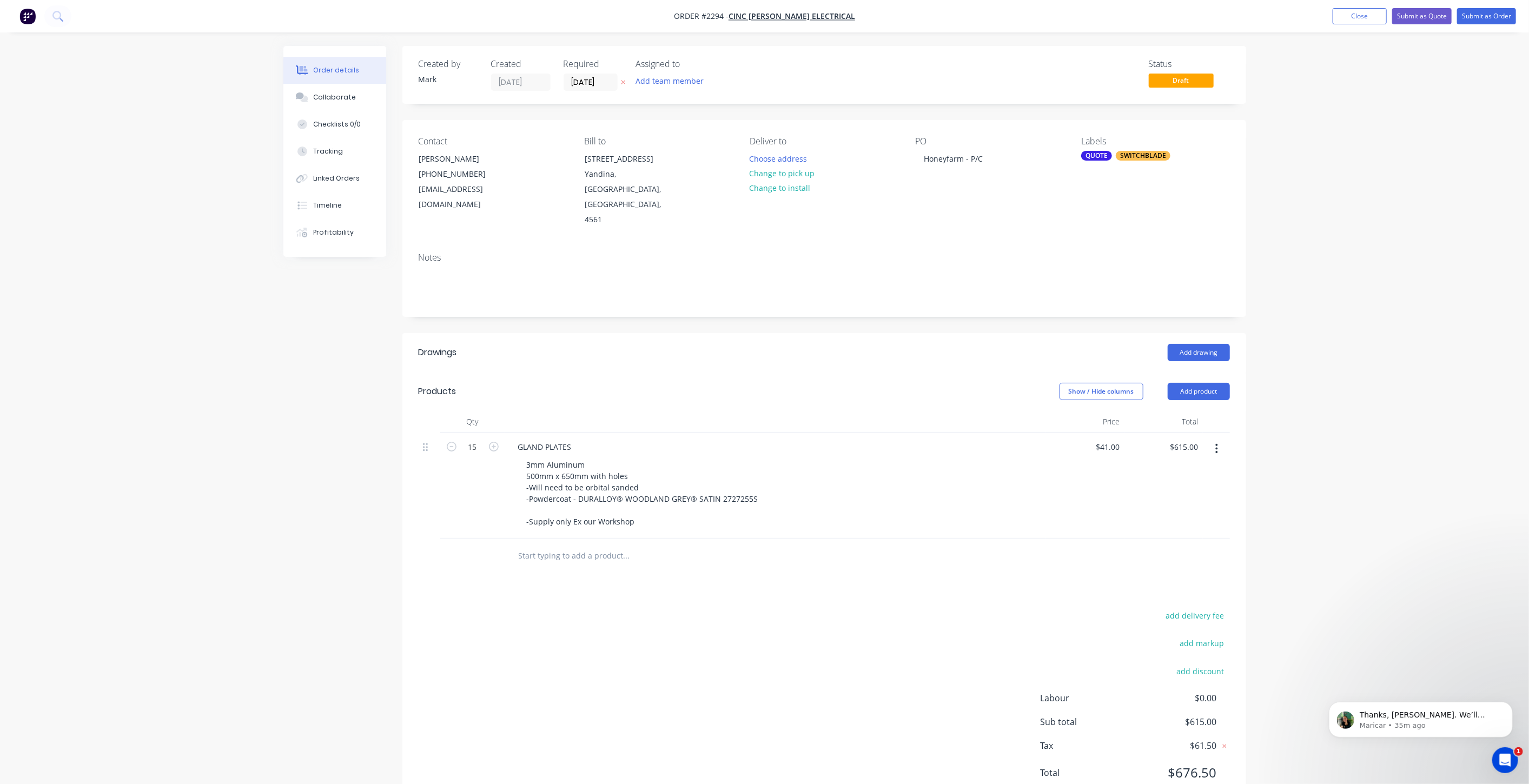
click at [1355, 426] on div "Order details Collaborate Checklists 0/0 Tracking Linked Orders Timeline Profit…" at bounding box center [764, 413] width 1529 height 826
drag, startPoint x: 284, startPoint y: 497, endPoint x: 283, endPoint y: 492, distance: 5.1
click at [284, 495] on div "Created by Mark Created 10/09/25 Required 10/09/25 Assigned to Add team member …" at bounding box center [765, 436] width 963 height 780
click at [255, 508] on div "Order details Collaborate Checklists 0/0 Tracking Linked Orders Timeline Profit…" at bounding box center [764, 413] width 1529 height 826
click at [247, 488] on div "Order details Collaborate Checklists 0/0 Tracking Linked Orders Timeline Profit…" at bounding box center [764, 413] width 1529 height 826
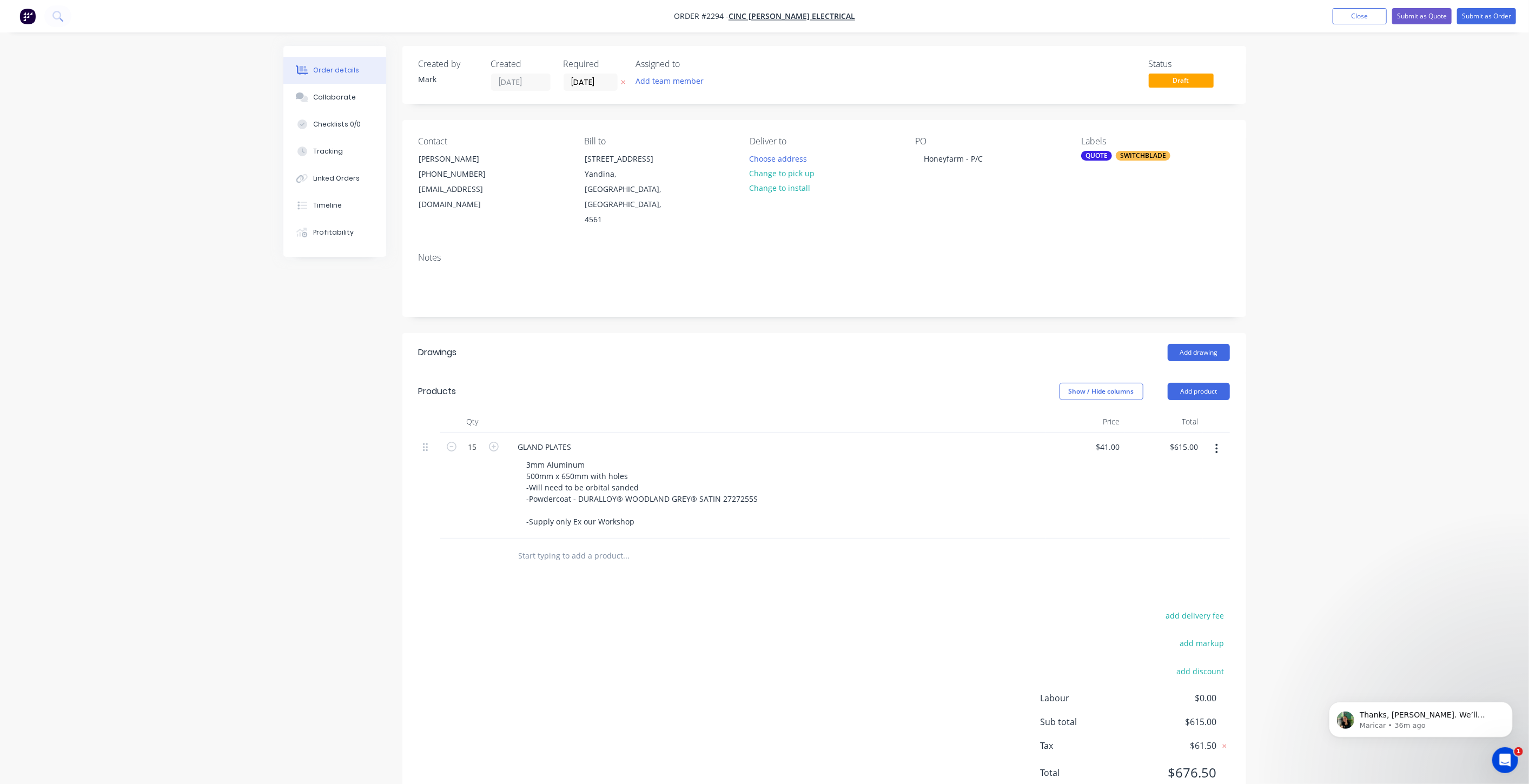
click at [349, 453] on div "Created by Mark Created 10/09/25 Required 10/09/25 Assigned to Add team member …" at bounding box center [765, 436] width 963 height 780
click at [1111, 439] on input "41" at bounding box center [1110, 447] width 29 height 16
type input "$38.50"
type input "$577.50"
click at [1166, 432] on div "$577.50 $615.00" at bounding box center [1164, 485] width 78 height 106
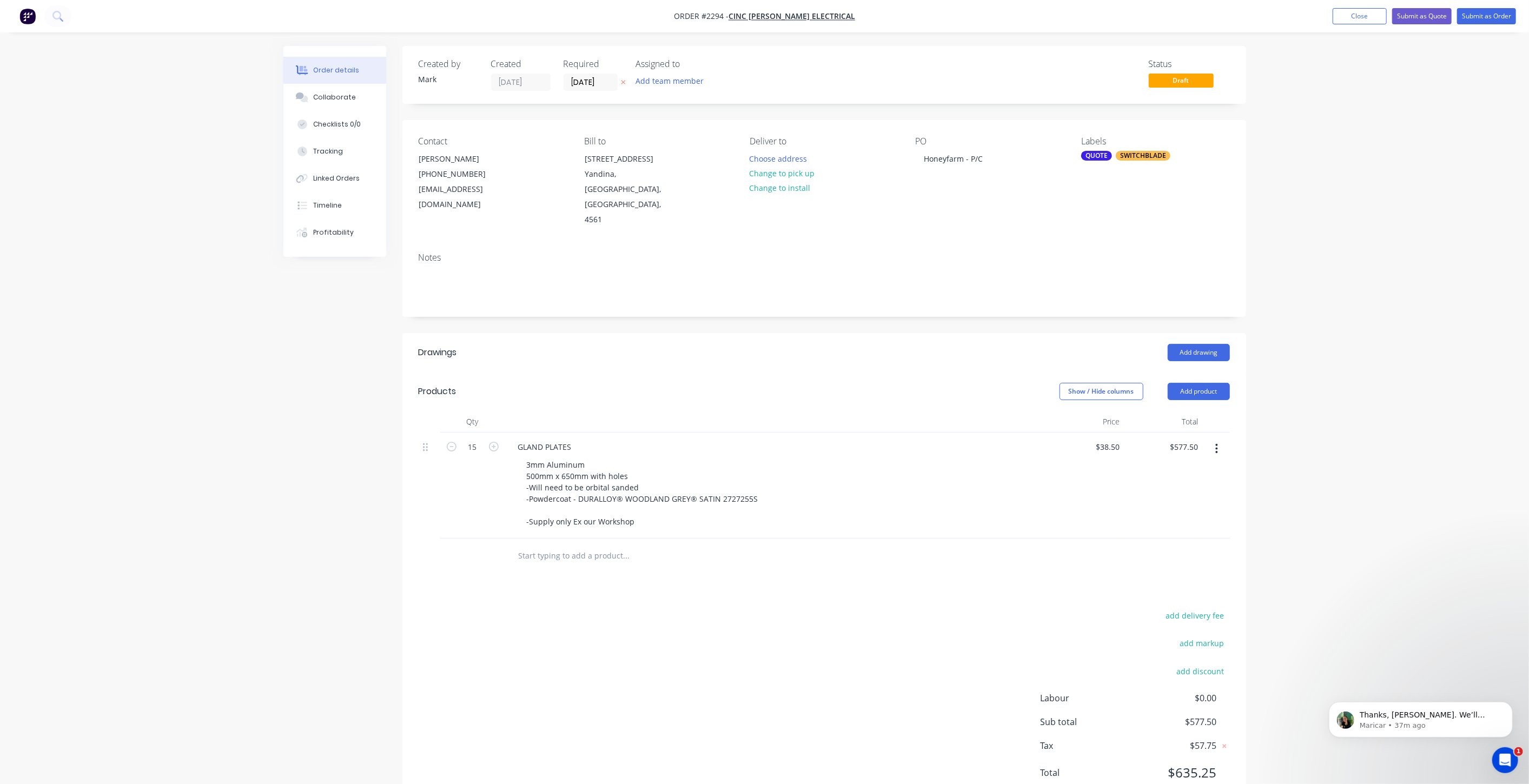
click at [1281, 429] on div "Order details Collaborate Checklists 0/0 Tracking Linked Orders Timeline Profit…" at bounding box center [764, 413] width 1529 height 826
click at [1428, 19] on button "Submit as Quote" at bounding box center [1423, 16] width 60 height 16
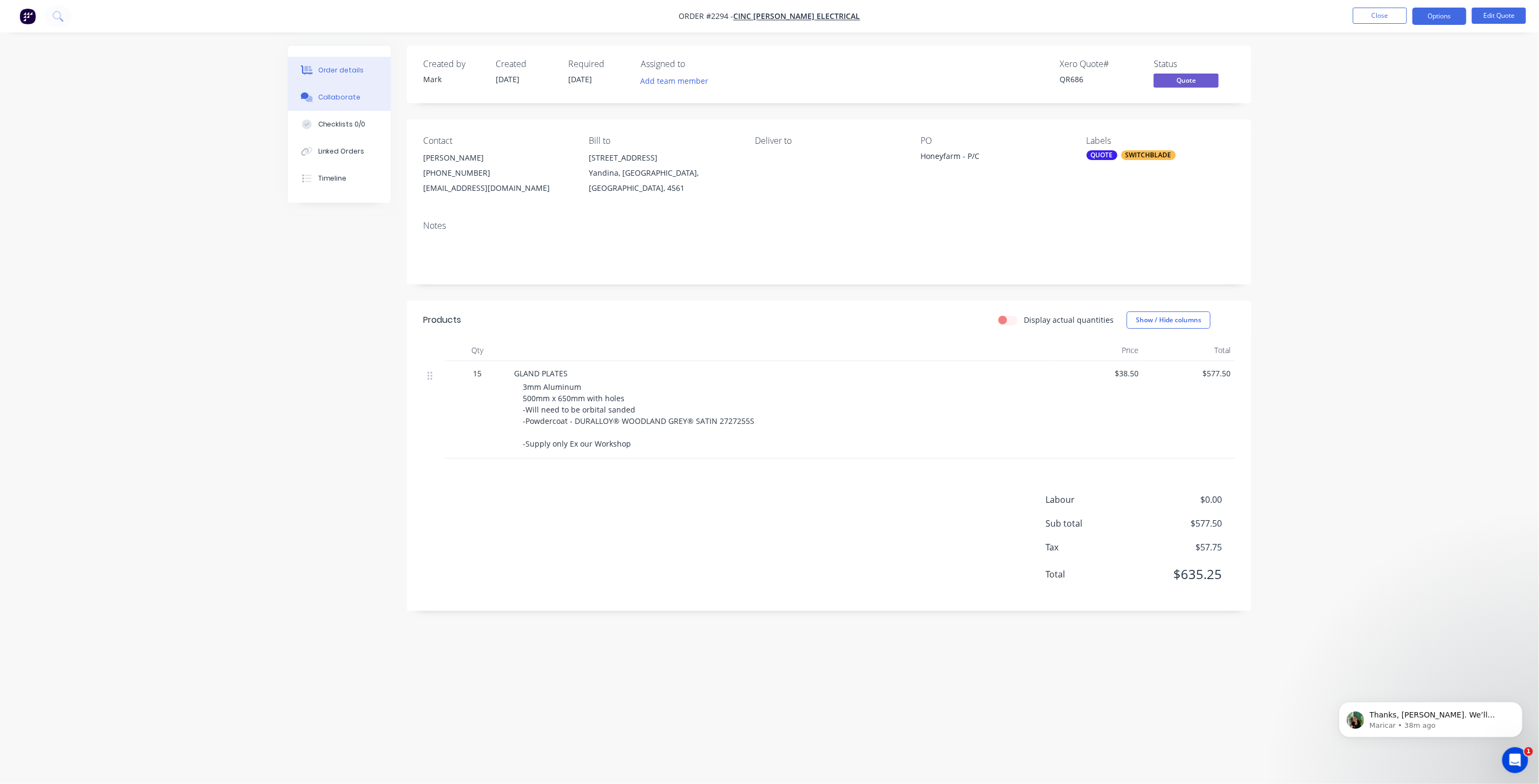
click at [351, 101] on div "Collaborate" at bounding box center [339, 98] width 43 height 10
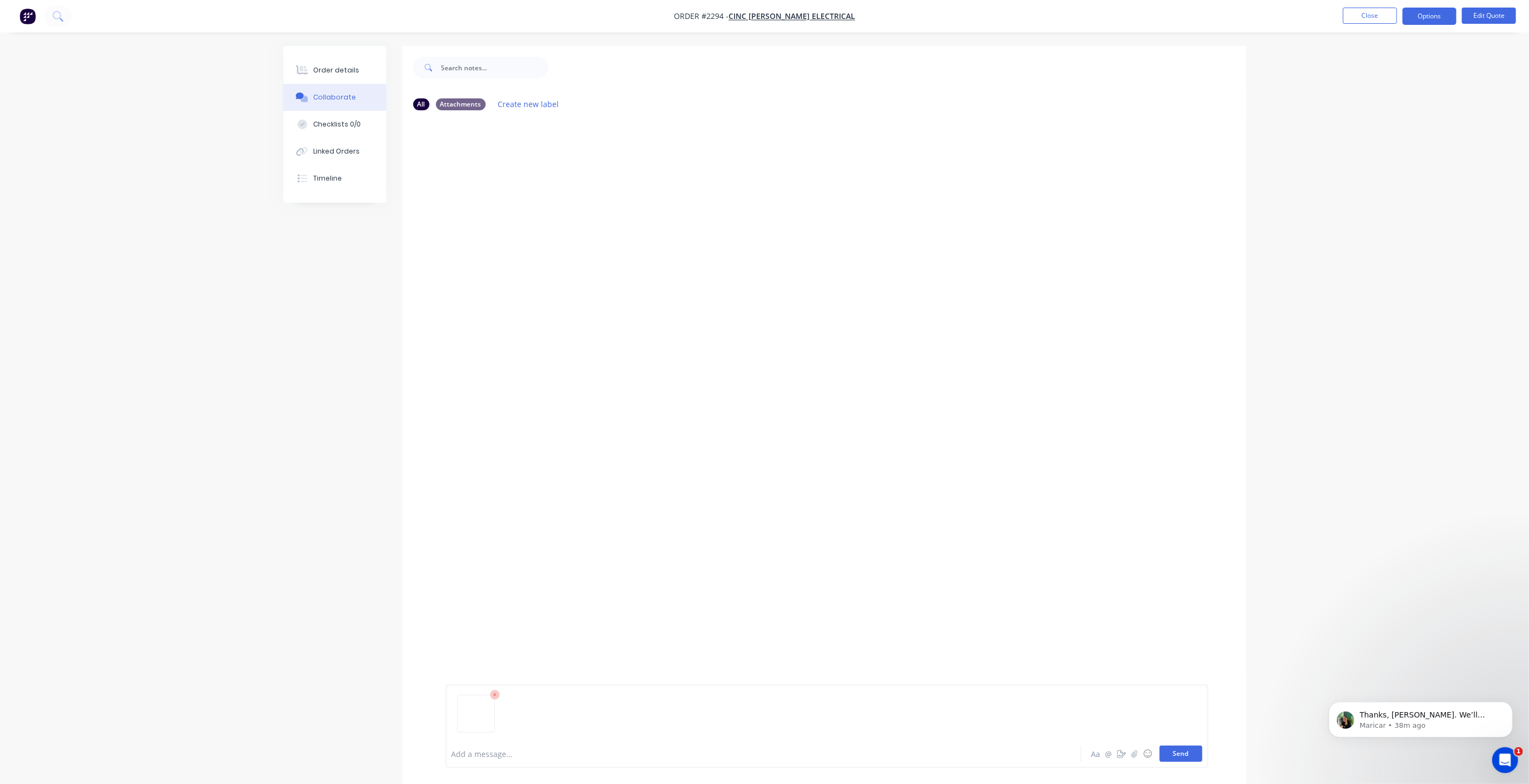
click at [1187, 756] on button "Send" at bounding box center [1181, 754] width 43 height 16
click at [345, 64] on button "Order details" at bounding box center [335, 70] width 103 height 27
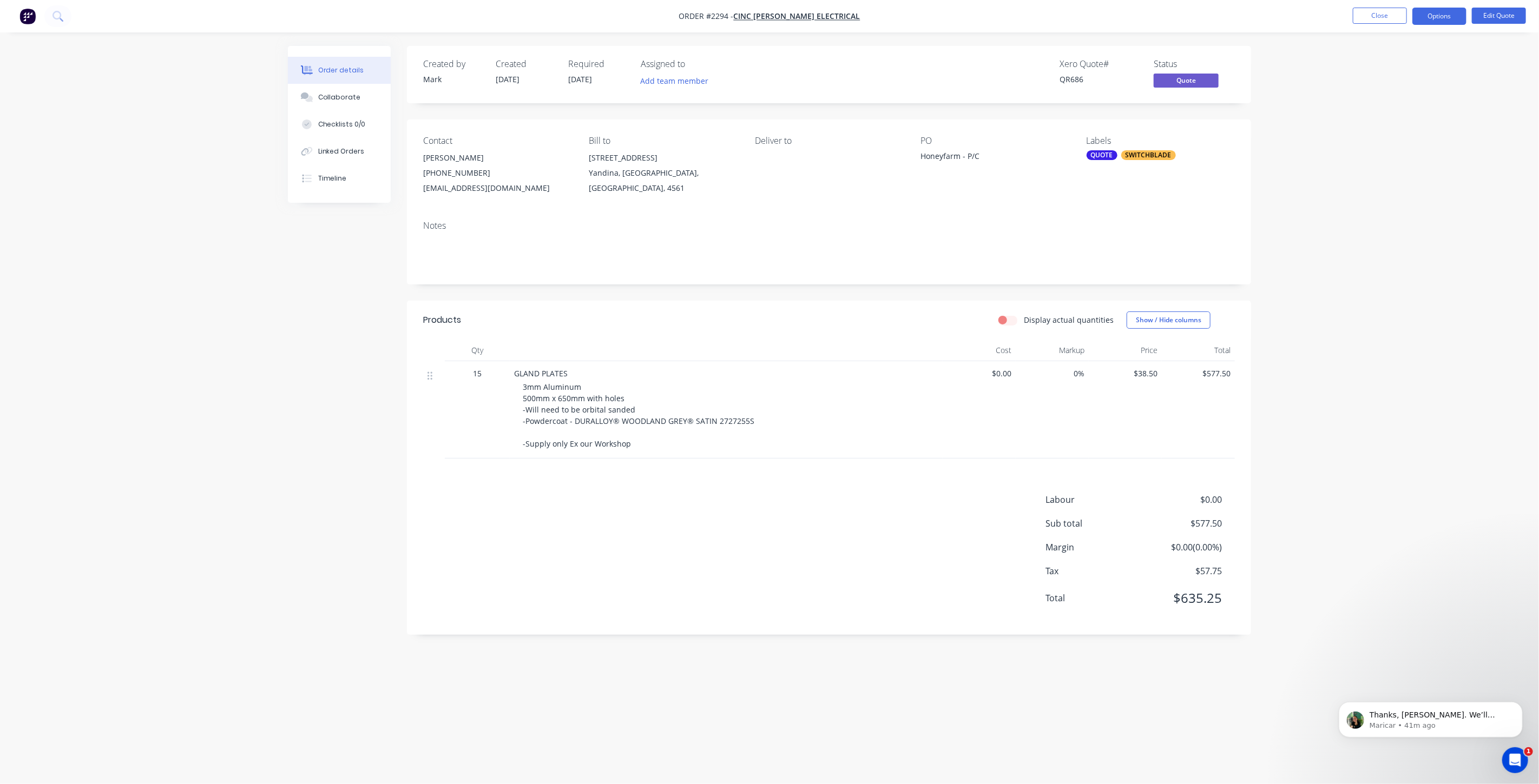
click at [1398, 341] on div "Order details Collaborate Checklists 0/0 Linked Orders Timeline Order details C…" at bounding box center [770, 392] width 1539 height 784
click at [207, 452] on div "Order details Collaborate Checklists 0/0 Linked Orders Timeline Order details C…" at bounding box center [770, 392] width 1539 height 784
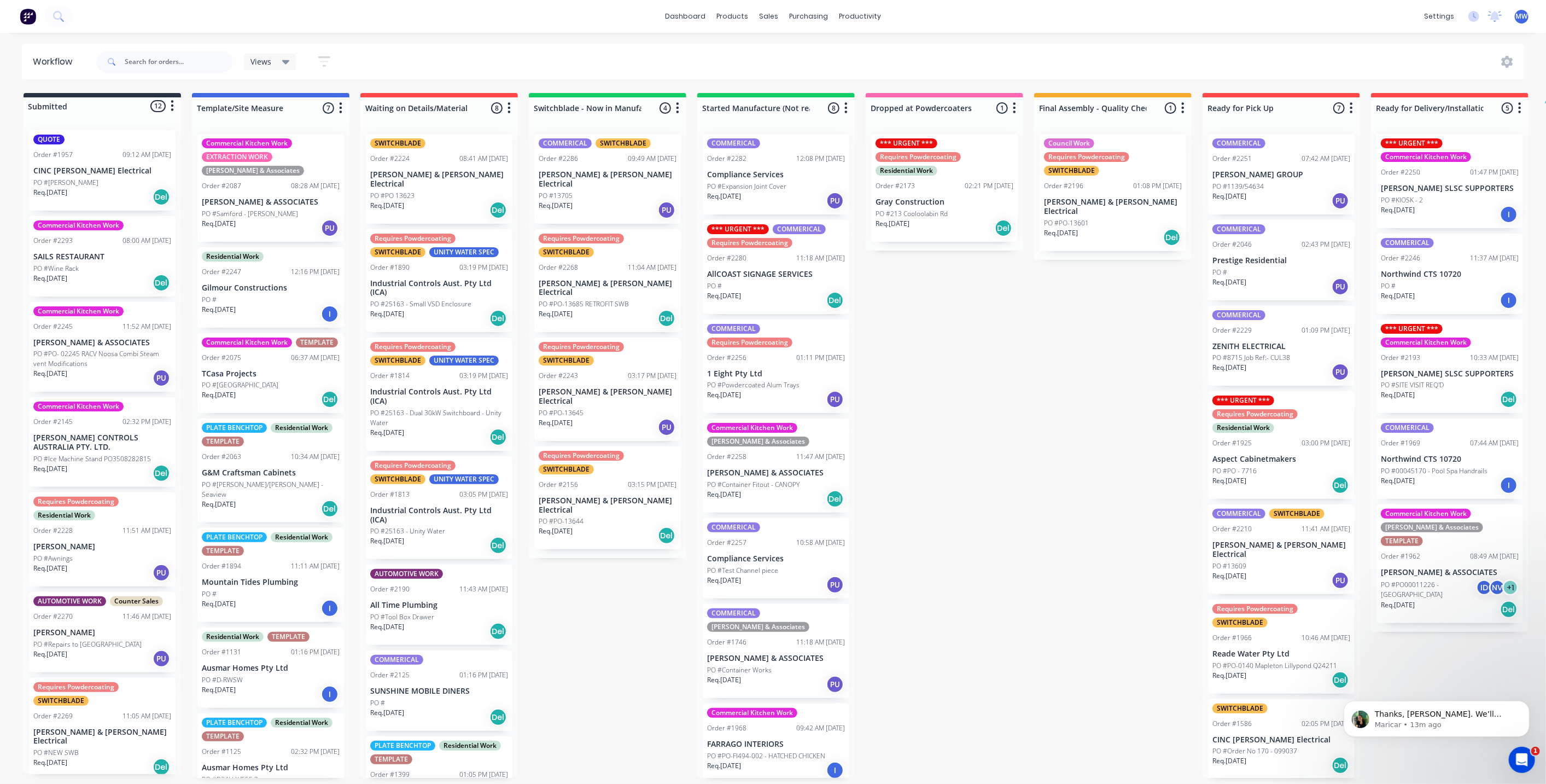
click at [132, 163] on div "QUOTE Order #1957 09:12 AM [DATE] CINC [PERSON_NAME] Electrical PO #Mooloolaba …" at bounding box center [102, 171] width 147 height 81
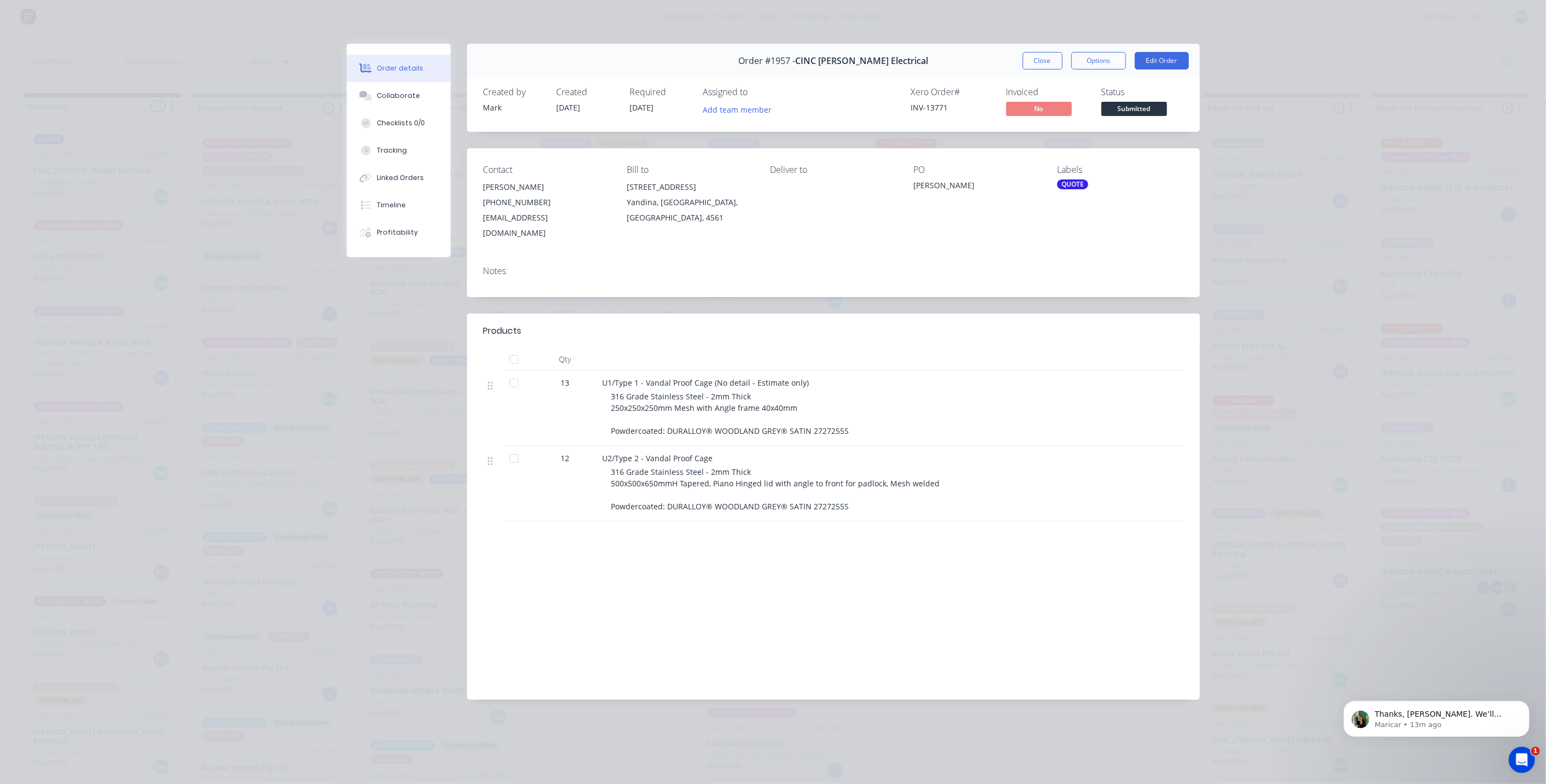
click at [1065, 181] on div "QUOTE" at bounding box center [1073, 184] width 31 height 10
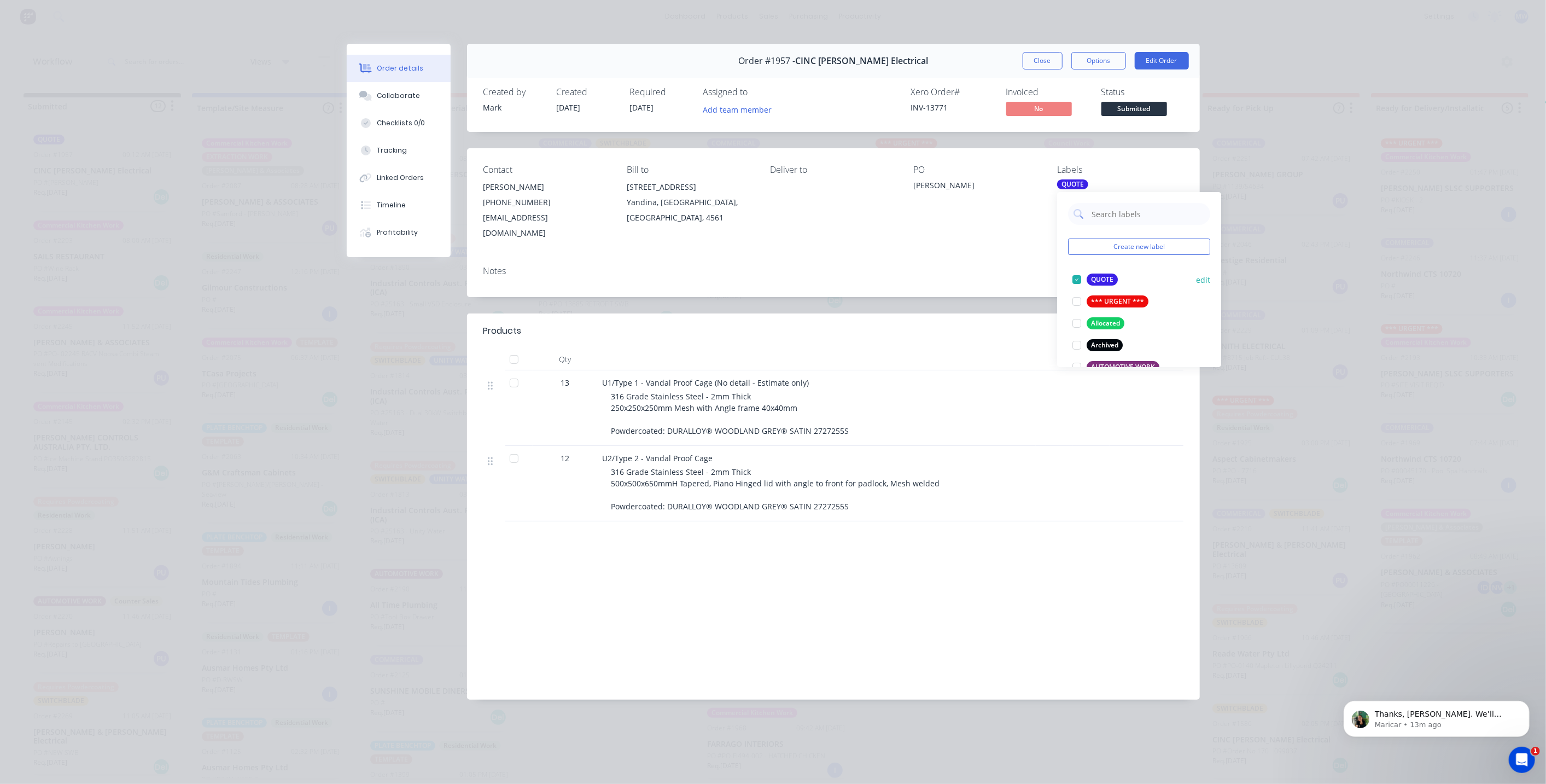
click at [1074, 278] on div at bounding box center [1077, 279] width 22 height 22
click at [1077, 340] on div at bounding box center [1077, 341] width 22 height 22
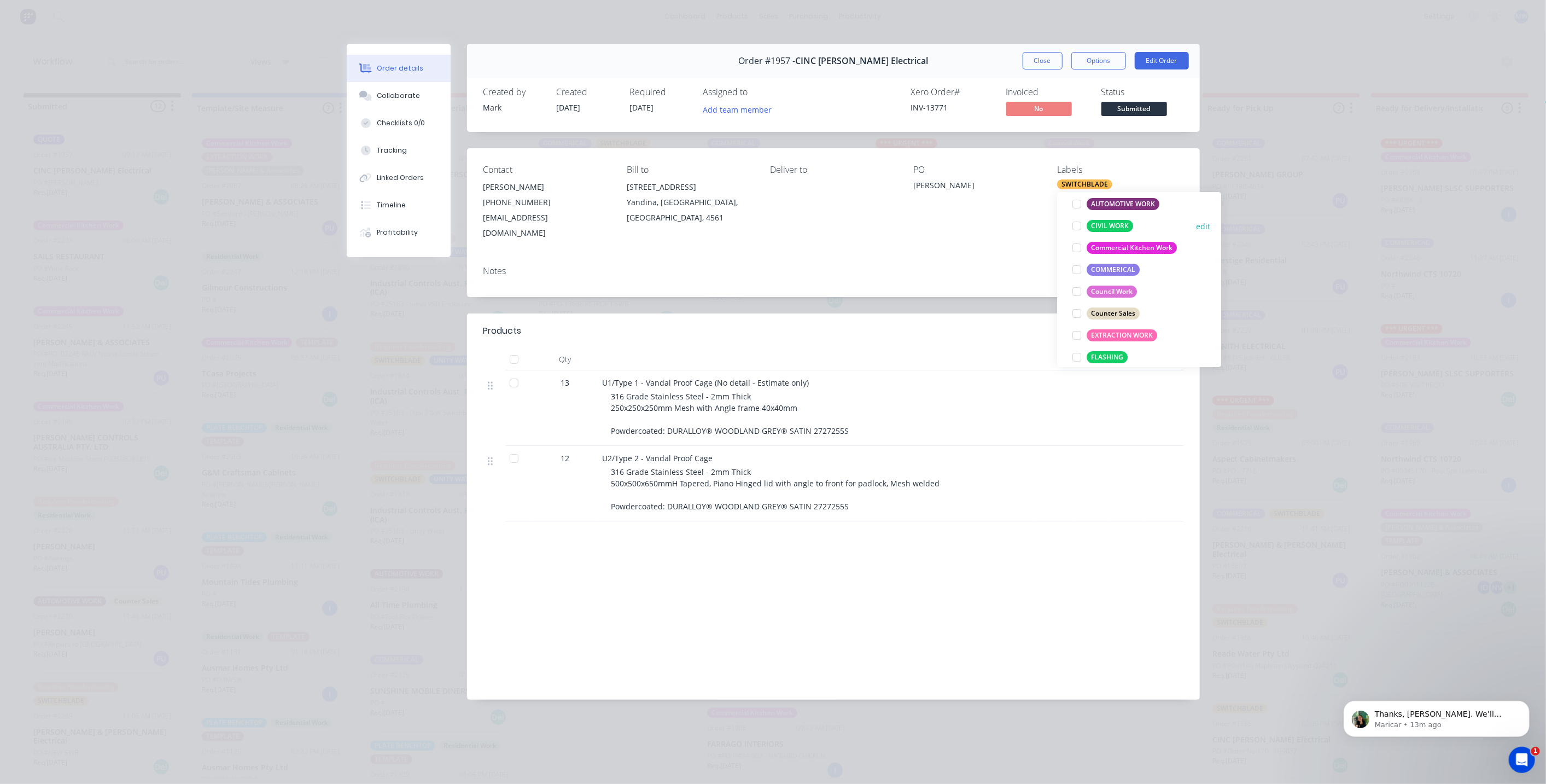
scroll to position [182, 0]
click at [1079, 271] on div at bounding box center [1077, 272] width 22 height 22
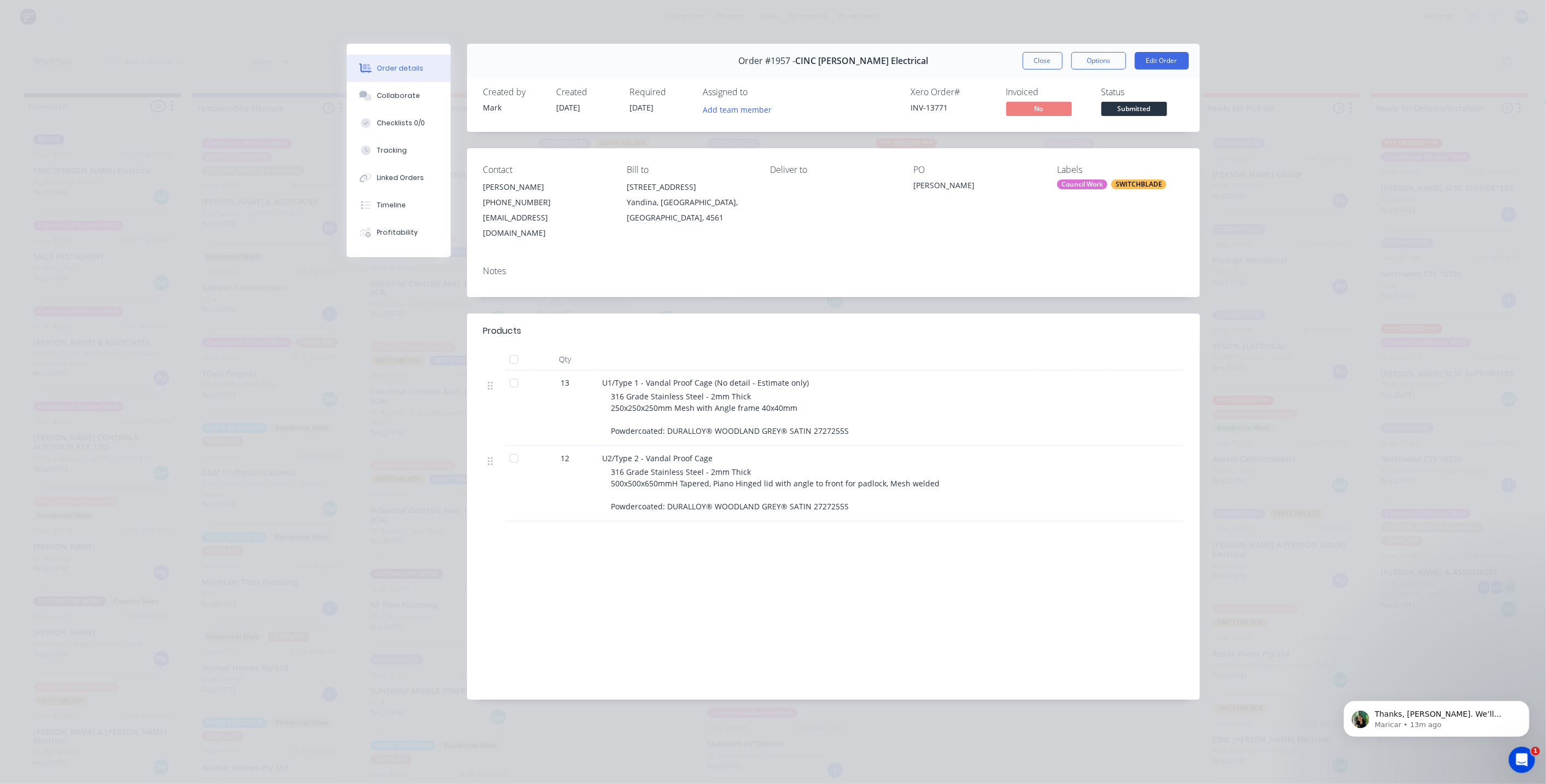
click at [991, 265] on div "Notes" at bounding box center [833, 277] width 733 height 40
click at [1044, 60] on button "Close" at bounding box center [1043, 61] width 40 height 18
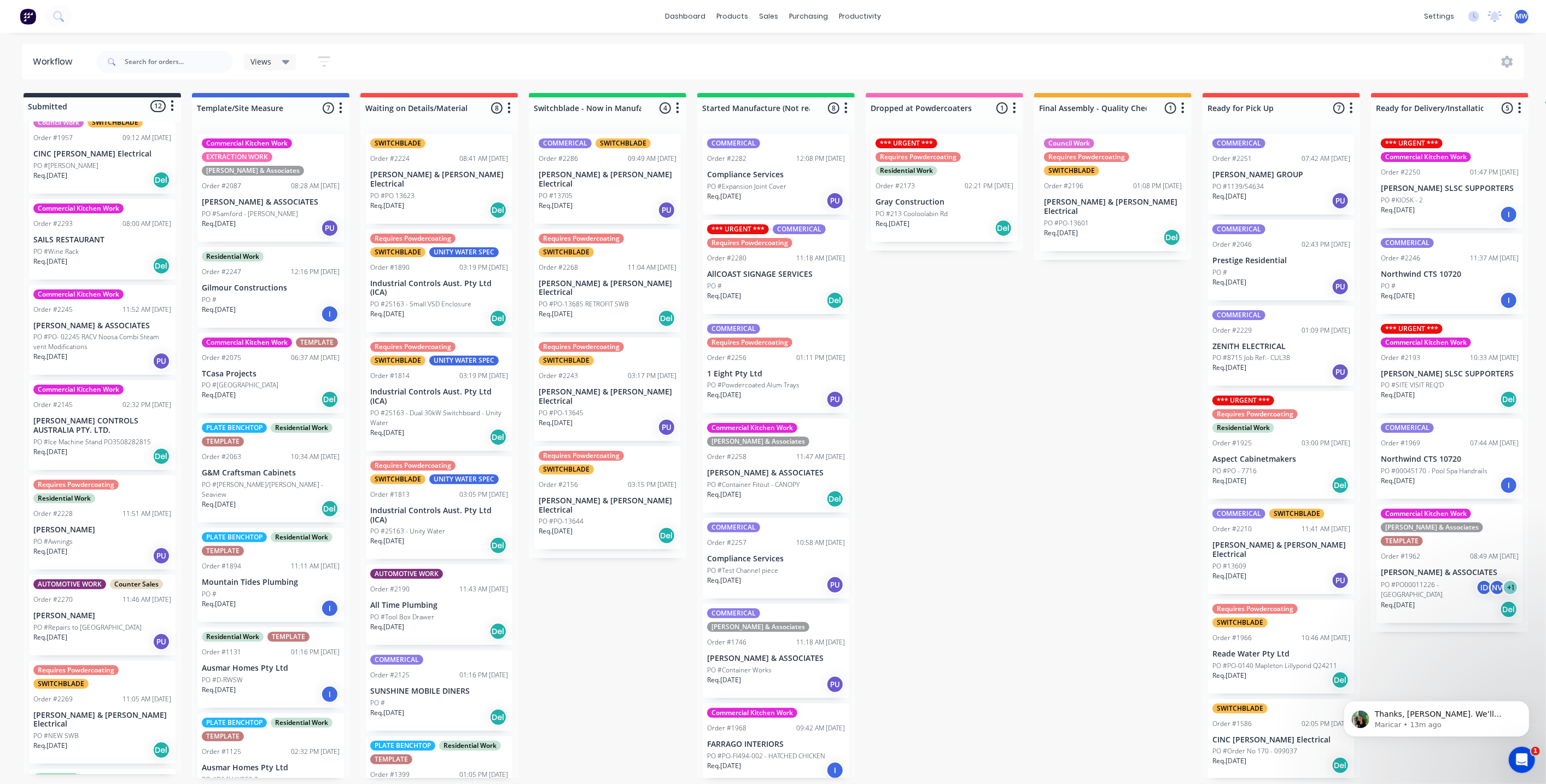
scroll to position [0, 0]
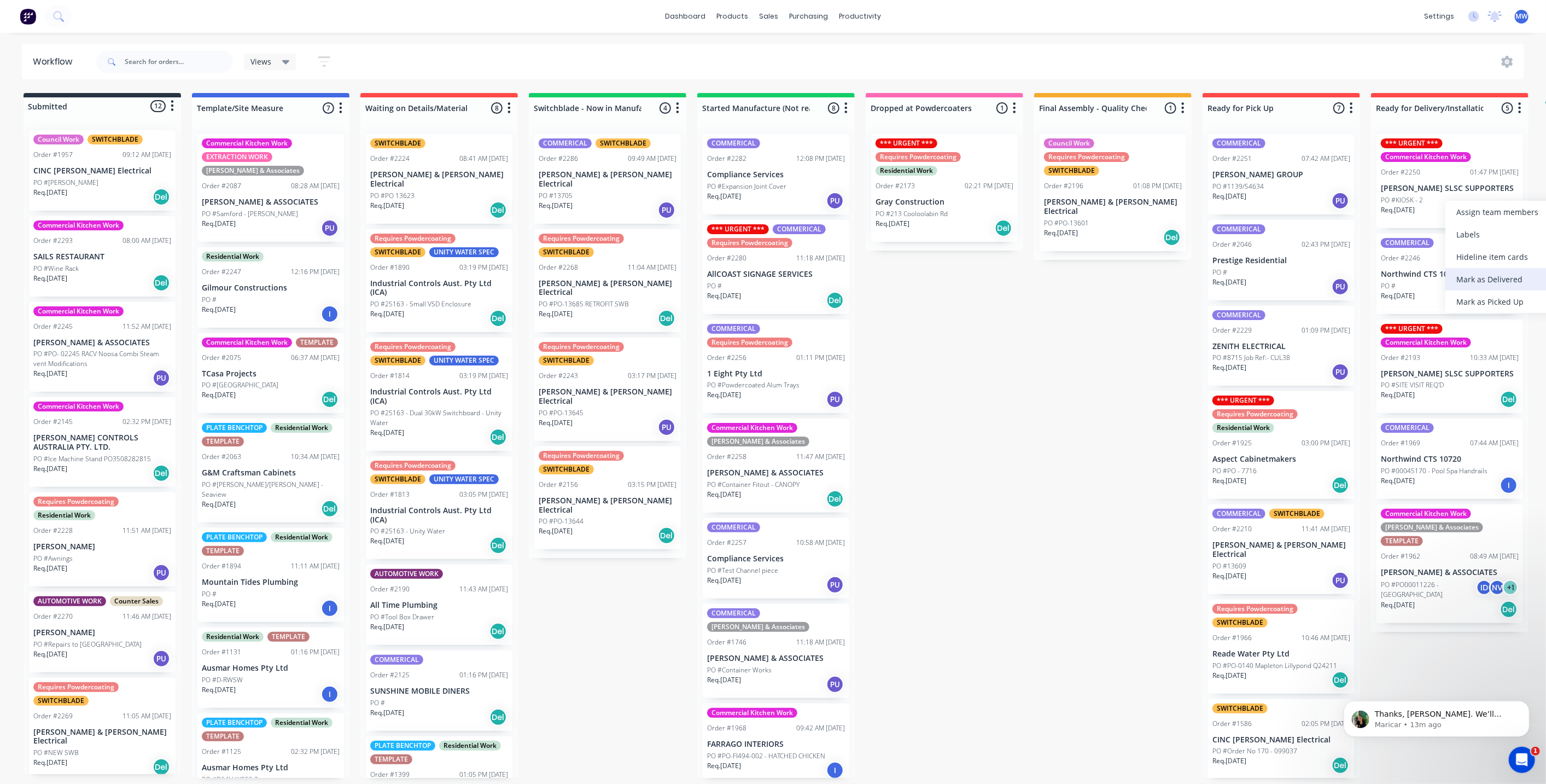
click at [1505, 287] on div "Mark as Delivered" at bounding box center [1501, 279] width 110 height 23
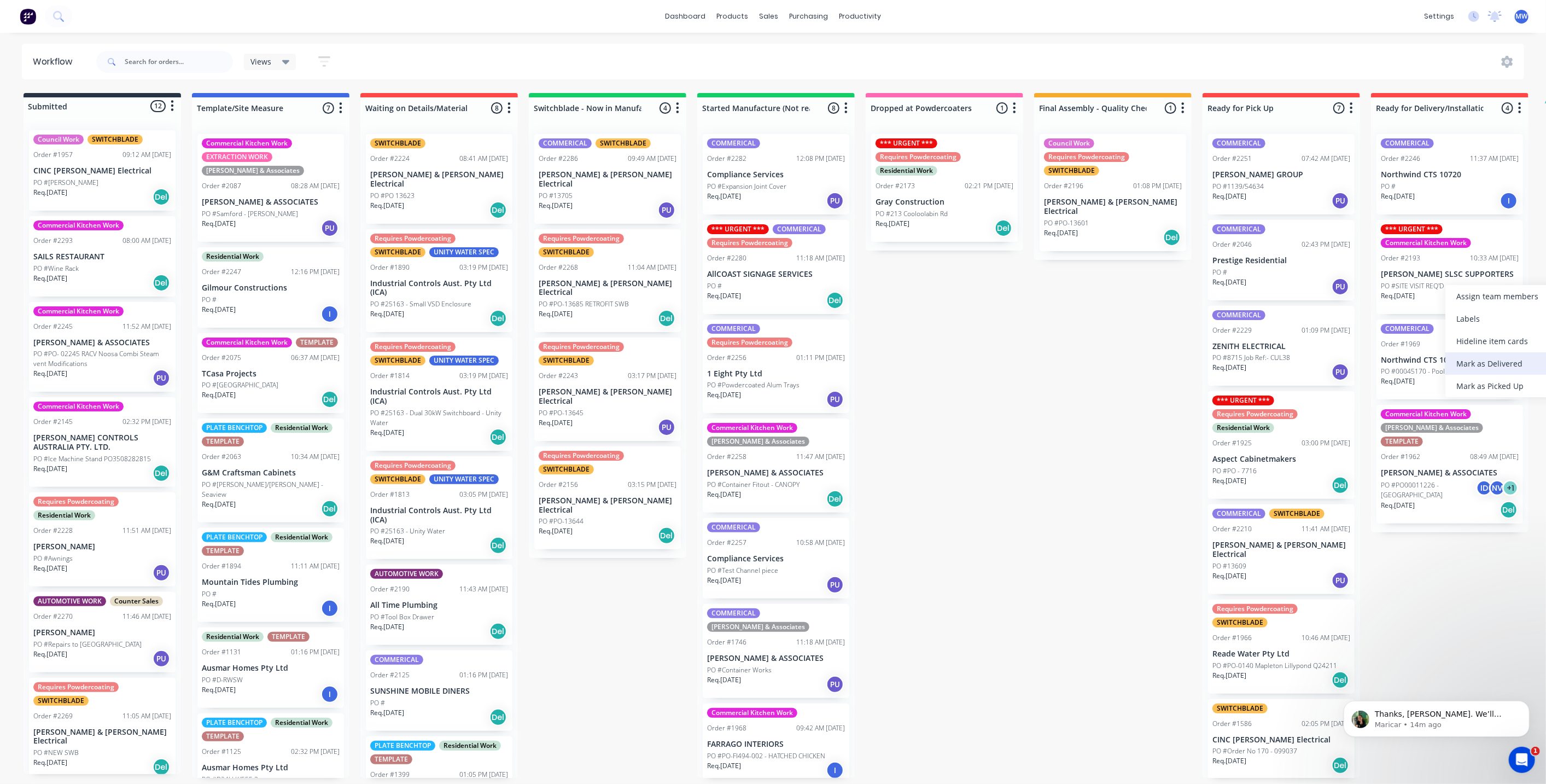
click at [1493, 366] on div "Mark as Delivered" at bounding box center [1501, 364] width 110 height 23
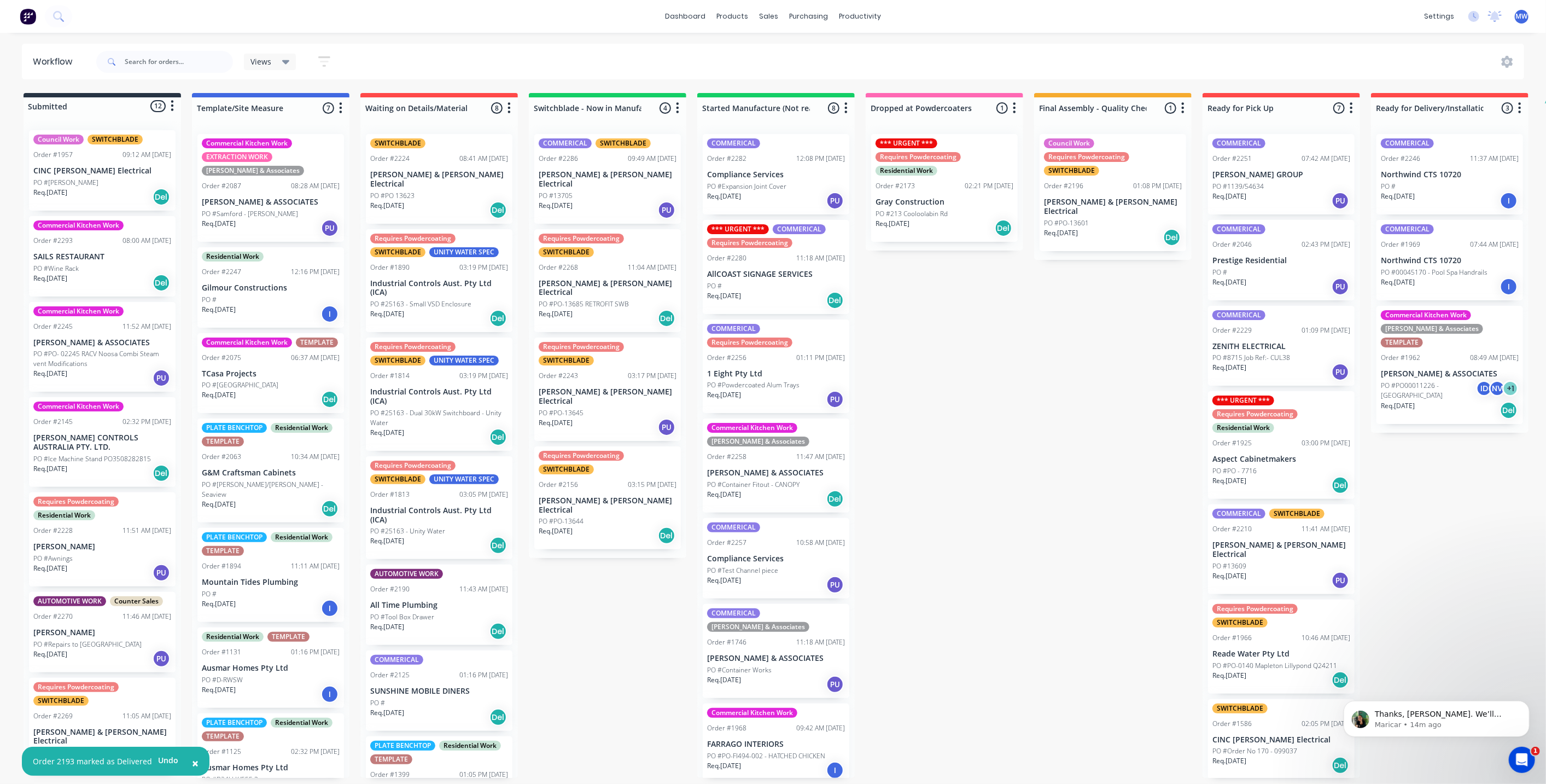
click at [1433, 510] on div "Submitted 12 Status colour #273444 hex #273444 Save Cancel Summaries Total orde…" at bounding box center [904, 435] width 1824 height 685
click at [982, 388] on div "Submitted 12 Status colour #273444 hex #273444 Save Cancel Summaries Total orde…" at bounding box center [904, 435] width 1824 height 685
click at [1002, 468] on div "Submitted 12 Status colour #273444 hex #273444 Save Cancel Summaries Total orde…" at bounding box center [904, 435] width 1824 height 685
drag, startPoint x: 575, startPoint y: 557, endPoint x: 520, endPoint y: 469, distance: 103.8
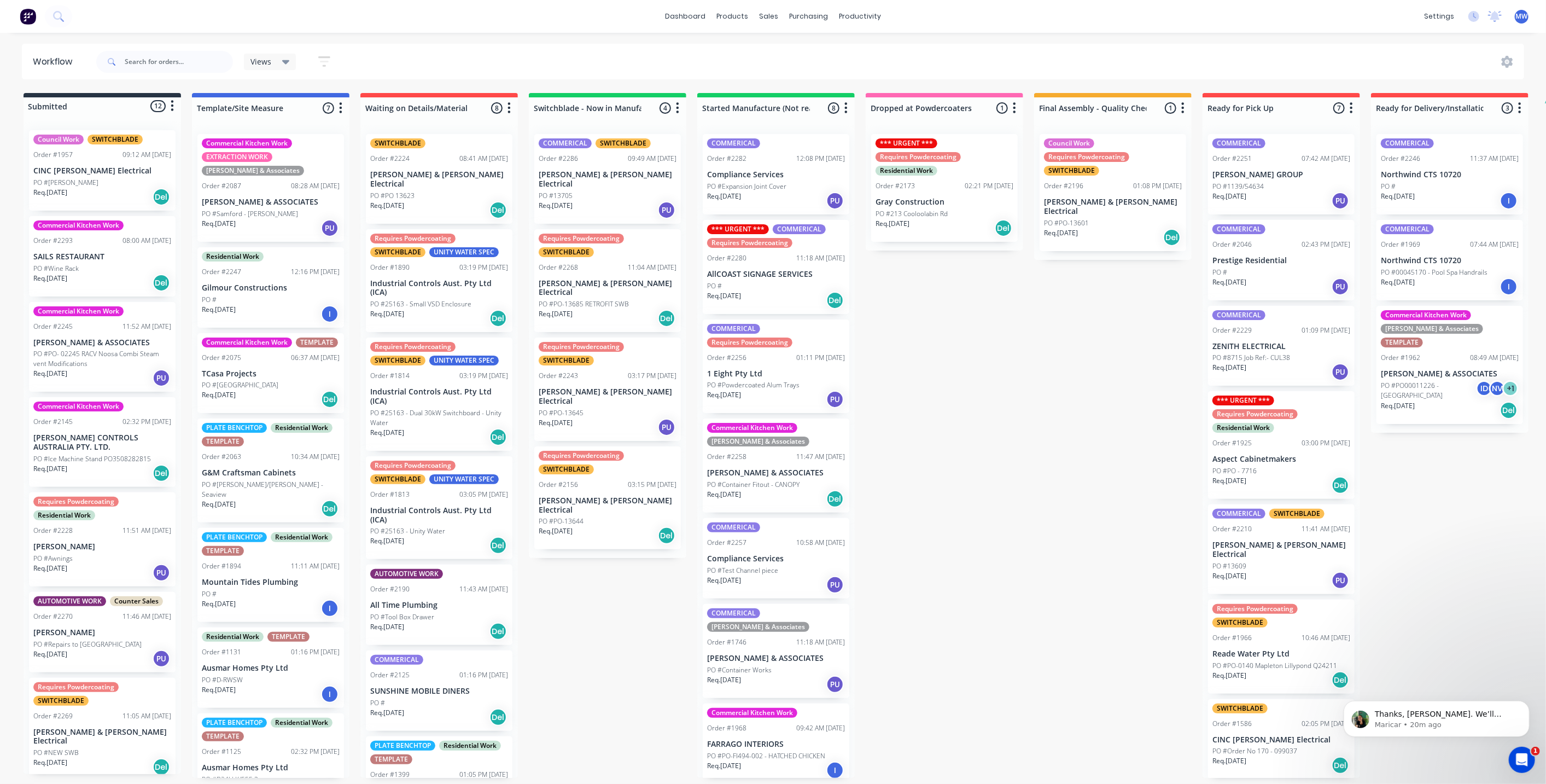
click at [575, 557] on div "Submitted 12 Status colour #273444 hex #273444 Save Cancel Summaries Total orde…" at bounding box center [904, 435] width 1824 height 685
drag, startPoint x: 600, startPoint y: 600, endPoint x: 344, endPoint y: 37, distance: 618.5
click at [600, 600] on div "Submitted 12 Status colour #273444 hex #273444 Save Cancel Summaries Total orde…" at bounding box center [904, 435] width 1824 height 685
click at [601, 605] on div "Submitted 12 Status colour #273444 hex #273444 Save Cancel Summaries Total orde…" at bounding box center [904, 435] width 1824 height 685
click at [603, 609] on div "Submitted 12 Status colour #273444 hex #273444 Save Cancel Summaries Total orde…" at bounding box center [904, 435] width 1824 height 685
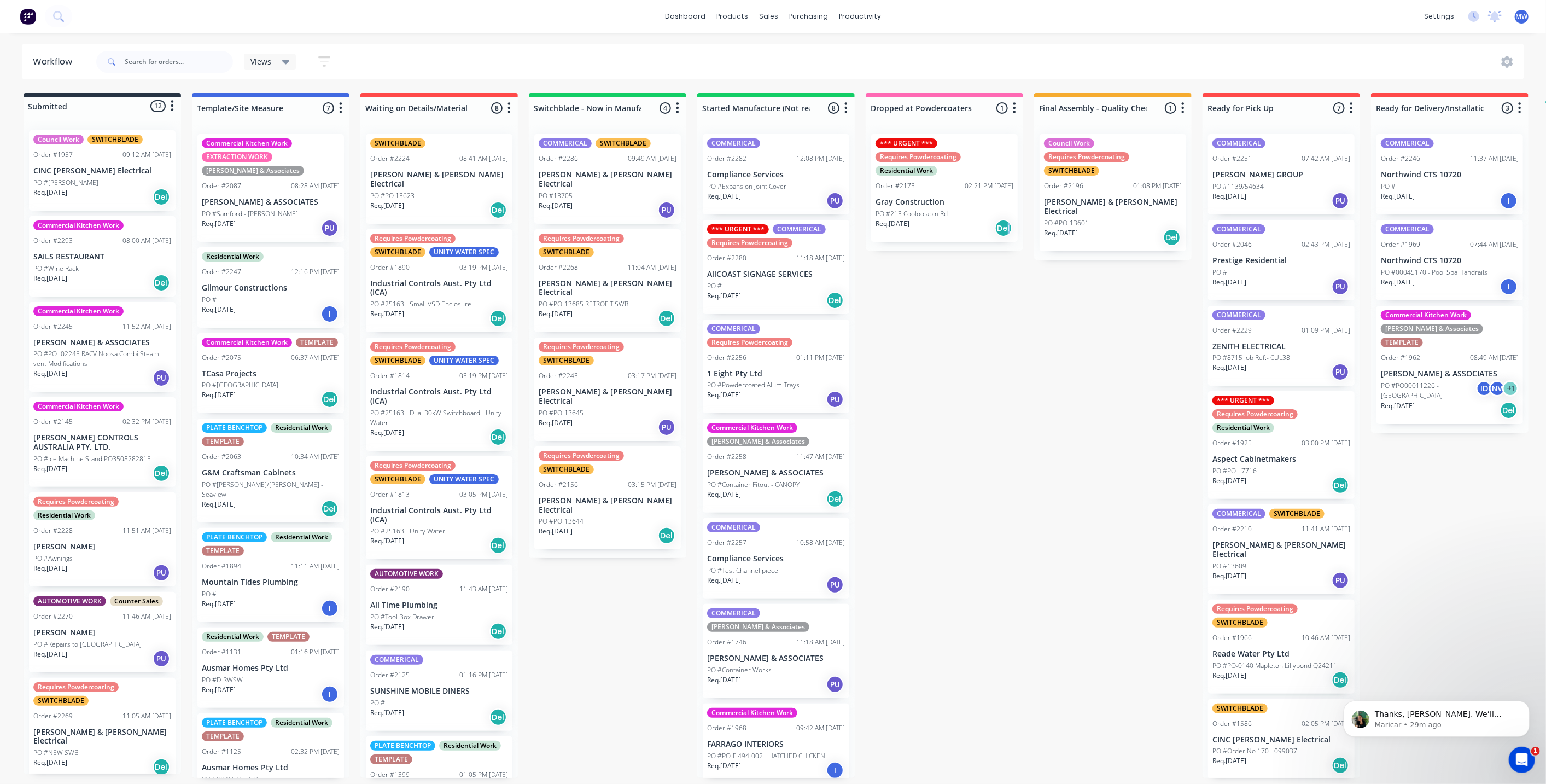
click at [1011, 355] on div "Submitted 12 Status colour #273444 hex #273444 Save Cancel Summaries Total orde…" at bounding box center [904, 435] width 1824 height 685
click at [956, 520] on div "Submitted 12 Status colour #273444 hex #273444 Save Cancel Summaries Total orde…" at bounding box center [904, 435] width 1824 height 685
click at [1034, 402] on div "Submitted 12 Status colour #273444 hex #273444 Save Cancel Summaries Total orde…" at bounding box center [904, 435] width 1824 height 685
